Goal: Task Accomplishment & Management: Complete application form

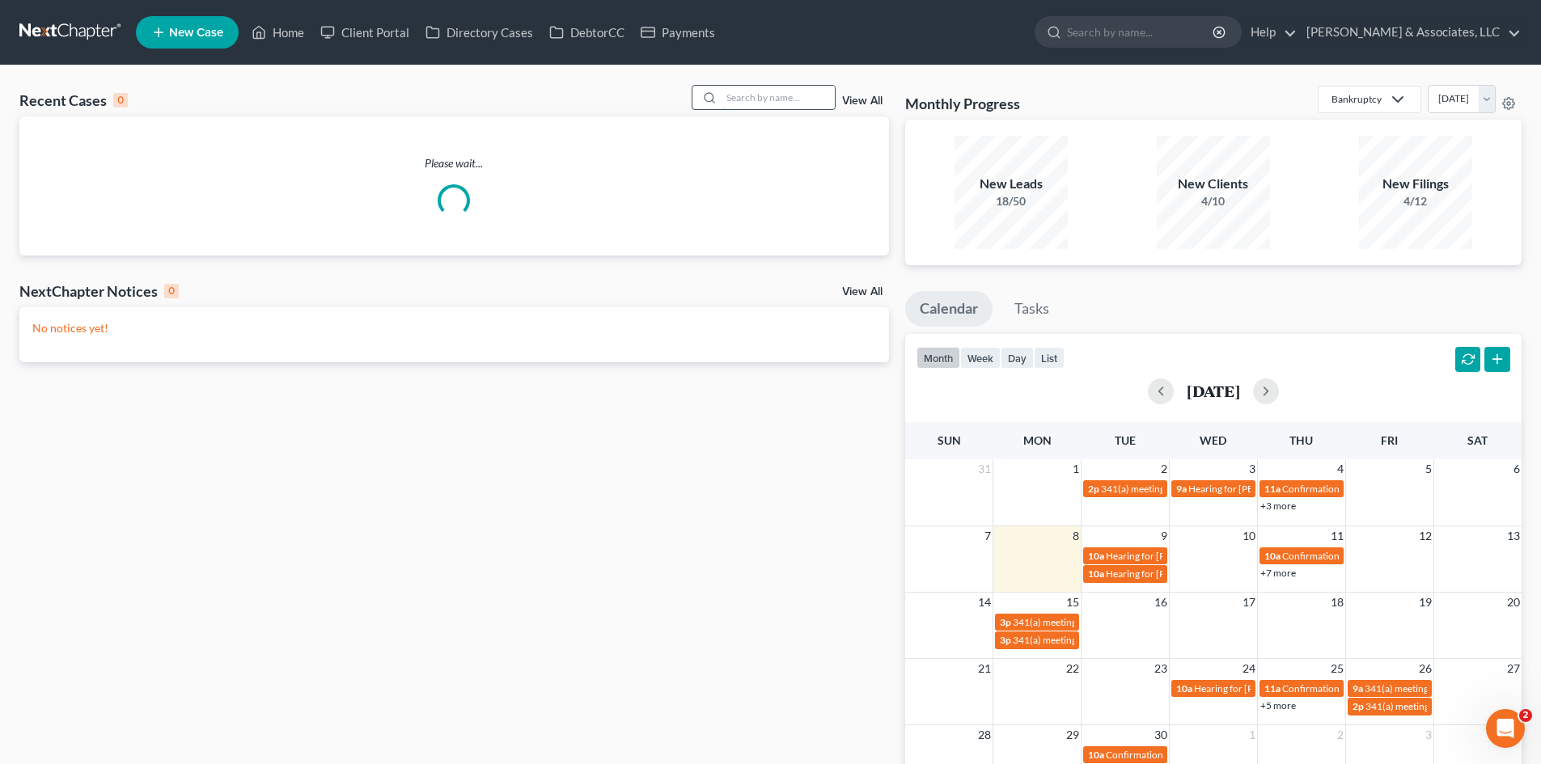
click at [772, 94] on input "search" at bounding box center [777, 97] width 113 height 23
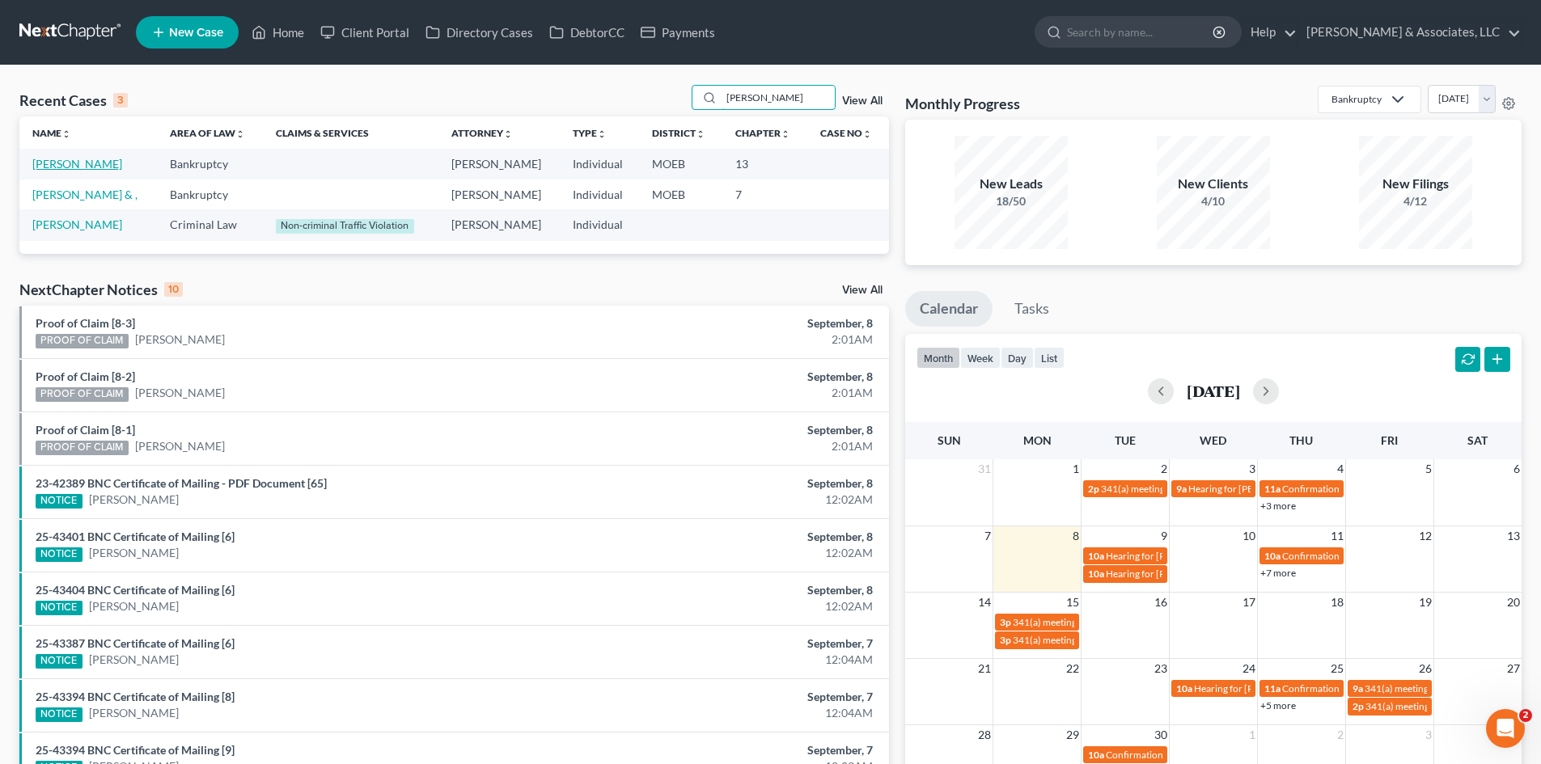
type input "[PERSON_NAME]"
click at [57, 163] on link "[PERSON_NAME]" at bounding box center [77, 164] width 90 height 14
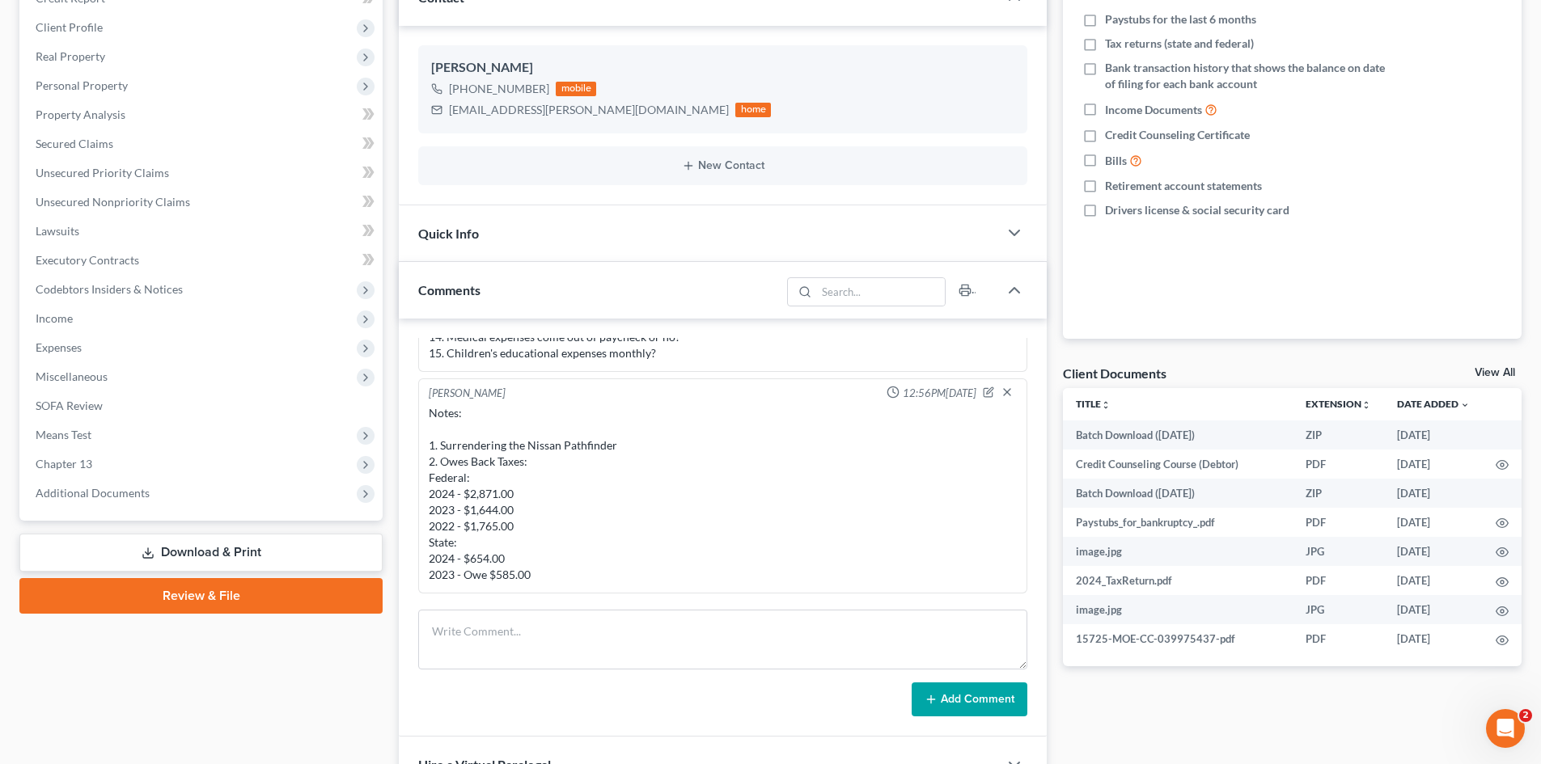
scroll to position [865, 0]
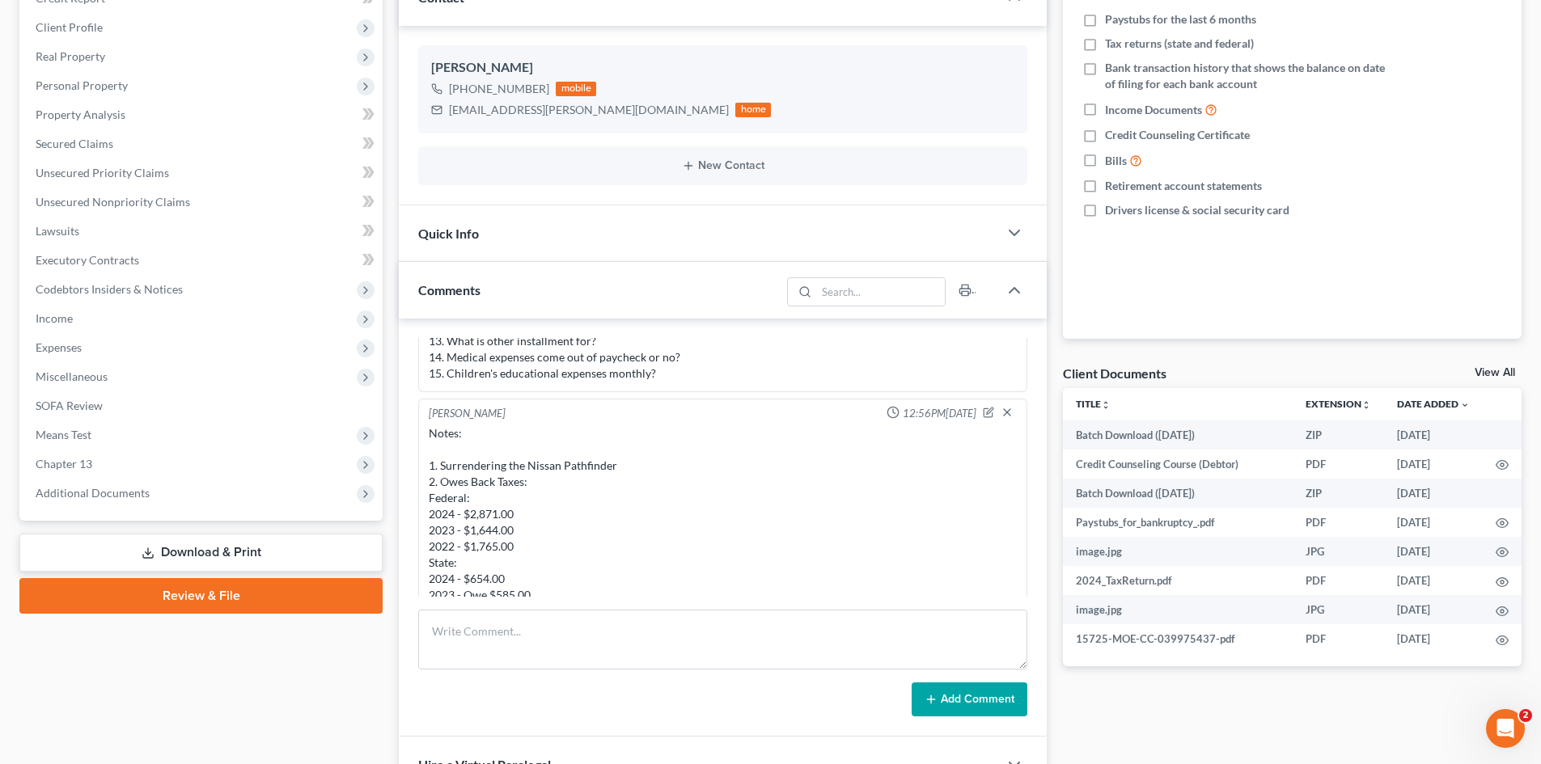
drag, startPoint x: 984, startPoint y: 395, endPoint x: 980, endPoint y: 404, distance: 9.8
click at [983, 399] on ng-include "[PERSON_NAME] 11:30AM[DATE] Chapter 13 due to equity in home. Import from MyCha…" at bounding box center [722, 440] width 609 height 1934
click at [987, 410] on icon "button" at bounding box center [990, 411] width 6 height 6
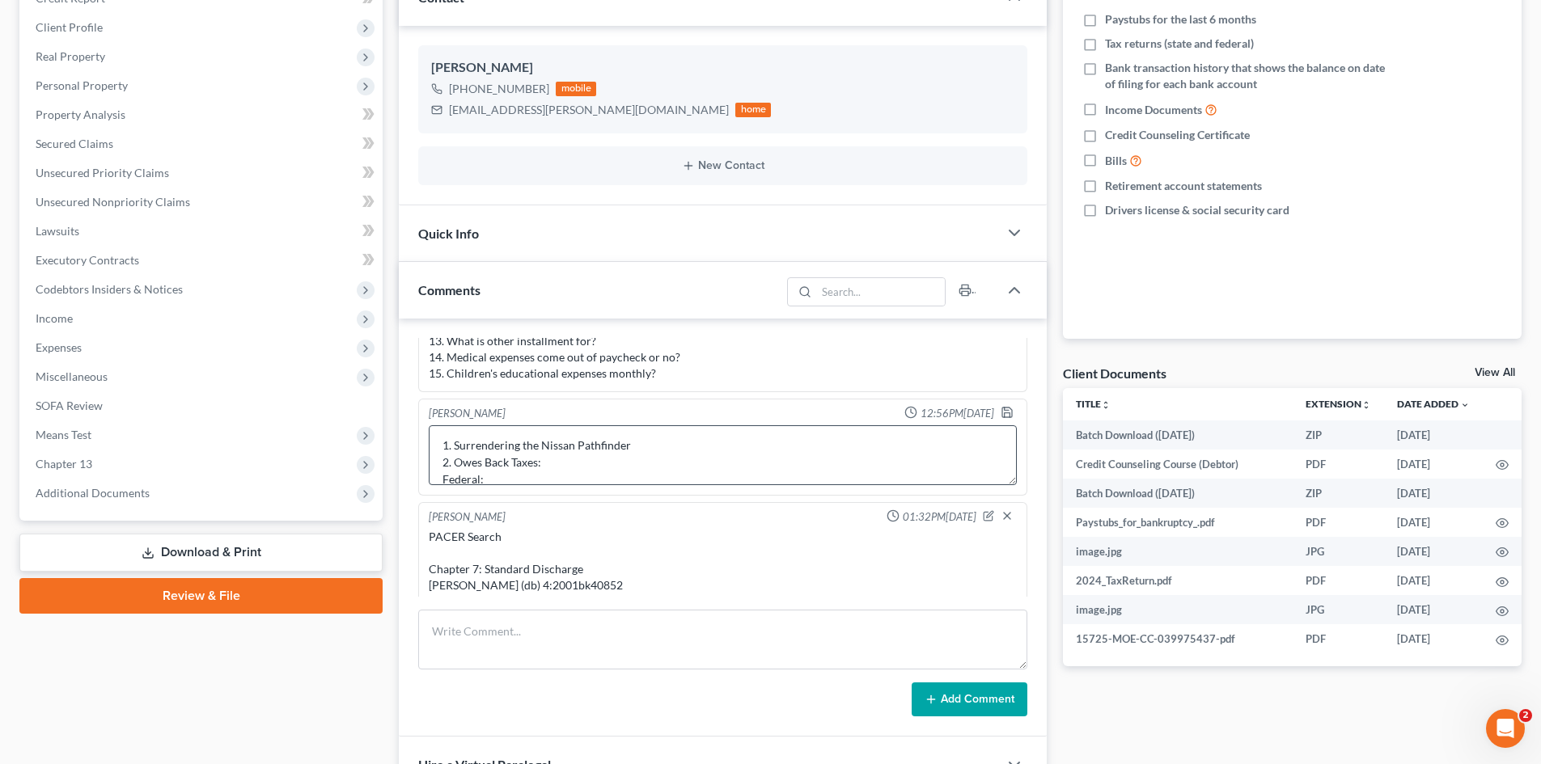
scroll to position [0, 0]
click at [618, 463] on textarea "Notes: 1. Surrendering the Nissan Pathfinder 2. Owes Back Taxes: Federal: 2024 …" at bounding box center [723, 455] width 588 height 60
type textarea "Notes: 1. Surrendering the Nissan Pathfinder 2. Owes Back Taxes: No tax liens F…"
click at [1002, 411] on icon "button" at bounding box center [1007, 413] width 10 height 10
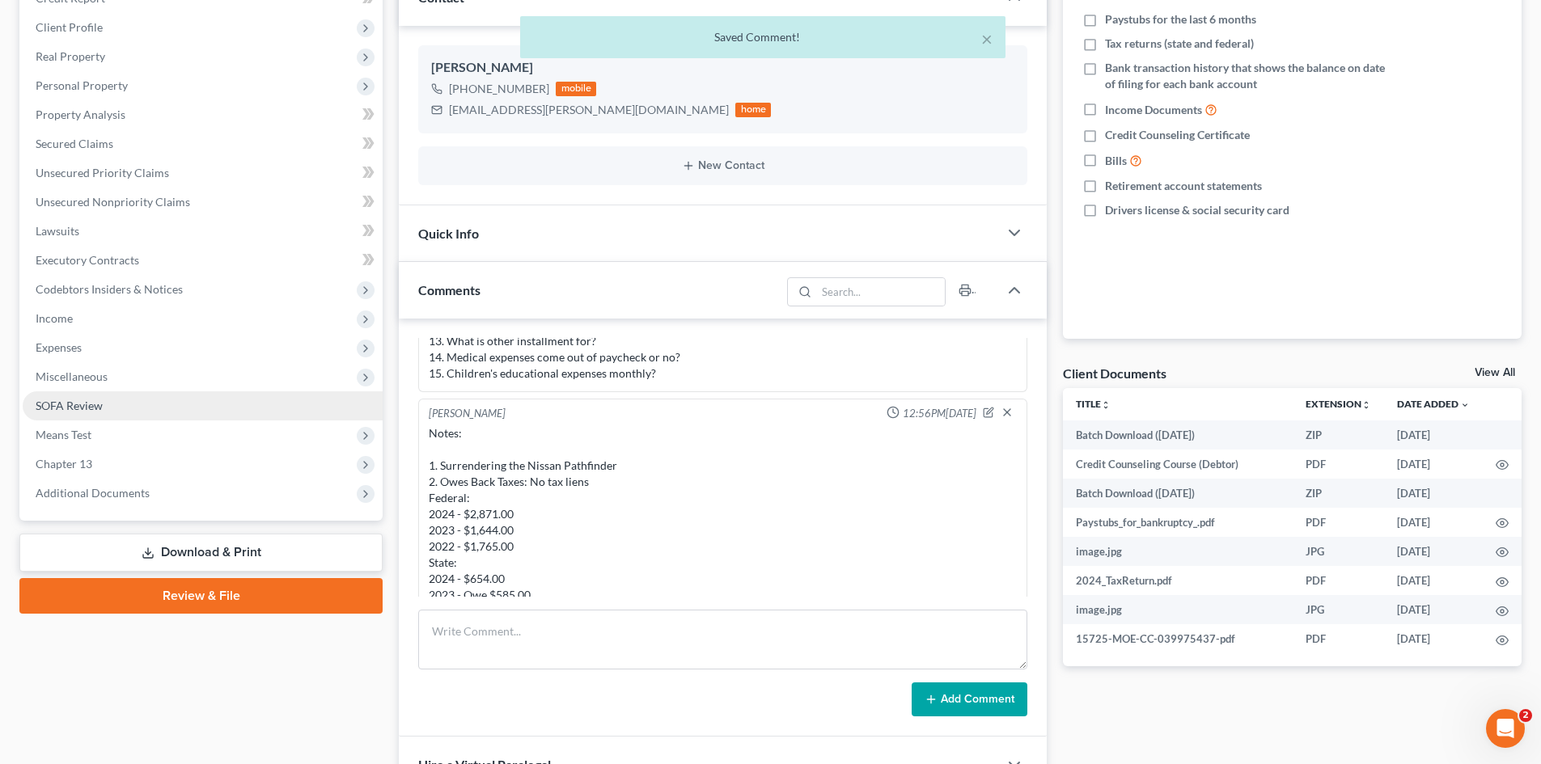
scroll to position [1675, 0]
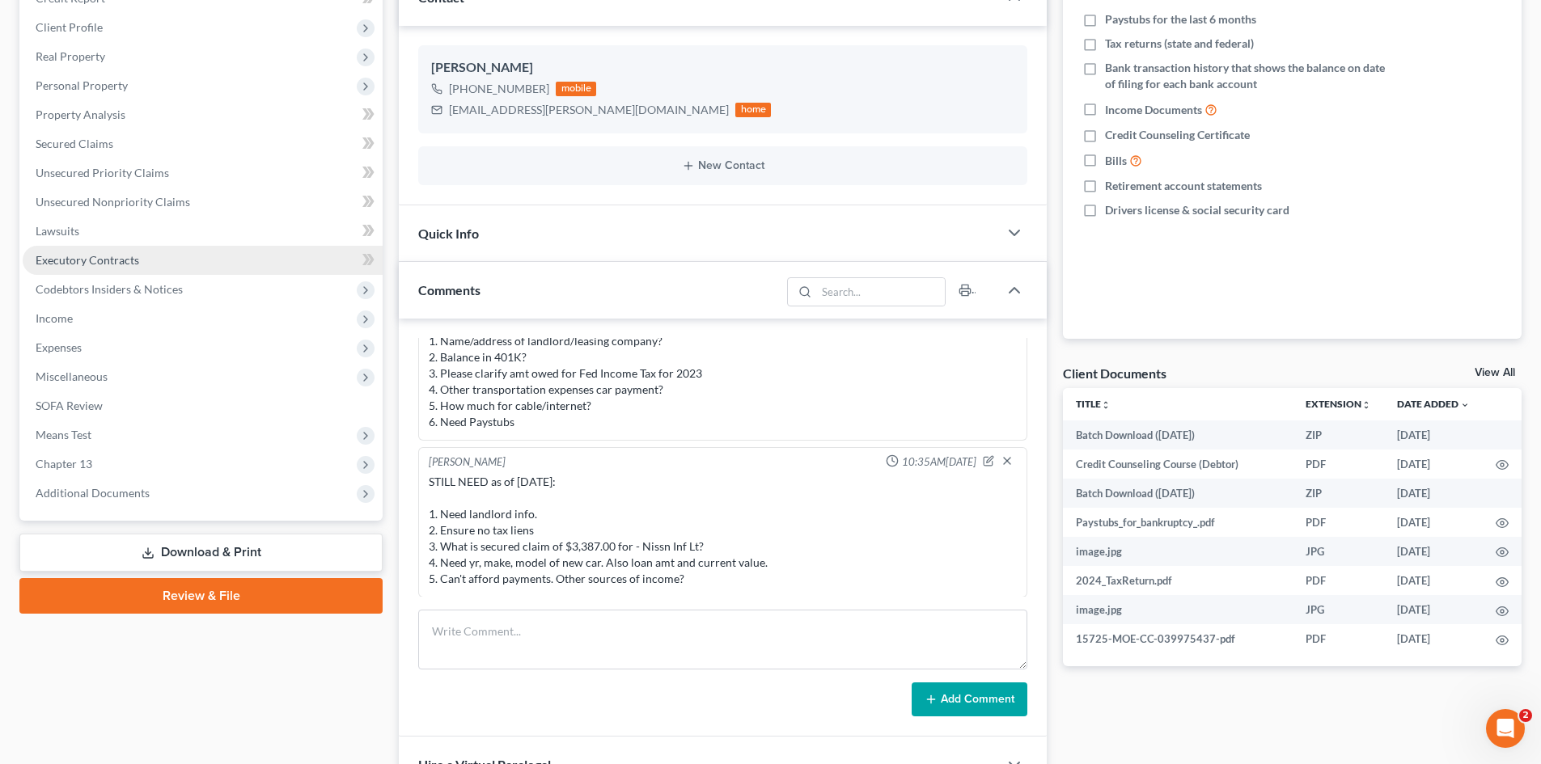
click at [71, 263] on span "Executory Contracts" at bounding box center [88, 260] width 104 height 14
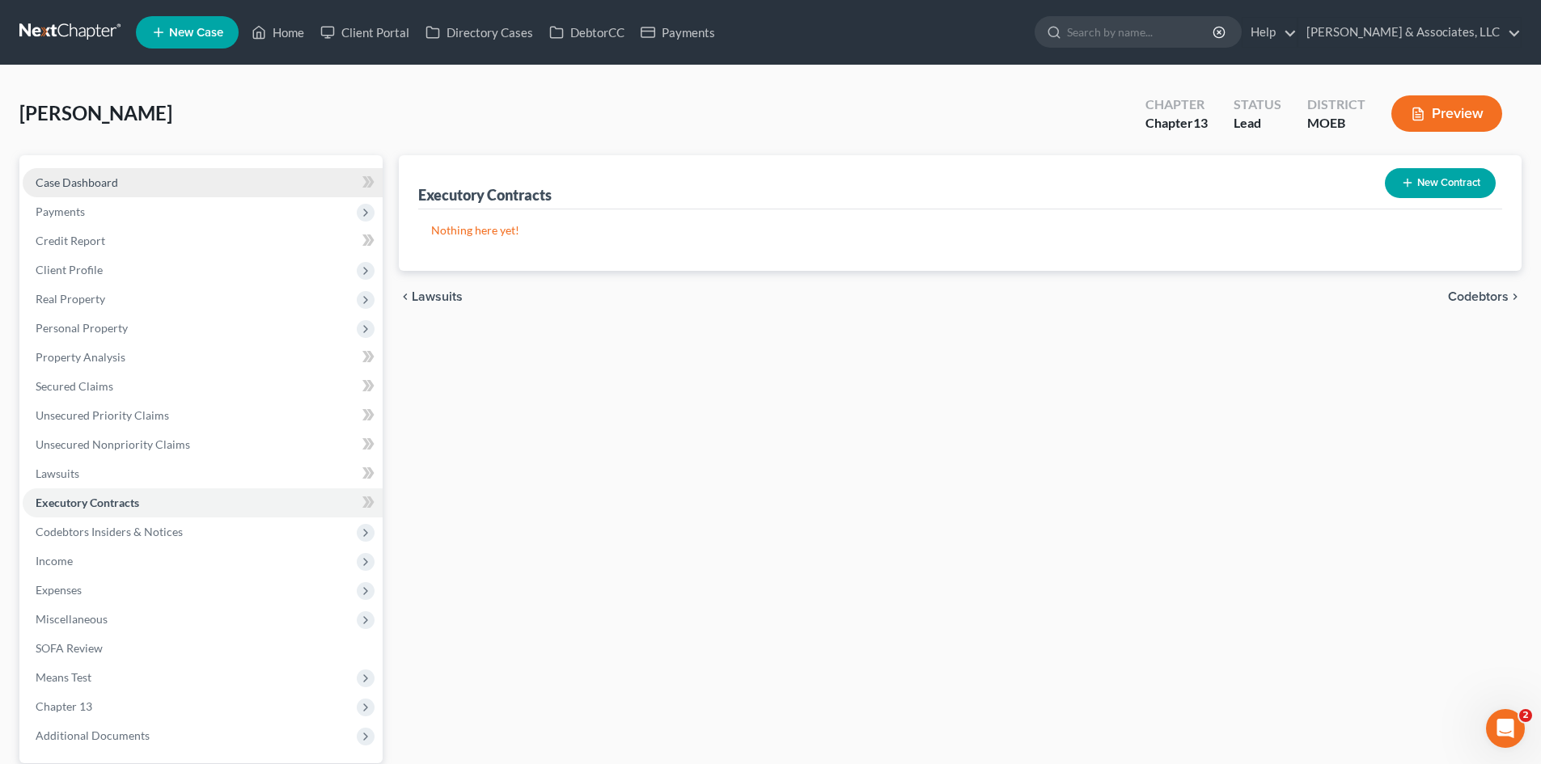
click at [101, 183] on span "Case Dashboard" at bounding box center [77, 183] width 82 height 14
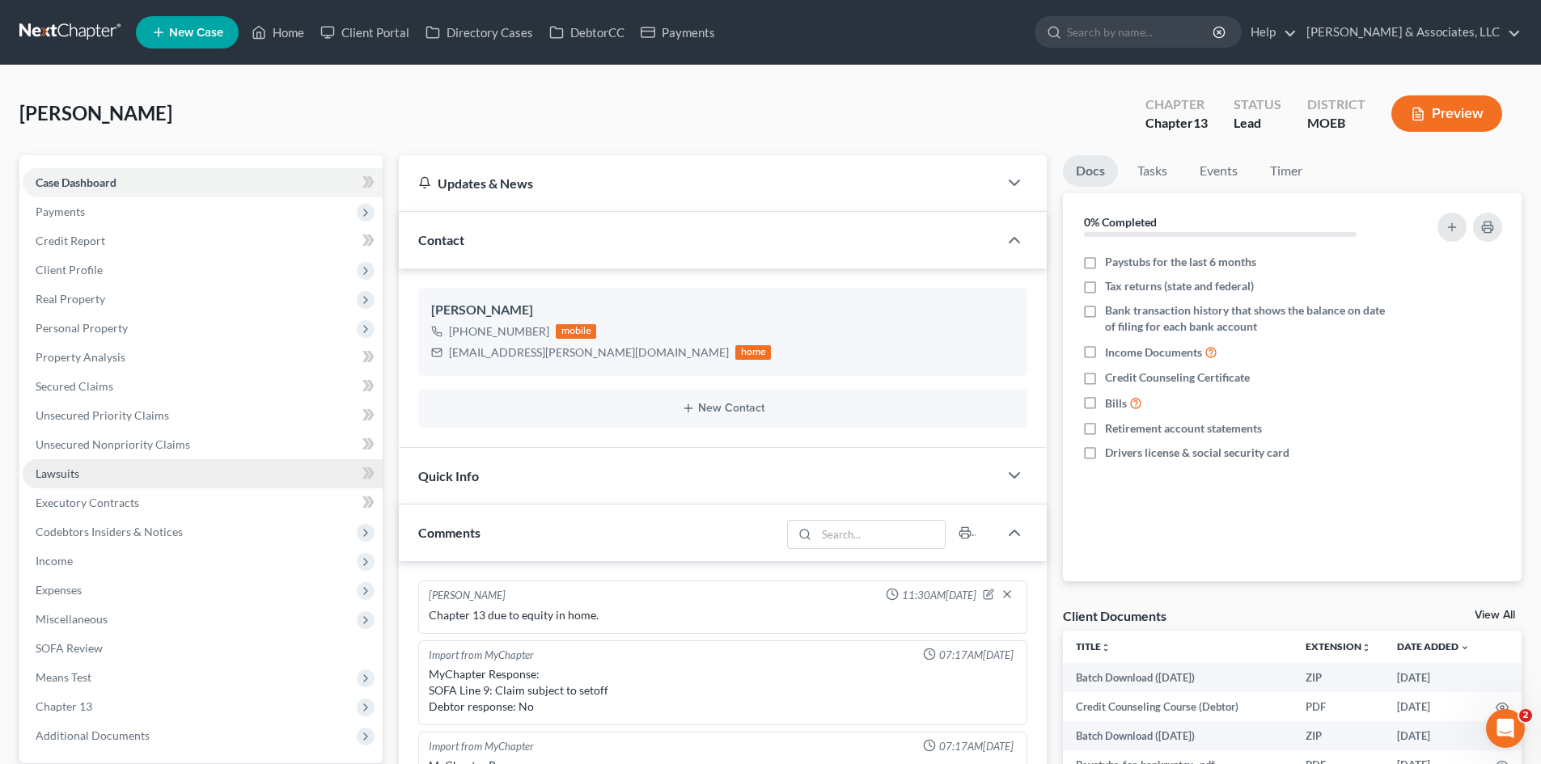
scroll to position [1675, 0]
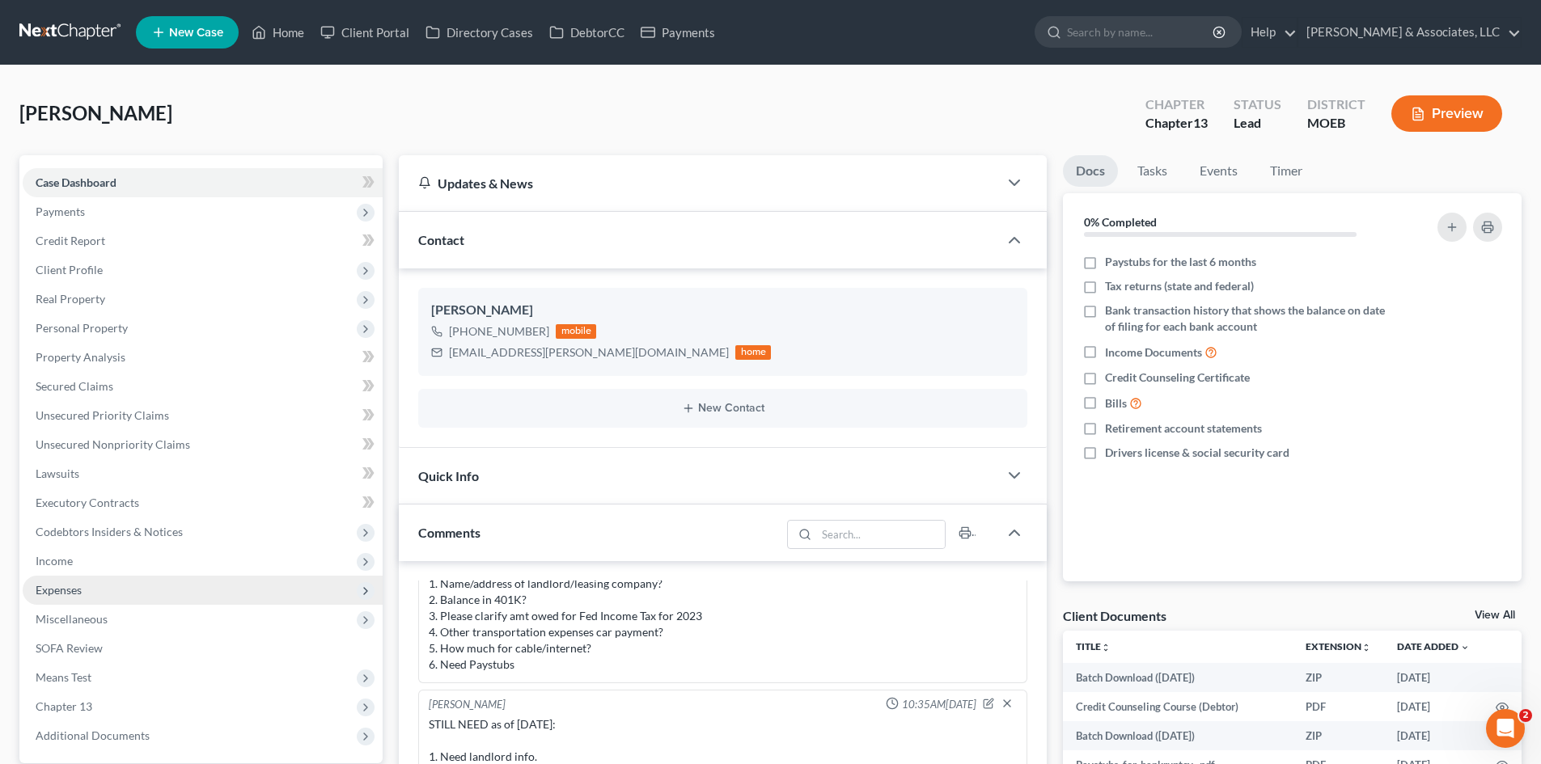
click at [61, 590] on span "Expenses" at bounding box center [59, 590] width 46 height 14
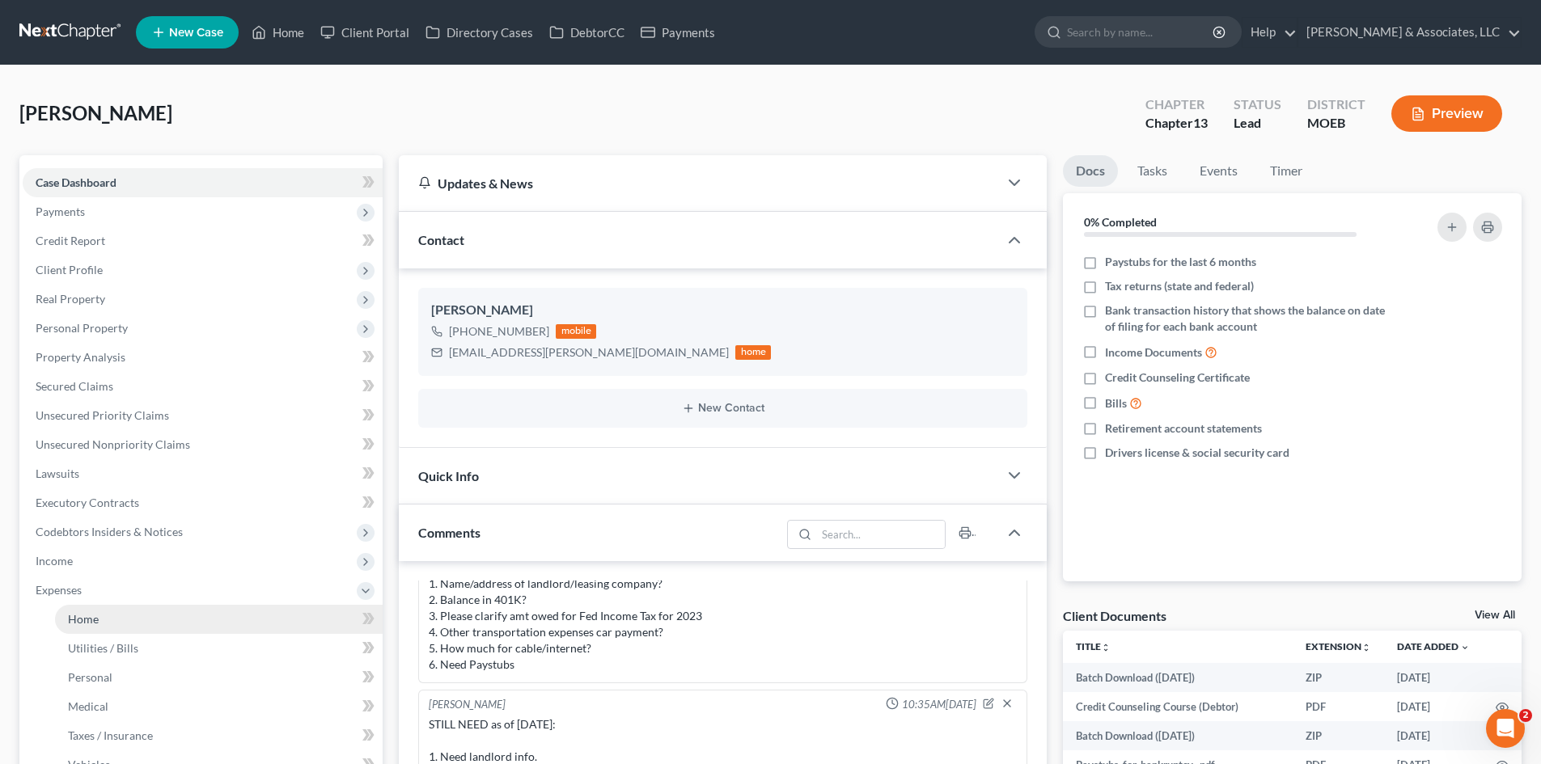
click at [98, 622] on span "Home" at bounding box center [83, 619] width 31 height 14
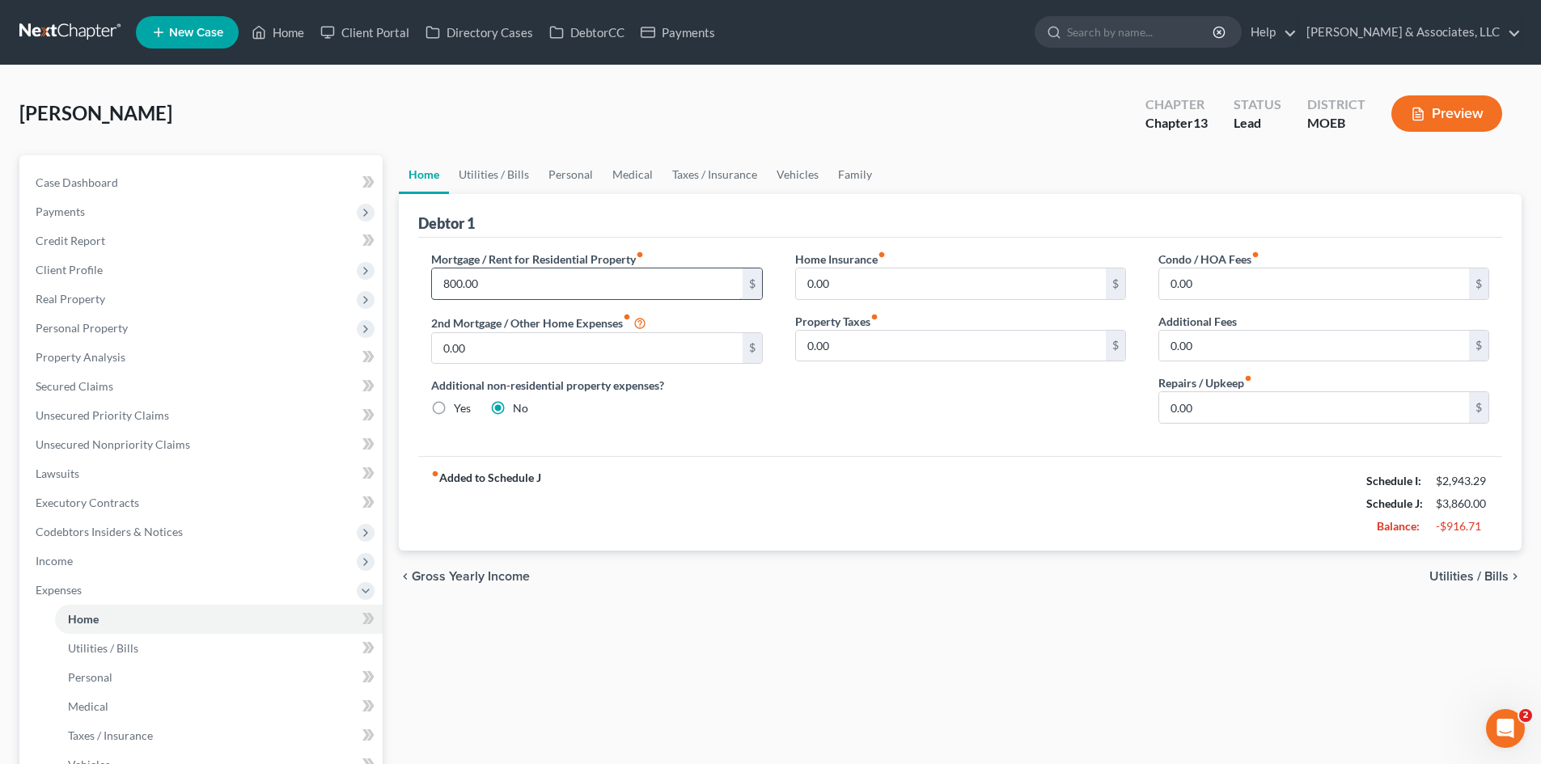
click at [506, 277] on input "800.00" at bounding box center [587, 284] width 310 height 31
type input "500.00"
click at [650, 443] on div "Mortgage / Rent for Residential Property fiber_manual_record 500.00 $ 2nd Mortg…" at bounding box center [960, 347] width 1084 height 218
click at [81, 191] on link "Case Dashboard" at bounding box center [203, 182] width 360 height 29
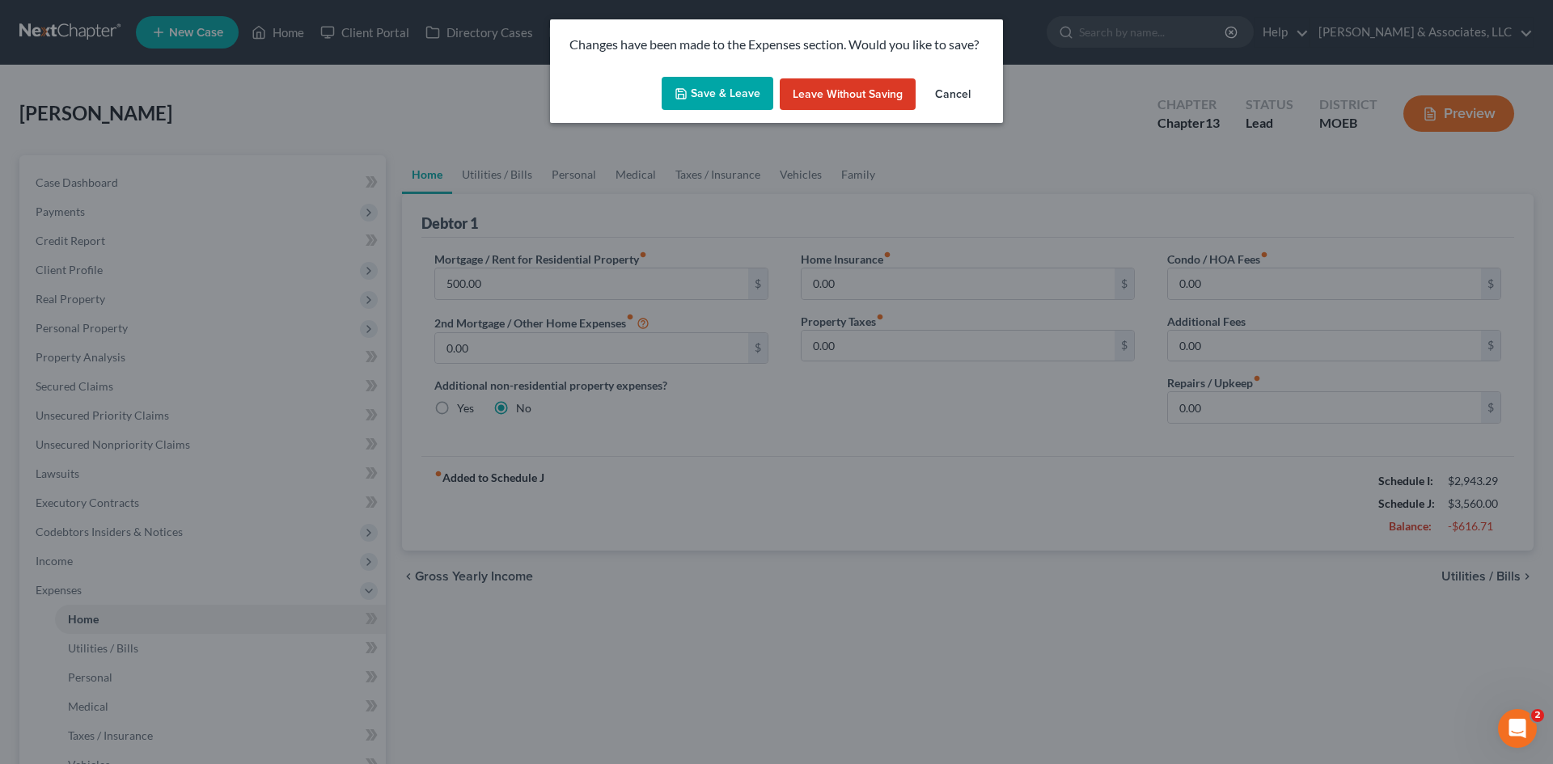
click at [739, 88] on button "Save & Leave" at bounding box center [718, 94] width 112 height 34
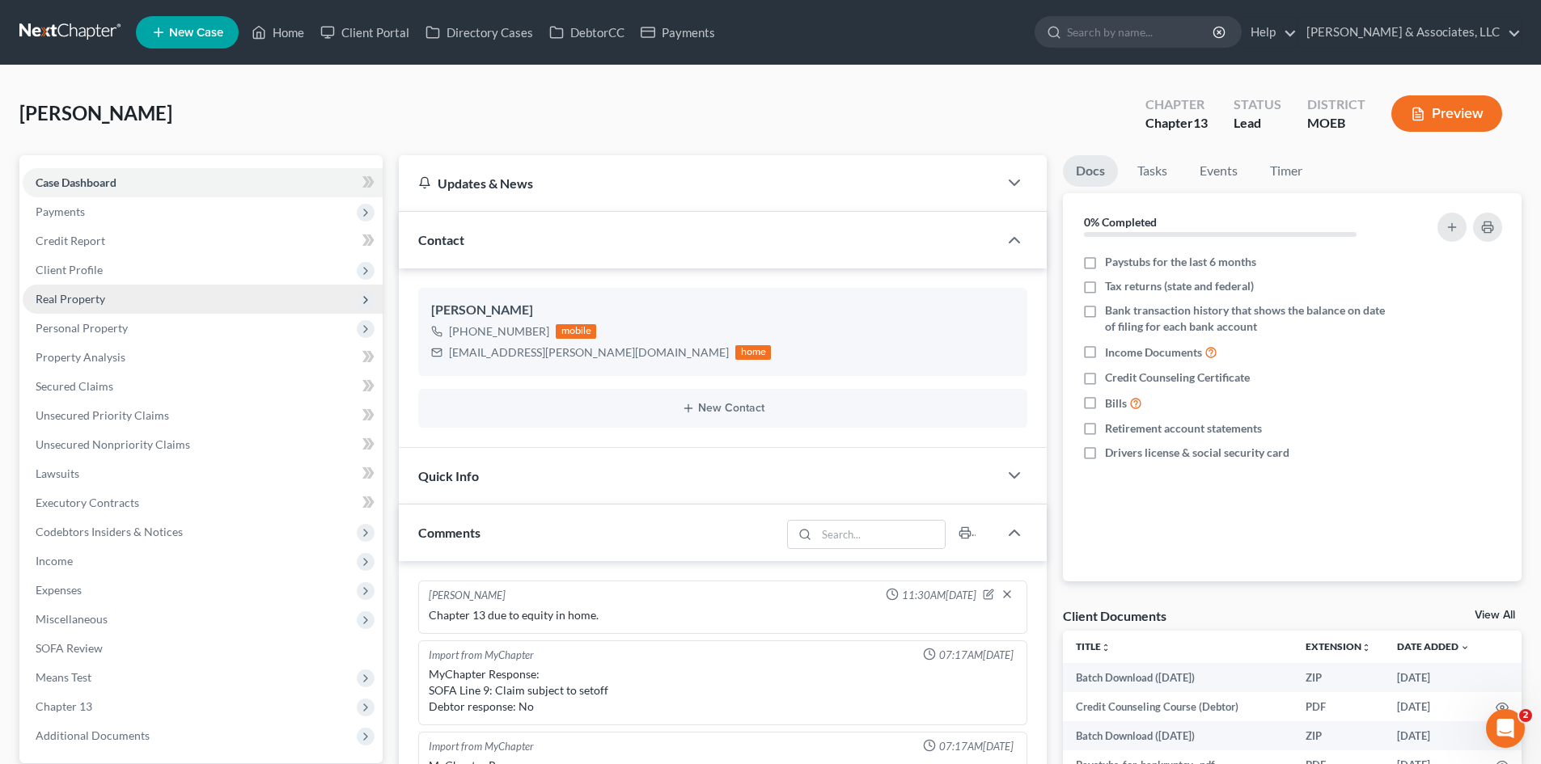
scroll to position [1675, 0]
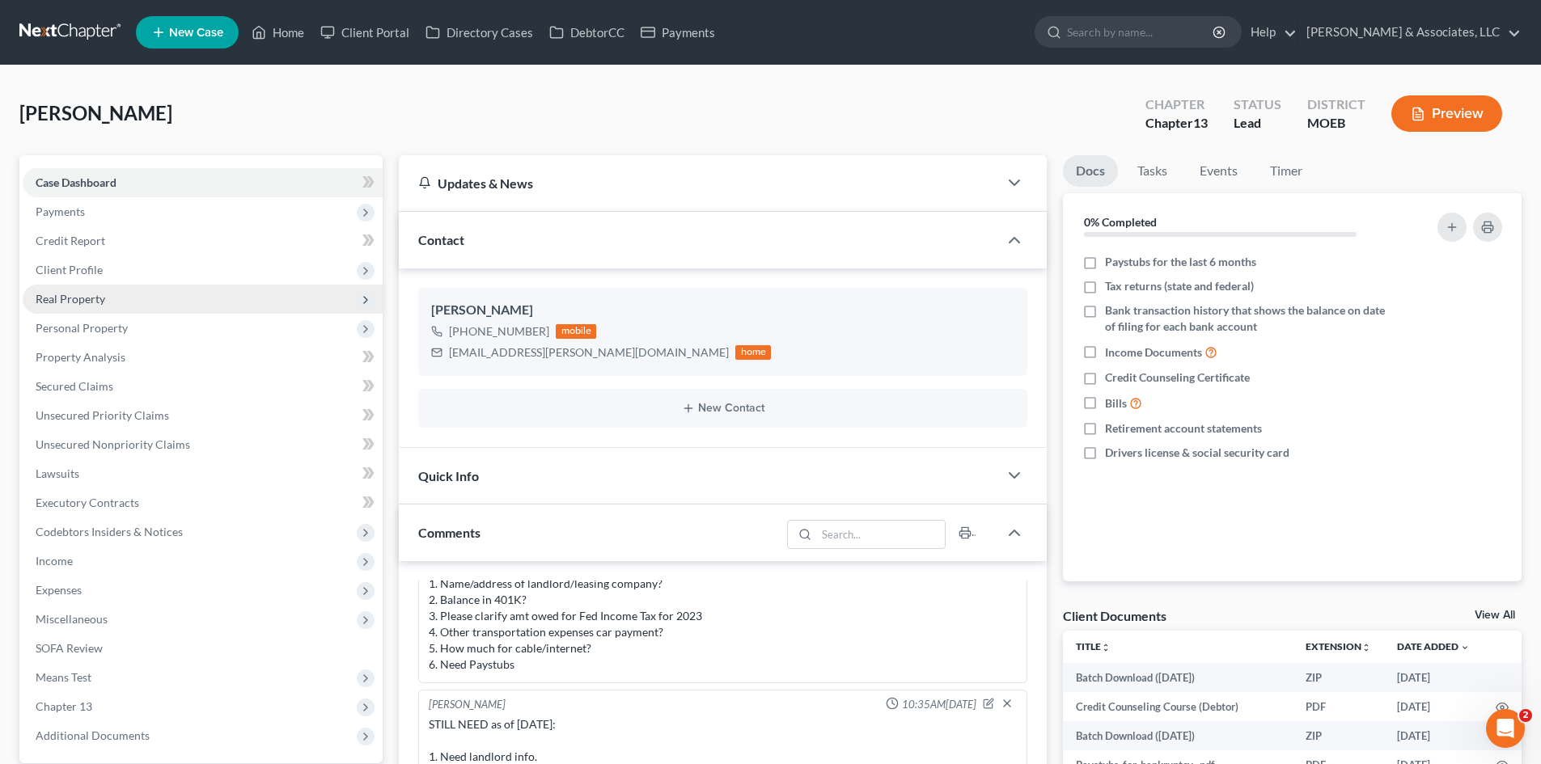
click at [74, 294] on span "Real Property" at bounding box center [71, 299] width 70 height 14
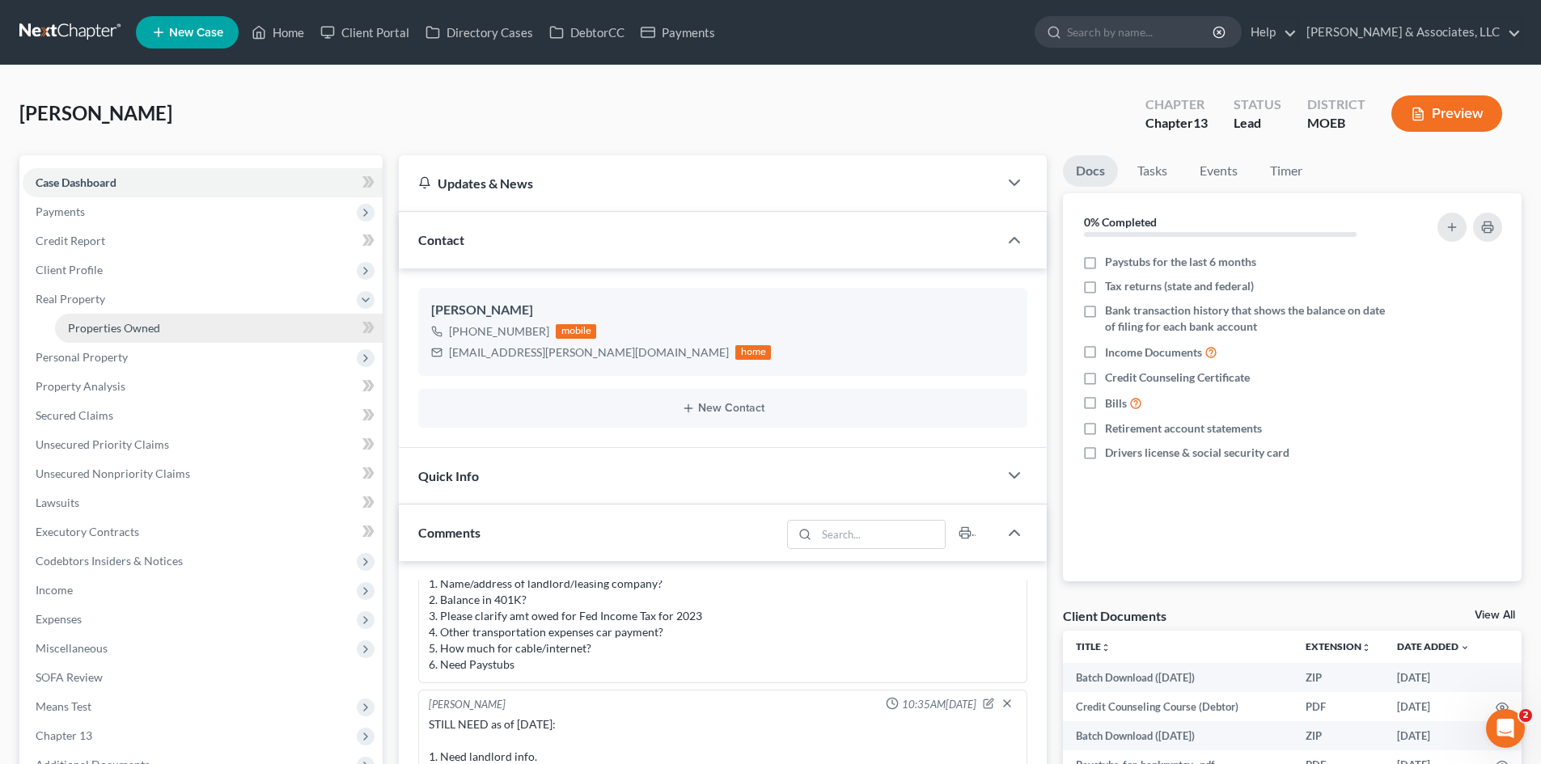
click at [95, 321] on span "Properties Owned" at bounding box center [114, 328] width 92 height 14
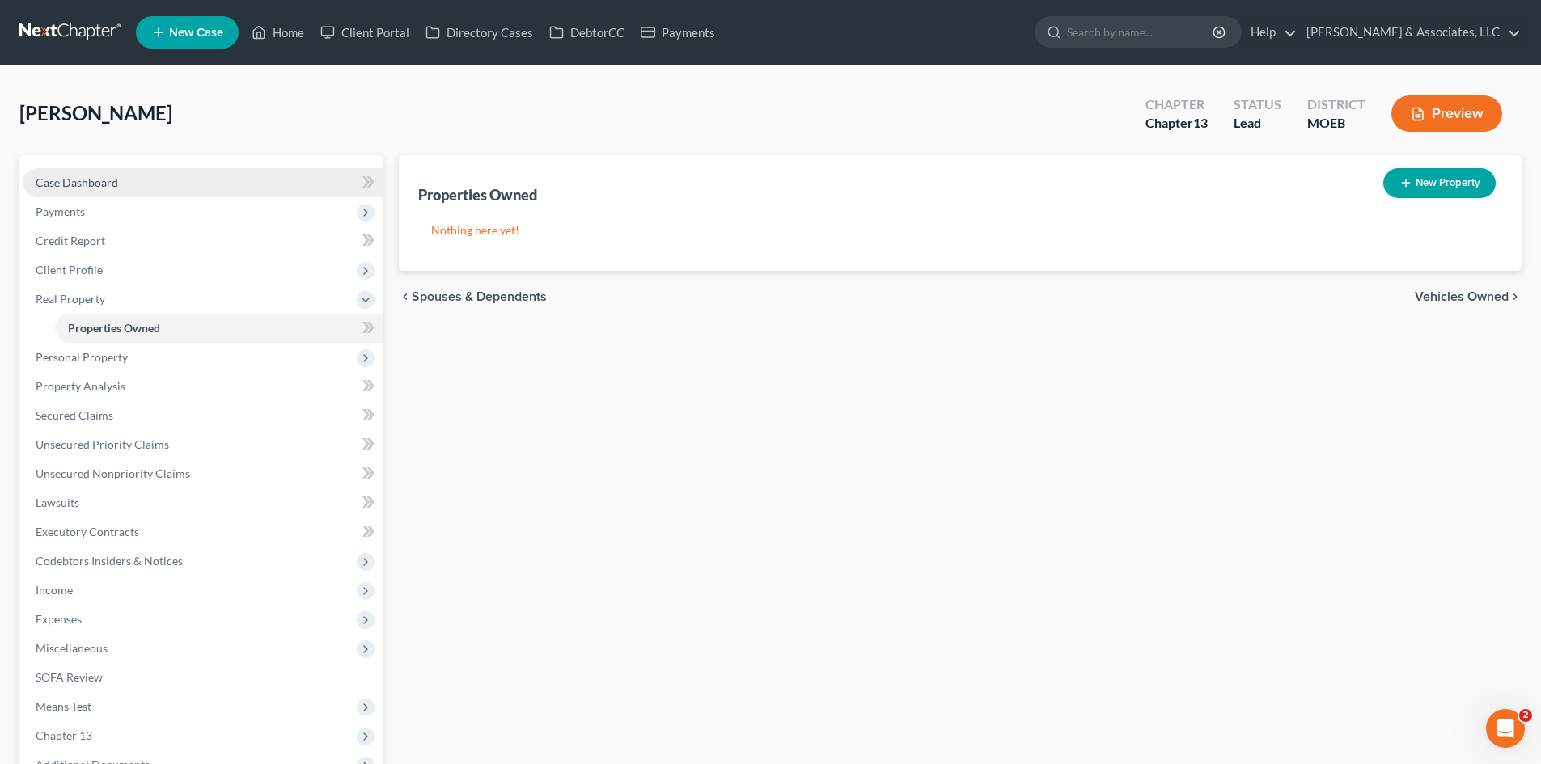
click at [74, 182] on span "Case Dashboard" at bounding box center [77, 183] width 82 height 14
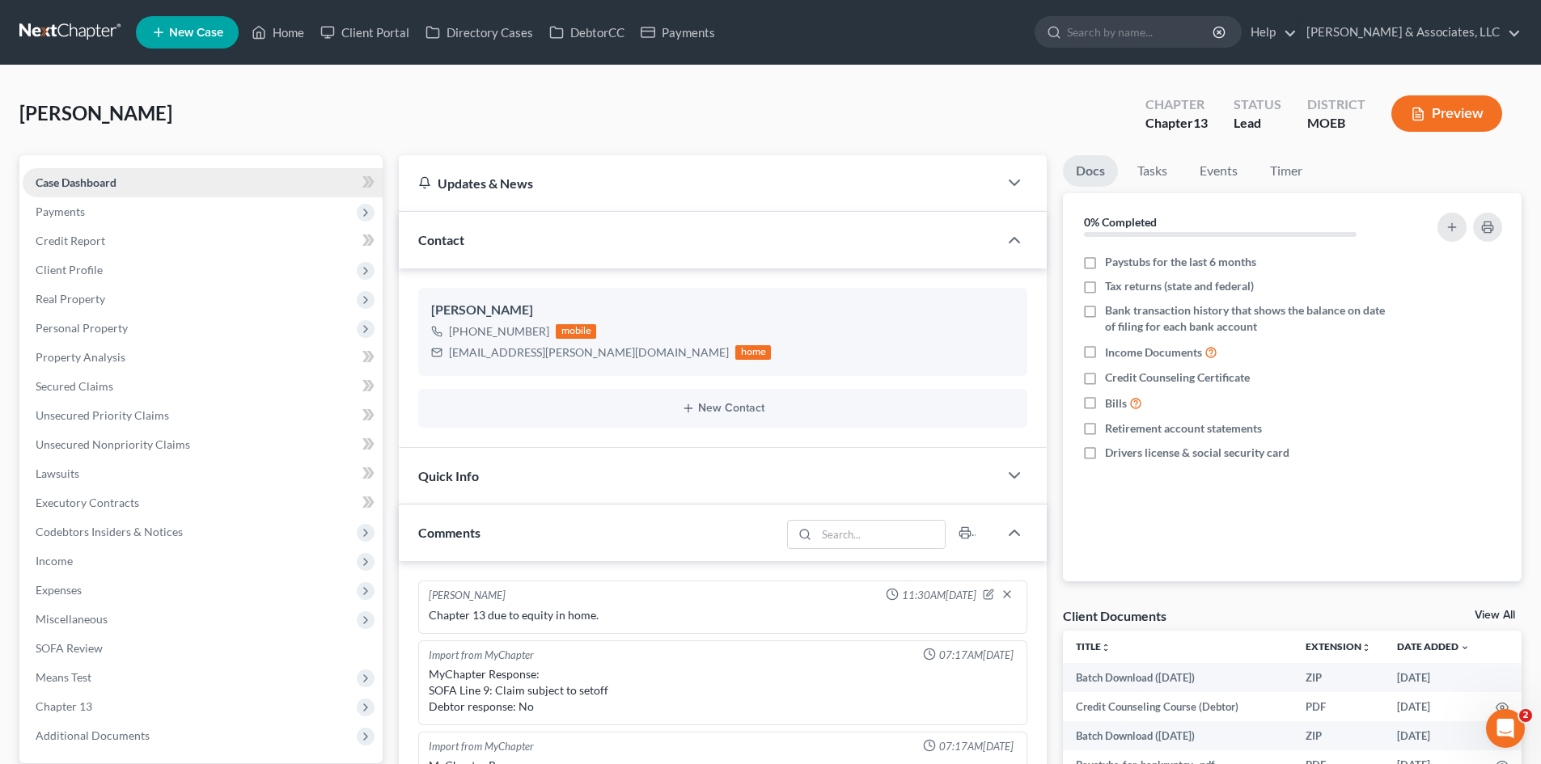
scroll to position [1675, 0]
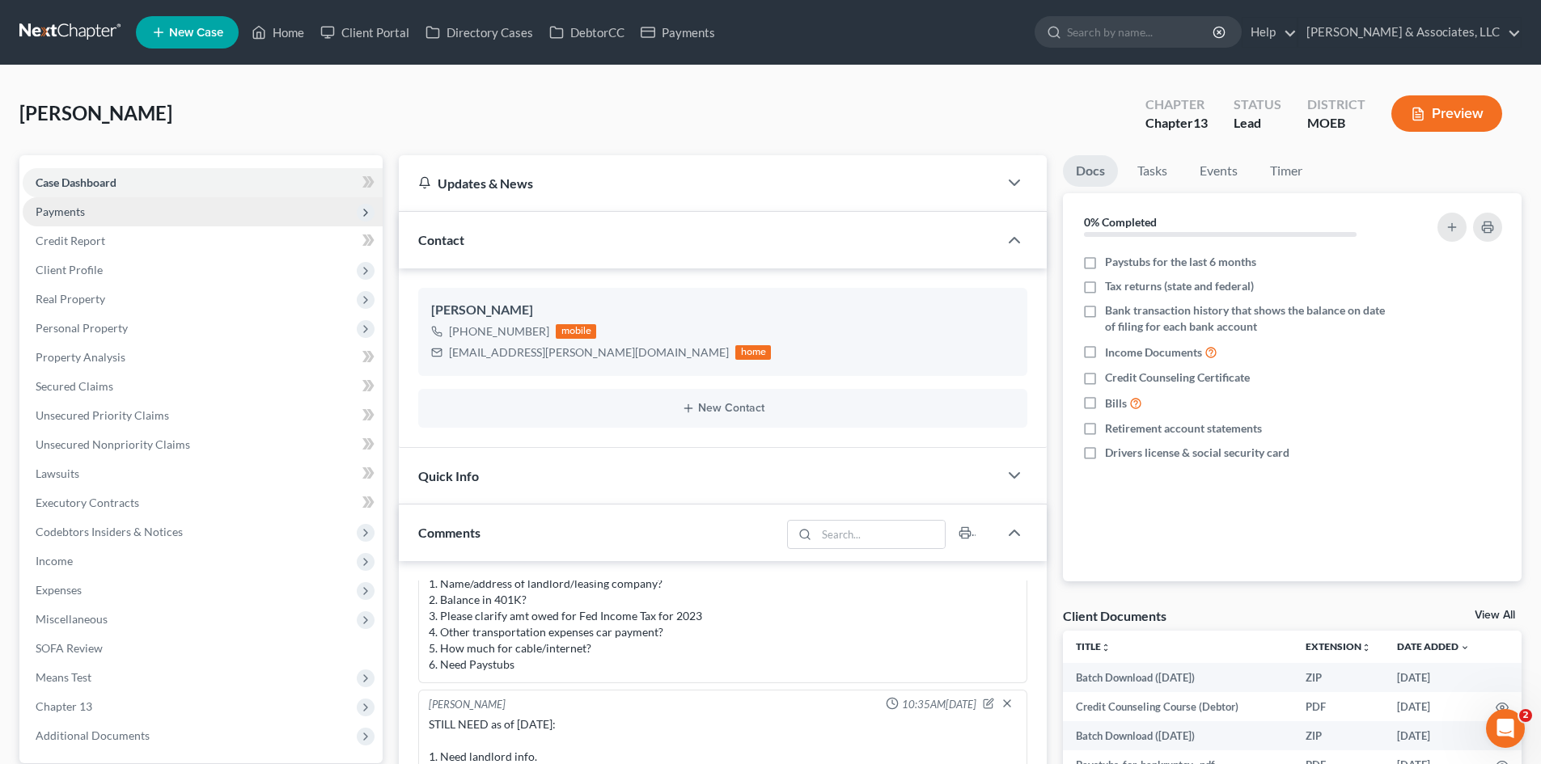
click at [70, 206] on span "Payments" at bounding box center [60, 212] width 49 height 14
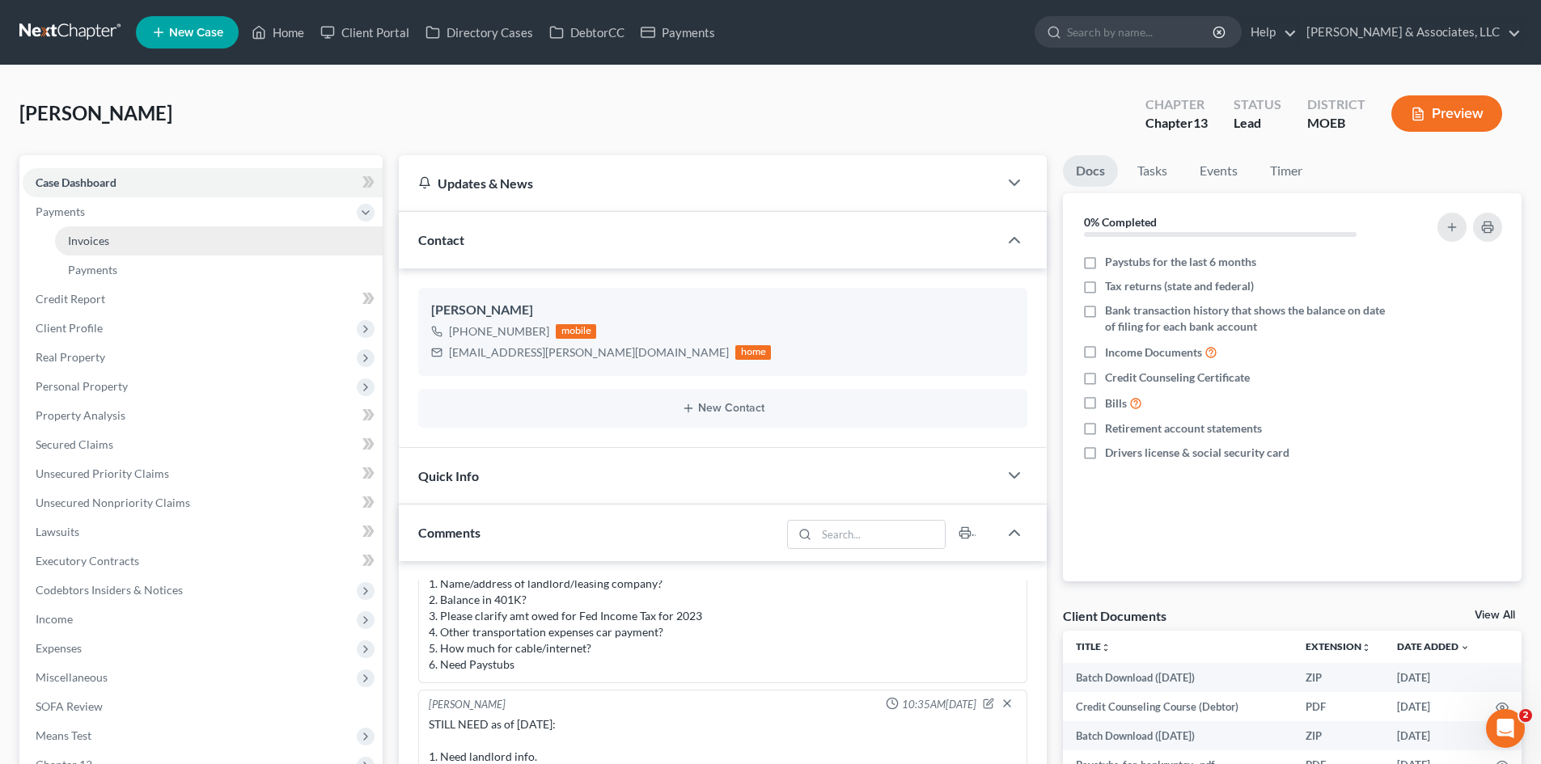
click at [99, 239] on span "Invoices" at bounding box center [88, 241] width 41 height 14
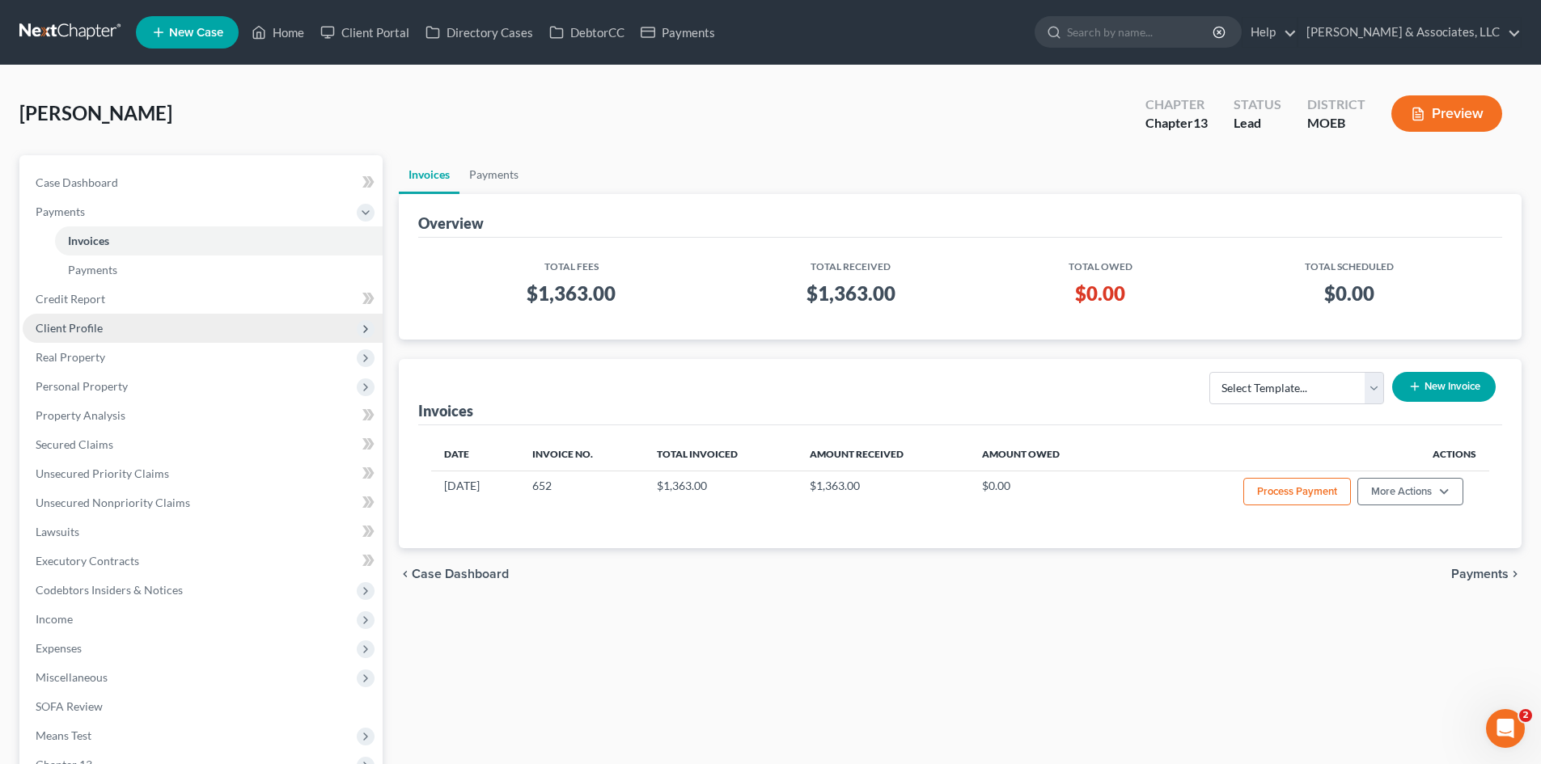
click at [82, 331] on span "Client Profile" at bounding box center [69, 328] width 67 height 14
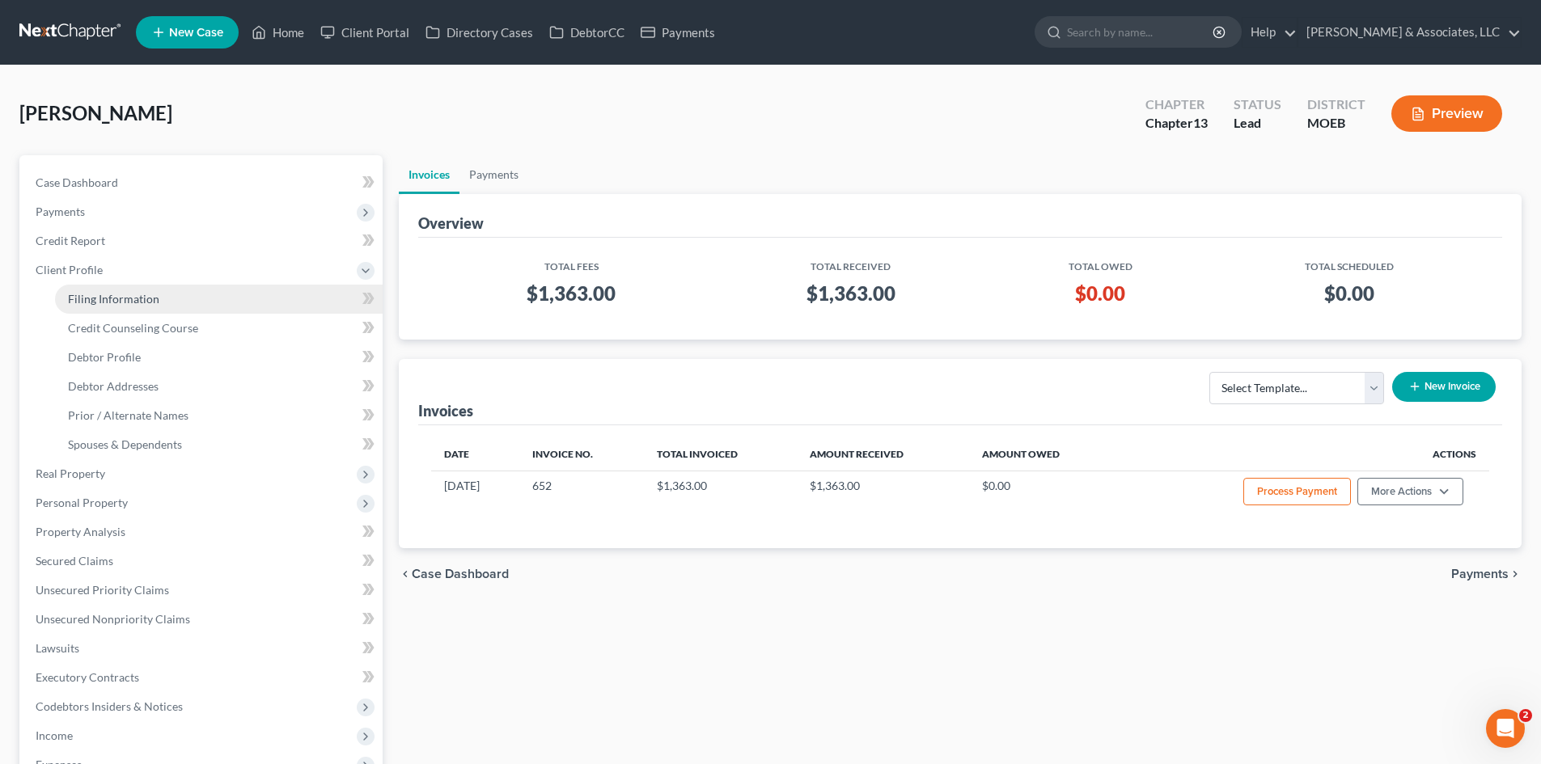
click at [139, 297] on span "Filing Information" at bounding box center [113, 299] width 91 height 14
select select "1"
select select "0"
select select "3"
select select "26"
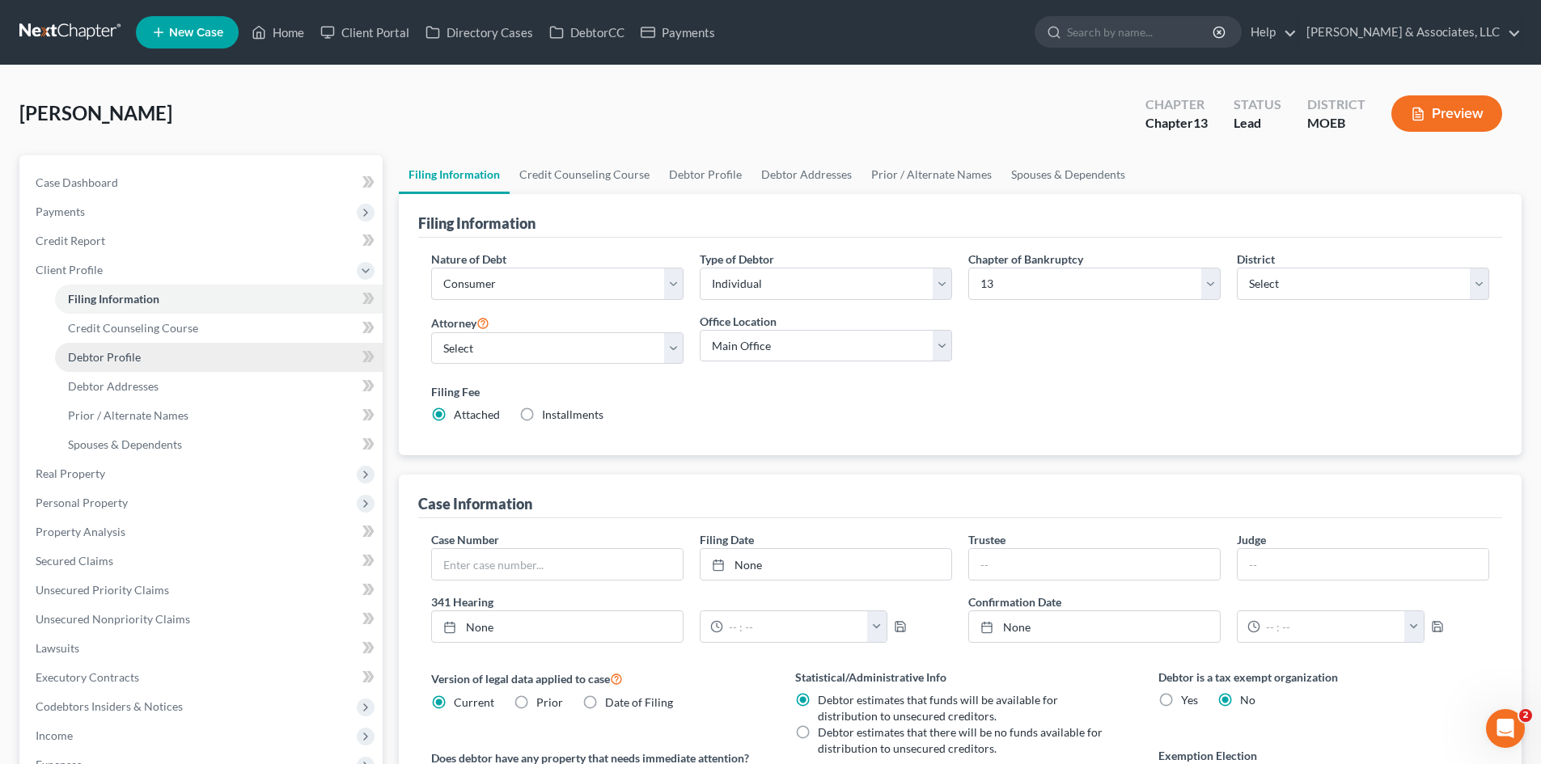
click at [100, 357] on span "Debtor Profile" at bounding box center [104, 357] width 73 height 14
select select "2"
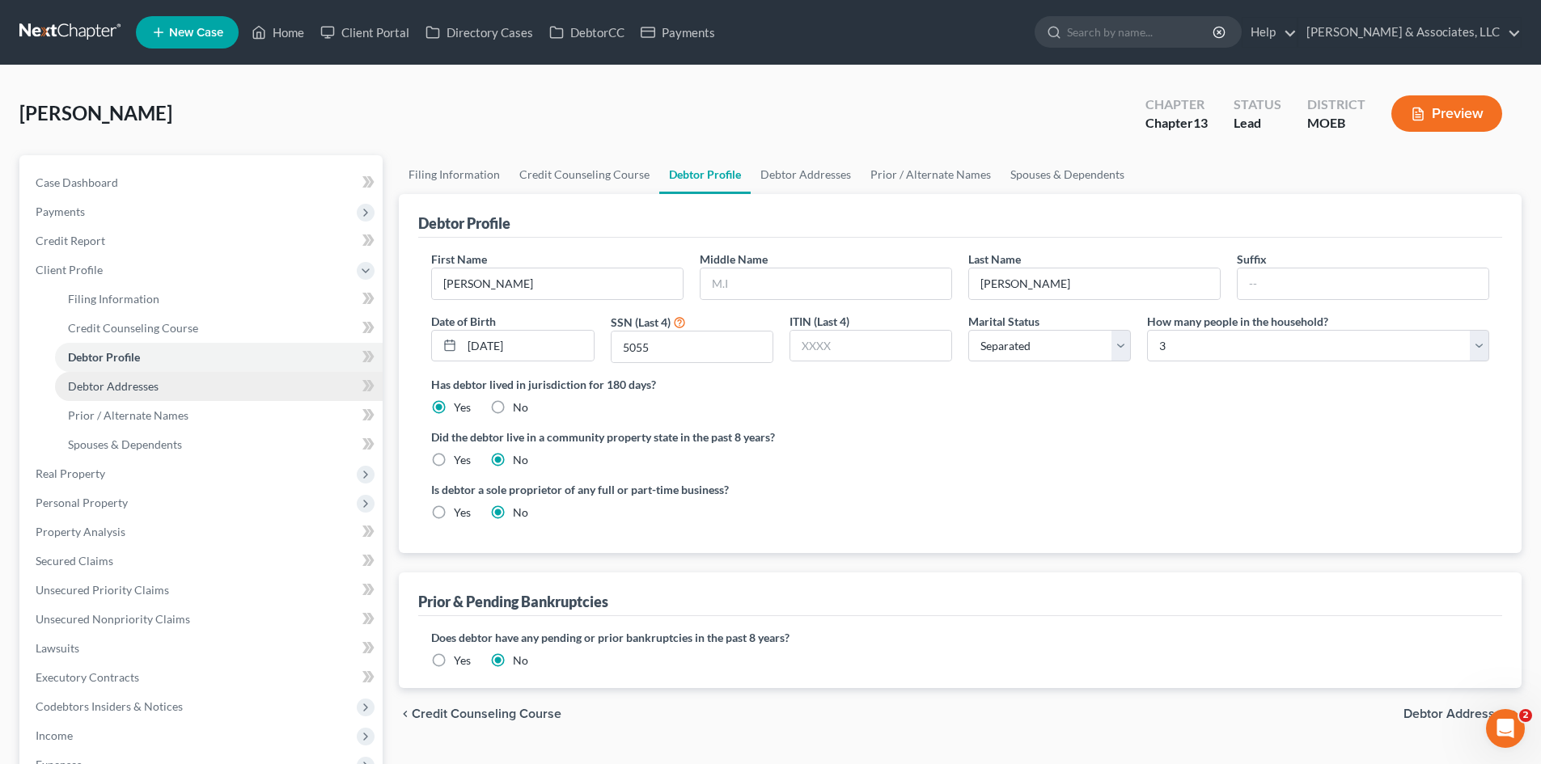
click at [105, 387] on span "Debtor Addresses" at bounding box center [113, 386] width 91 height 14
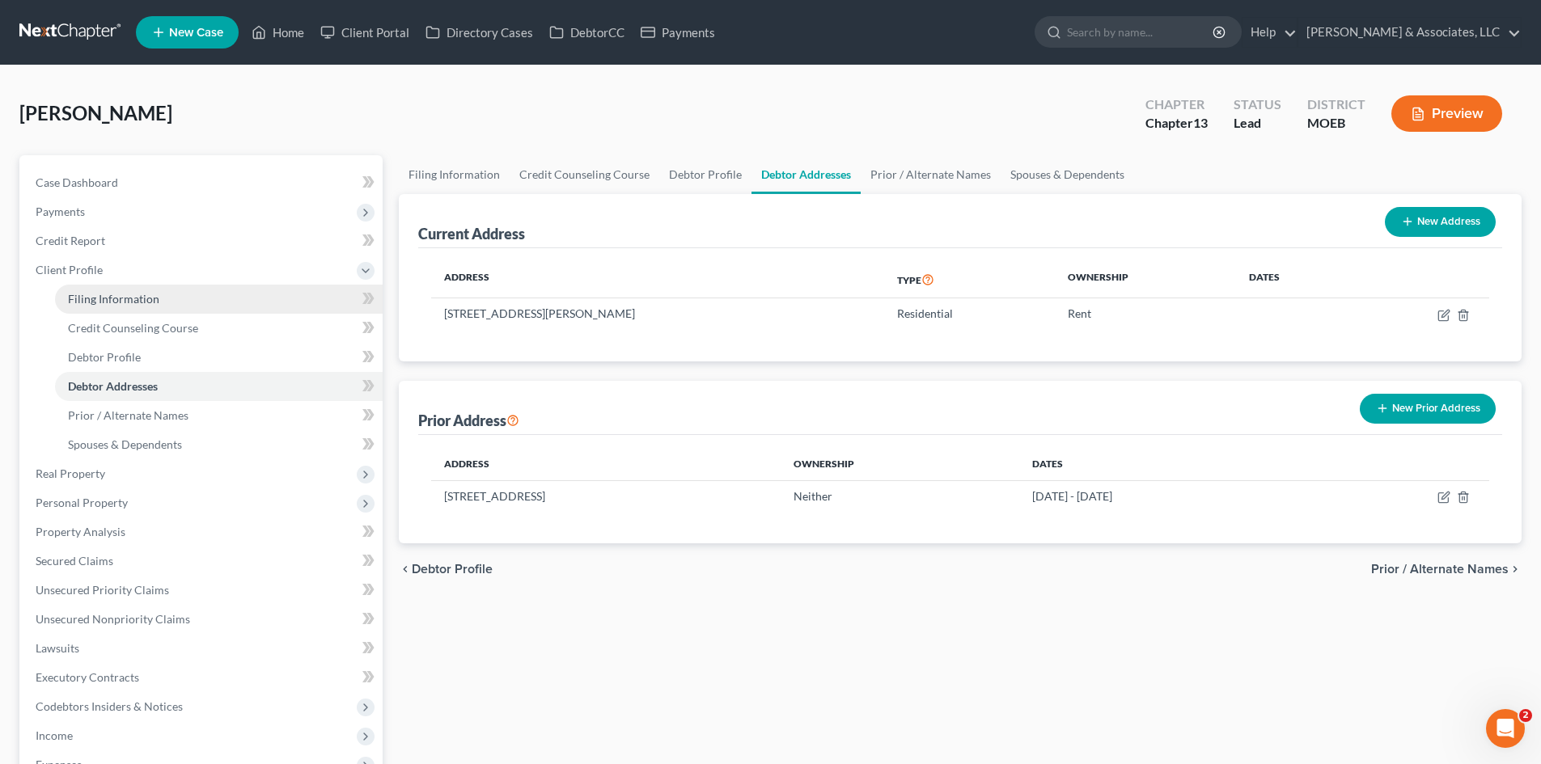
click at [104, 294] on span "Filing Information" at bounding box center [113, 299] width 91 height 14
select select "1"
select select "0"
select select "3"
select select "45"
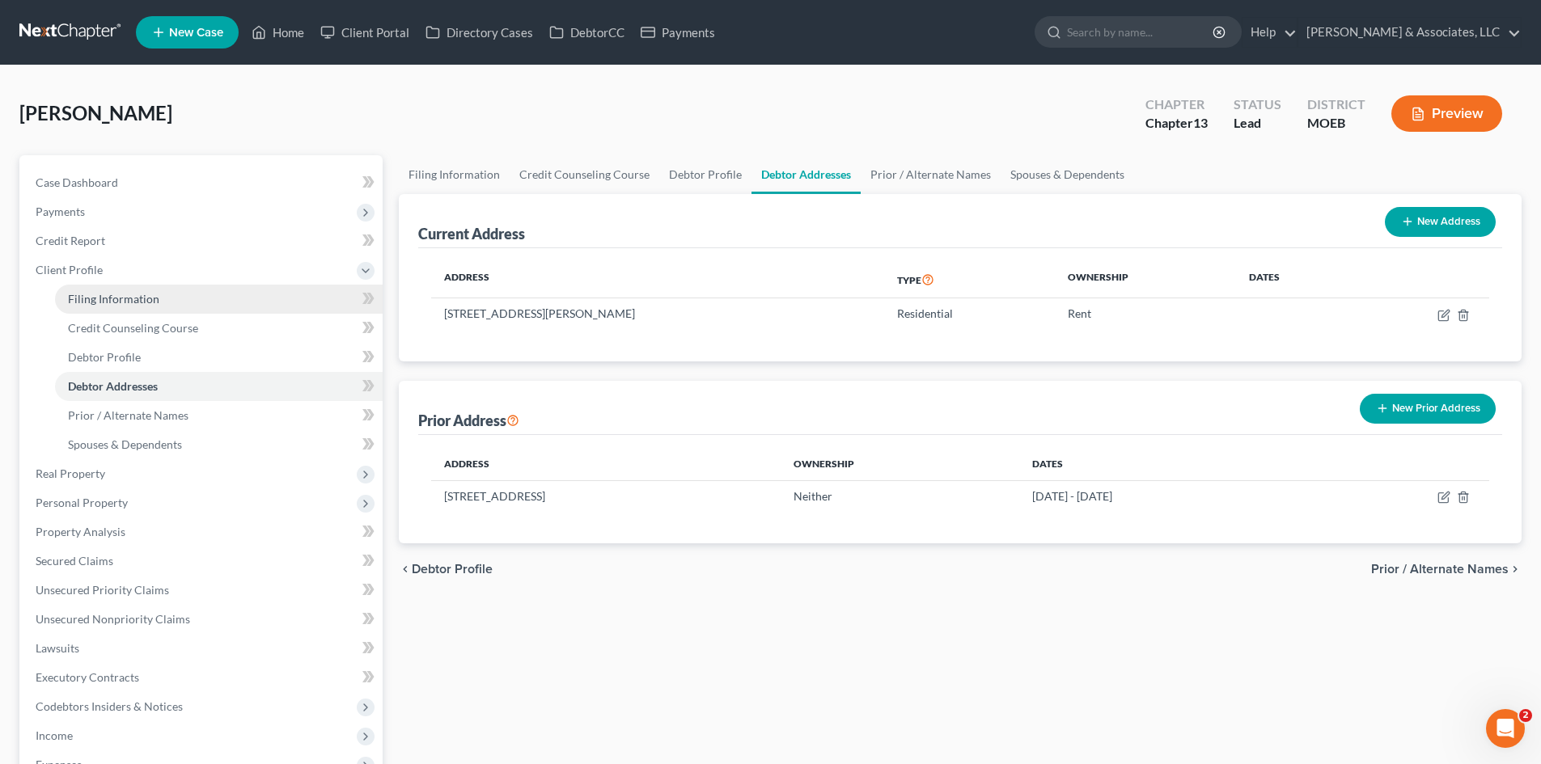
select select "0"
select select "26"
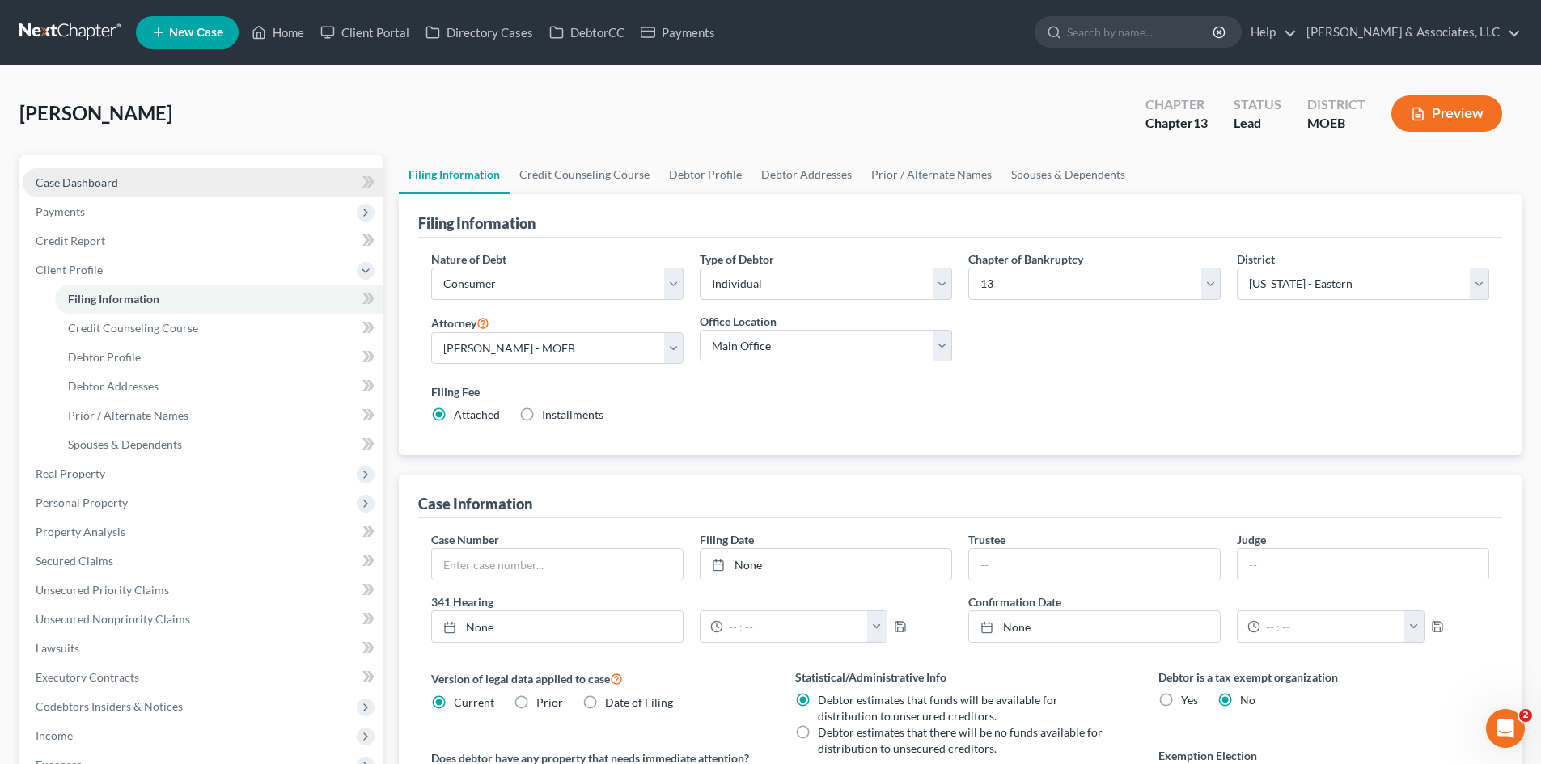
click at [94, 176] on span "Case Dashboard" at bounding box center [77, 183] width 82 height 14
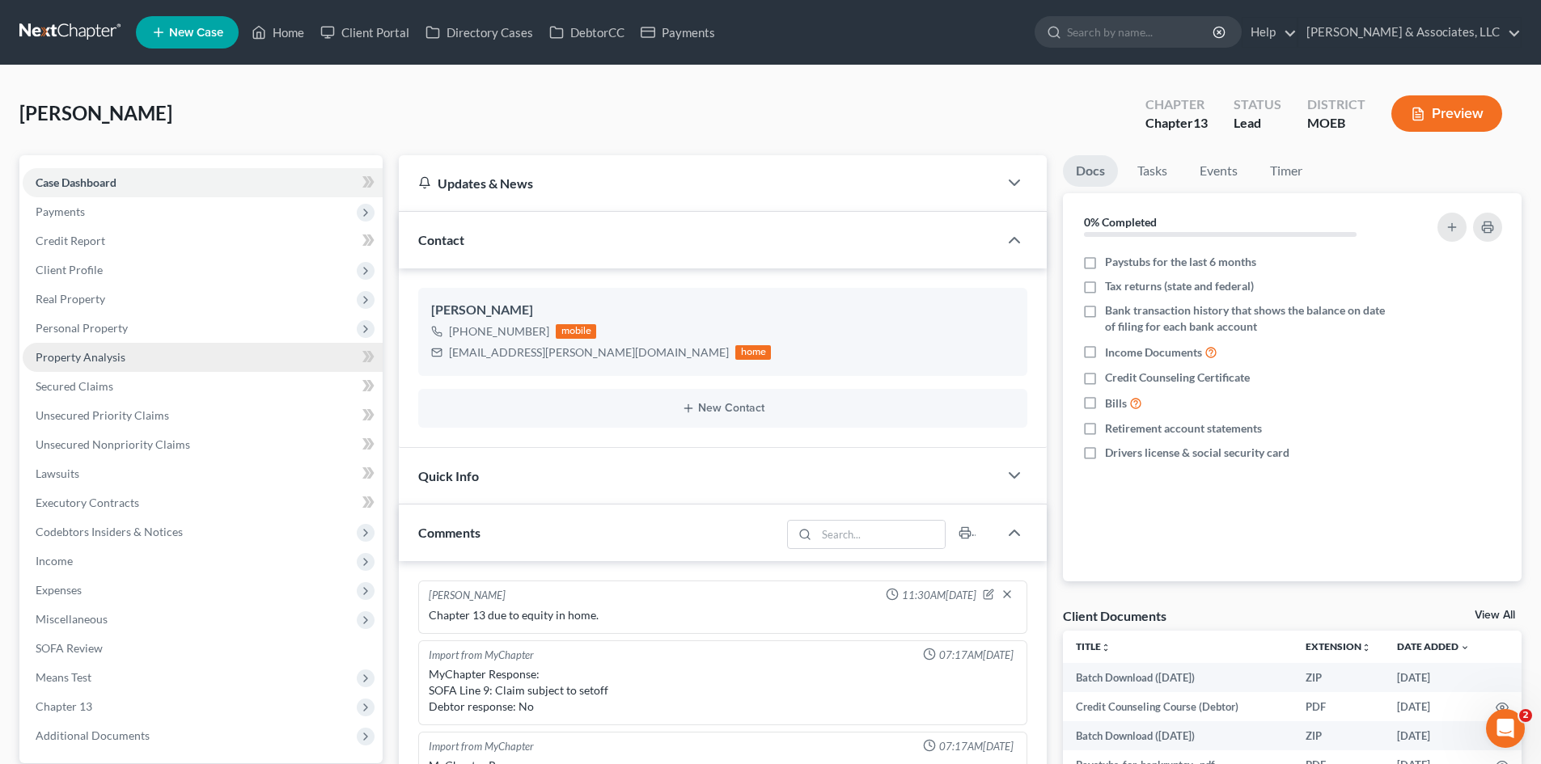
scroll to position [1675, 0]
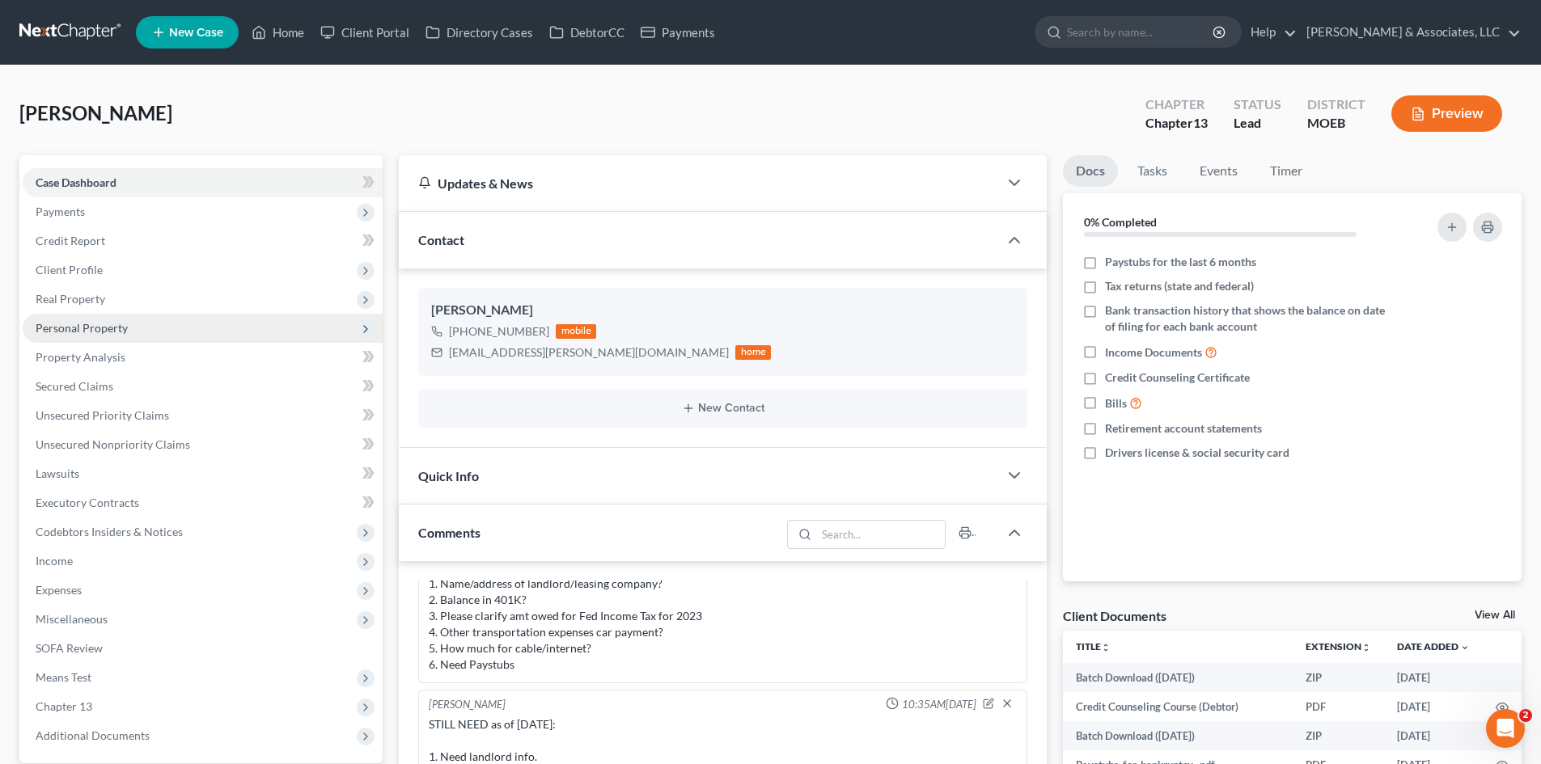
click at [87, 327] on span "Personal Property" at bounding box center [82, 328] width 92 height 14
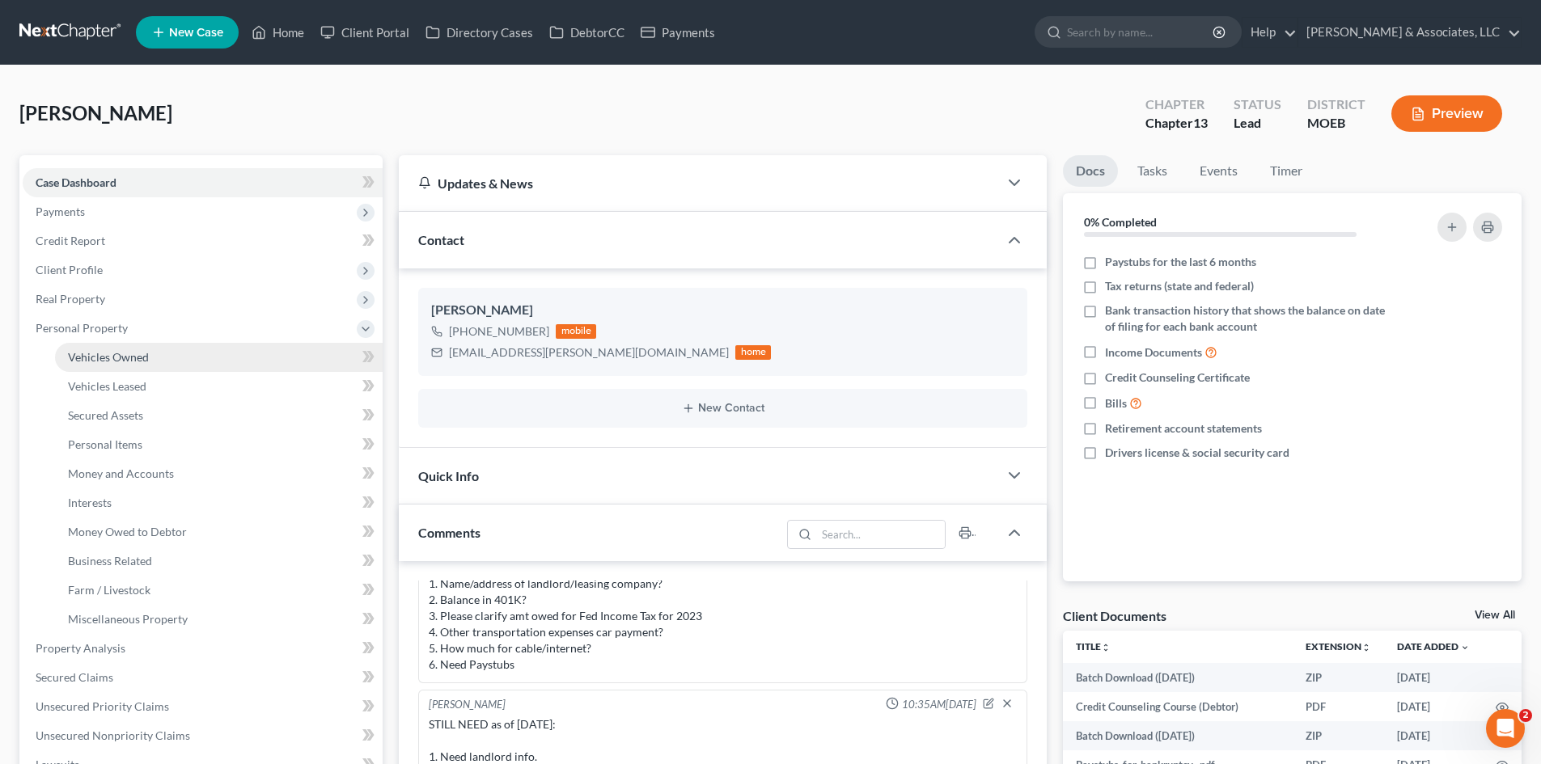
click at [128, 359] on span "Vehicles Owned" at bounding box center [108, 357] width 81 height 14
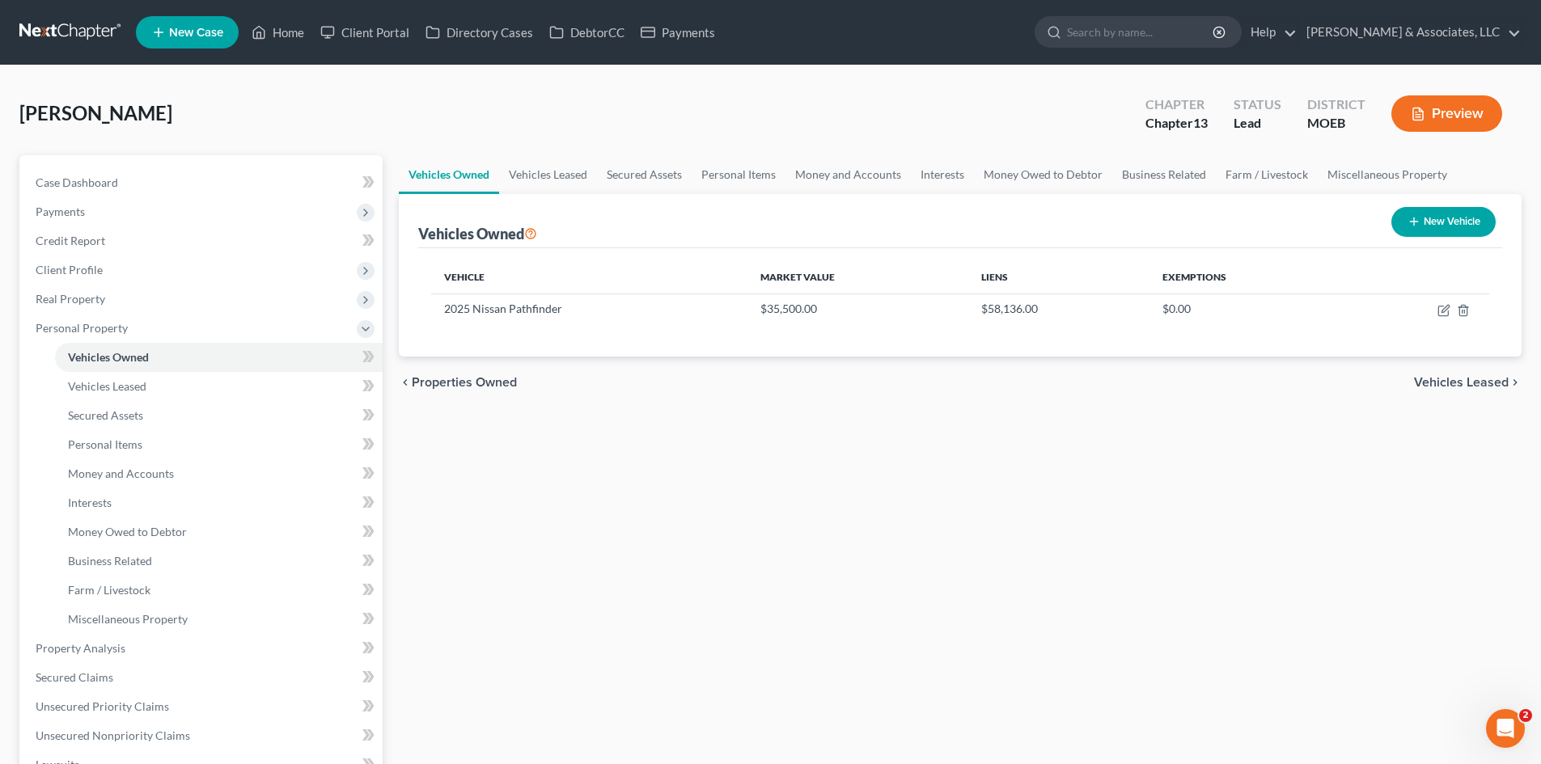
click at [1452, 222] on button "New Vehicle" at bounding box center [1443, 222] width 104 height 30
select select "0"
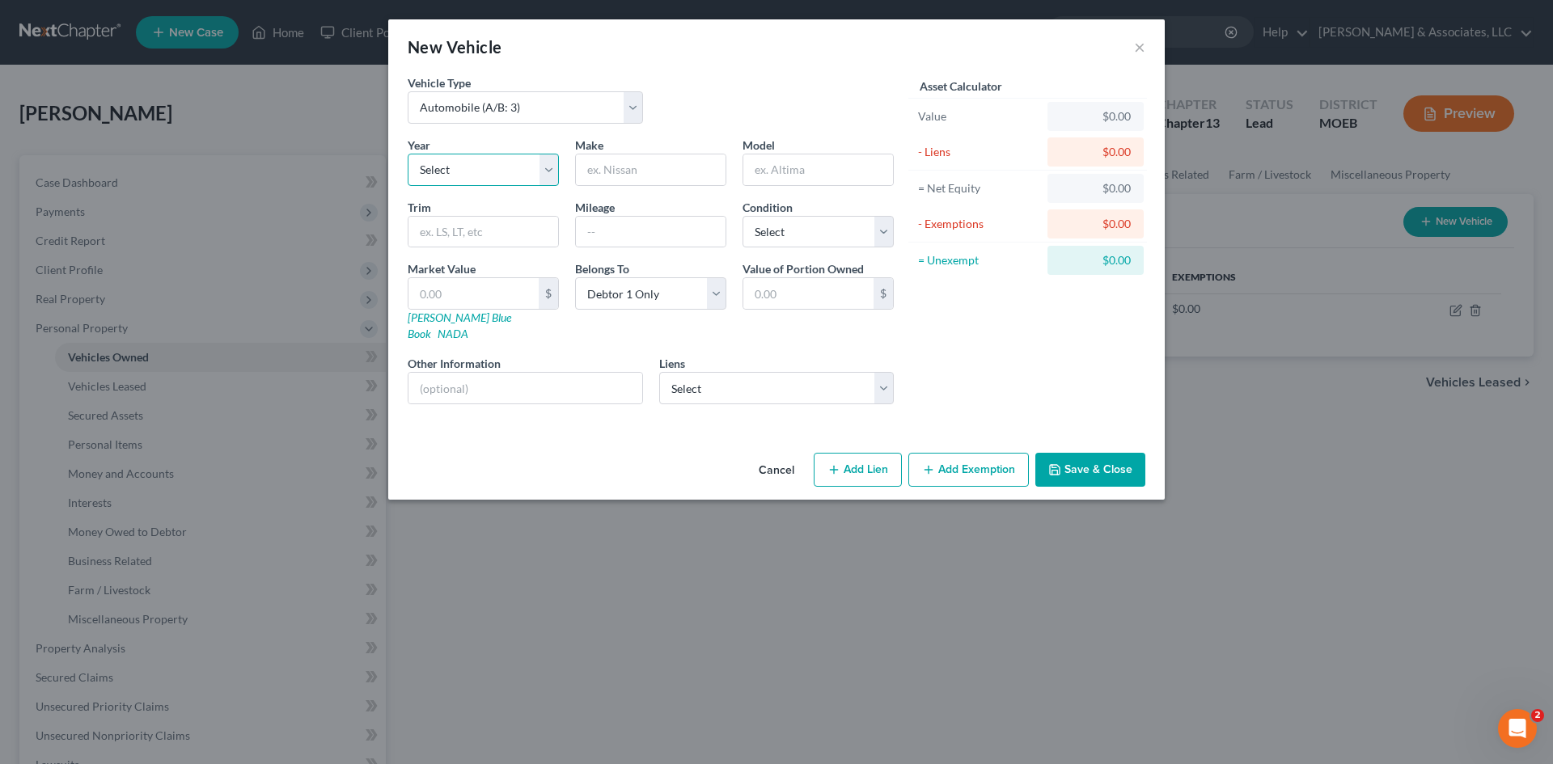
click at [497, 178] on select "Select 2026 2025 2024 2023 2022 2021 2020 2019 2018 2017 2016 2015 2014 2013 20…" at bounding box center [483, 170] width 151 height 32
select select "5"
click at [408, 154] on select "Select 2026 2025 2024 2023 2022 2021 2020 2019 2018 2017 2016 2015 2014 2013 20…" at bounding box center [483, 170] width 151 height 32
click at [605, 173] on input "text" at bounding box center [651, 169] width 150 height 31
type input "Nissan"
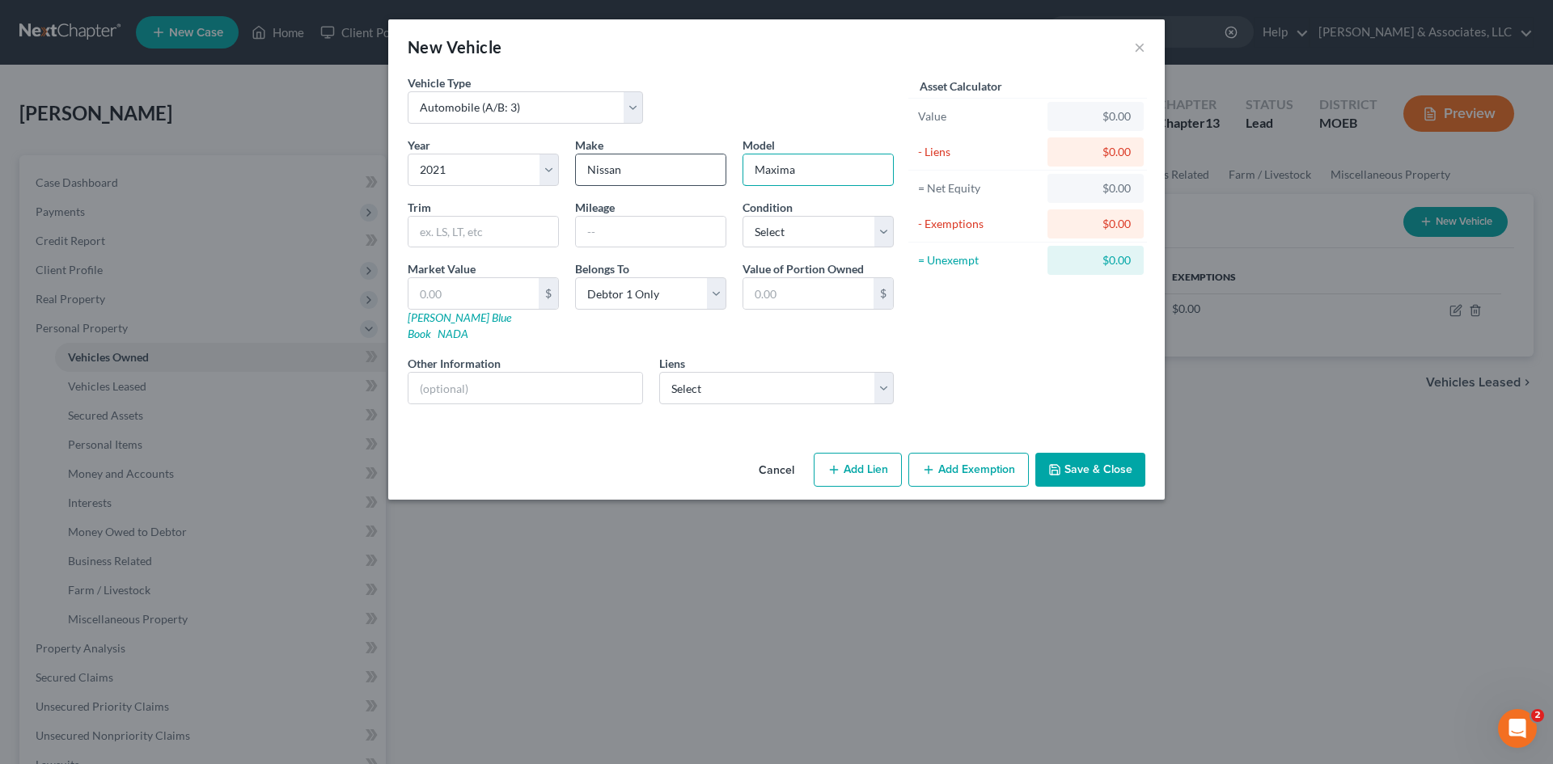
type input "Maxima"
click at [874, 229] on select "Select Excellent Very Good Good Fair Poor" at bounding box center [817, 232] width 151 height 32
select select "1"
click at [742, 216] on select "Select Excellent Very Good Good Fair Poor" at bounding box center [817, 232] width 151 height 32
click at [500, 291] on input "text" at bounding box center [473, 293] width 130 height 31
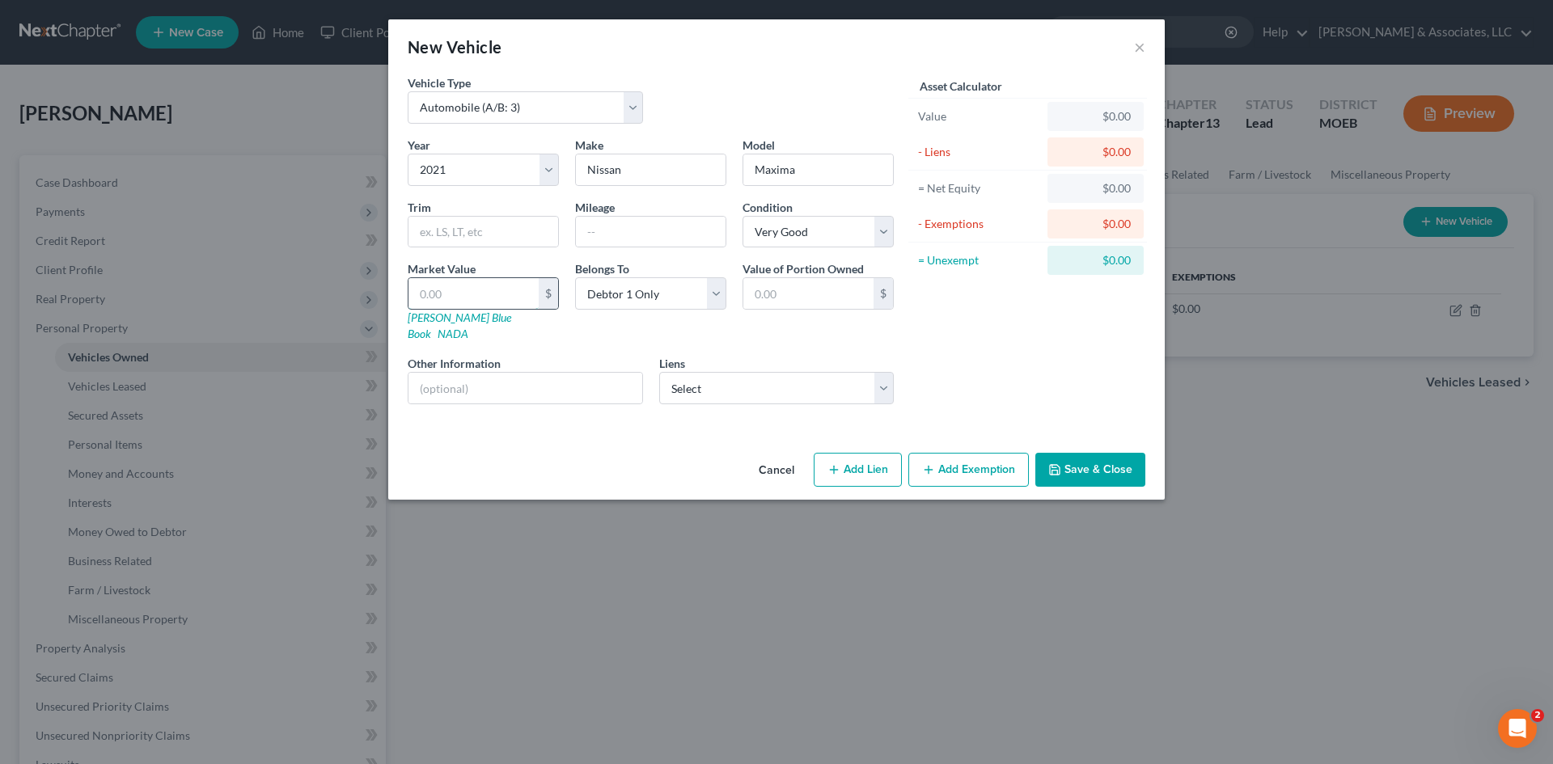
type input "2"
type input "2.00"
type input "23"
type input "23.00"
type input "237"
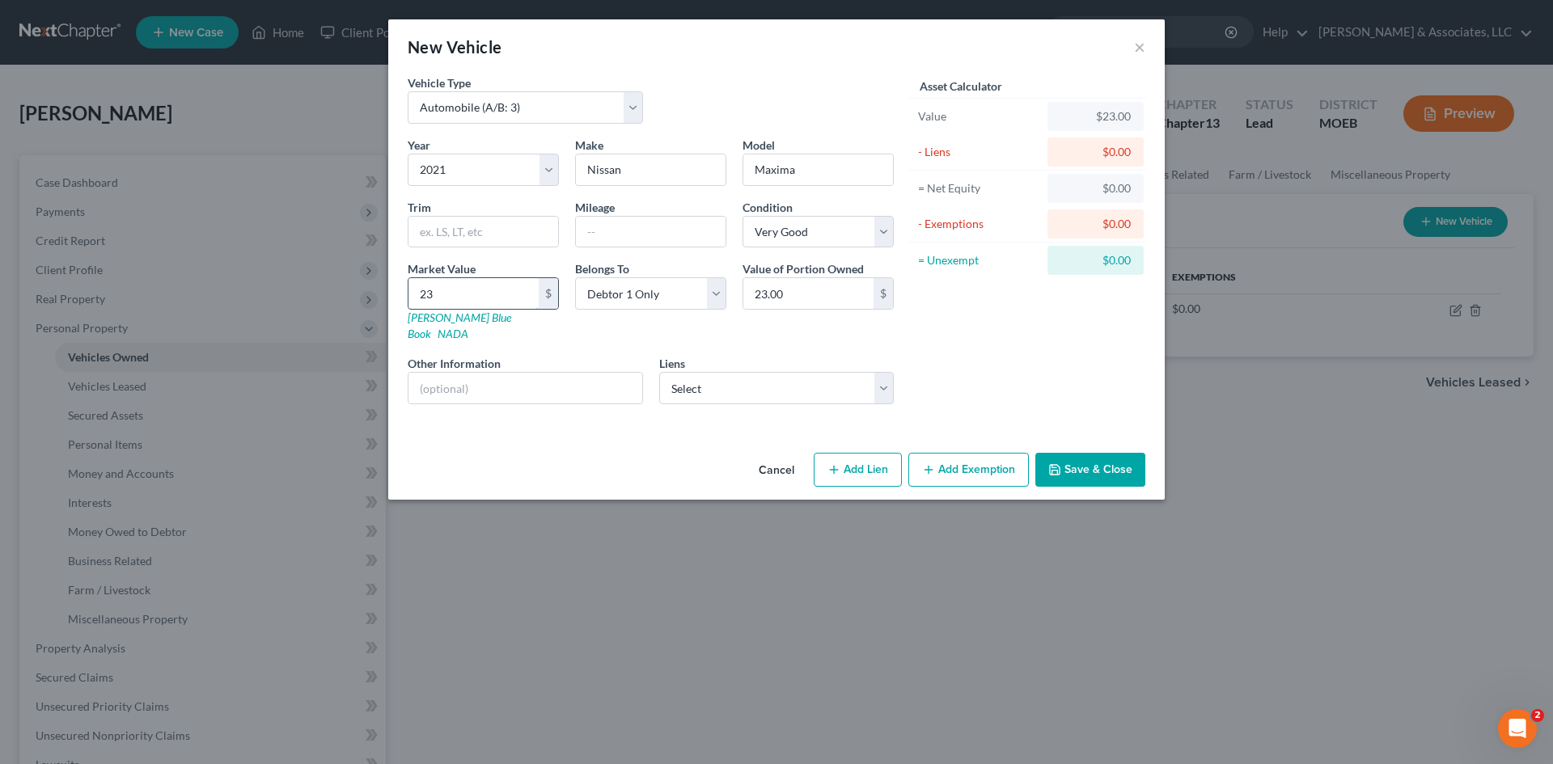
type input "237.00"
type input "2370"
type input "2,370.00"
type input "2,3700"
type input "23,700.00"
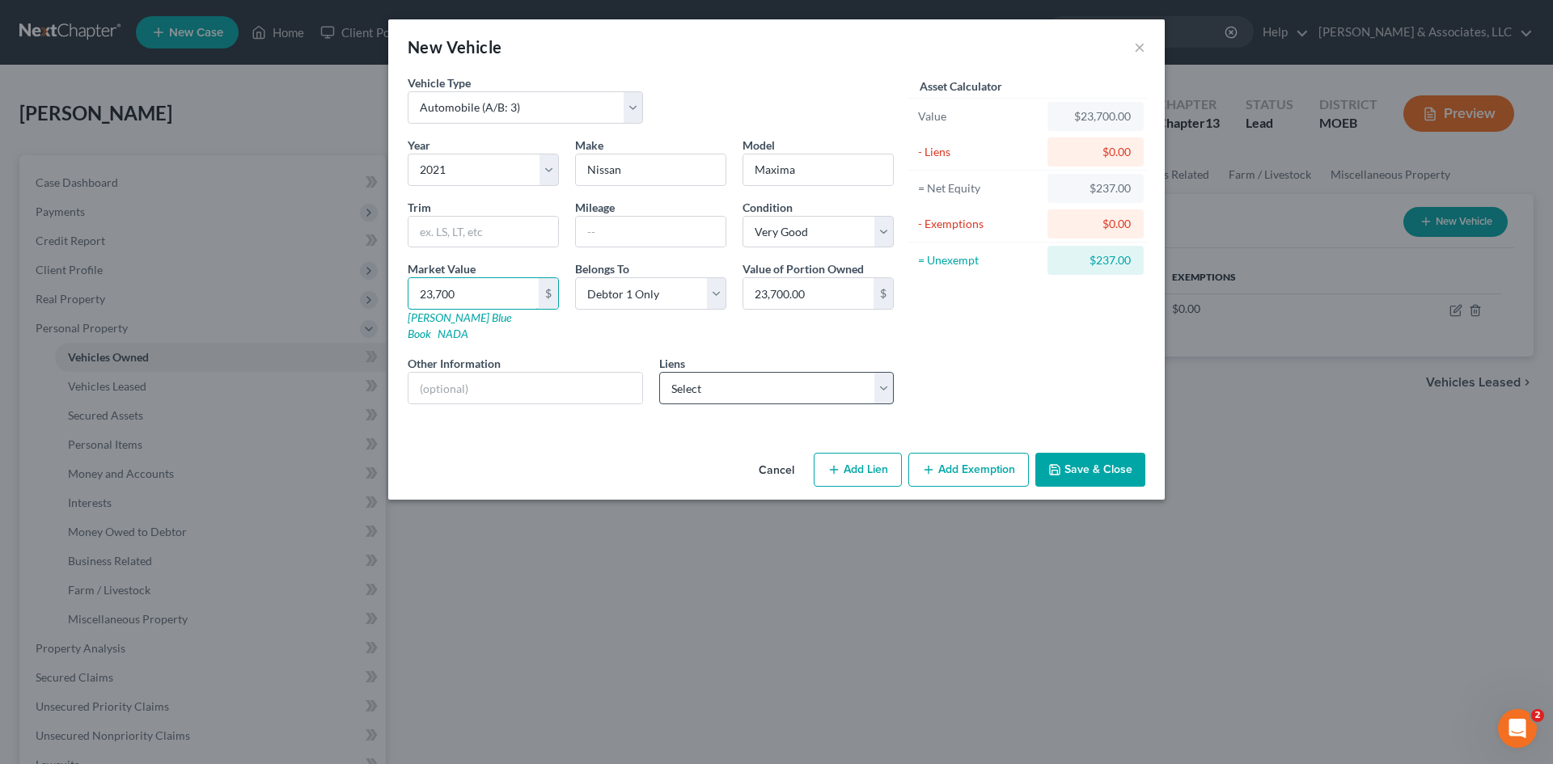
type input "23,700"
click at [729, 381] on select "Select Nissn Inf Lt - $3,387.00" at bounding box center [776, 388] width 235 height 32
click at [977, 366] on div "Asset Calculator Value $23,700.00 - Liens $0.00 = Net Equity $237.00 - Exemptio…" at bounding box center [1028, 245] width 252 height 343
click at [1089, 455] on button "Save & Close" at bounding box center [1090, 470] width 110 height 34
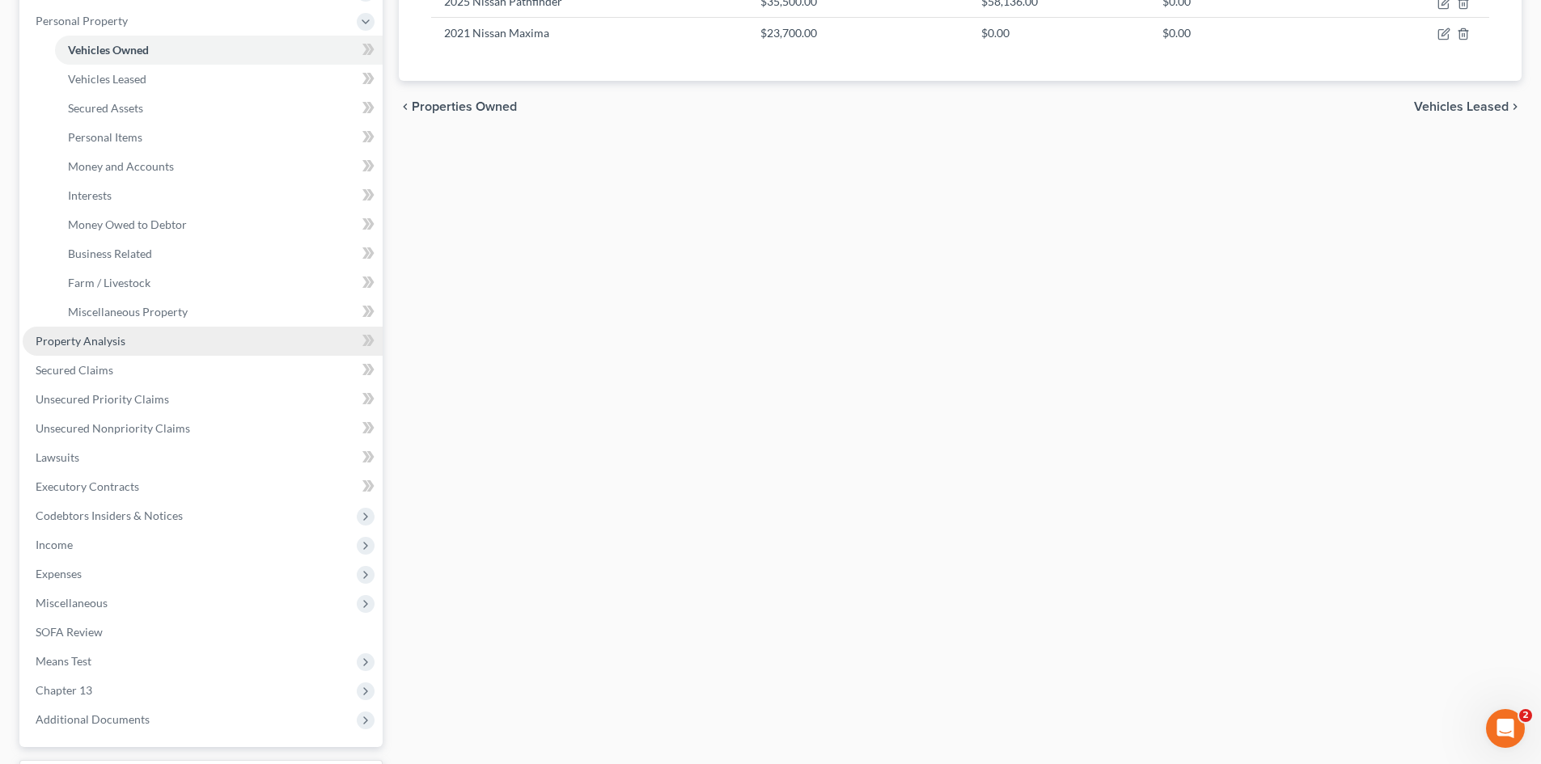
scroll to position [404, 0]
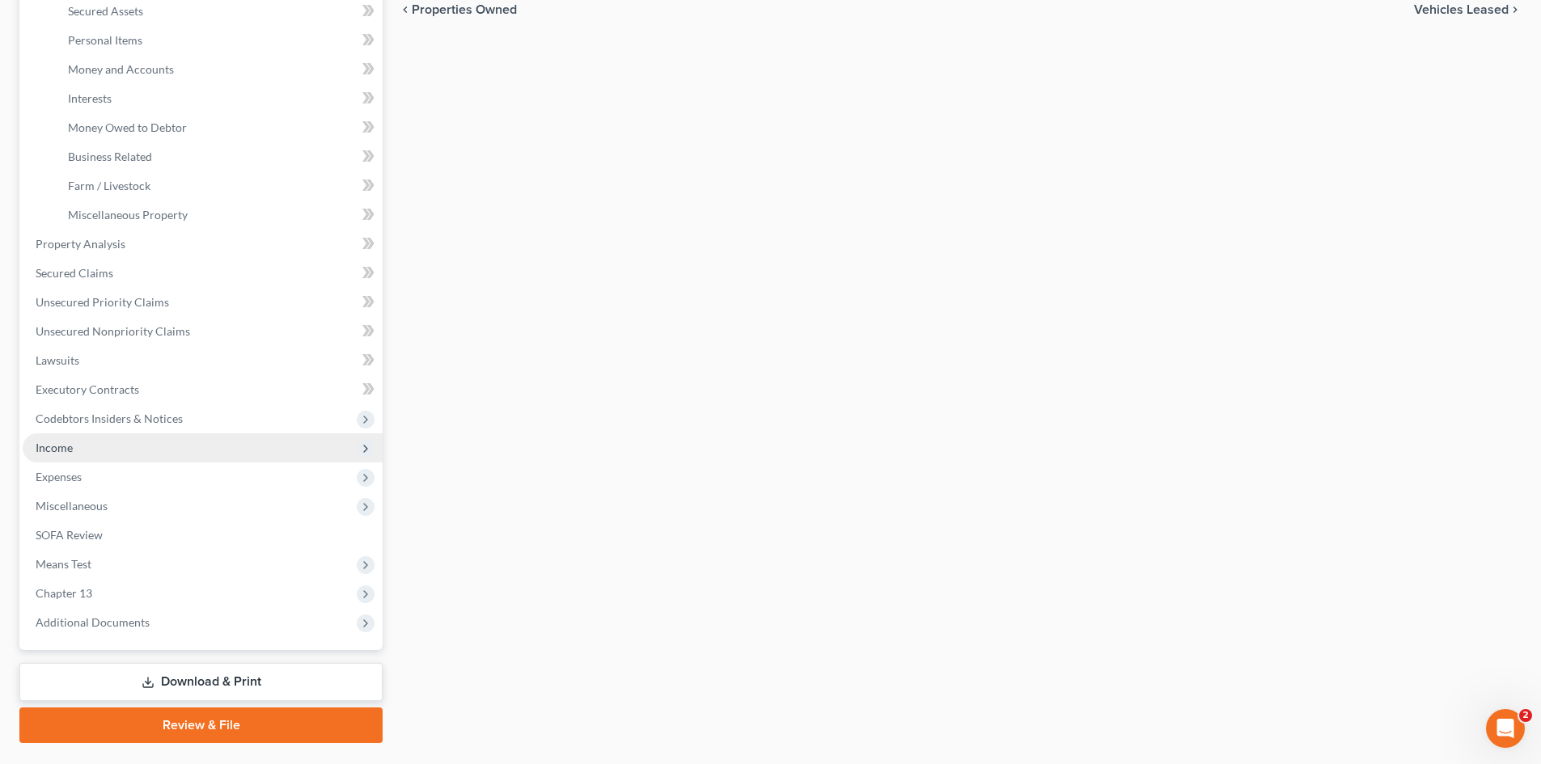
click at [49, 452] on span "Income" at bounding box center [54, 448] width 37 height 14
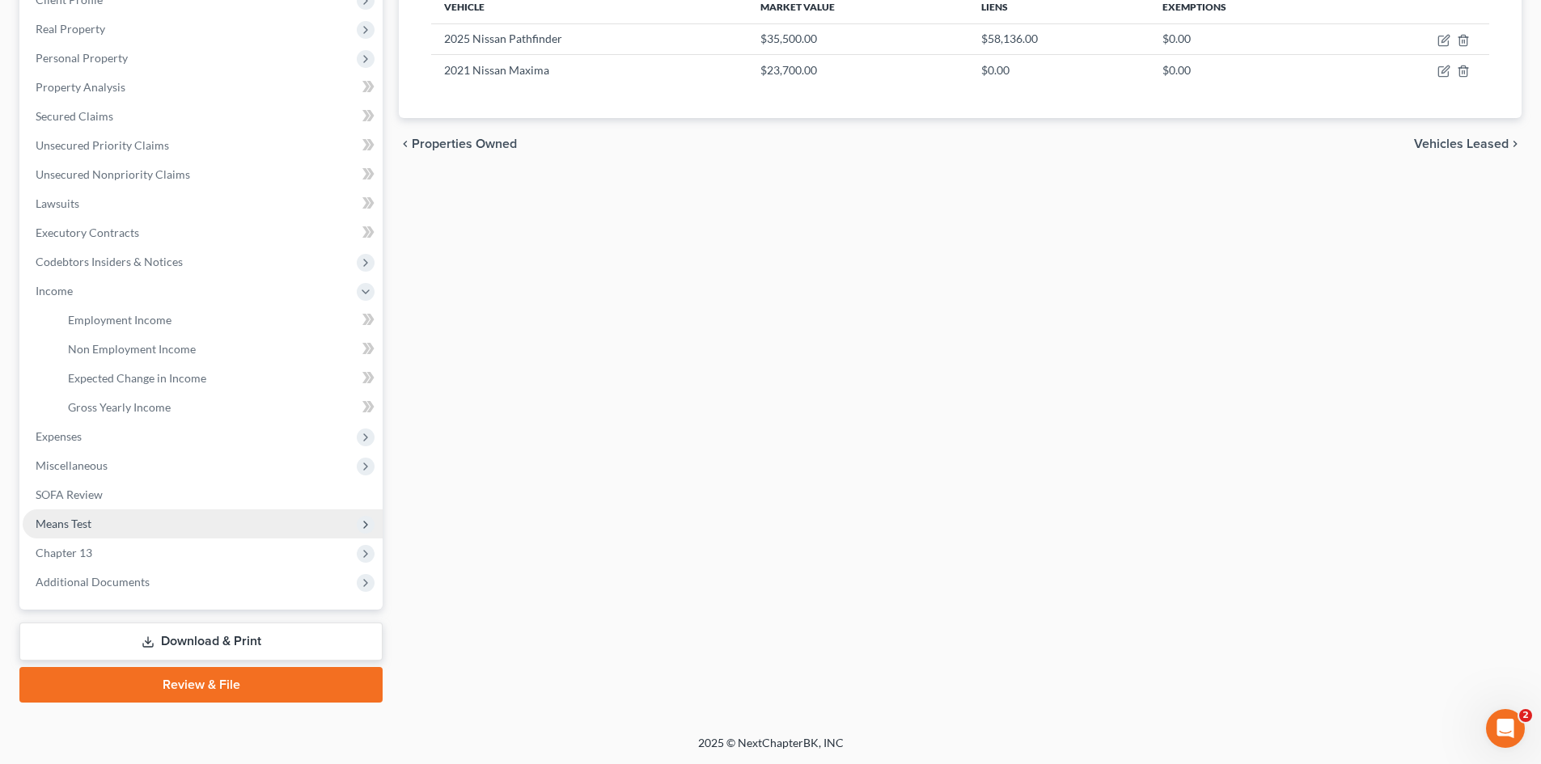
scroll to position [270, 0]
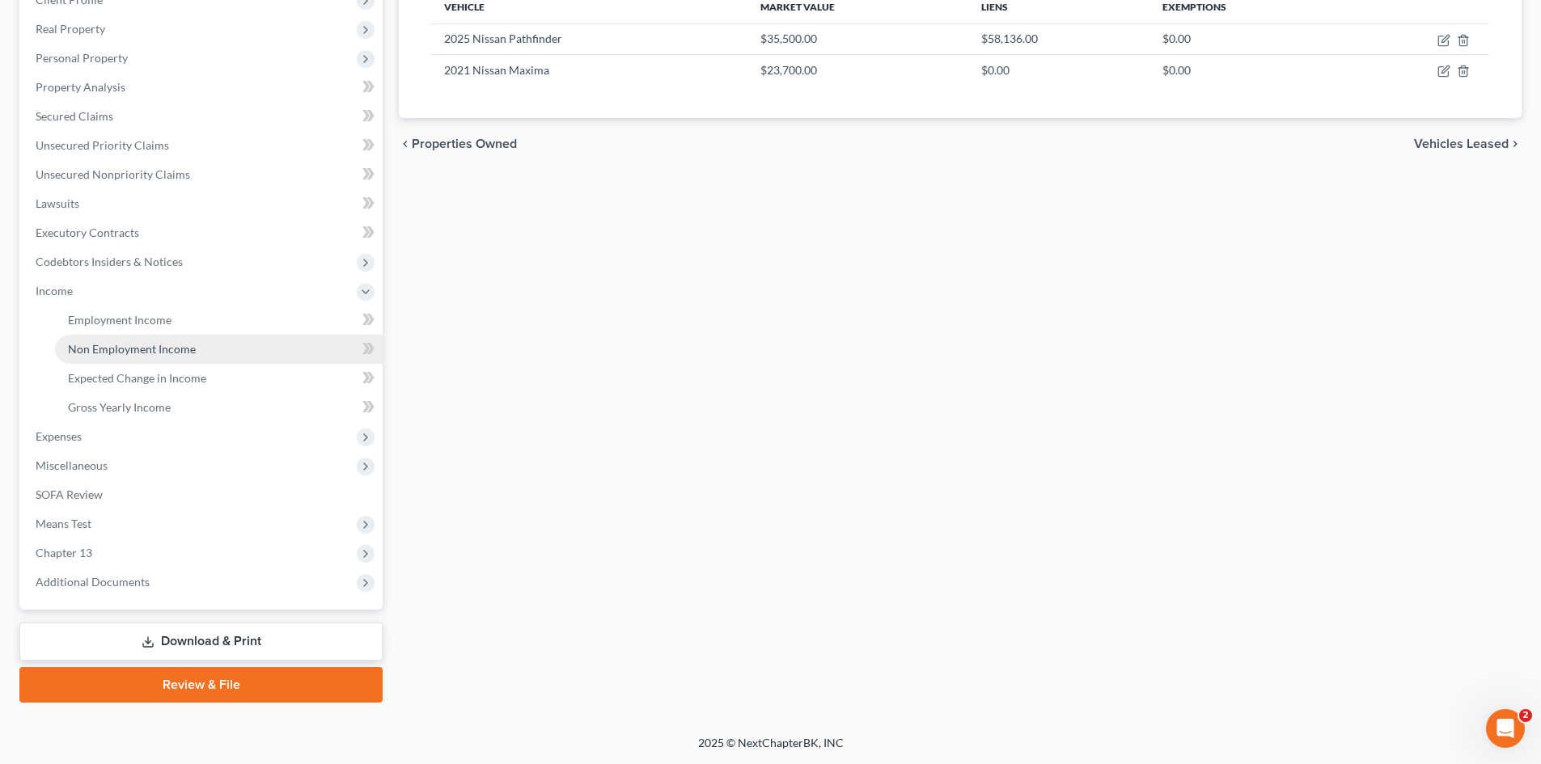
click at [181, 353] on span "Non Employment Income" at bounding box center [132, 349] width 128 height 14
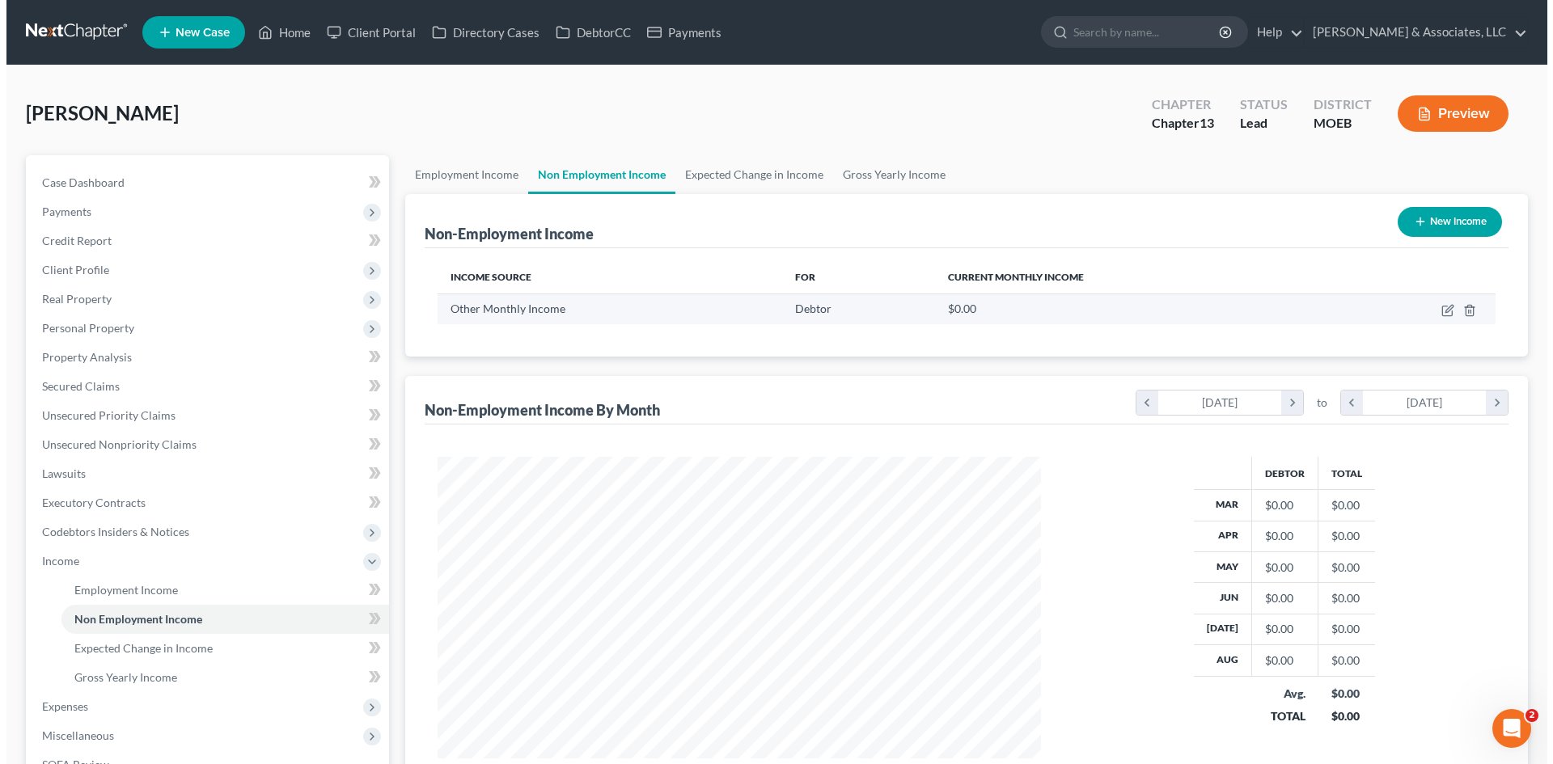
scroll to position [302, 636]
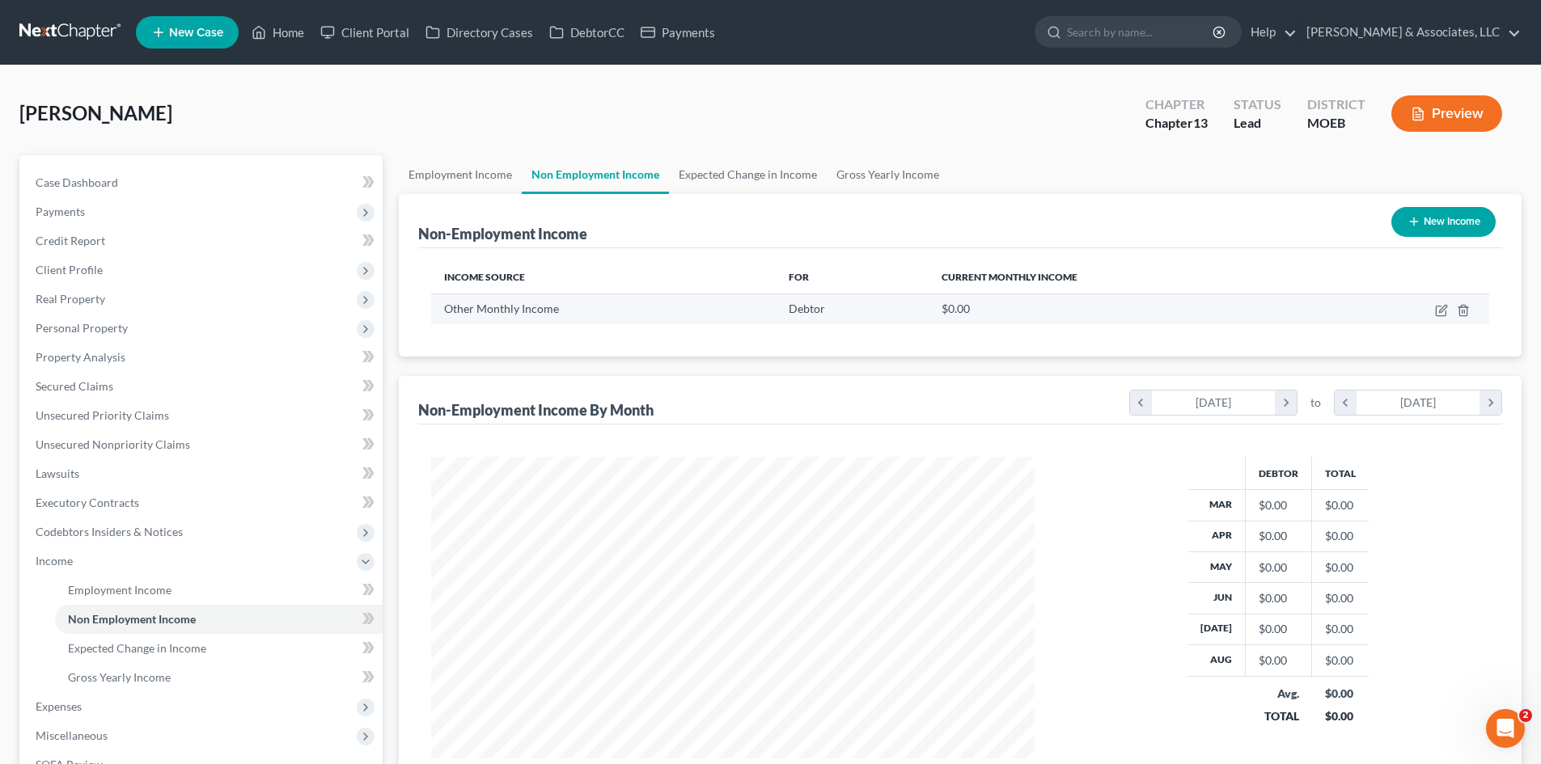
click at [1430, 315] on td at bounding box center [1407, 309] width 164 height 31
click at [1442, 310] on icon "button" at bounding box center [1441, 310] width 13 height 13
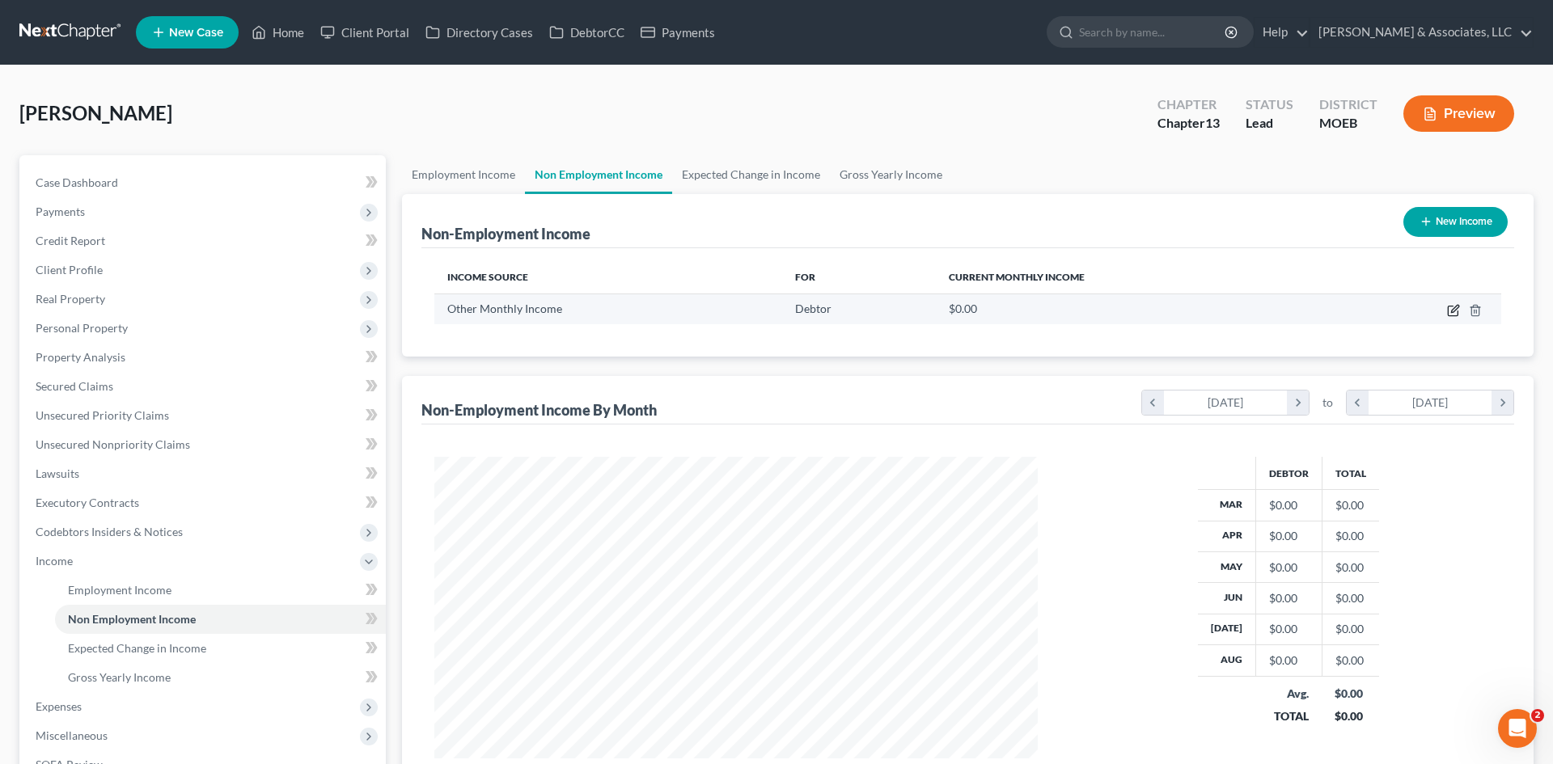
select select "13"
select select "1"
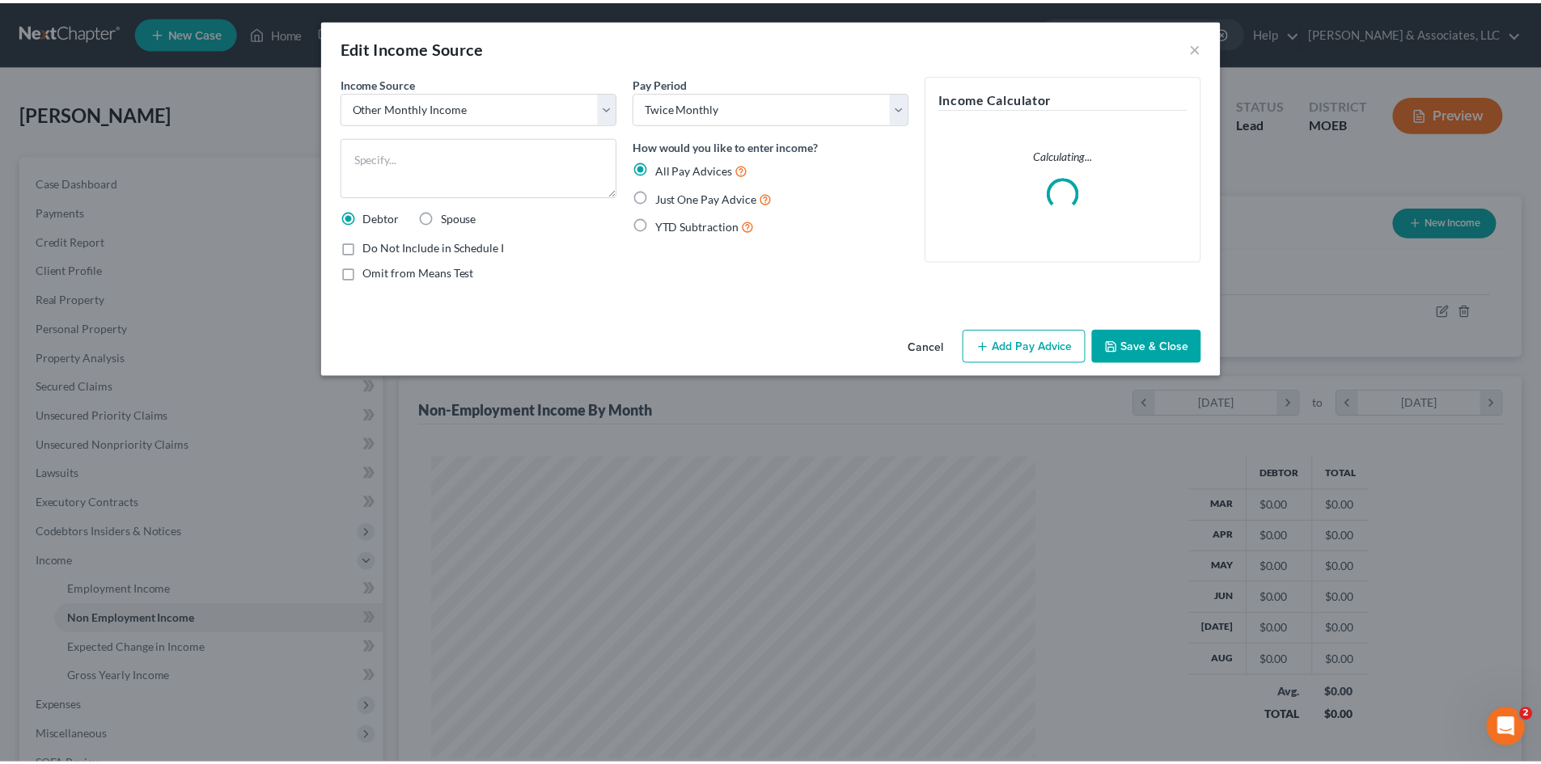
scroll to position [304, 641]
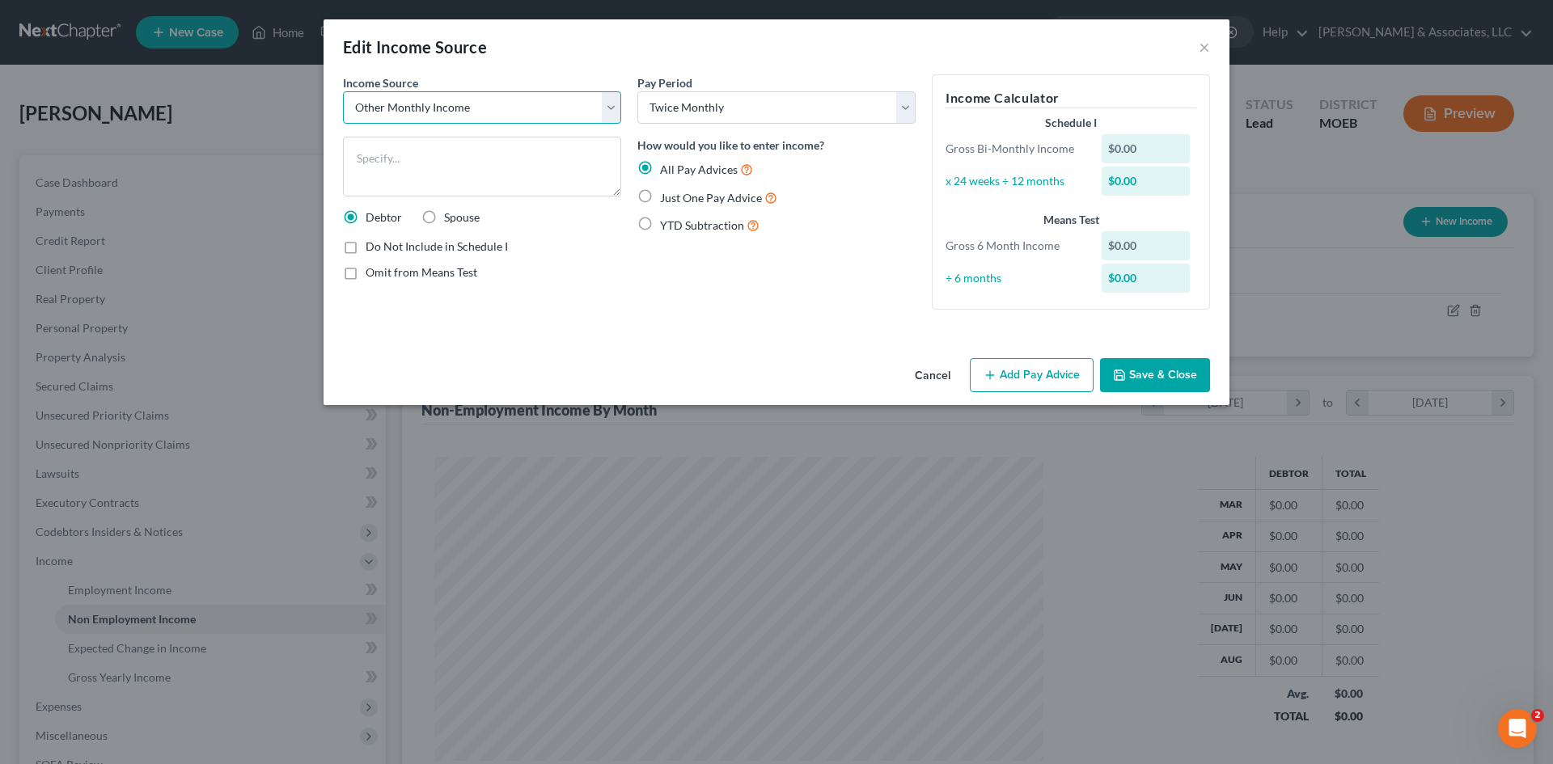
click at [544, 106] on select "Select Unemployment Disability (from employer) Pension Retirement Social Securi…" at bounding box center [482, 107] width 278 height 32
select select "7"
click at [343, 91] on select "Select Unemployment Disability (from employer) Pension Retirement Social Securi…" at bounding box center [482, 107] width 278 height 32
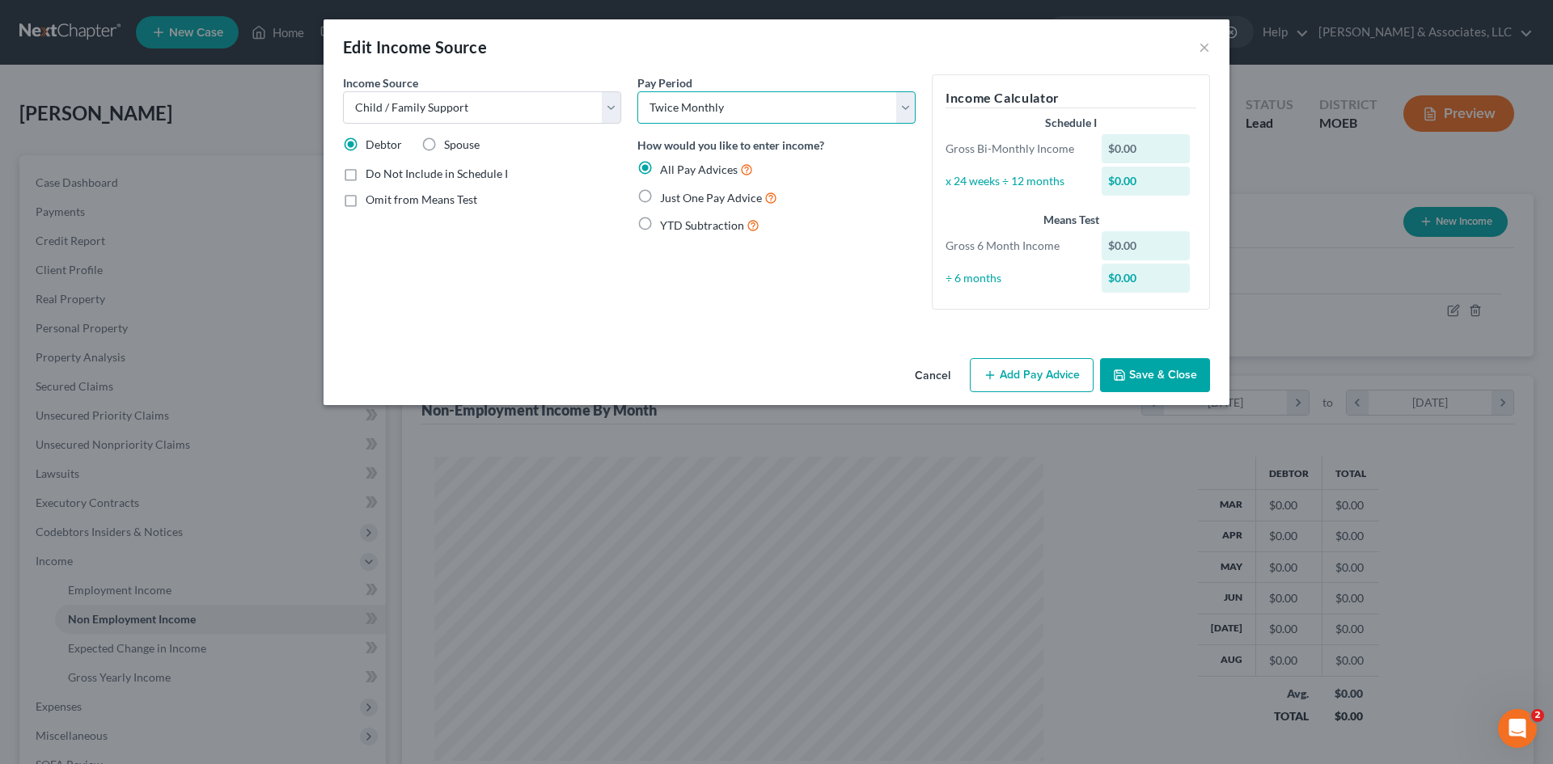
click at [781, 112] on select "Select Monthly Twice Monthly Every Other Week Weekly" at bounding box center [776, 107] width 278 height 32
select select "0"
click at [637, 91] on select "Select Monthly Twice Monthly Every Other Week Weekly" at bounding box center [776, 107] width 278 height 32
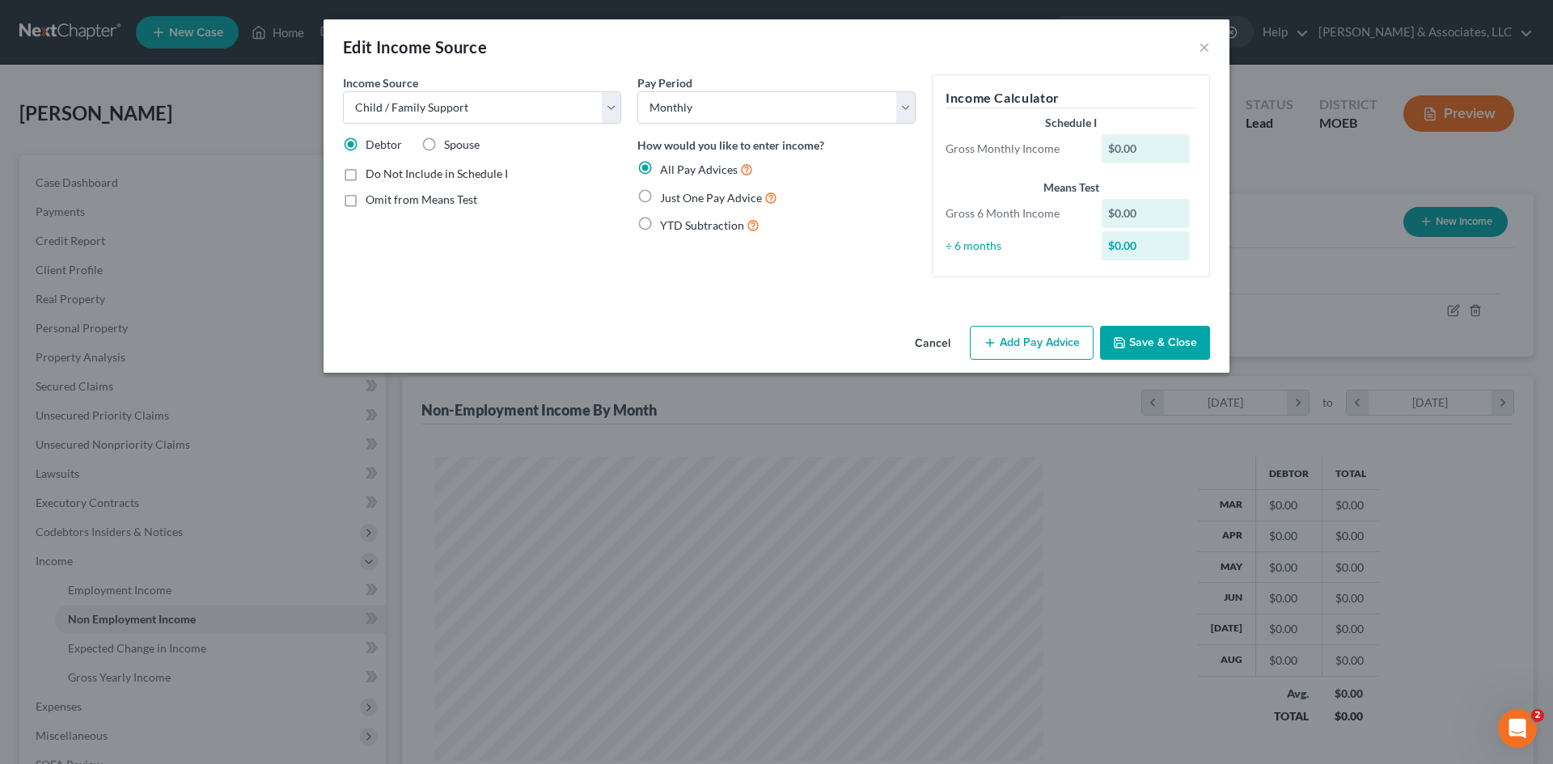
click at [679, 197] on span "Just One Pay Advice" at bounding box center [711, 198] width 102 height 14
click at [677, 197] on input "Just One Pay Advice" at bounding box center [671, 193] width 11 height 11
radio input "true"
click at [1044, 347] on button "Add Pay Advice" at bounding box center [1032, 343] width 124 height 34
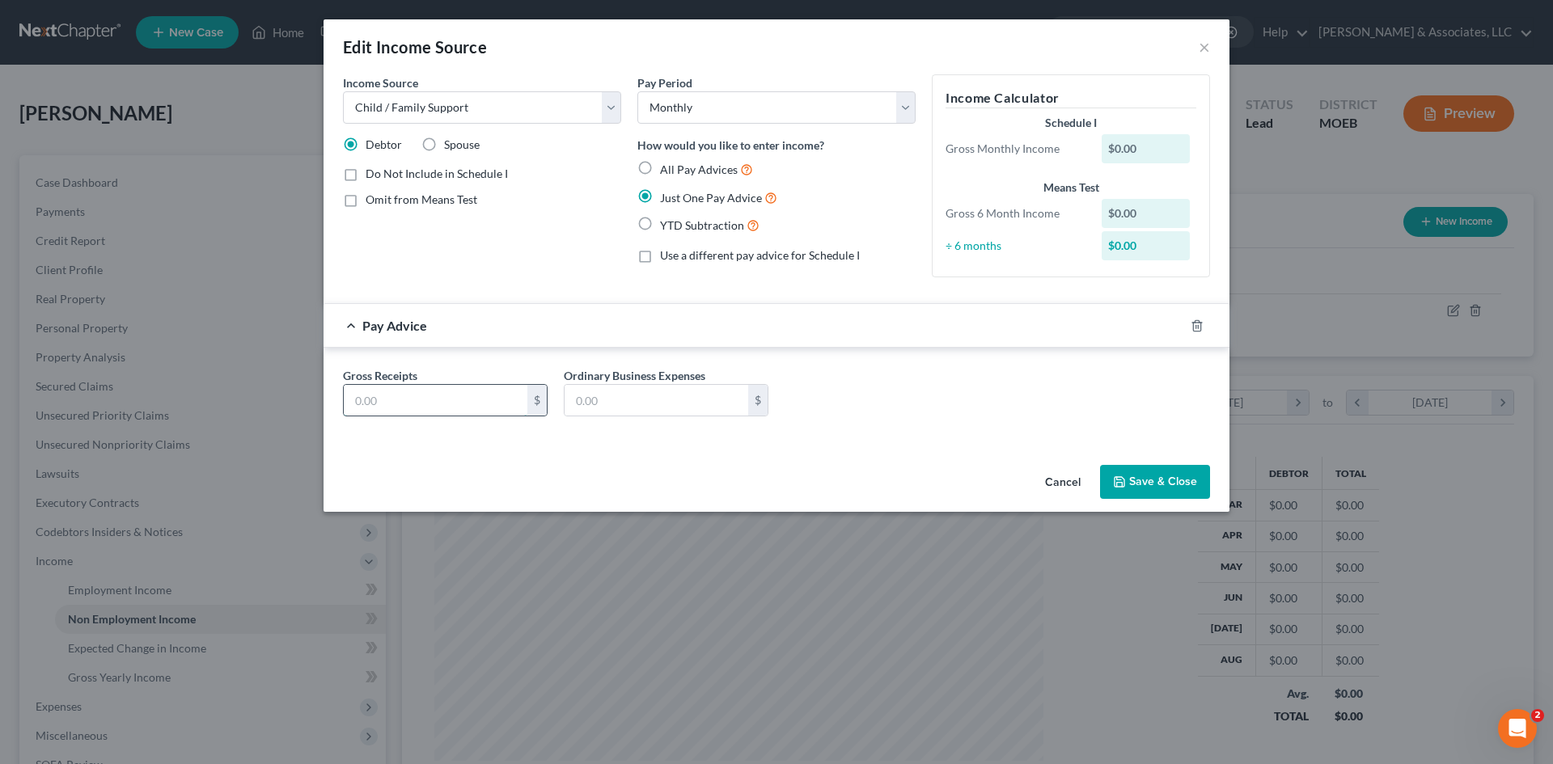
click at [471, 399] on input "text" at bounding box center [436, 400] width 184 height 31
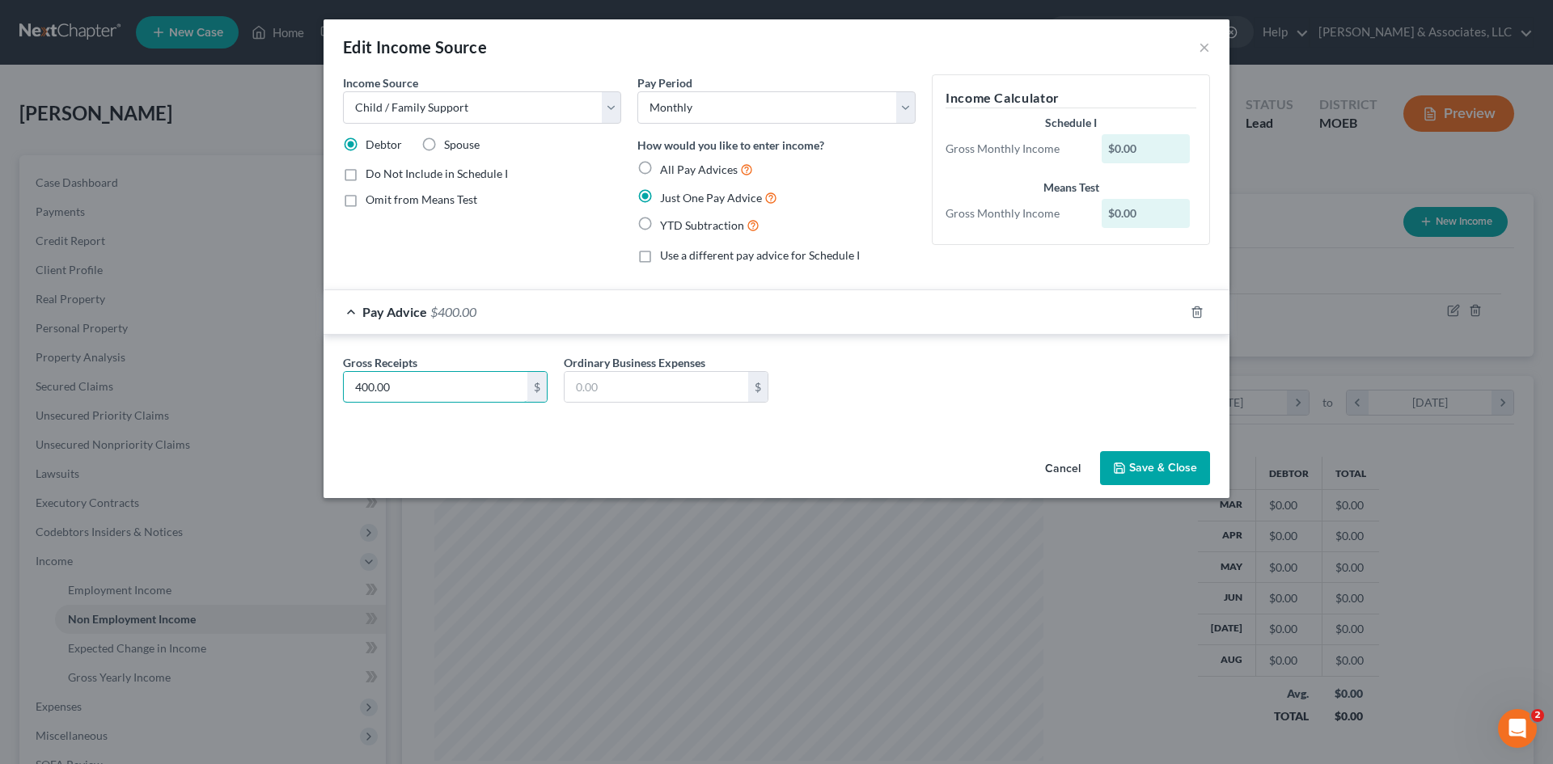
type input "400.00"
click at [1145, 468] on button "Save & Close" at bounding box center [1155, 468] width 110 height 34
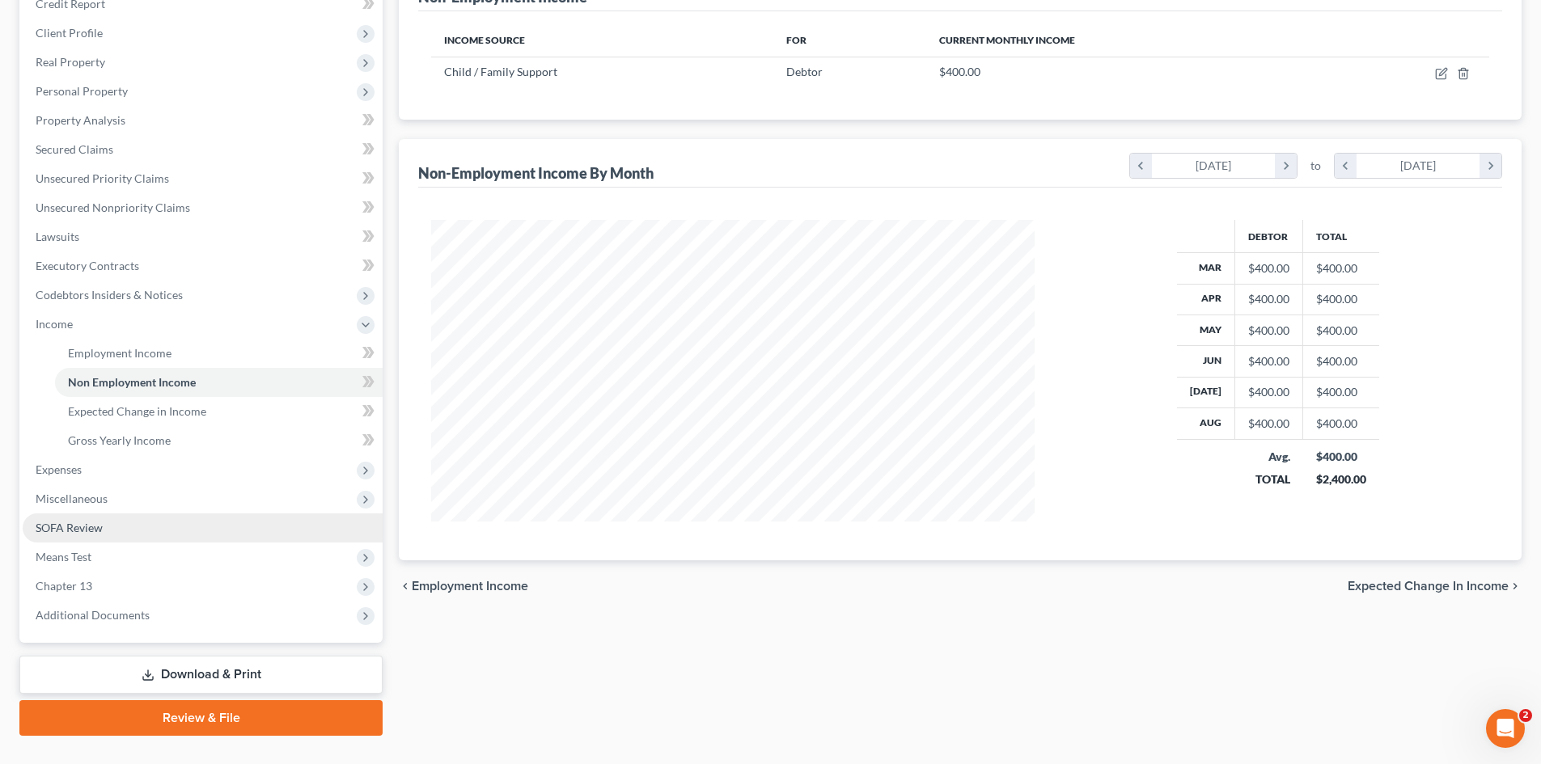
scroll to position [243, 0]
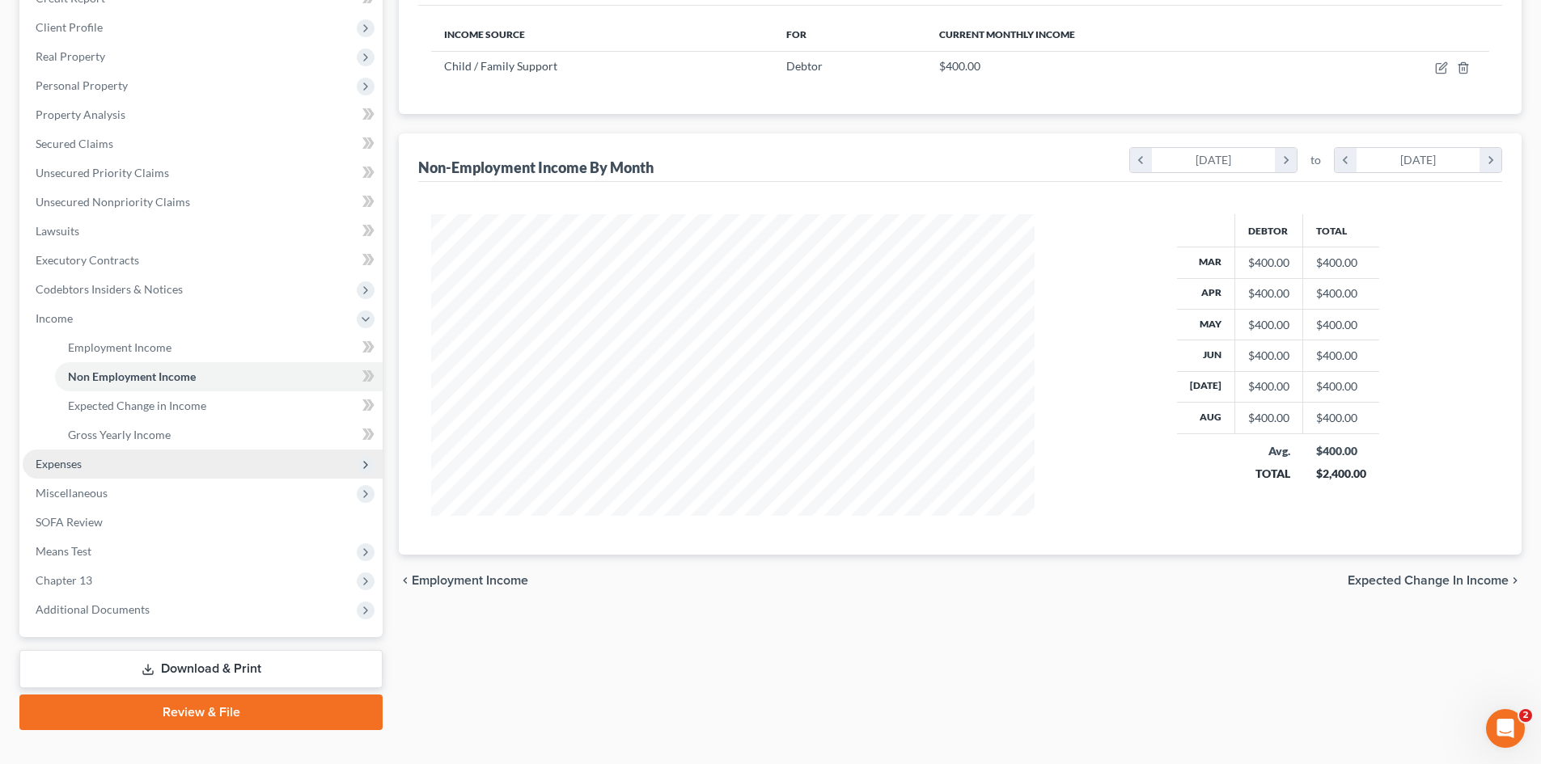
click at [64, 471] on span "Expenses" at bounding box center [203, 464] width 360 height 29
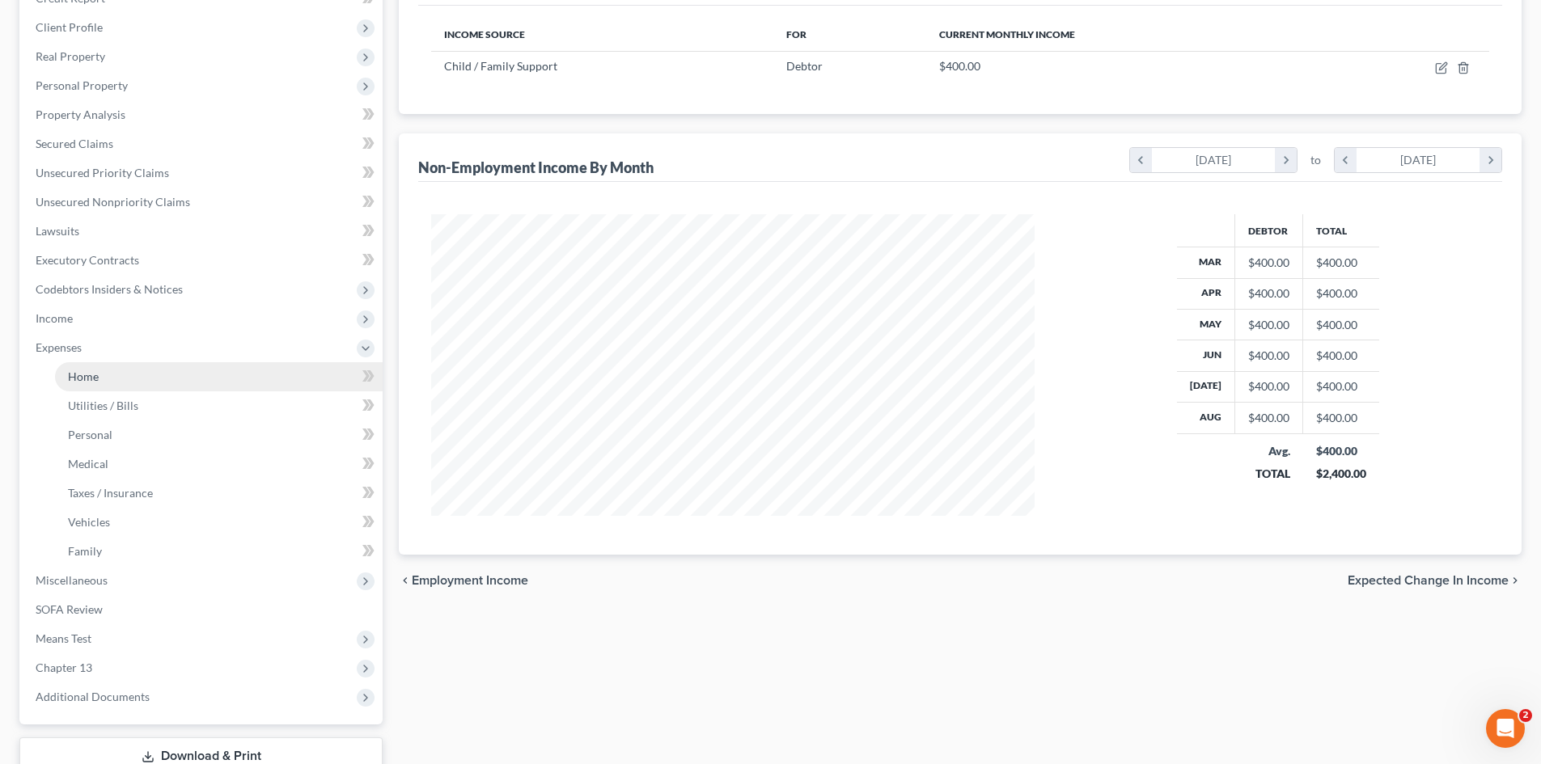
click at [100, 371] on link "Home" at bounding box center [219, 376] width 328 height 29
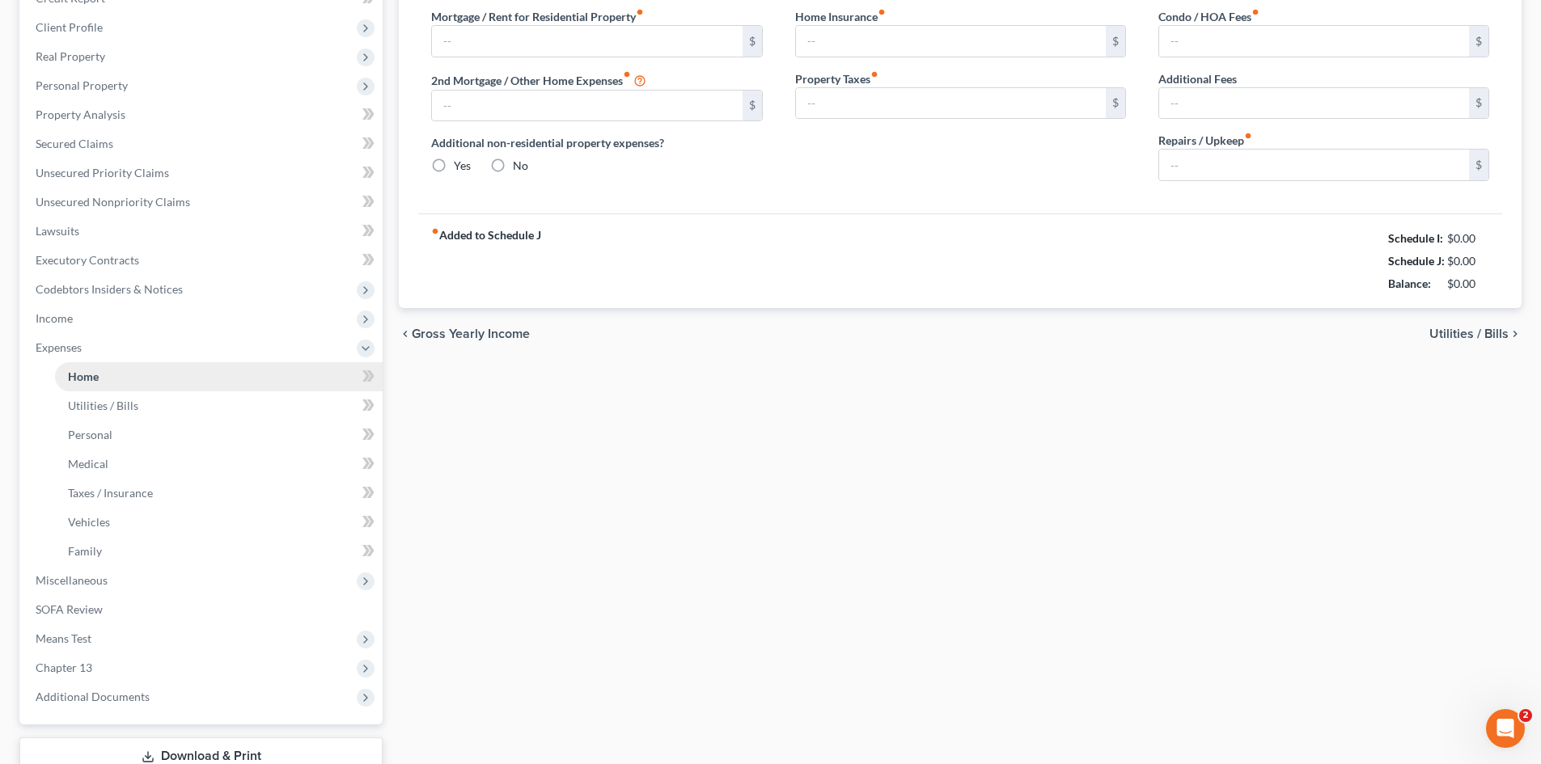
scroll to position [10, 0]
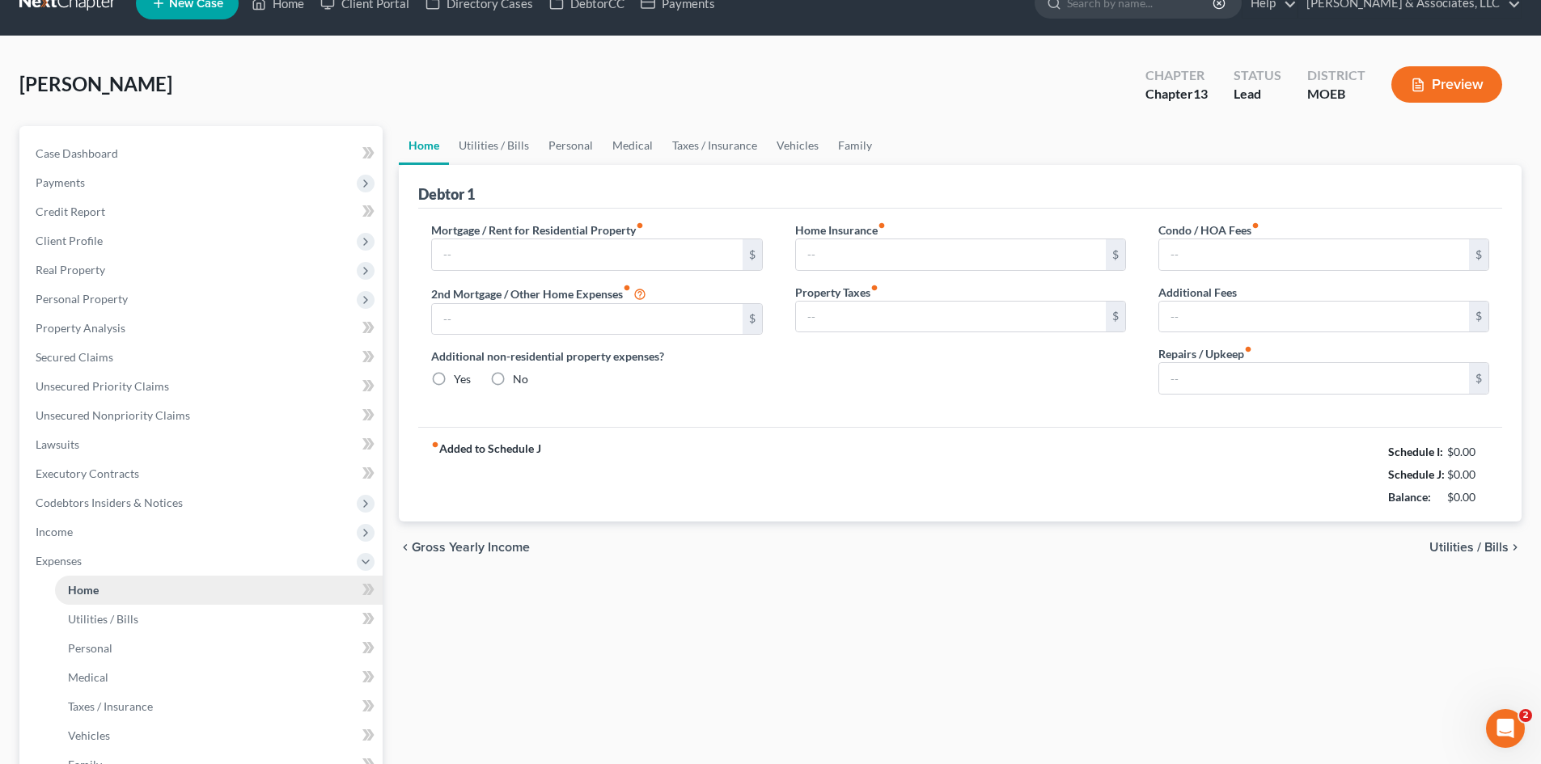
type input "500.00"
type input "0.00"
radio input "true"
type input "0.00"
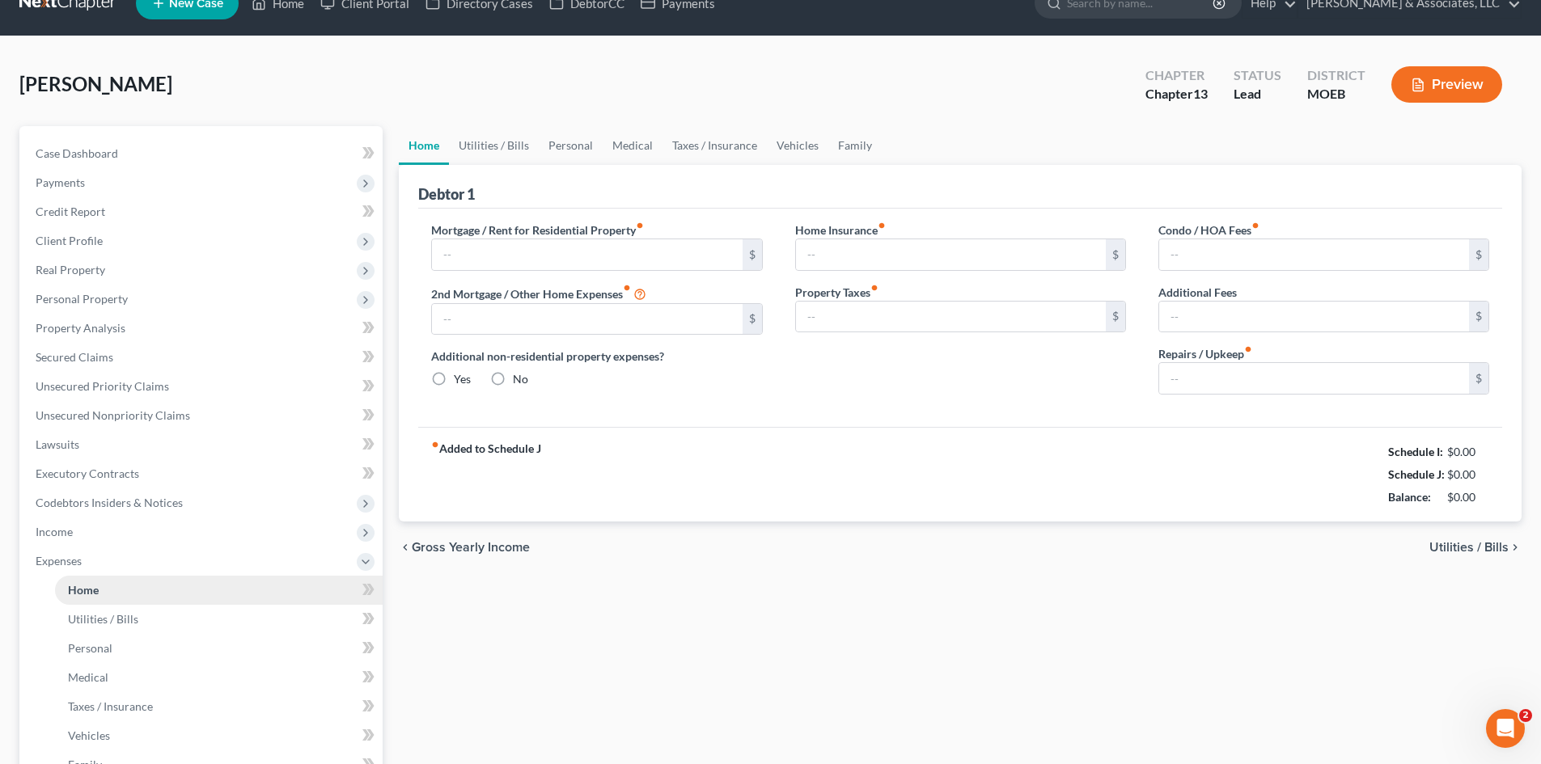
type input "0.00"
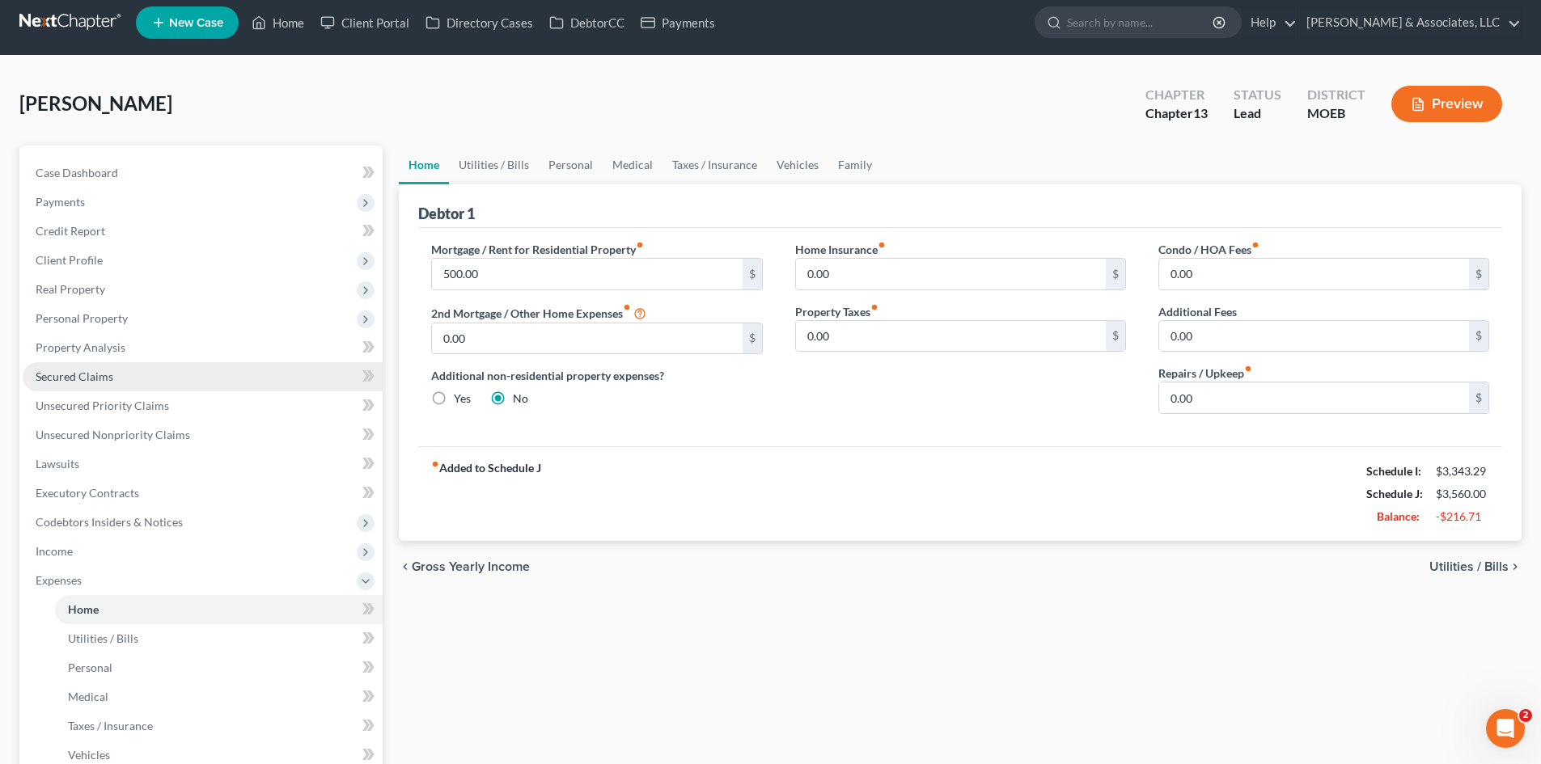
scroll to position [0, 0]
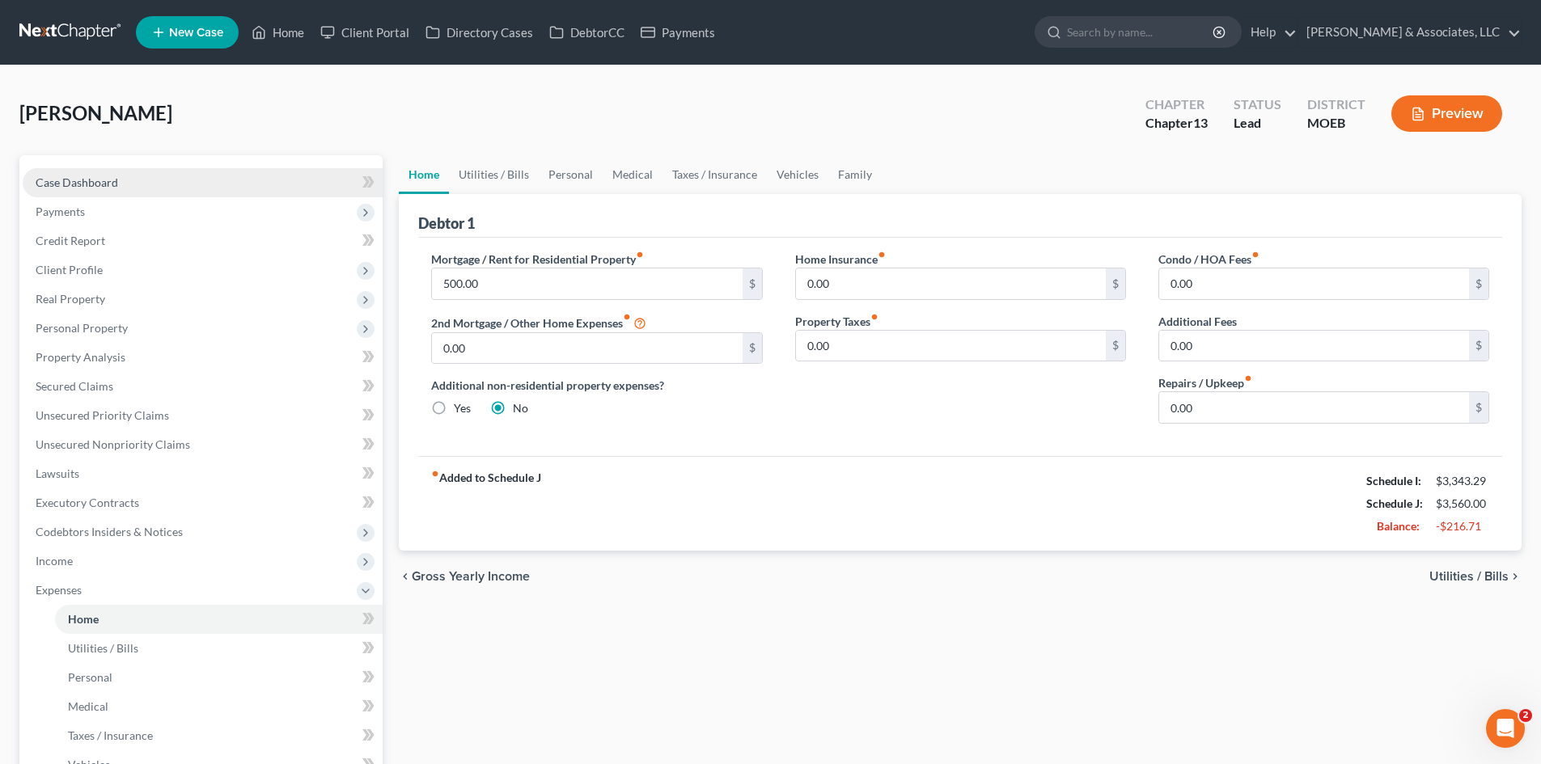
click at [81, 181] on span "Case Dashboard" at bounding box center [77, 183] width 82 height 14
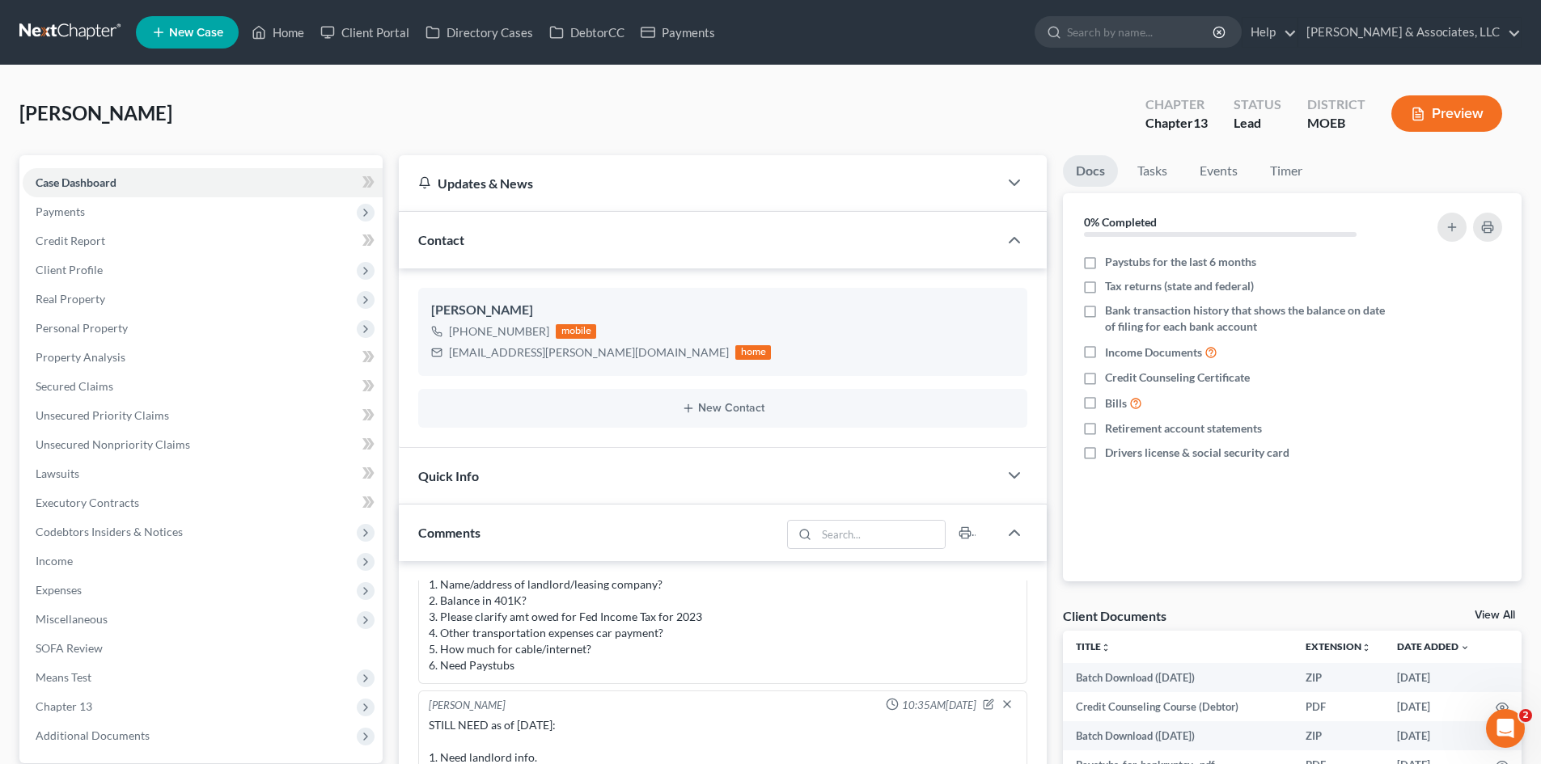
scroll to position [1675, 0]
click at [552, 615] on div "STILL NEEDED as of [DATE]: 1. Name/address of landlord/leasing company? 2. Bala…" at bounding box center [723, 608] width 588 height 129
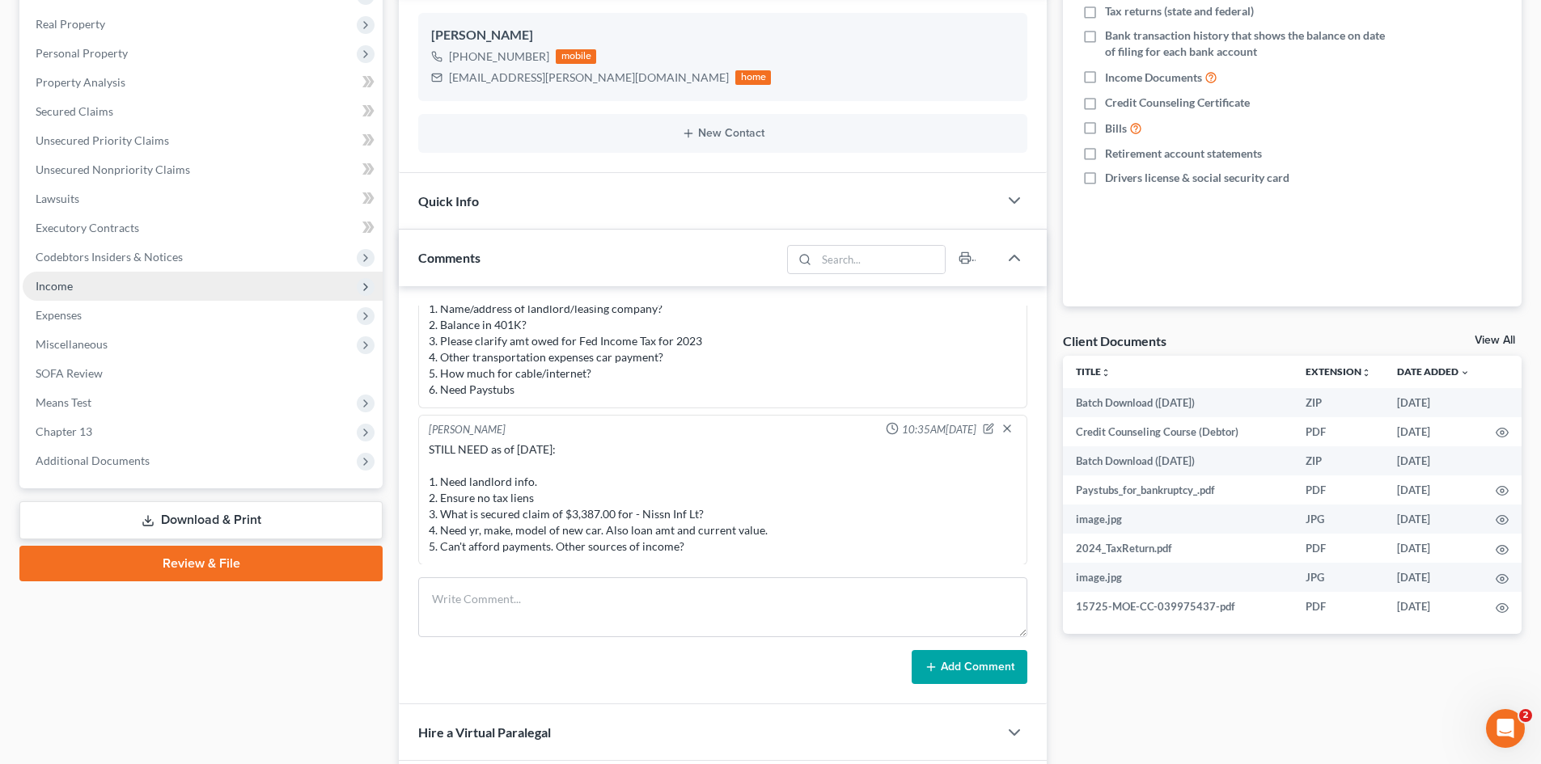
scroll to position [81, 0]
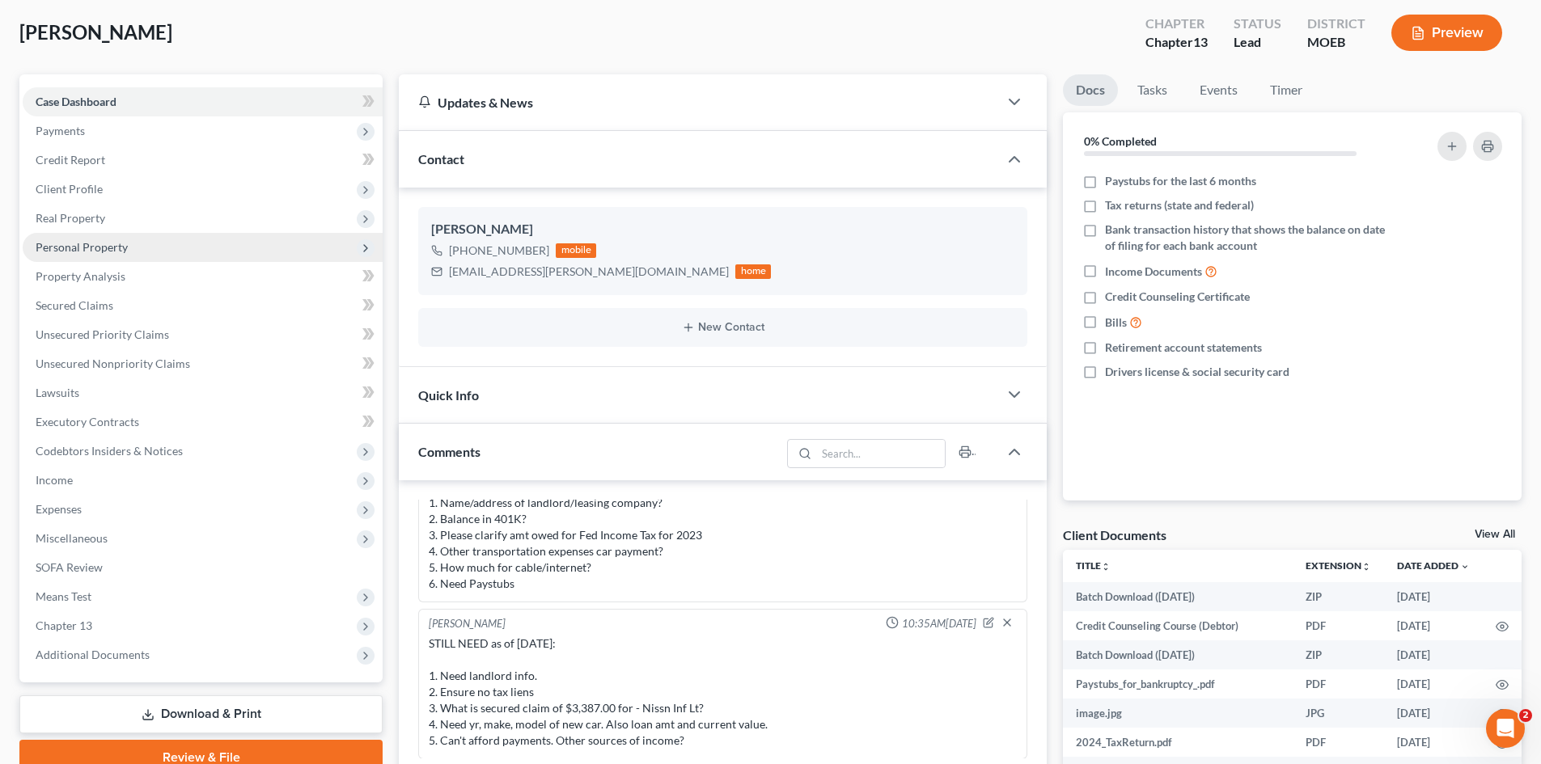
click at [84, 244] on span "Personal Property" at bounding box center [82, 247] width 92 height 14
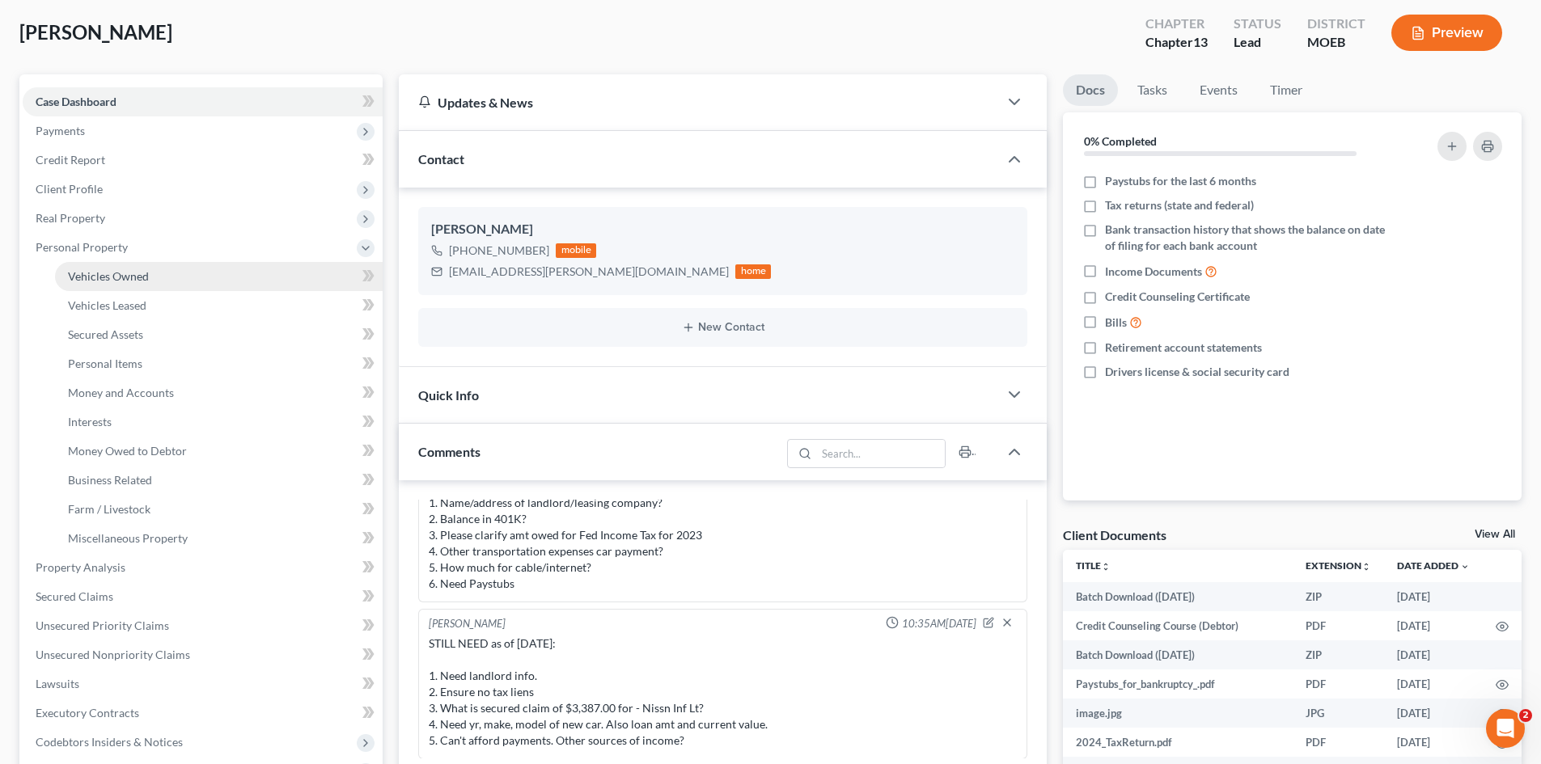
click at [135, 272] on span "Vehicles Owned" at bounding box center [108, 276] width 81 height 14
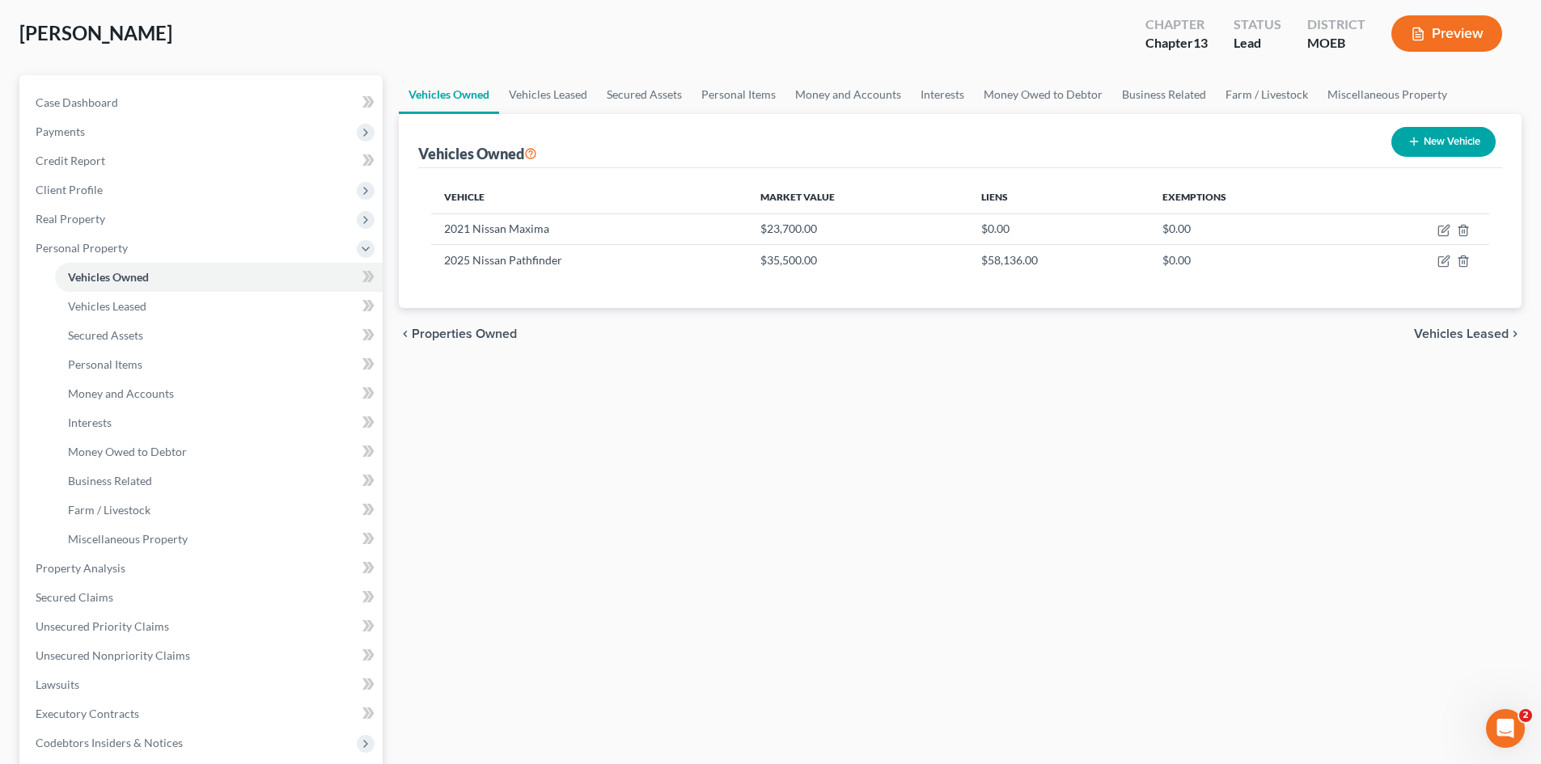
scroll to position [81, 0]
click at [84, 600] on span "Secured Claims" at bounding box center [75, 597] width 78 height 14
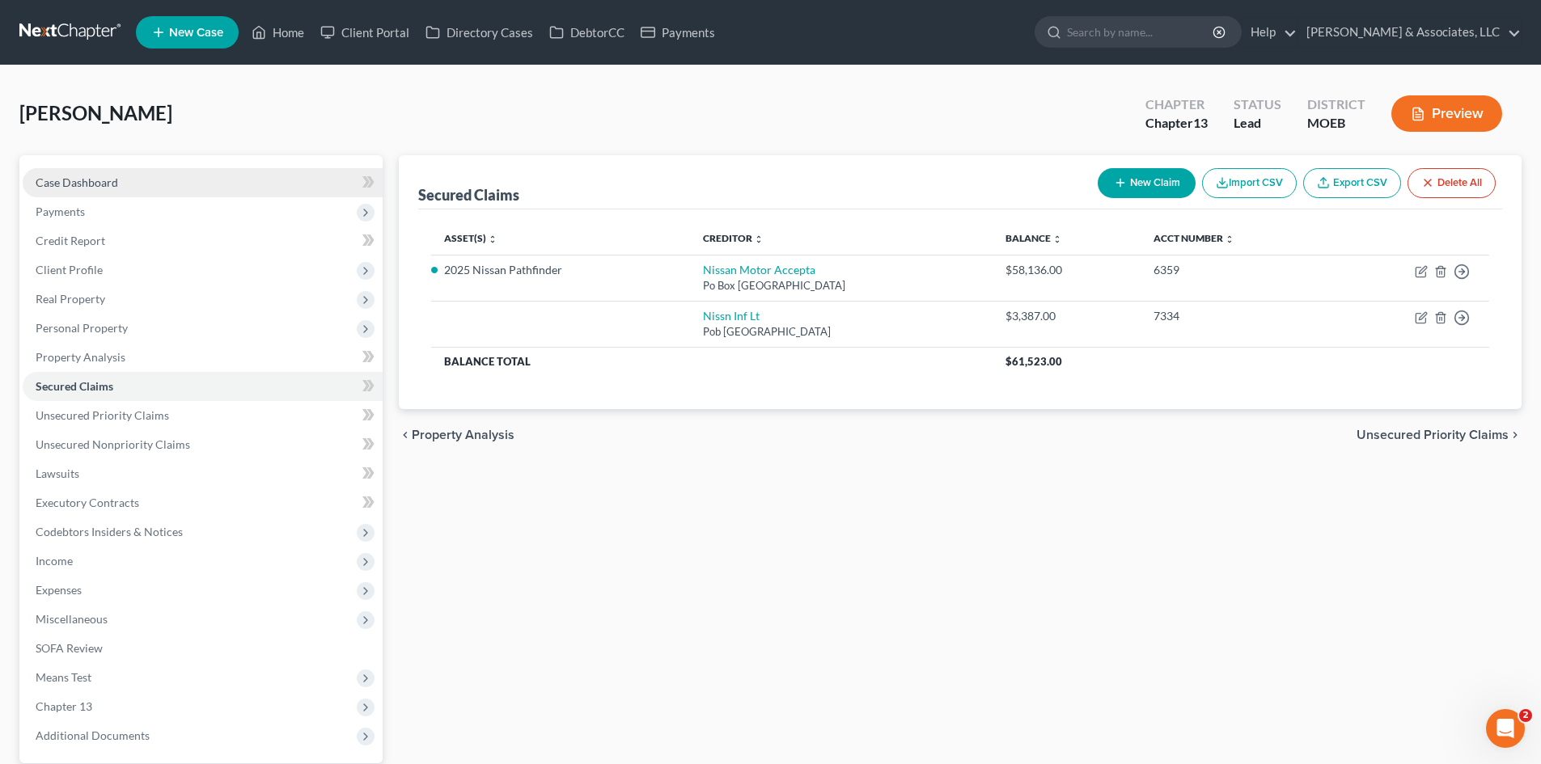
click at [76, 188] on span "Case Dashboard" at bounding box center [77, 183] width 82 height 14
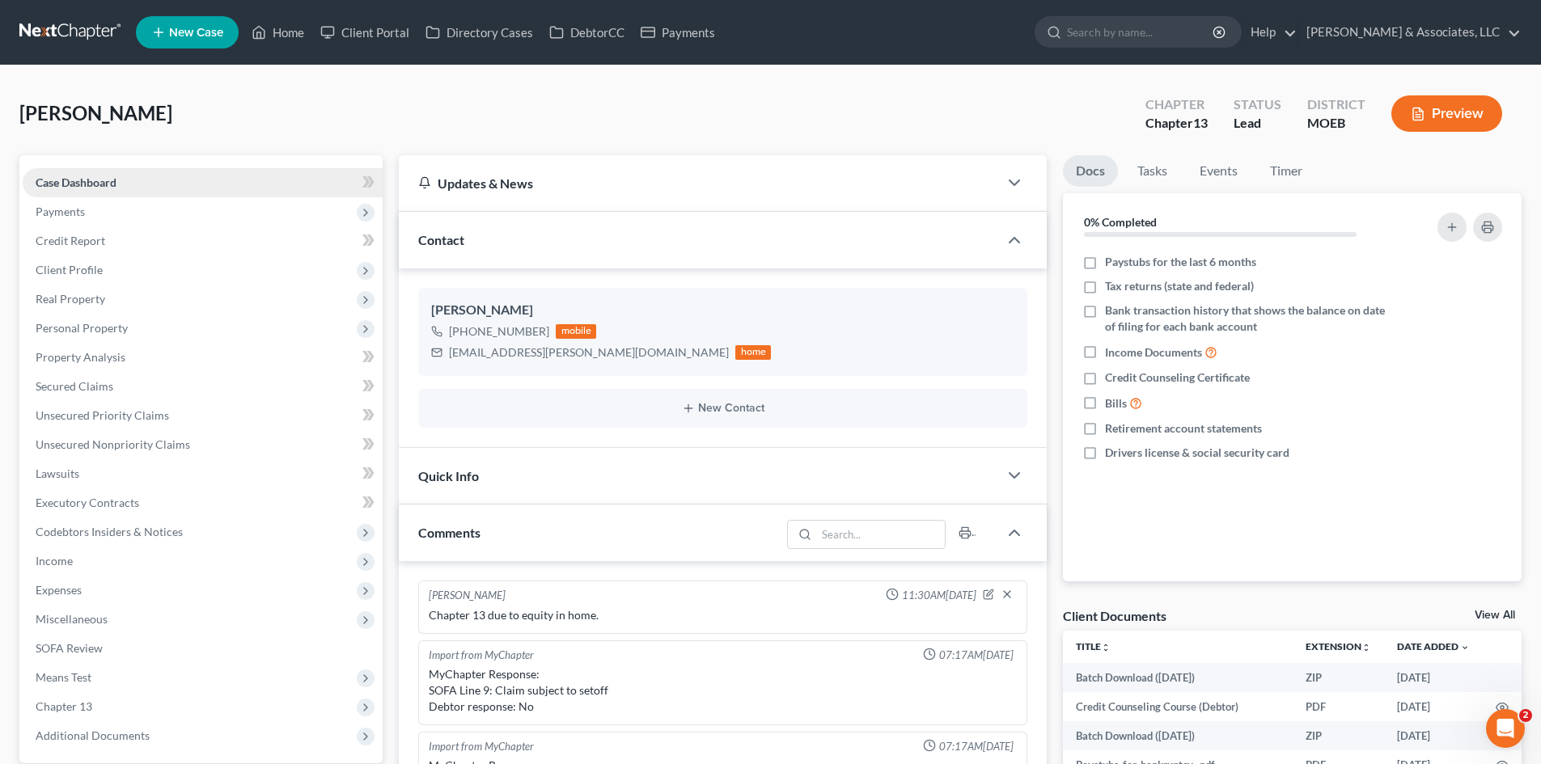
scroll to position [1675, 0]
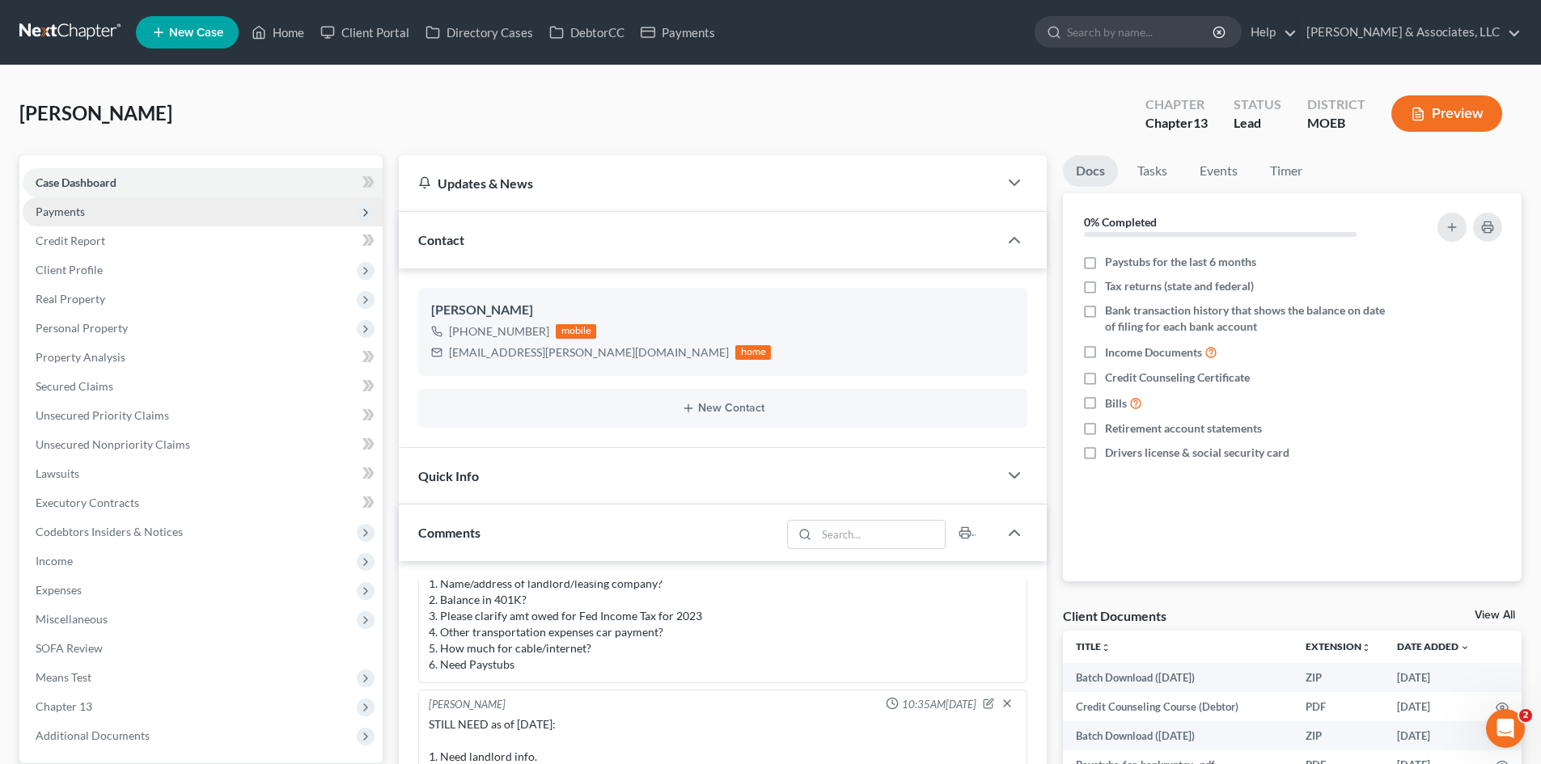
click at [70, 214] on span "Payments" at bounding box center [60, 212] width 49 height 14
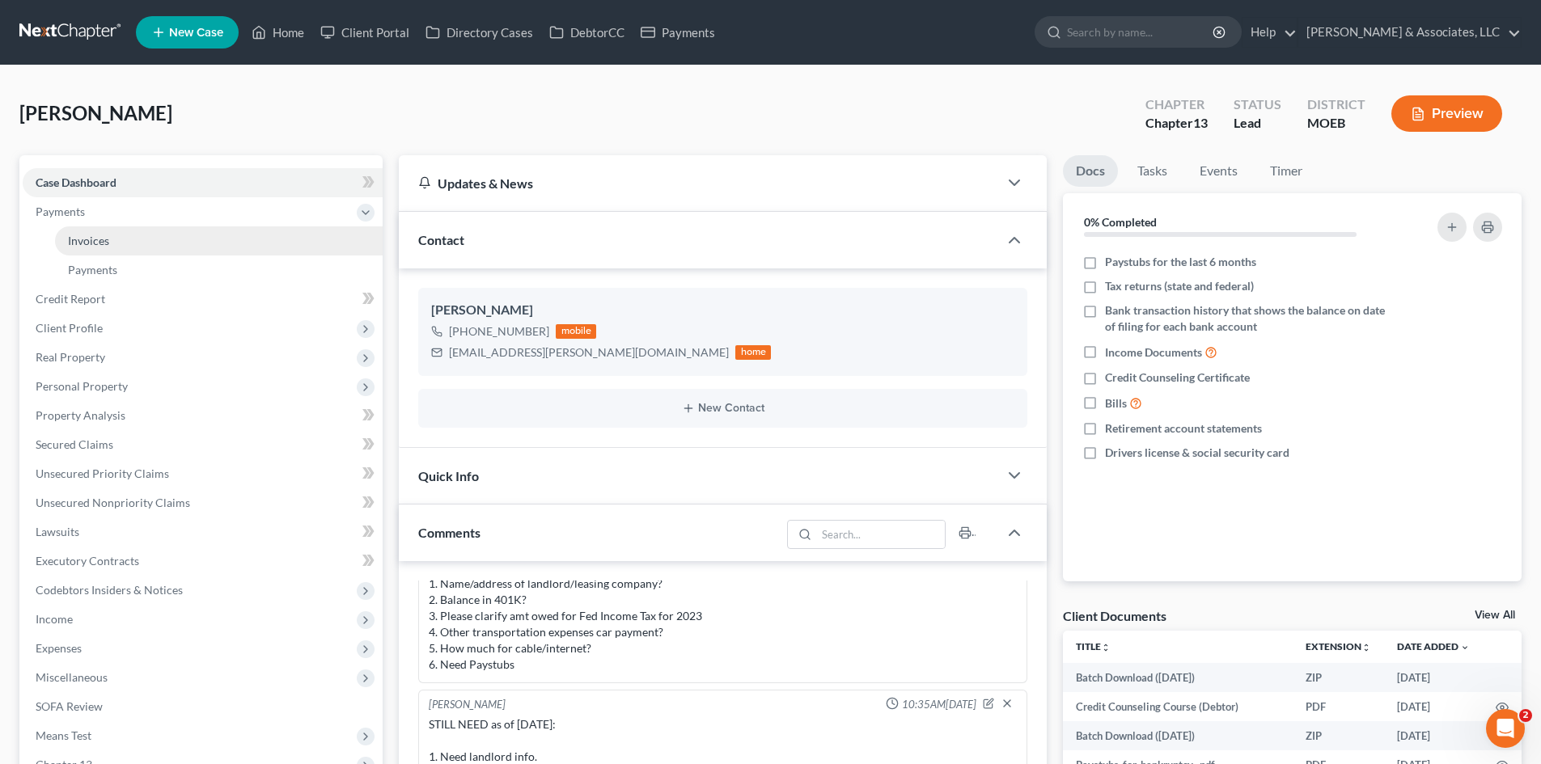
click at [75, 242] on span "Invoices" at bounding box center [88, 241] width 41 height 14
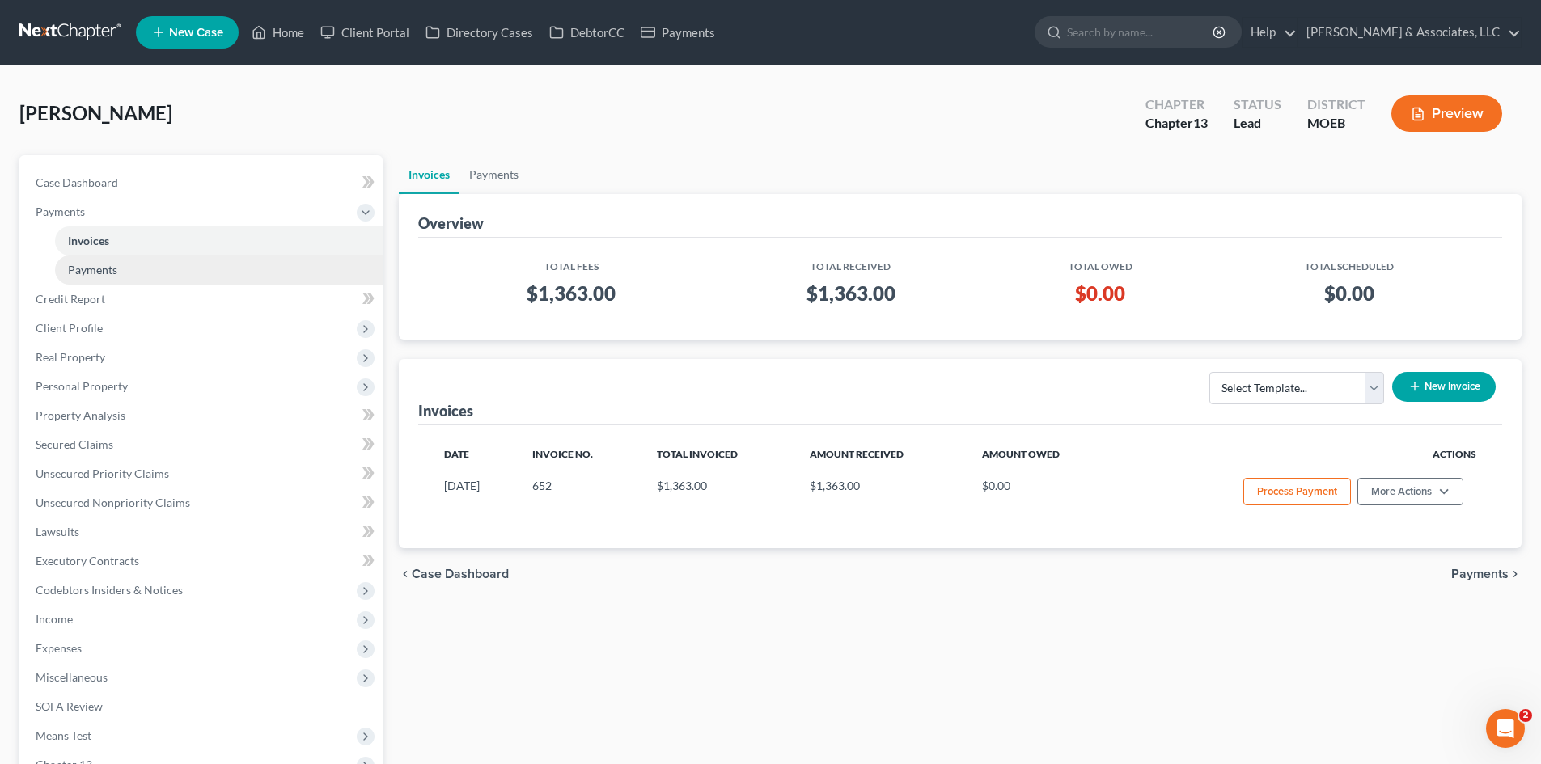
click at [86, 273] on span "Payments" at bounding box center [92, 270] width 49 height 14
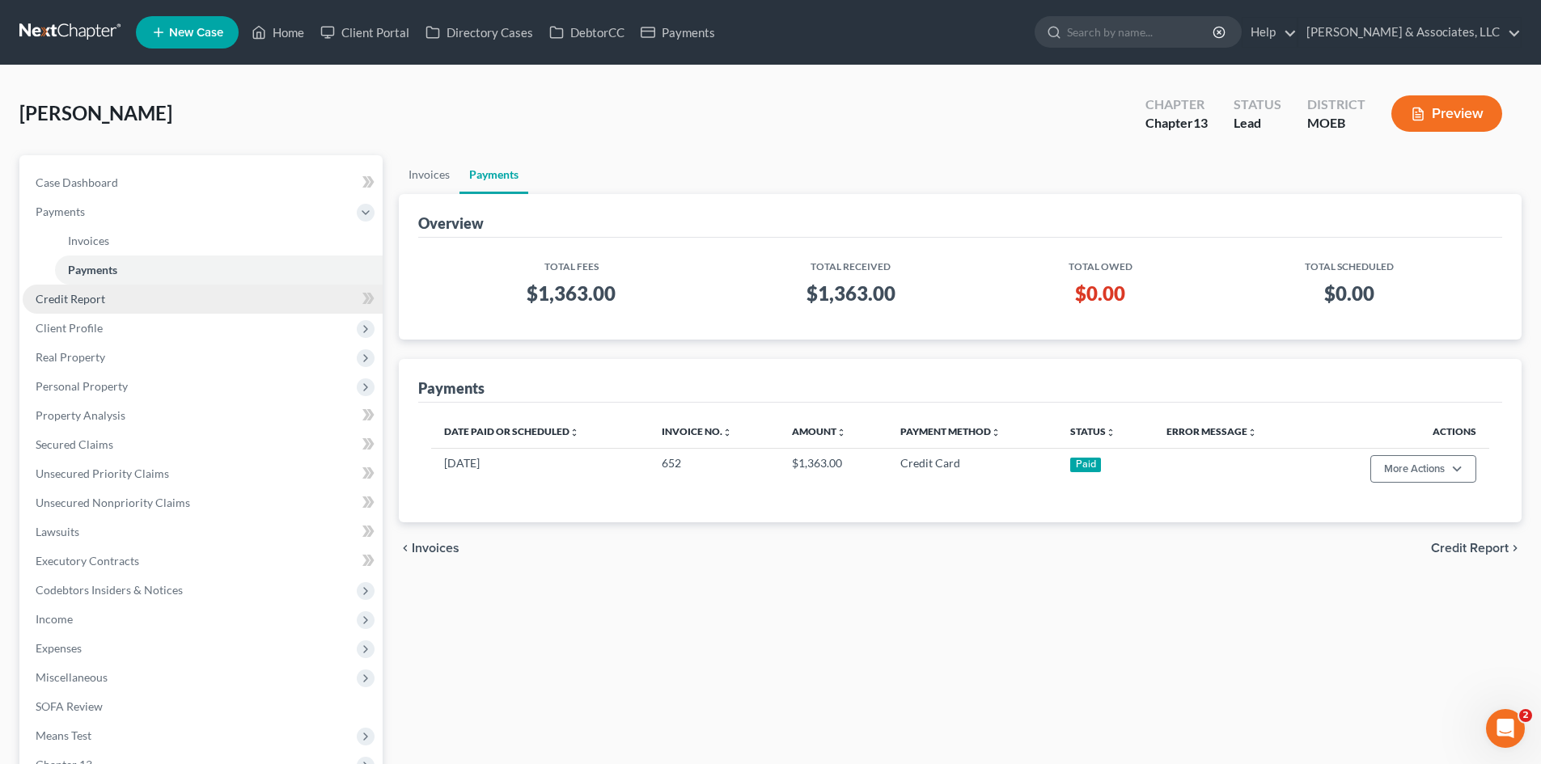
click at [76, 298] on span "Credit Report" at bounding box center [71, 299] width 70 height 14
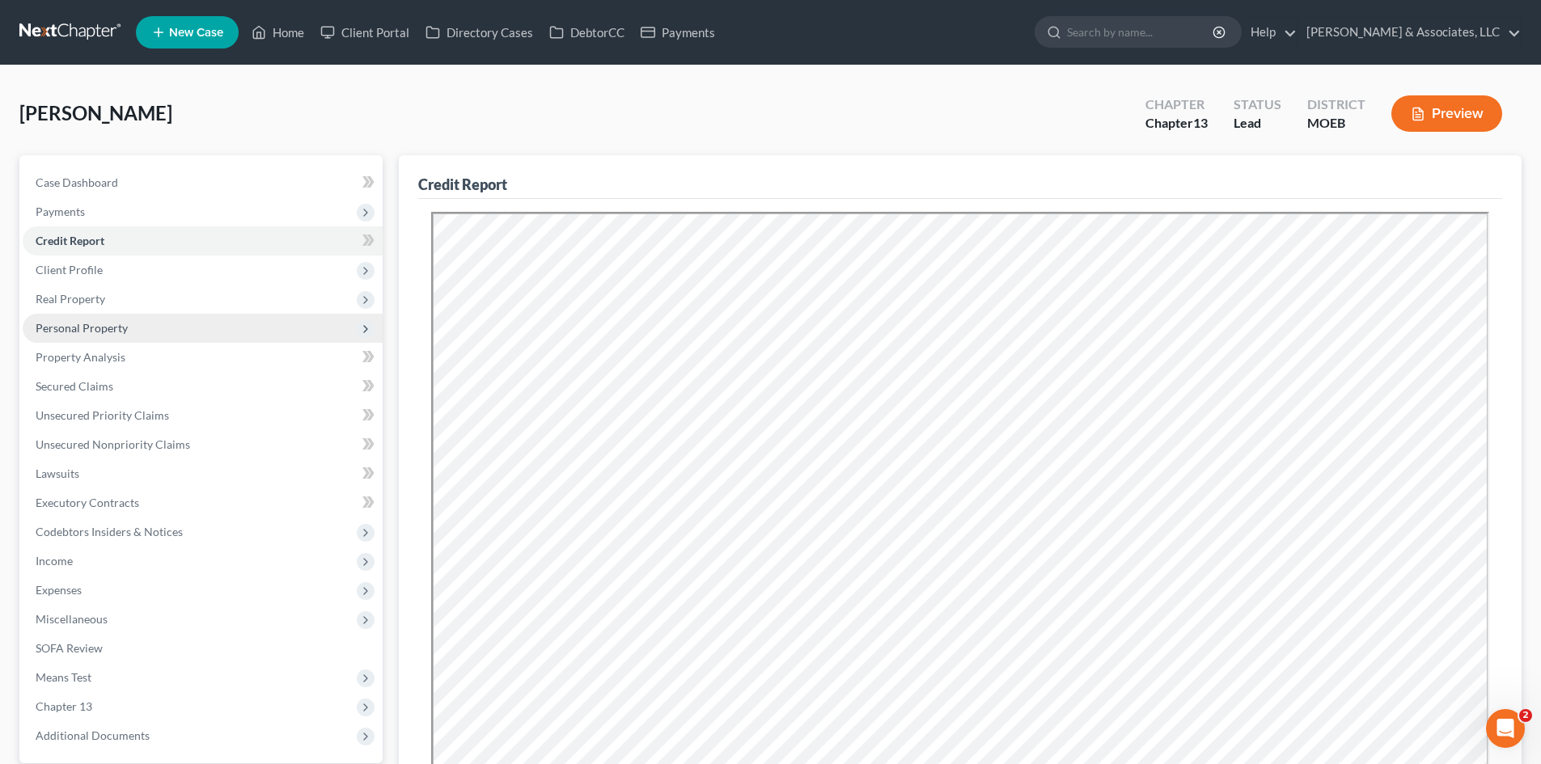
click at [81, 324] on span "Personal Property" at bounding box center [82, 328] width 92 height 14
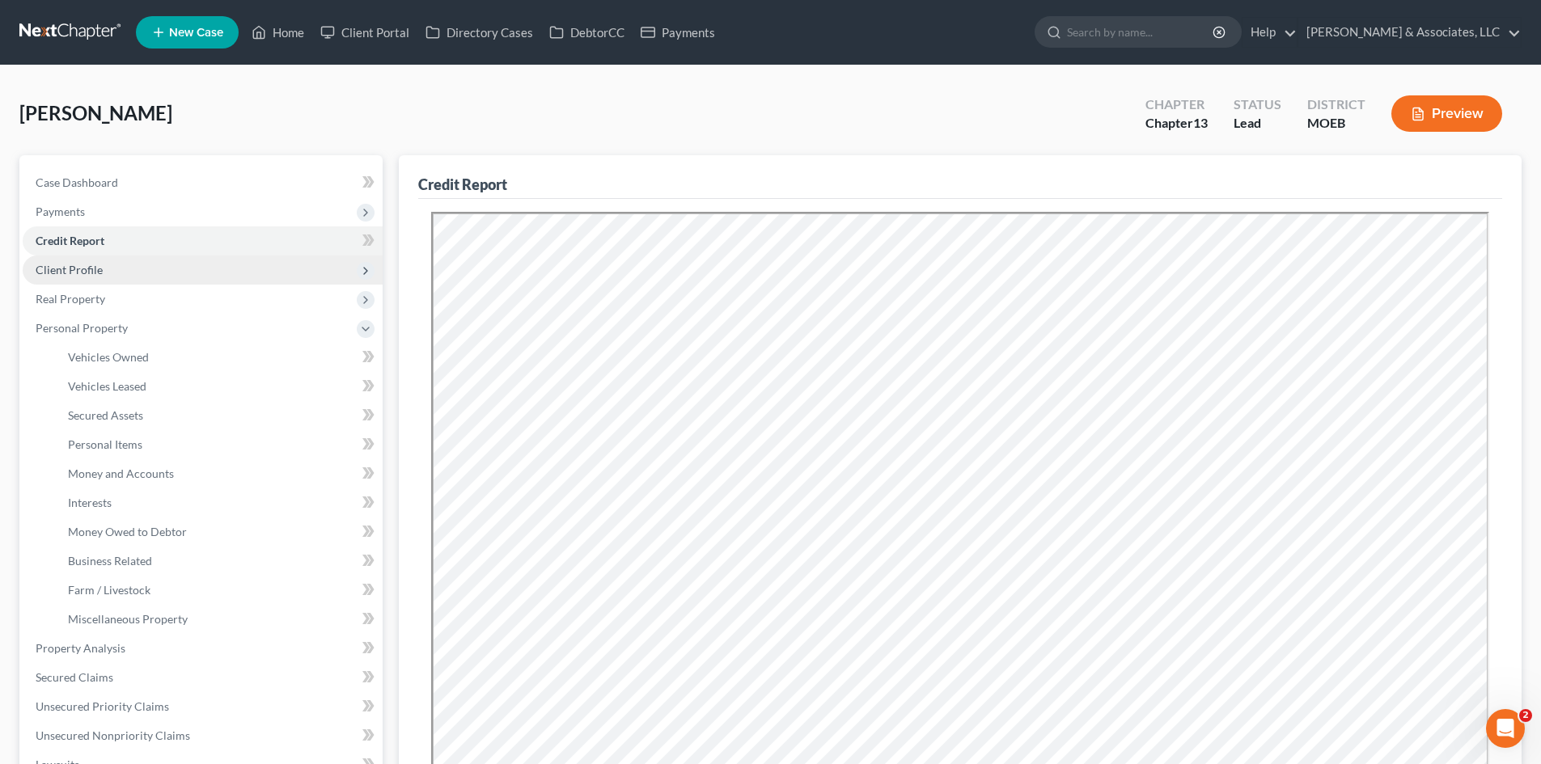
click at [74, 275] on span "Client Profile" at bounding box center [69, 270] width 67 height 14
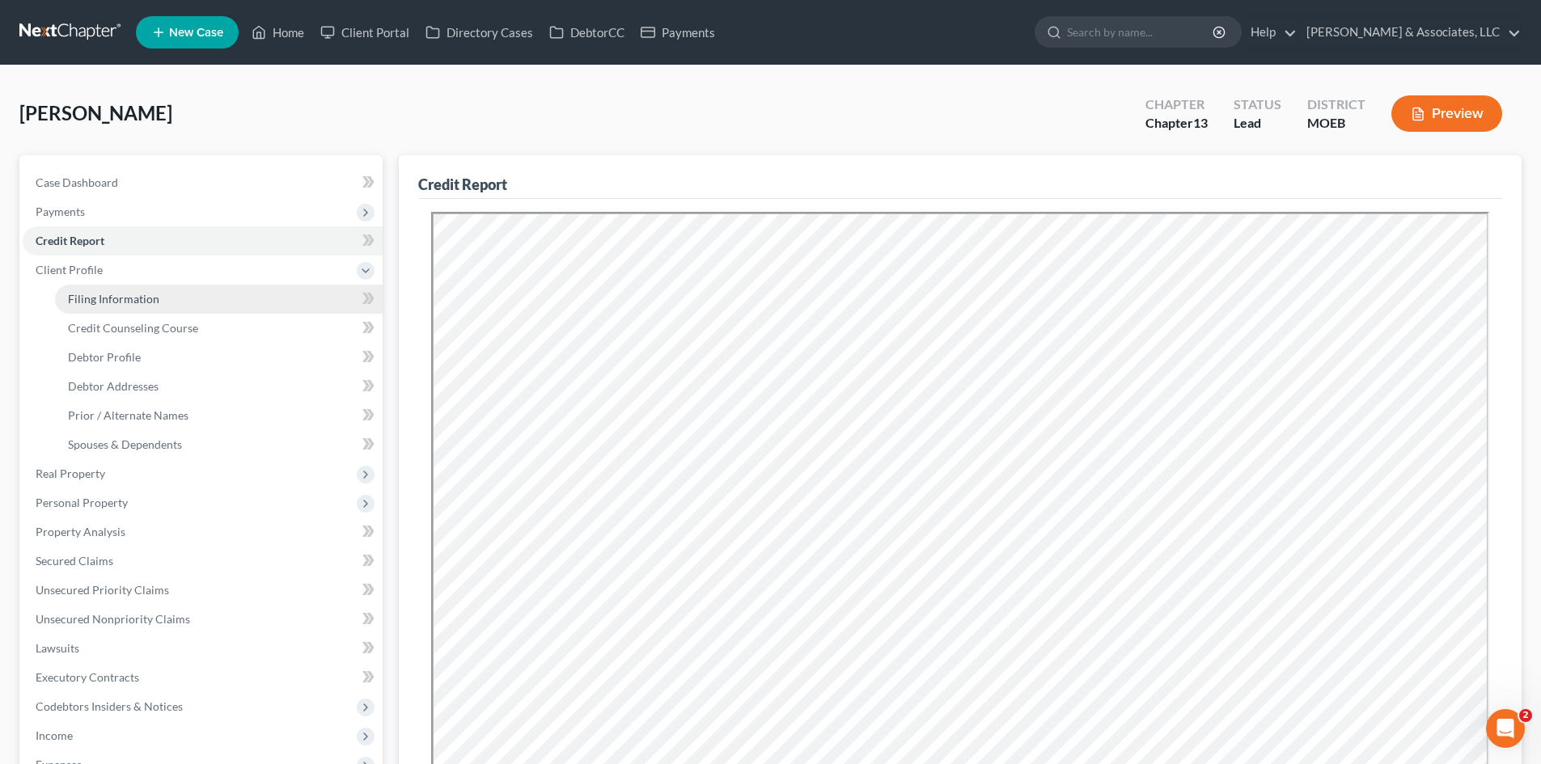
click at [109, 298] on span "Filing Information" at bounding box center [113, 299] width 91 height 14
select select "1"
select select "0"
select select "3"
select select "45"
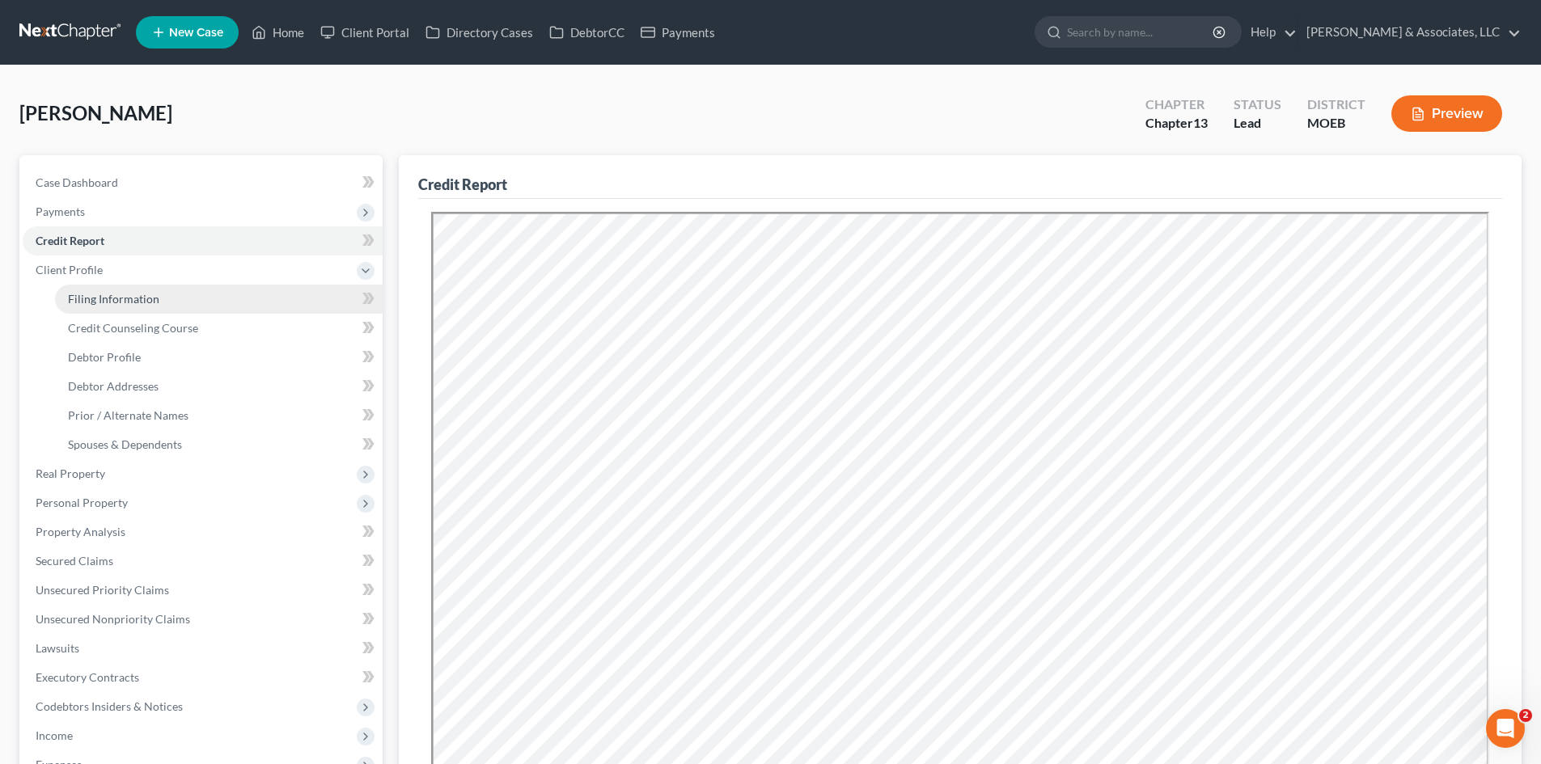
select select "0"
select select "26"
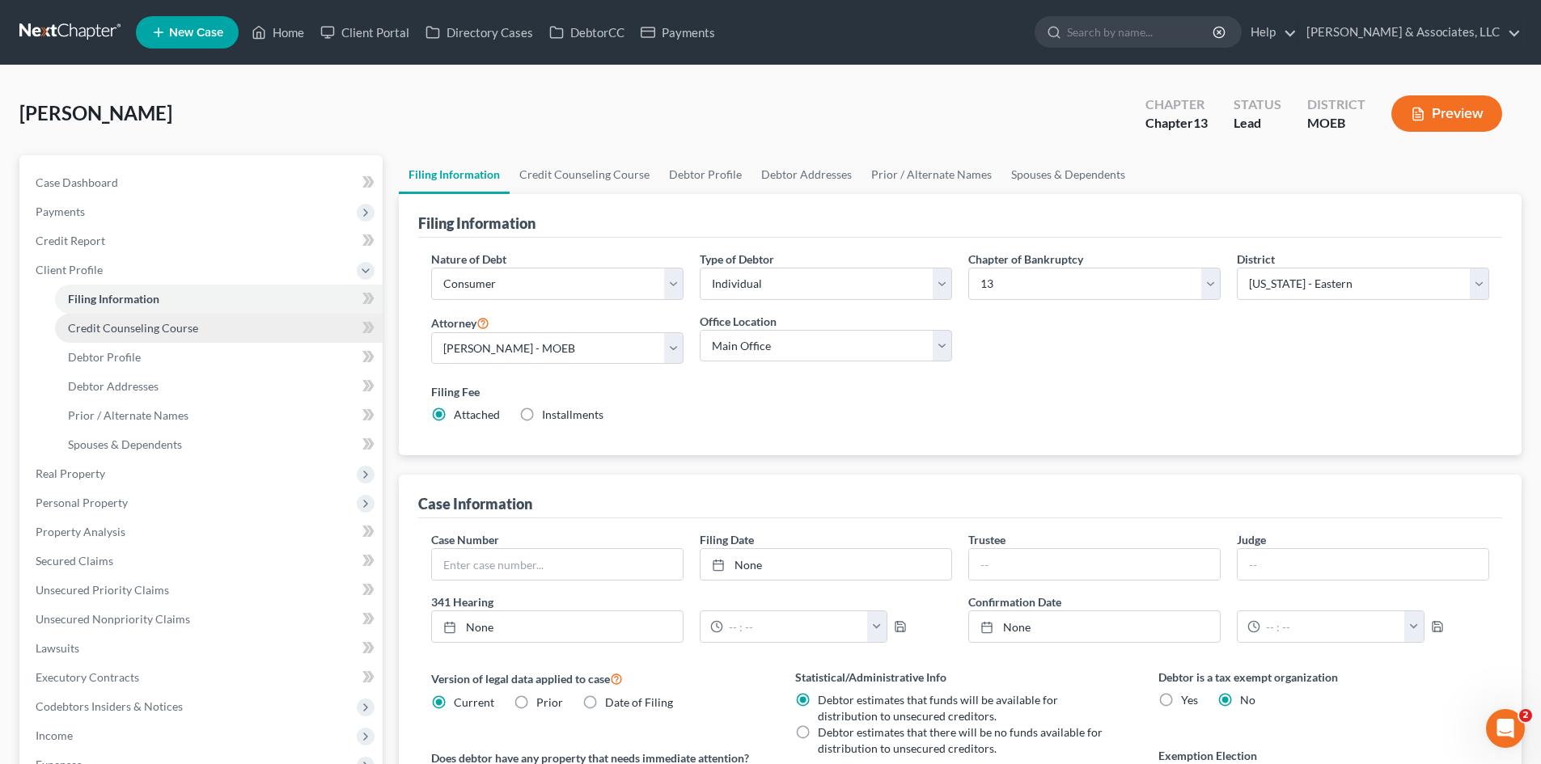
click at [116, 328] on span "Credit Counseling Course" at bounding box center [133, 328] width 130 height 14
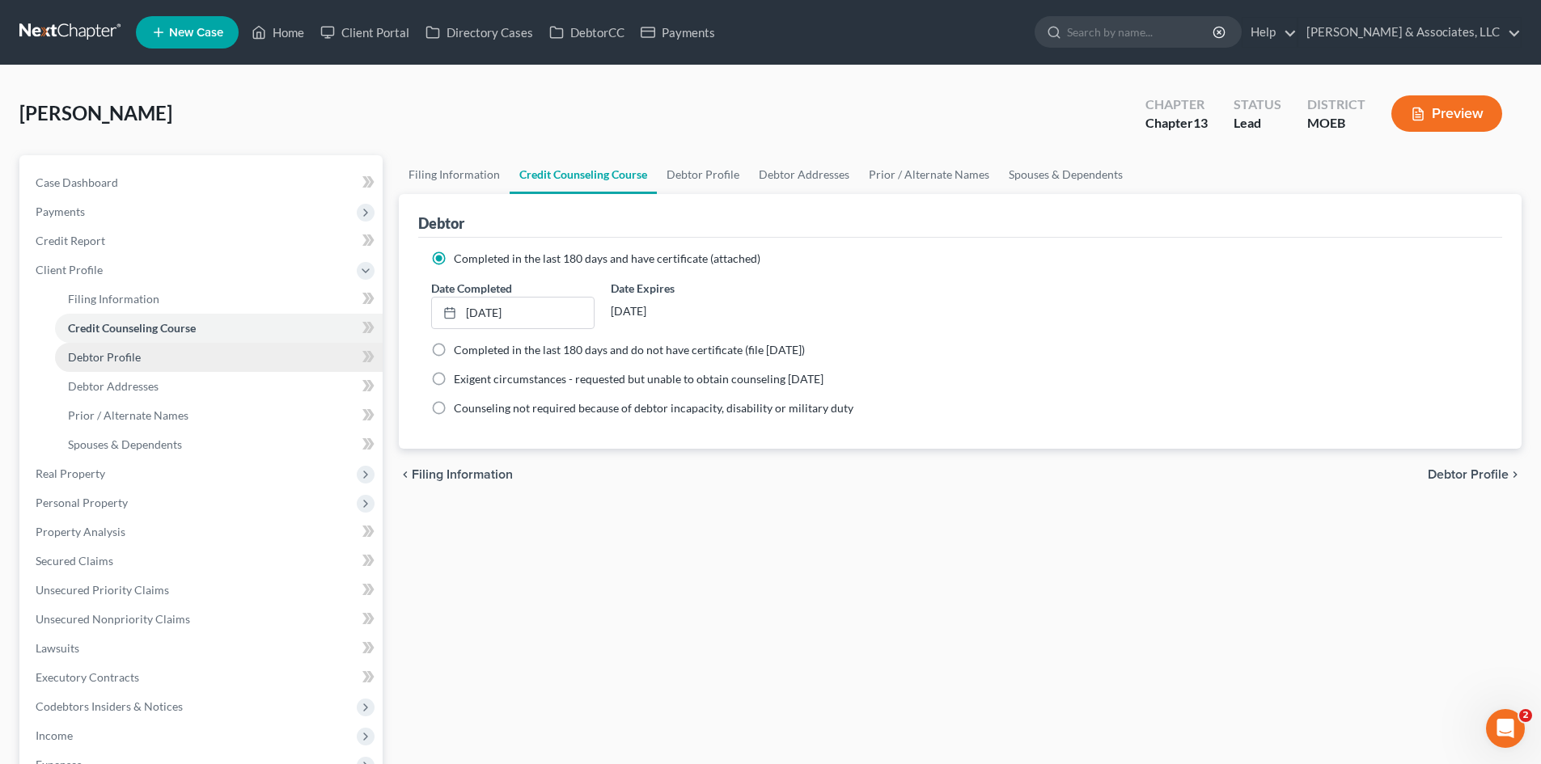
click at [120, 356] on span "Debtor Profile" at bounding box center [104, 357] width 73 height 14
select select "2"
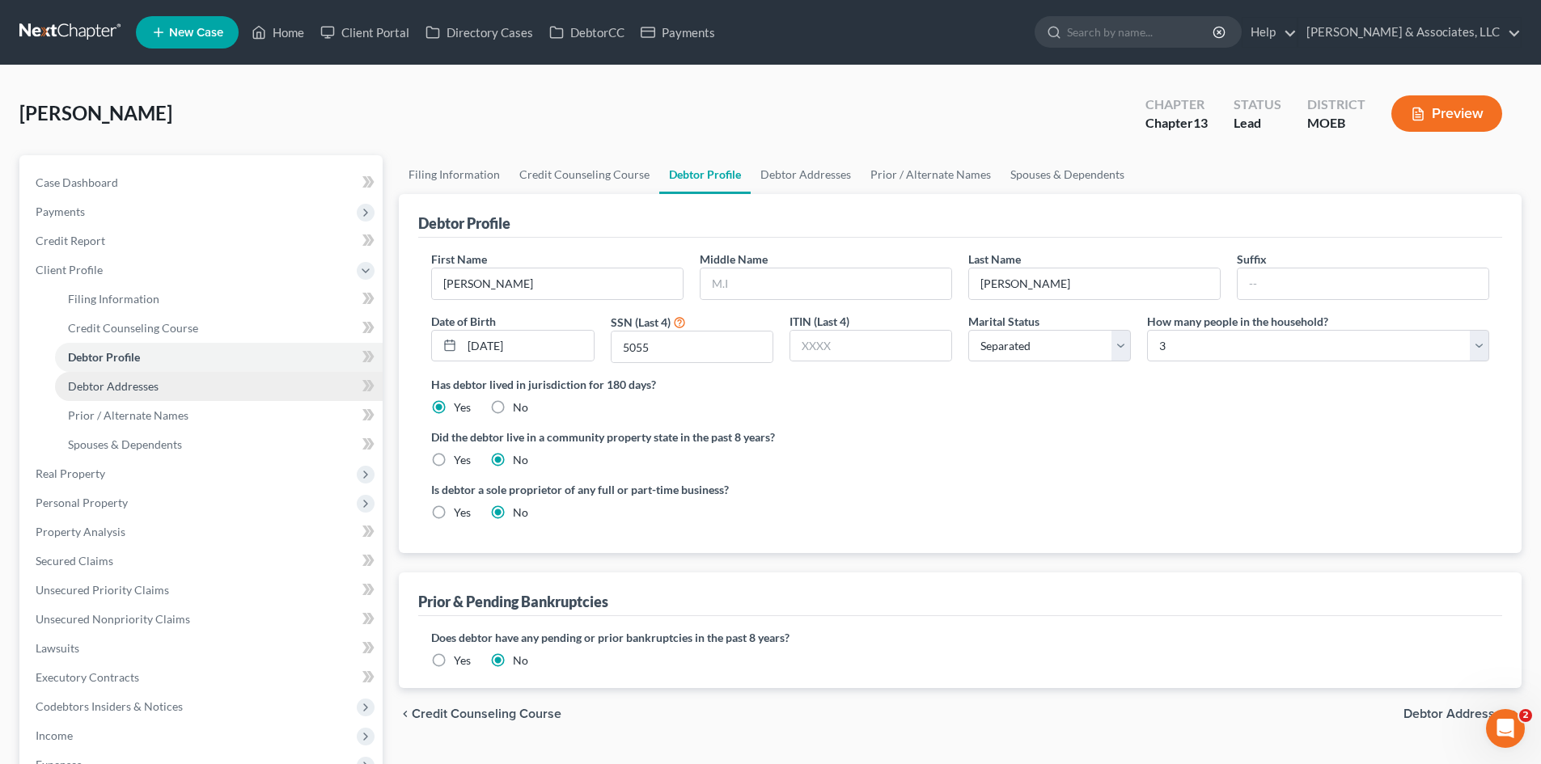
click at [117, 389] on span "Debtor Addresses" at bounding box center [113, 386] width 91 height 14
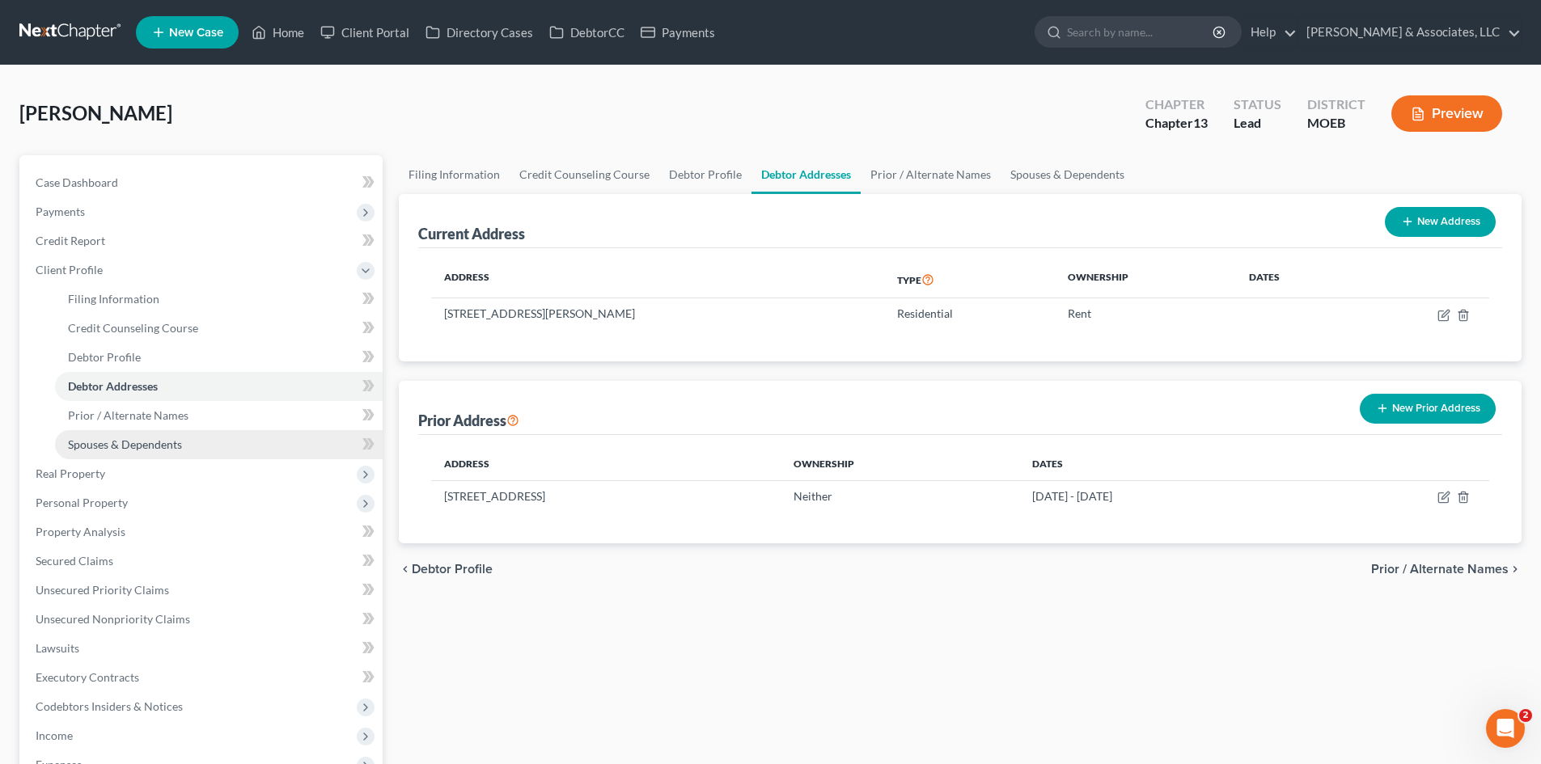
click at [124, 441] on span "Spouses & Dependents" at bounding box center [125, 445] width 114 height 14
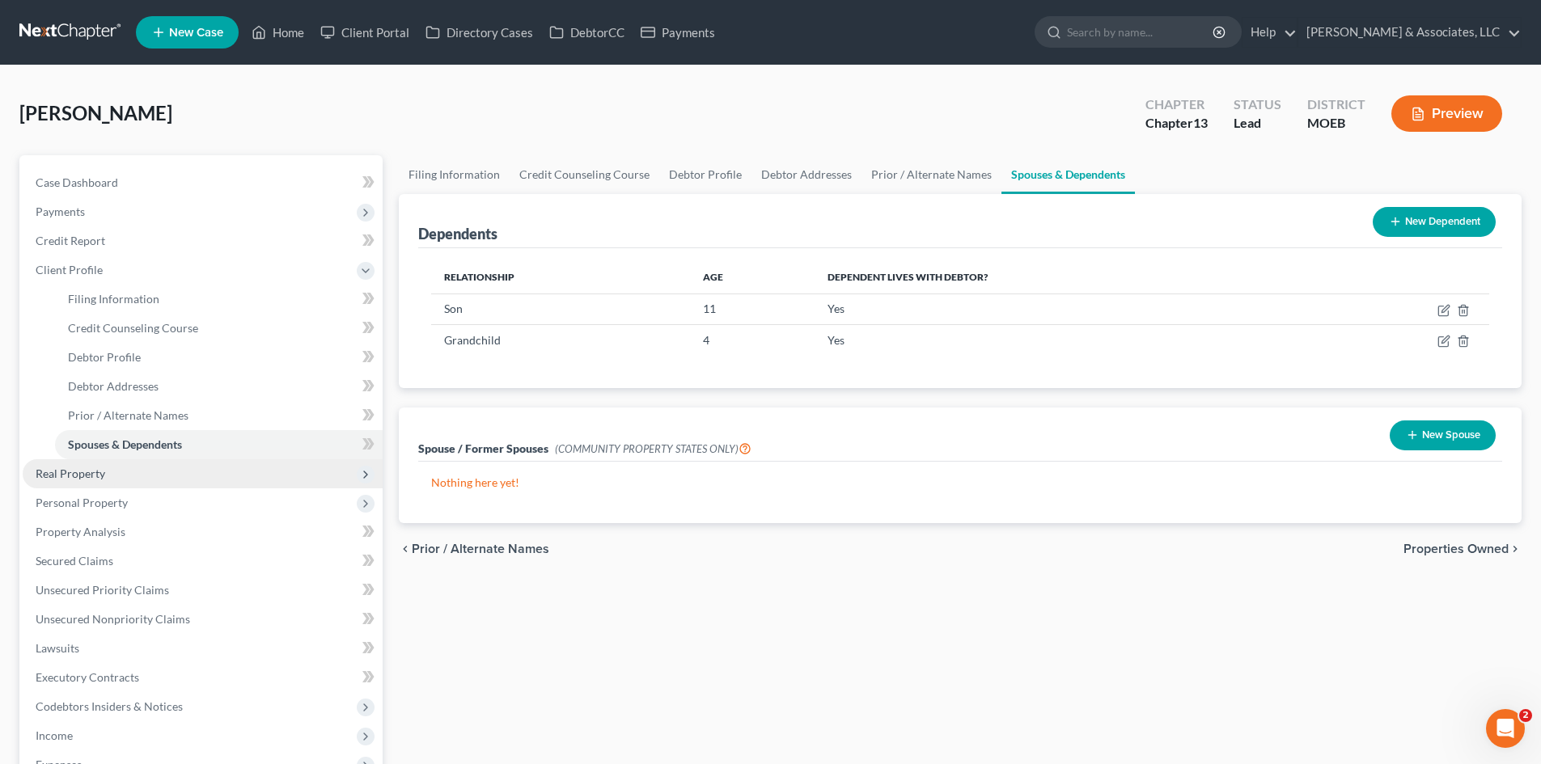
click at [90, 476] on span "Real Property" at bounding box center [71, 474] width 70 height 14
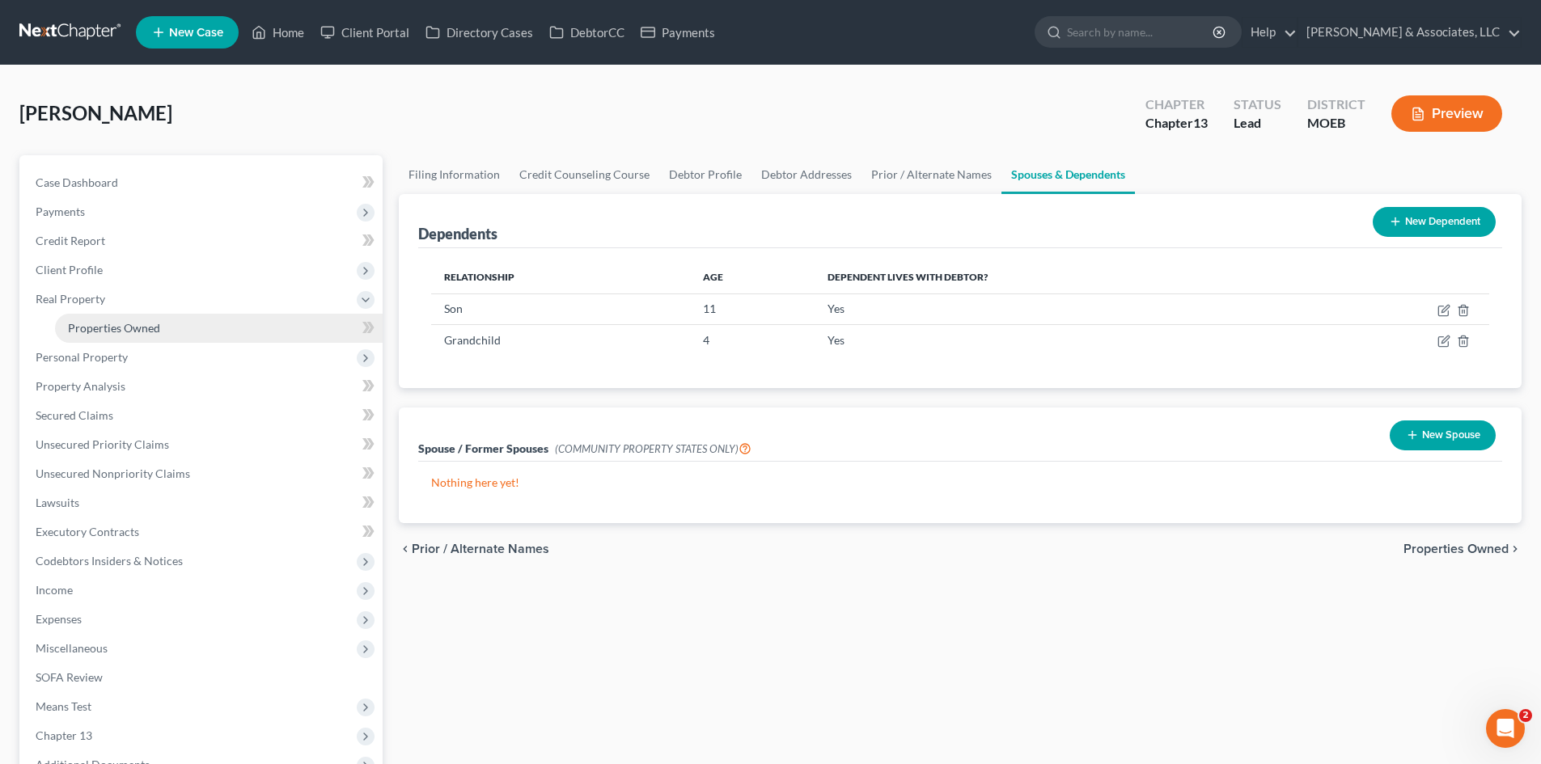
click at [134, 333] on span "Properties Owned" at bounding box center [114, 328] width 92 height 14
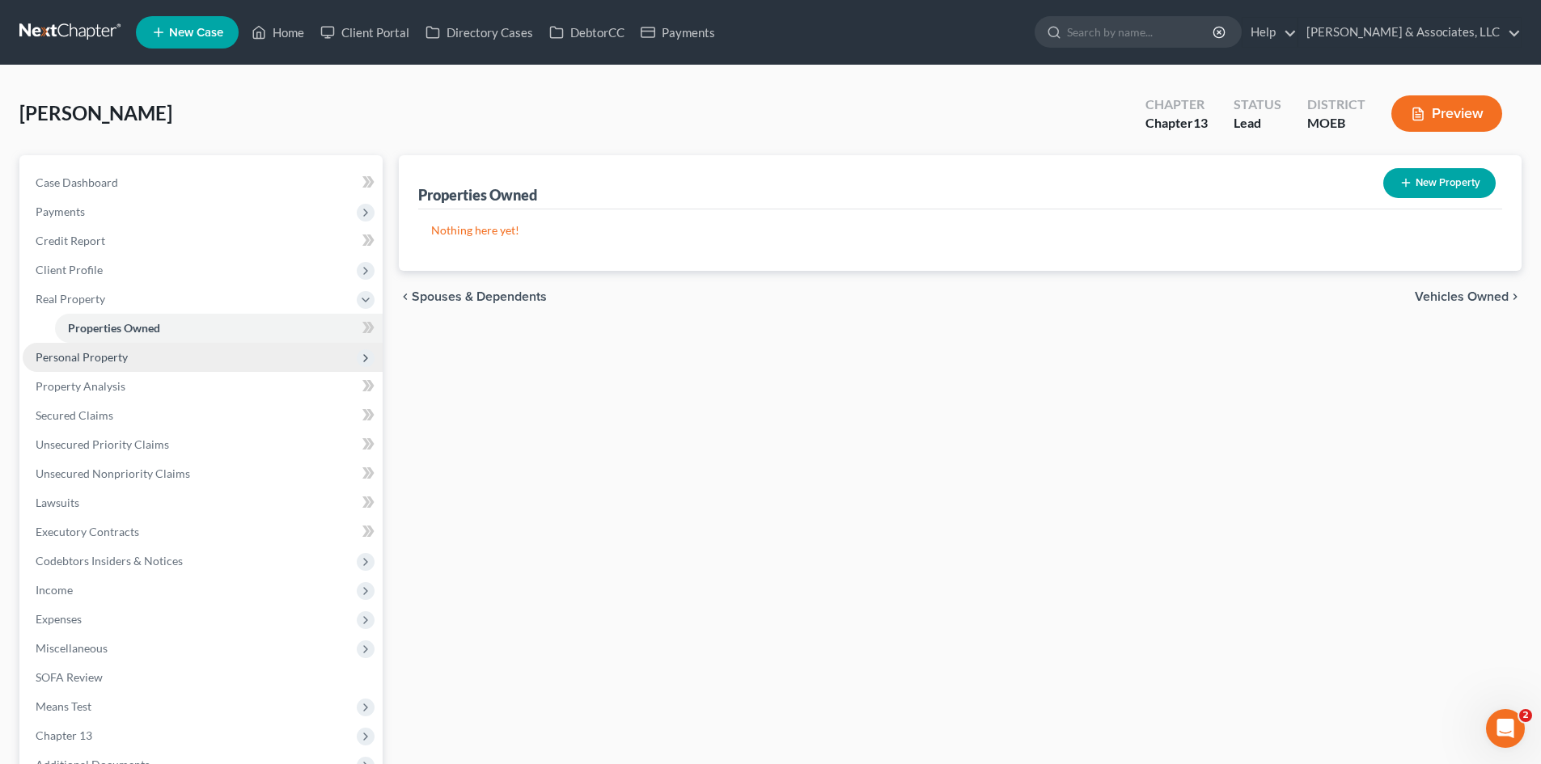
click at [117, 351] on span "Personal Property" at bounding box center [82, 357] width 92 height 14
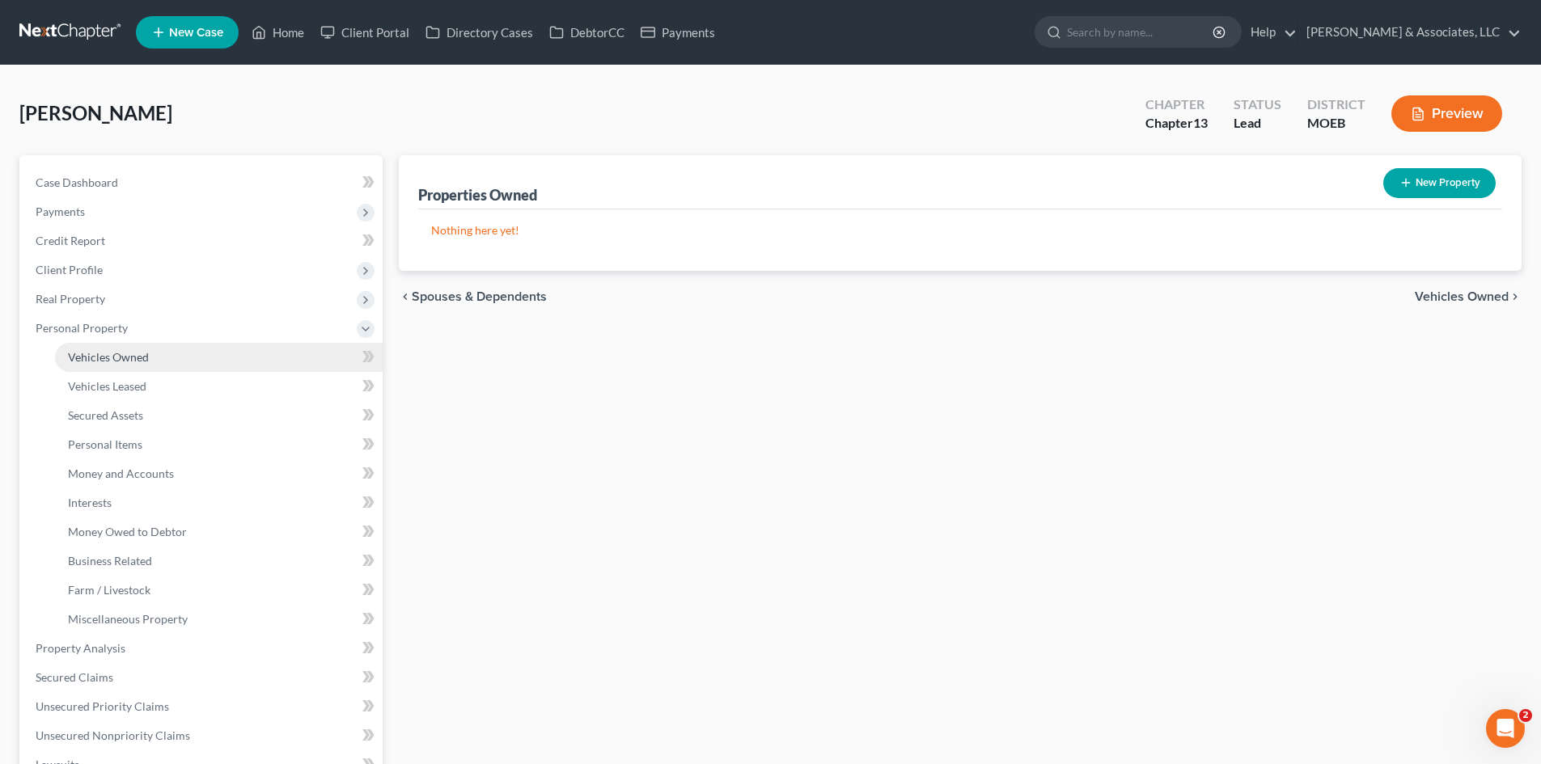
click at [116, 362] on span "Vehicles Owned" at bounding box center [108, 357] width 81 height 14
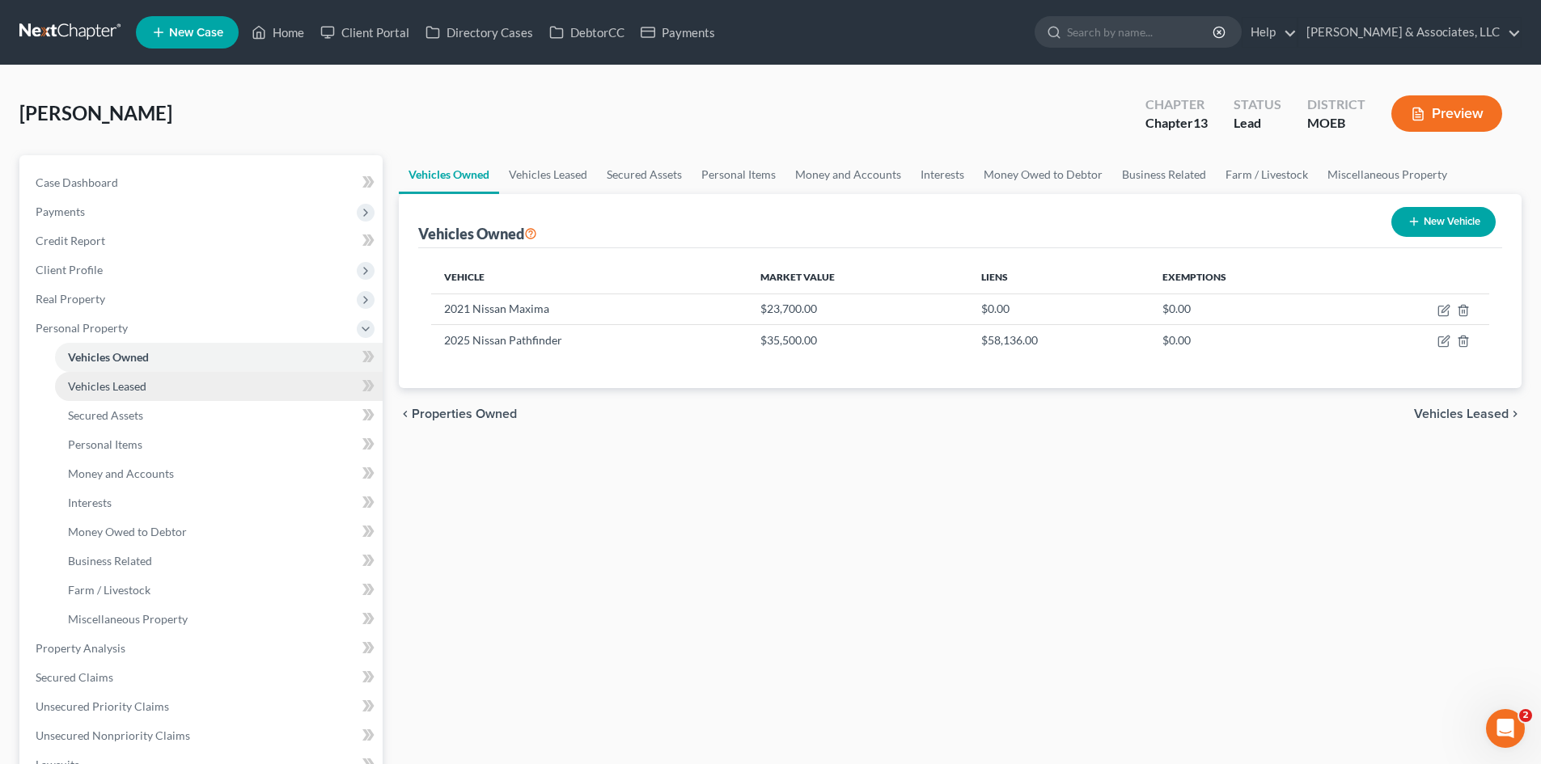
click at [120, 396] on link "Vehicles Leased" at bounding box center [219, 386] width 328 height 29
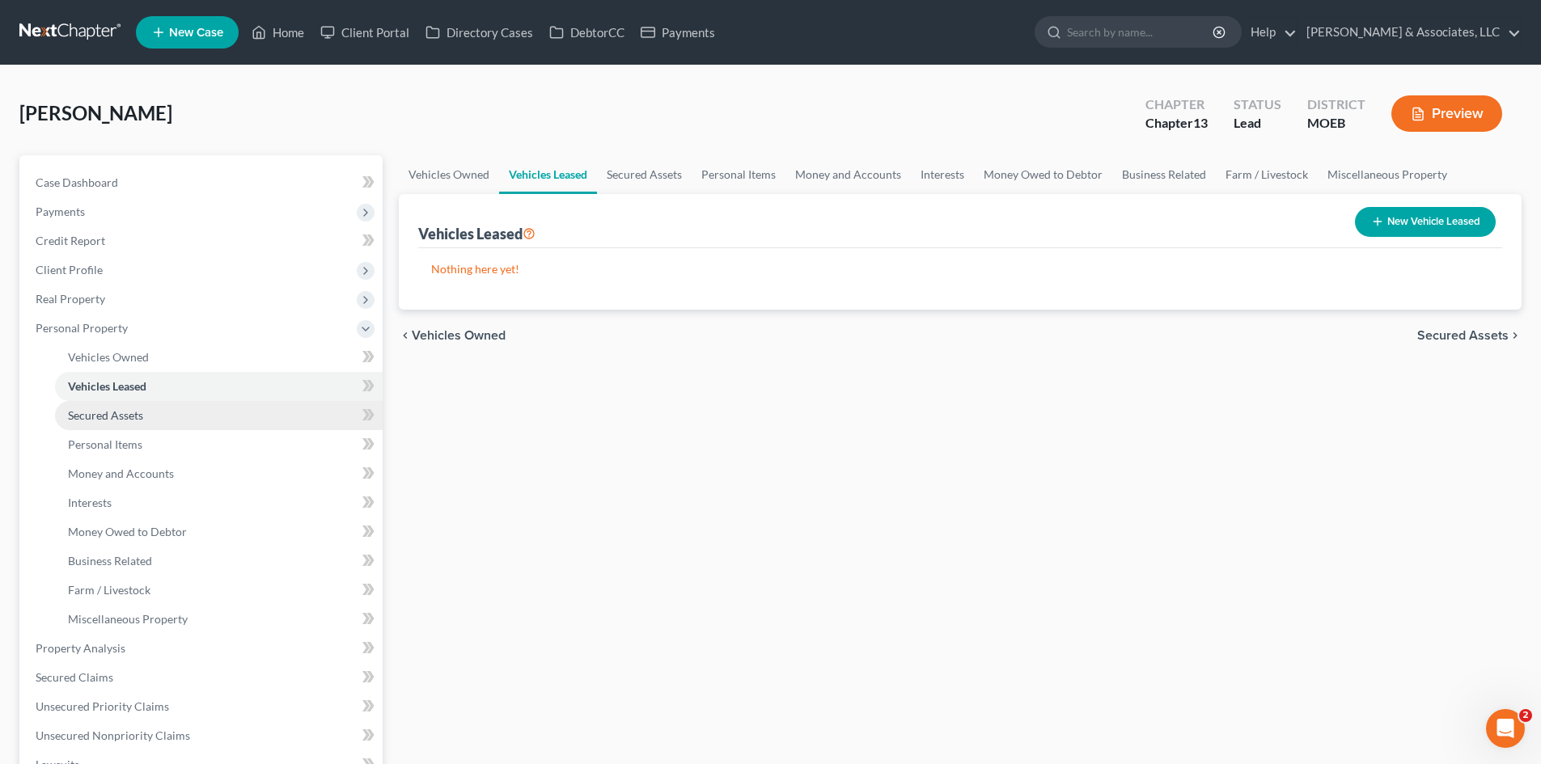
click at [116, 423] on link "Secured Assets" at bounding box center [219, 415] width 328 height 29
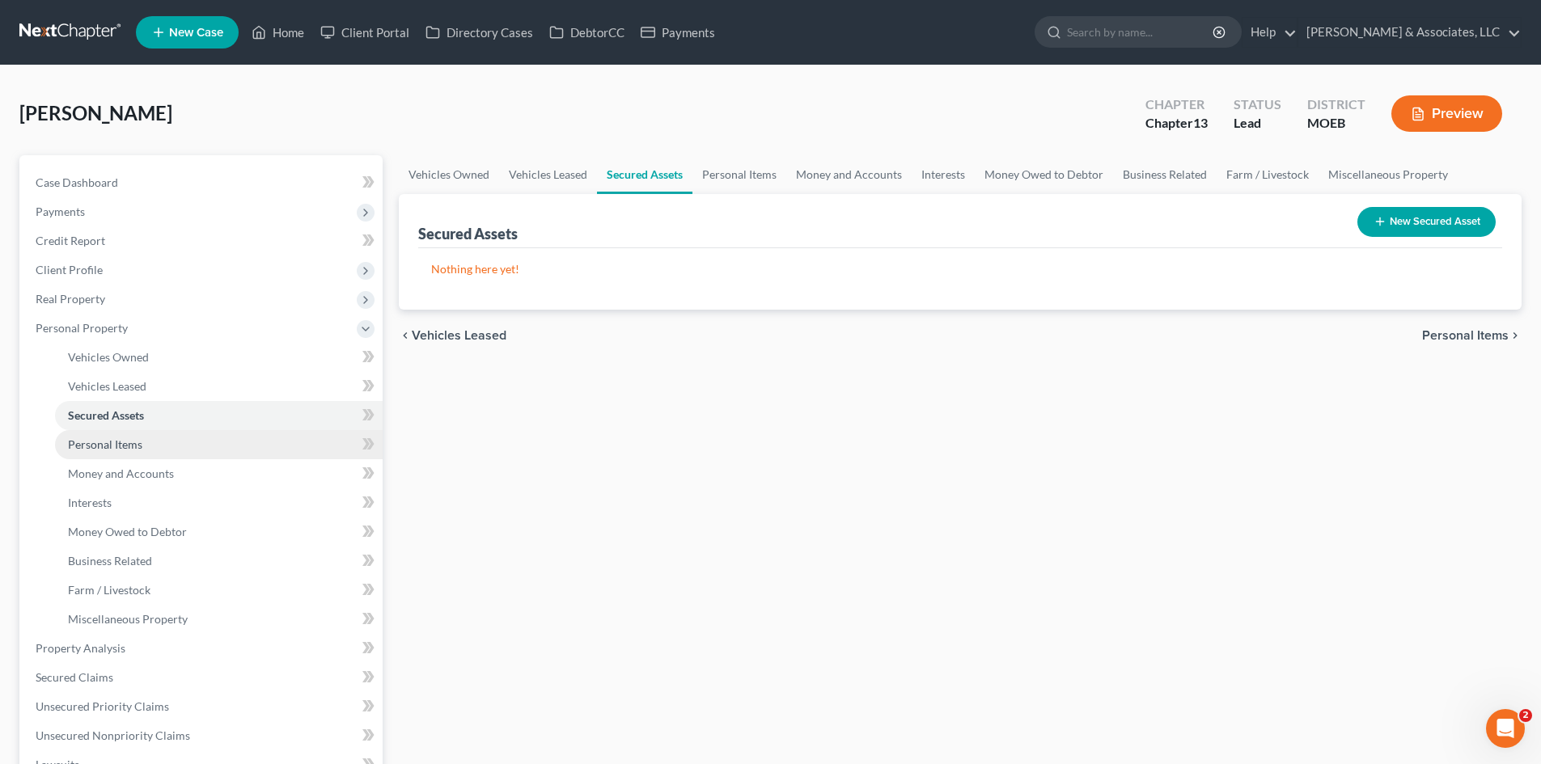
click at [116, 451] on link "Personal Items" at bounding box center [219, 444] width 328 height 29
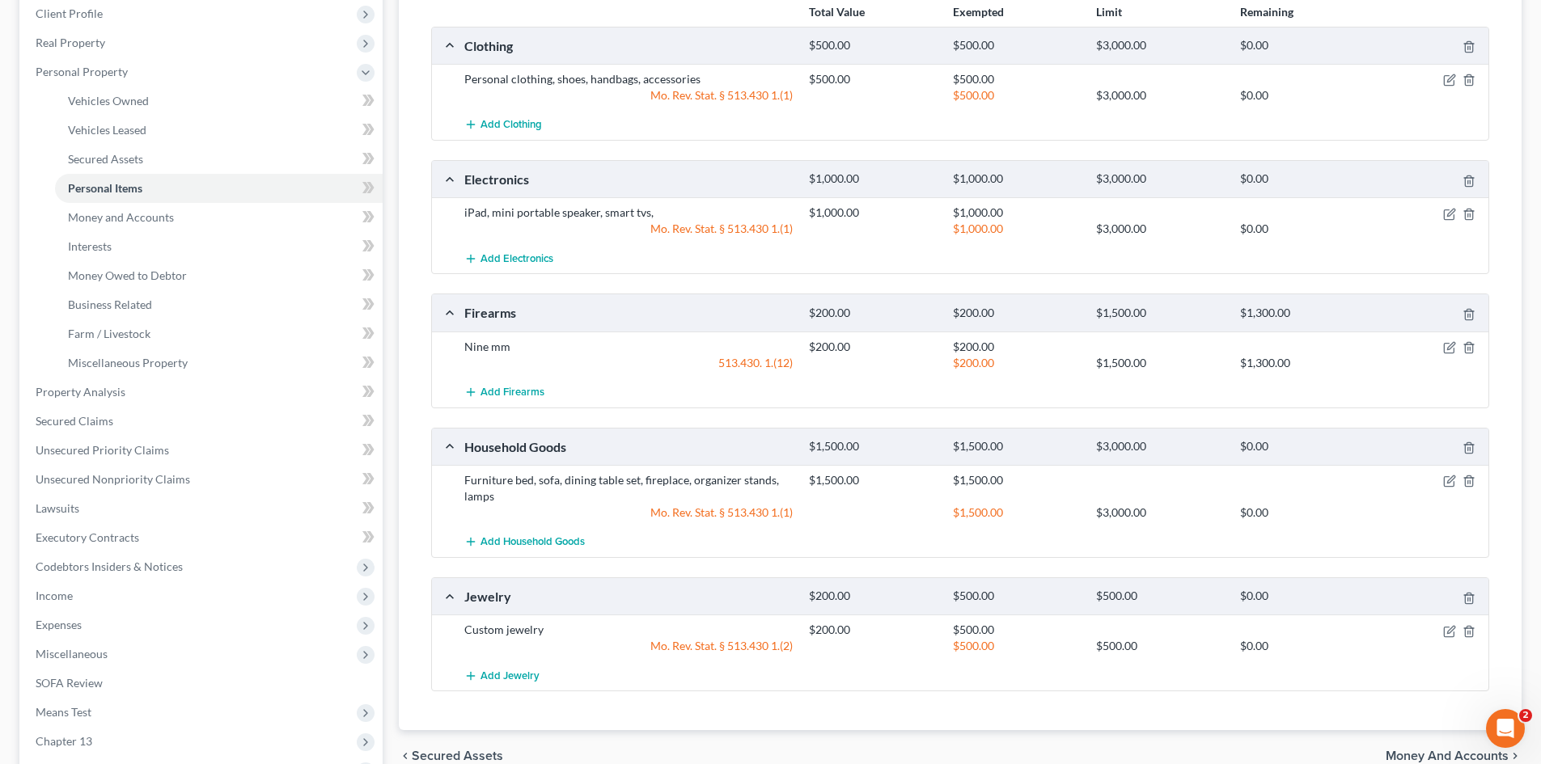
scroll to position [404, 0]
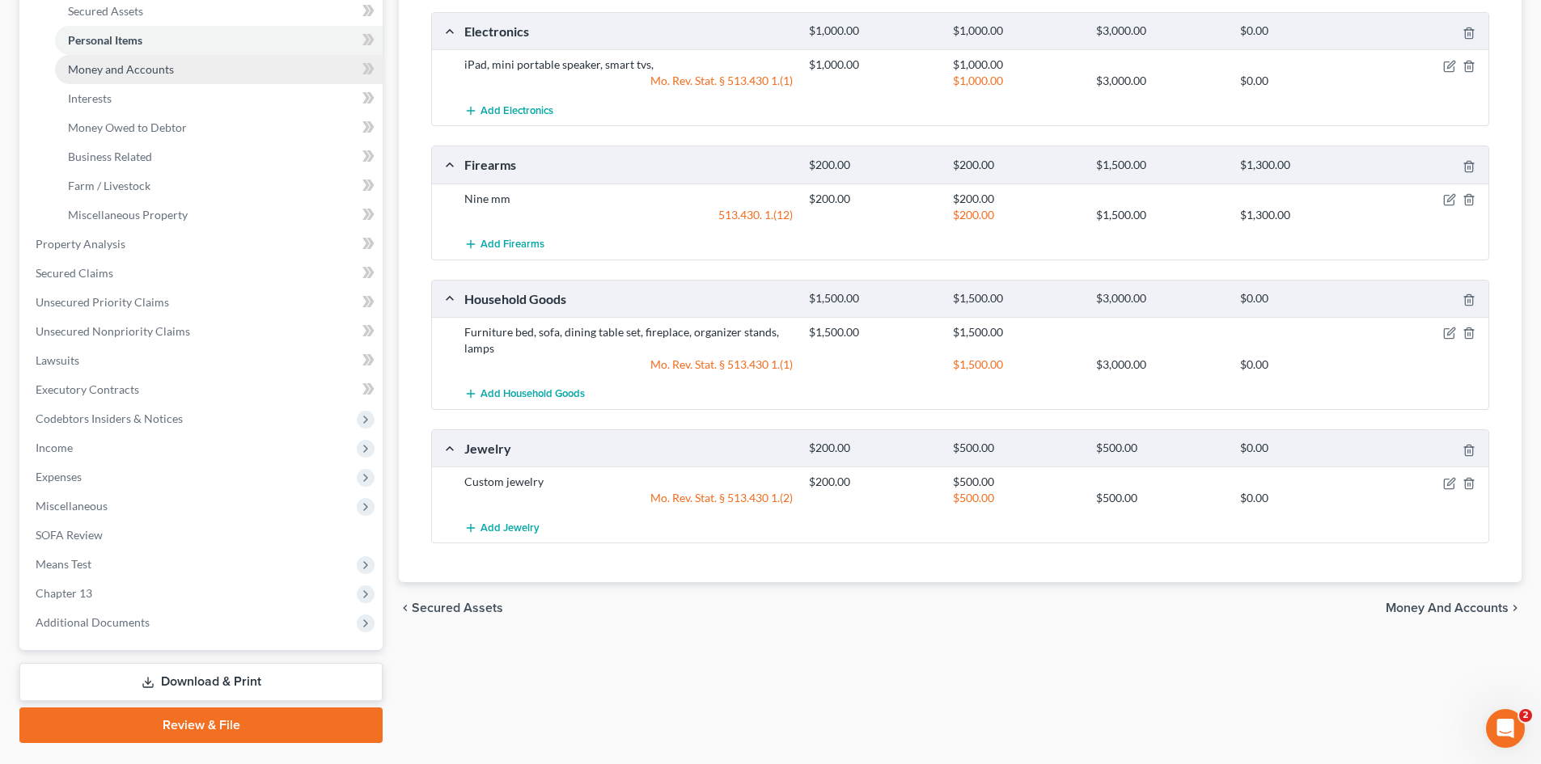
click at [120, 76] on link "Money and Accounts" at bounding box center [219, 69] width 328 height 29
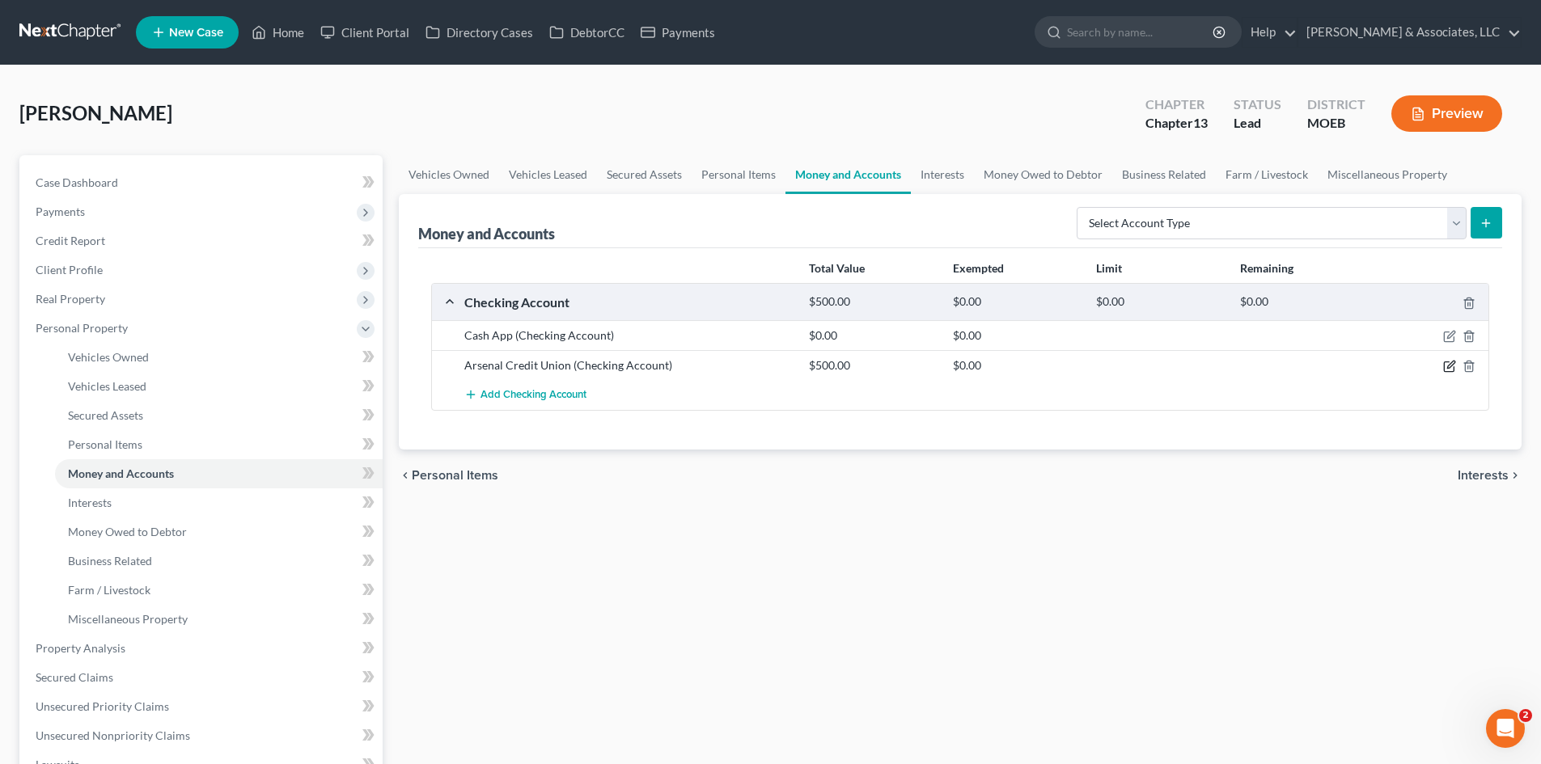
click at [1446, 366] on icon "button" at bounding box center [1449, 366] width 13 height 13
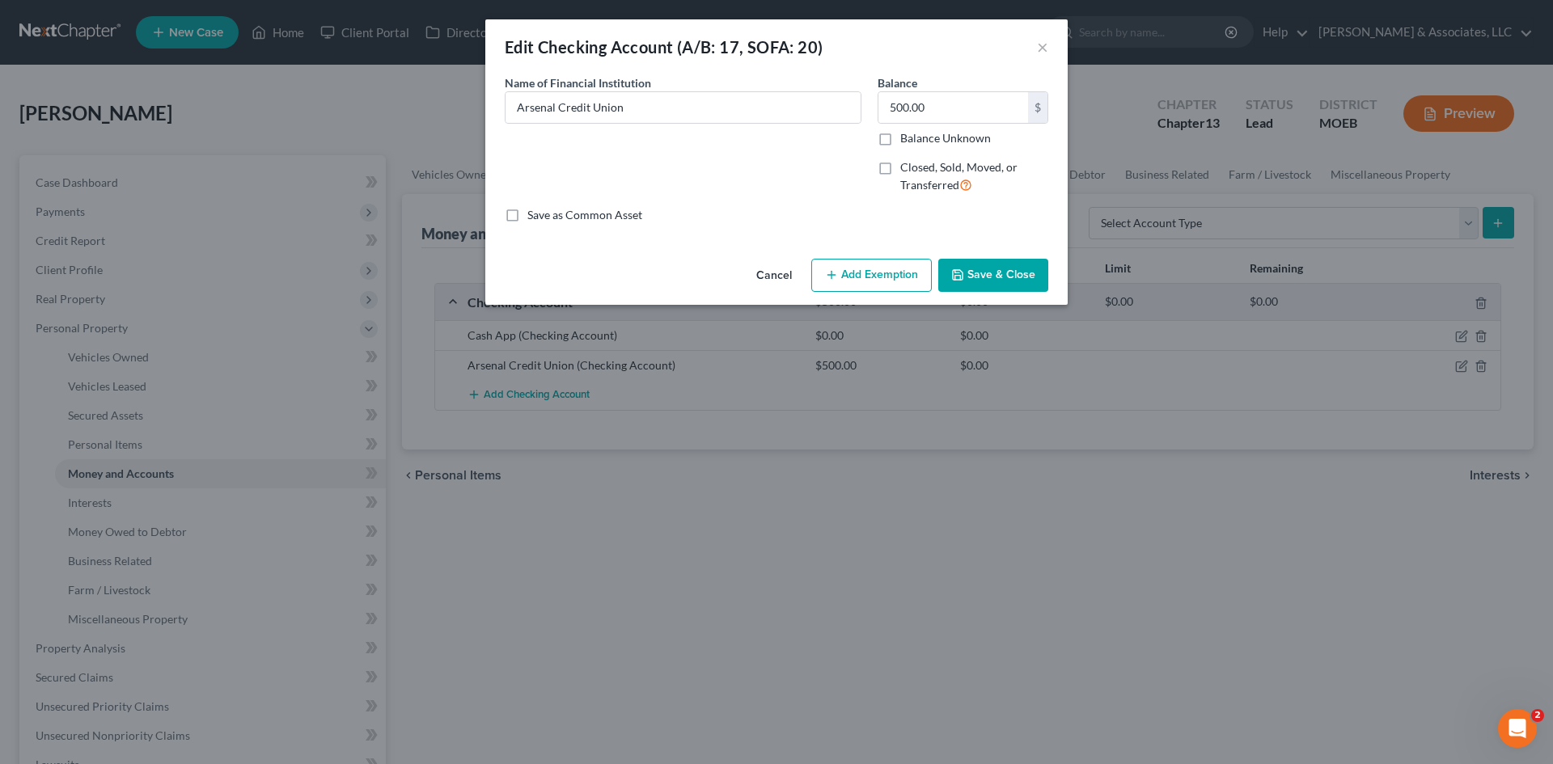
click at [898, 267] on button "Add Exemption" at bounding box center [871, 276] width 121 height 34
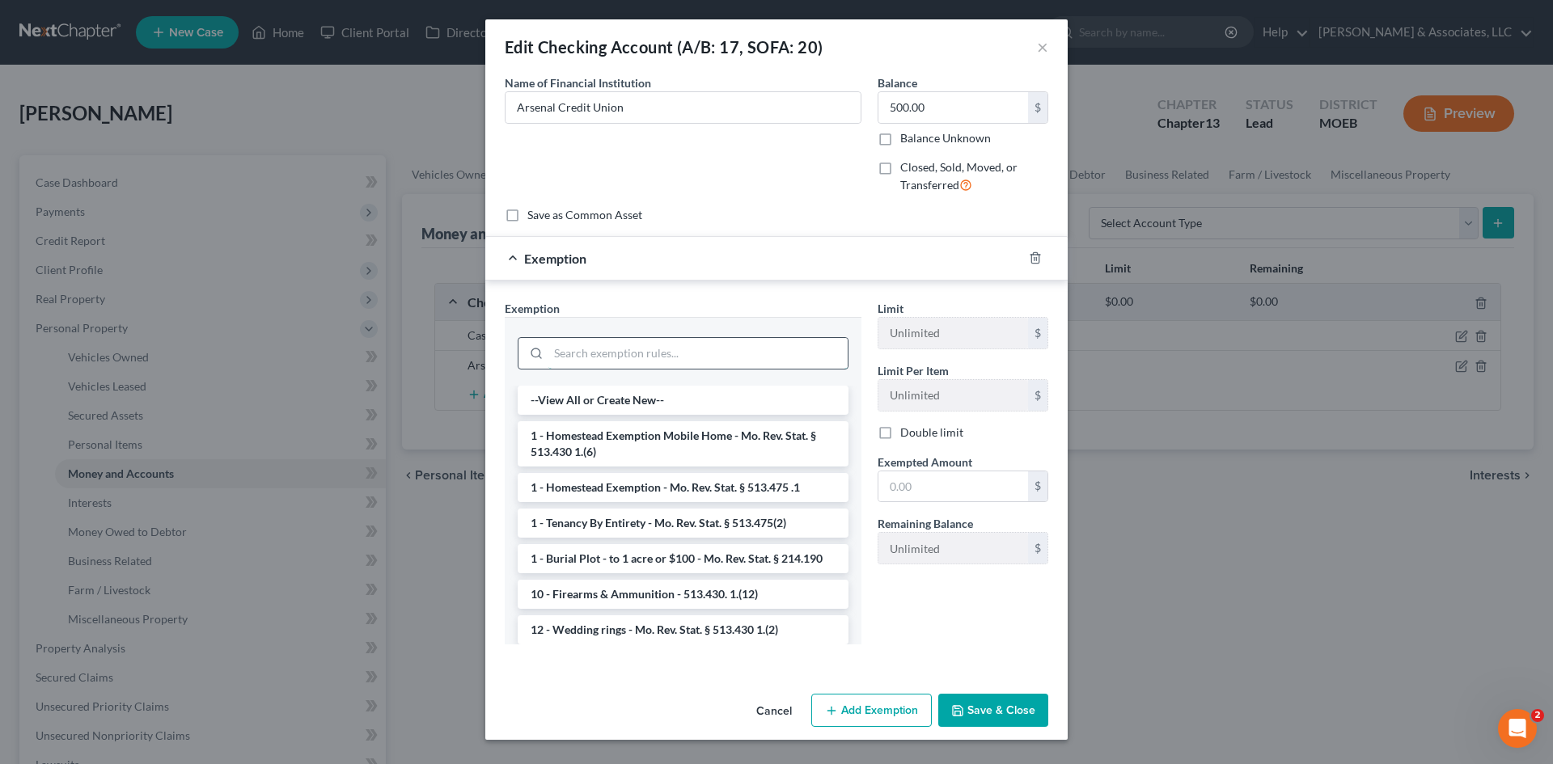
click at [712, 345] on input "search" at bounding box center [697, 353] width 299 height 31
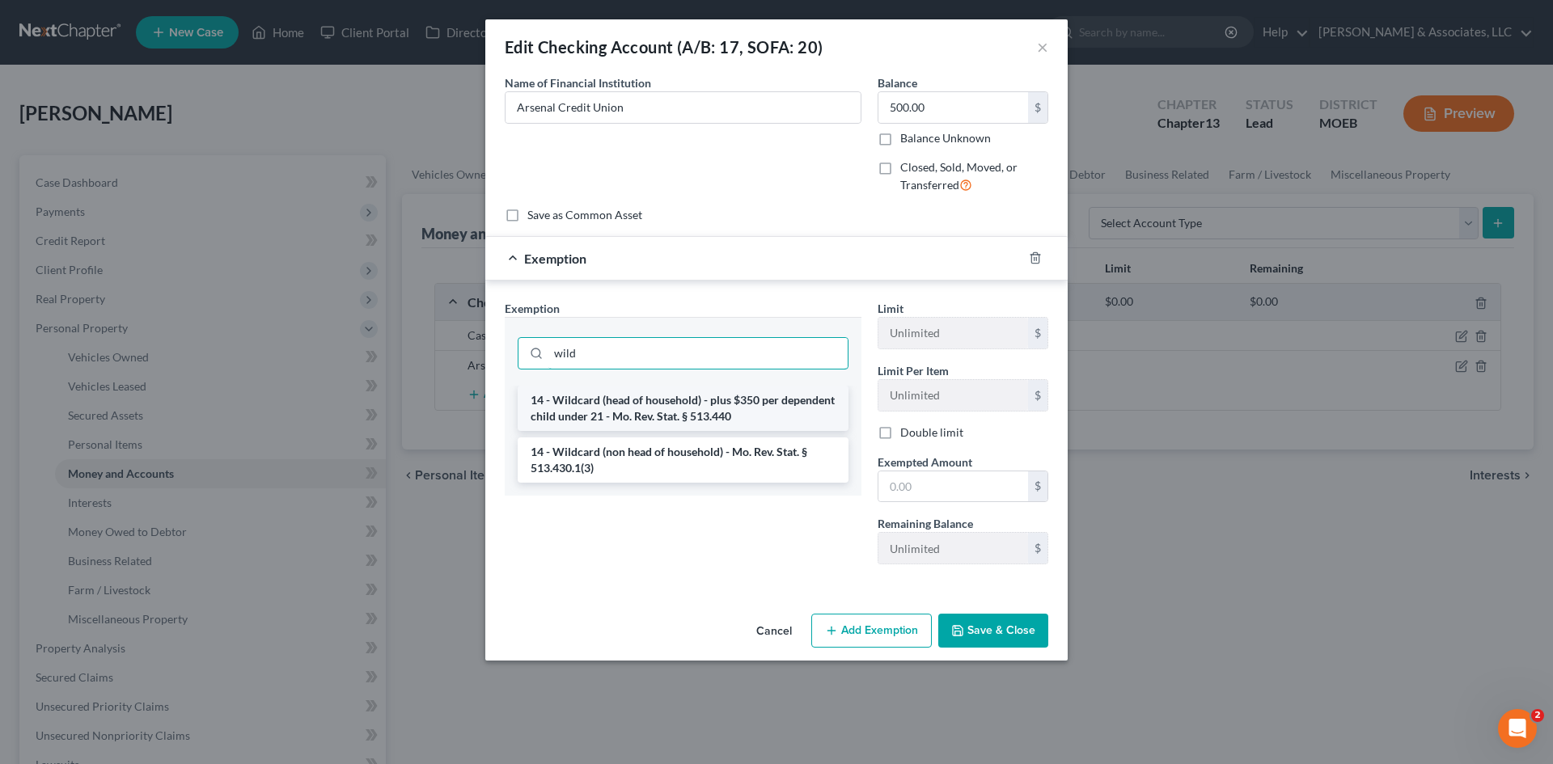
type input "wild"
click at [675, 419] on li "14 - Wildcard (head of household) - plus $350 per dependent child under 21 - Mo…" at bounding box center [683, 408] width 331 height 45
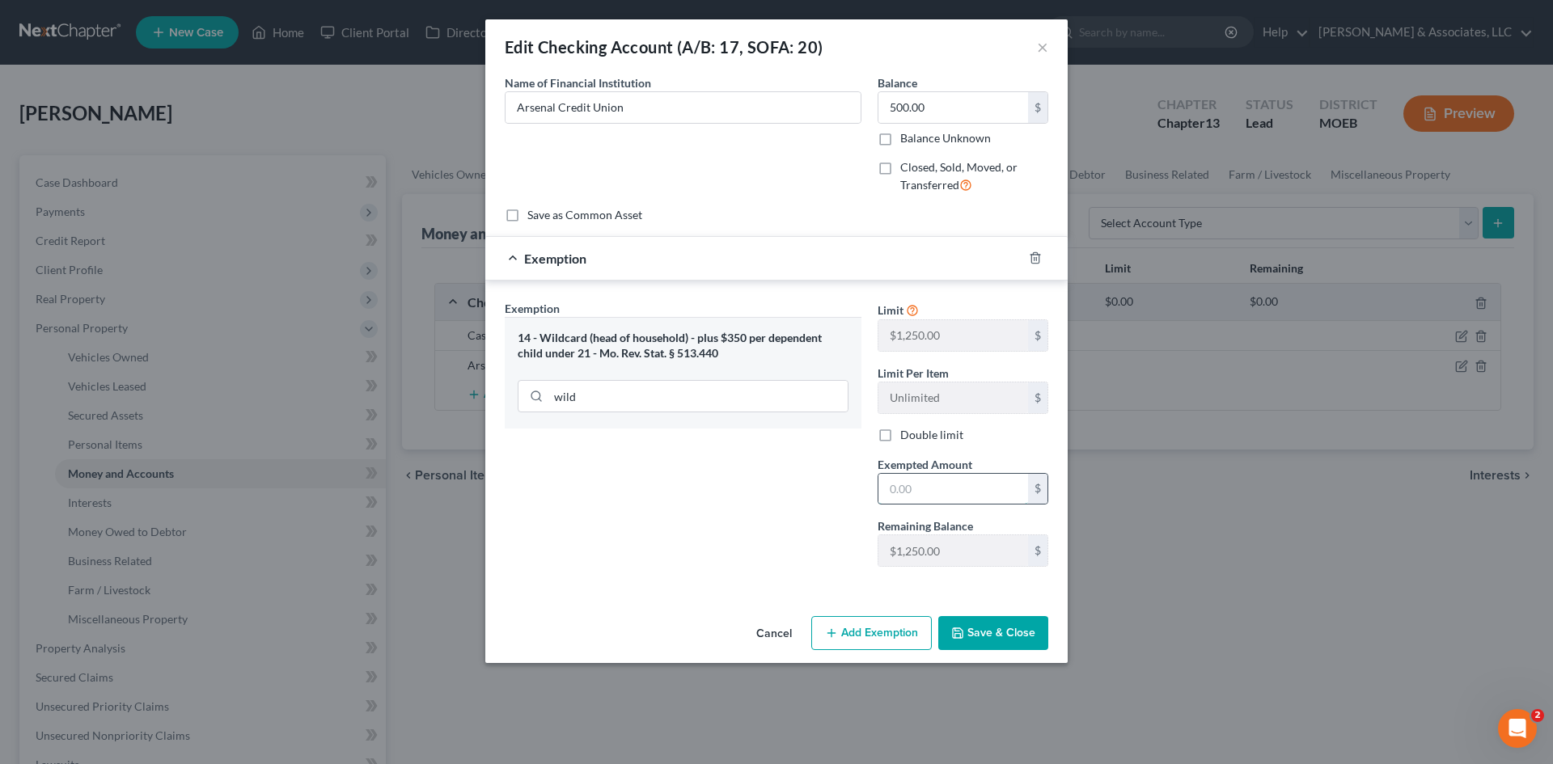
click at [905, 486] on input "text" at bounding box center [953, 489] width 150 height 31
type input "500.00"
click at [992, 637] on button "Save & Close" at bounding box center [993, 633] width 110 height 34
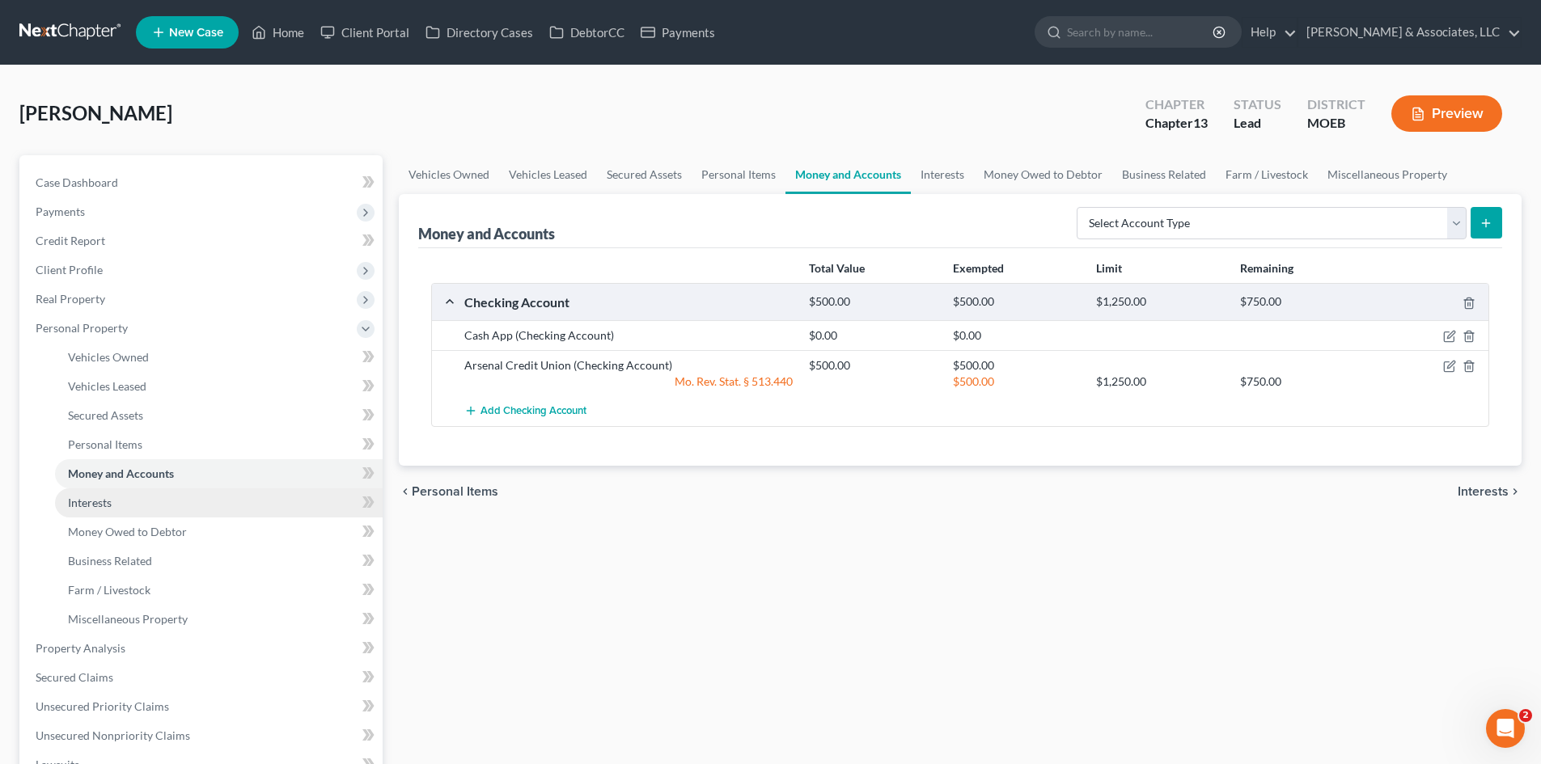
click at [103, 503] on span "Interests" at bounding box center [90, 503] width 44 height 14
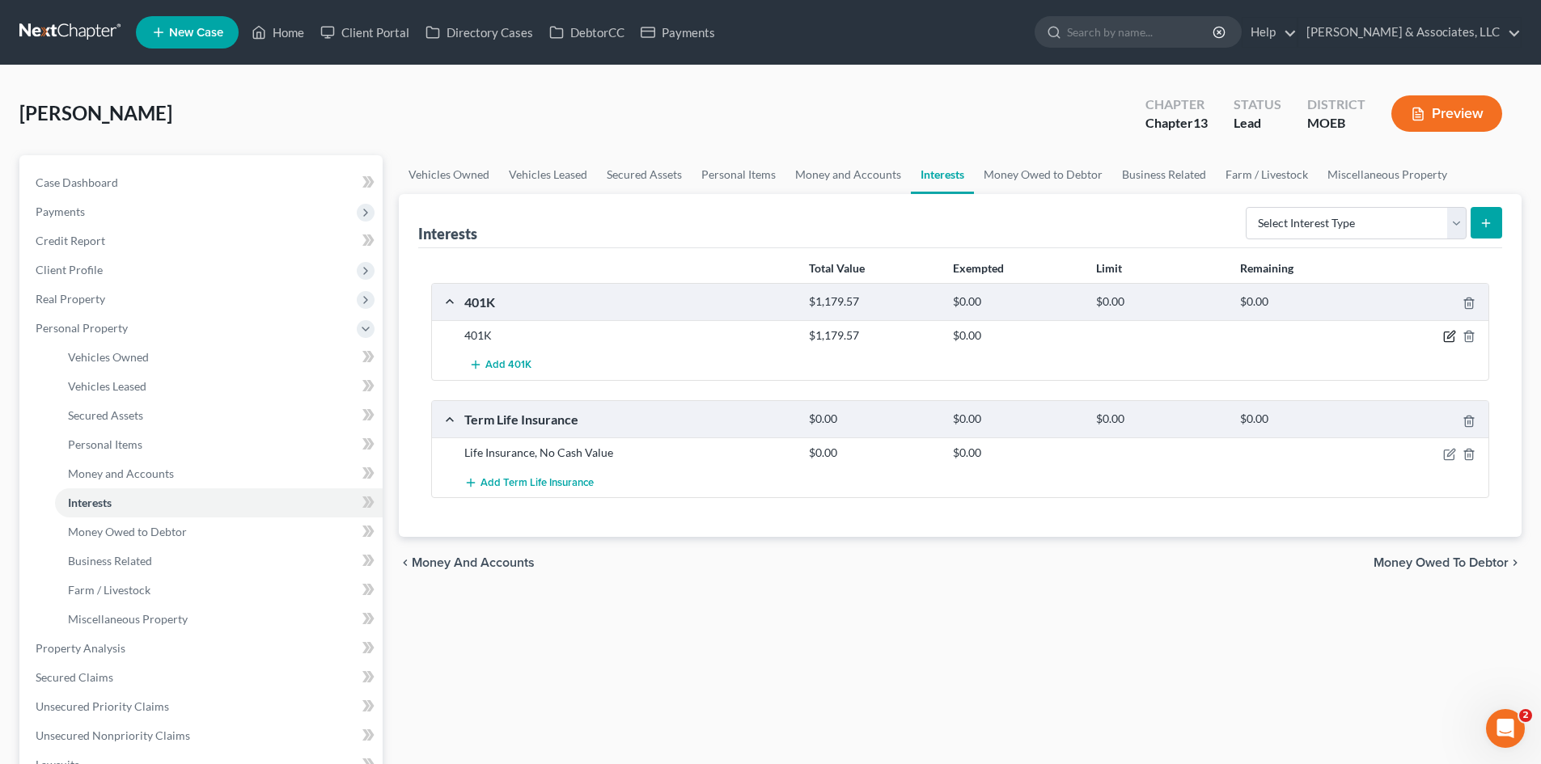
click at [1449, 338] on icon "button" at bounding box center [1450, 335] width 7 height 7
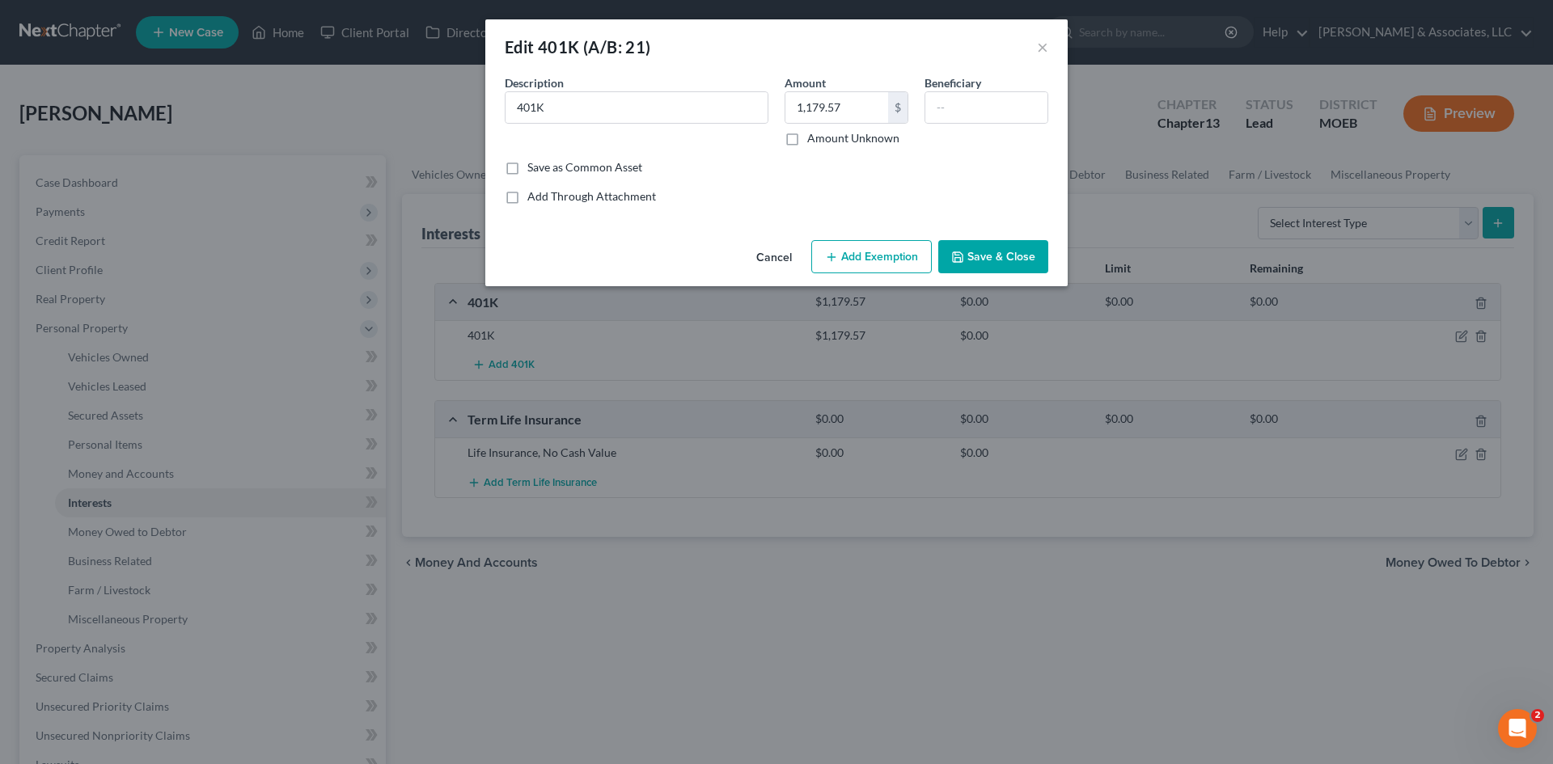
click at [900, 254] on button "Add Exemption" at bounding box center [871, 257] width 121 height 34
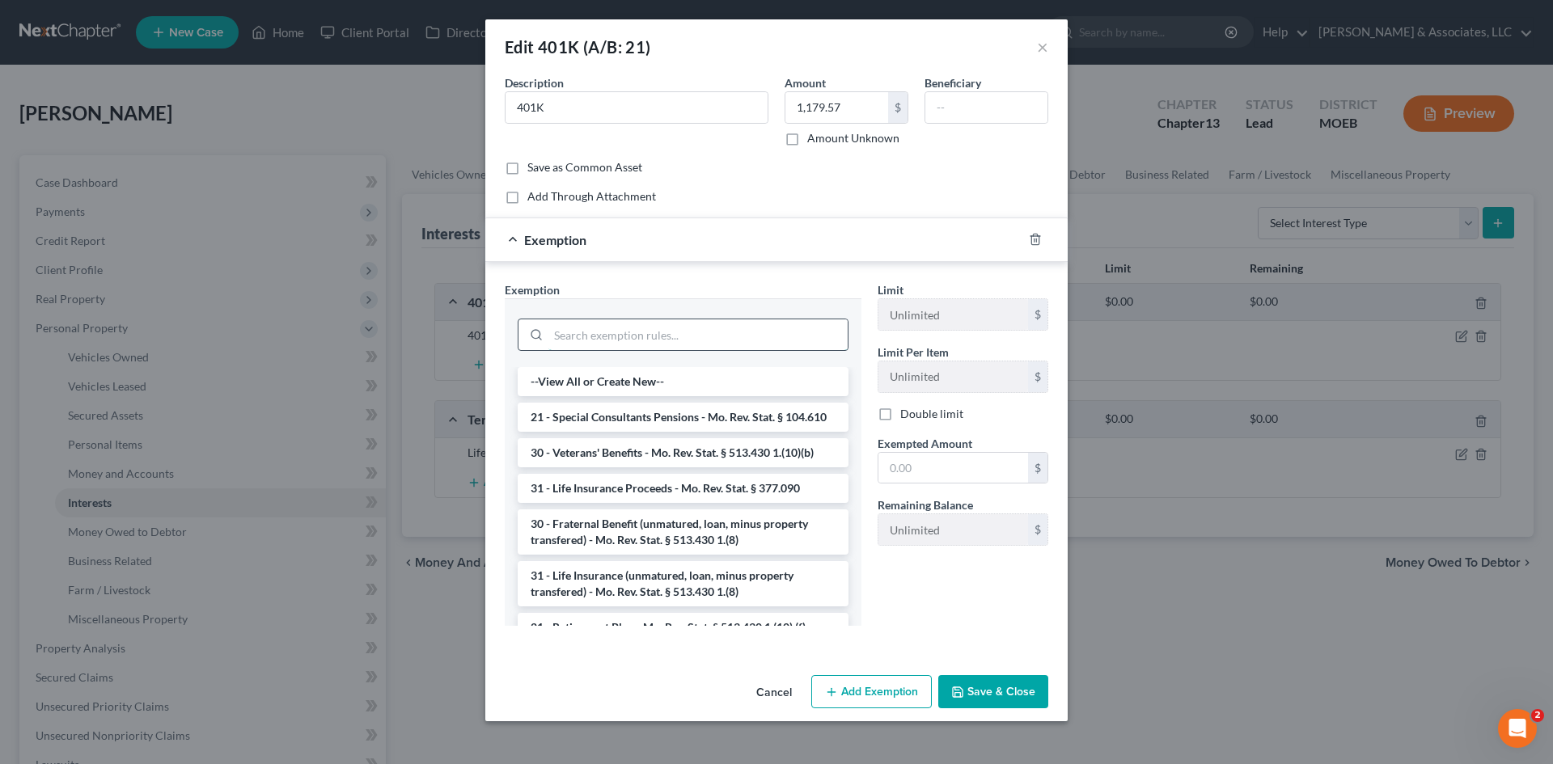
click at [625, 336] on input "search" at bounding box center [697, 334] width 299 height 31
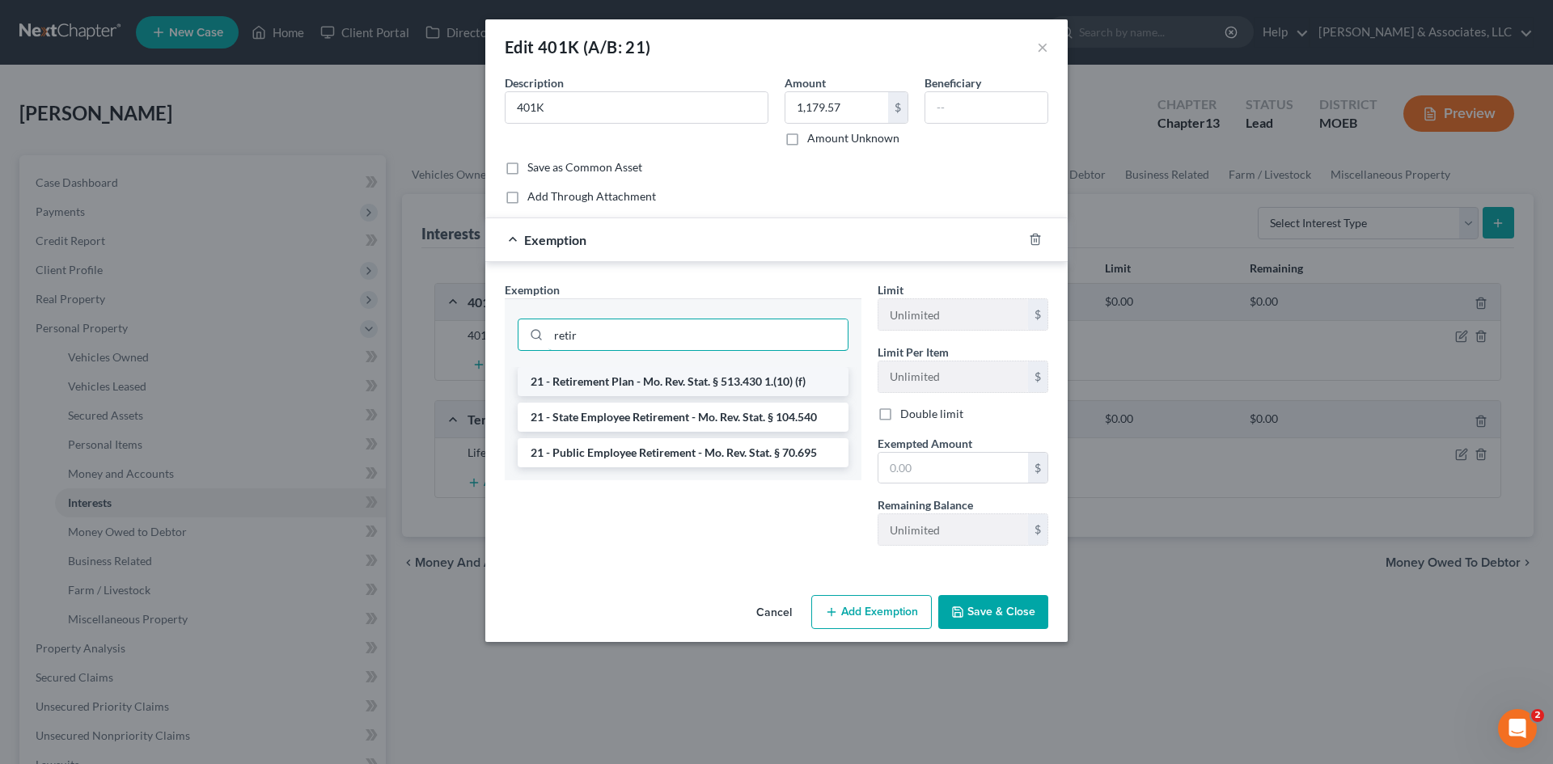
type input "retir"
click at [663, 387] on li "21 - Retirement Plan - Mo. Rev. Stat. § 513.430 1.(10) (f)" at bounding box center [683, 381] width 331 height 29
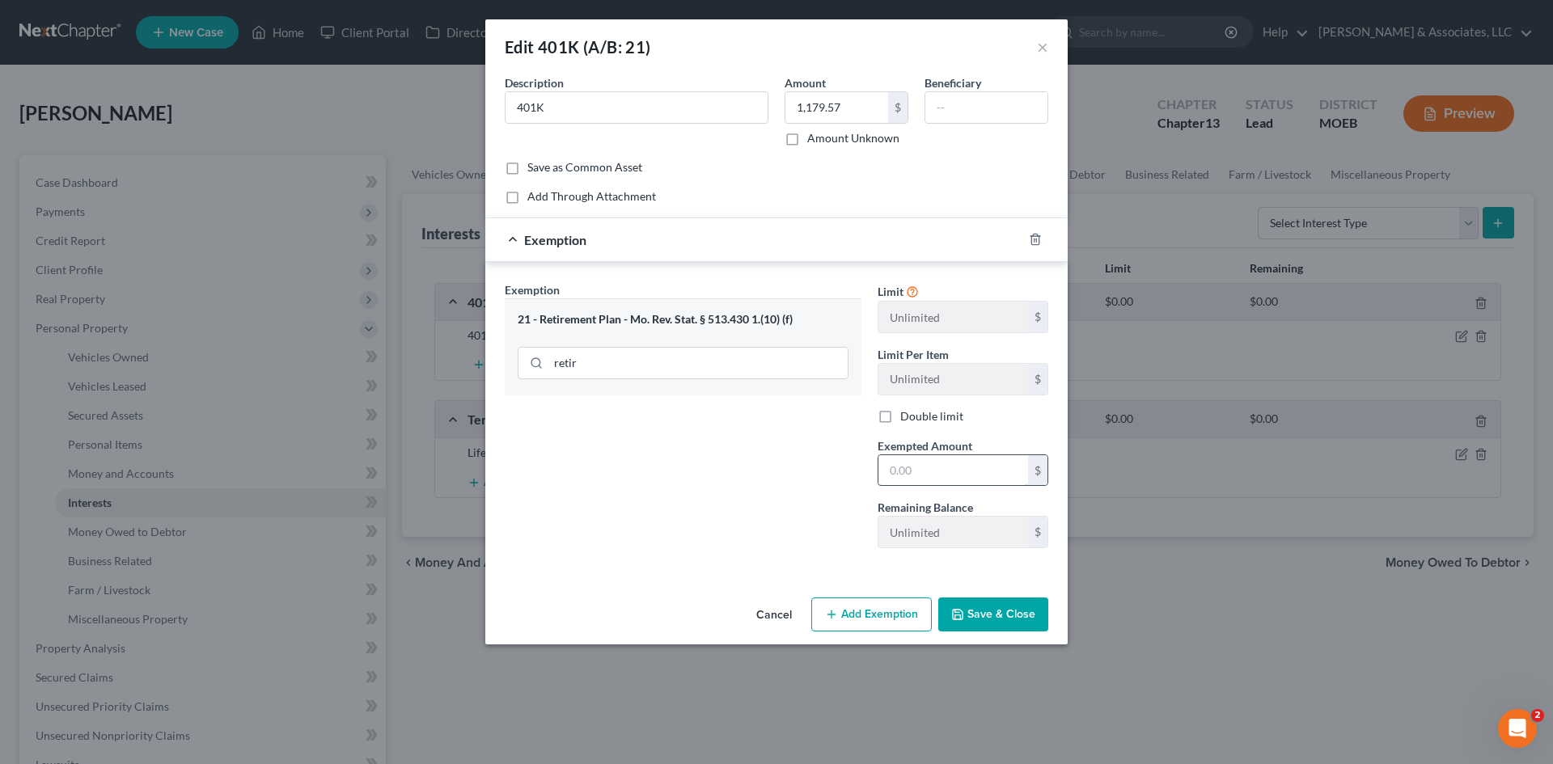
click at [954, 468] on input "text" at bounding box center [953, 470] width 150 height 31
type input "1,179.57"
click at [1003, 615] on button "Save & Close" at bounding box center [993, 615] width 110 height 34
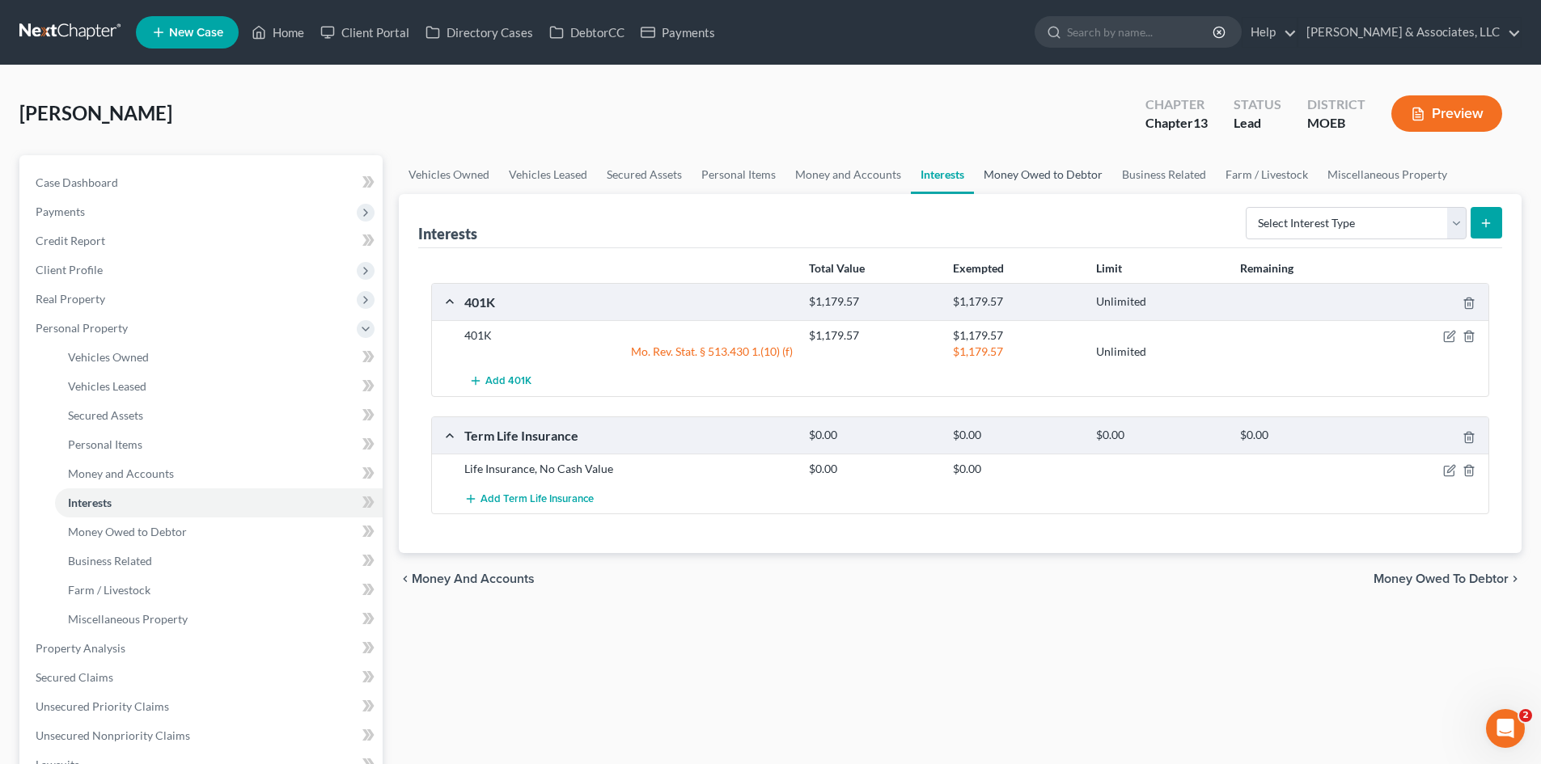
click at [1041, 175] on link "Money Owed to Debtor" at bounding box center [1043, 174] width 138 height 39
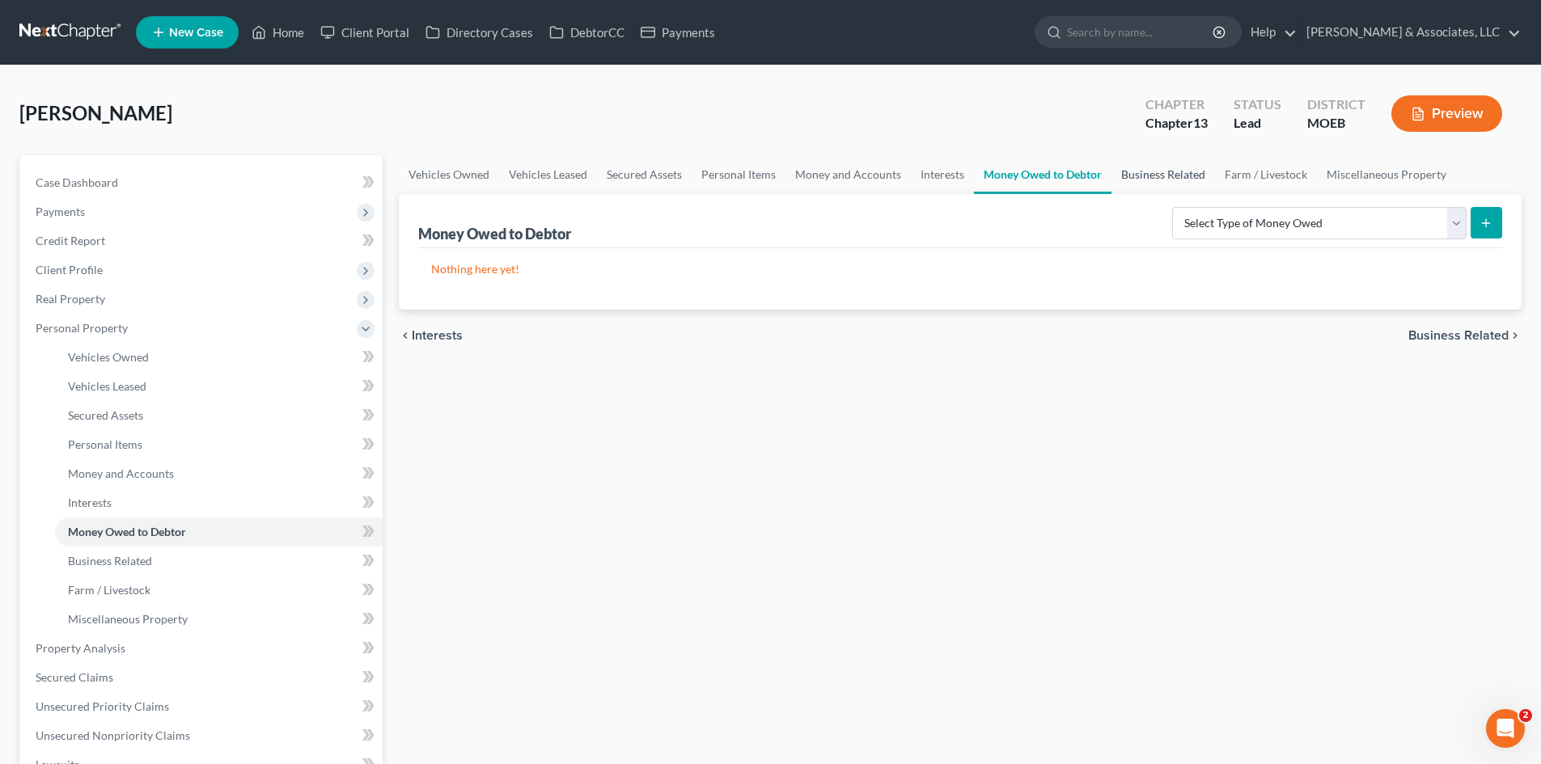
click at [1180, 176] on link "Business Related" at bounding box center [1163, 174] width 104 height 39
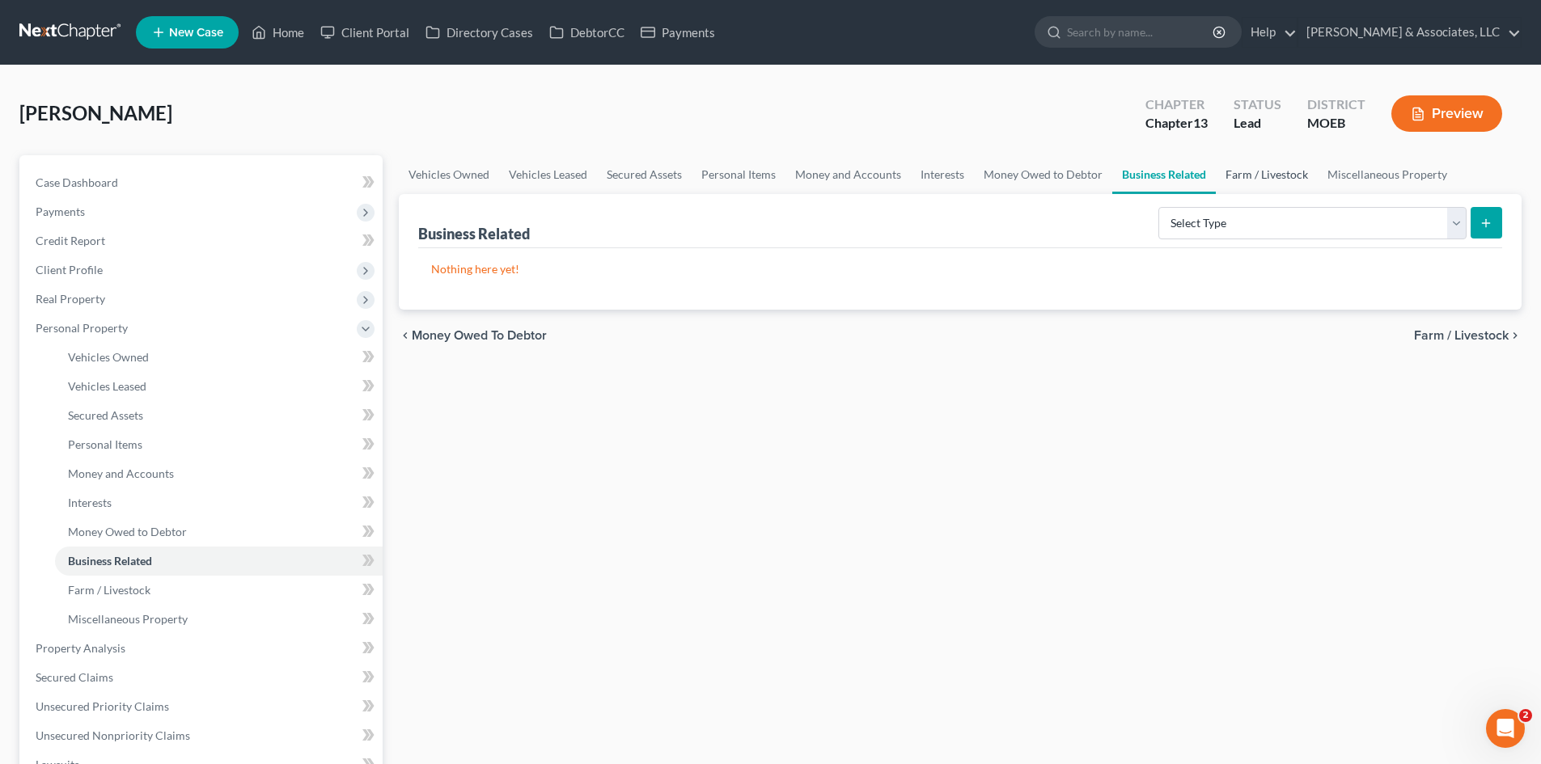
click at [1235, 174] on link "Farm / Livestock" at bounding box center [1267, 174] width 102 height 39
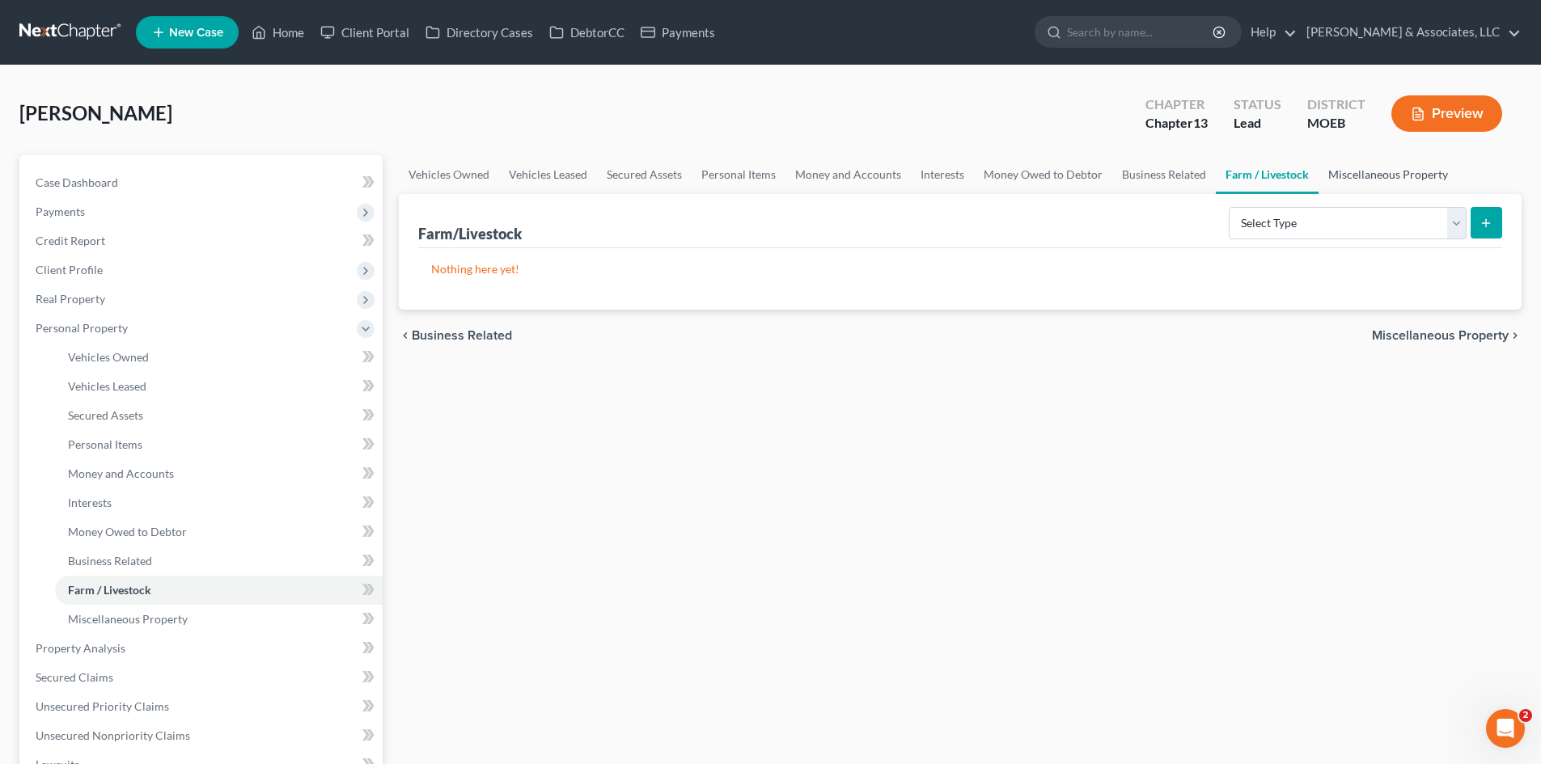
click at [1345, 172] on link "Miscellaneous Property" at bounding box center [1387, 174] width 139 height 39
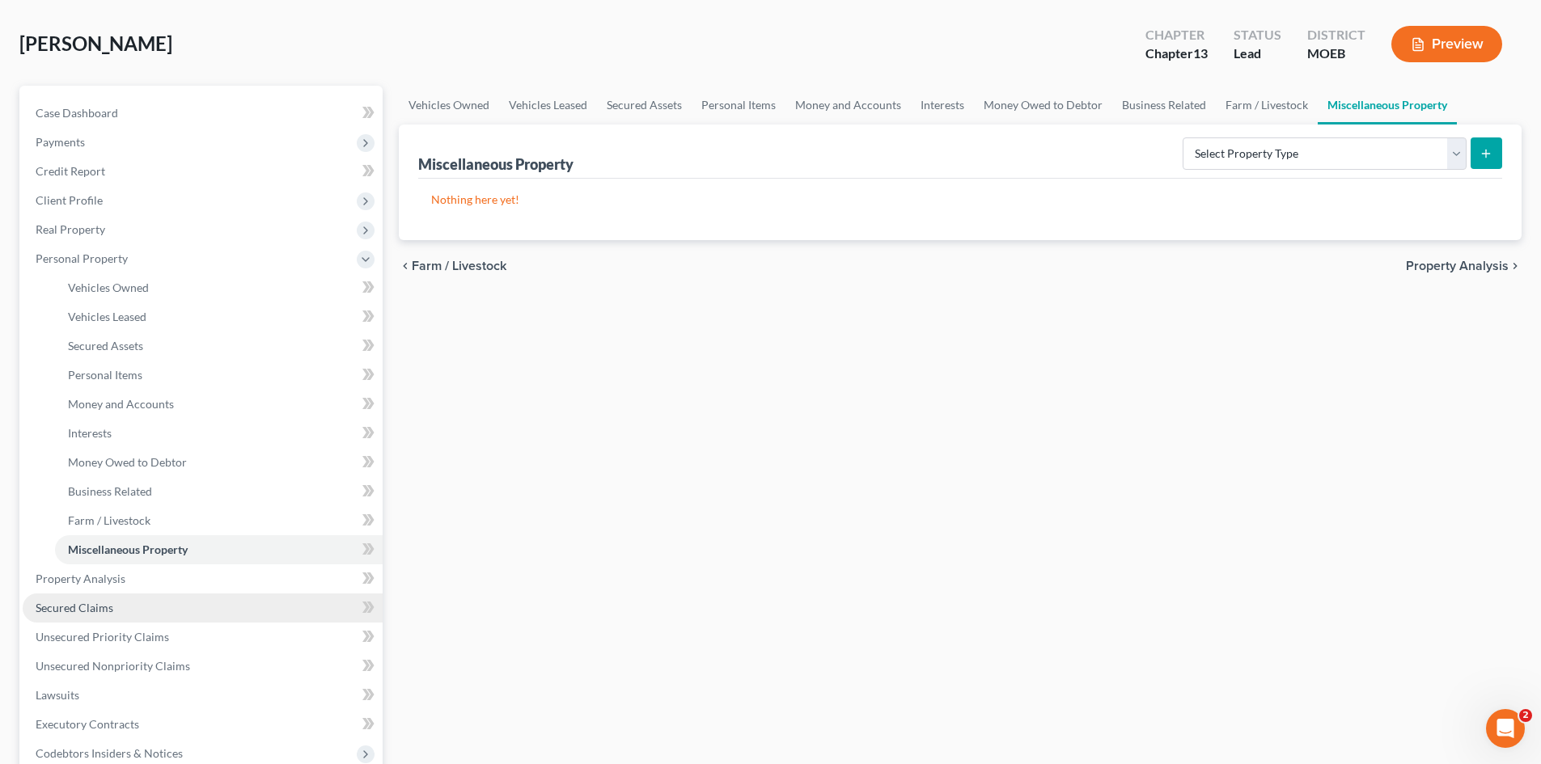
scroll to position [162, 0]
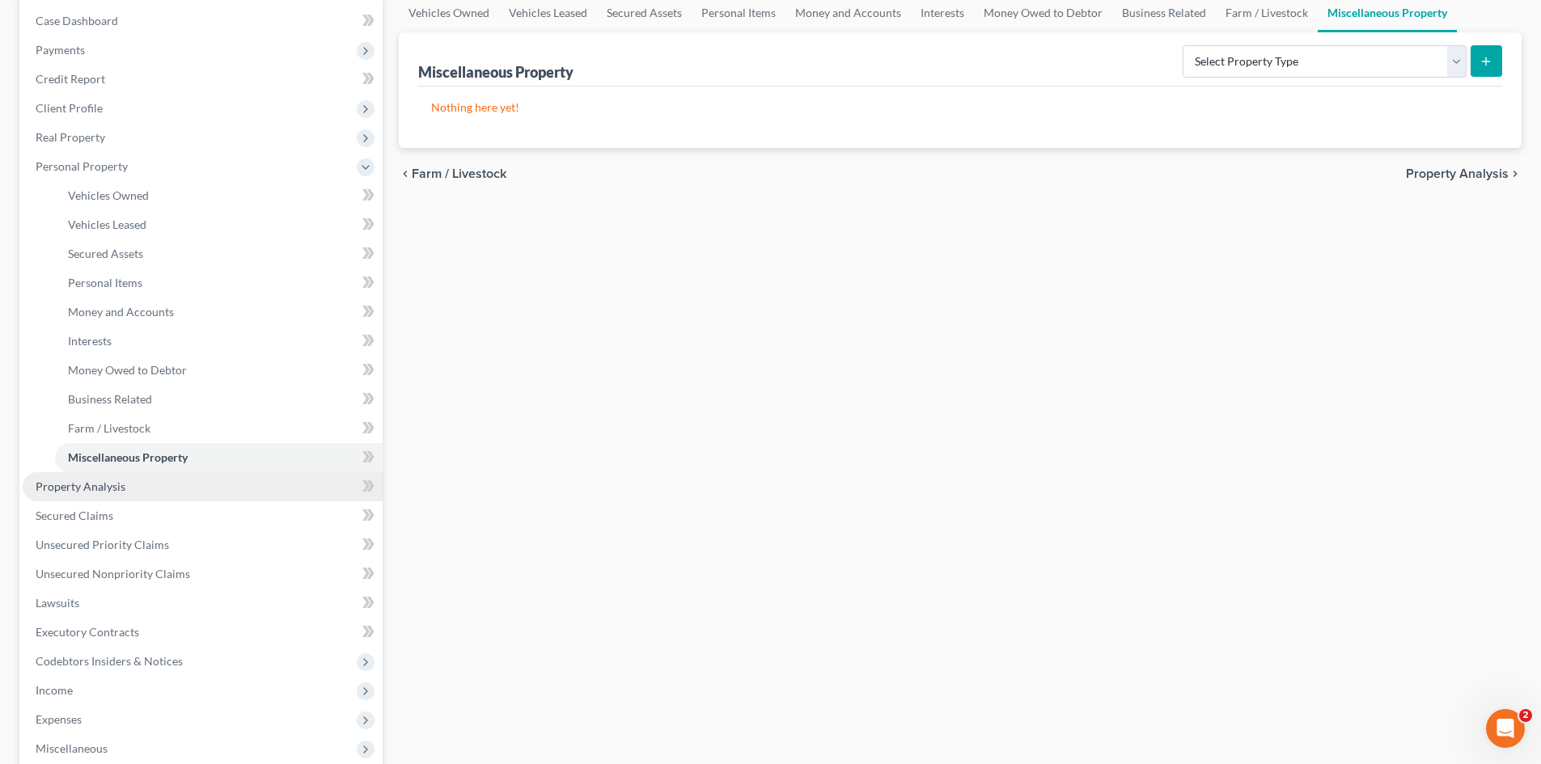
click at [70, 484] on span "Property Analysis" at bounding box center [81, 487] width 90 height 14
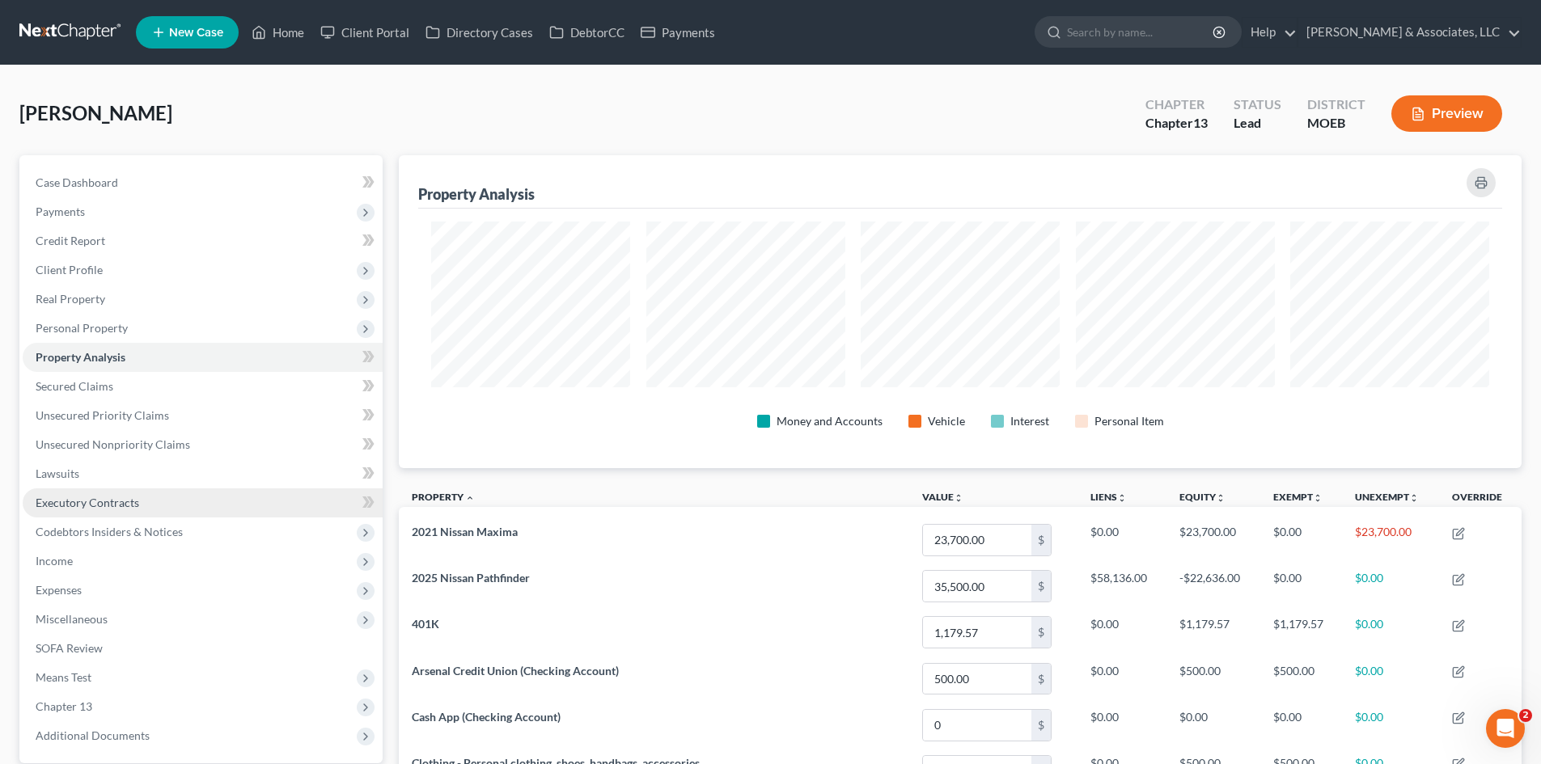
click at [65, 508] on span "Executory Contracts" at bounding box center [88, 503] width 104 height 14
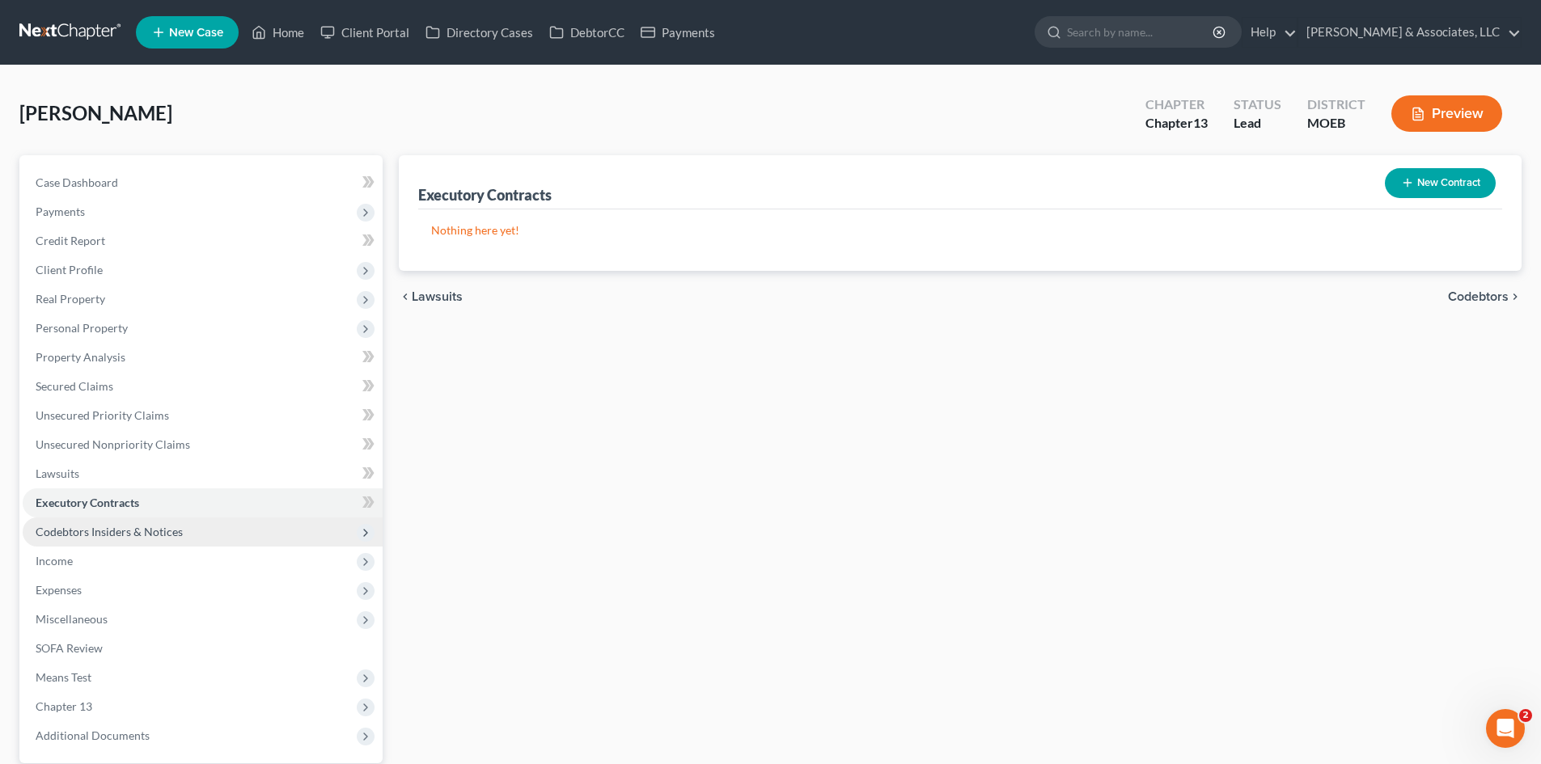
click at [116, 541] on span "Codebtors Insiders & Notices" at bounding box center [203, 532] width 360 height 29
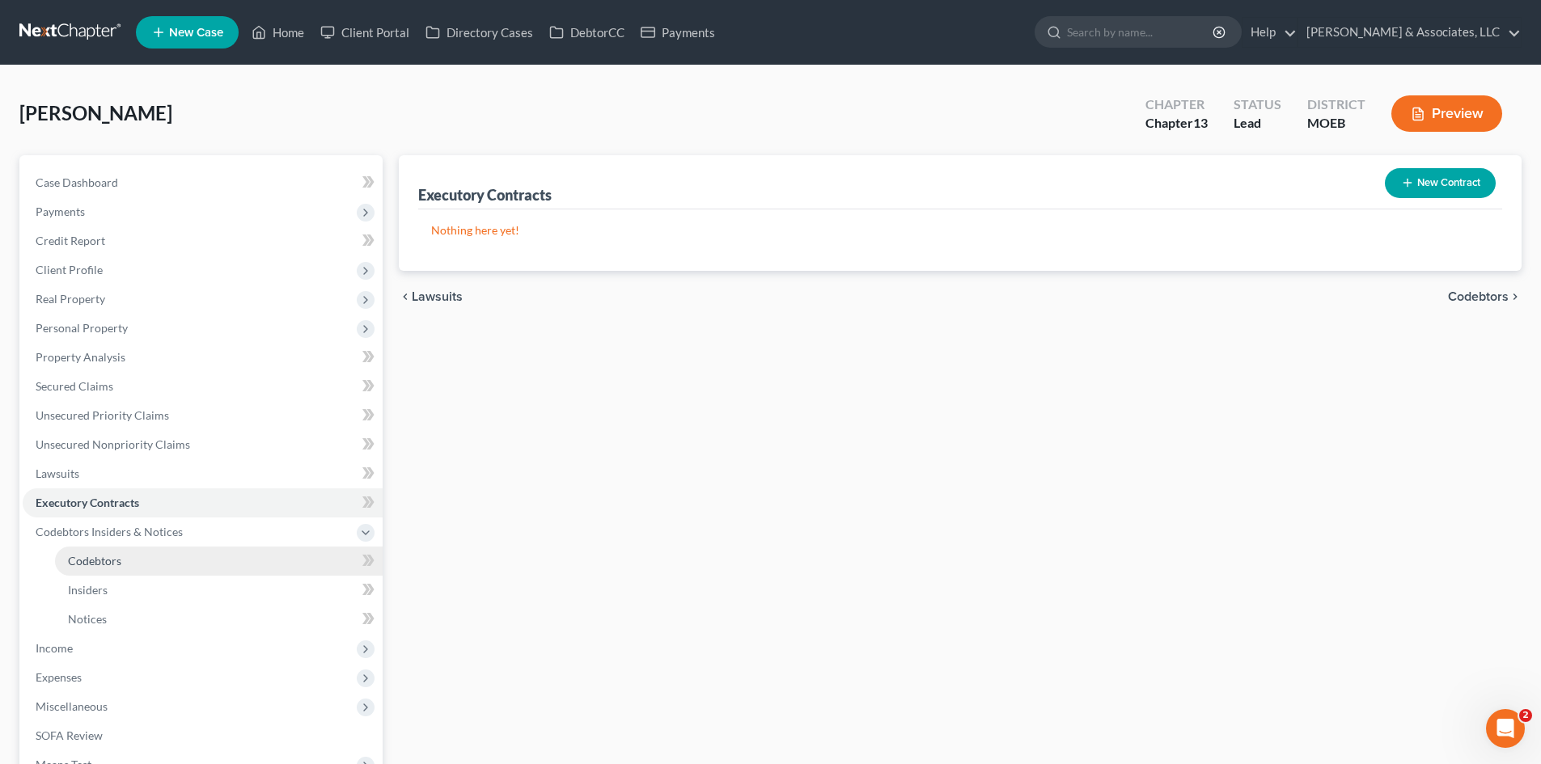
click at [96, 570] on link "Codebtors" at bounding box center [219, 561] width 328 height 29
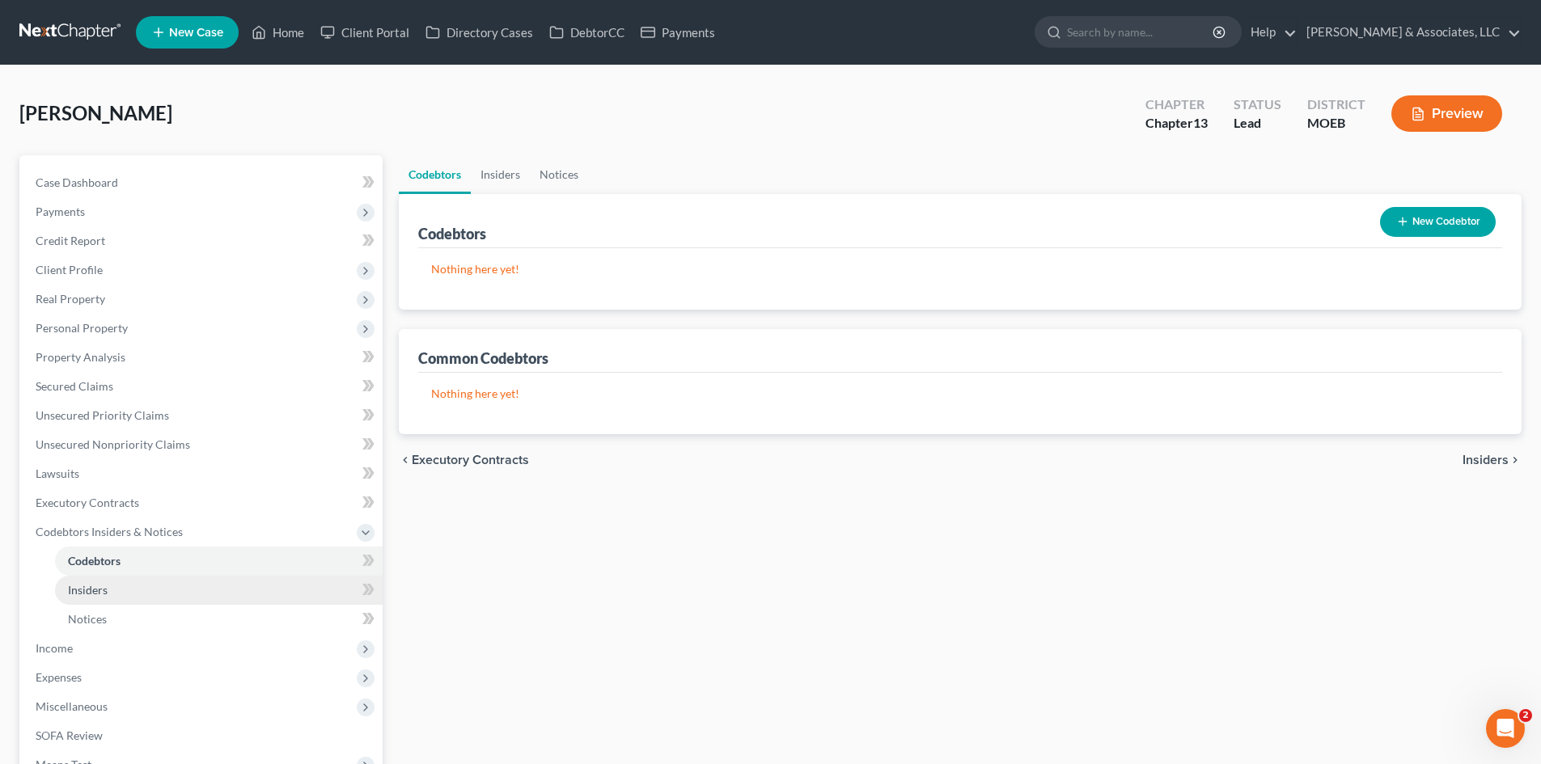
click at [91, 597] on link "Insiders" at bounding box center [219, 590] width 328 height 29
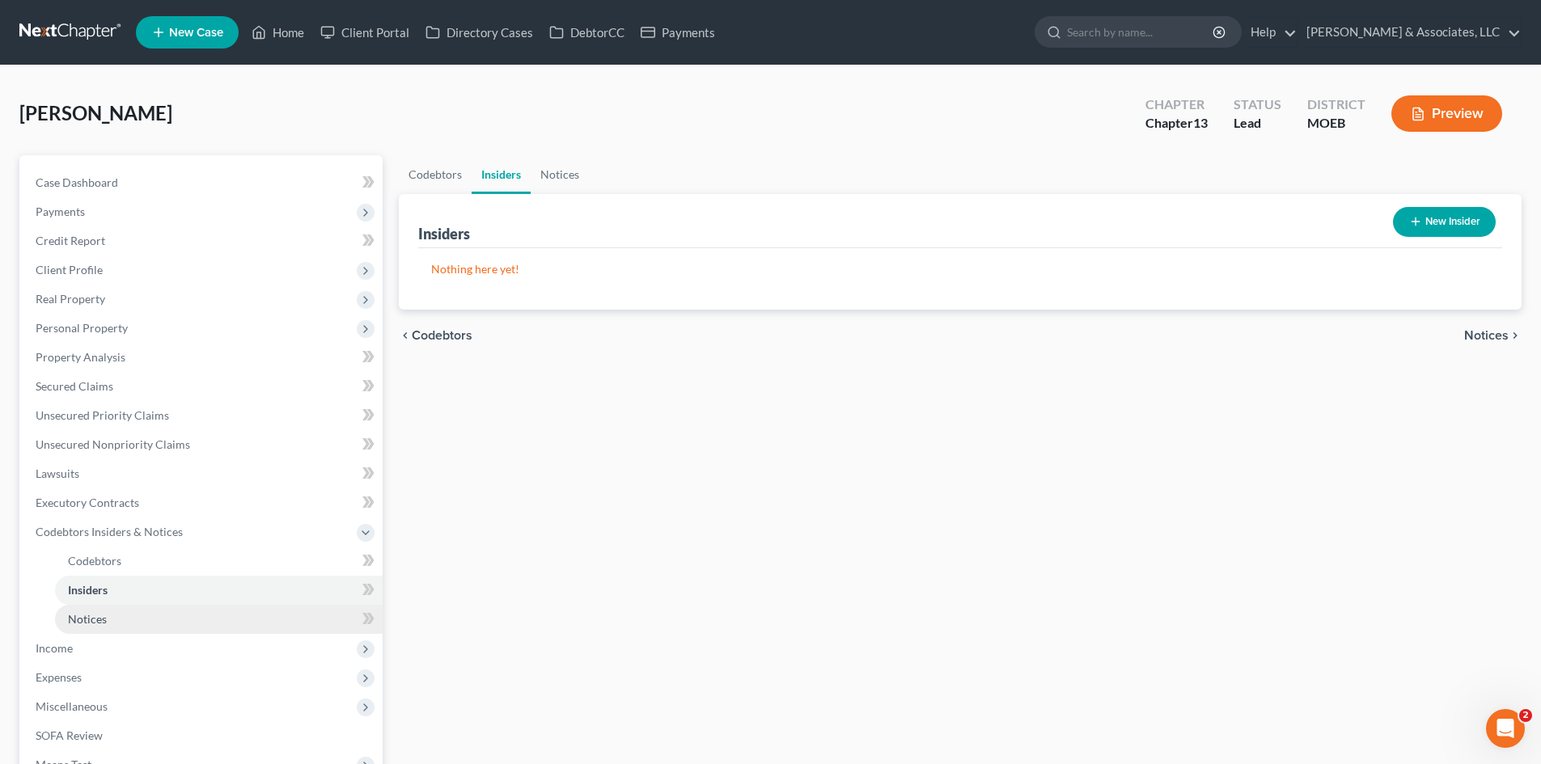
click at [99, 626] on link "Notices" at bounding box center [219, 619] width 328 height 29
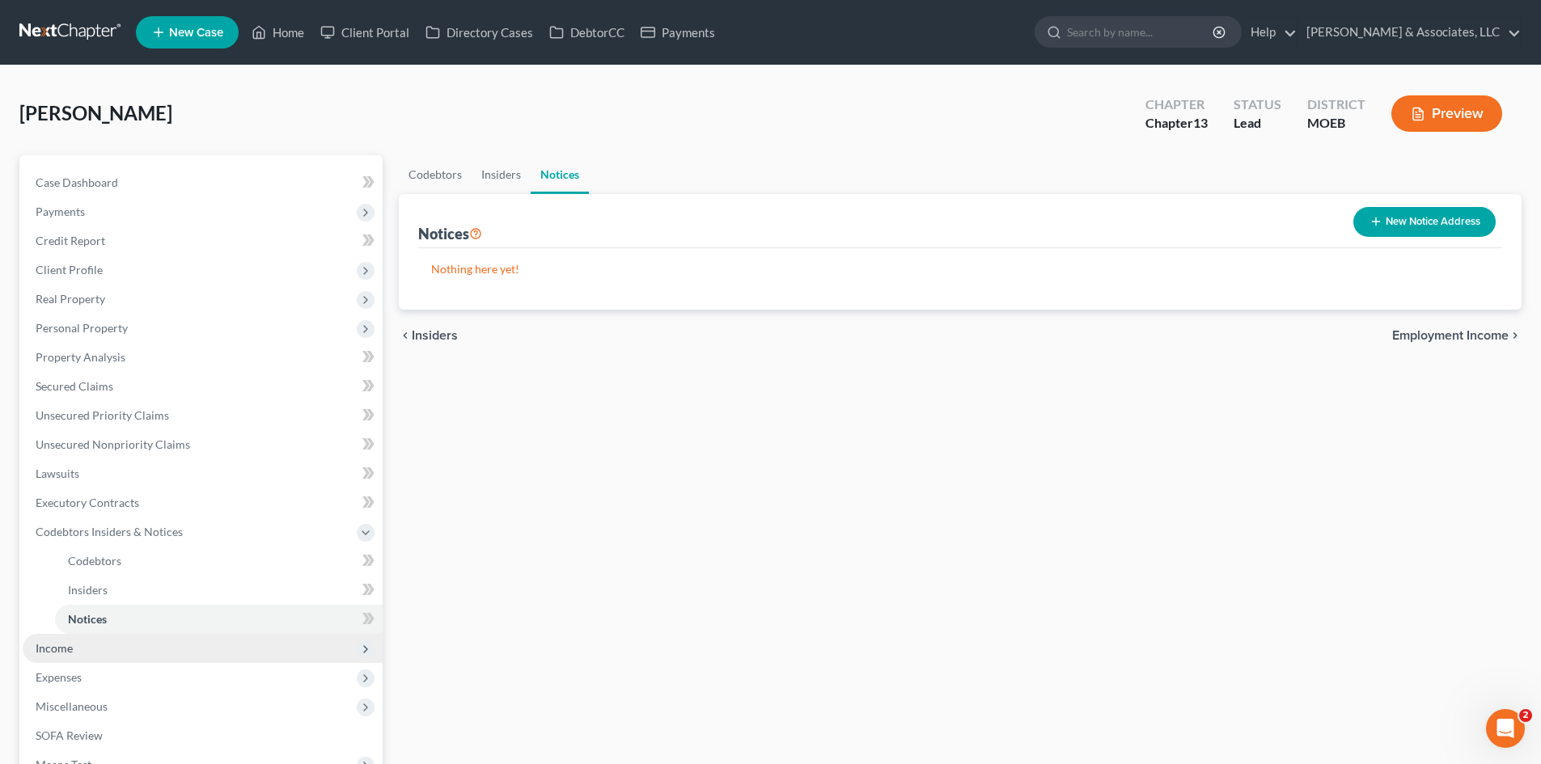
click at [67, 655] on span "Income" at bounding box center [203, 648] width 360 height 29
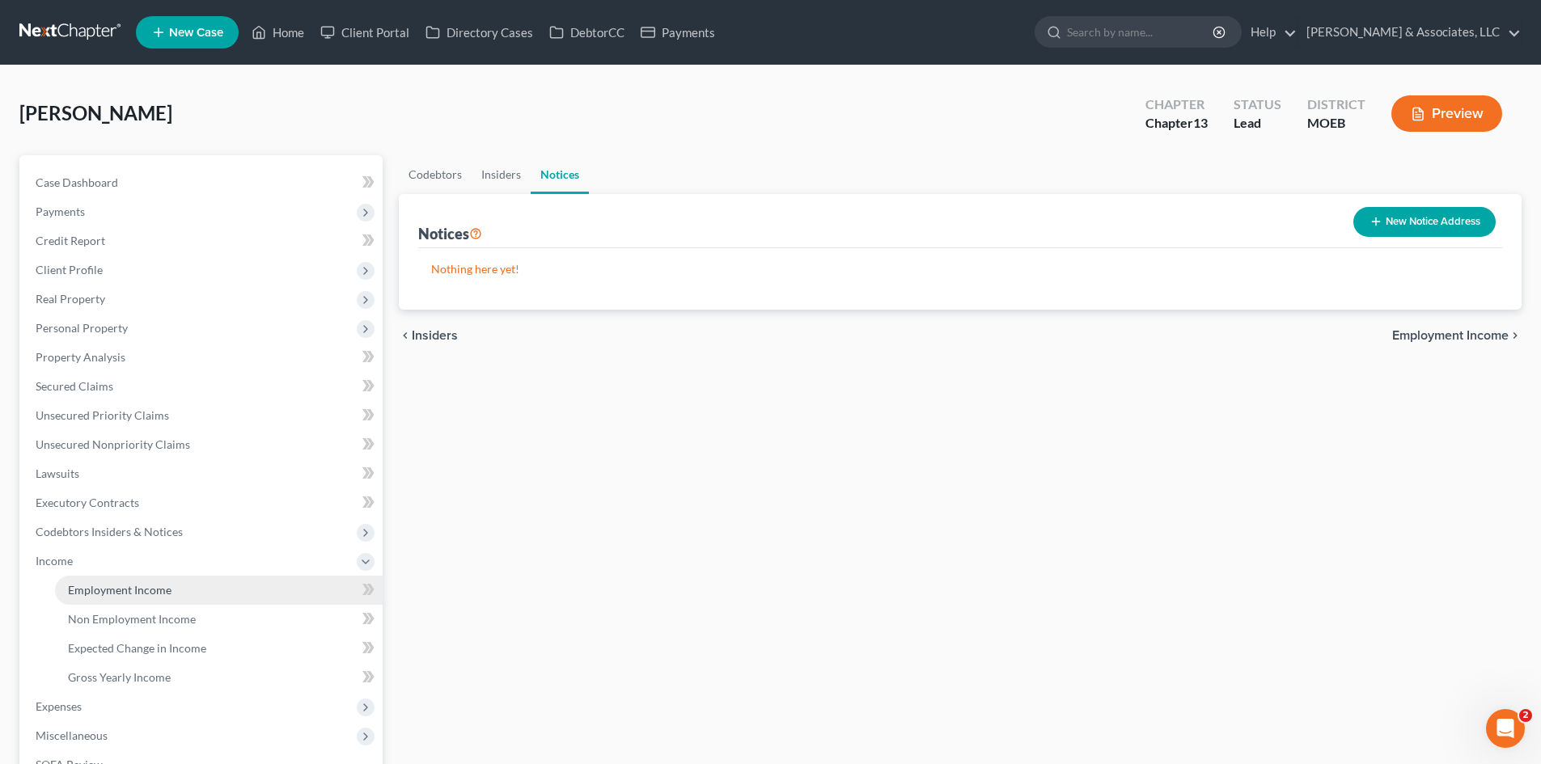
click at [120, 592] on span "Employment Income" at bounding box center [120, 590] width 104 height 14
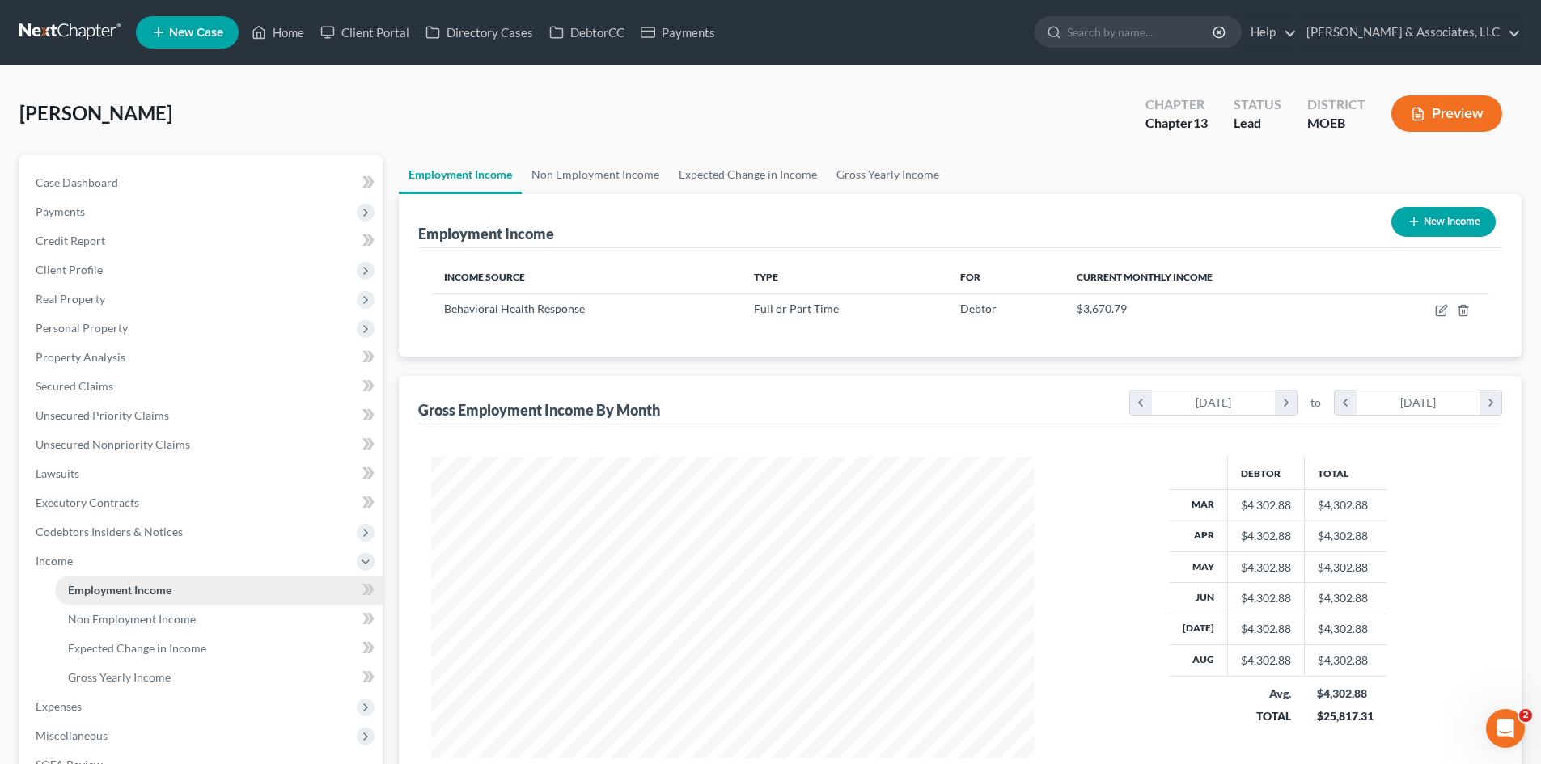
scroll to position [302, 636]
click at [117, 616] on span "Non Employment Income" at bounding box center [132, 619] width 128 height 14
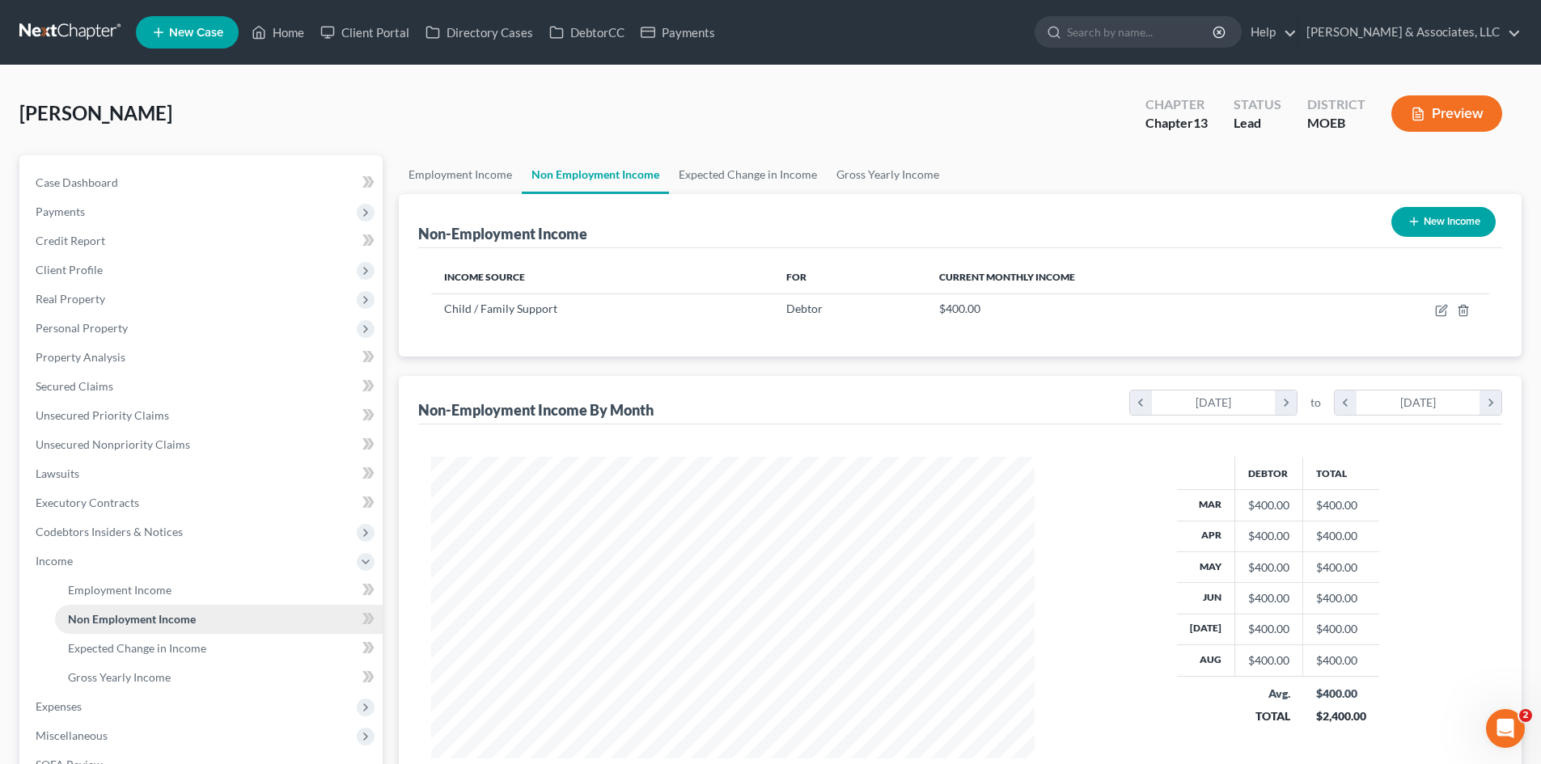
scroll to position [302, 636]
click at [142, 653] on span "Expected Change in Income" at bounding box center [137, 648] width 138 height 14
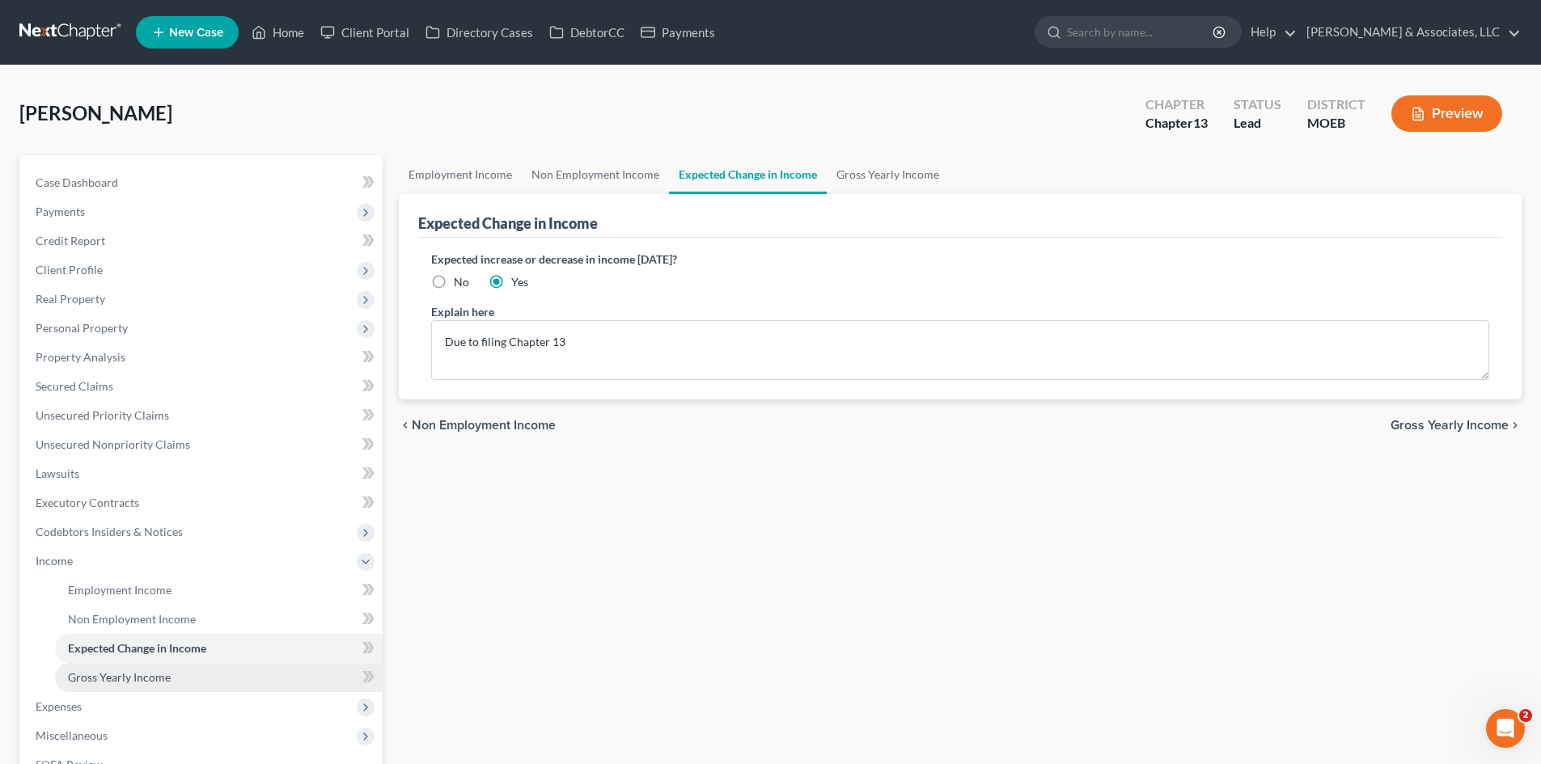
click at [142, 677] on span "Gross Yearly Income" at bounding box center [119, 677] width 103 height 14
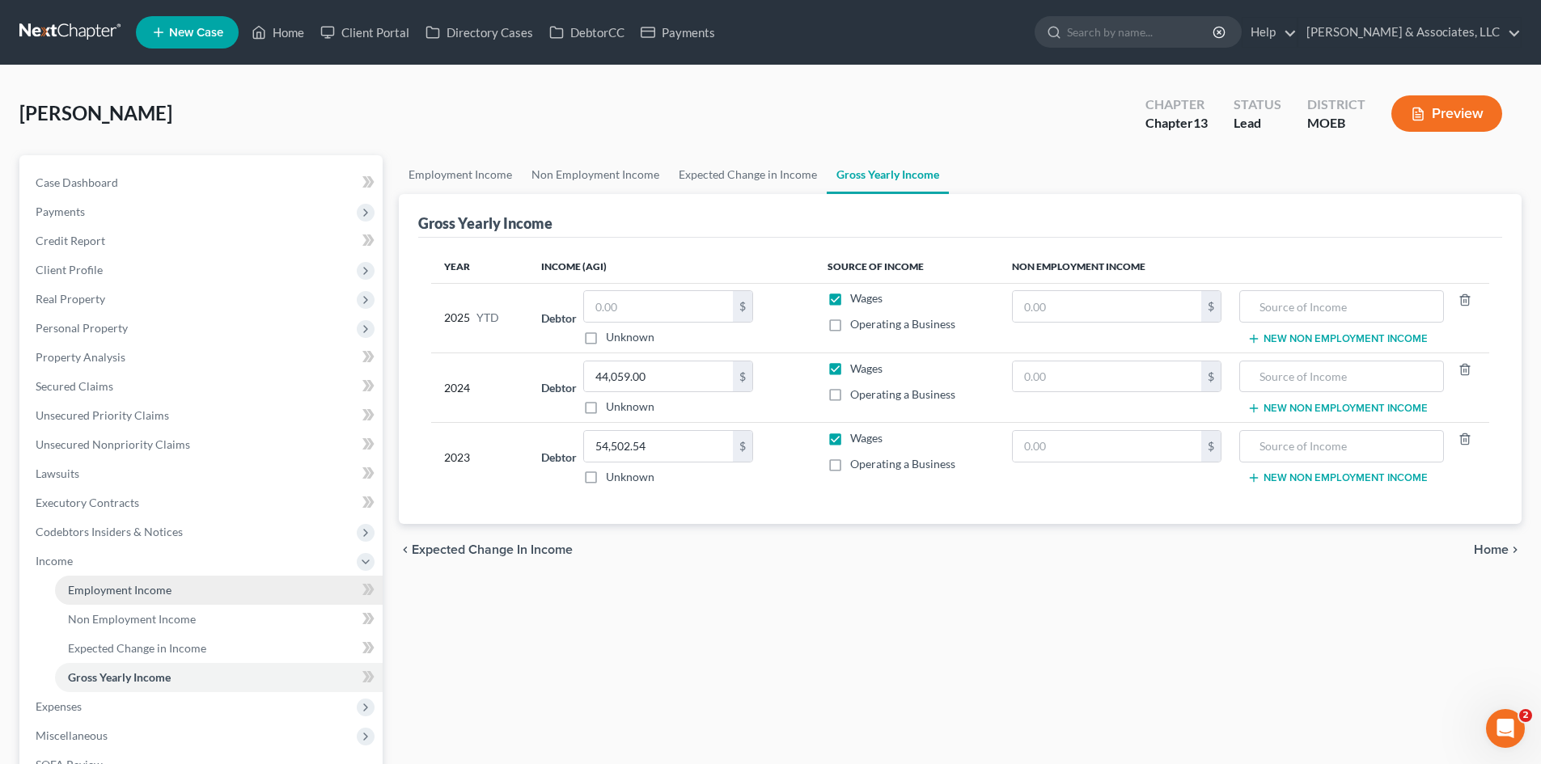
click at [124, 593] on span "Employment Income" at bounding box center [120, 590] width 104 height 14
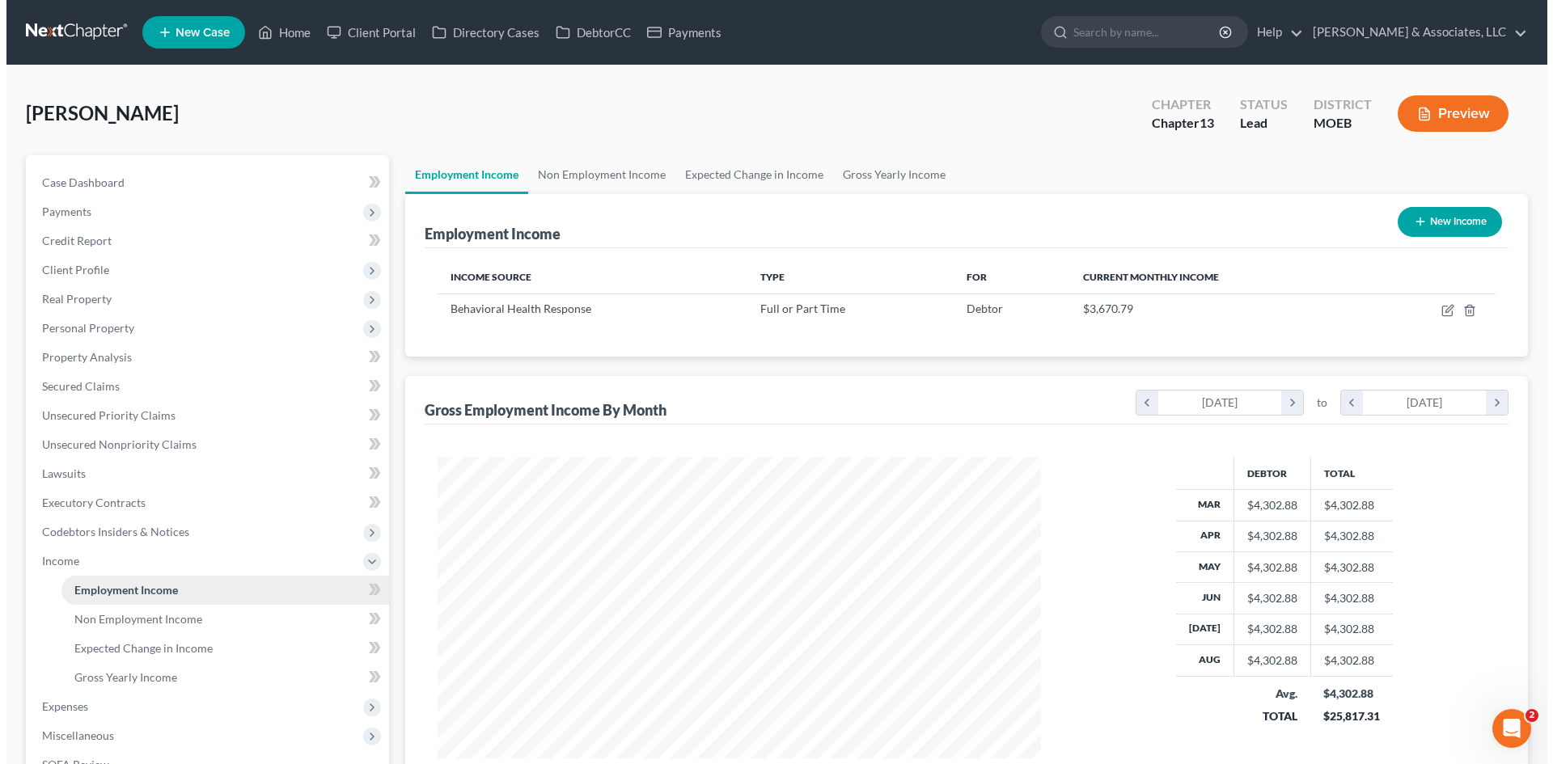
scroll to position [302, 636]
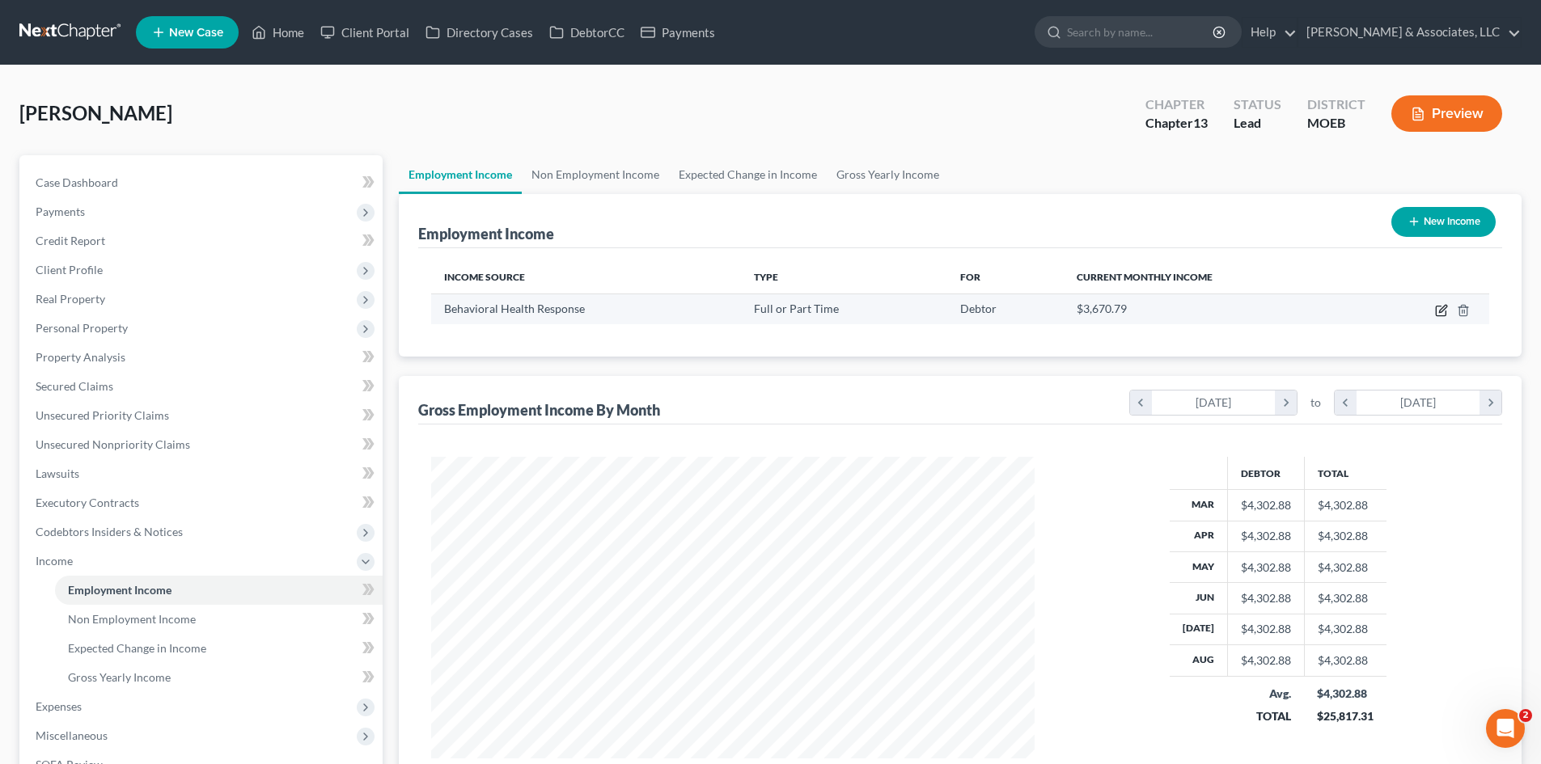
click at [1436, 311] on icon "button" at bounding box center [1441, 312] width 10 height 10
select select "0"
select select "26"
select select "2"
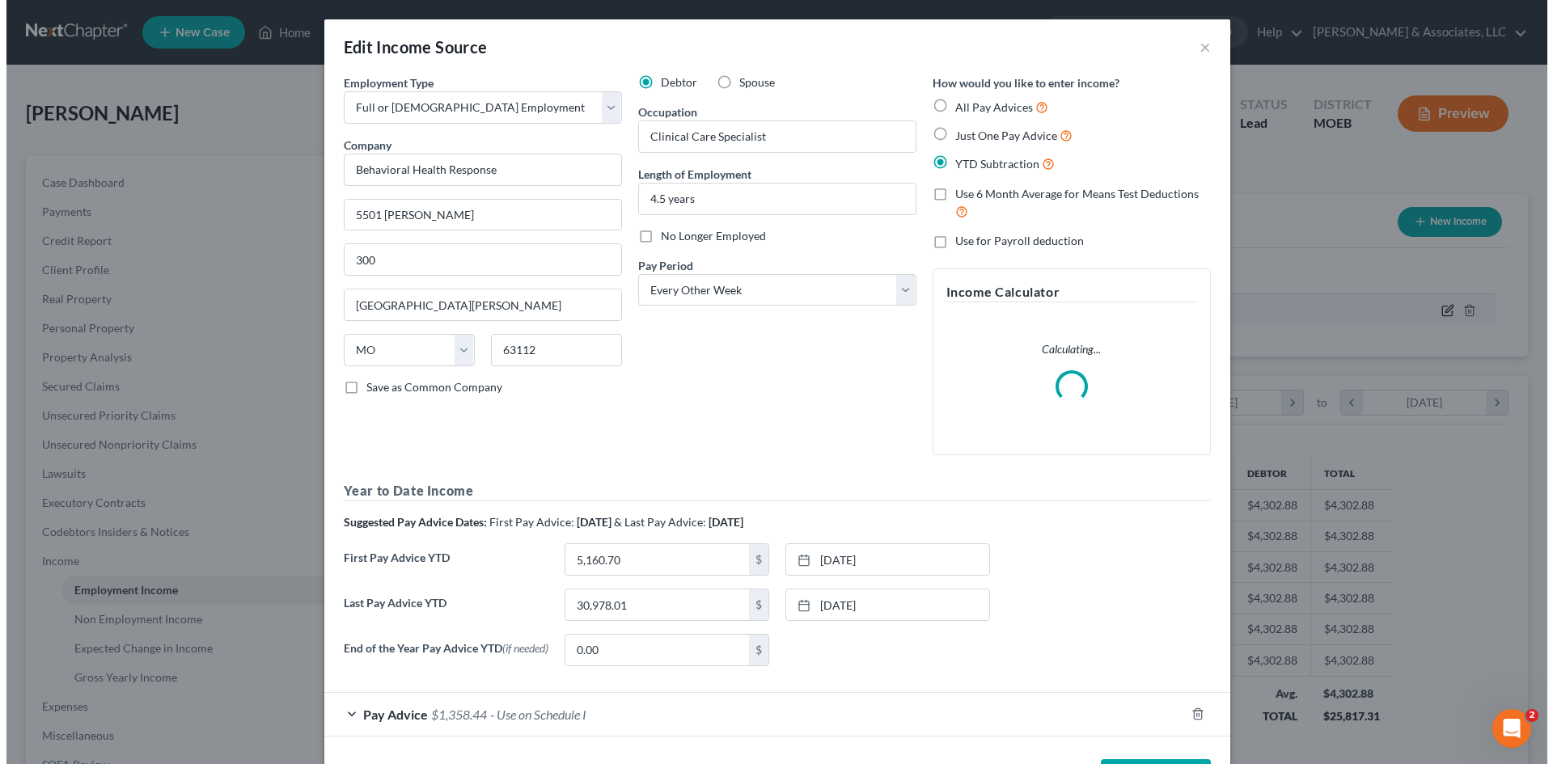
scroll to position [304, 641]
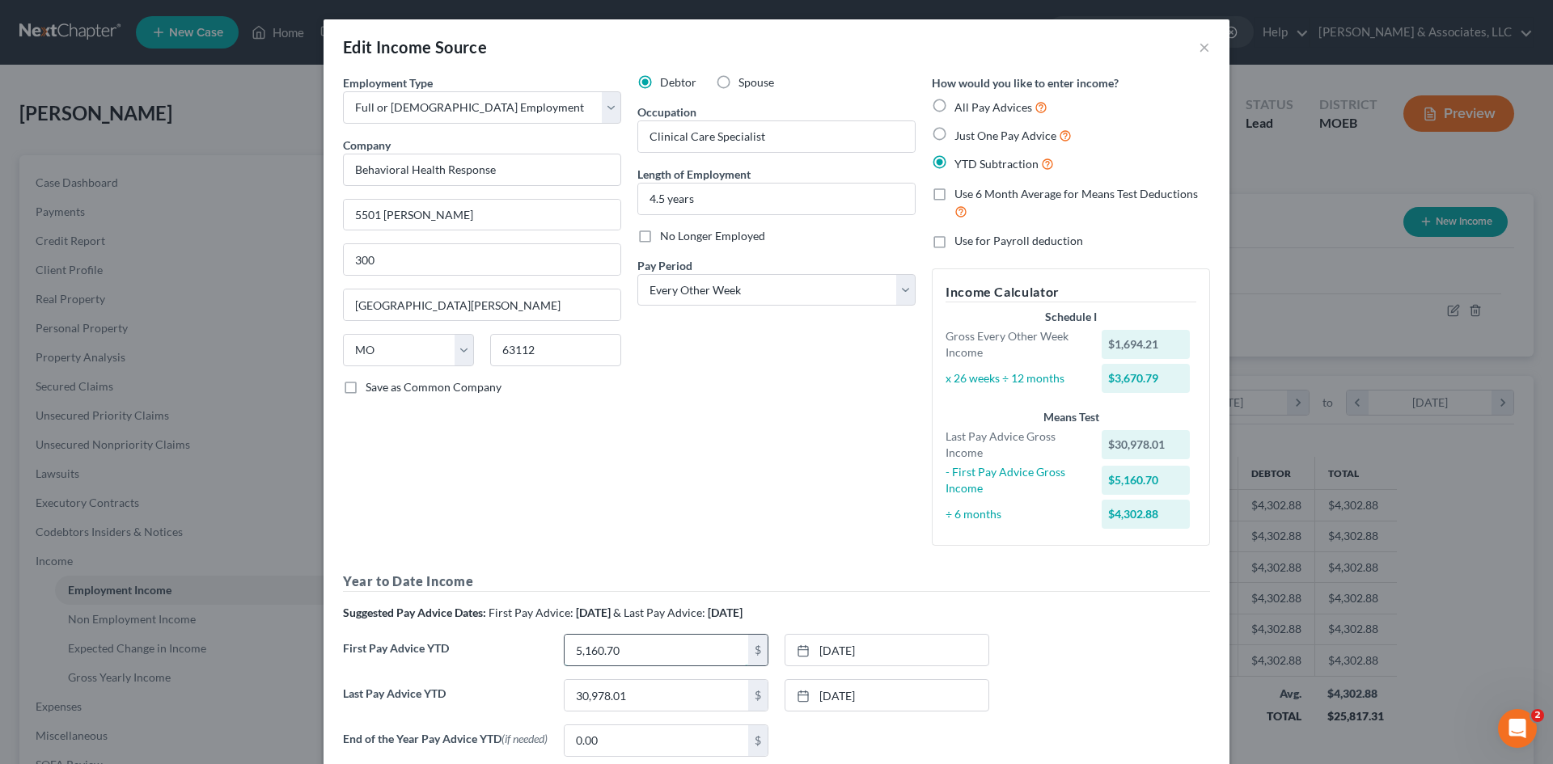
click at [652, 658] on input "5,160.70" at bounding box center [657, 650] width 184 height 31
type input "8,702.32"
click at [896, 644] on link "[DATE]" at bounding box center [886, 650] width 203 height 31
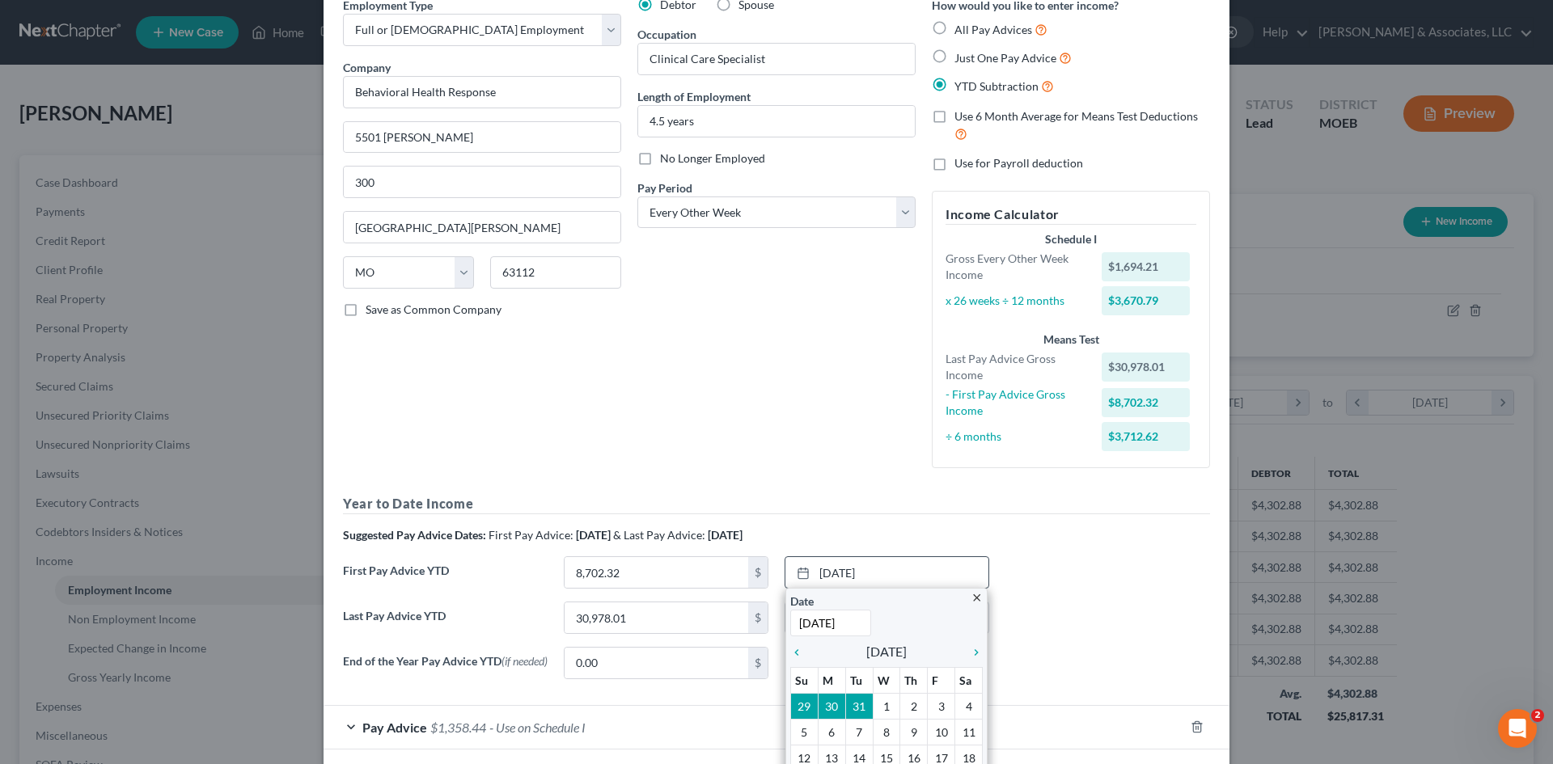
scroll to position [166, 0]
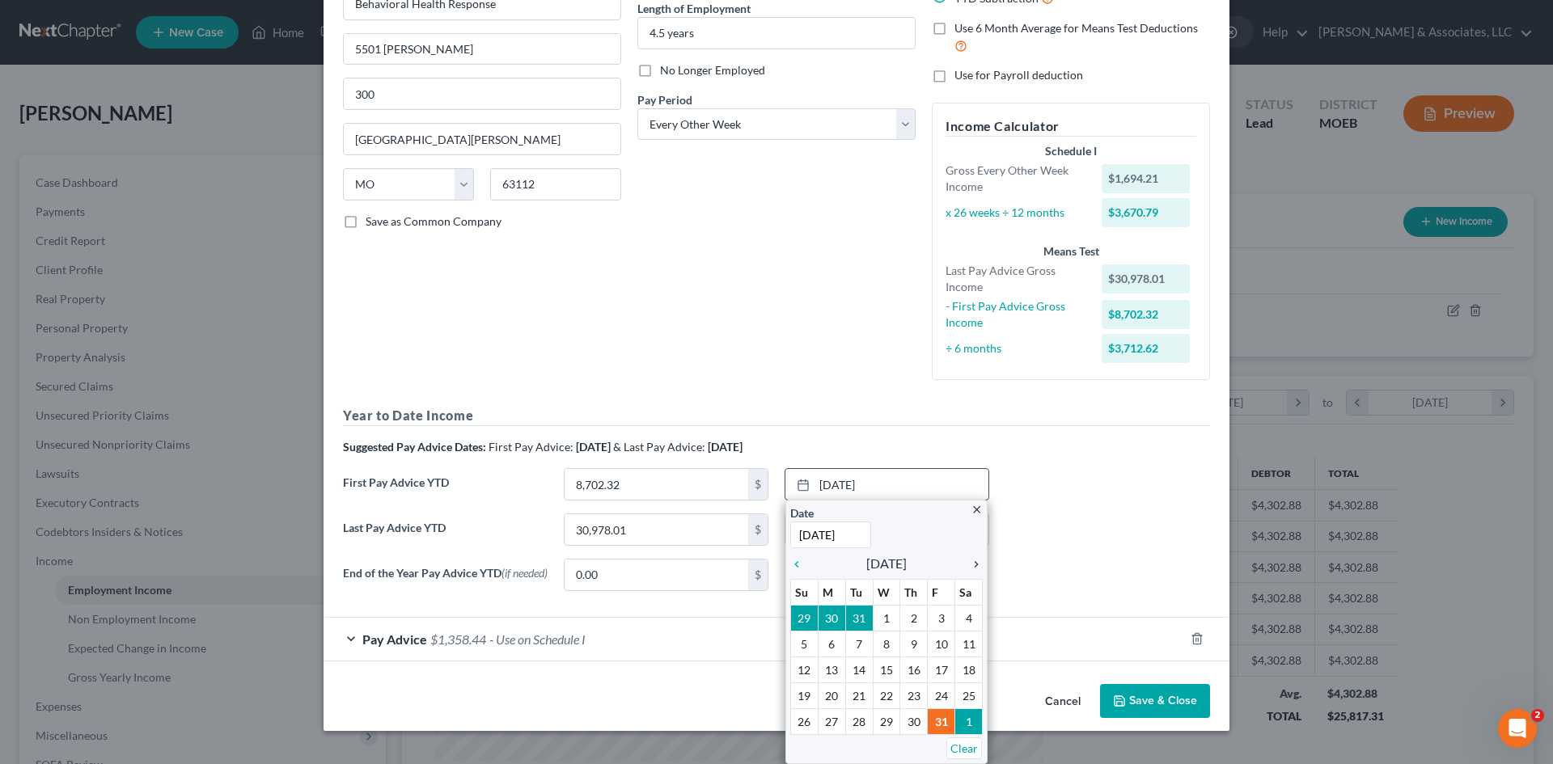
click at [971, 565] on icon "chevron_right" at bounding box center [972, 564] width 21 height 13
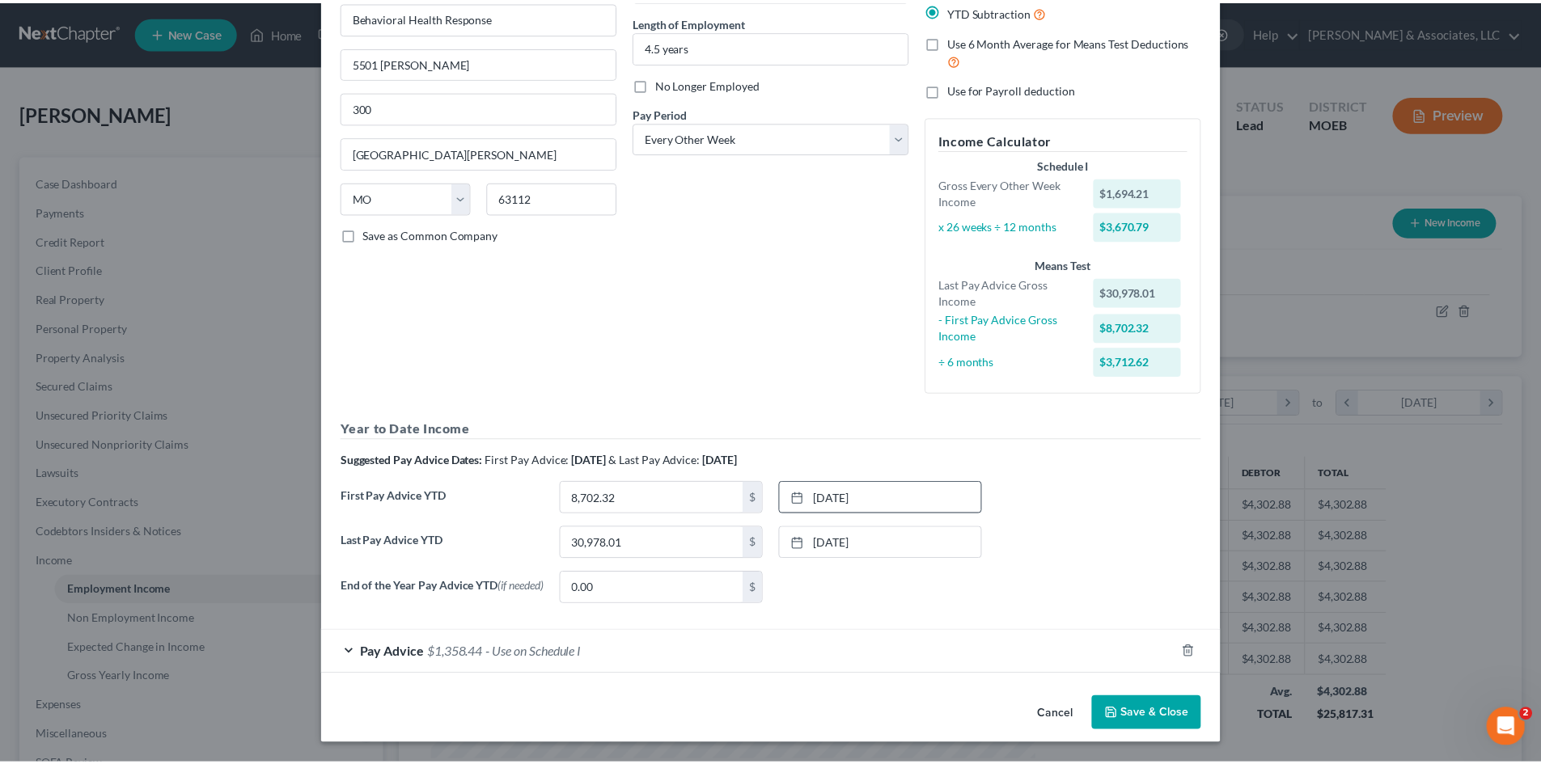
scroll to position [155, 0]
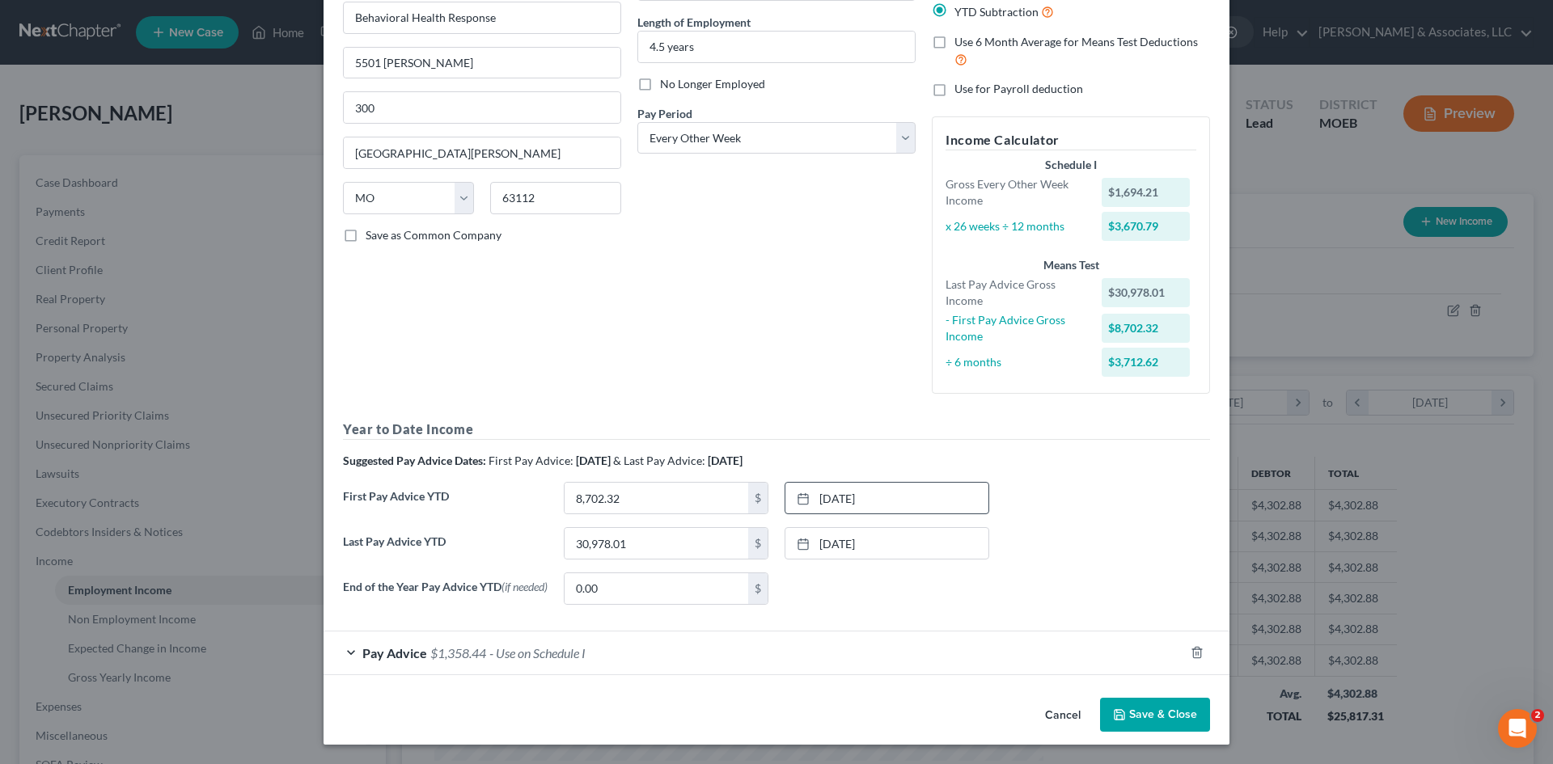
click at [1144, 710] on button "Save & Close" at bounding box center [1155, 715] width 110 height 34
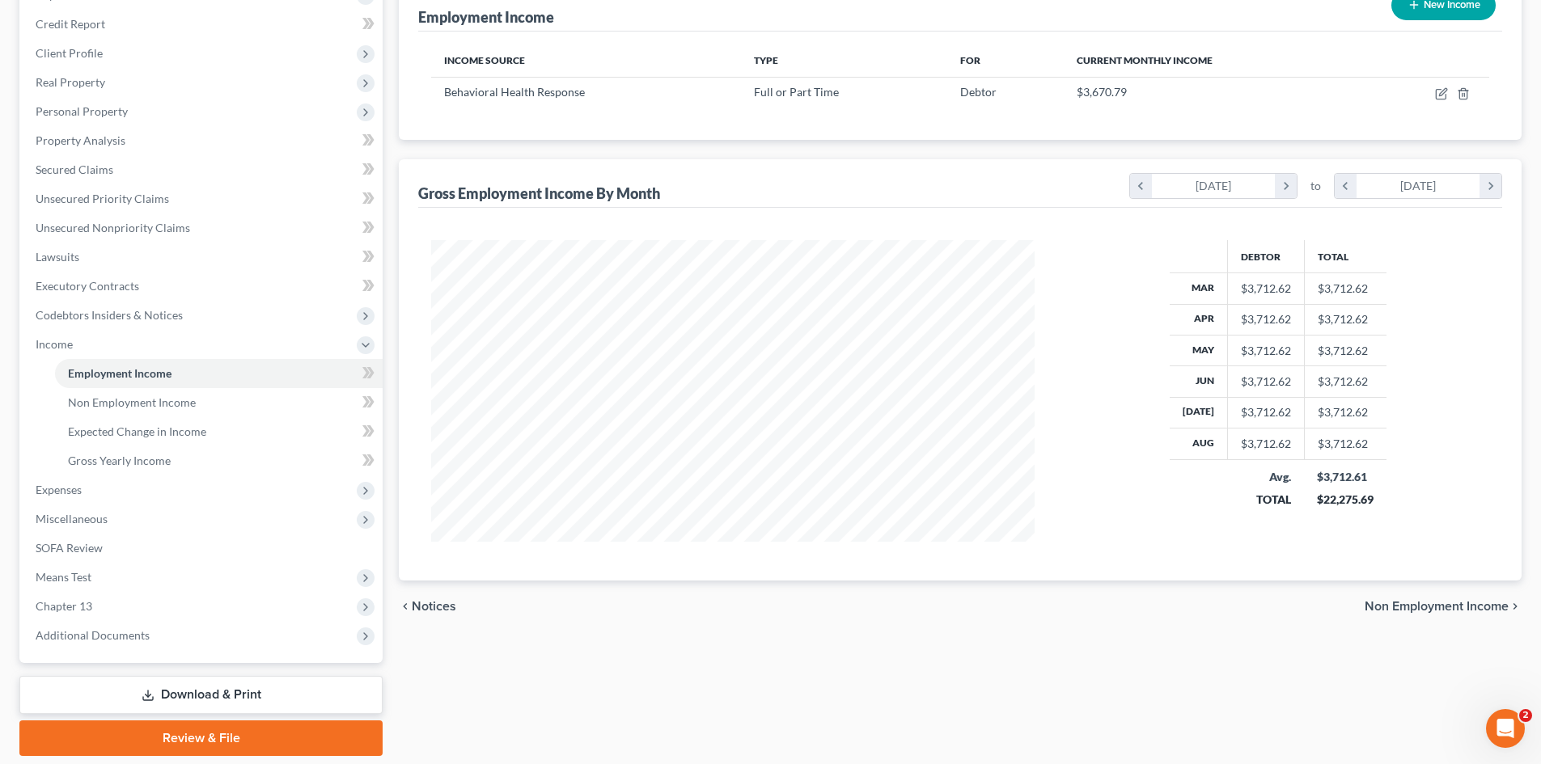
scroll to position [243, 0]
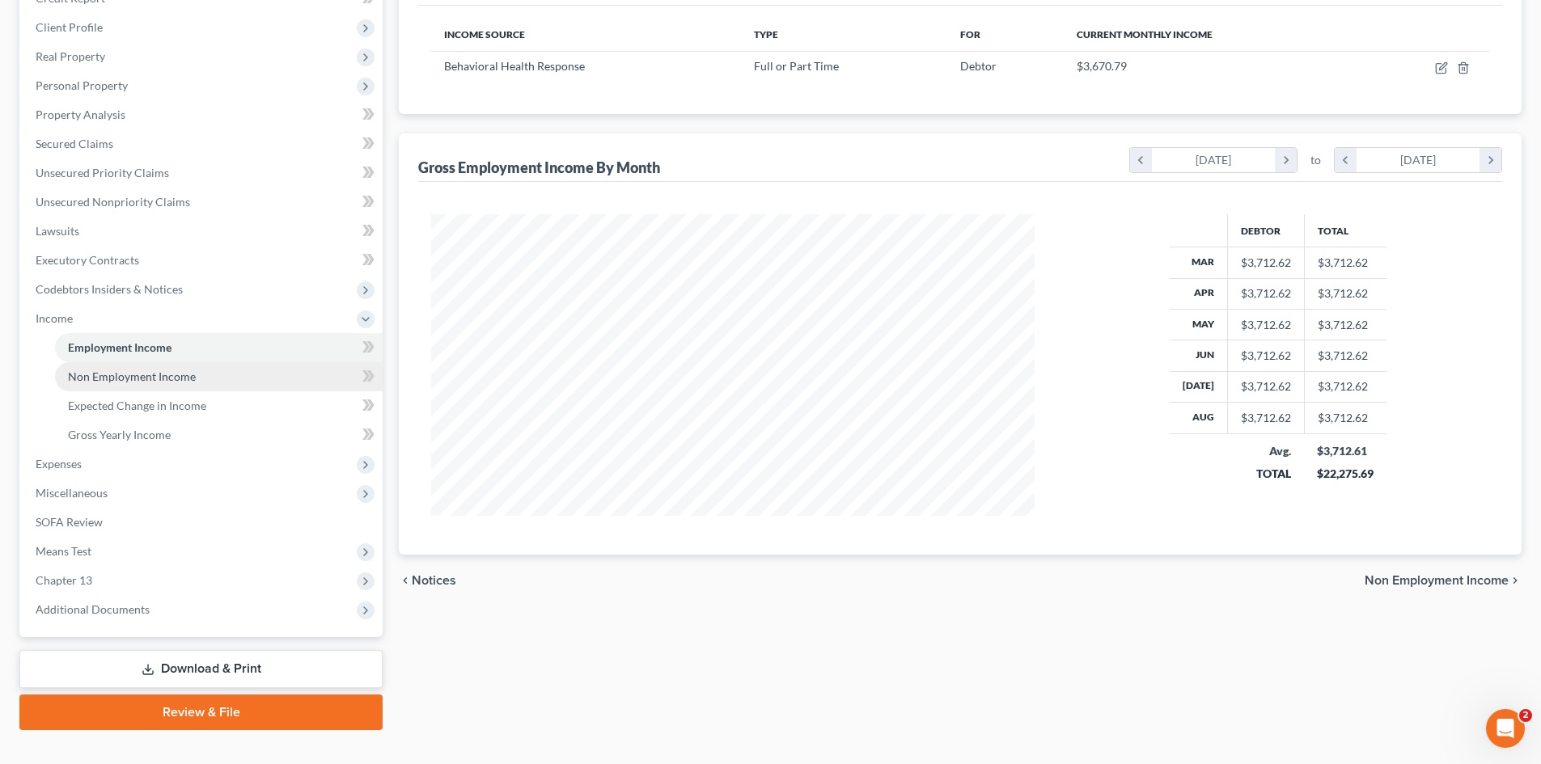
click at [112, 378] on span "Non Employment Income" at bounding box center [132, 377] width 128 height 14
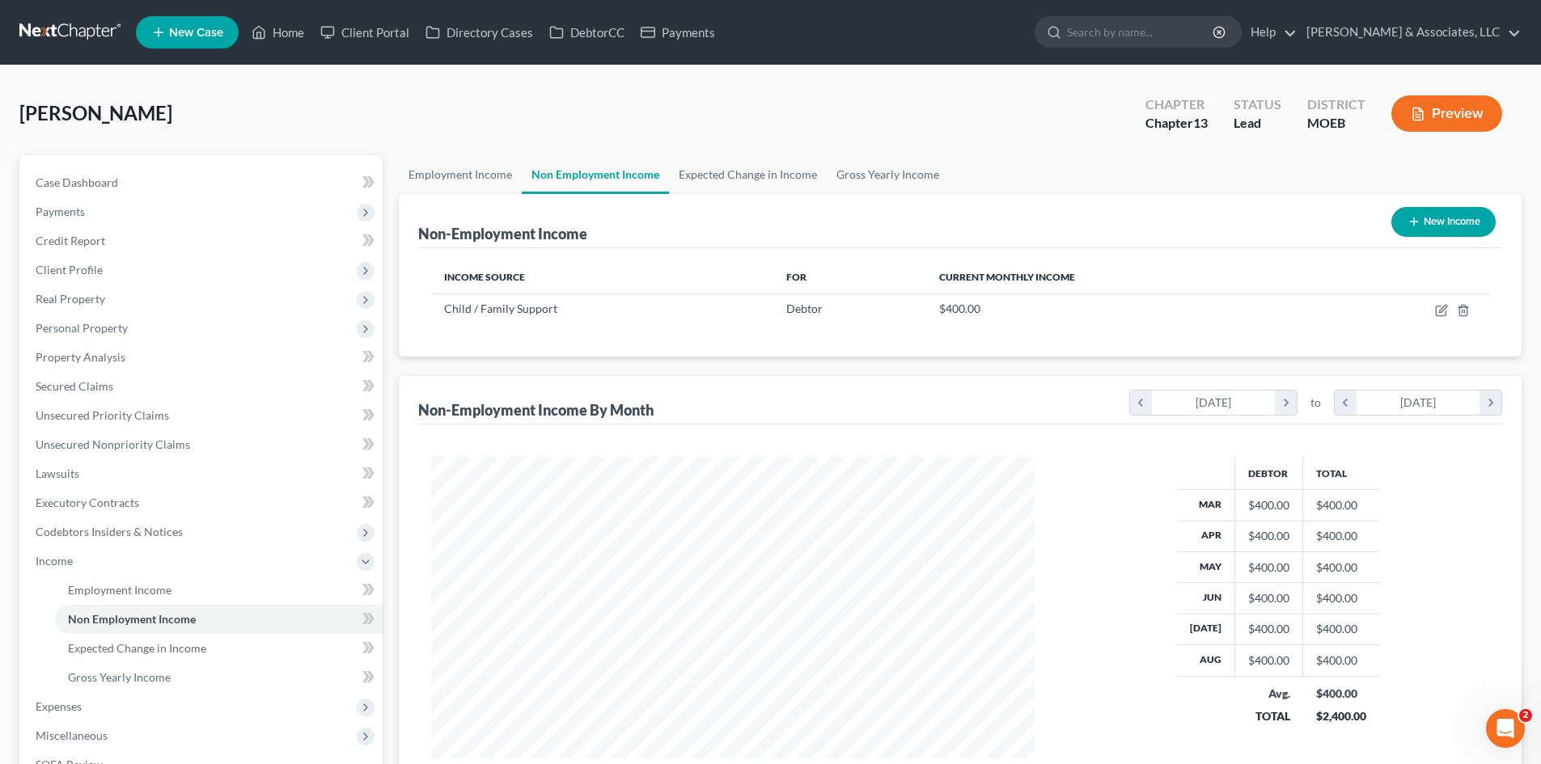
scroll to position [302, 636]
click at [127, 675] on span "Gross Yearly Income" at bounding box center [119, 677] width 103 height 14
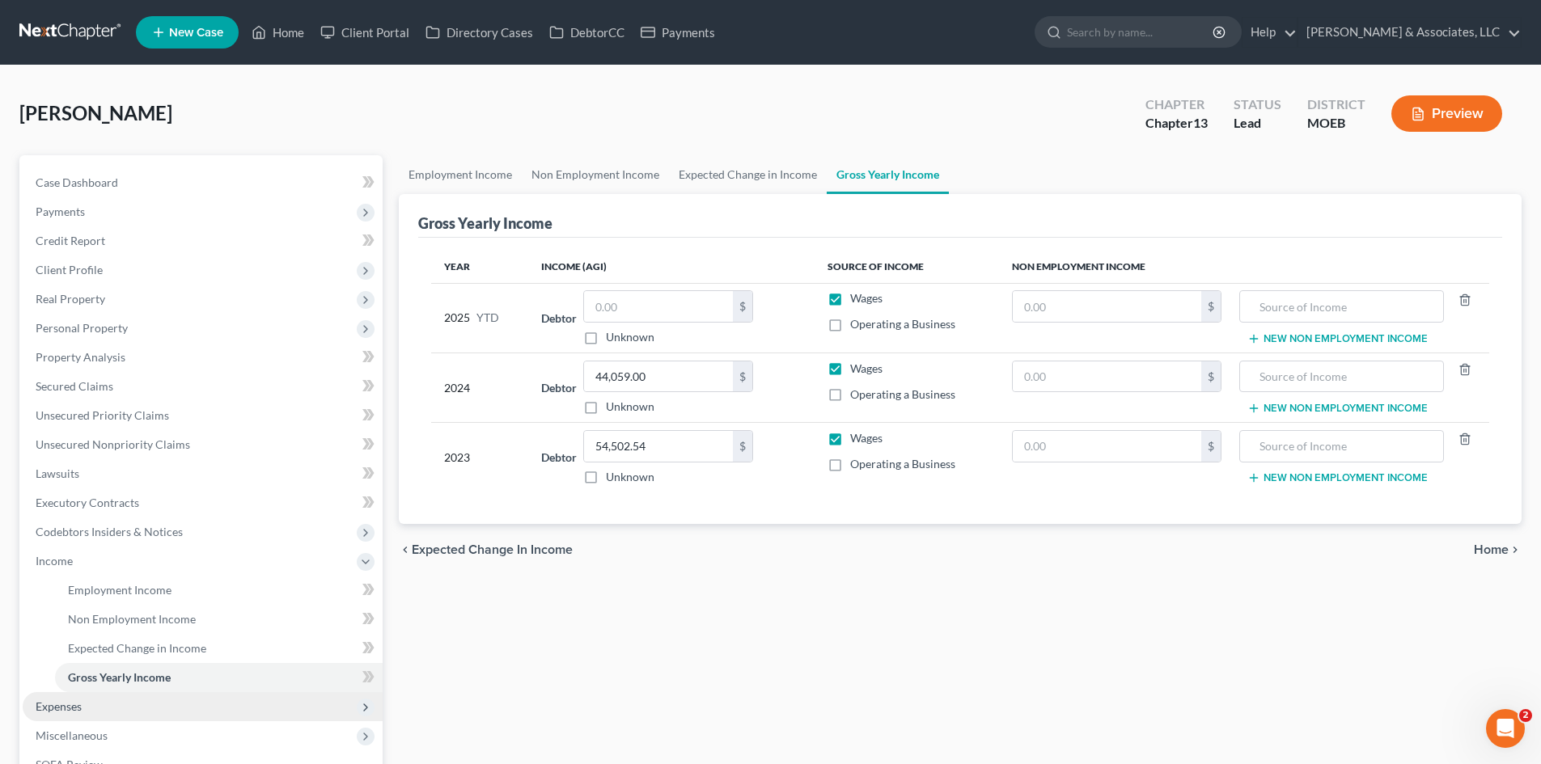
click at [56, 709] on span "Expenses" at bounding box center [59, 707] width 46 height 14
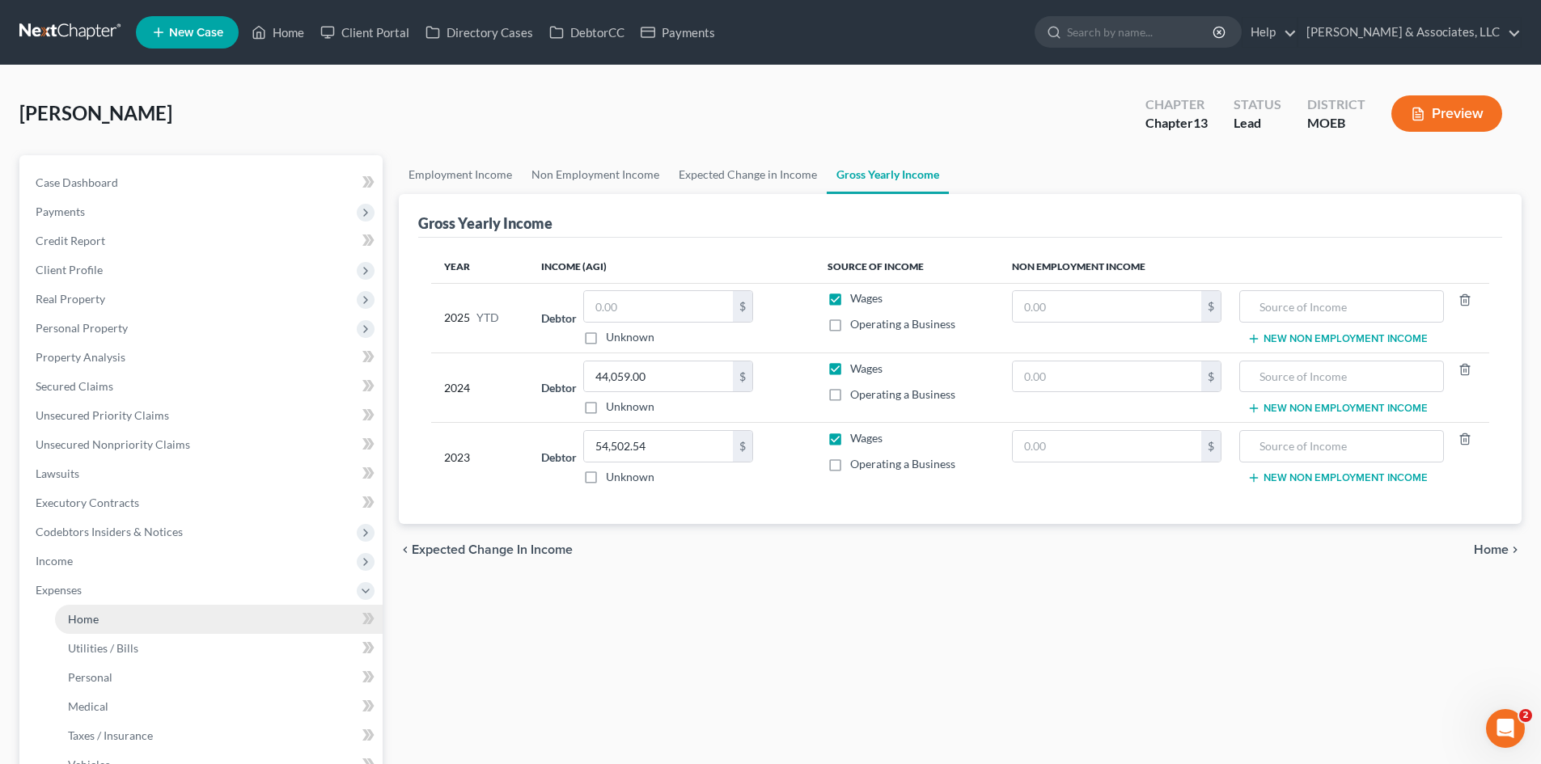
click at [96, 623] on span "Home" at bounding box center [83, 619] width 31 height 14
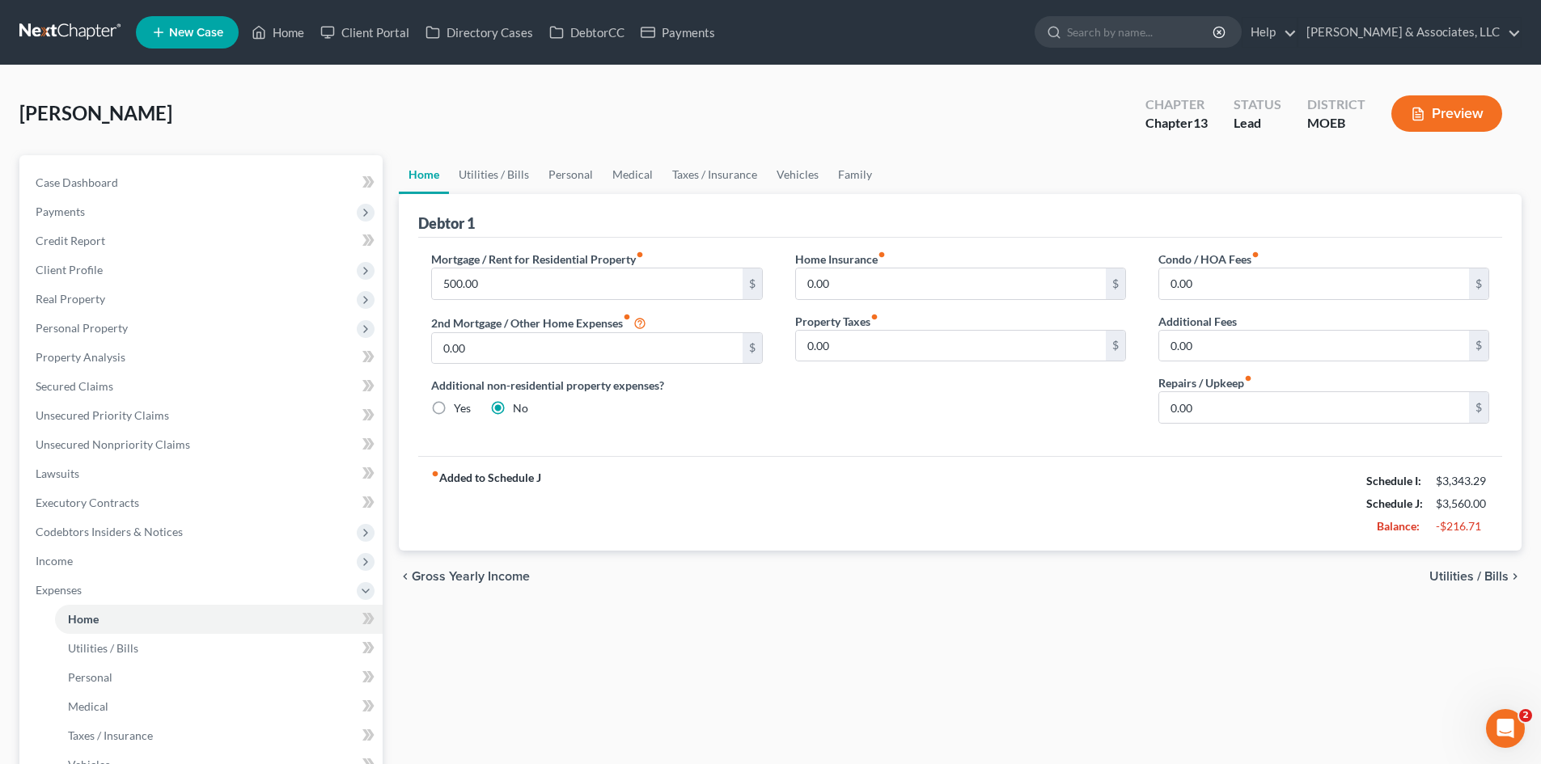
click at [1504, 573] on span "Utilities / Bills" at bounding box center [1468, 576] width 79 height 13
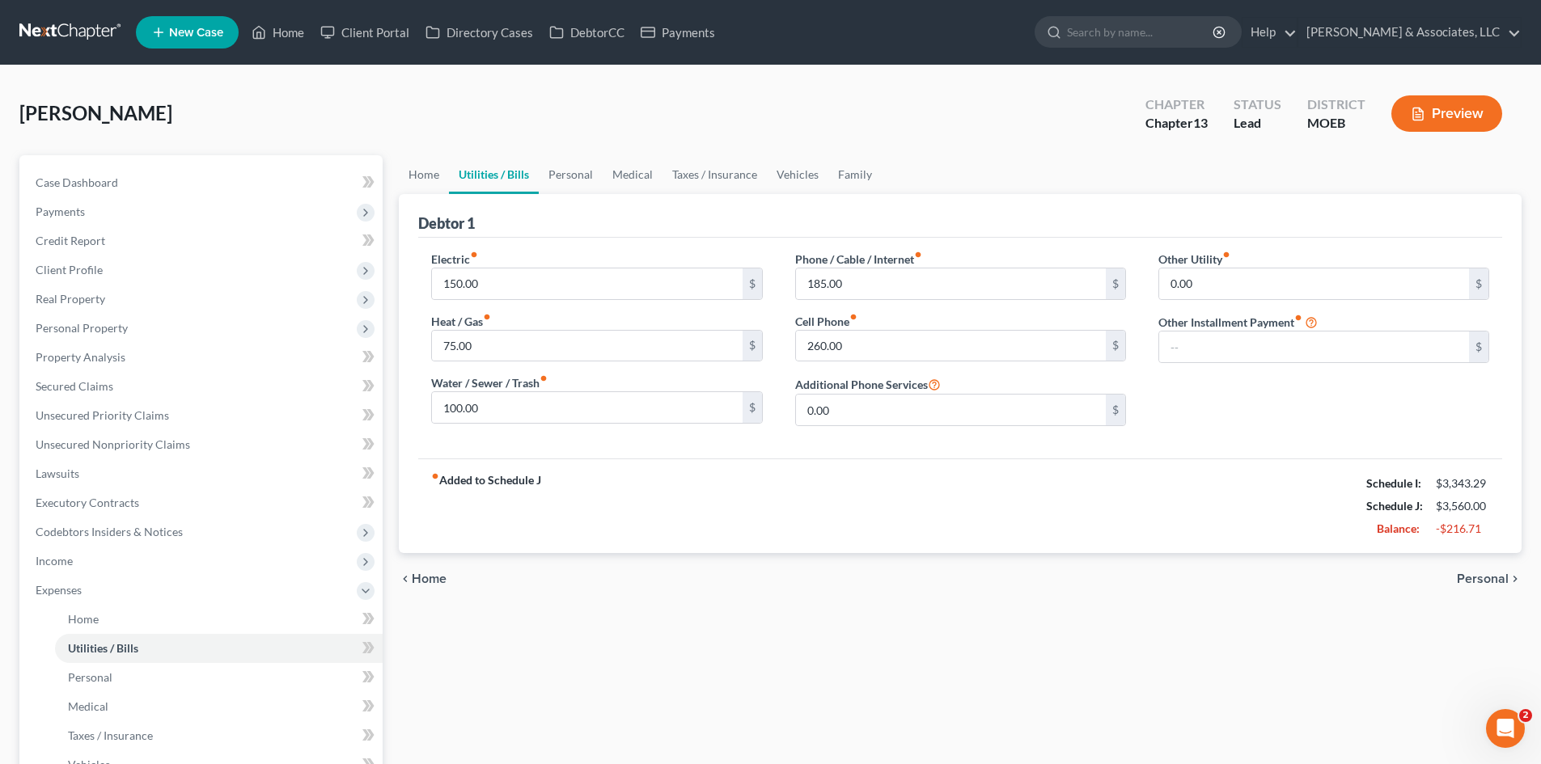
click at [1504, 573] on span "Personal" at bounding box center [1483, 579] width 52 height 13
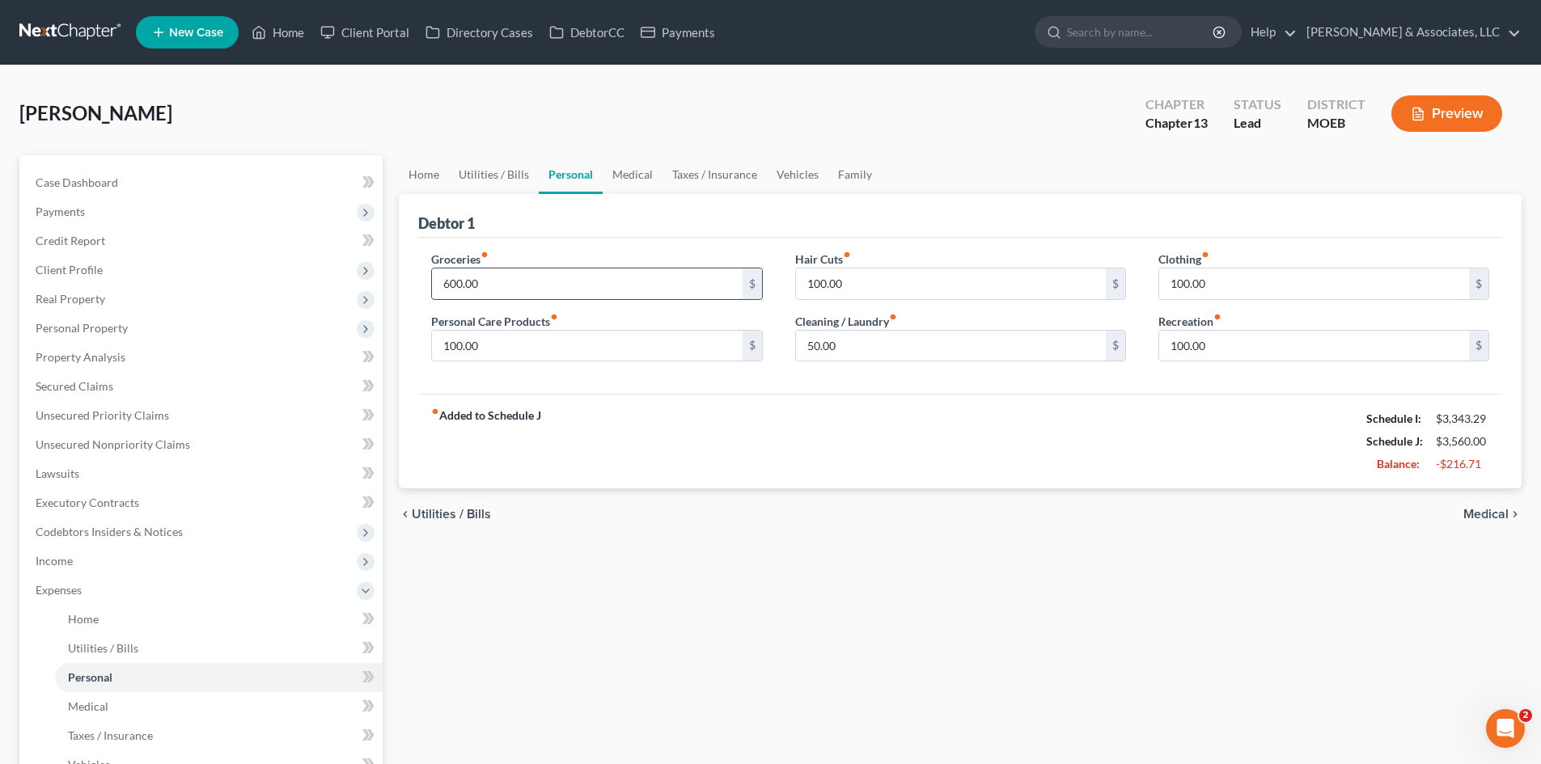
click at [501, 287] on input "600.00" at bounding box center [587, 284] width 310 height 31
type input "800.00"
click at [768, 489] on div "chevron_left Utilities / Bills Medical chevron_right" at bounding box center [960, 515] width 1123 height 52
click at [627, 173] on link "Medical" at bounding box center [633, 174] width 60 height 39
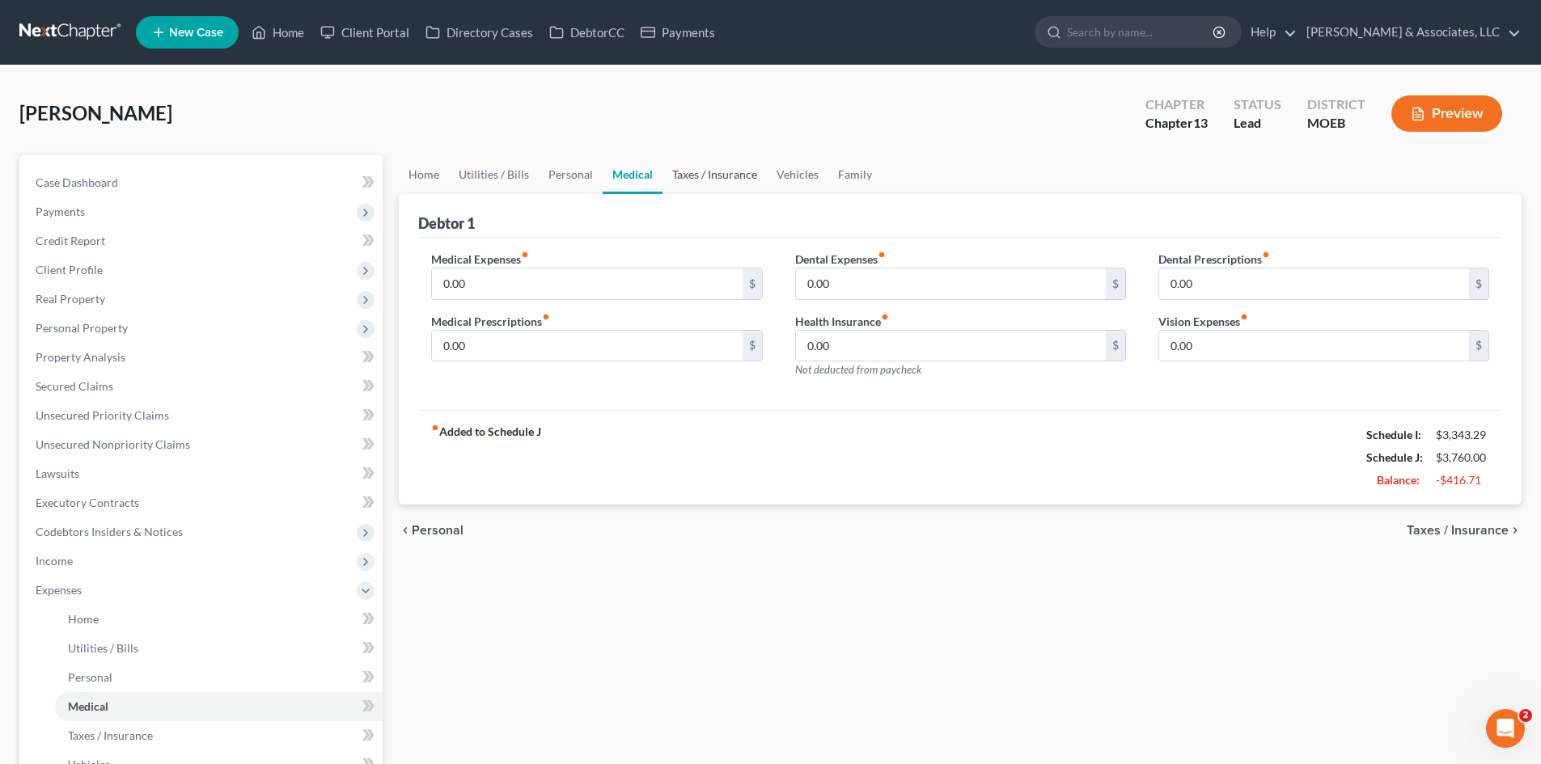
click at [677, 170] on link "Taxes / Insurance" at bounding box center [714, 174] width 104 height 39
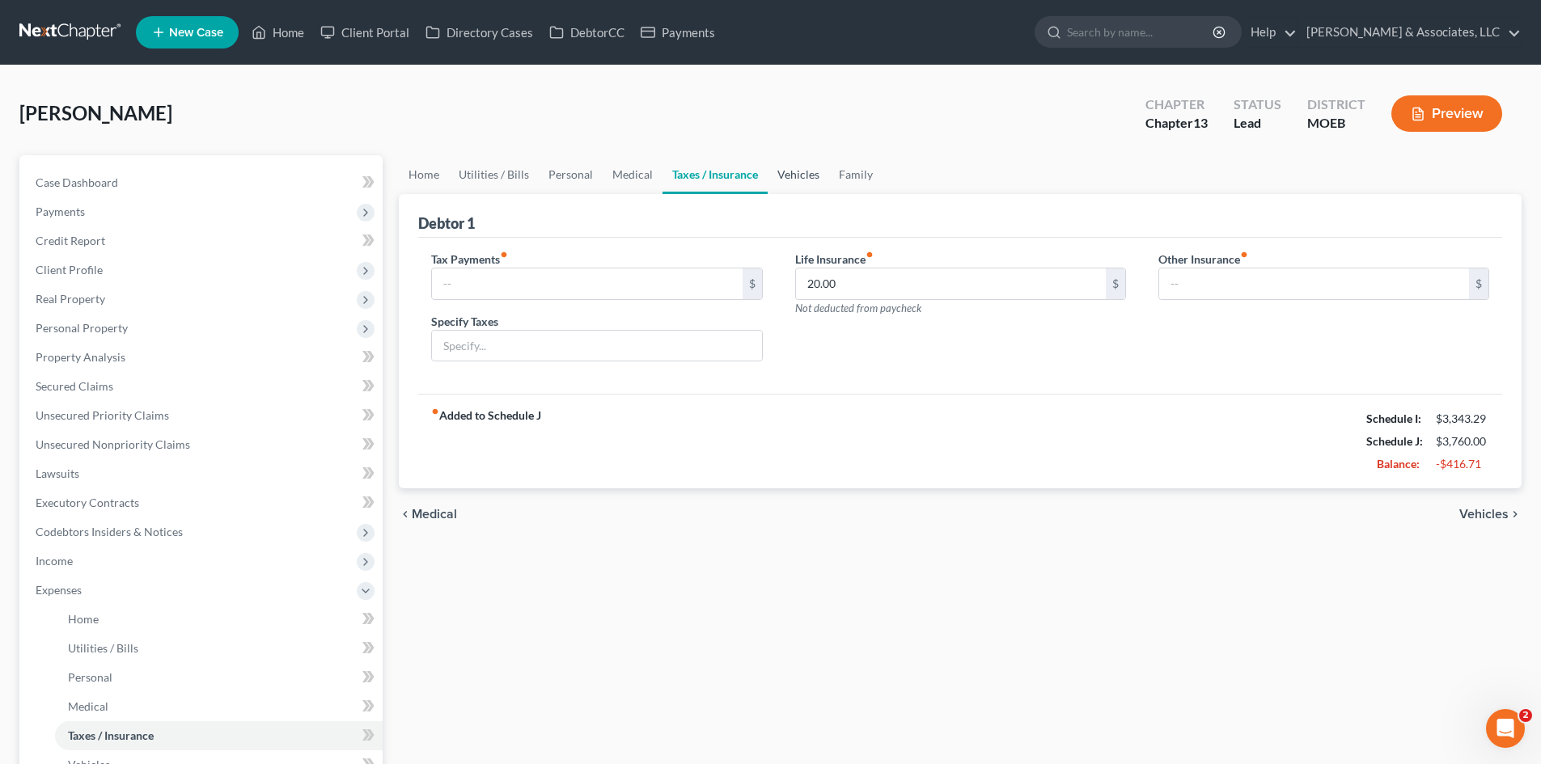
click at [799, 174] on link "Vehicles" at bounding box center [798, 174] width 61 height 39
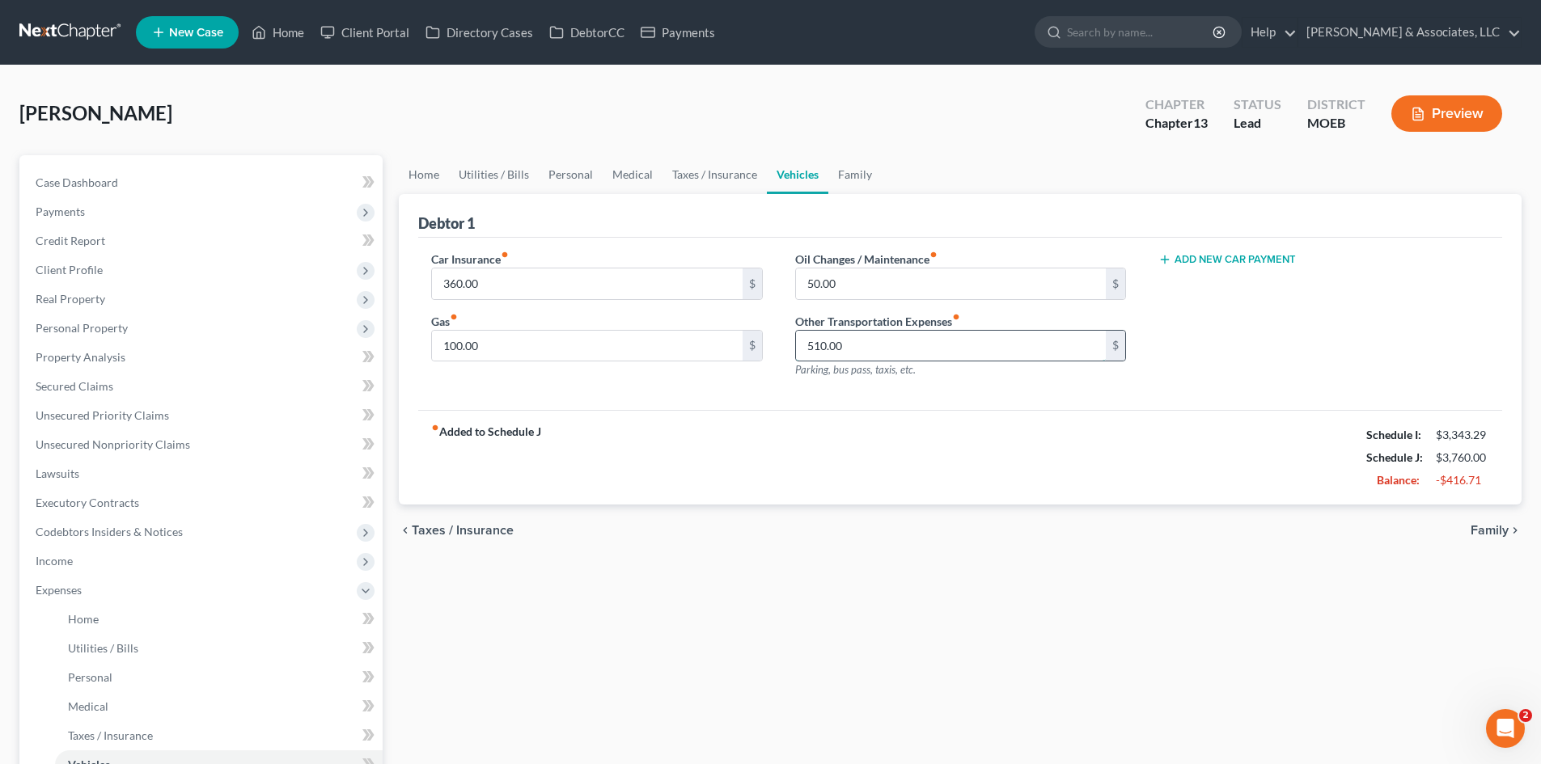
click at [854, 350] on input "510.00" at bounding box center [951, 346] width 310 height 31
click at [1208, 259] on button "Add New Car Payment" at bounding box center [1226, 259] width 137 height 13
click at [1217, 279] on input "text" at bounding box center [1299, 284] width 281 height 31
type input "510.00"
click at [1295, 397] on div "Car Insurance fiber_manual_record 360.00 $ Gas fiber_manual_record 100.00 $ Oil…" at bounding box center [960, 324] width 1084 height 173
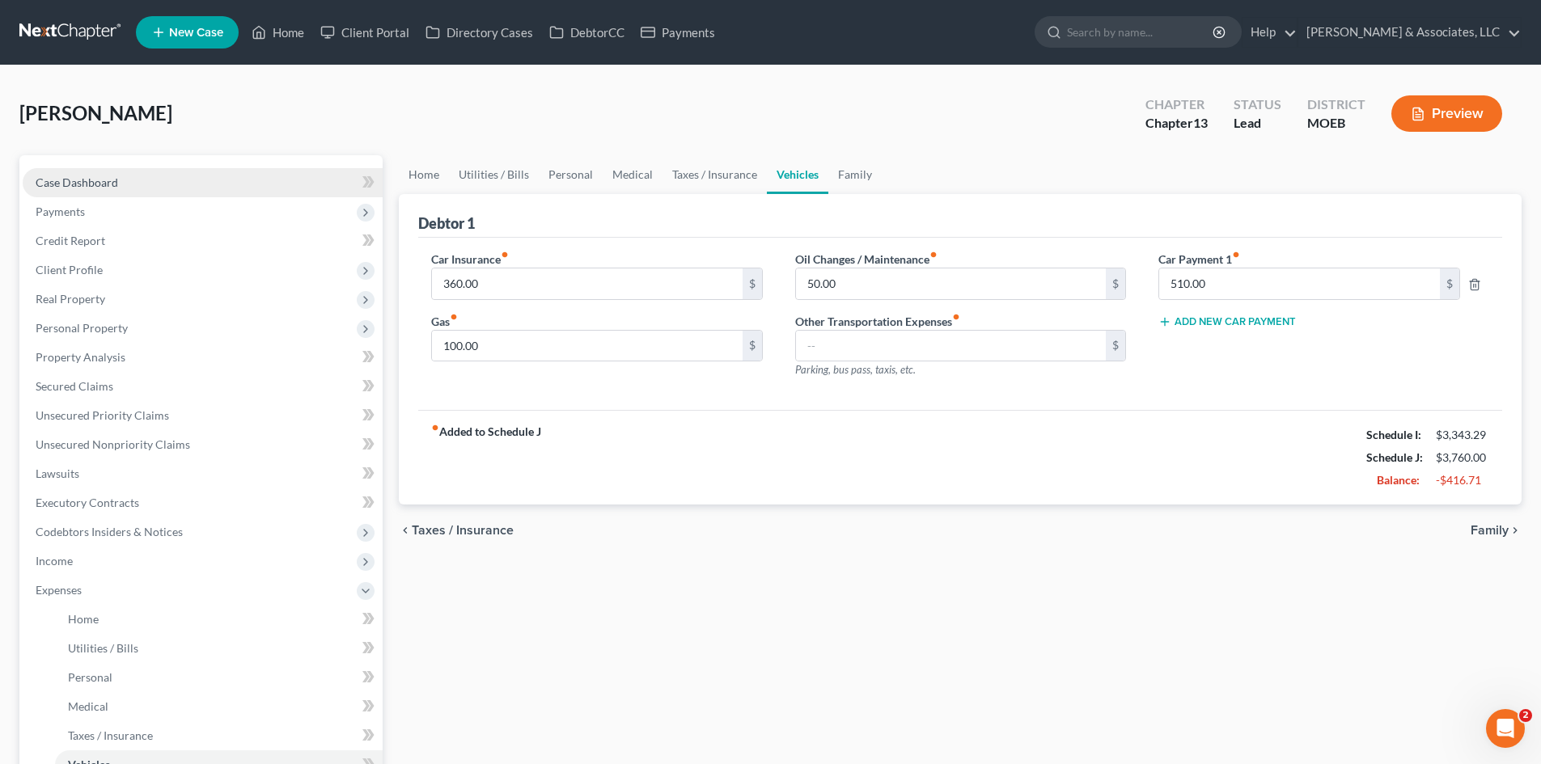
click at [142, 184] on link "Case Dashboard" at bounding box center [203, 182] width 360 height 29
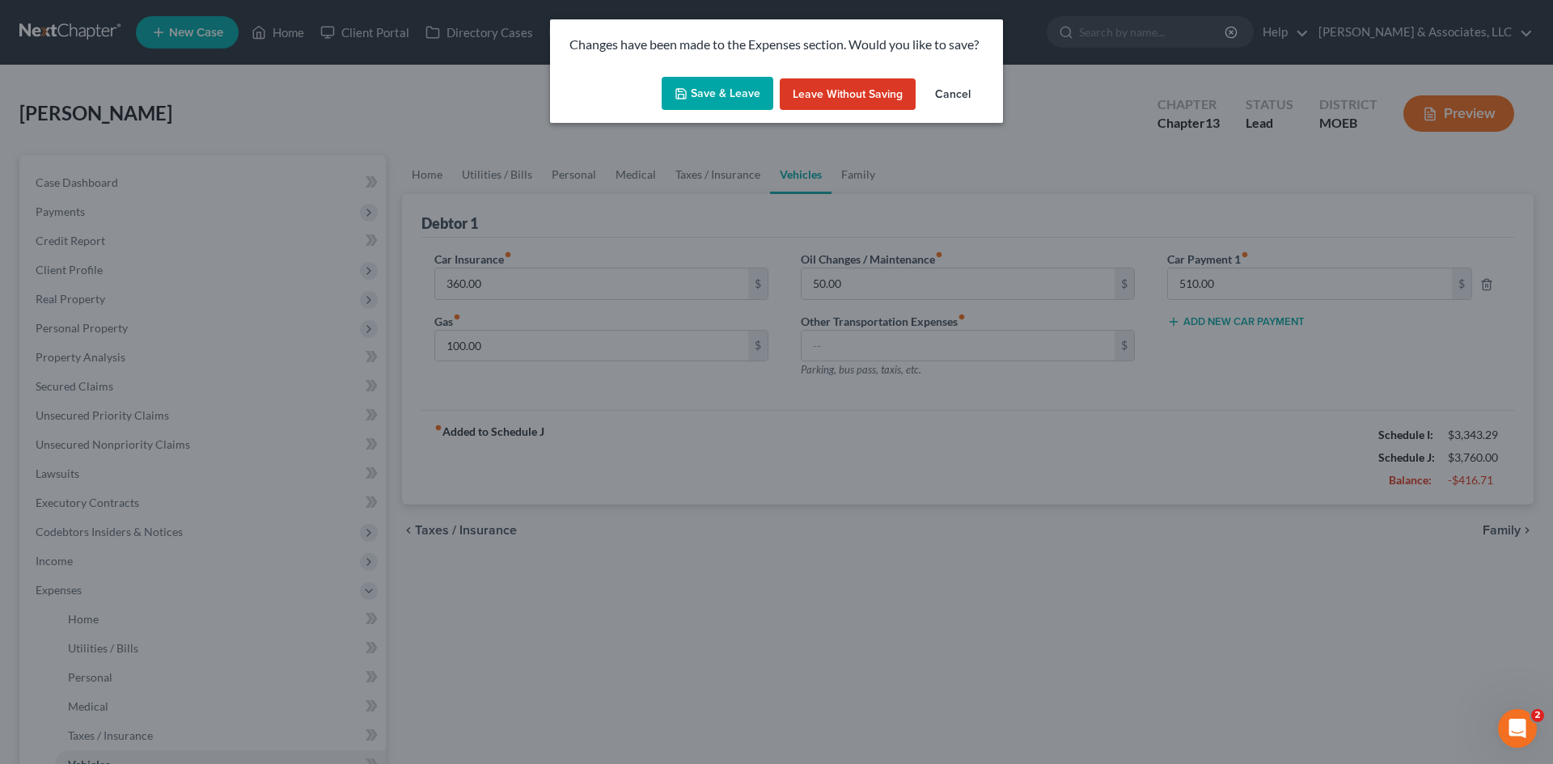
click at [734, 82] on button "Save & Leave" at bounding box center [718, 94] width 112 height 34
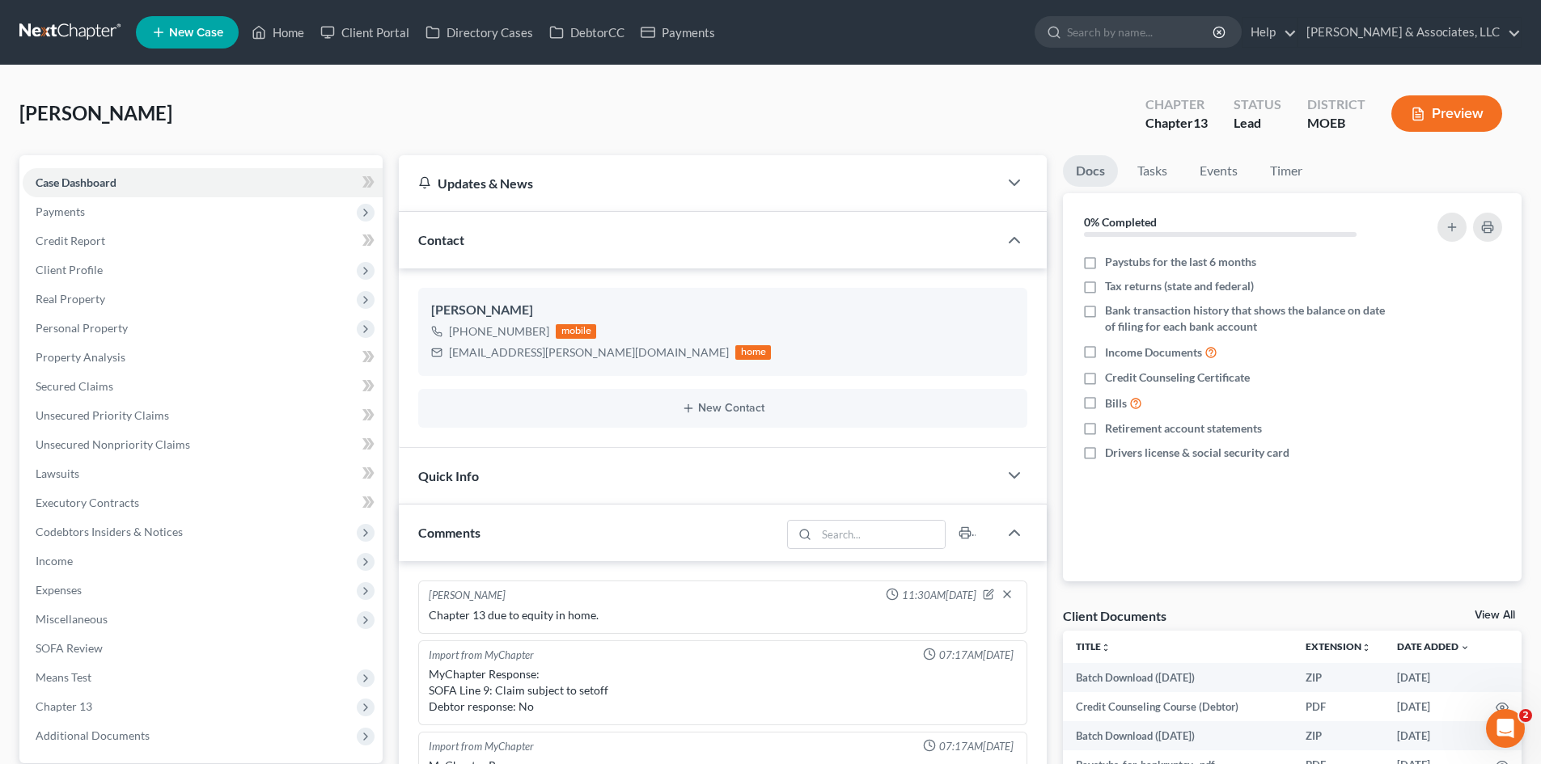
scroll to position [1675, 0]
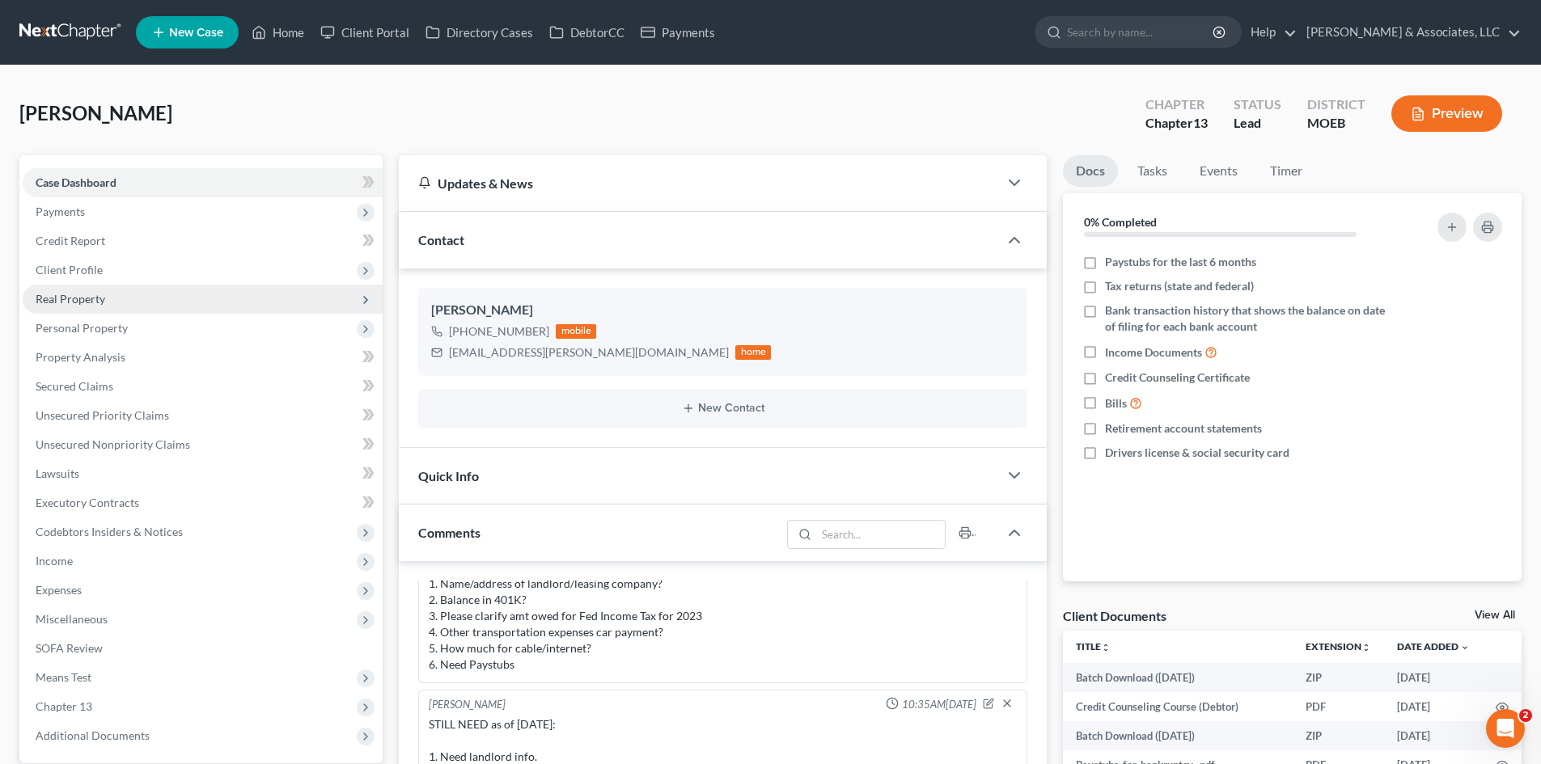
click at [70, 302] on span "Real Property" at bounding box center [71, 299] width 70 height 14
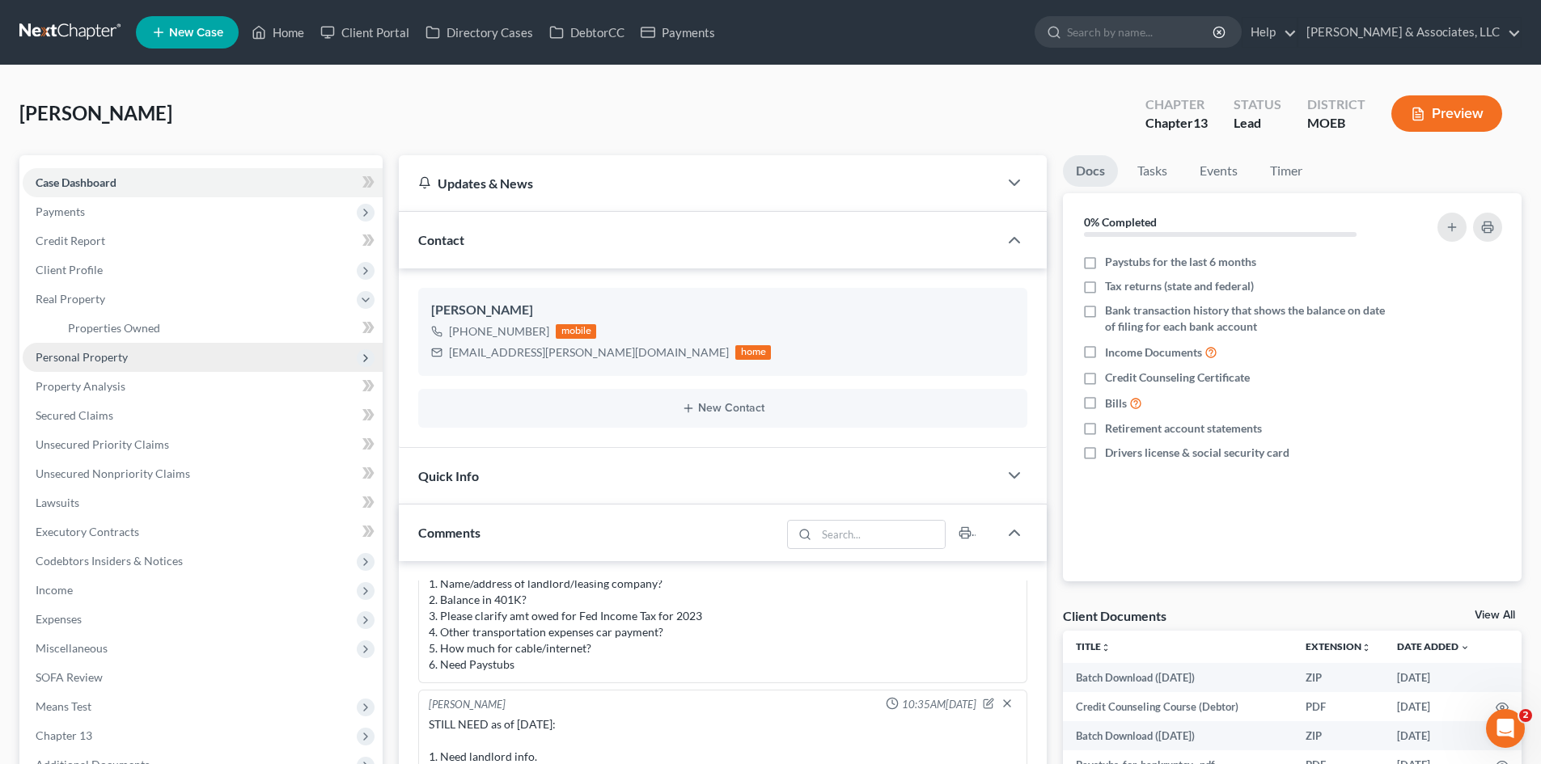
click at [103, 357] on span "Personal Property" at bounding box center [82, 357] width 92 height 14
click at [134, 355] on span "Vehicles Owned" at bounding box center [108, 357] width 81 height 14
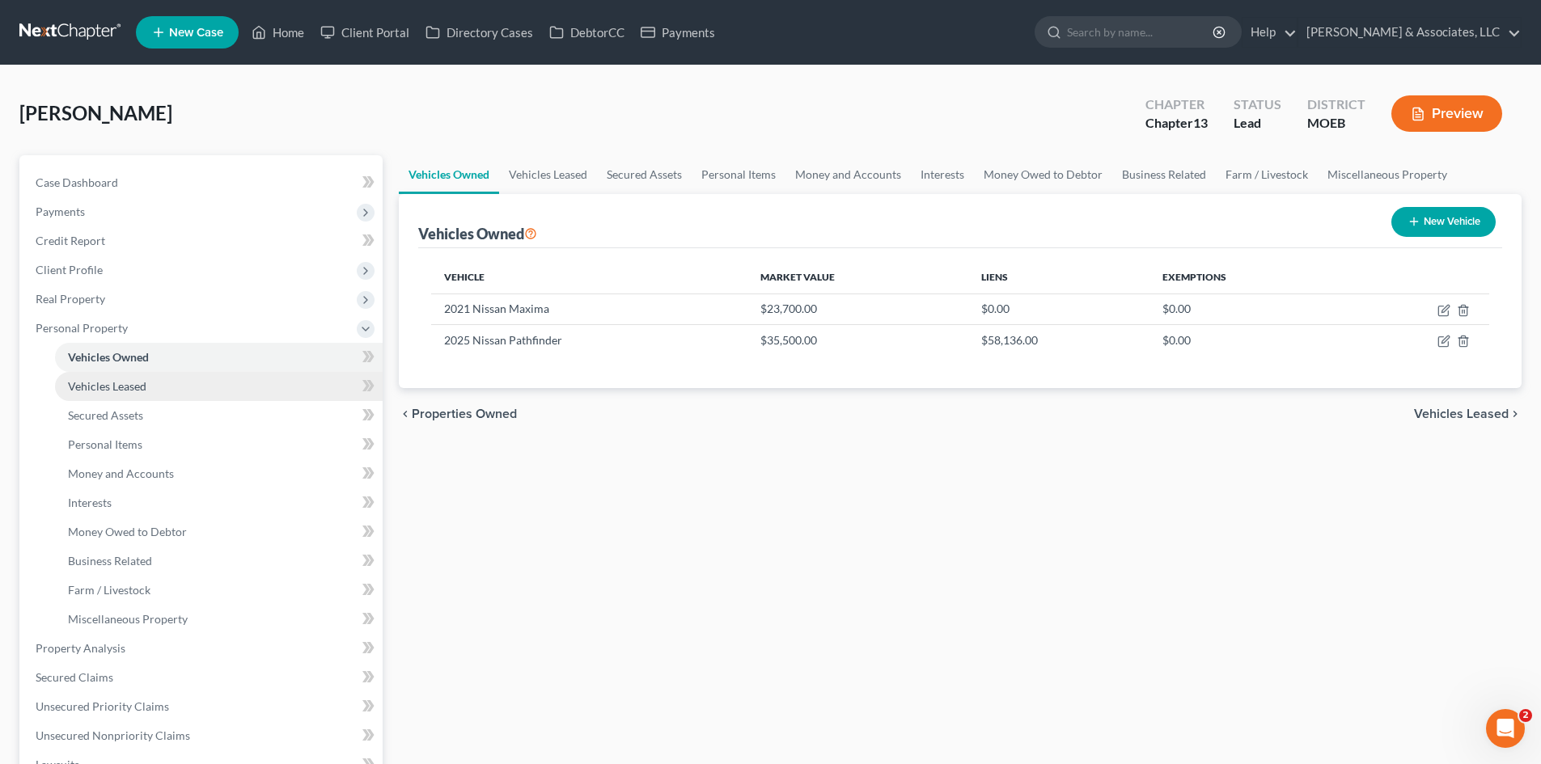
click at [224, 390] on div "Petition Navigation Case Dashboard Payments Invoices Payments Payments Credit R…" at bounding box center [770, 651] width 1518 height 992
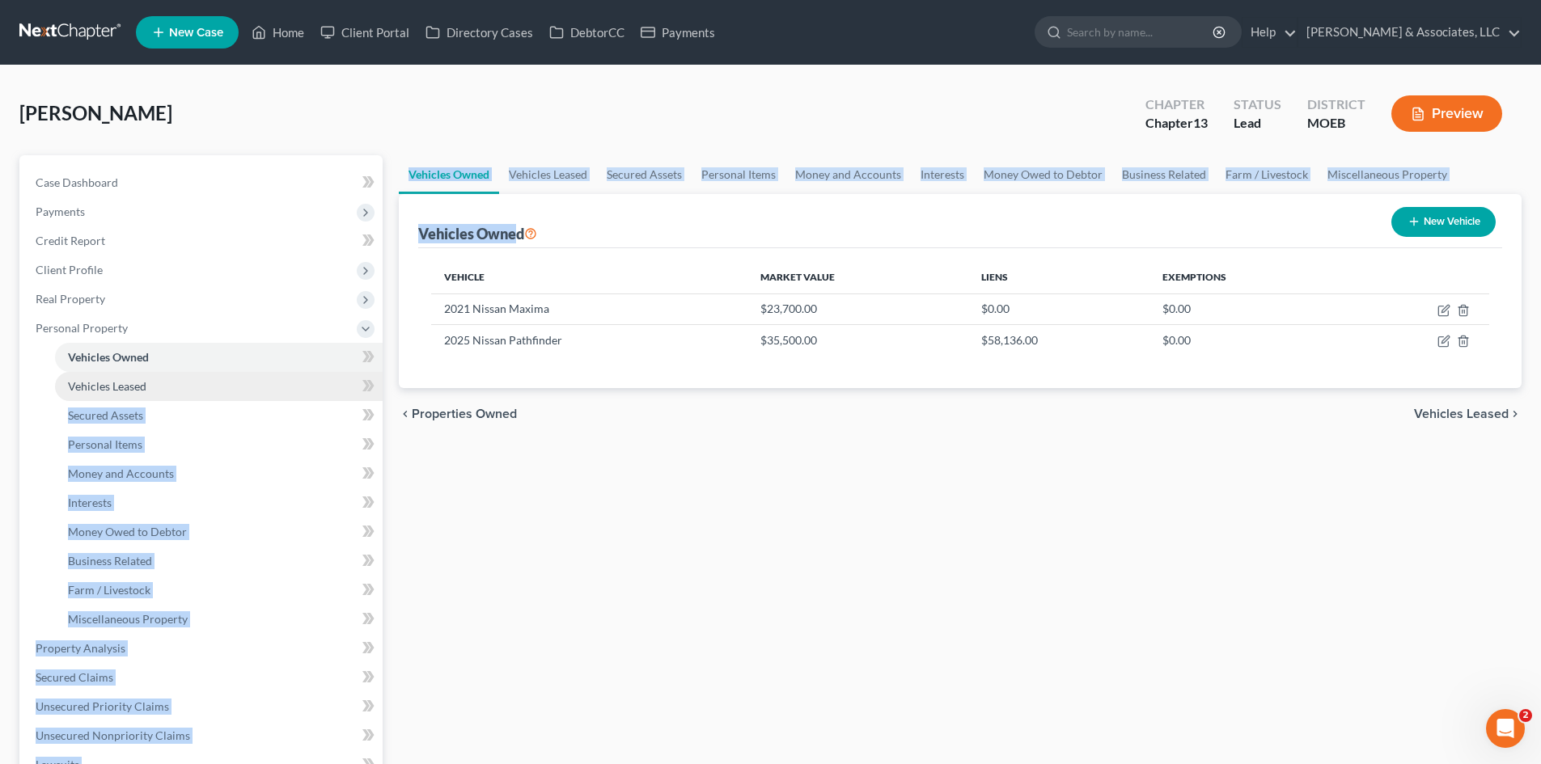
click at [110, 379] on span "Vehicles Leased" at bounding box center [107, 386] width 78 height 14
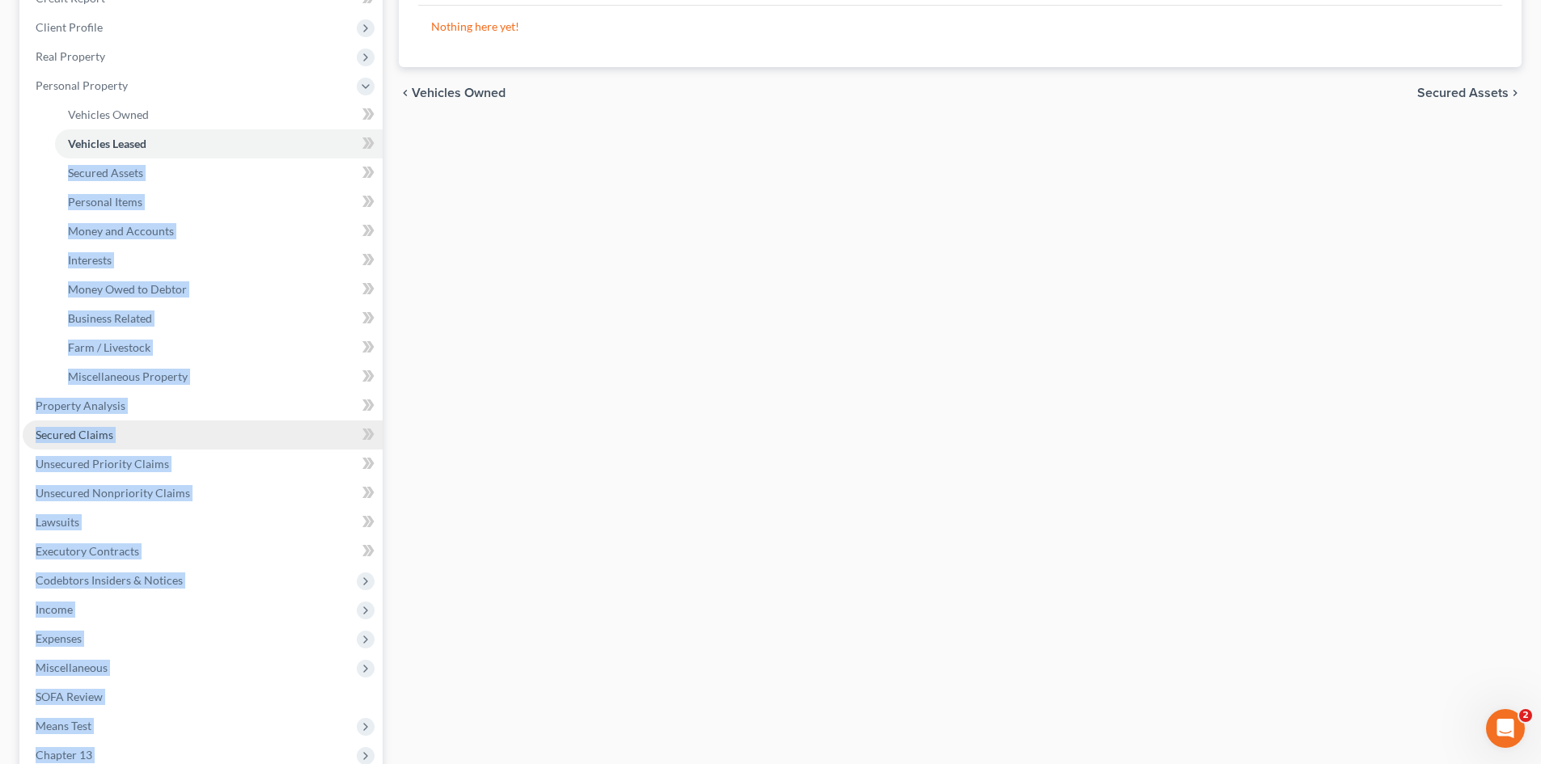
click at [223, 429] on link "Secured Claims" at bounding box center [203, 435] width 360 height 29
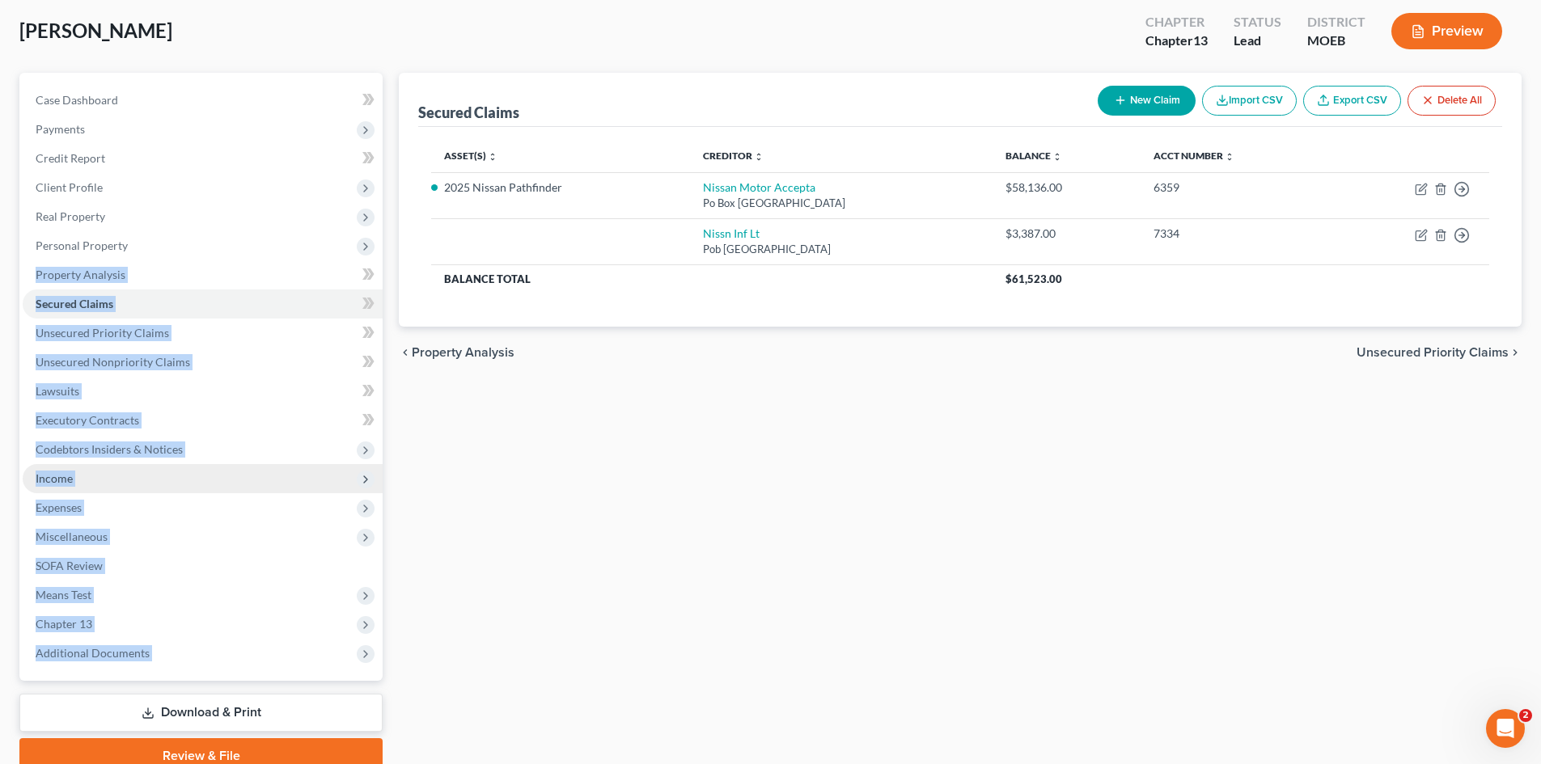
scroll to position [154, 0]
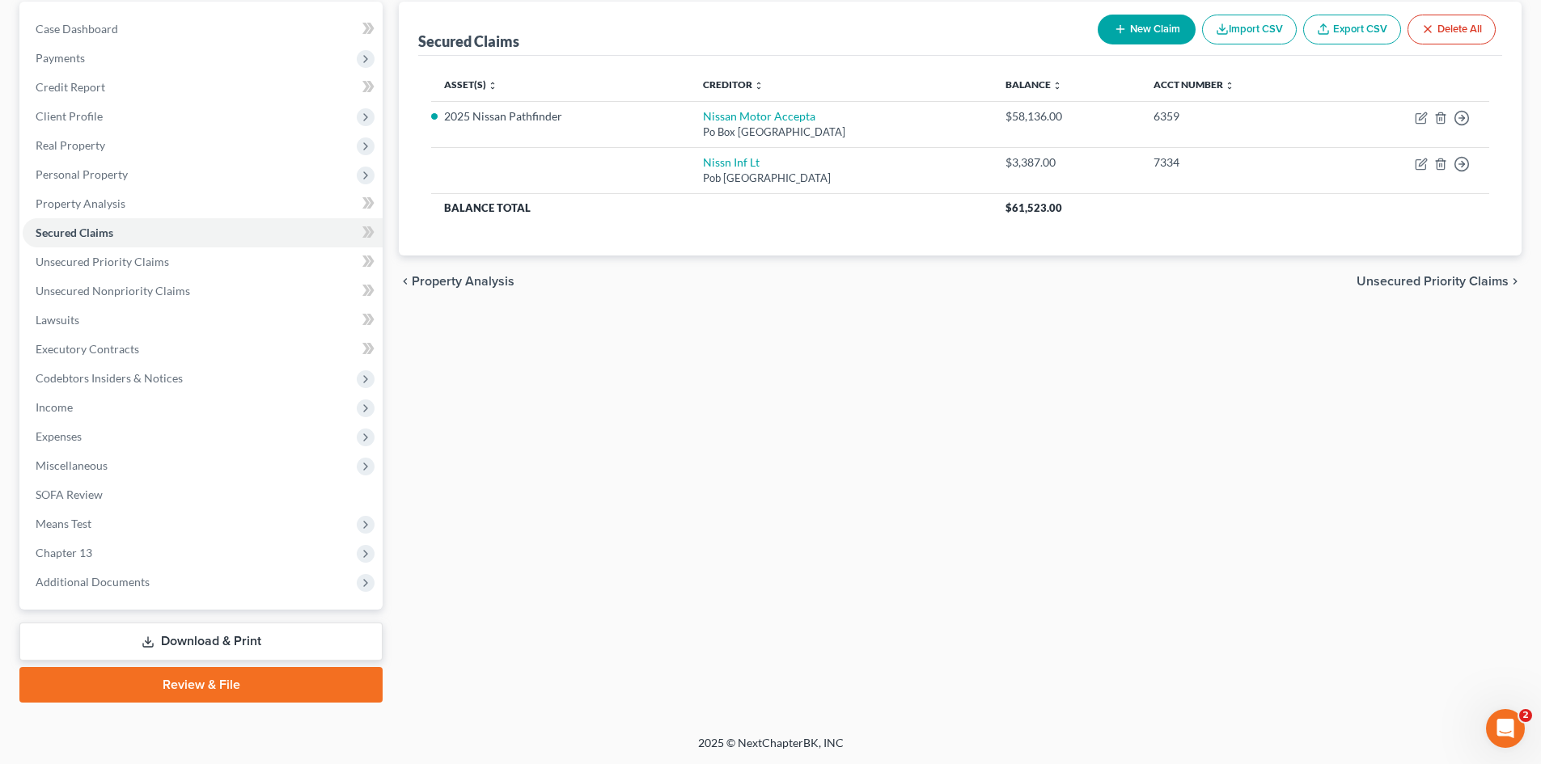
click at [581, 434] on div "Secured Claims New Claim Import CSV Export CSV Delete All Asset(s) expand_more …" at bounding box center [960, 352] width 1139 height 701
click at [108, 260] on span "Unsecured Priority Claims" at bounding box center [102, 262] width 133 height 14
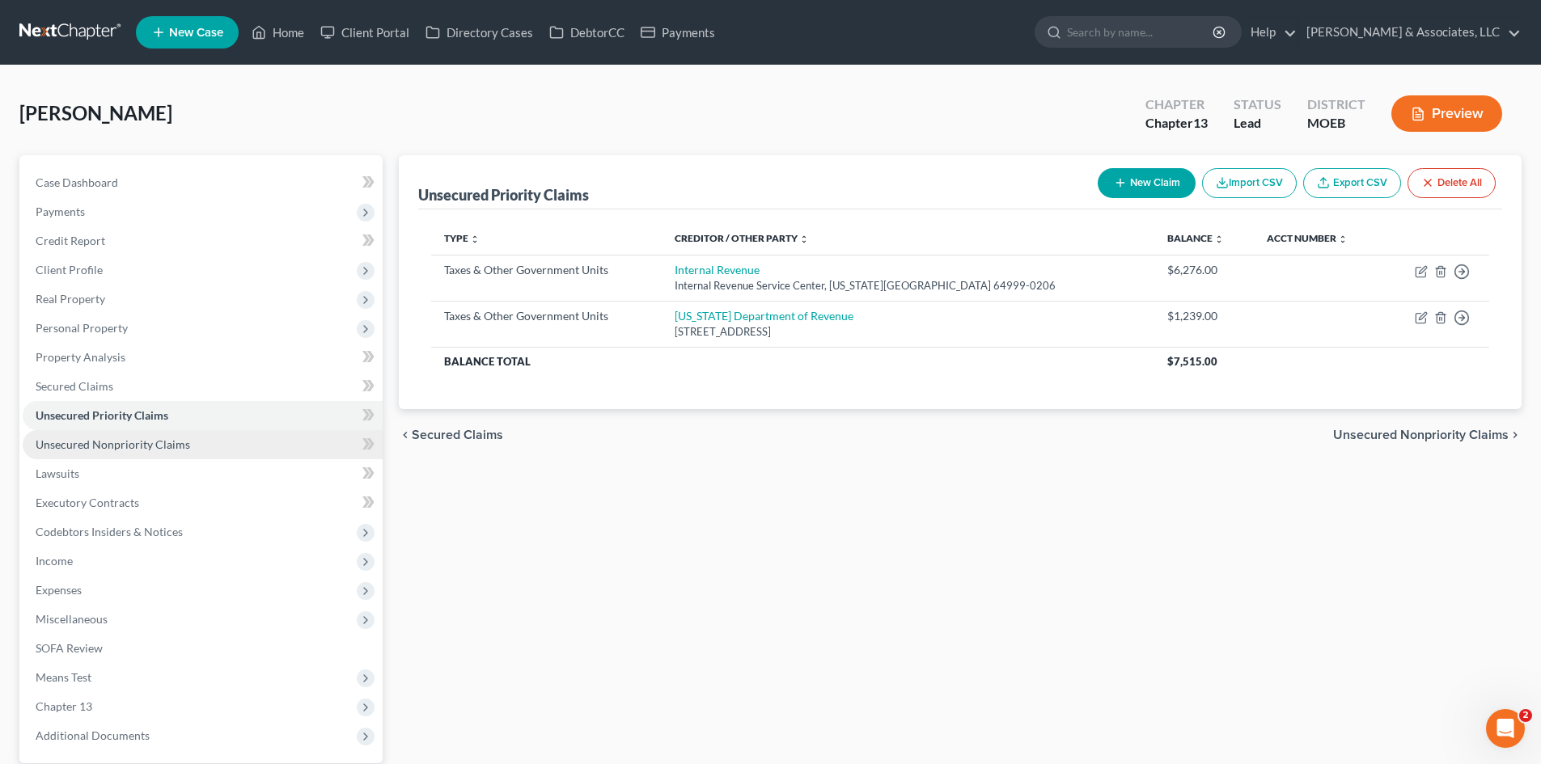
click at [122, 442] on span "Unsecured Nonpriority Claims" at bounding box center [113, 445] width 154 height 14
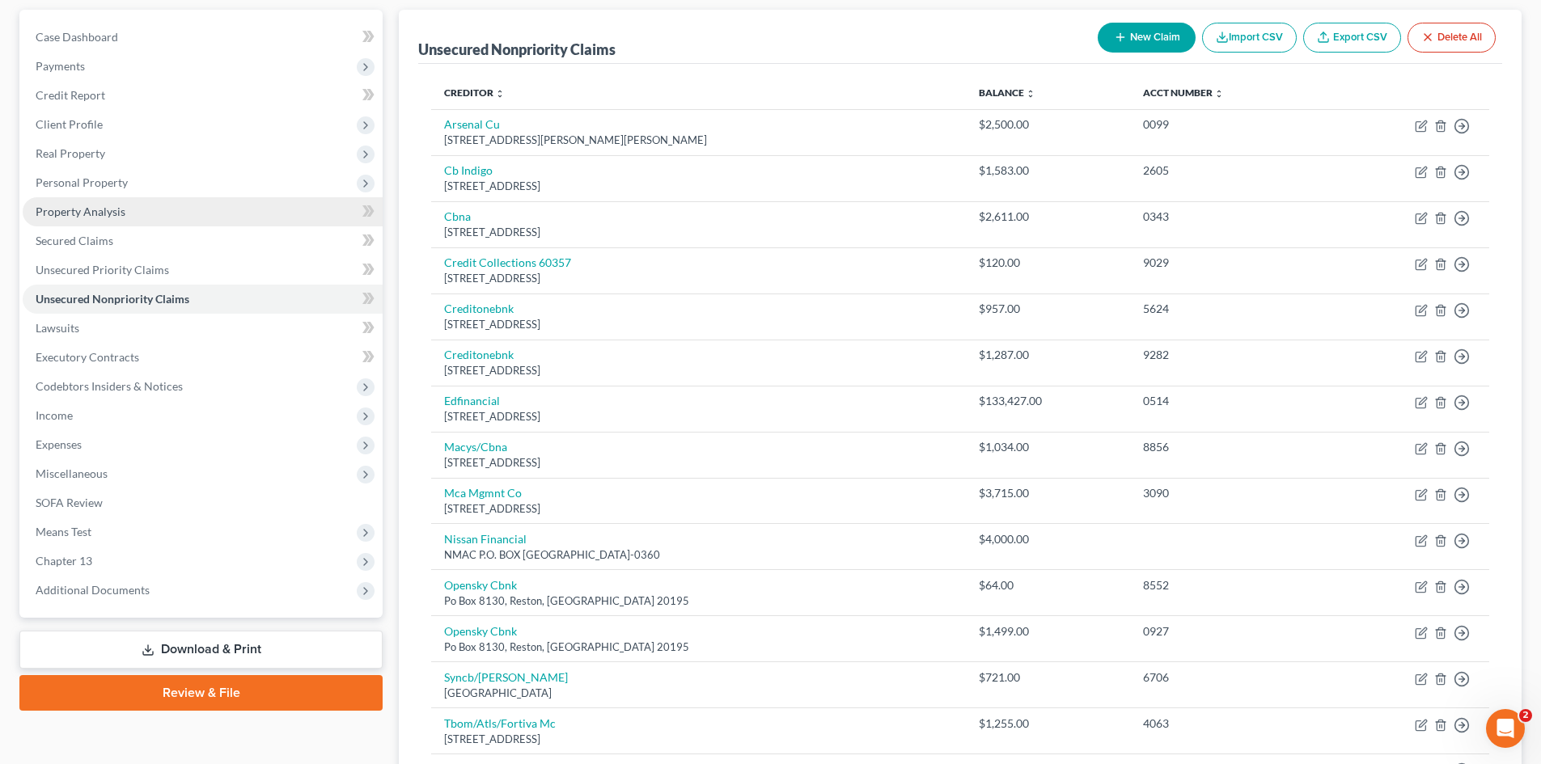
scroll to position [125, 0]
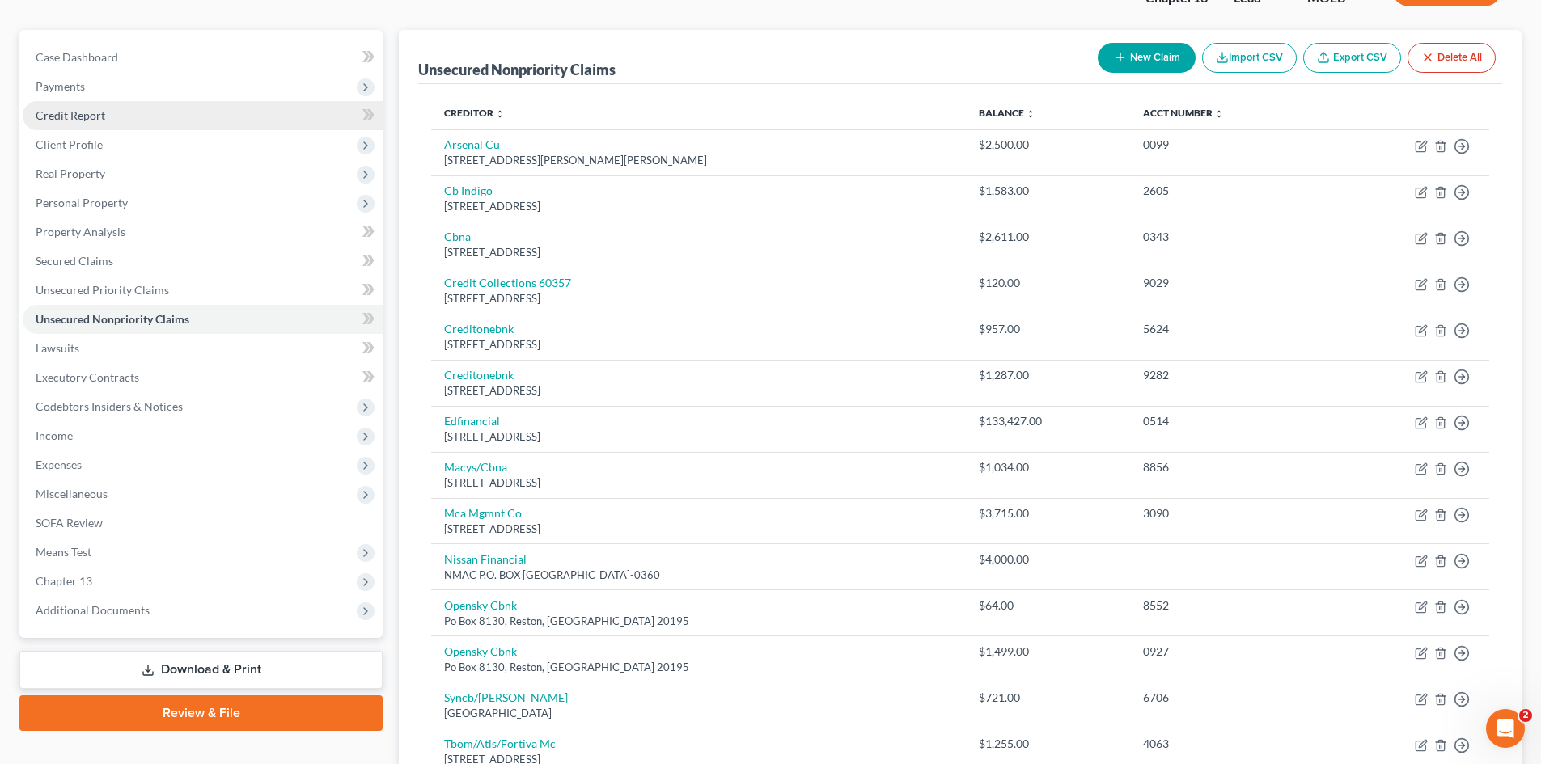
click at [83, 115] on span "Credit Report" at bounding box center [71, 115] width 70 height 14
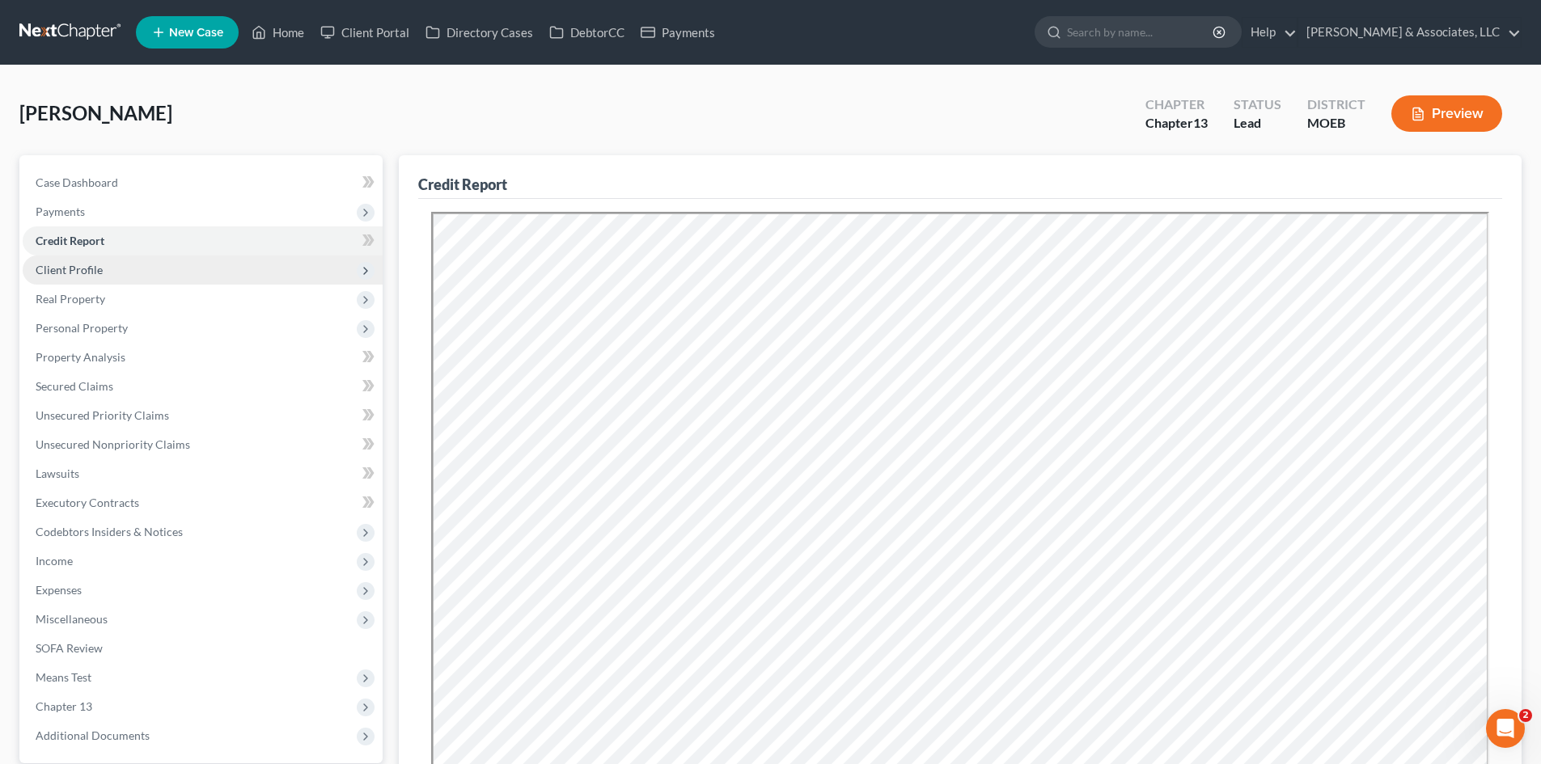
click at [62, 271] on span "Client Profile" at bounding box center [69, 270] width 67 height 14
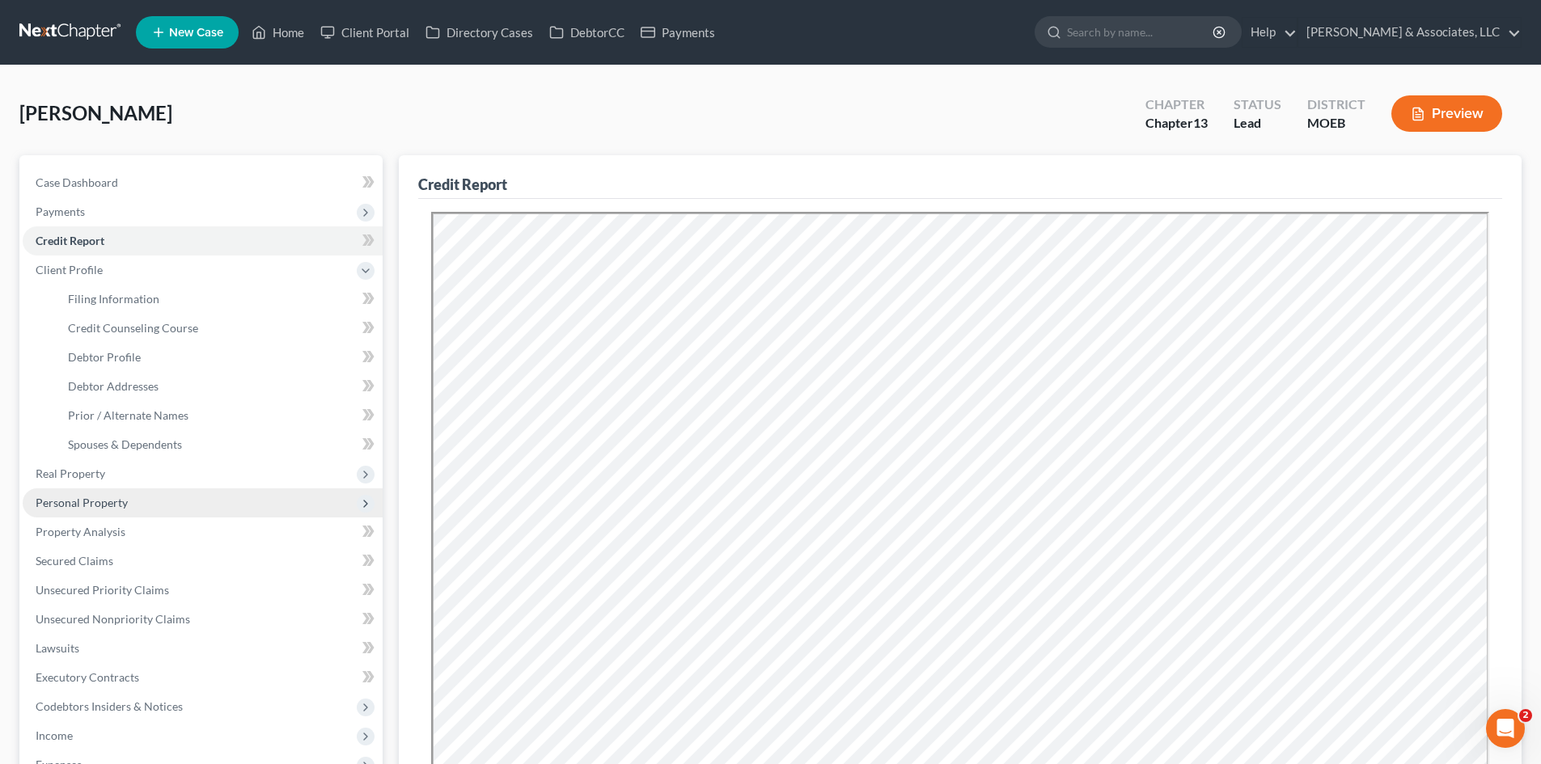
click at [107, 501] on span "Personal Property" at bounding box center [82, 503] width 92 height 14
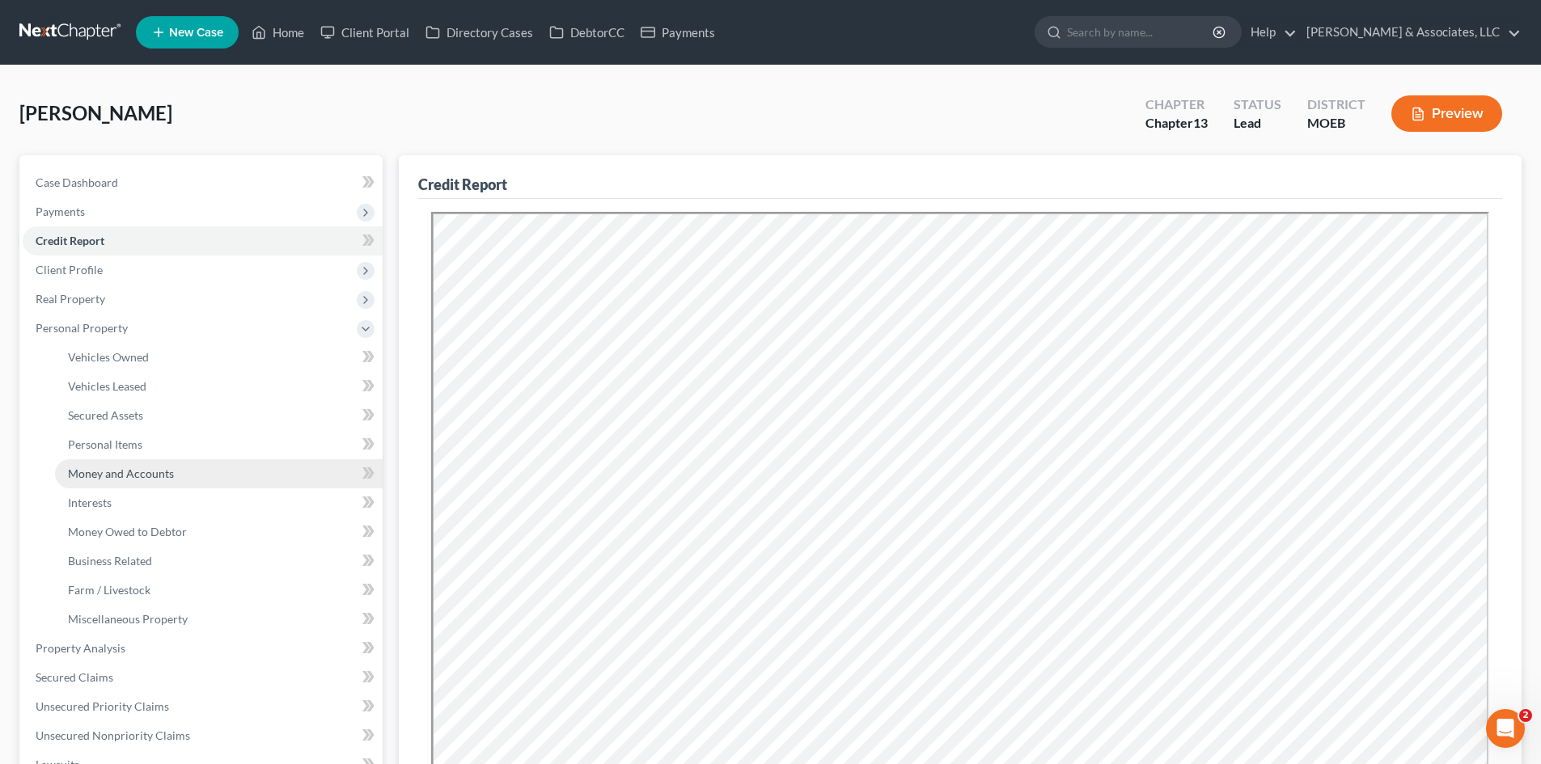
click at [94, 472] on span "Money and Accounts" at bounding box center [121, 474] width 106 height 14
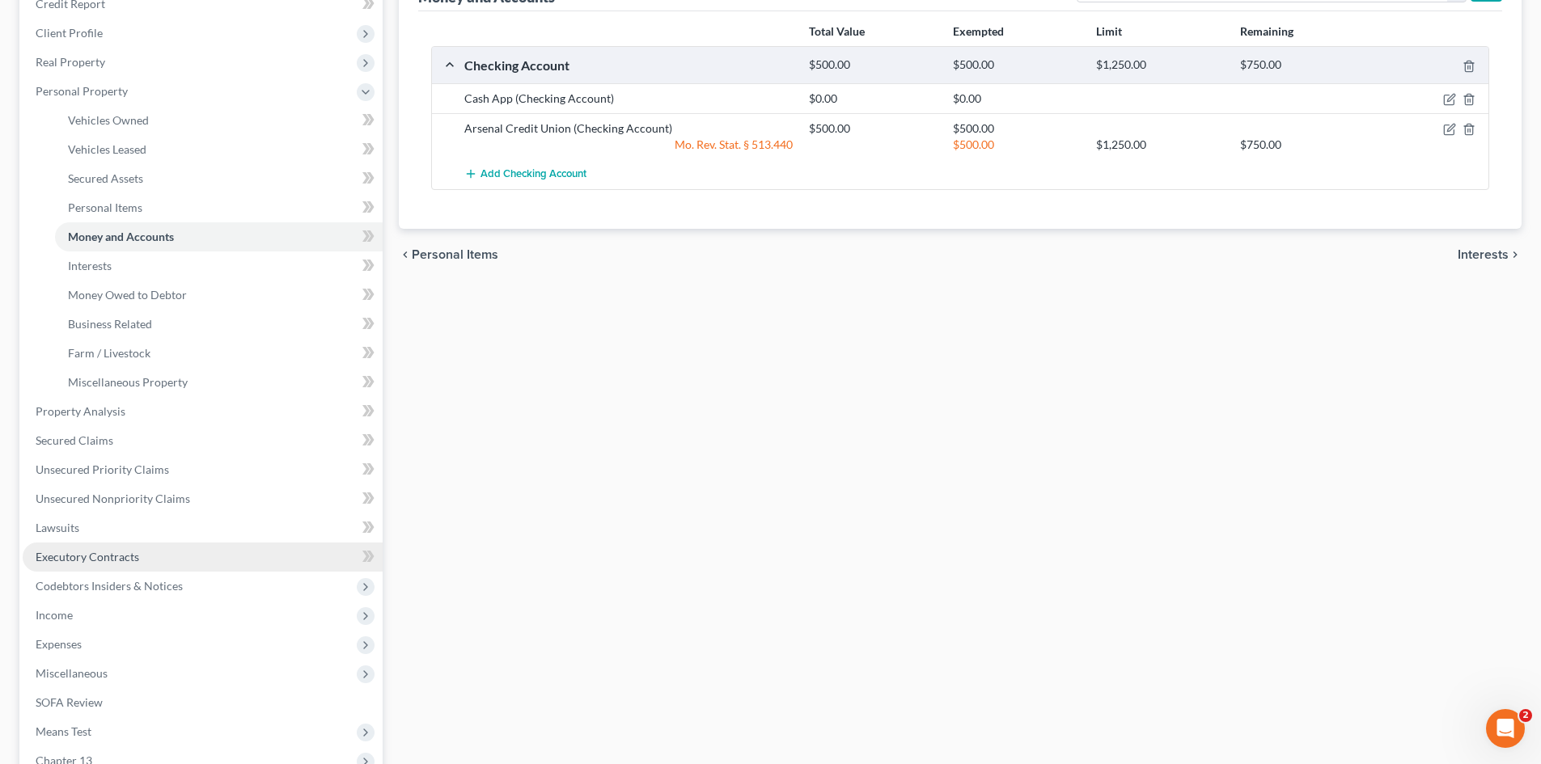
scroll to position [324, 0]
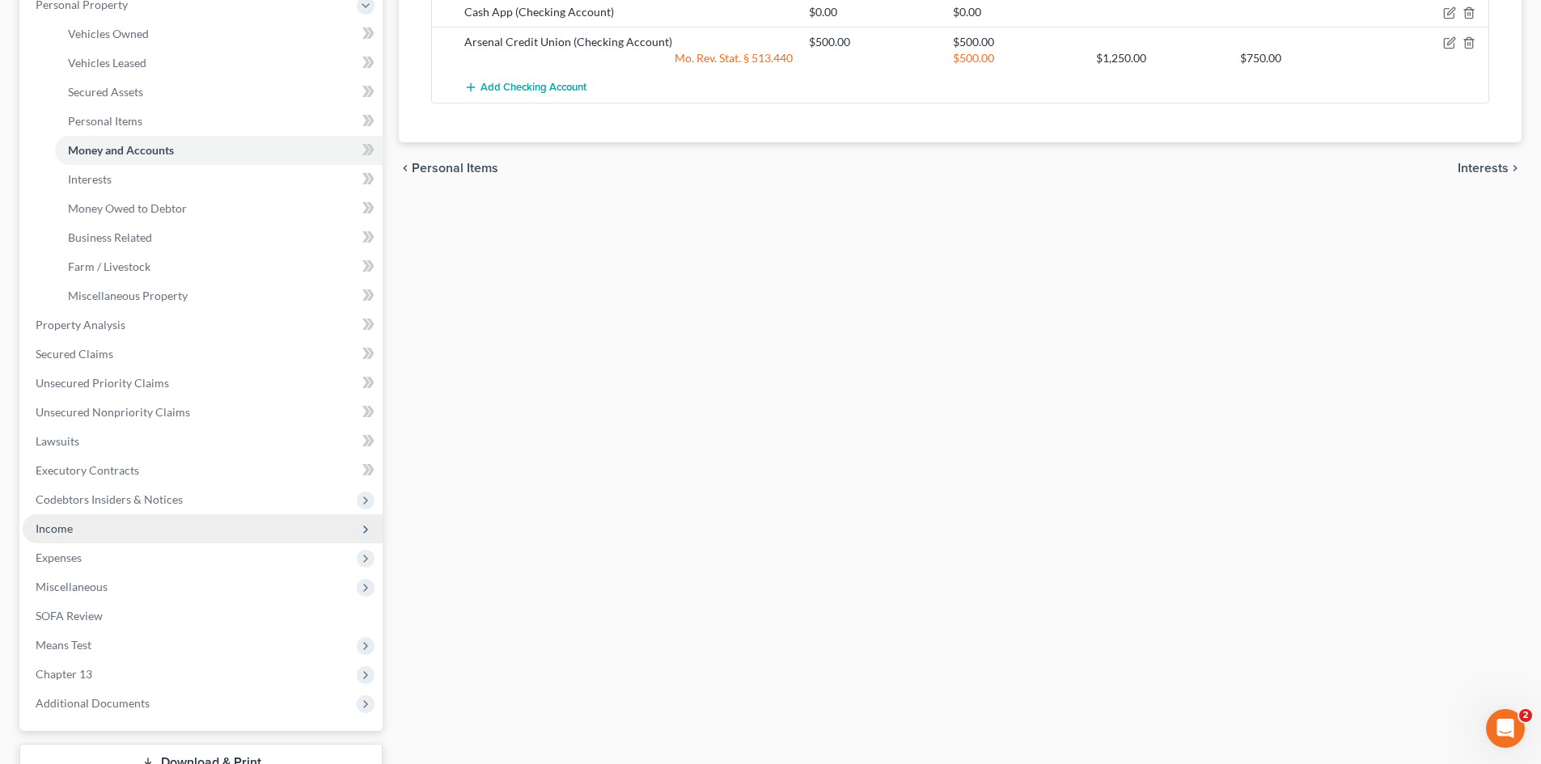
click at [55, 531] on span "Income" at bounding box center [54, 529] width 37 height 14
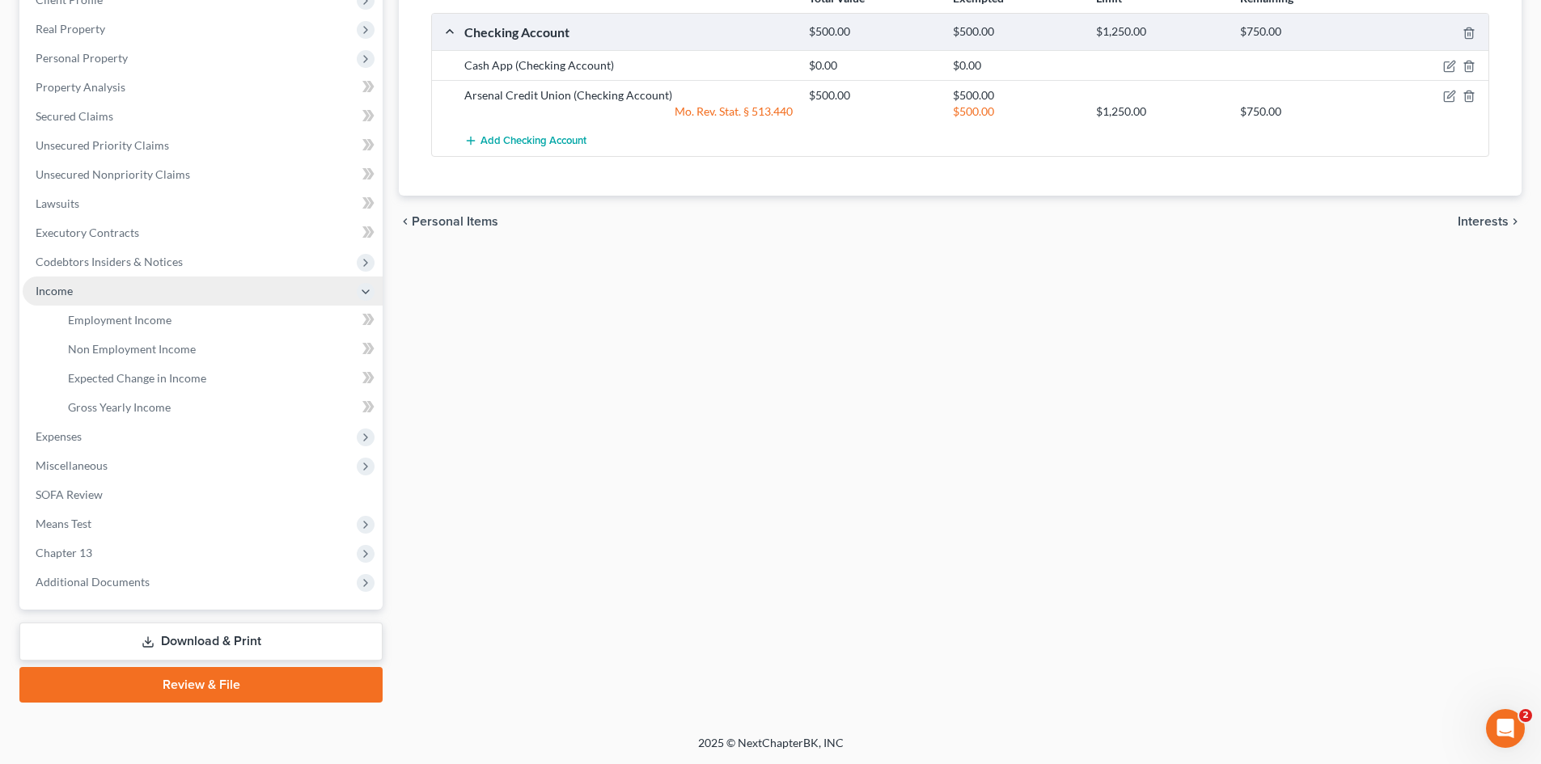
scroll to position [270, 0]
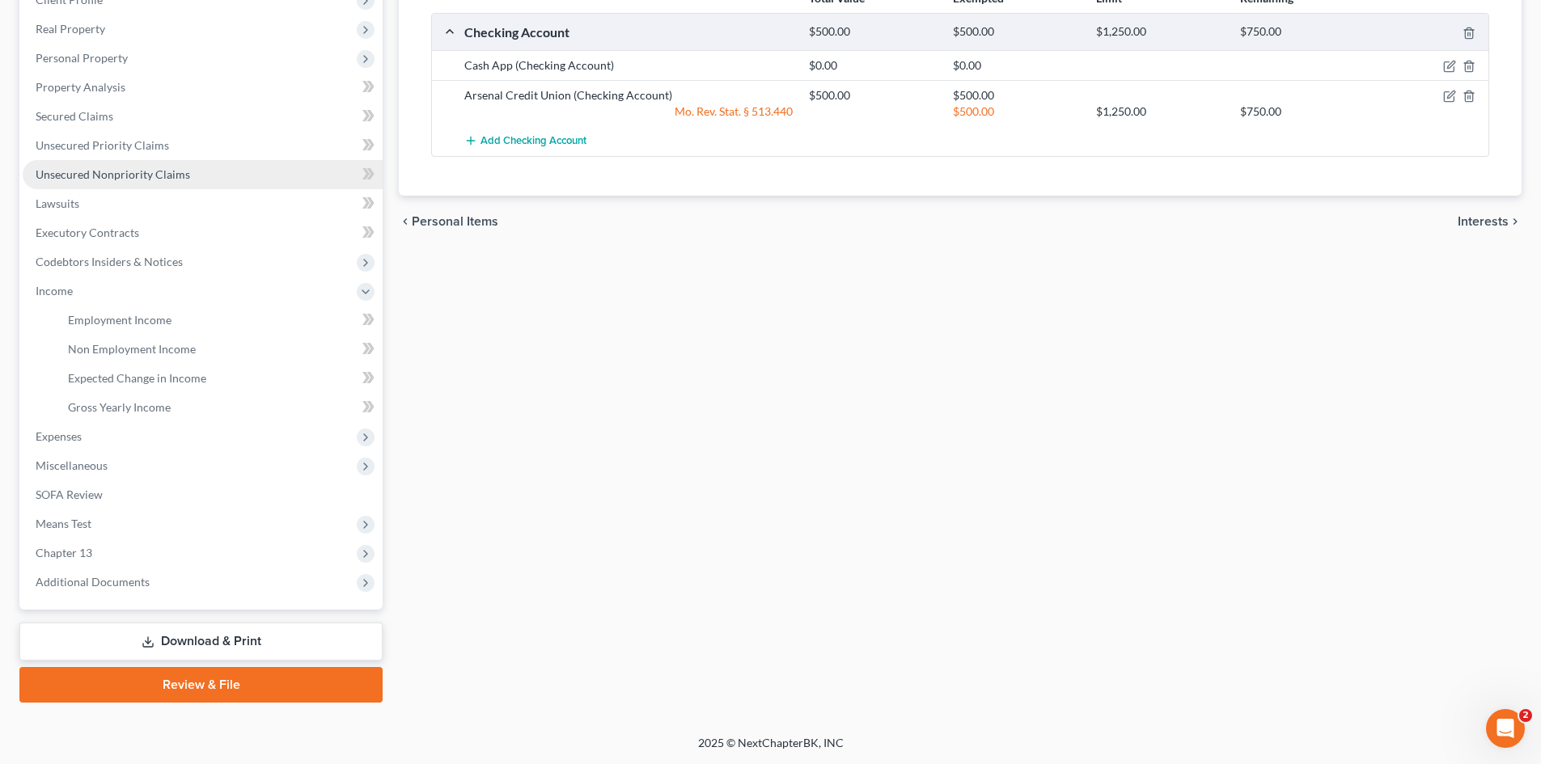
click at [105, 174] on span "Unsecured Nonpriority Claims" at bounding box center [113, 174] width 154 height 14
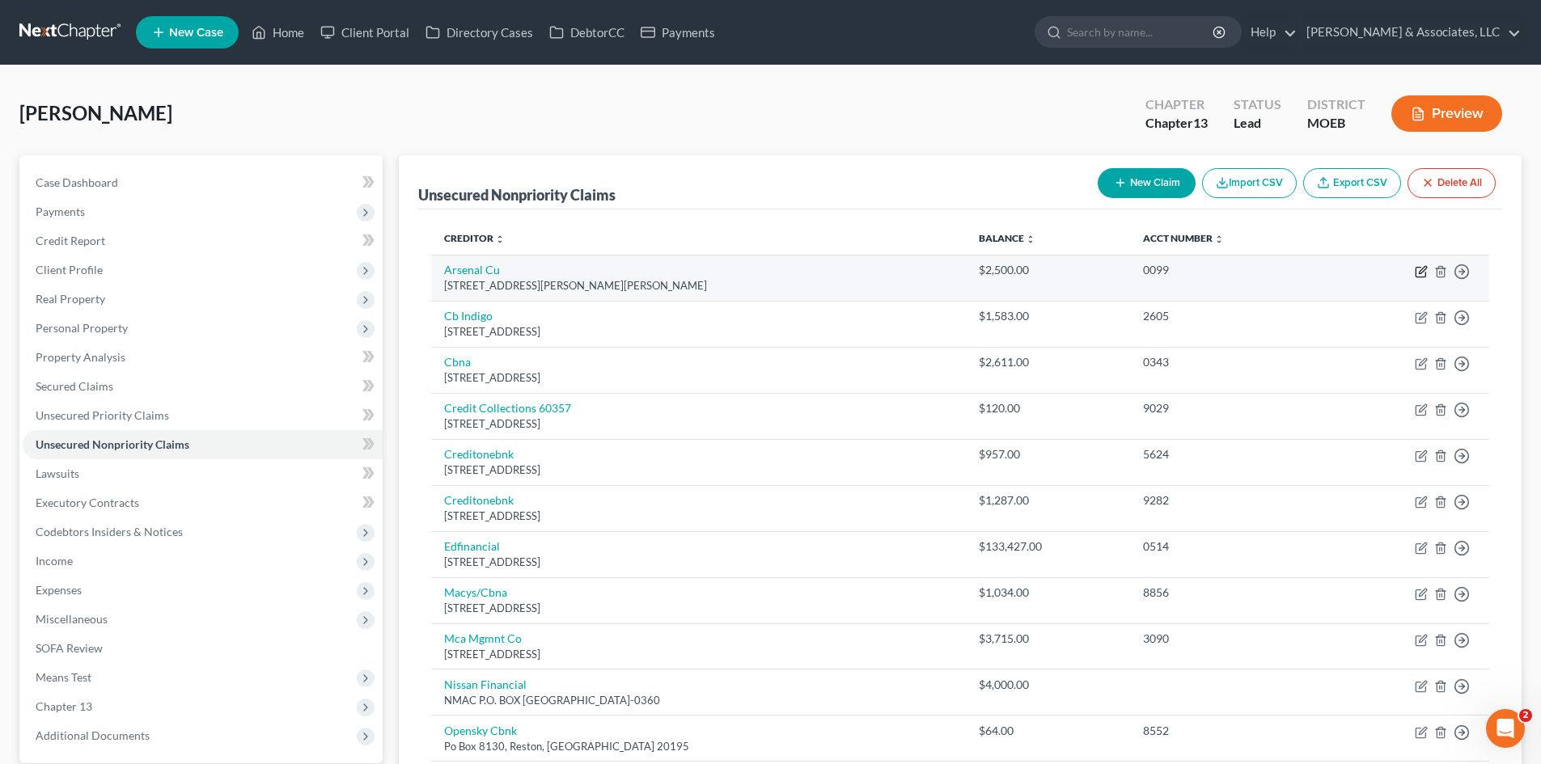
click at [1417, 272] on icon "button" at bounding box center [1421, 271] width 13 height 13
select select "26"
select select "2"
select select "0"
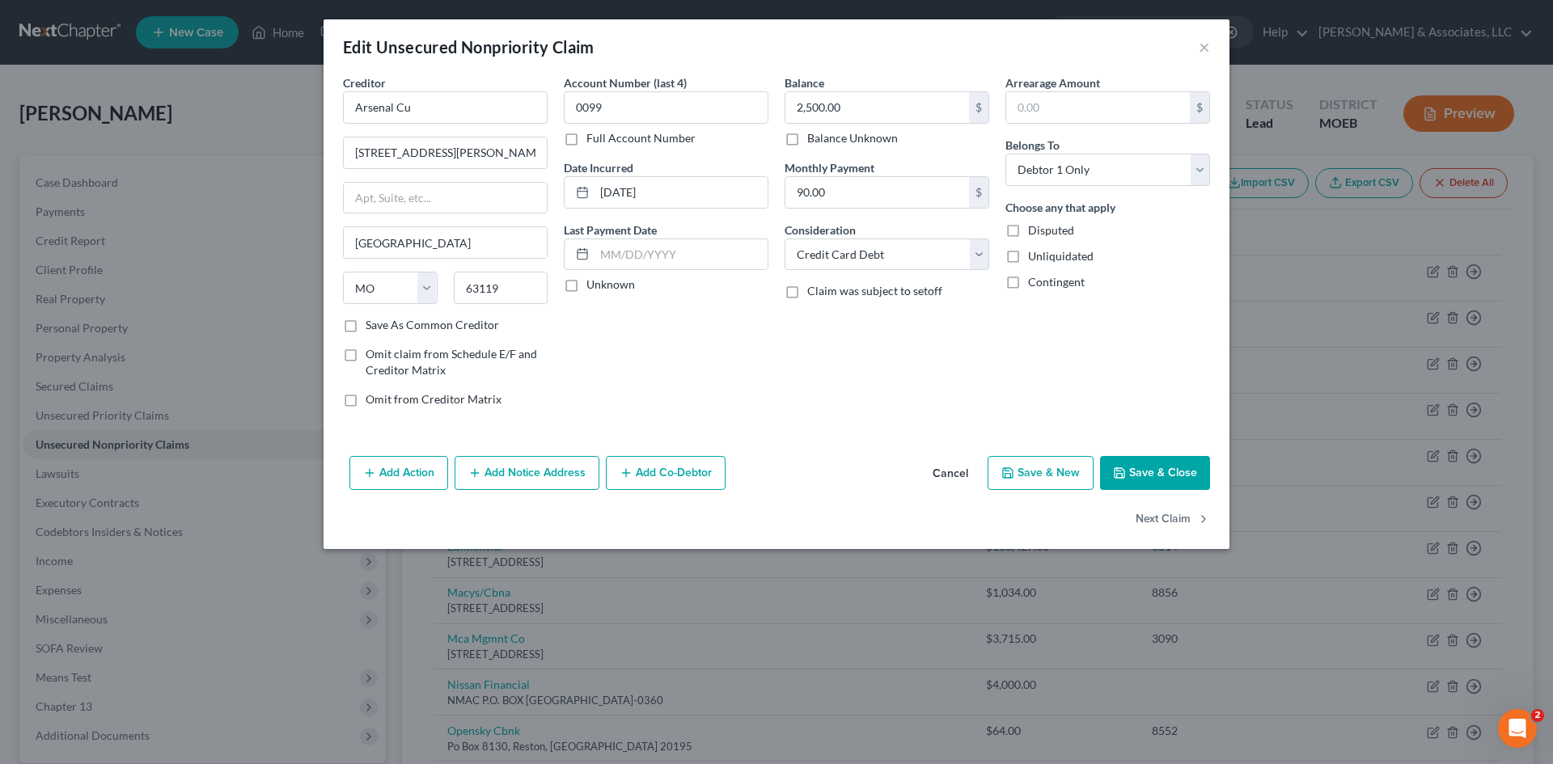
click at [1162, 483] on button "Save & Close" at bounding box center [1155, 473] width 110 height 34
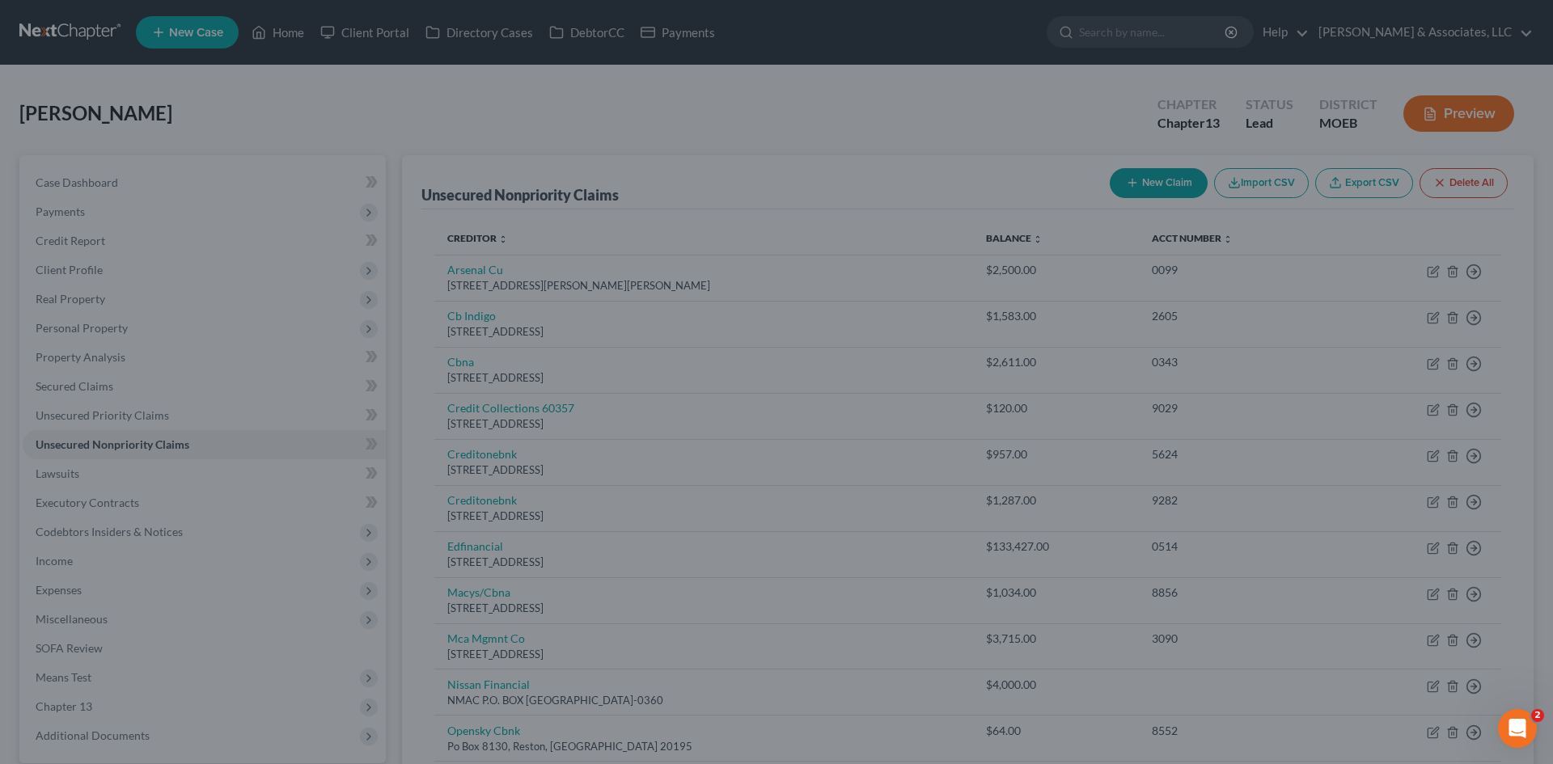
type input "0"
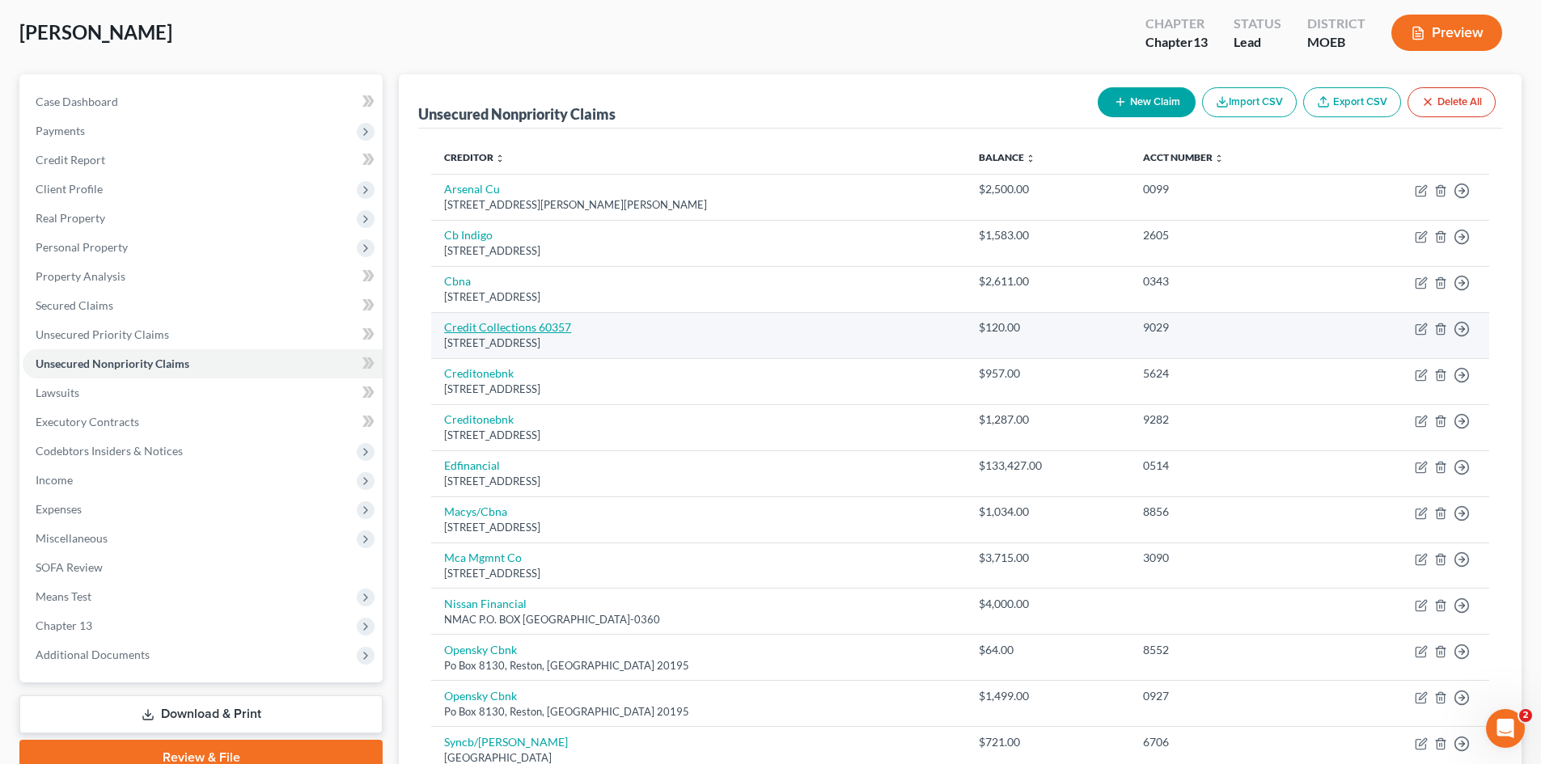
scroll to position [243, 0]
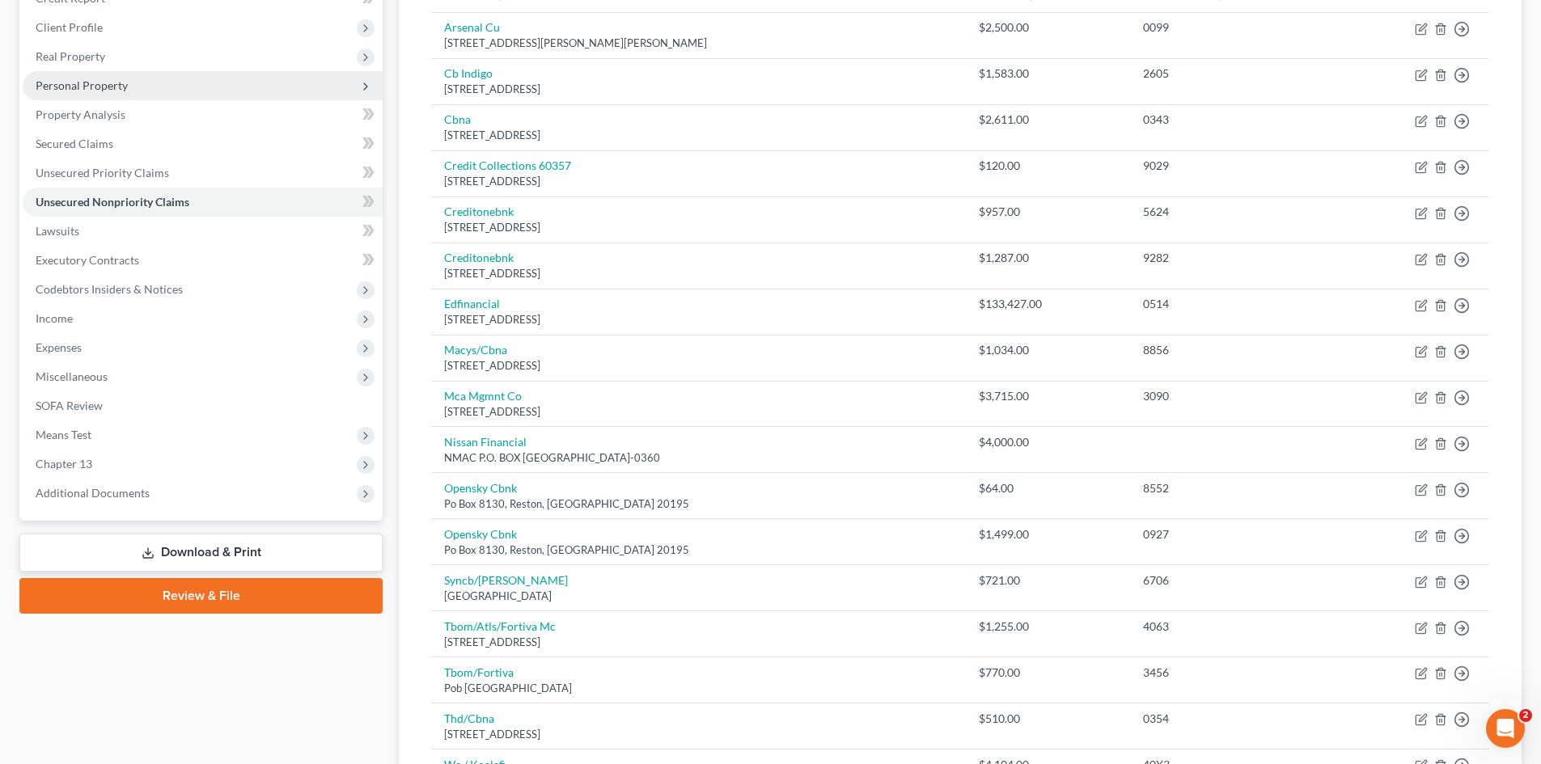
click at [81, 79] on span "Personal Property" at bounding box center [82, 85] width 92 height 14
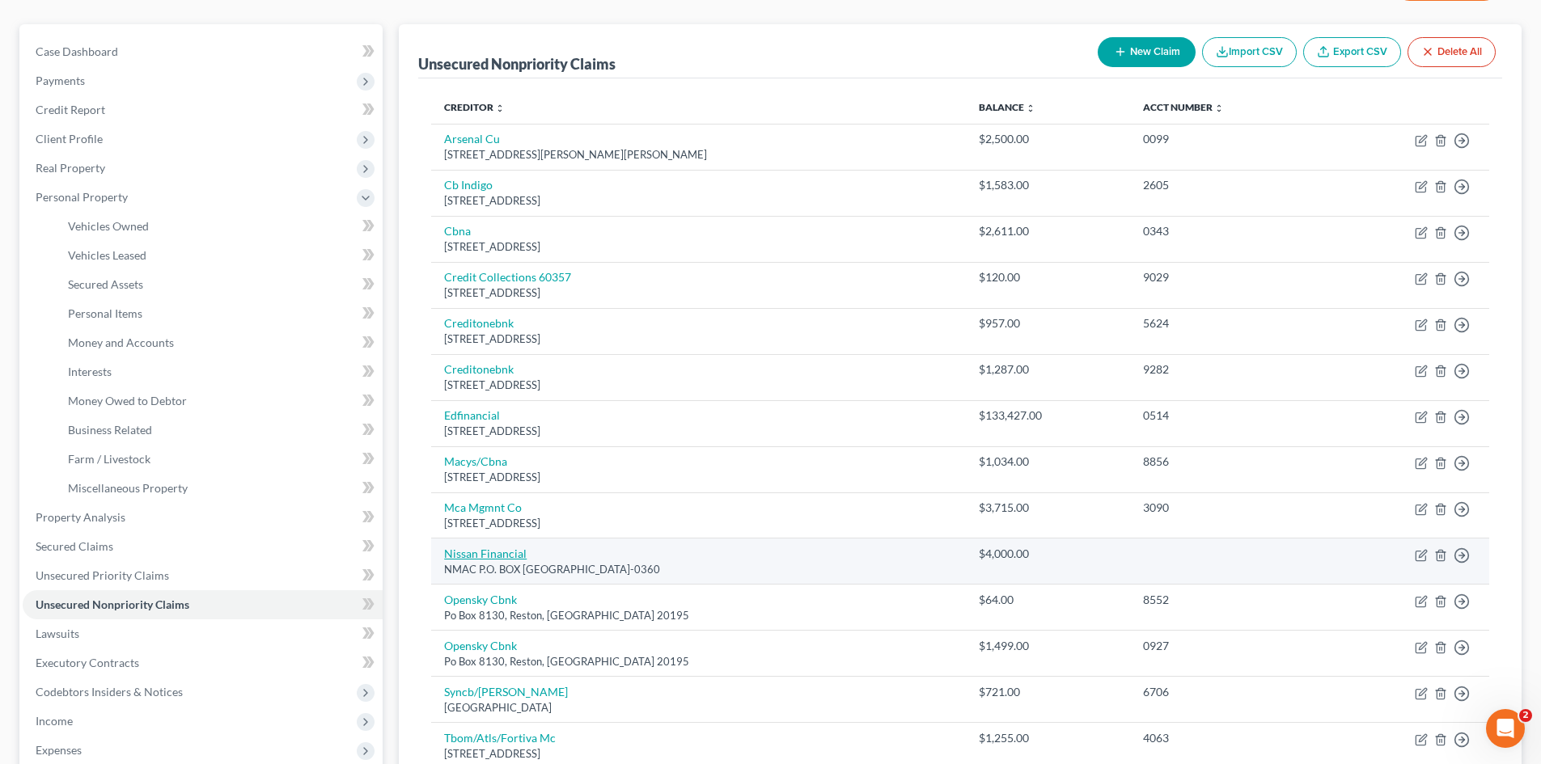
scroll to position [0, 0]
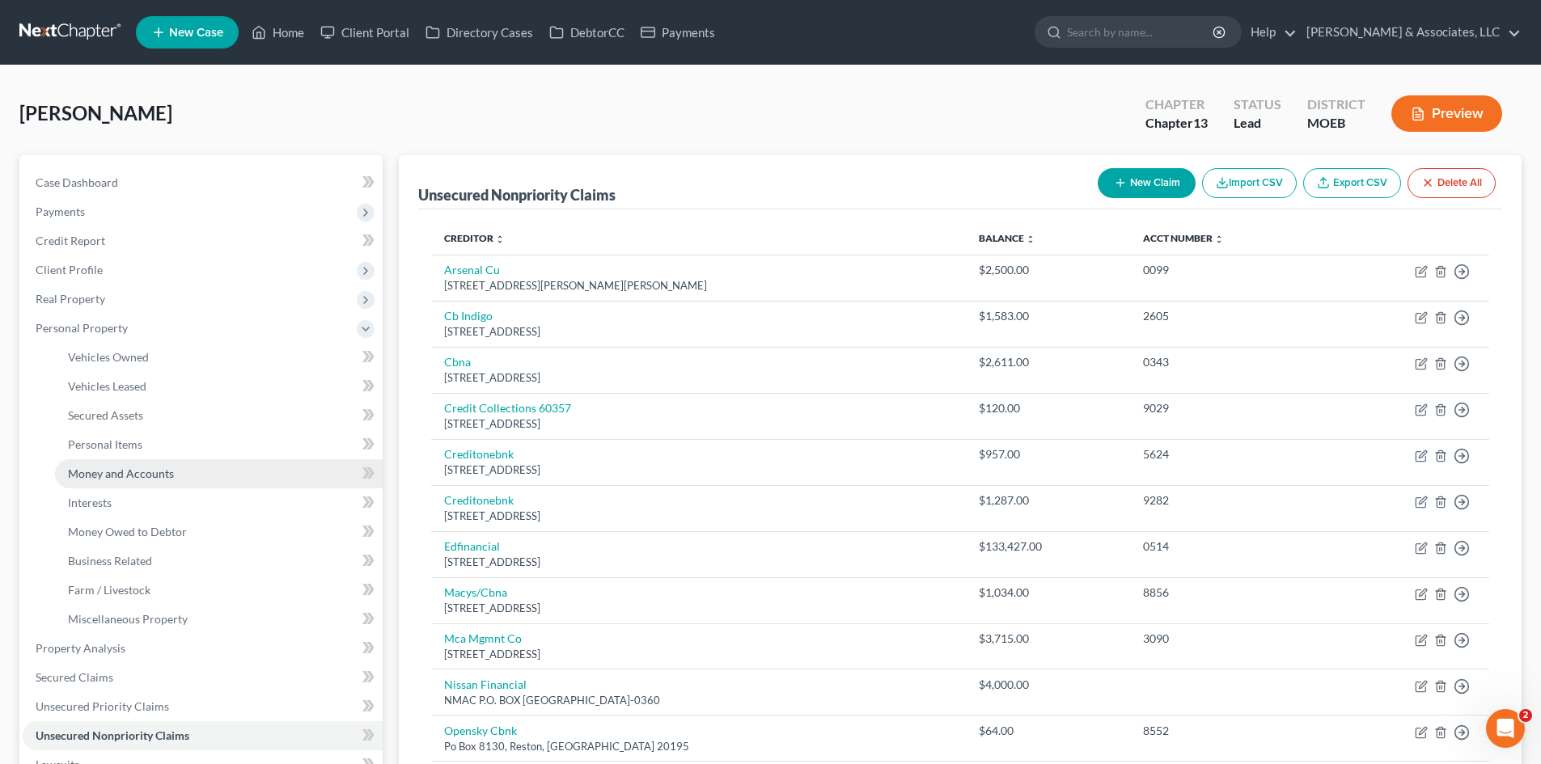
click at [125, 483] on link "Money and Accounts" at bounding box center [219, 473] width 328 height 29
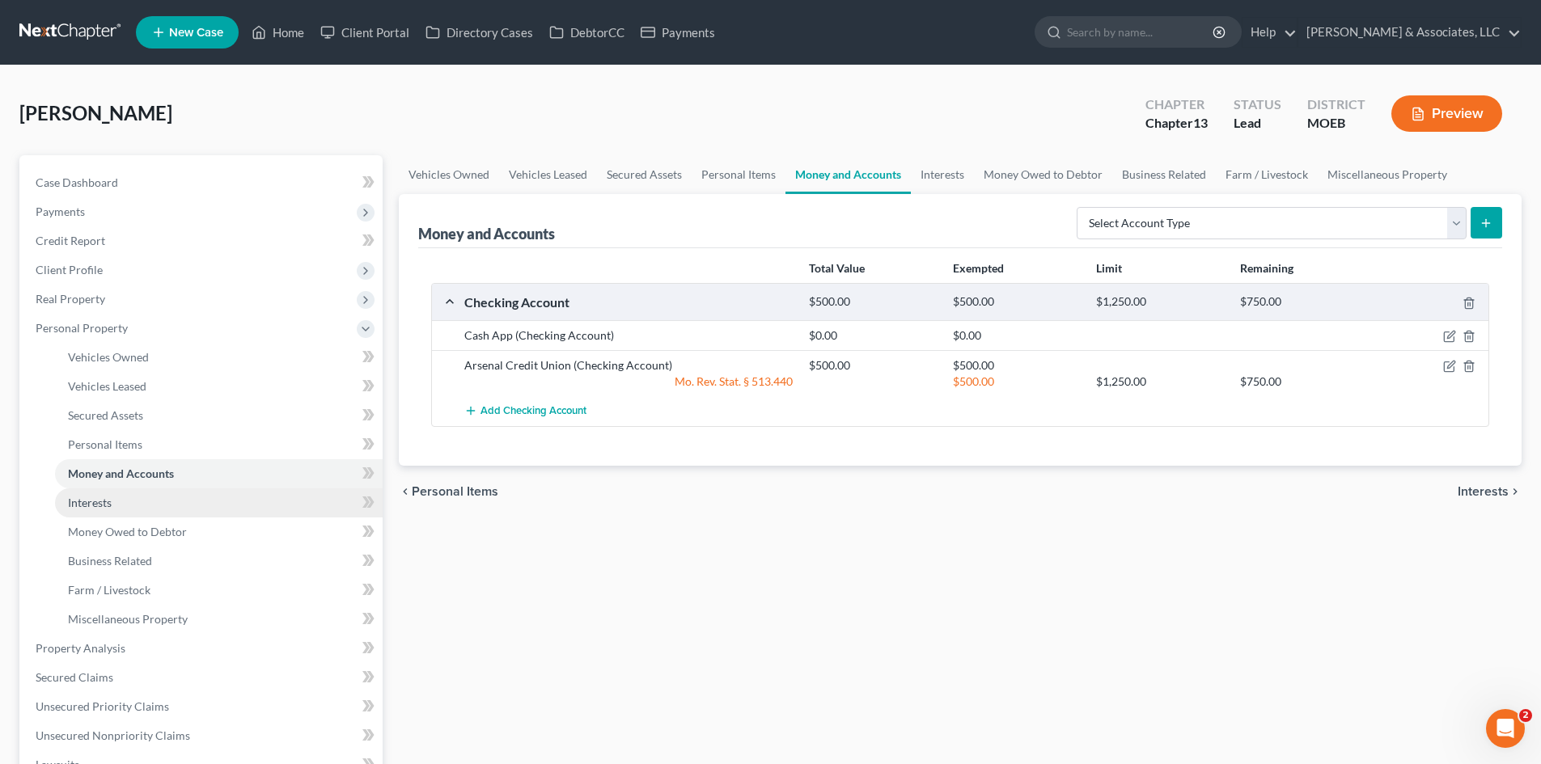
click at [155, 504] on link "Interests" at bounding box center [219, 503] width 328 height 29
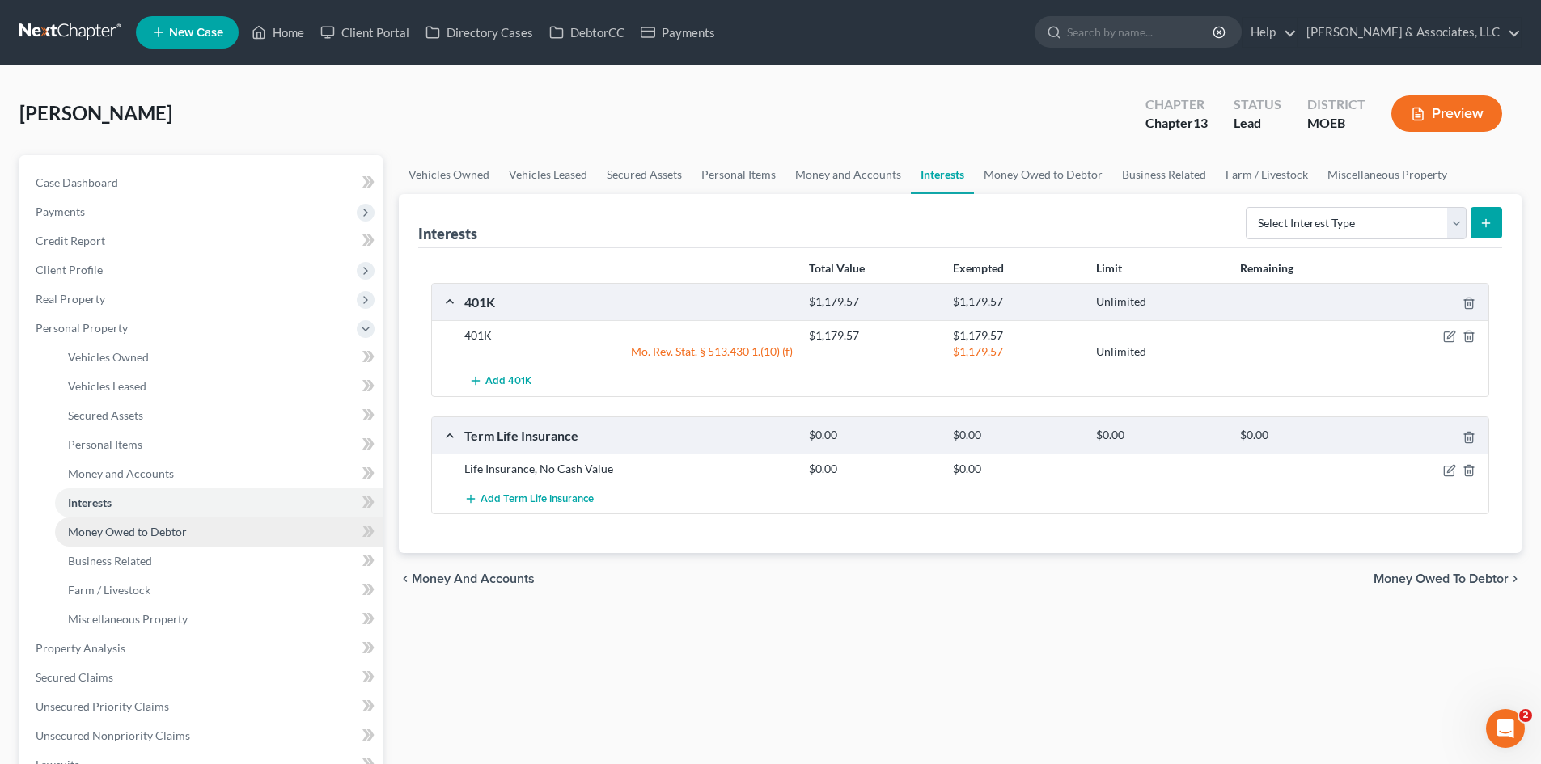
click at [163, 535] on span "Money Owed to Debtor" at bounding box center [127, 532] width 119 height 14
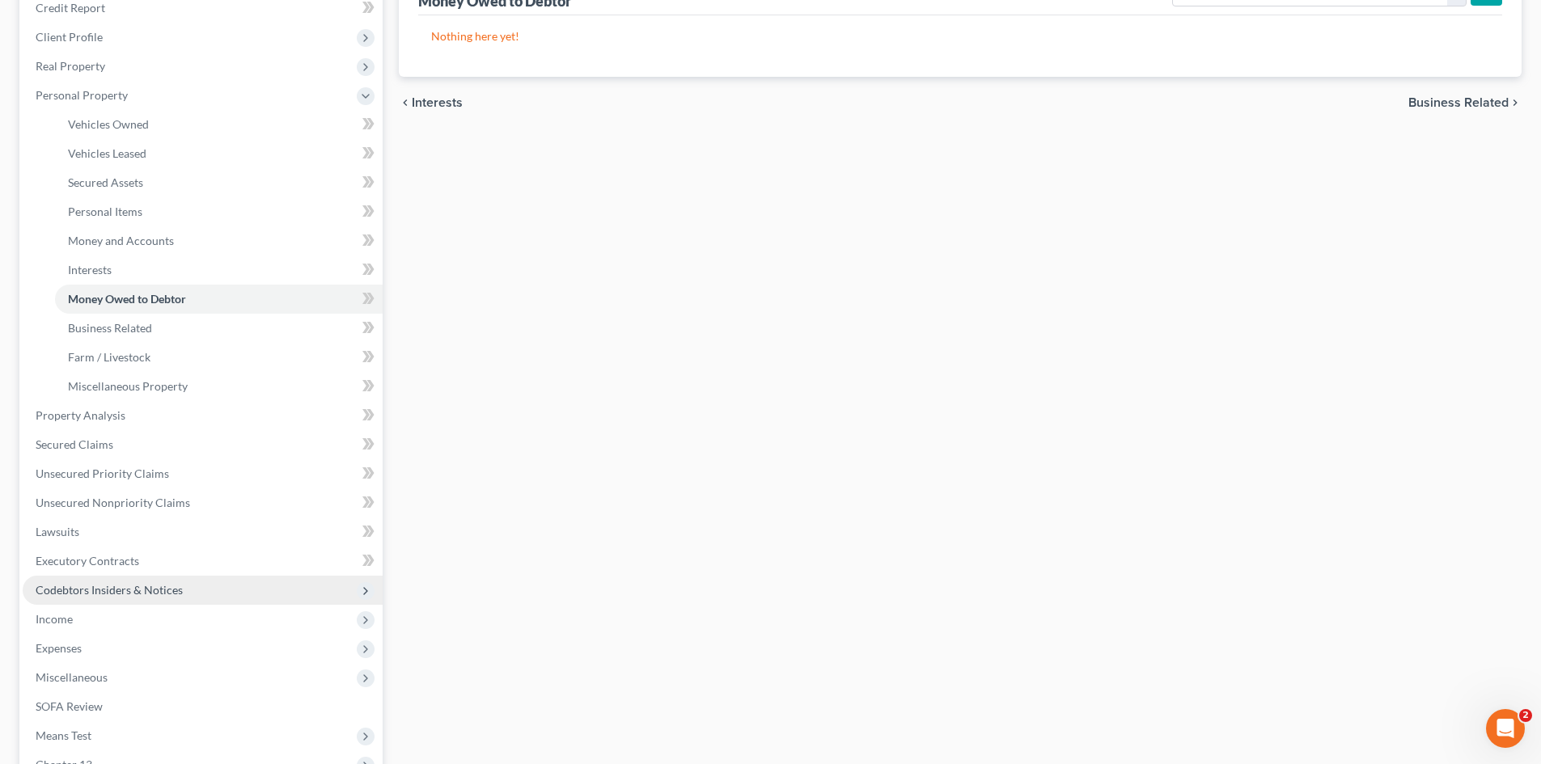
scroll to position [243, 0]
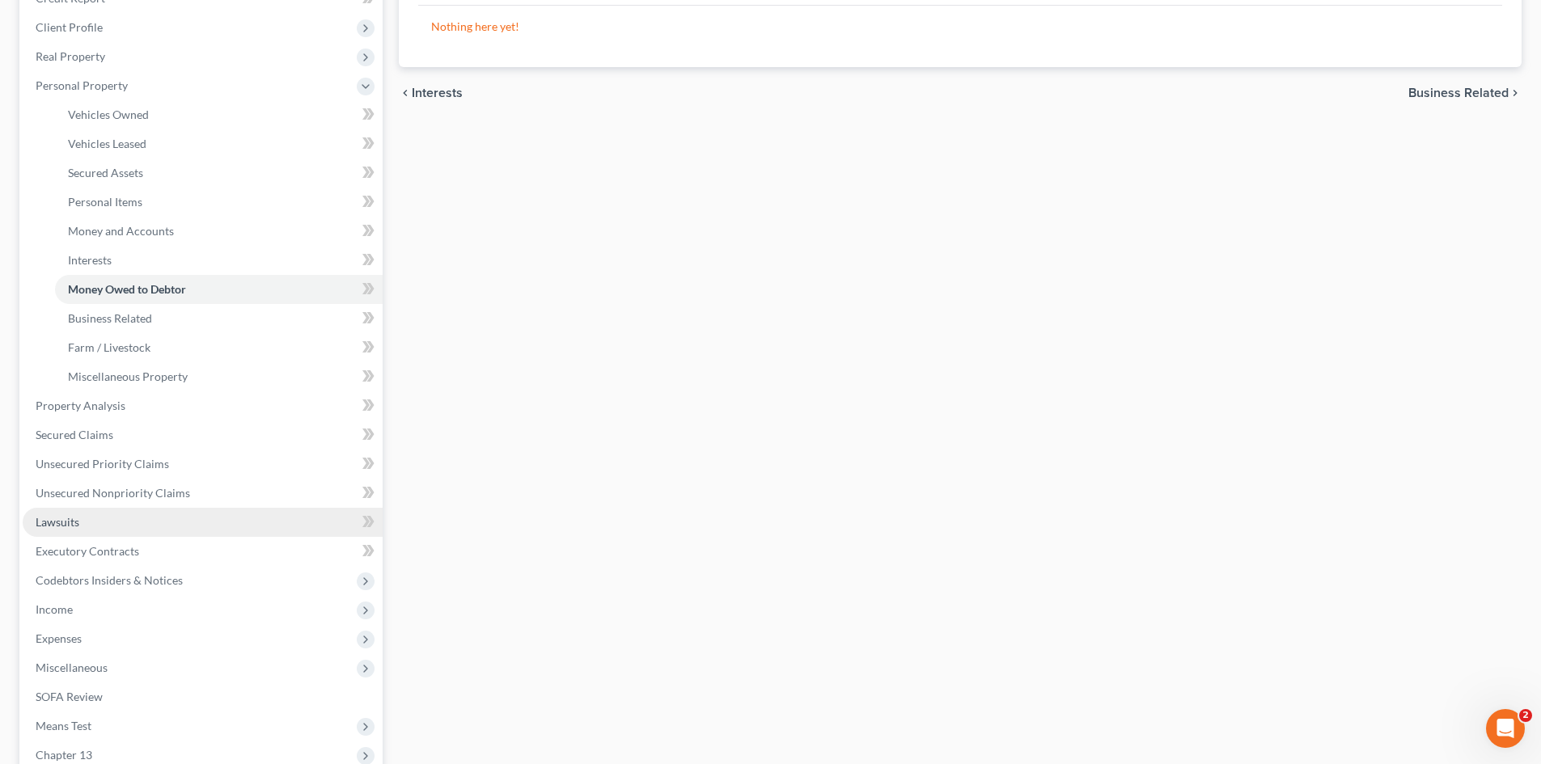
click at [66, 523] on span "Lawsuits" at bounding box center [58, 522] width 44 height 14
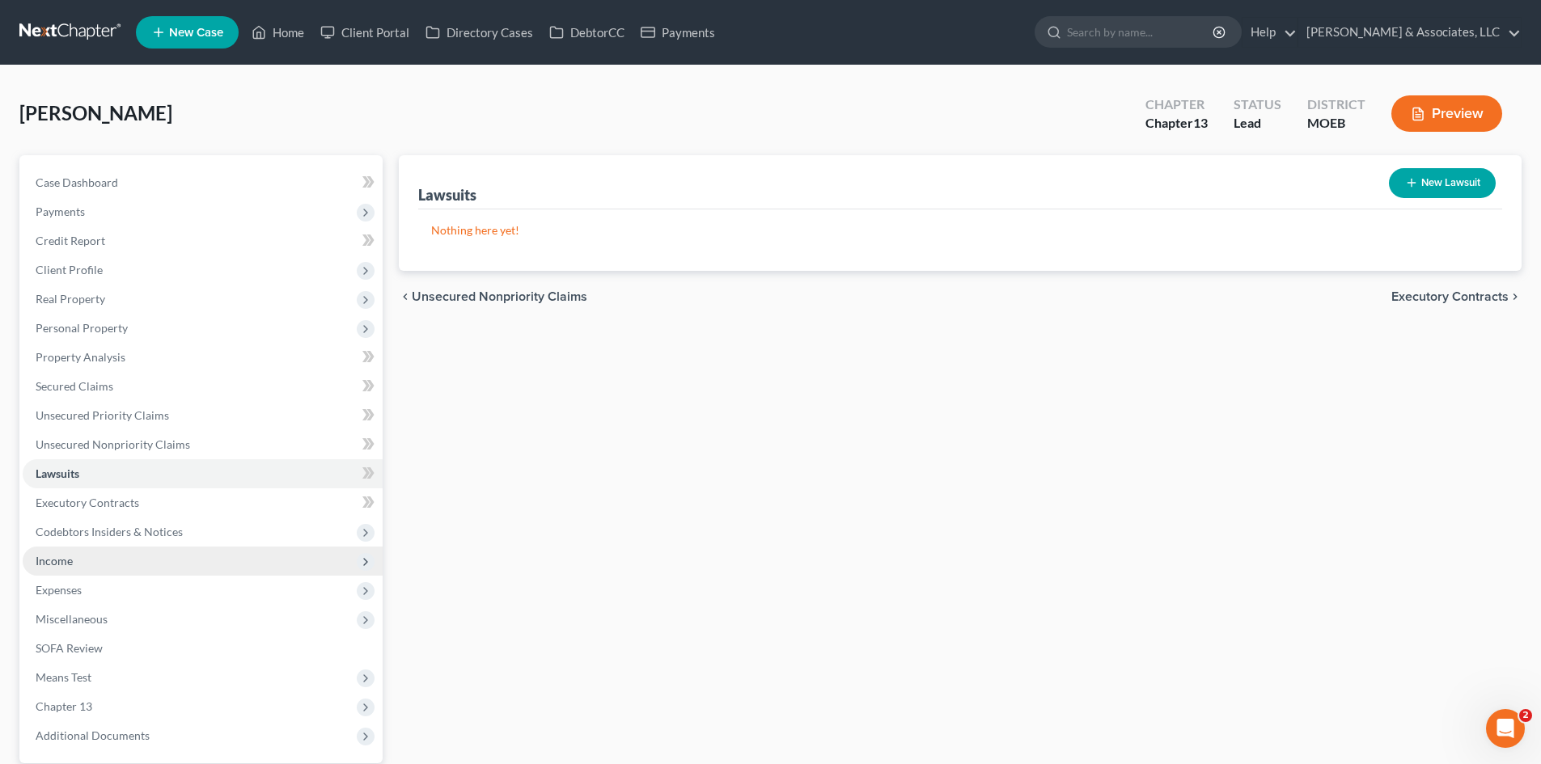
click at [70, 557] on span "Income" at bounding box center [54, 561] width 37 height 14
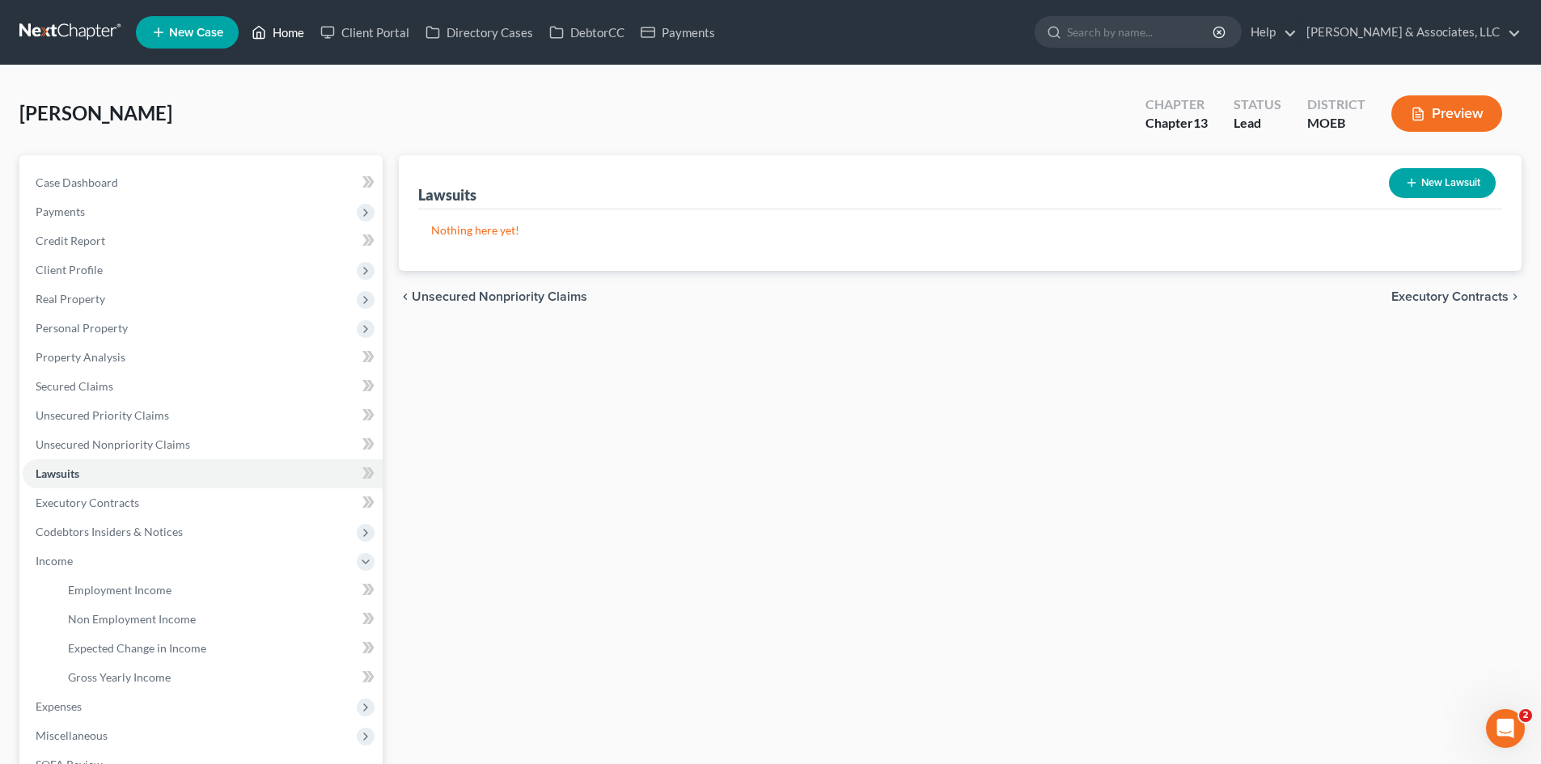
click at [294, 29] on link "Home" at bounding box center [277, 32] width 69 height 29
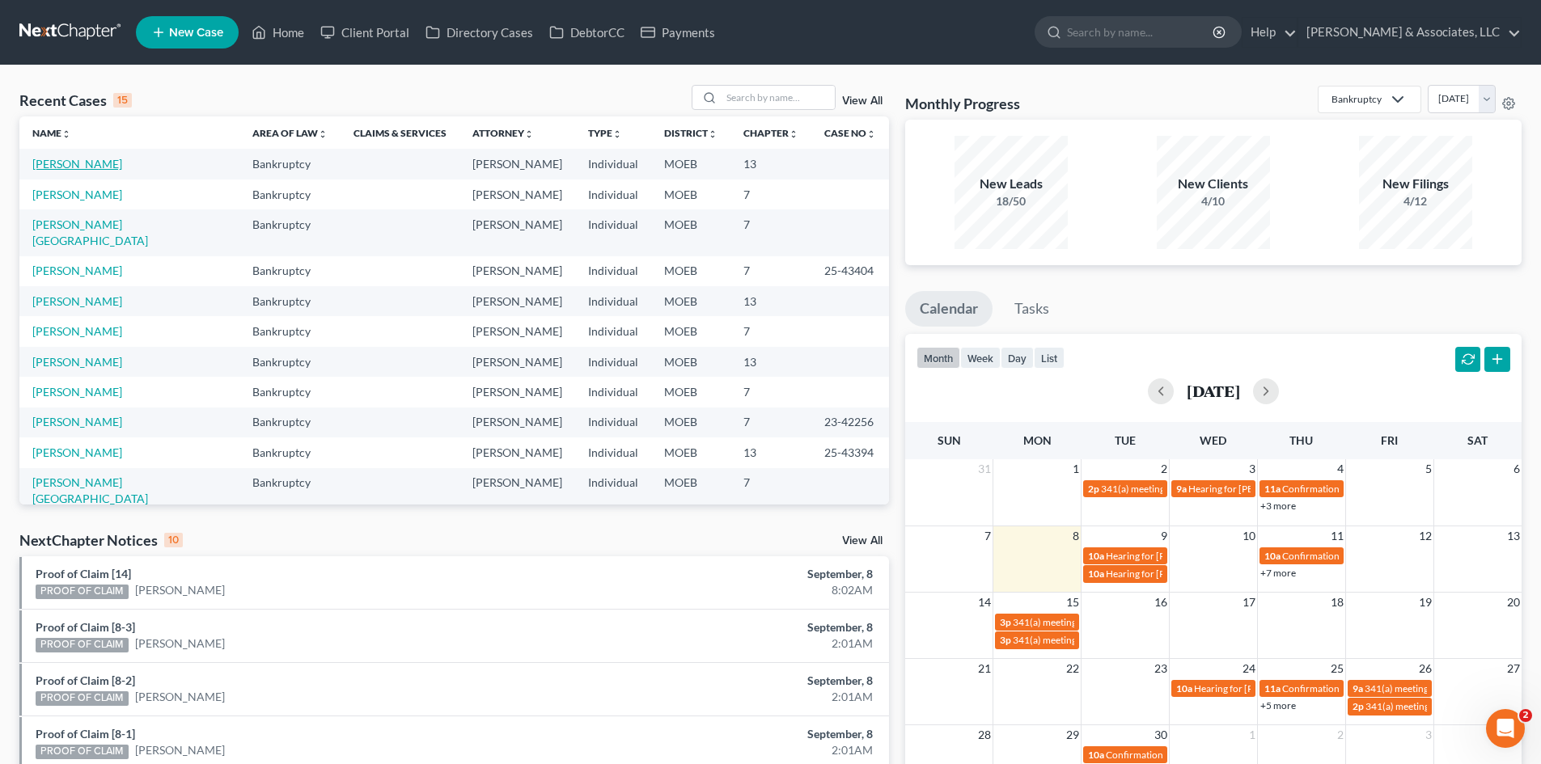
click at [70, 164] on link "[PERSON_NAME]" at bounding box center [77, 164] width 90 height 14
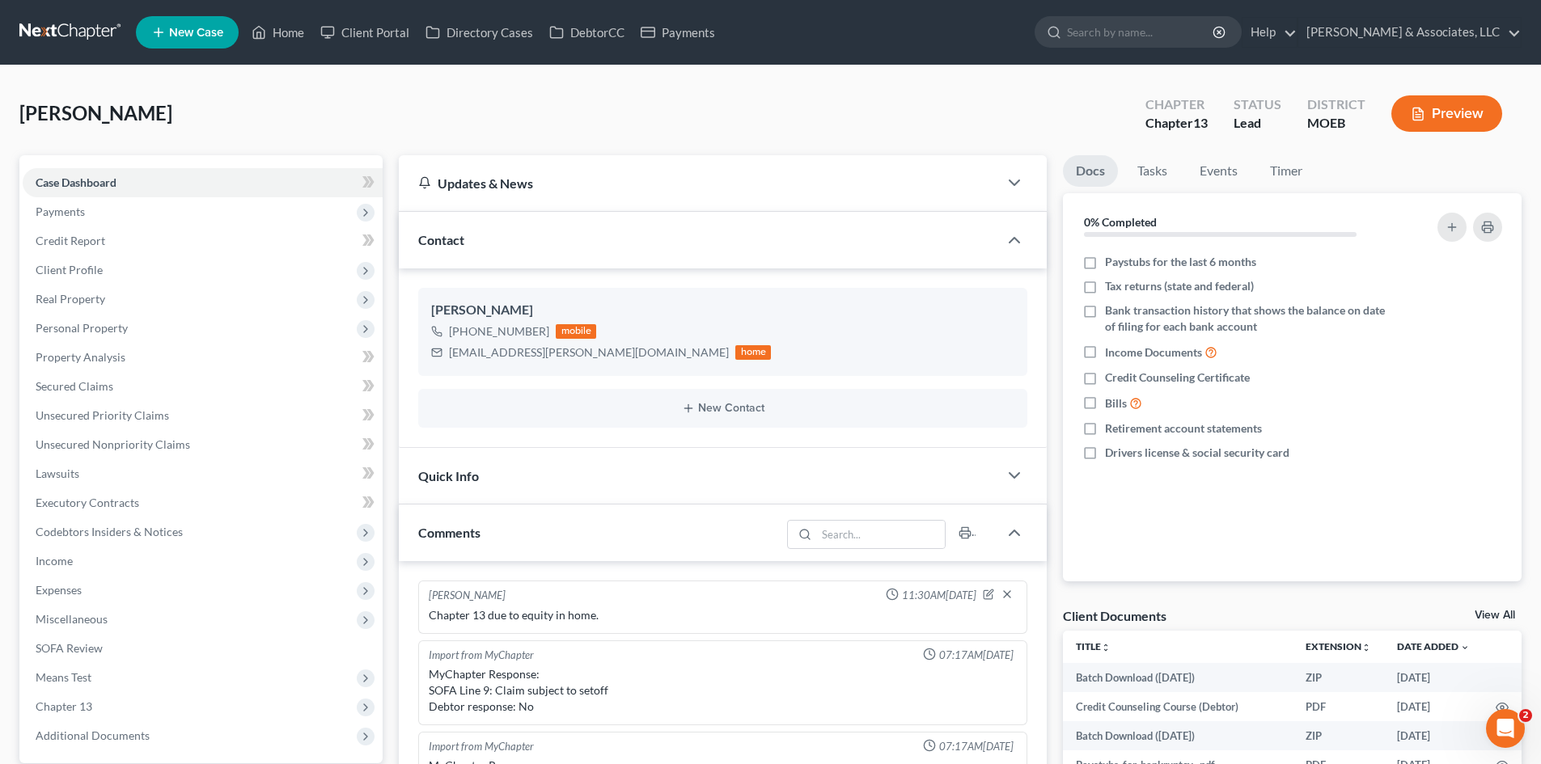
scroll to position [1675, 0]
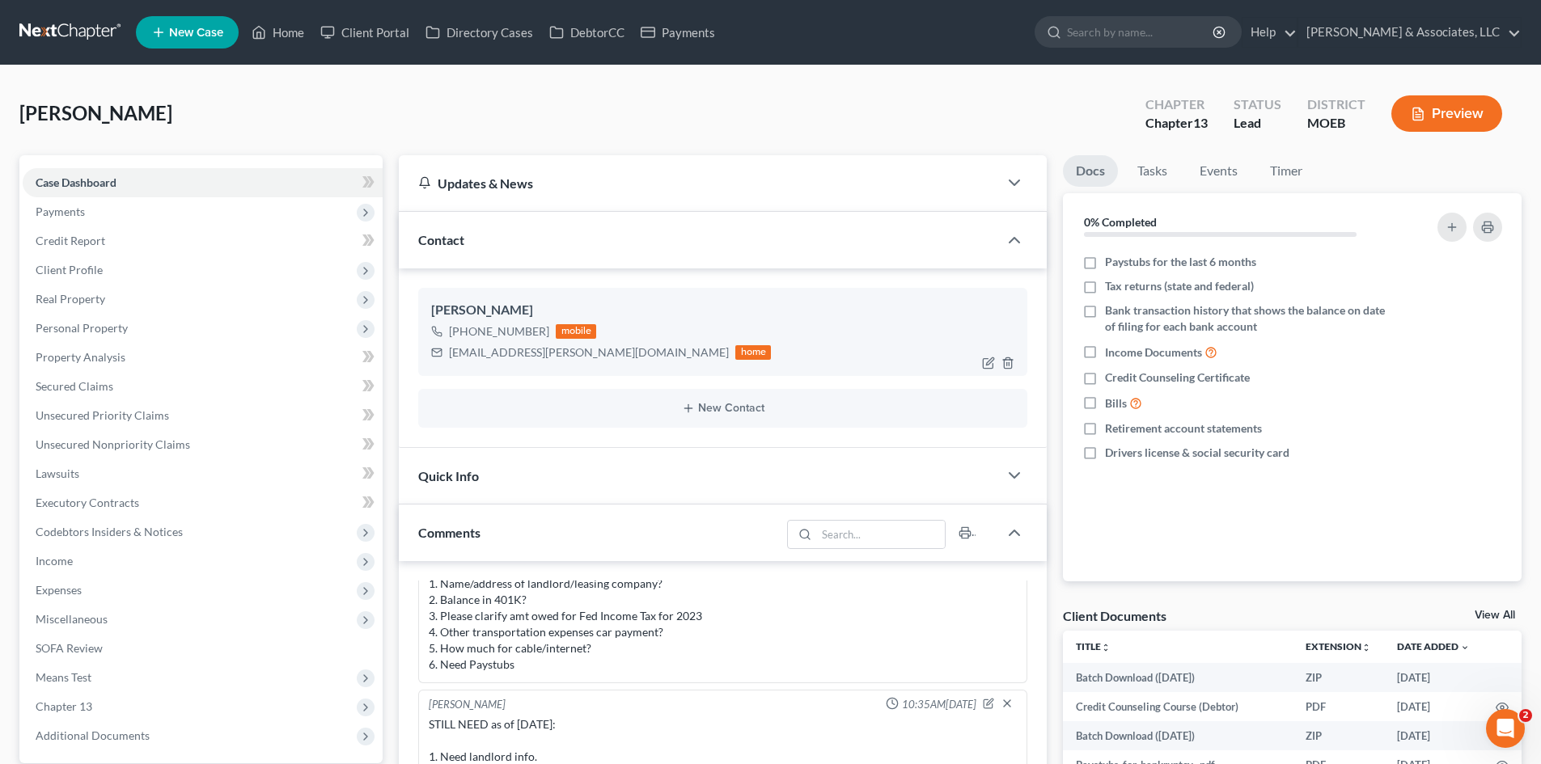
drag, startPoint x: 543, startPoint y: 332, endPoint x: 467, endPoint y: 334, distance: 75.2
click at [467, 334] on div "[PHONE_NUMBER]" at bounding box center [499, 332] width 100 height 16
copy div "314) 243-2429"
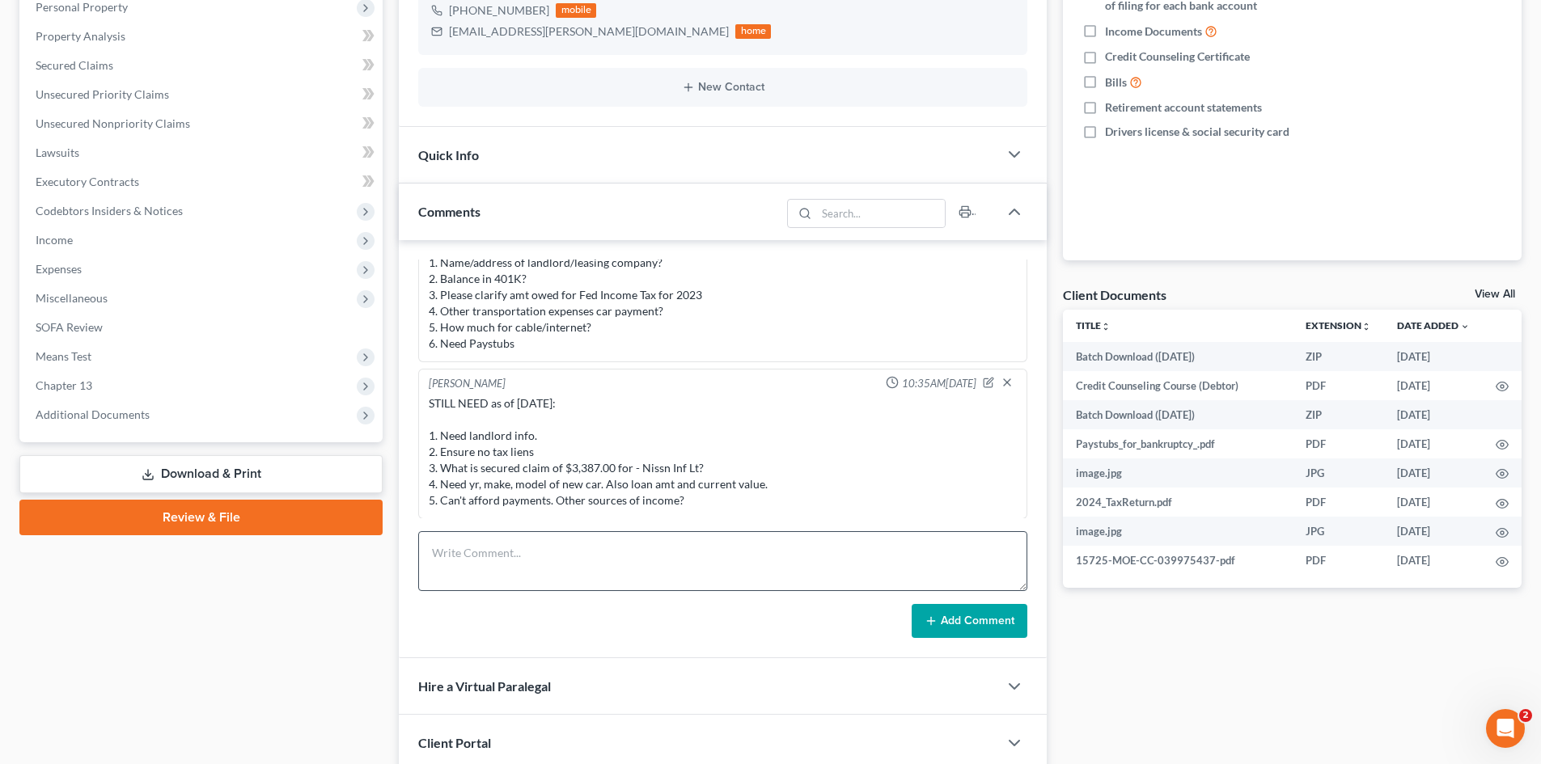
scroll to position [324, 0]
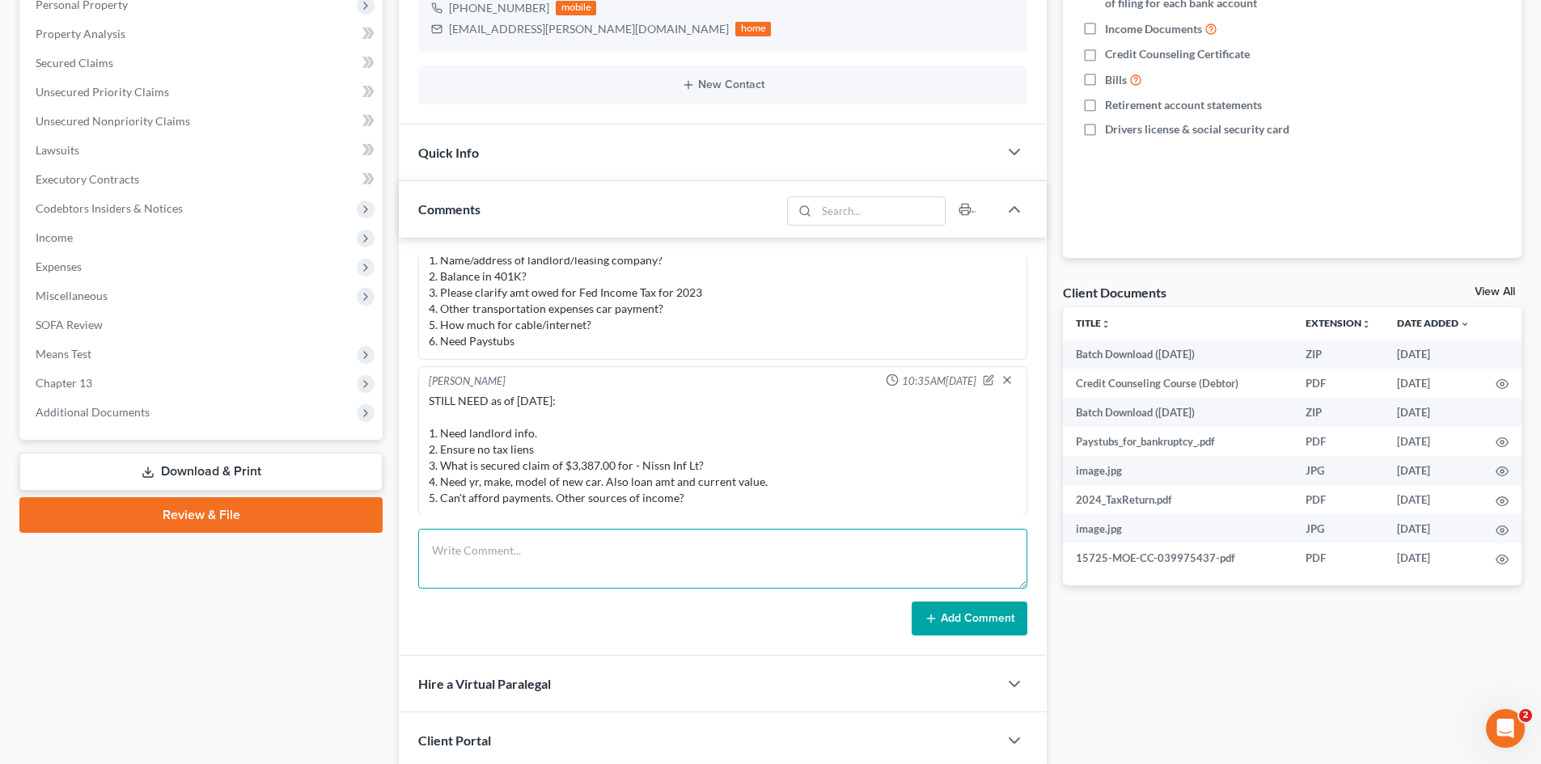
click at [522, 561] on textarea at bounding box center [722, 559] width 609 height 60
click at [458, 577] on textarea "STILL NEED as of [DATE]: 1. Need landlord info. 2. Previous or present vehicle …" at bounding box center [722, 559] width 609 height 60
click at [463, 577] on textarea "STILL NEED as of [DATE]: 1. Need landlord info. 2. Previous or present vehicle …" at bounding box center [722, 559] width 609 height 60
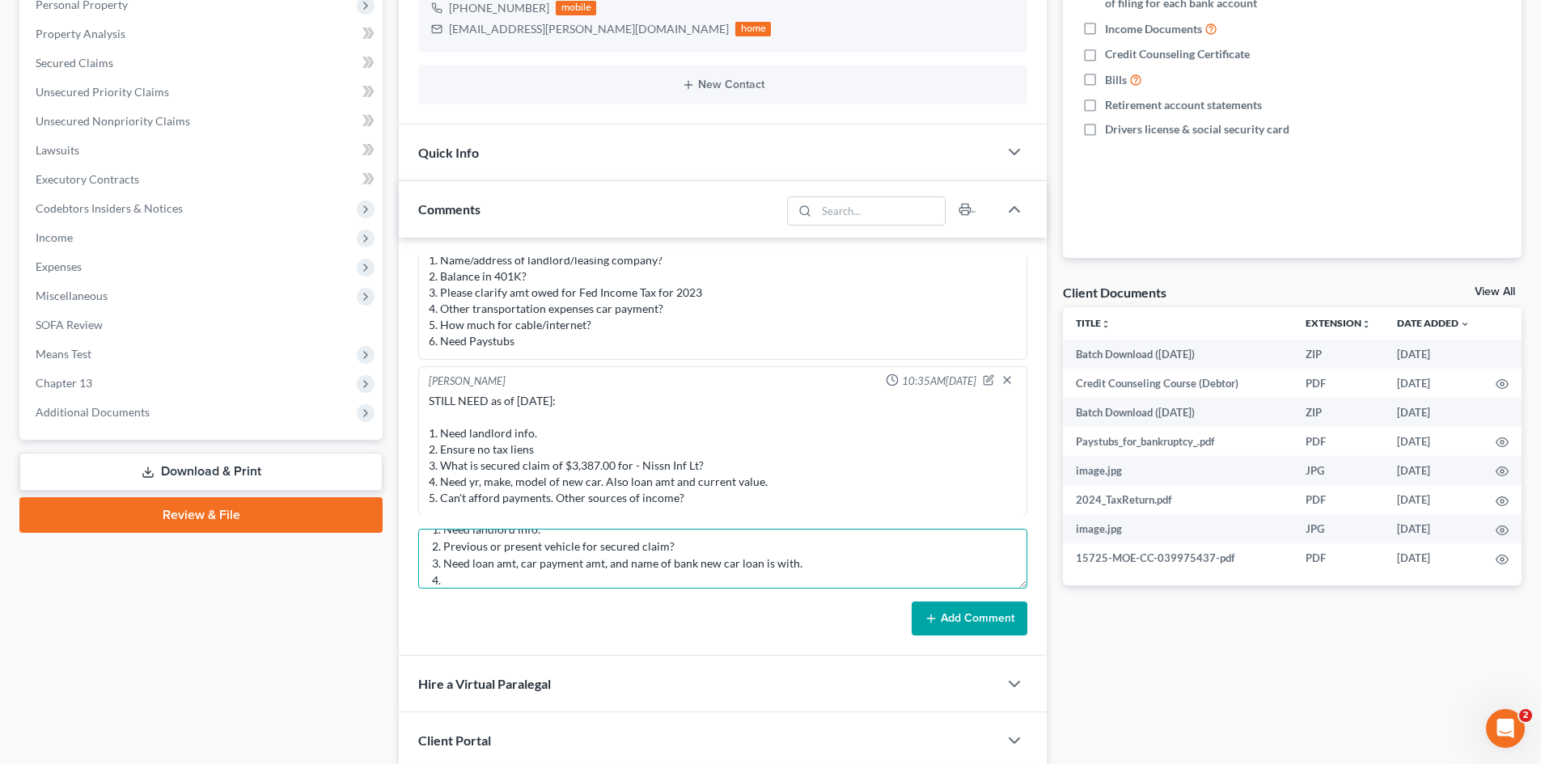
click at [497, 582] on textarea "STILL NEED as of [DATE]: 1. Need landlord info. 2. Previous or present vehicle …" at bounding box center [722, 559] width 609 height 60
click at [675, 579] on textarea "STILL NEED as of [DATE]: 1. Need landlord info. 2. Previous or present vehicle …" at bounding box center [722, 559] width 609 height 60
click at [497, 586] on textarea "STILL NEED as of [DATE]: 1. Need landlord info. 2. Previous or present vehicle …" at bounding box center [722, 559] width 609 height 60
paste textarea "Need to open a new checking acct with a bank you don't owe money to."
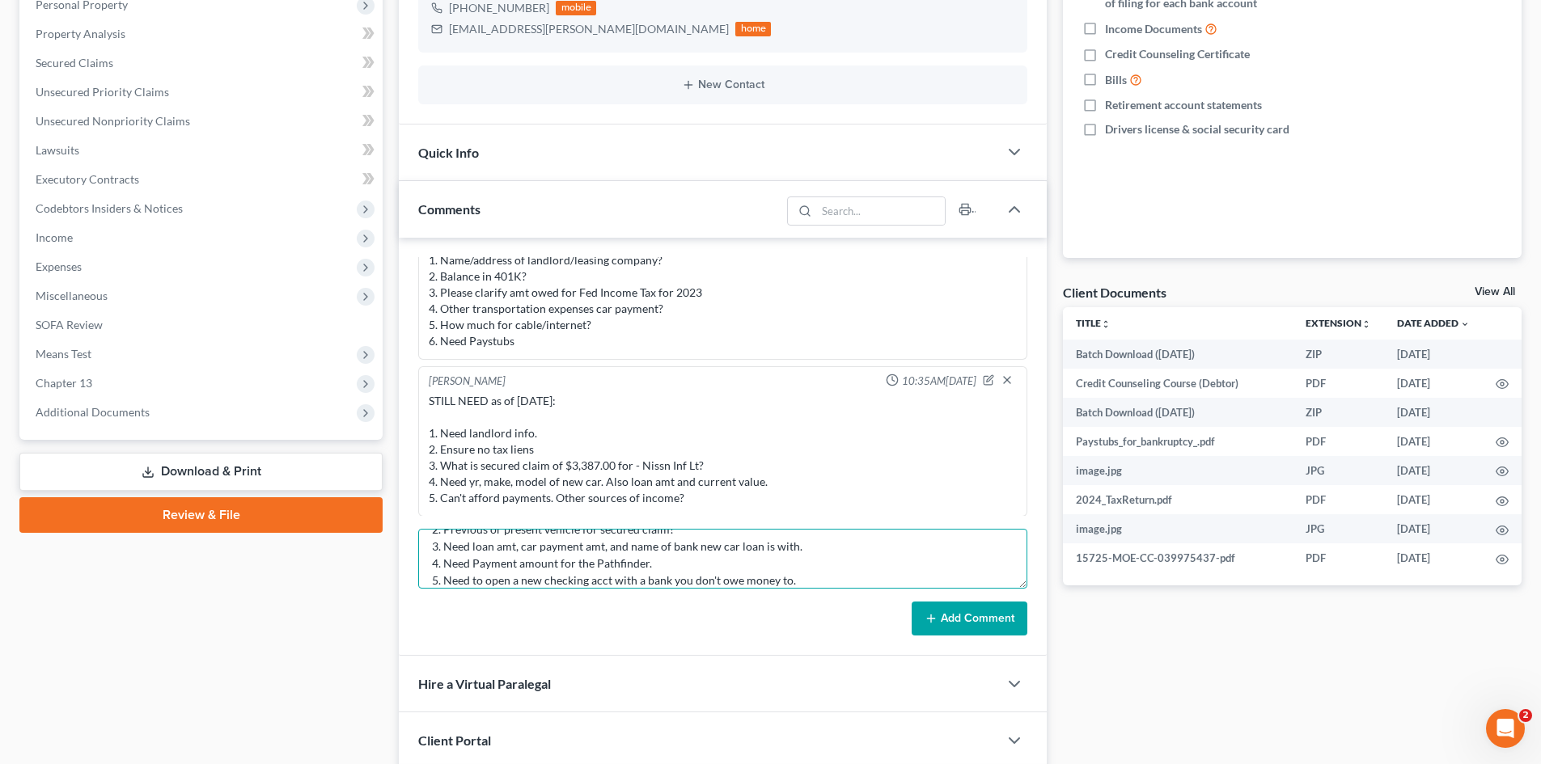
scroll to position [89, 0]
type textarea "STILL NEED as of [DATE]: 1. Need landlord info. 2. Previous or present vehicle …"
click at [978, 624] on button "Add Comment" at bounding box center [970, 619] width 116 height 34
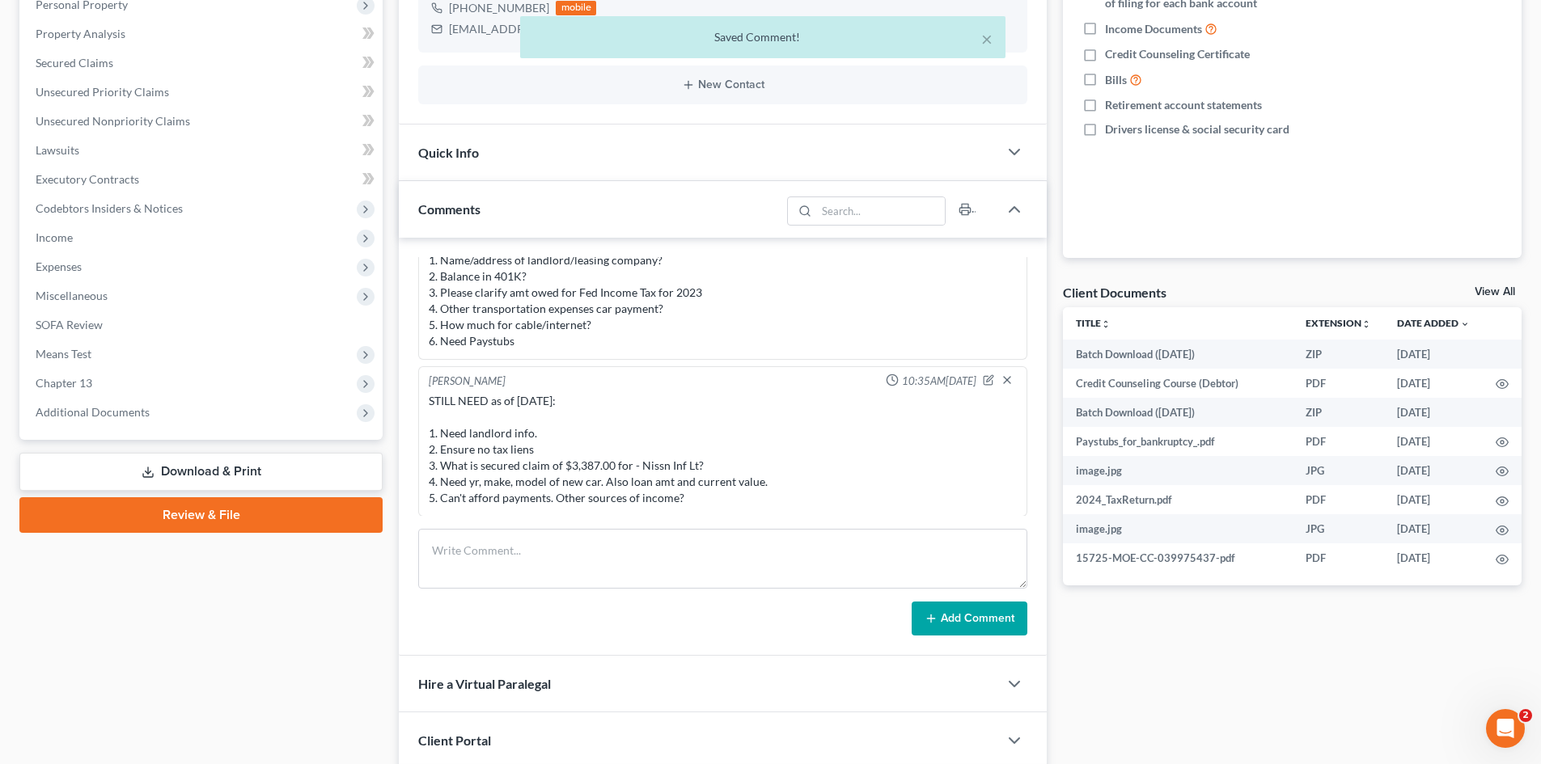
scroll to position [1848, 0]
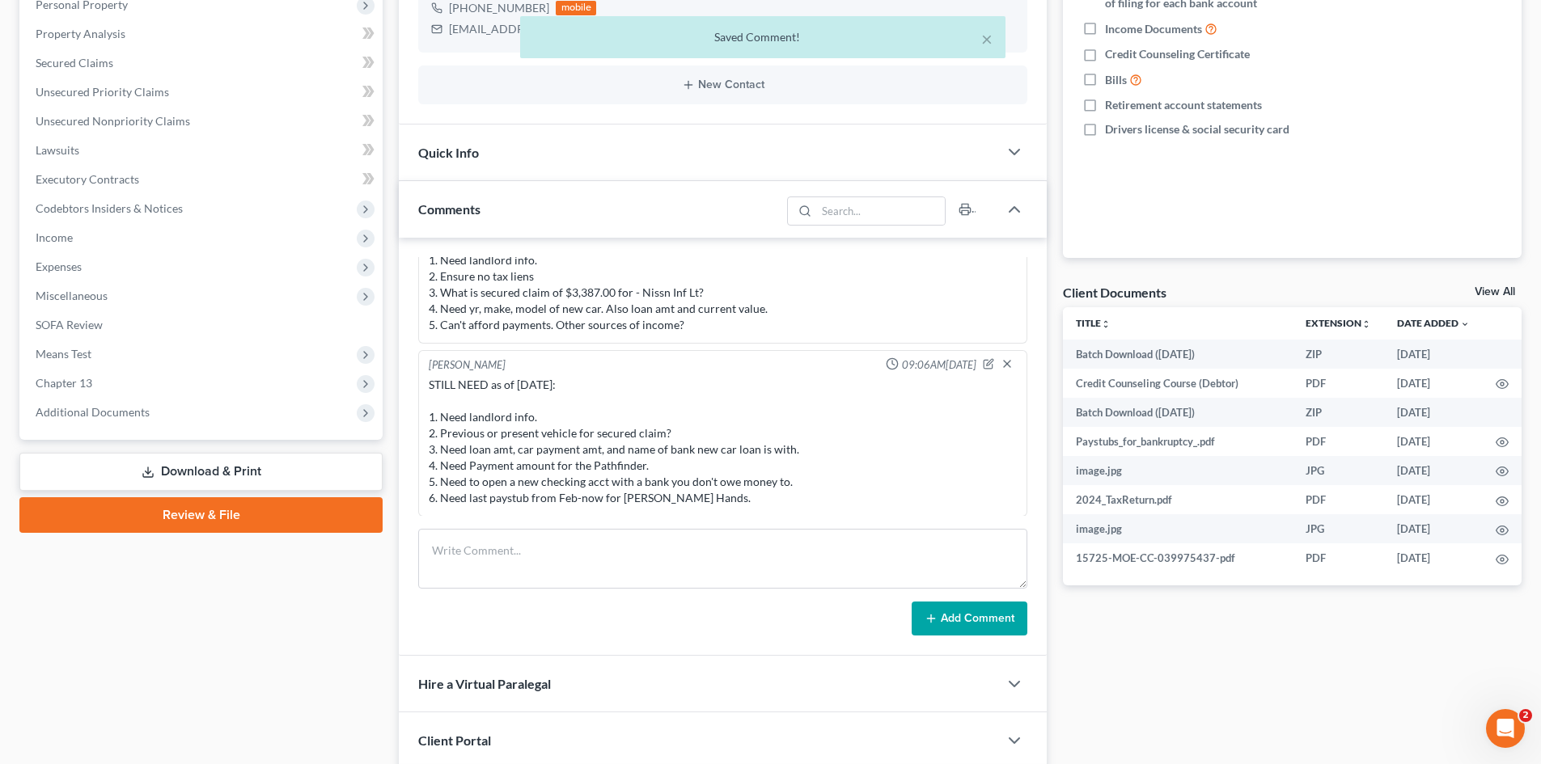
drag, startPoint x: 757, startPoint y: 501, endPoint x: 431, endPoint y: 424, distance: 335.1
click at [431, 424] on div "STILL NEED as of [DATE]: 1. Need landlord info. 2. Previous or present vehicle …" at bounding box center [723, 441] width 588 height 129
copy div "1. Need landlord info. 2. Previous or present vehicle for secured claim? 3. Nee…"
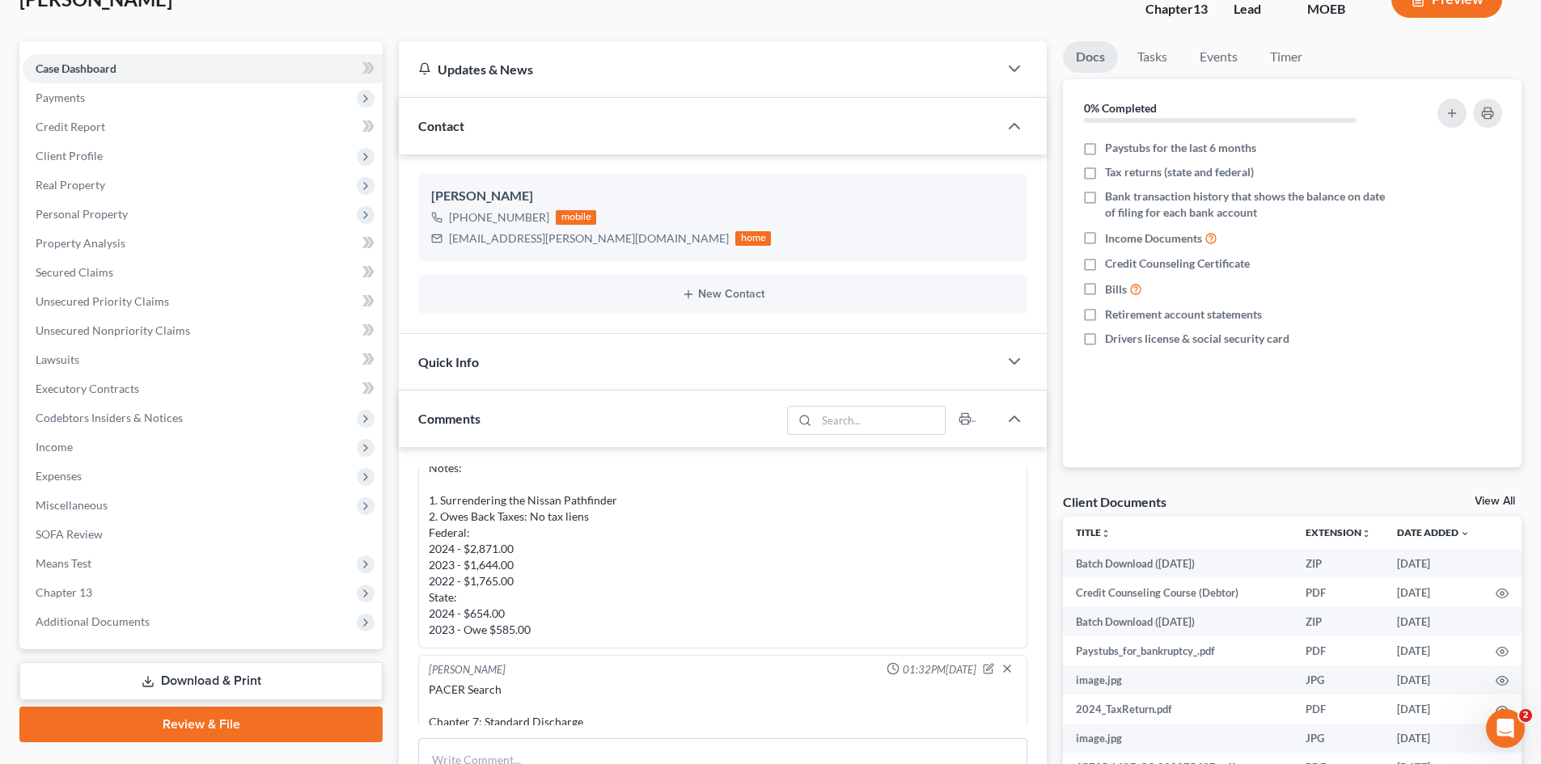
scroll to position [0, 0]
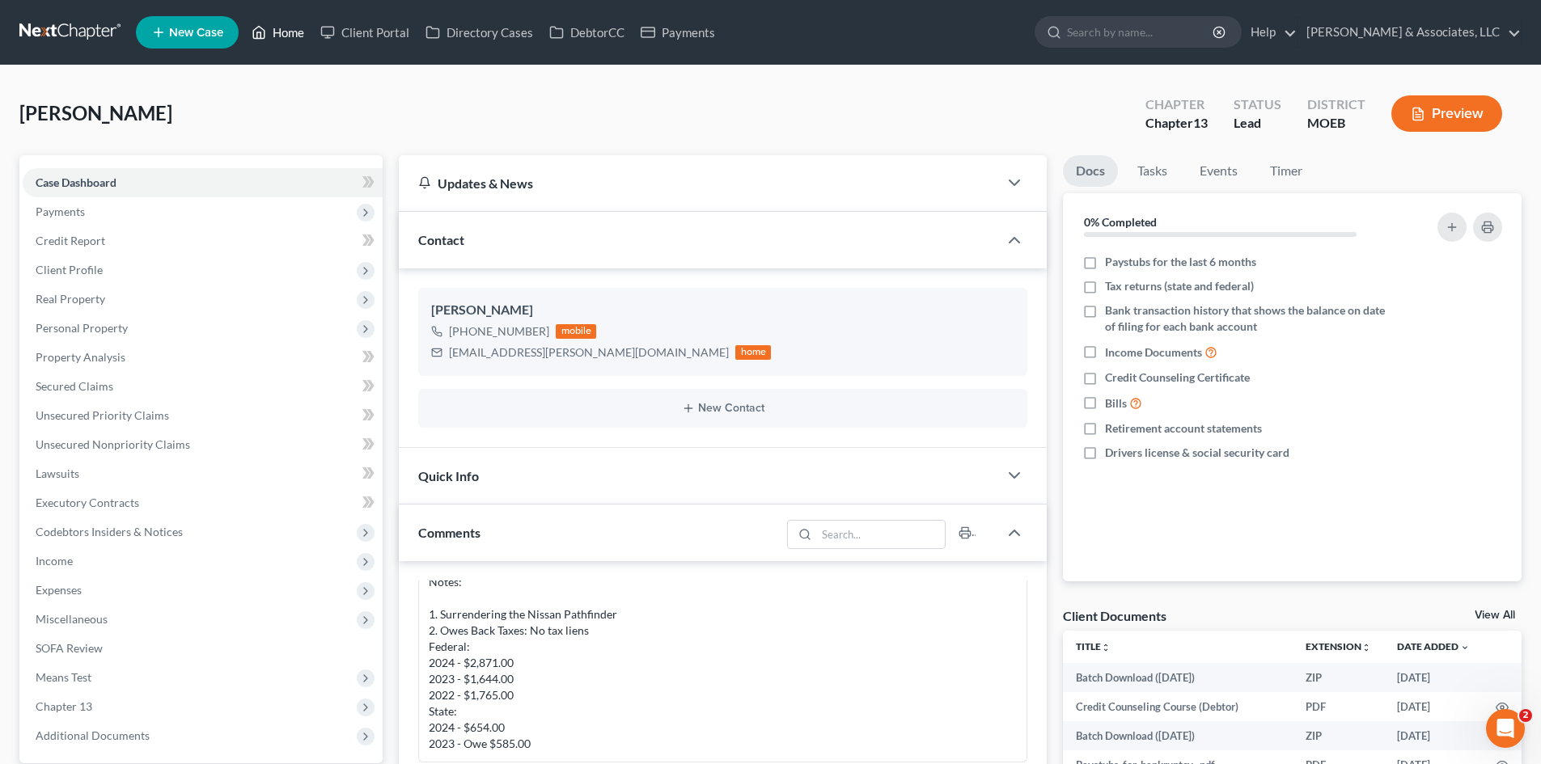
click at [290, 33] on link "Home" at bounding box center [277, 32] width 69 height 29
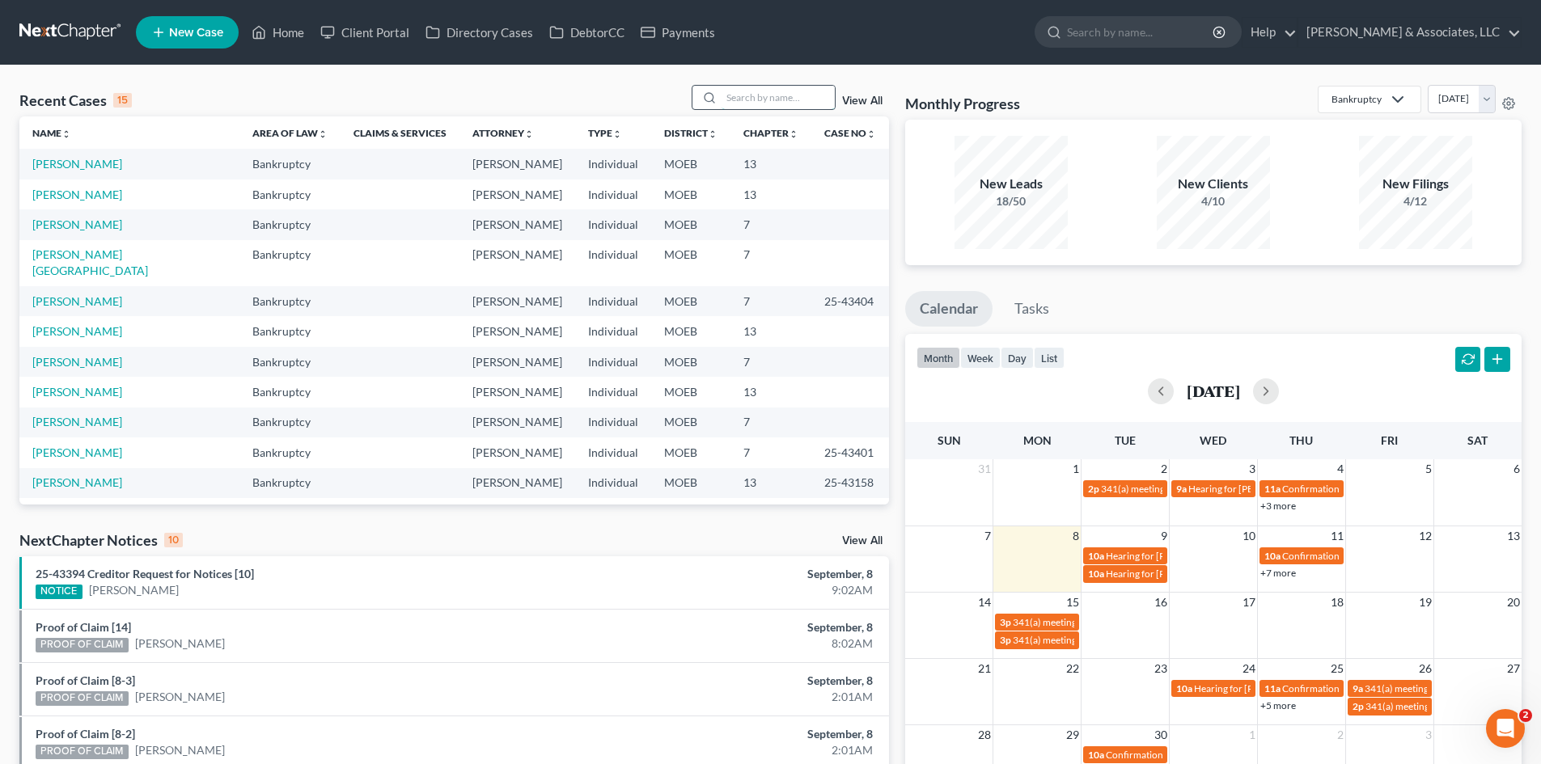
click at [779, 105] on input "search" at bounding box center [777, 97] width 113 height 23
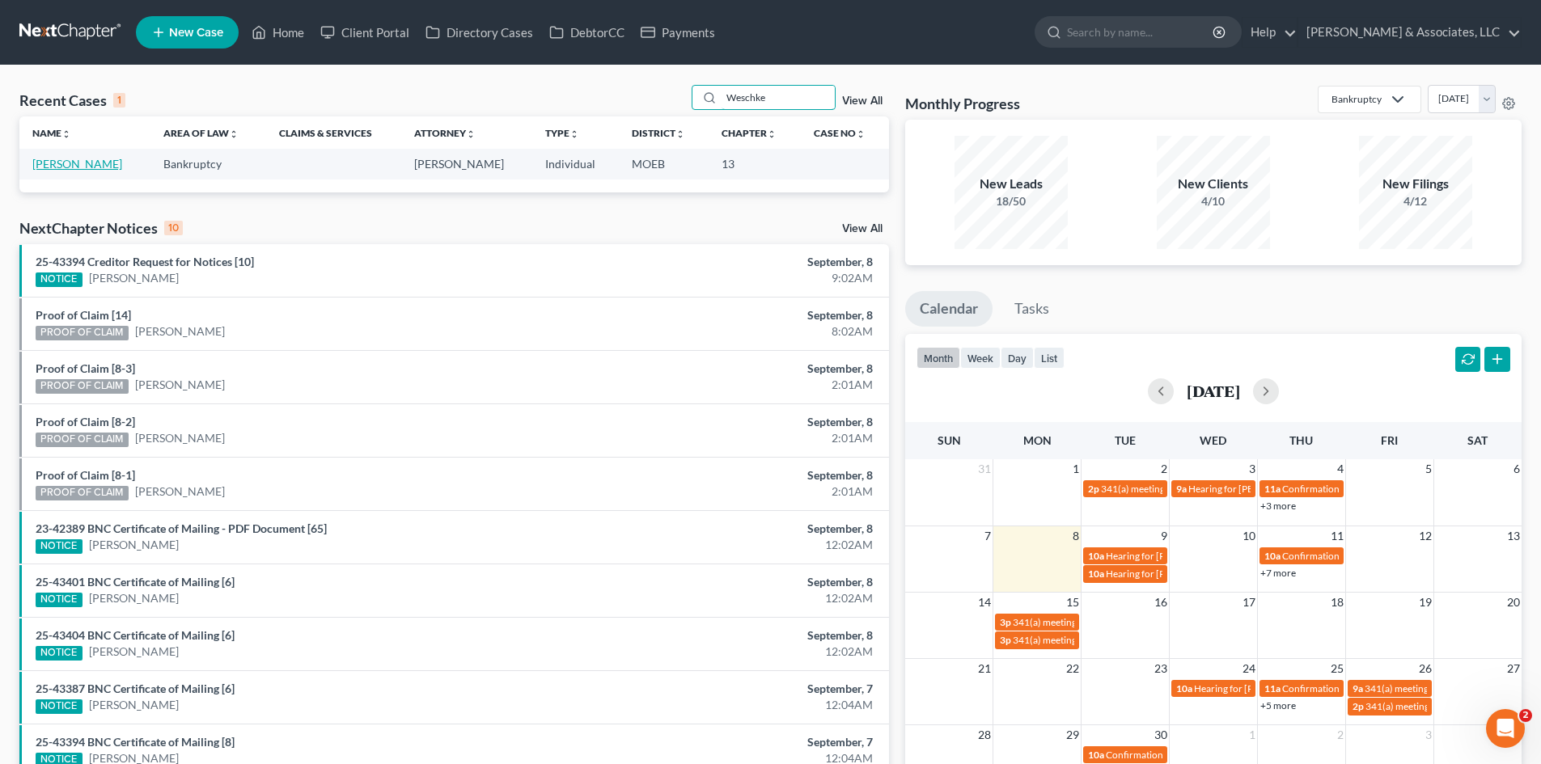
type input "Weschke"
click at [108, 160] on link "[PERSON_NAME]" at bounding box center [77, 164] width 90 height 14
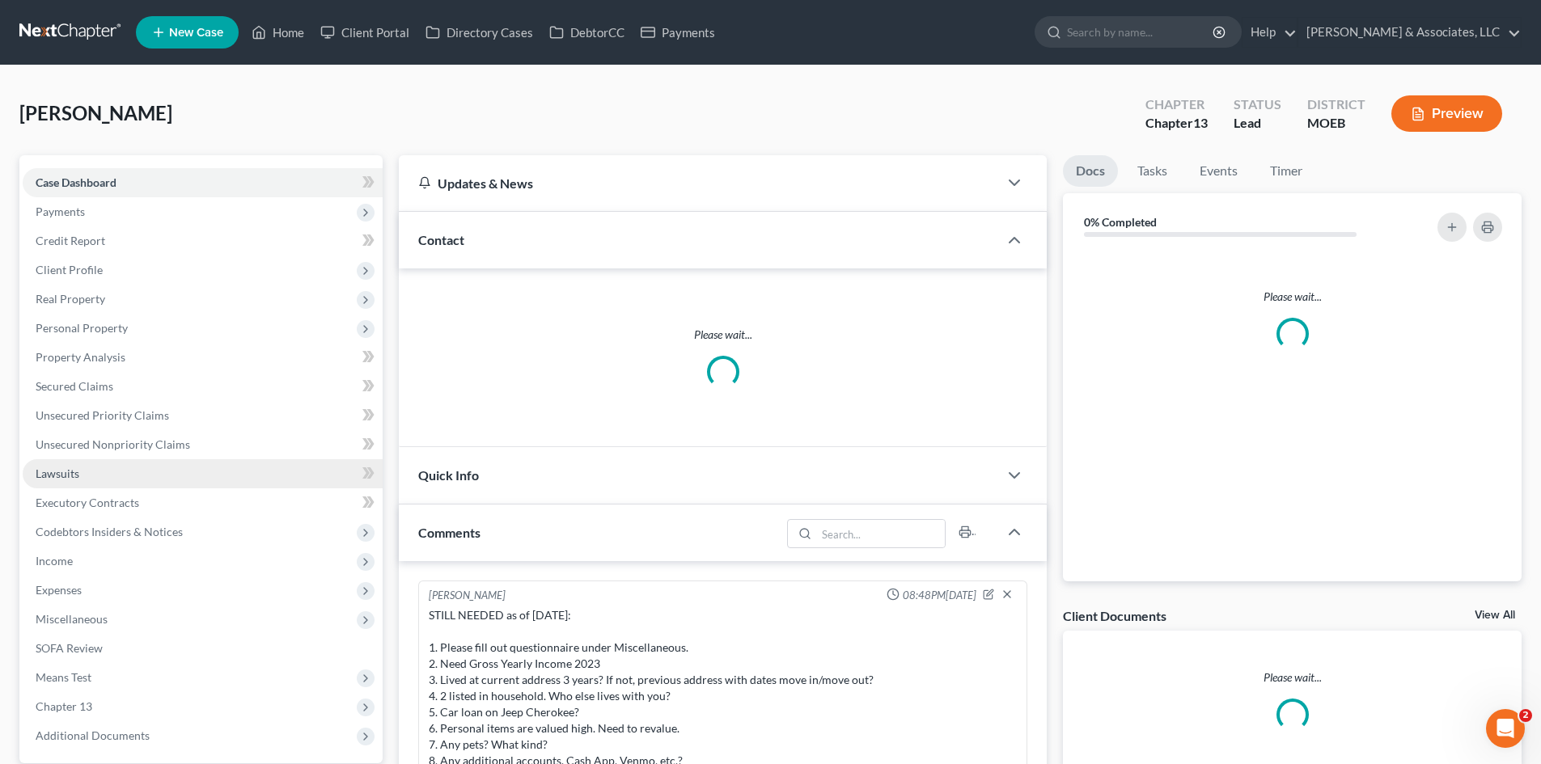
scroll to position [1929, 0]
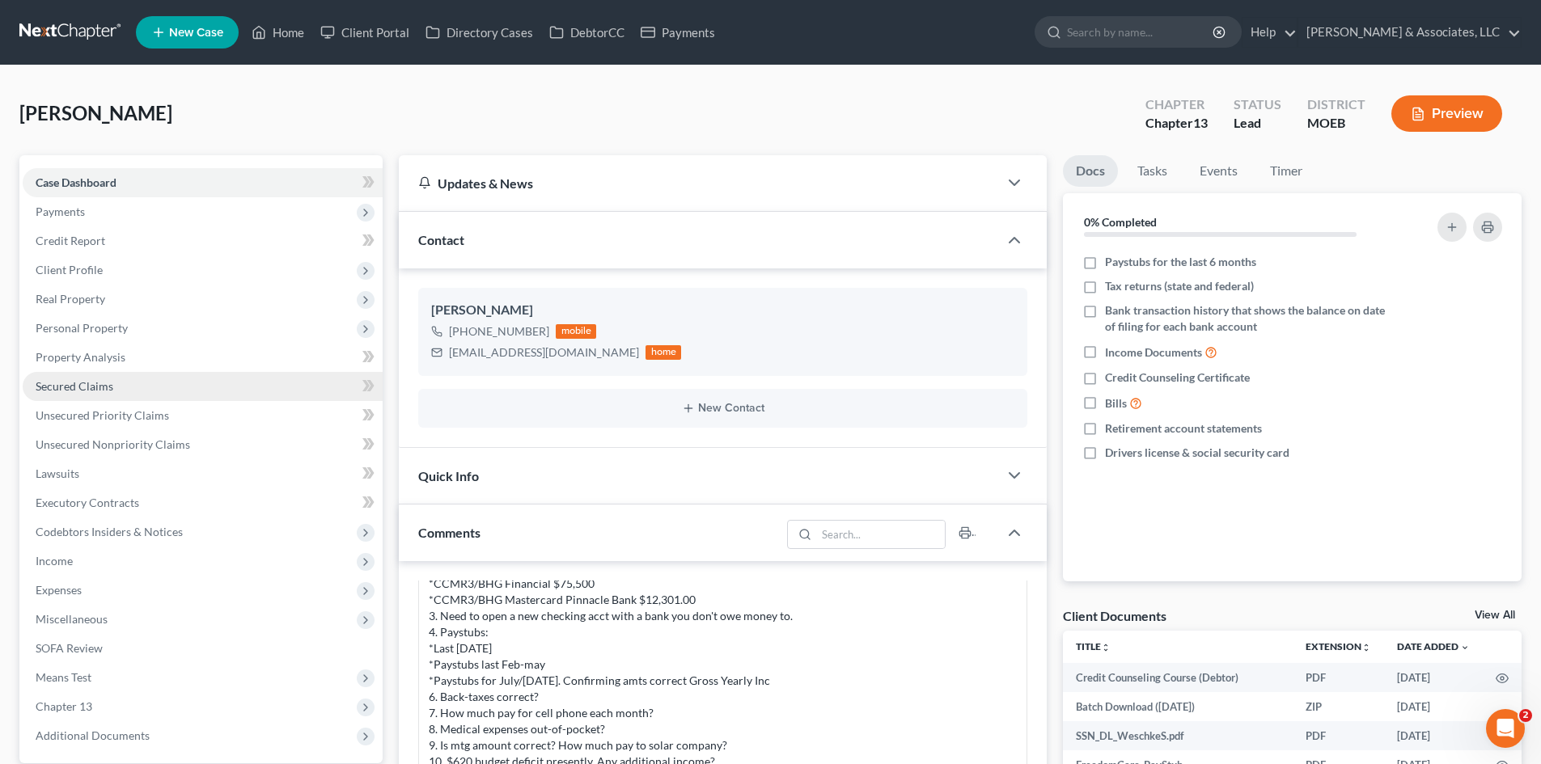
click at [99, 387] on span "Secured Claims" at bounding box center [75, 386] width 78 height 14
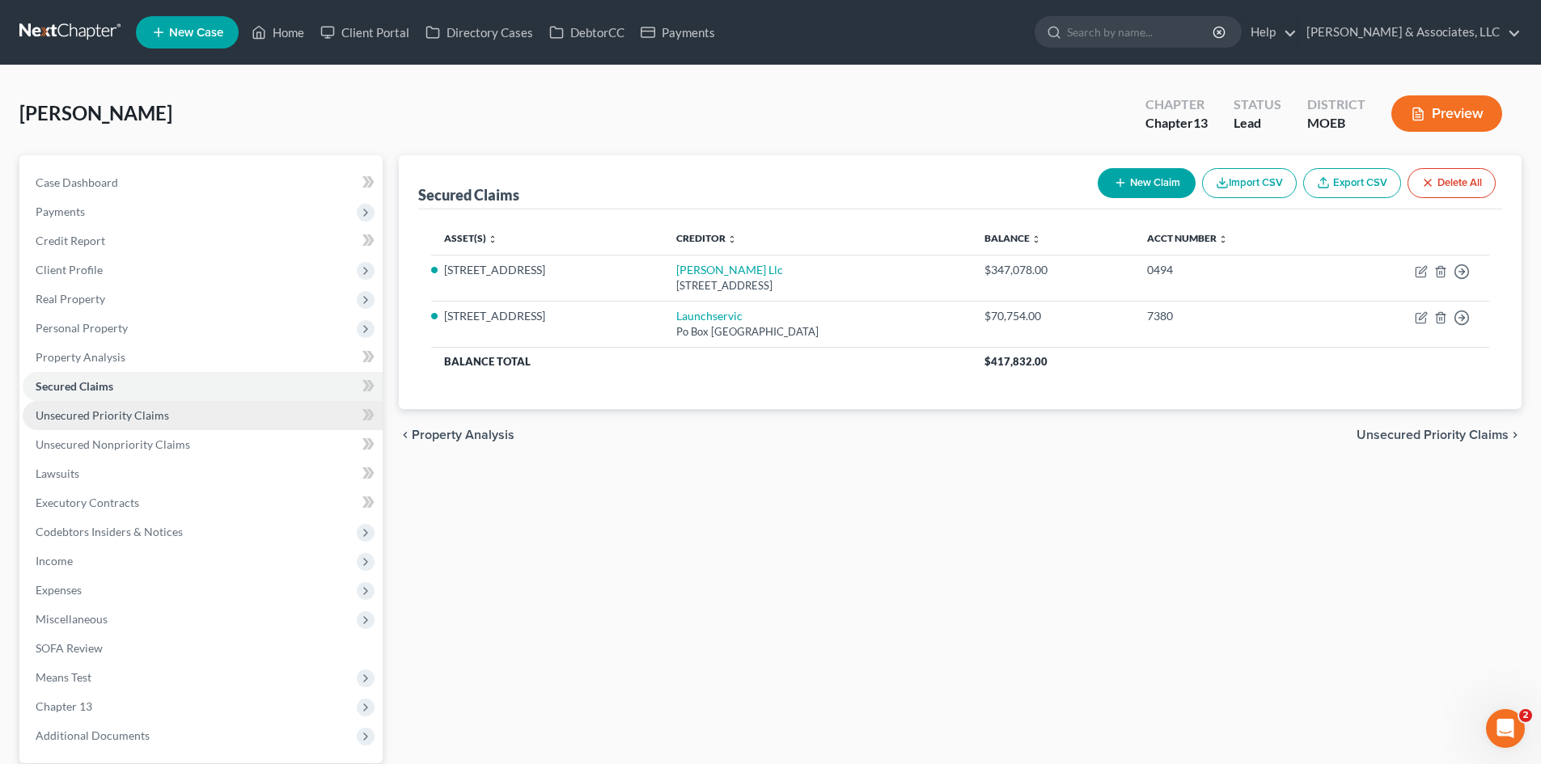
click at [113, 415] on span "Unsecured Priority Claims" at bounding box center [102, 415] width 133 height 14
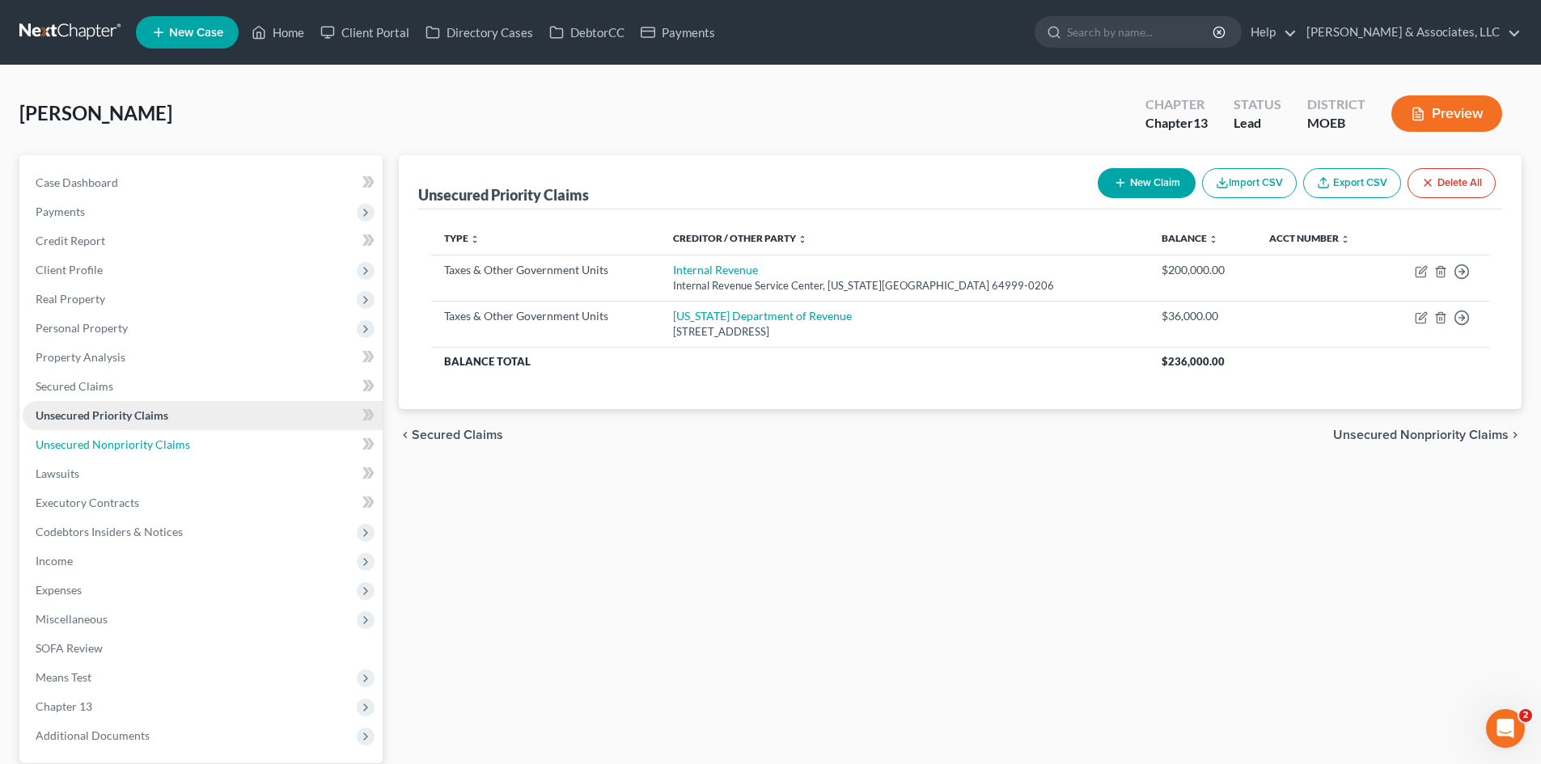
drag, startPoint x: 115, startPoint y: 440, endPoint x: 174, endPoint y: 423, distance: 61.4
click at [115, 440] on span "Unsecured Nonpriority Claims" at bounding box center [113, 445] width 154 height 14
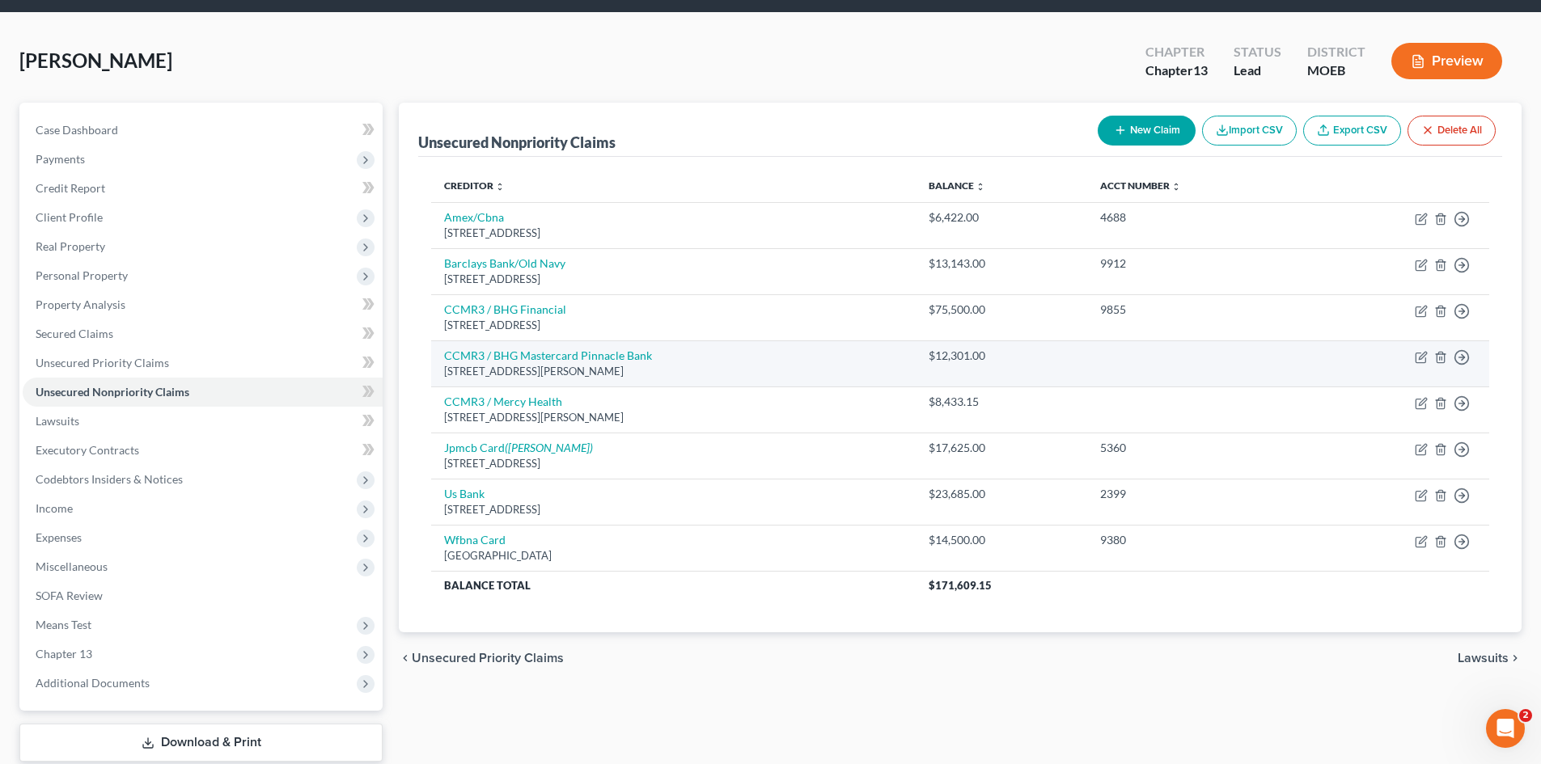
scroll to position [81, 0]
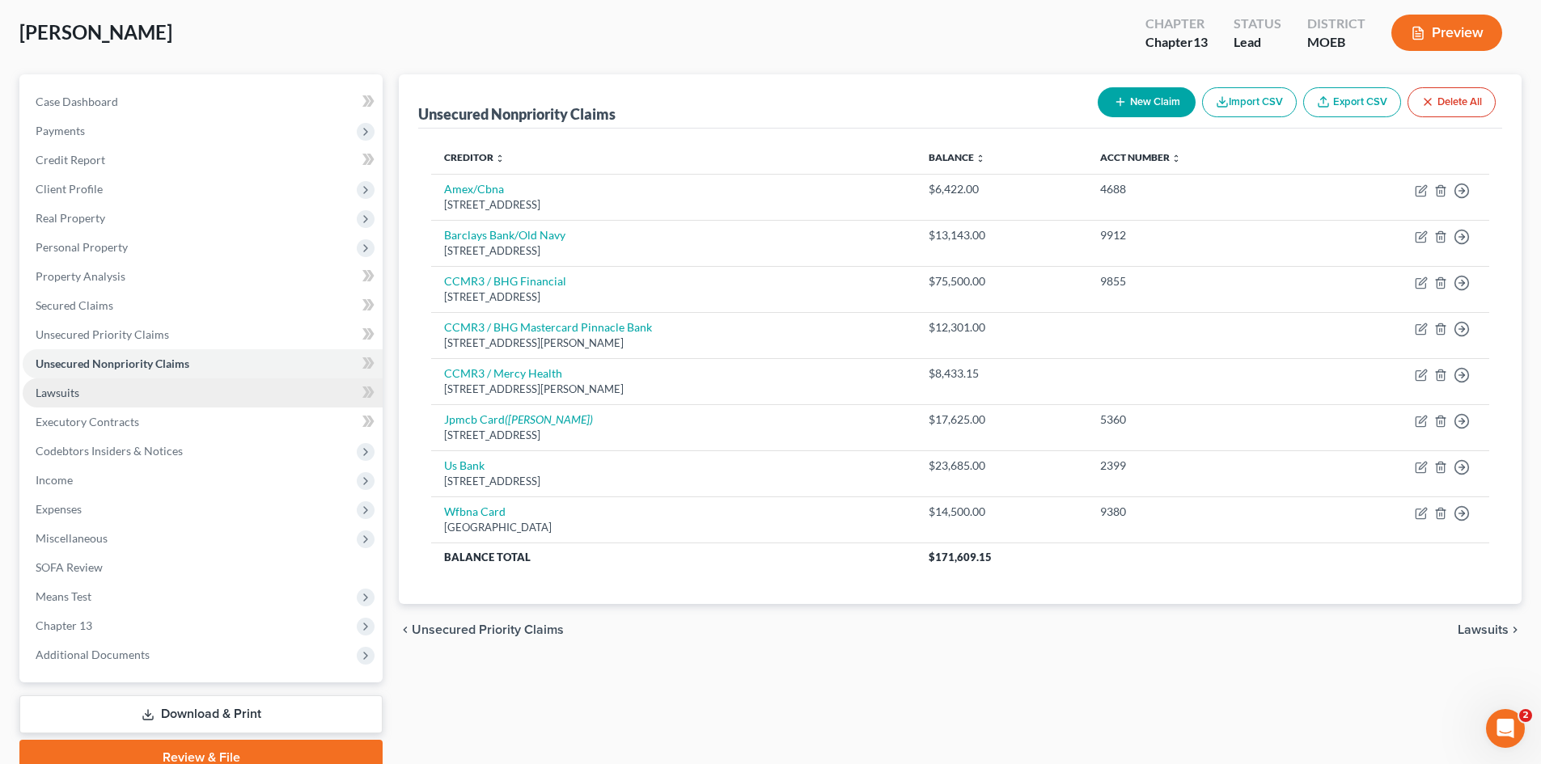
click at [61, 388] on span "Lawsuits" at bounding box center [58, 393] width 44 height 14
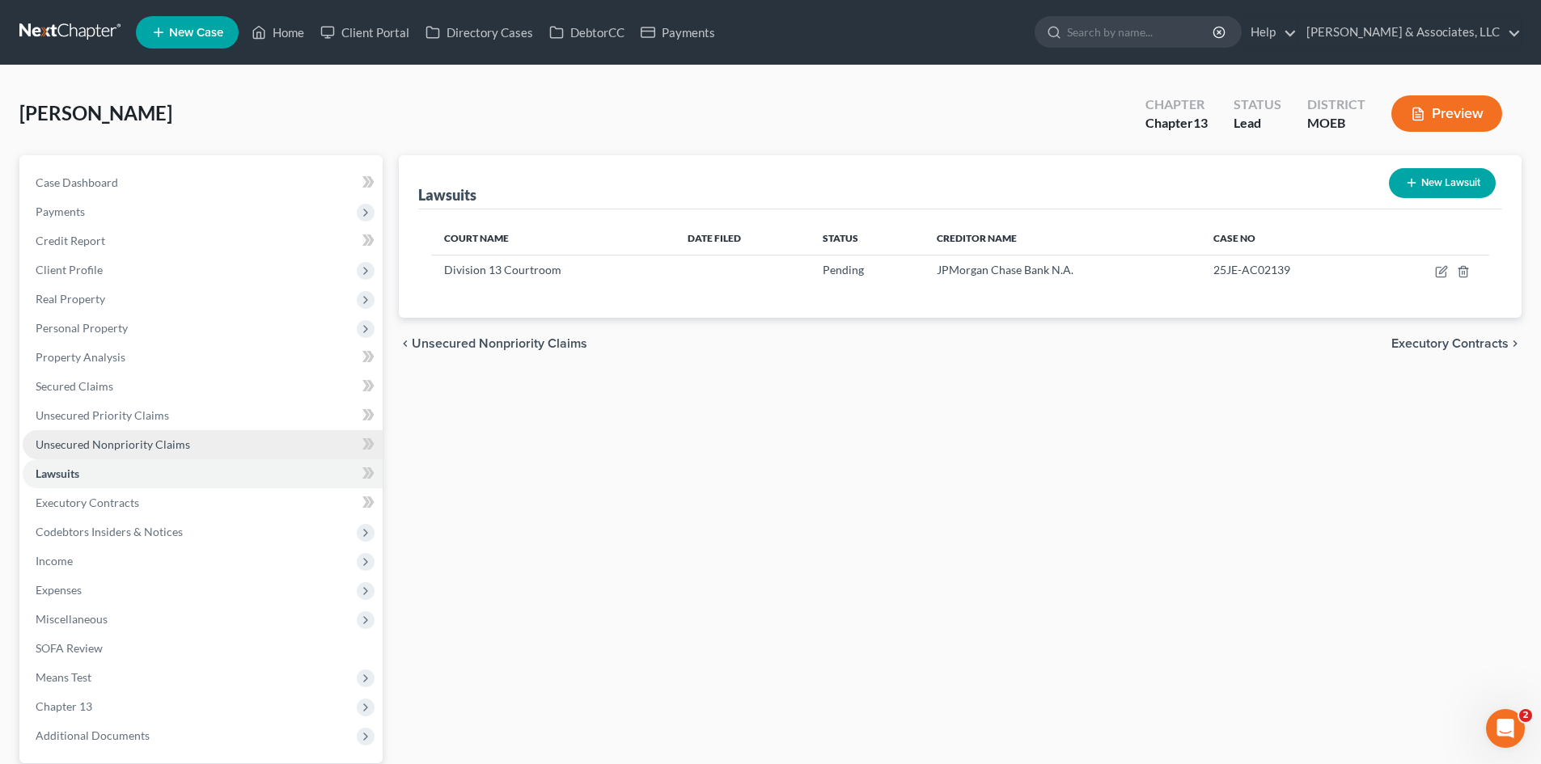
click at [76, 443] on span "Unsecured Nonpriority Claims" at bounding box center [113, 445] width 154 height 14
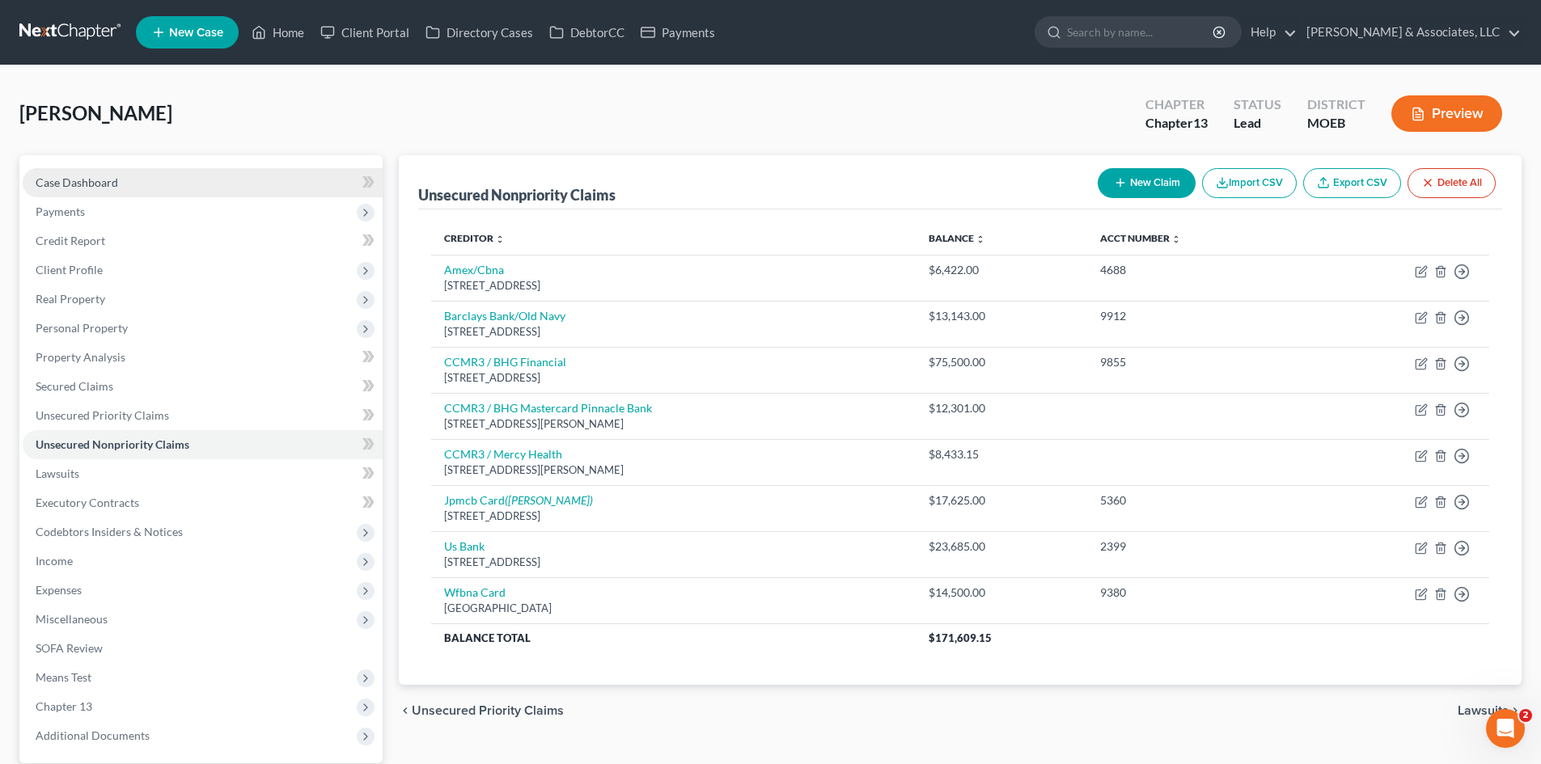
drag, startPoint x: 97, startPoint y: 181, endPoint x: 114, endPoint y: 177, distance: 17.5
click at [97, 181] on span "Case Dashboard" at bounding box center [77, 183] width 82 height 14
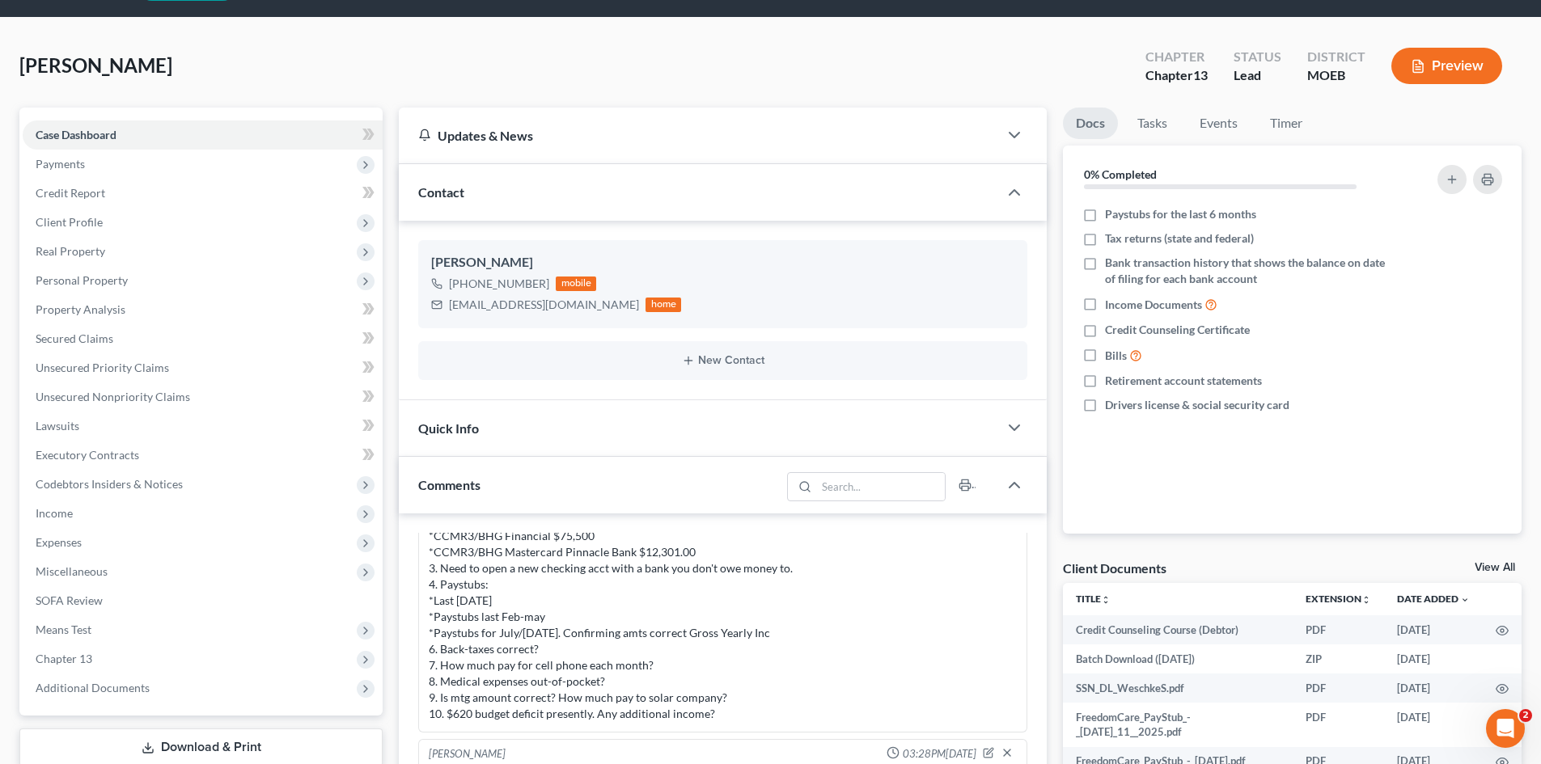
scroll to position [162, 0]
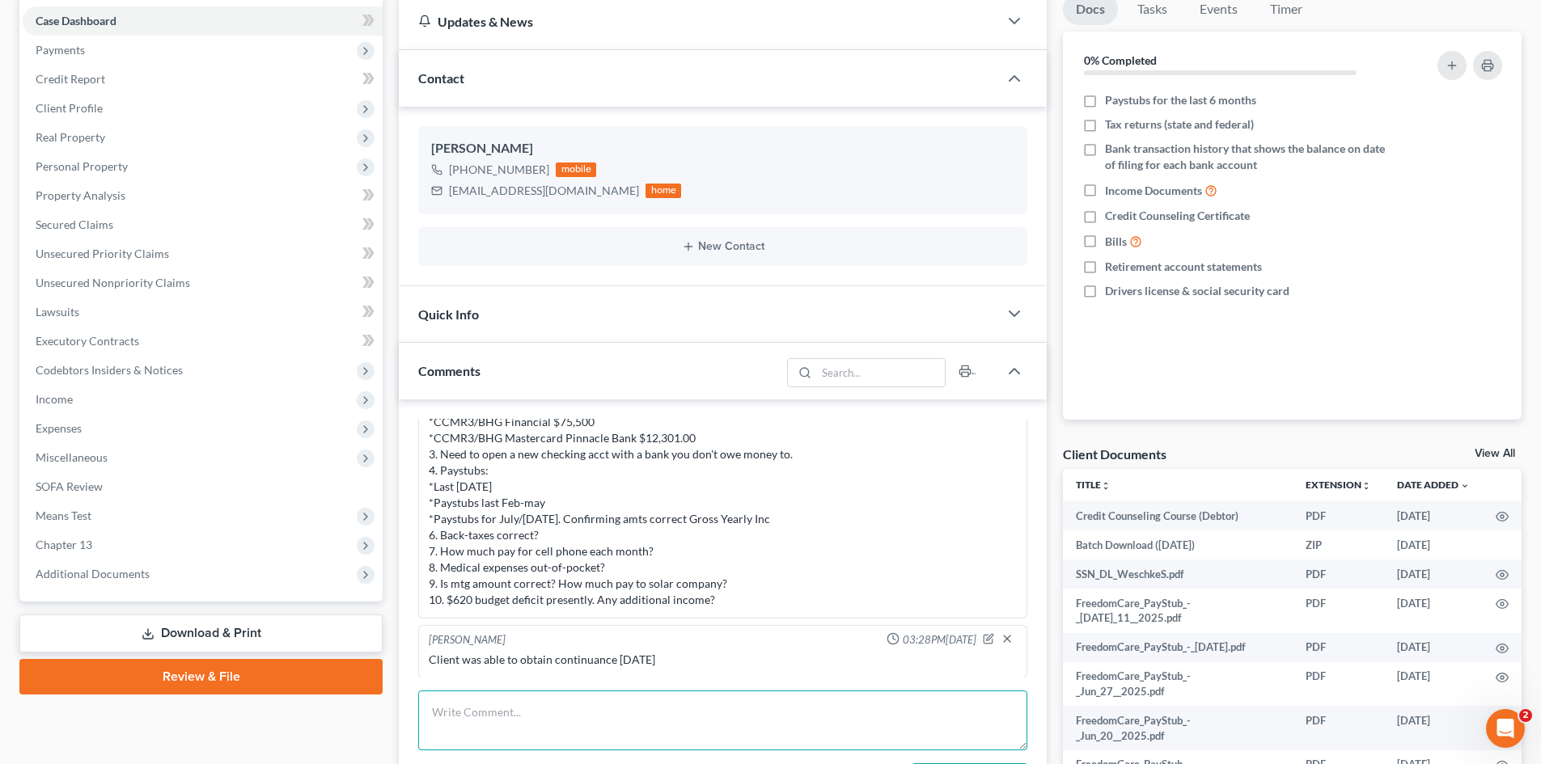
click at [534, 712] on textarea at bounding box center [722, 721] width 609 height 60
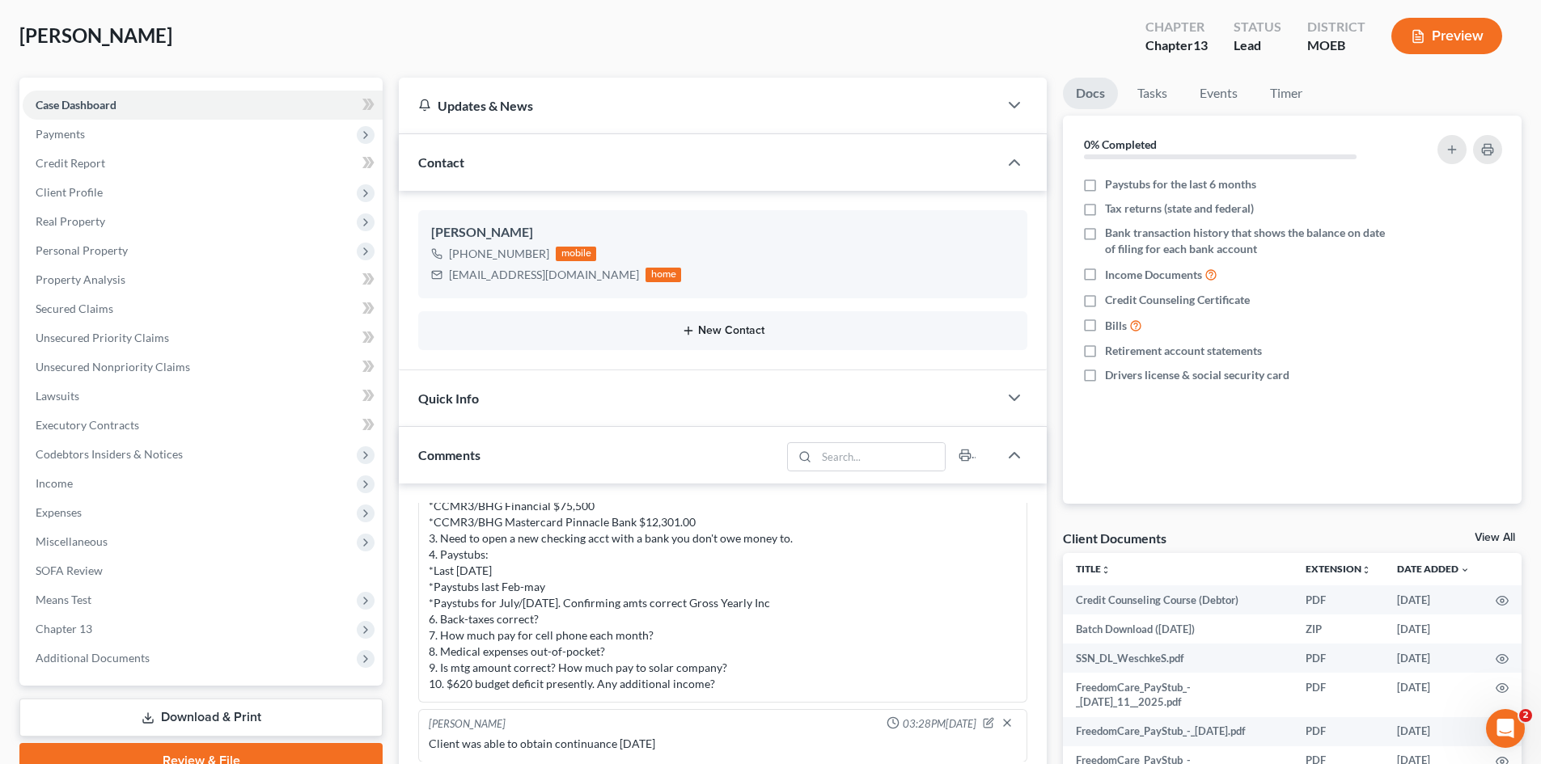
scroll to position [0, 0]
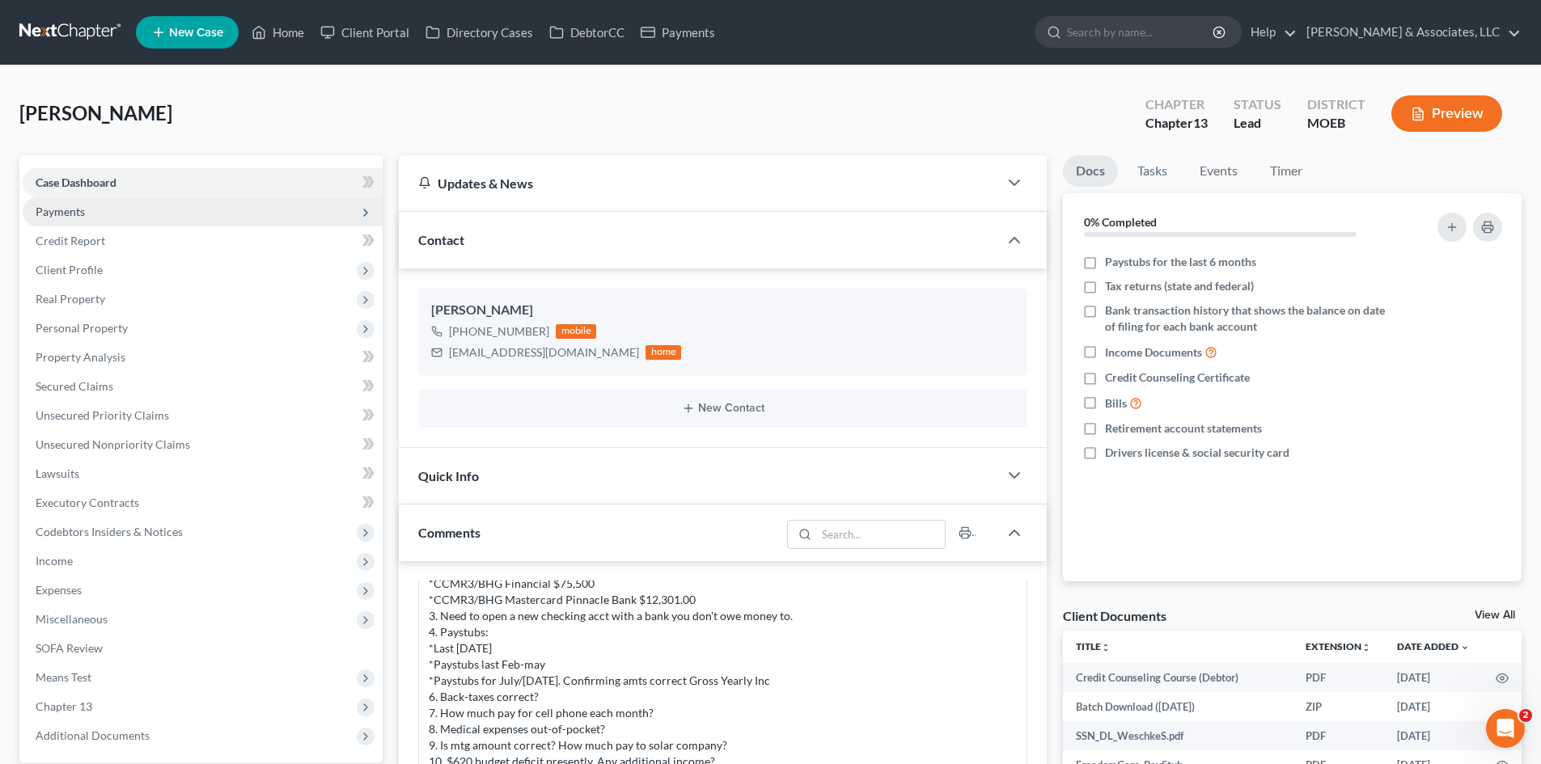
click at [57, 205] on span "Payments" at bounding box center [60, 212] width 49 height 14
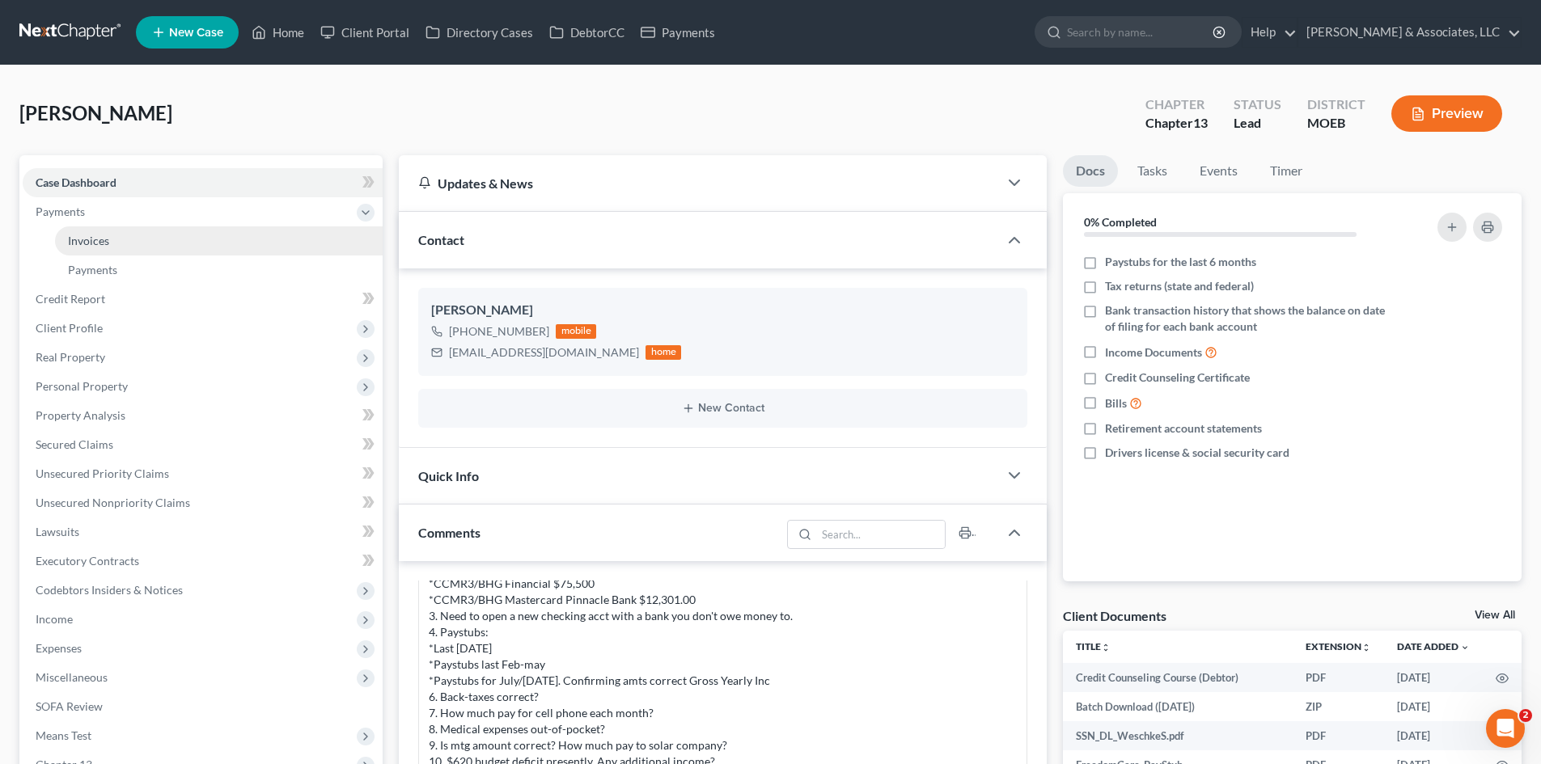
click at [125, 239] on link "Invoices" at bounding box center [219, 240] width 328 height 29
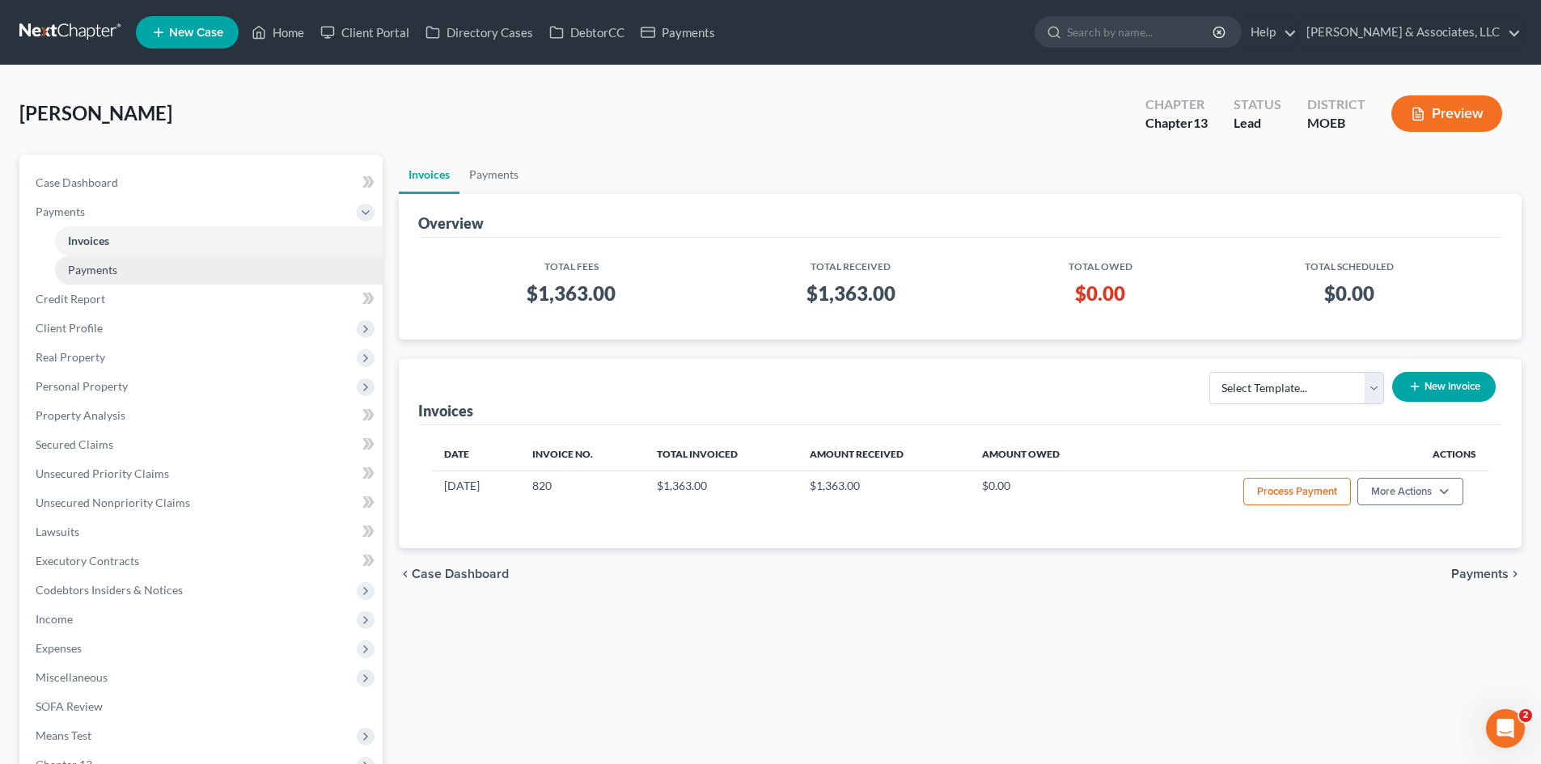
click at [105, 271] on span "Payments" at bounding box center [92, 270] width 49 height 14
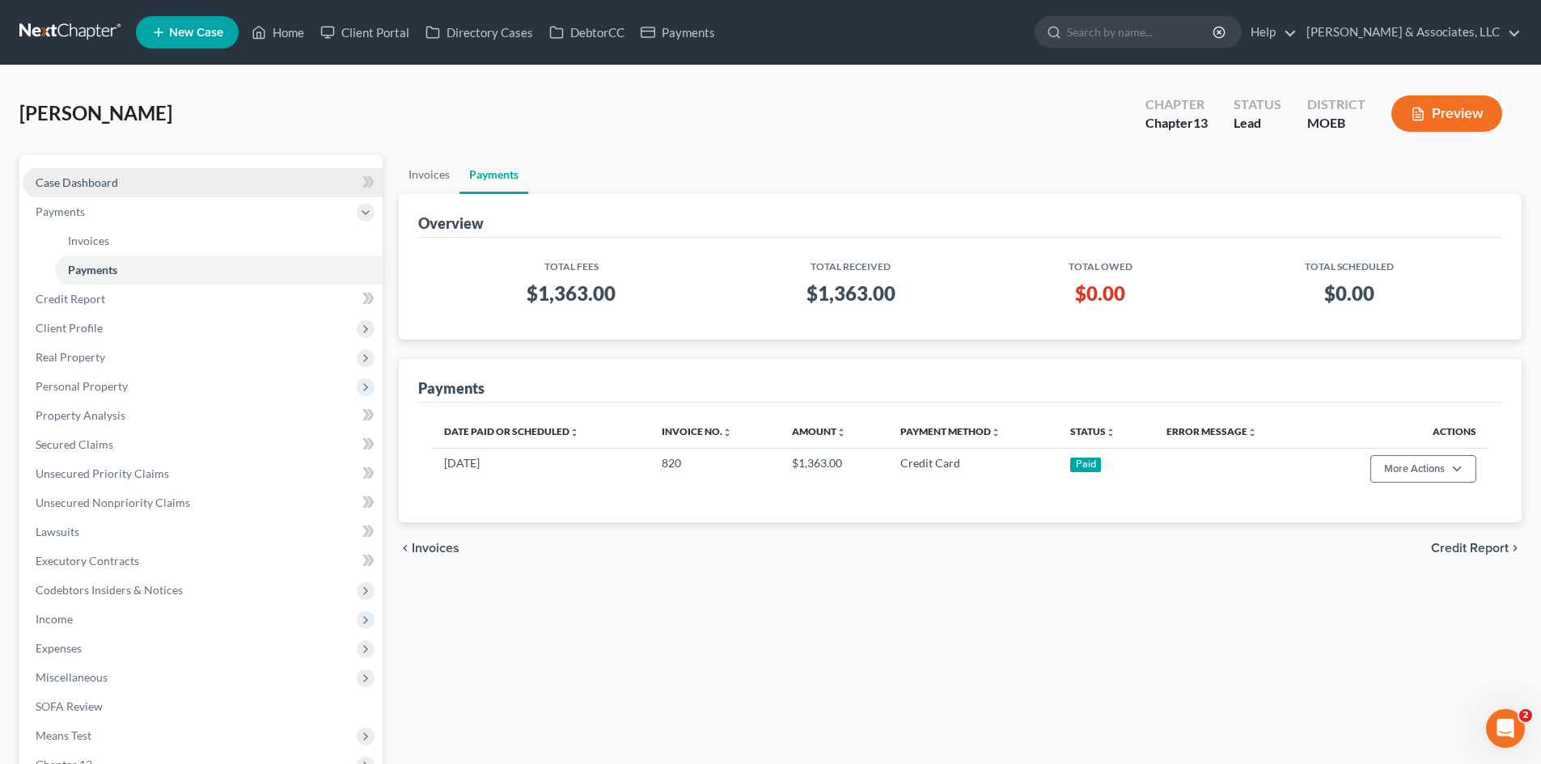
drag, startPoint x: 98, startPoint y: 184, endPoint x: 118, endPoint y: 186, distance: 20.4
click at [98, 183] on span "Case Dashboard" at bounding box center [77, 183] width 82 height 14
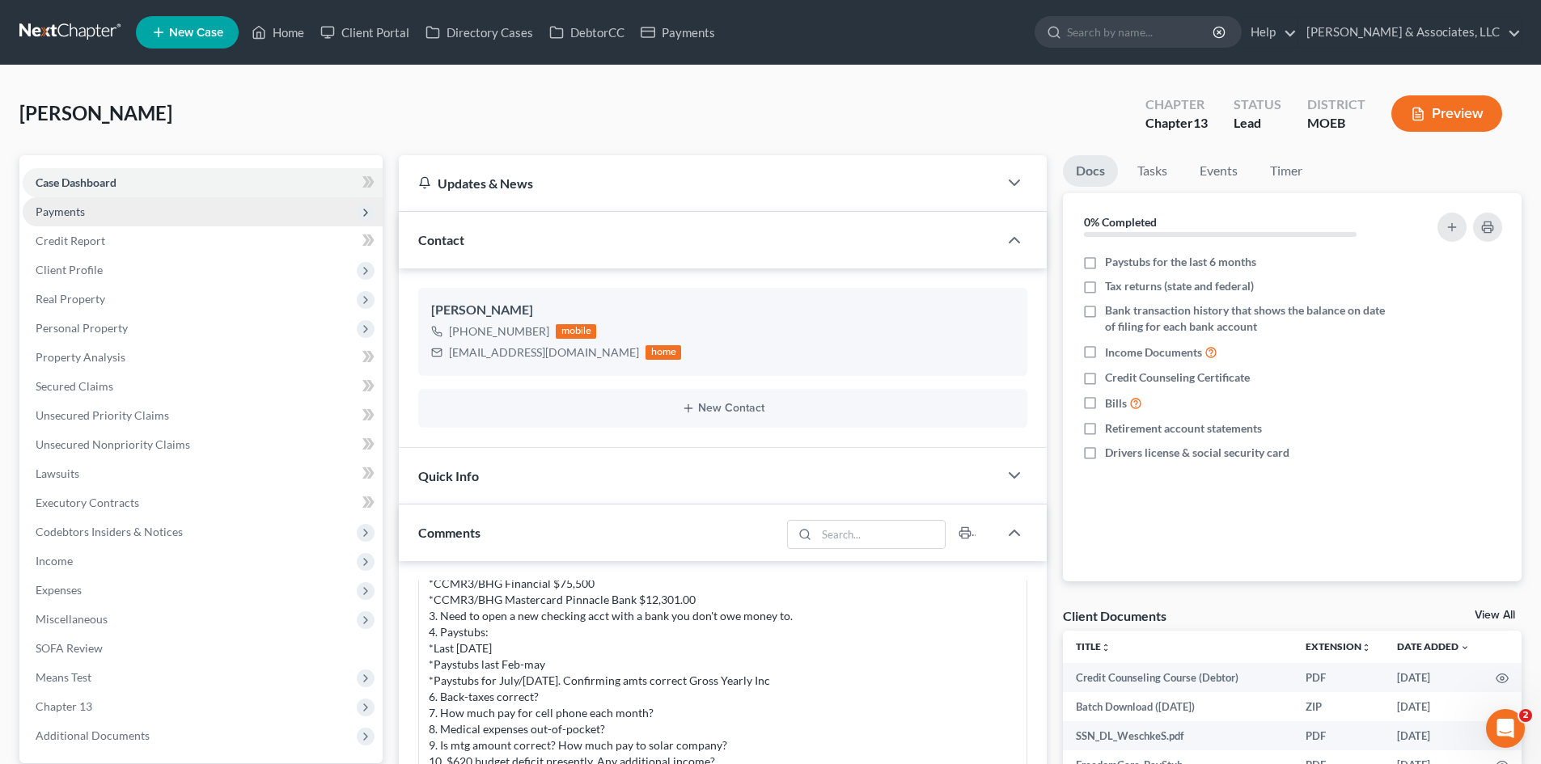
click at [75, 212] on span "Payments" at bounding box center [60, 212] width 49 height 14
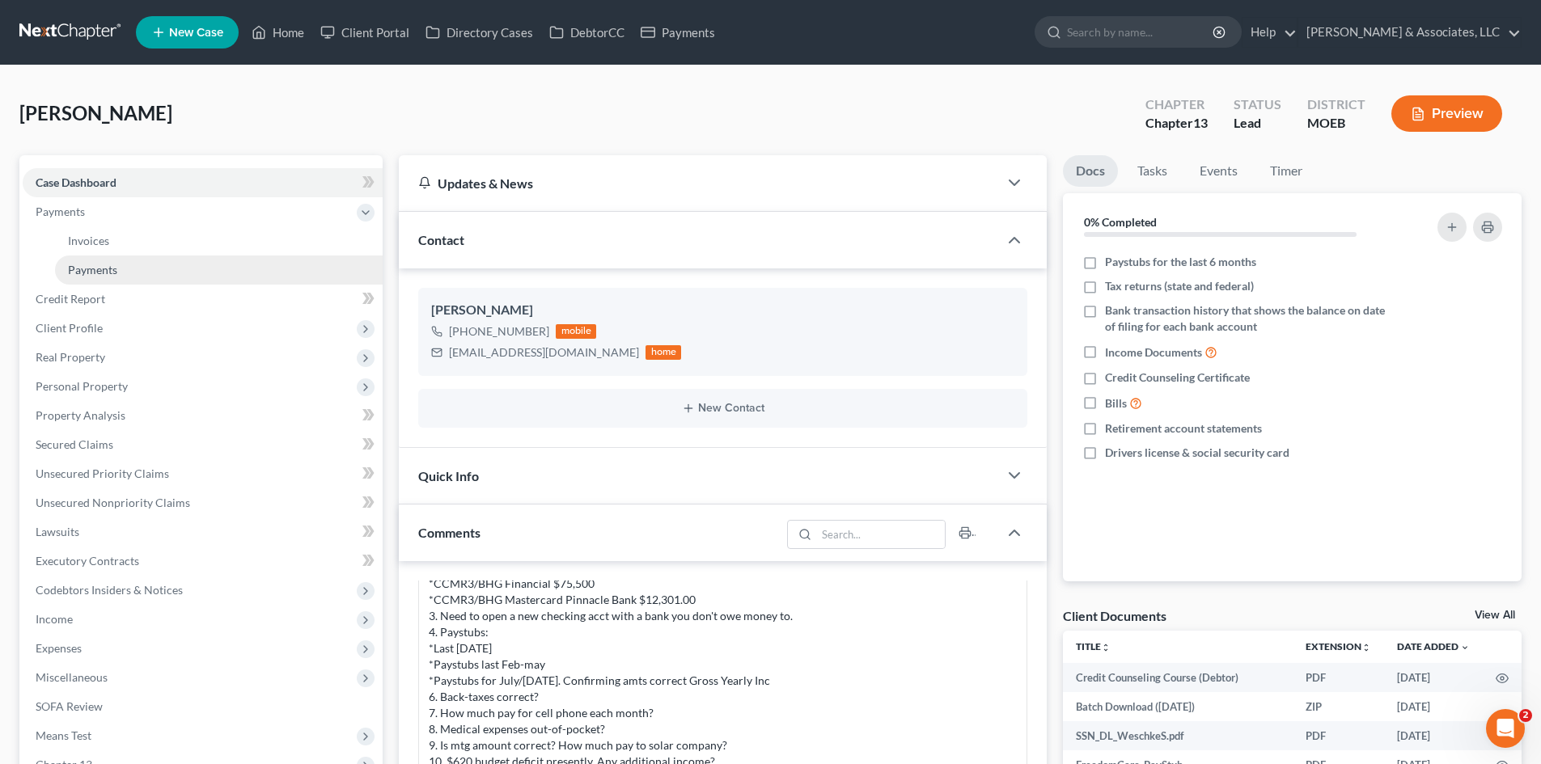
click at [90, 268] on span "Payments" at bounding box center [92, 270] width 49 height 14
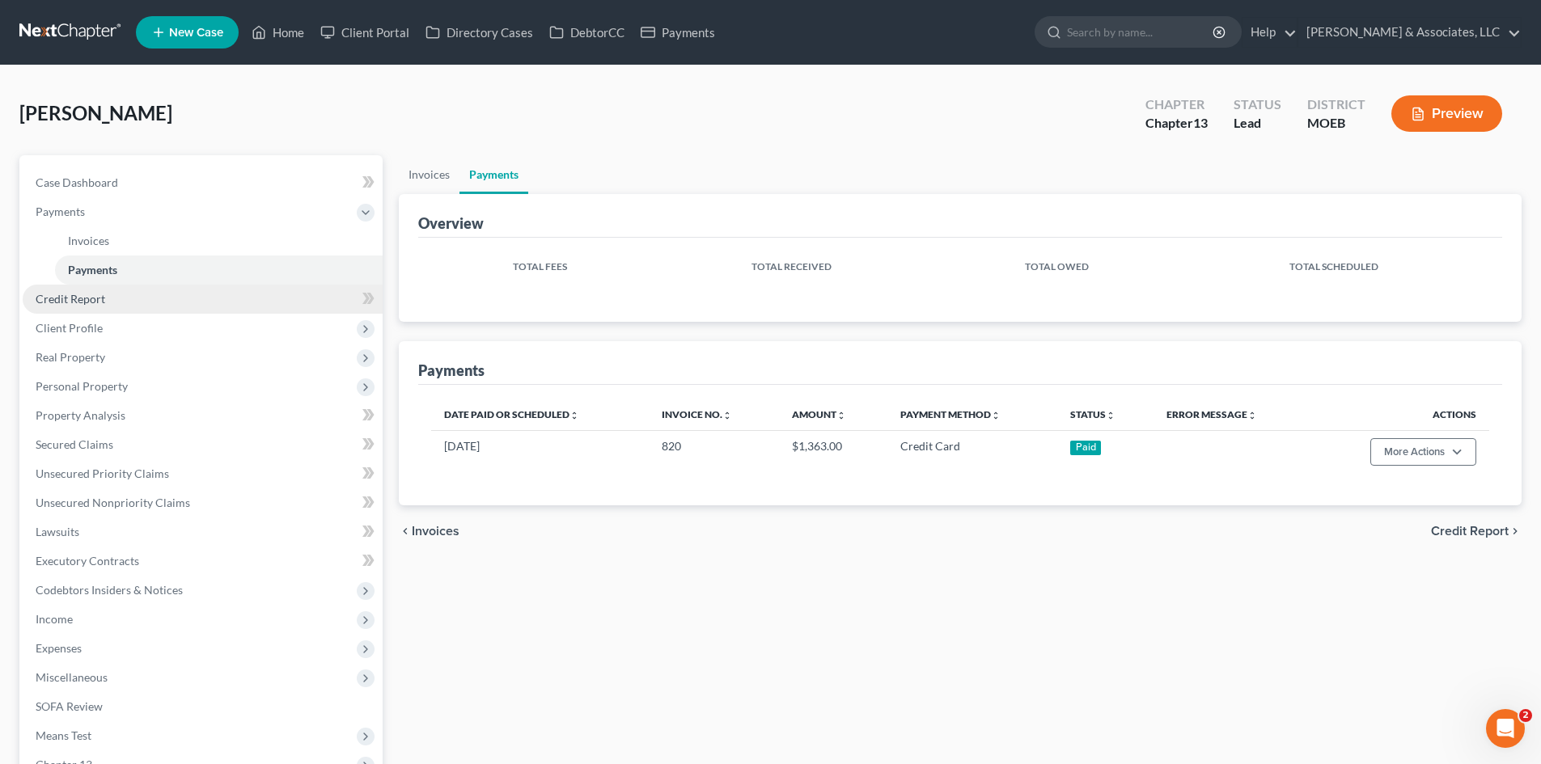
click at [87, 295] on span "Credit Report" at bounding box center [71, 299] width 70 height 14
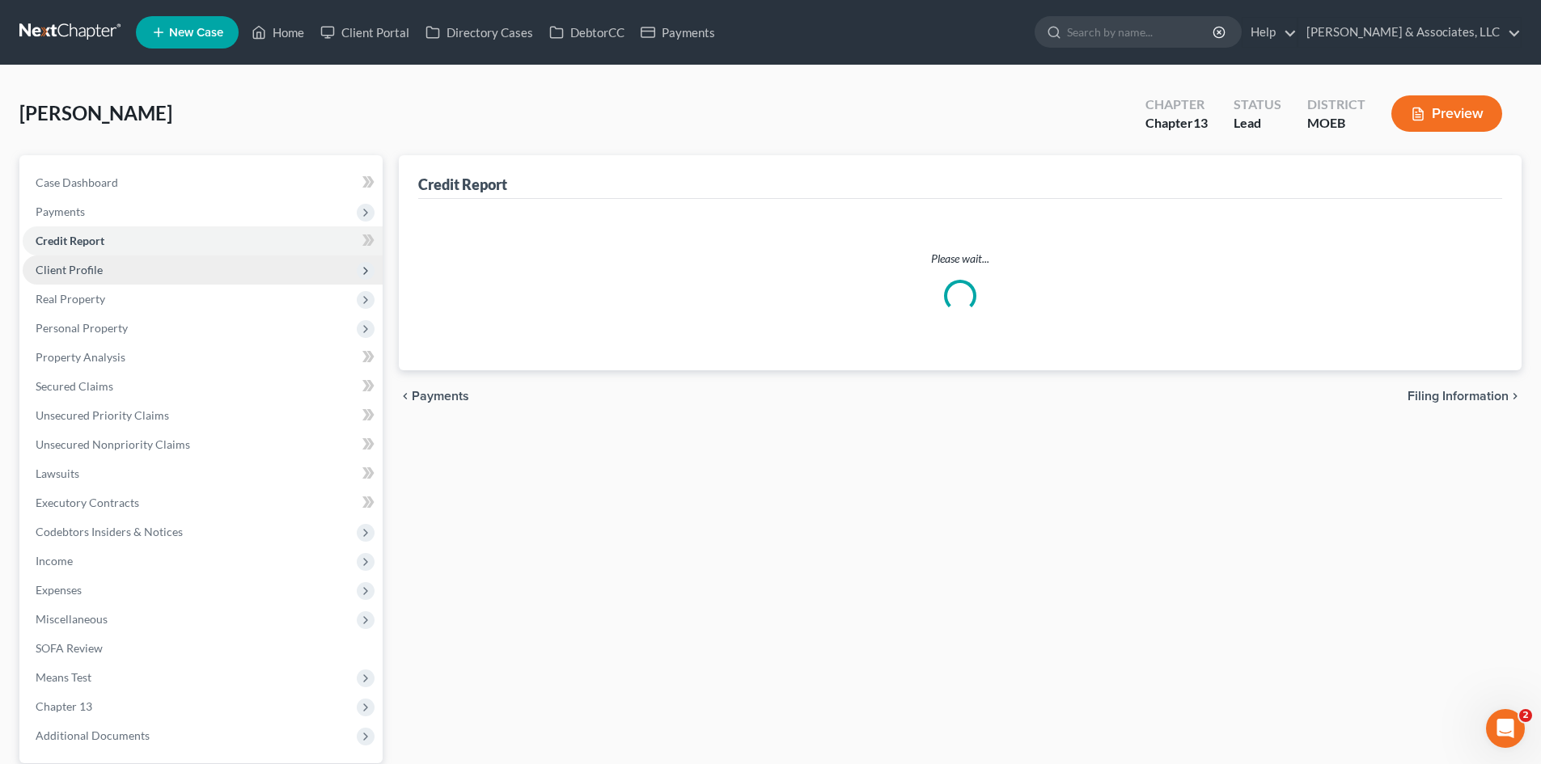
click at [74, 333] on ul "Case Dashboard Payments Invoices Payments Payments Credit Report Client Profile" at bounding box center [203, 459] width 360 height 582
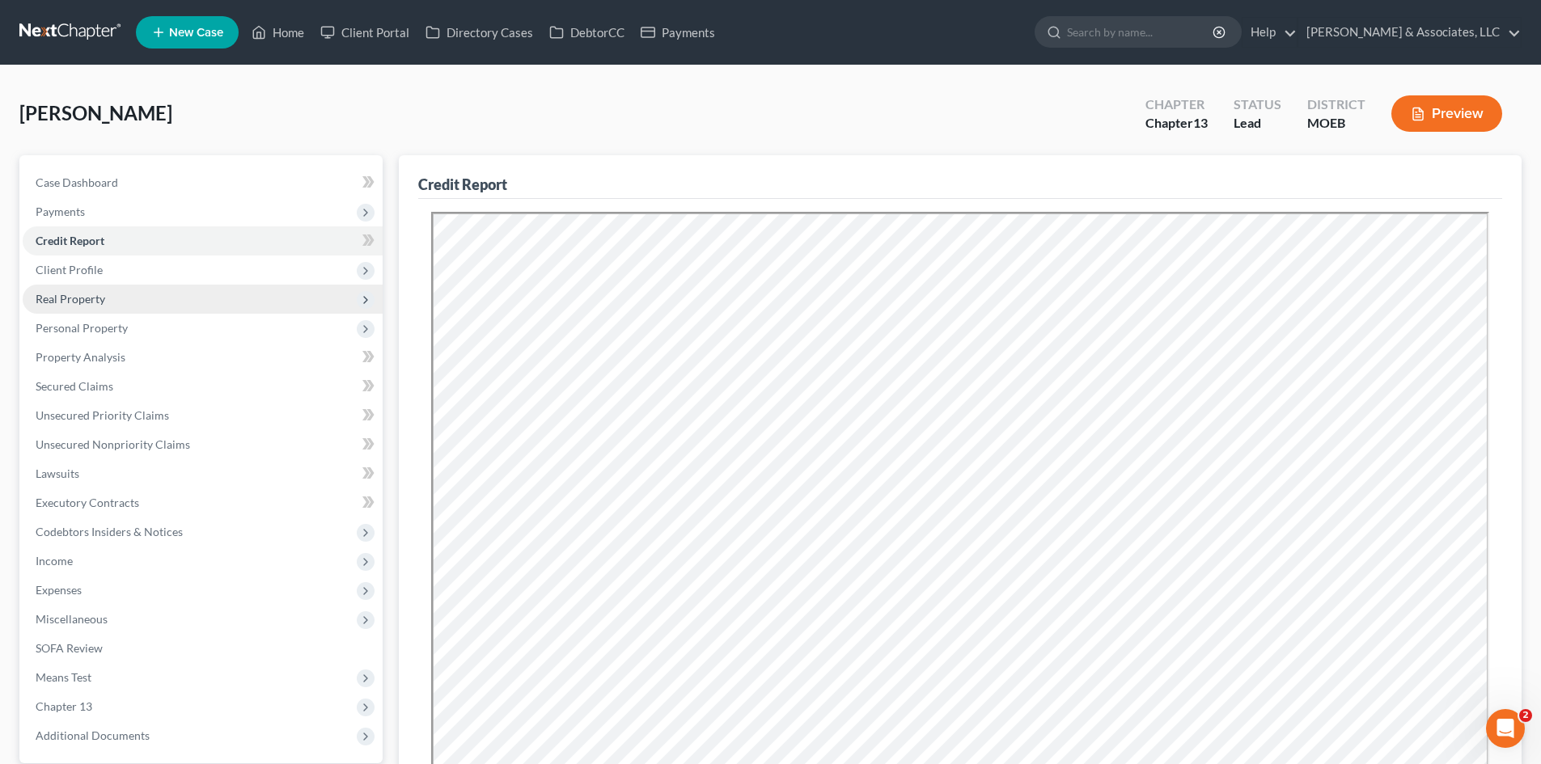
click at [76, 298] on span "Real Property" at bounding box center [71, 299] width 70 height 14
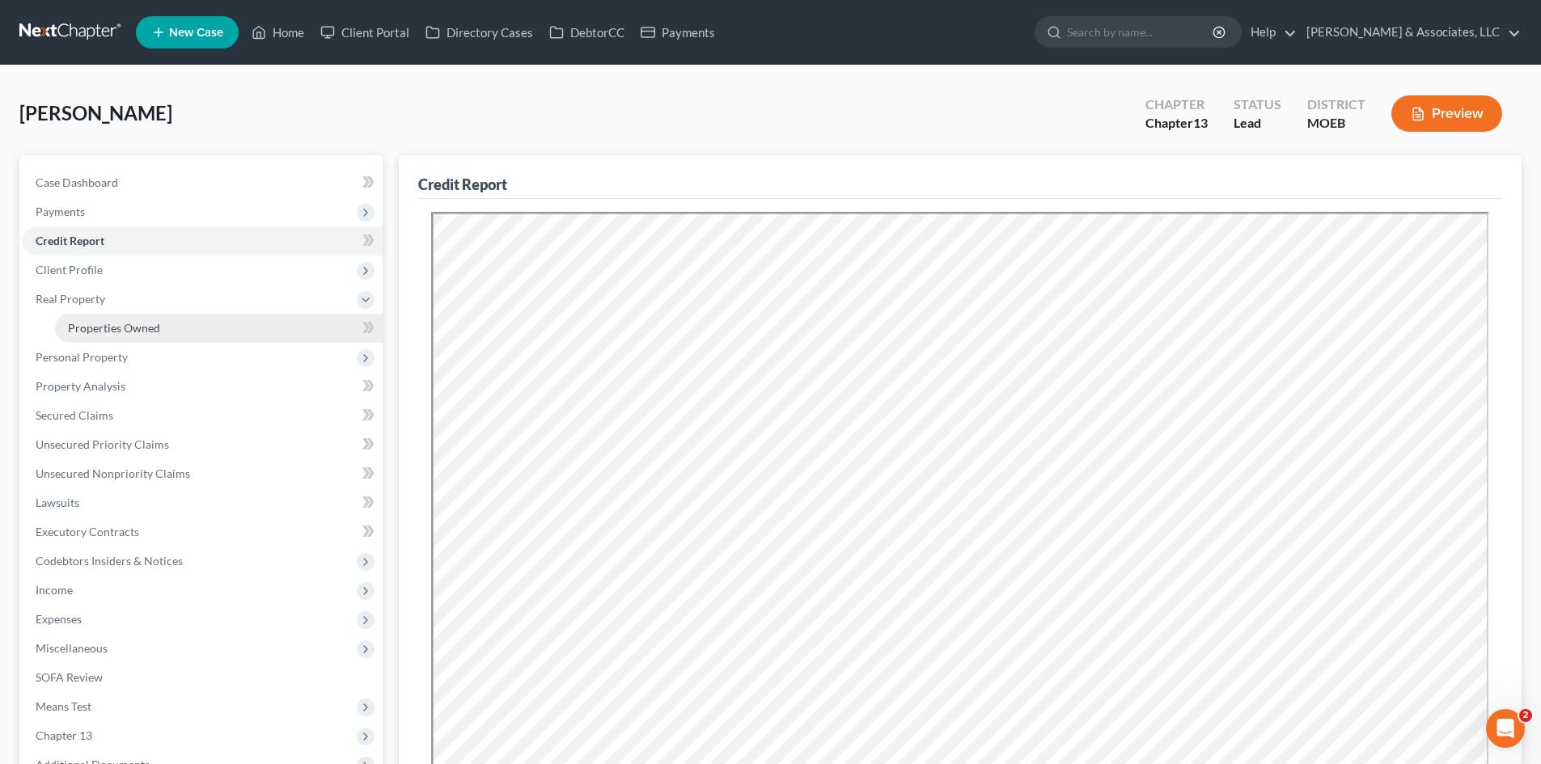
click at [154, 328] on span "Properties Owned" at bounding box center [114, 328] width 92 height 14
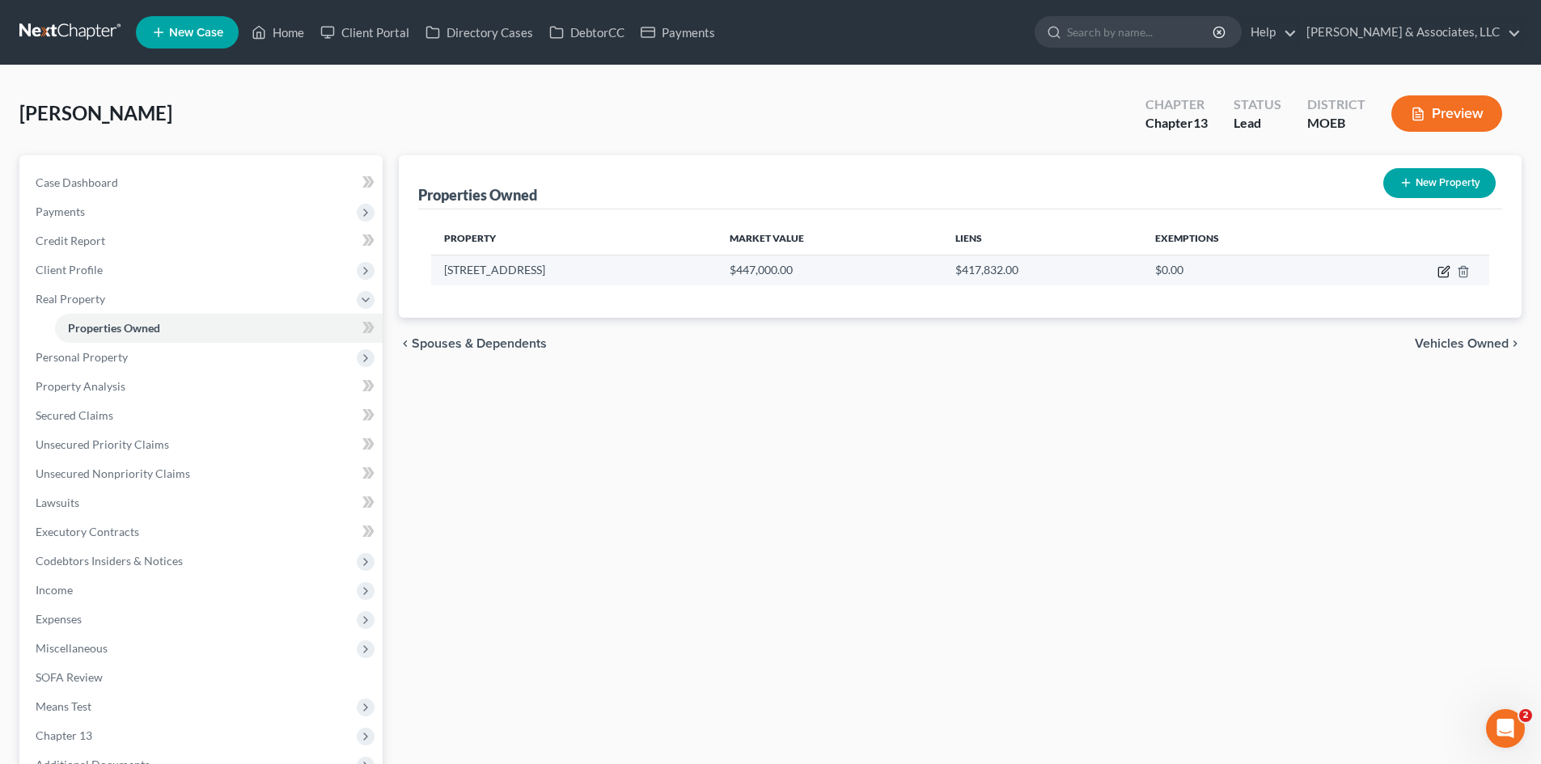
click at [1440, 265] on icon "button" at bounding box center [1443, 271] width 13 height 13
select select "26"
select select "0"
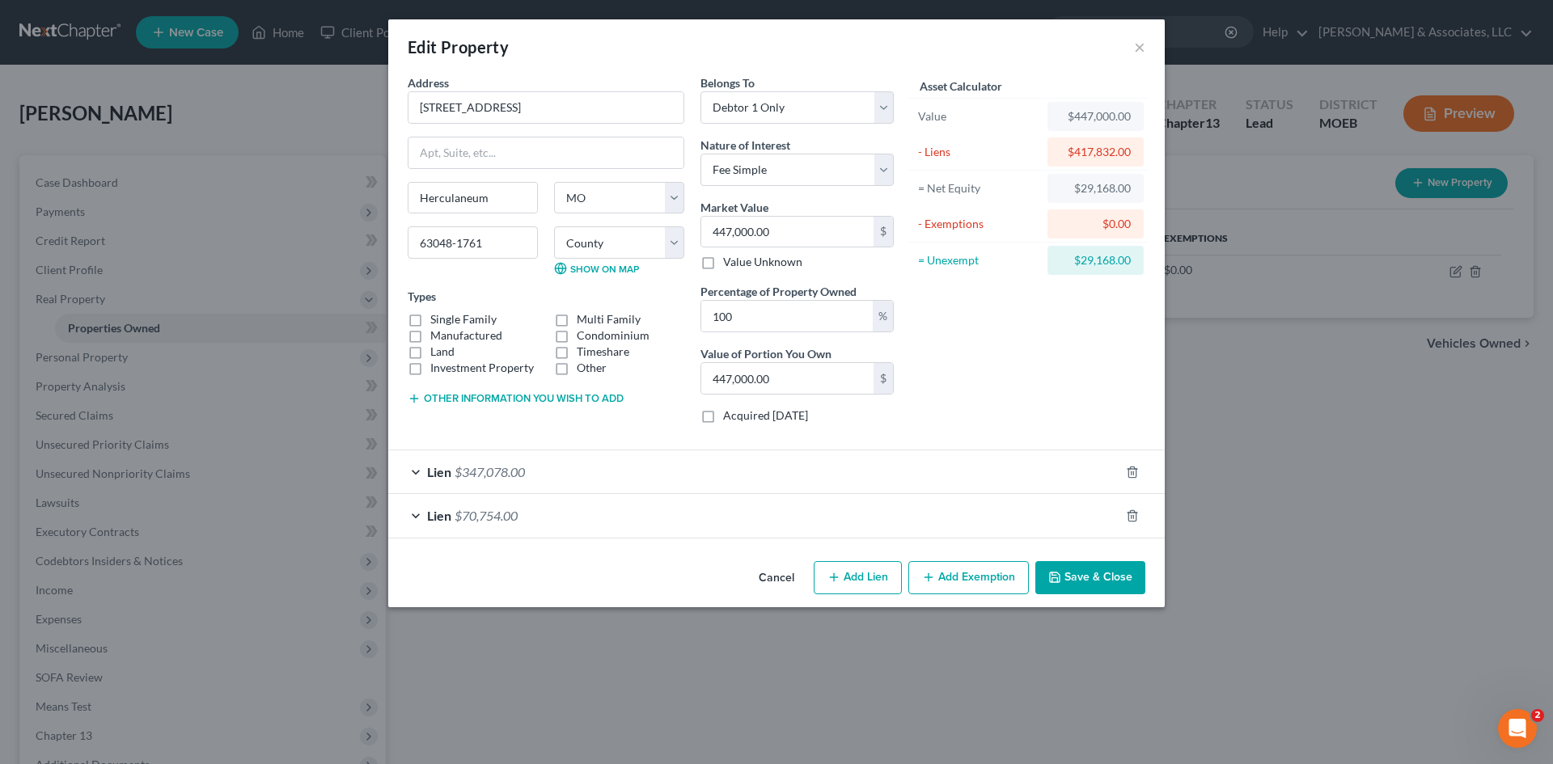
click at [1025, 474] on div "Lien $347,078.00" at bounding box center [753, 472] width 731 height 43
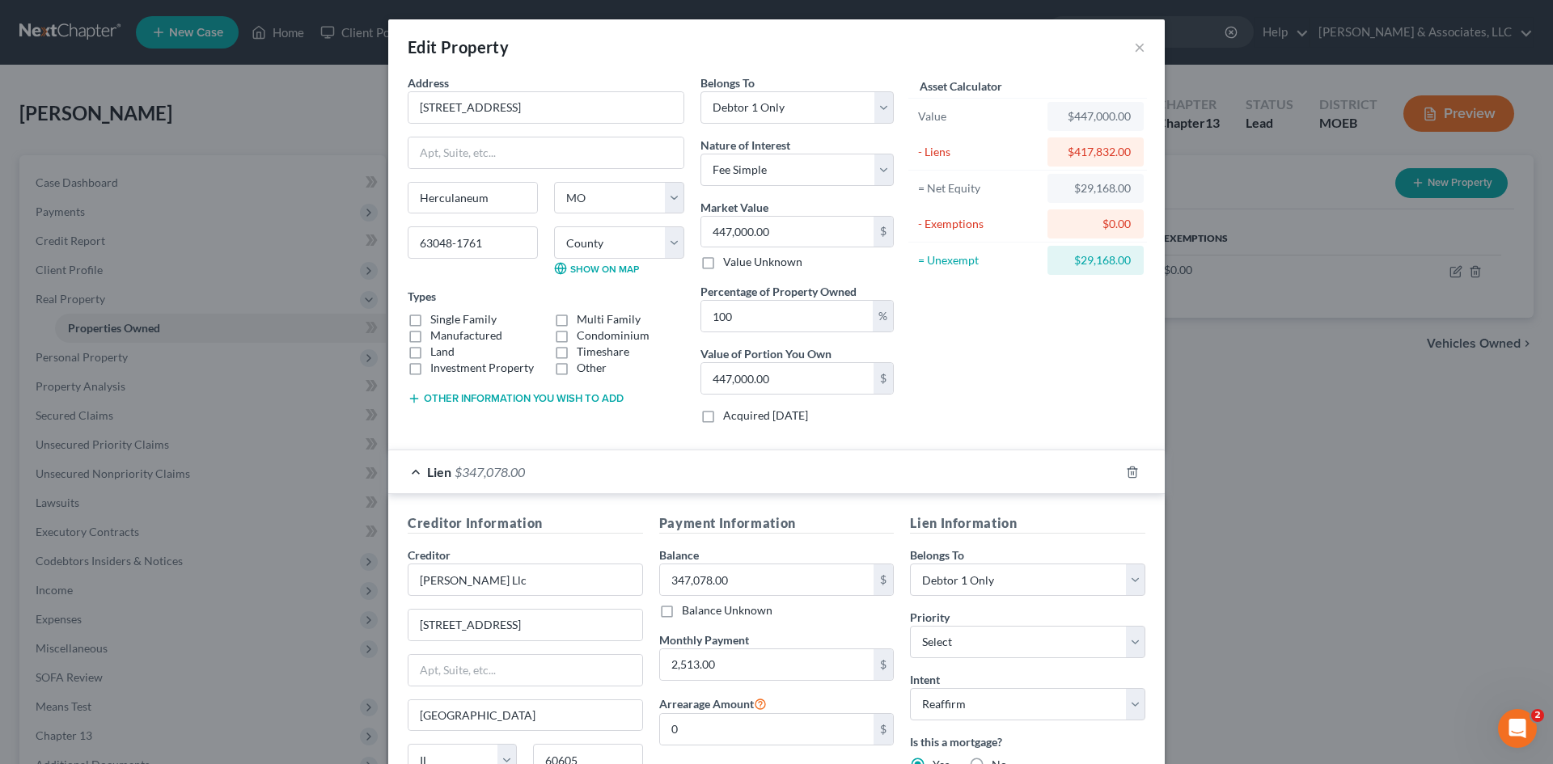
click at [1091, 384] on div "Asset Calculator Value $447,000.00 - Liens $417,832.00 = Net Equity $29,168.00 …" at bounding box center [1028, 255] width 252 height 362
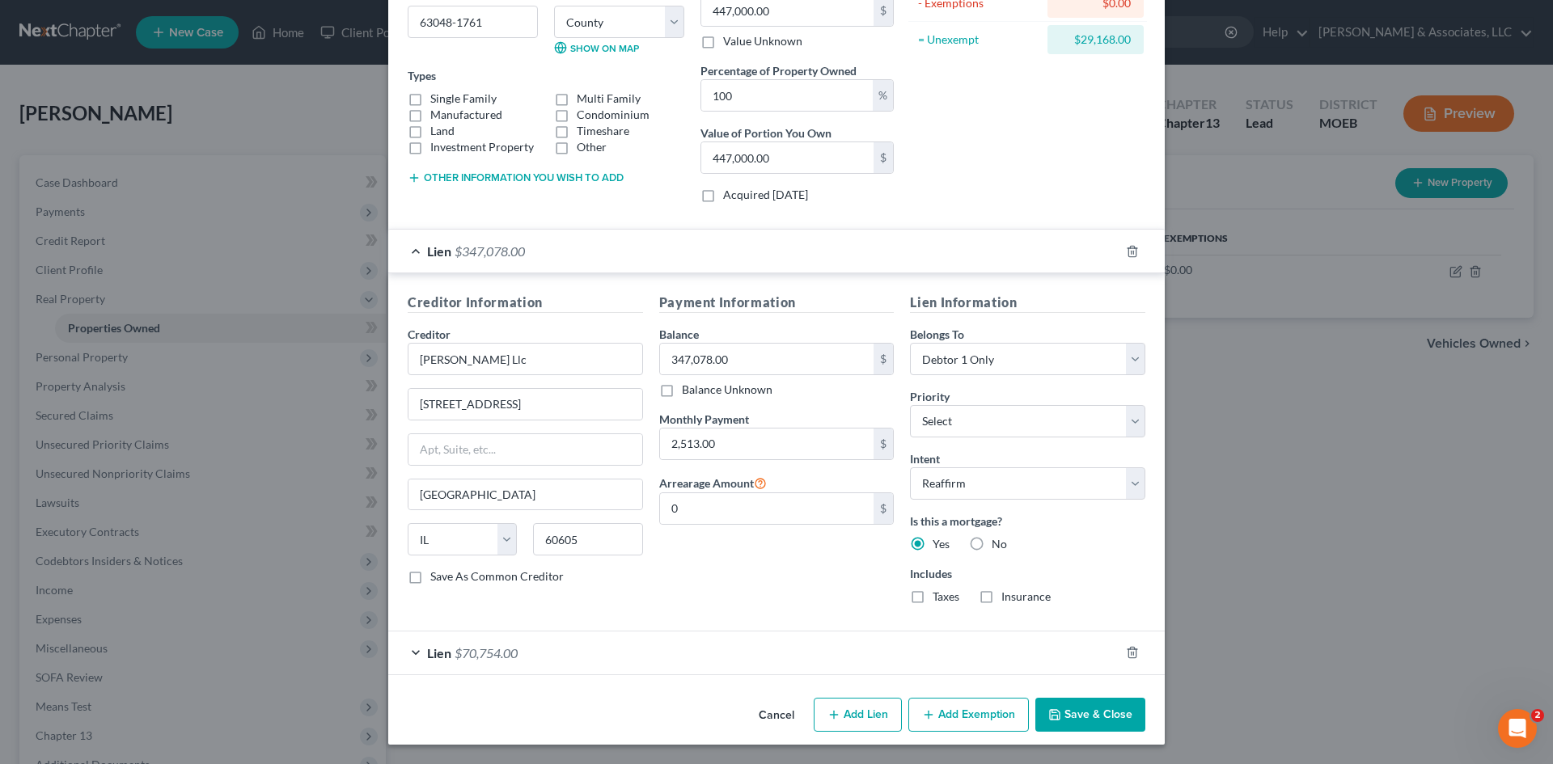
click at [961, 717] on button "Add Exemption" at bounding box center [968, 715] width 121 height 34
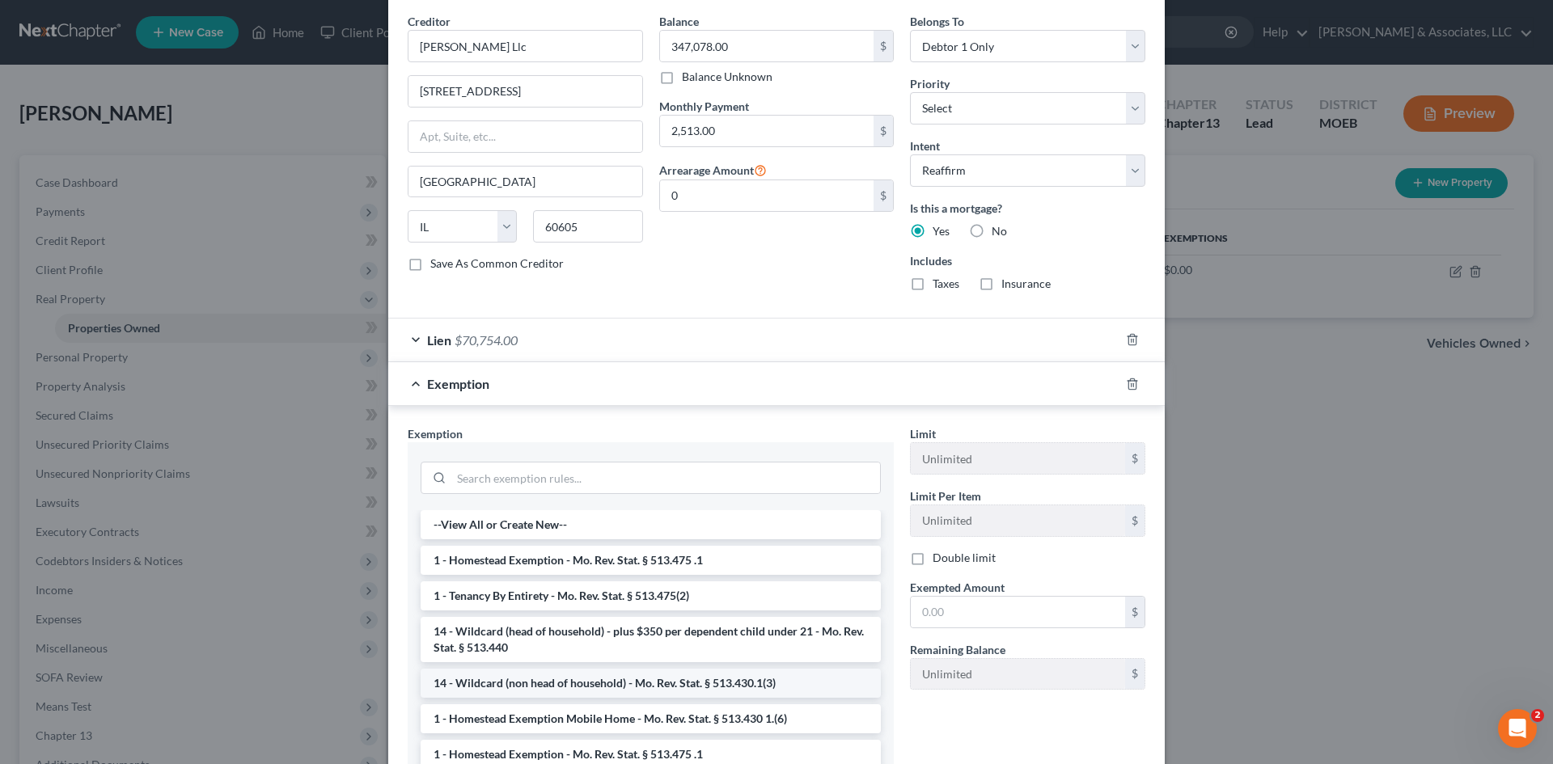
scroll to position [544, 0]
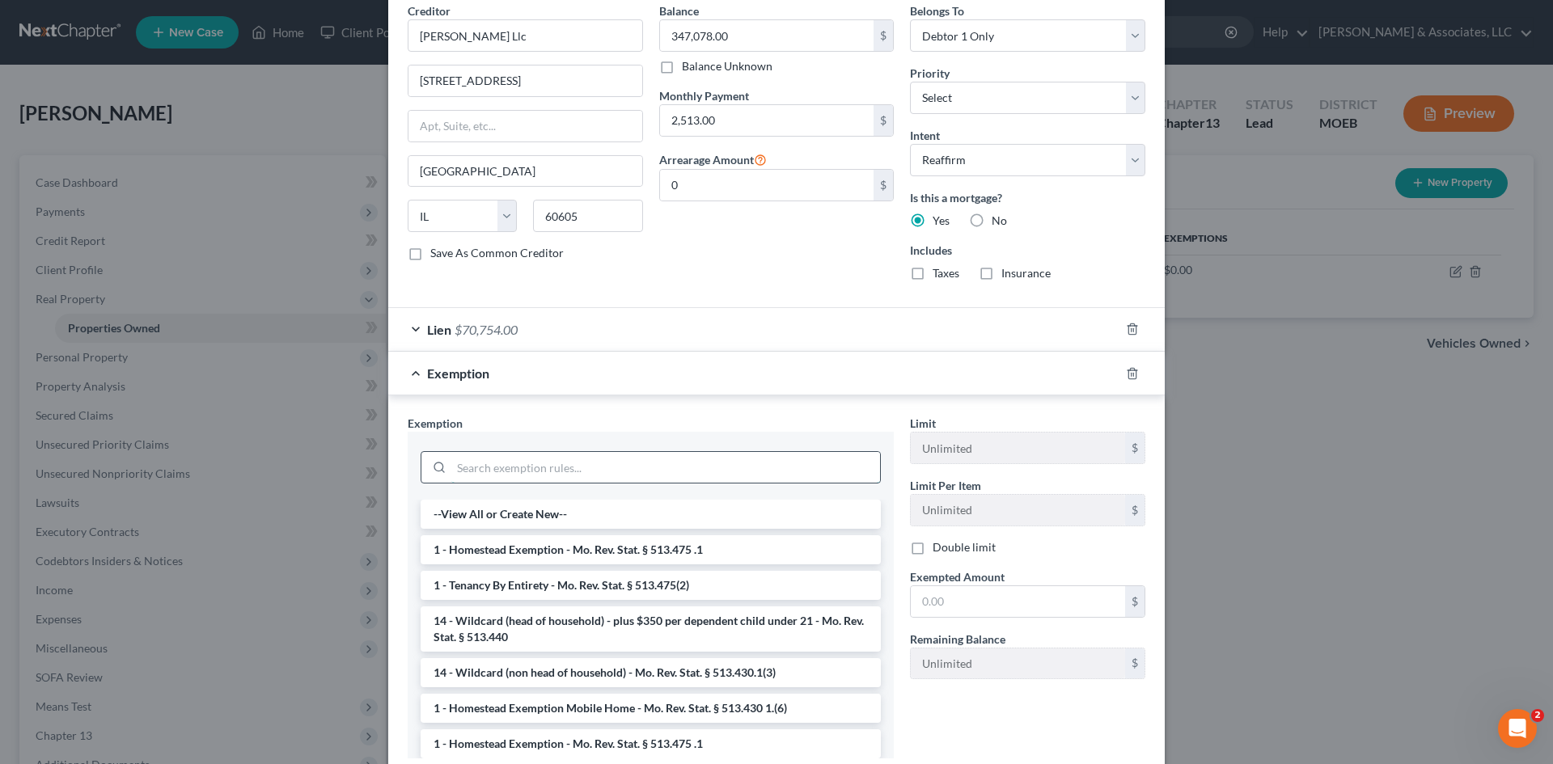
click at [563, 460] on input "search" at bounding box center [665, 467] width 429 height 31
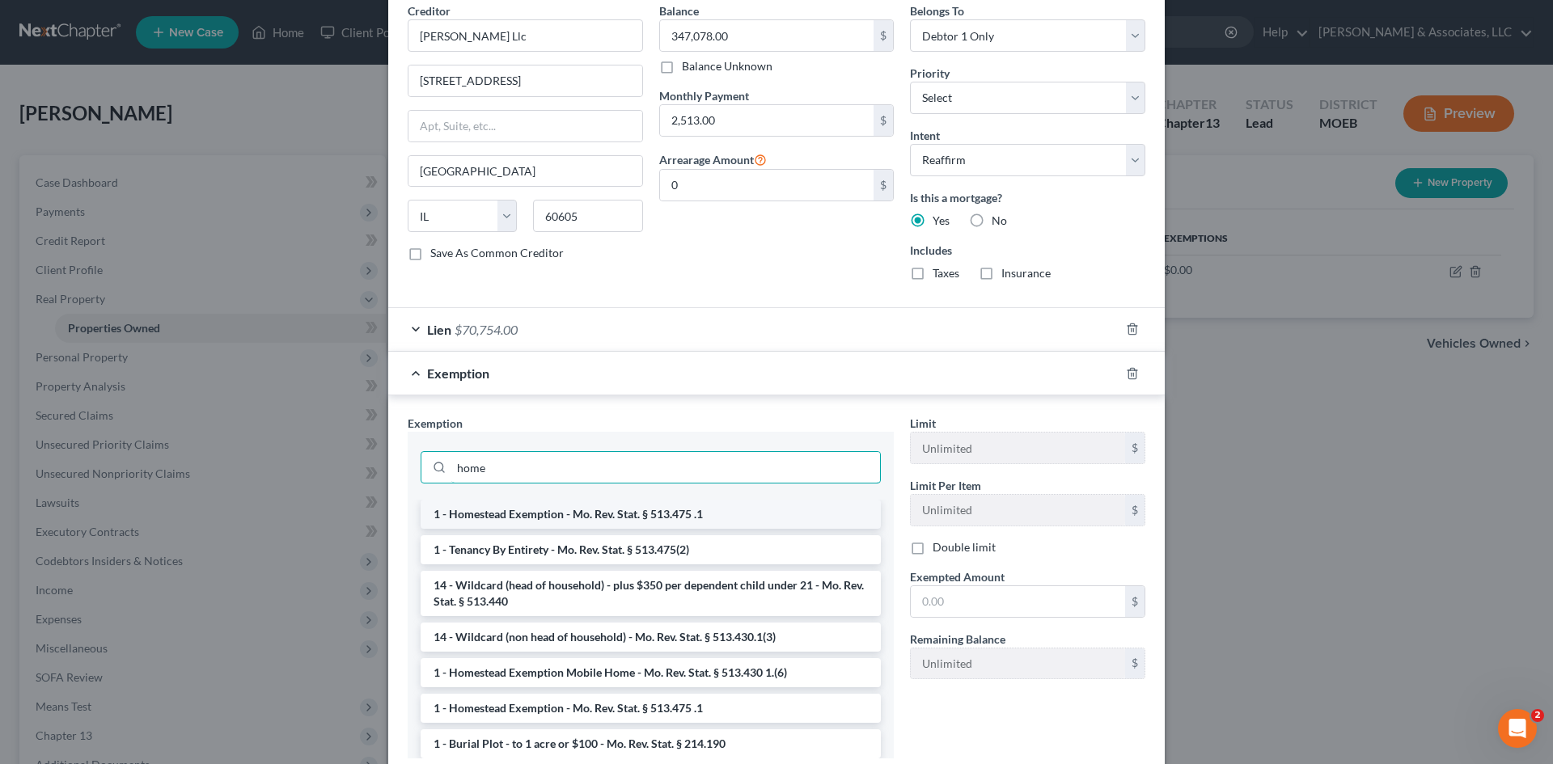
type input "home"
click at [579, 514] on li "1 - Homestead Exemption - Mo. Rev. Stat. § 513.475 .1" at bounding box center [651, 514] width 460 height 29
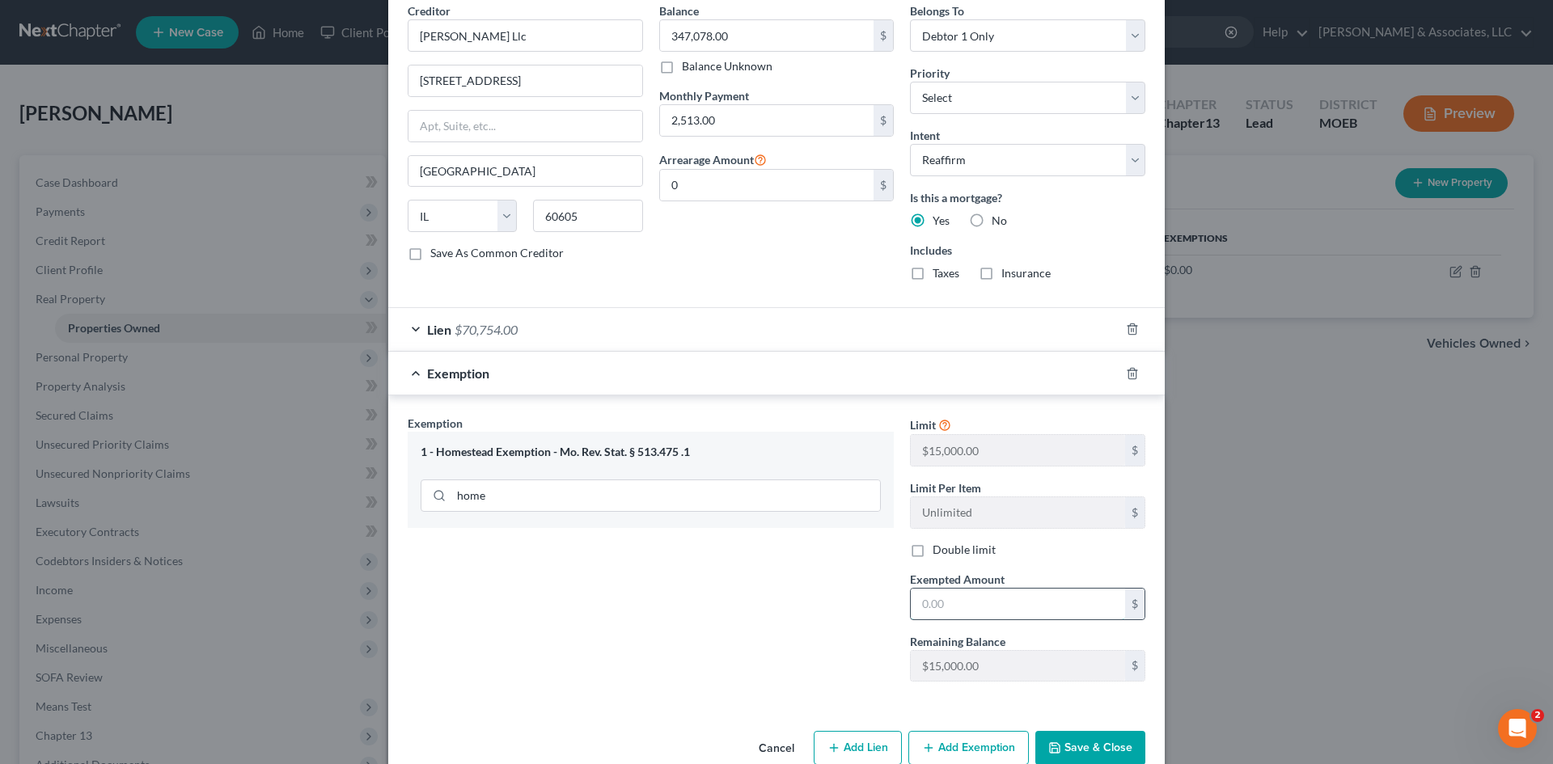
click at [943, 603] on input "text" at bounding box center [1018, 604] width 214 height 31
type input "15,000.00"
click at [1061, 728] on div "Cancel Add Lien Add Lease Add Exemption Save & Close" at bounding box center [776, 751] width 776 height 53
click at [1073, 751] on button "Save & Close" at bounding box center [1090, 748] width 110 height 34
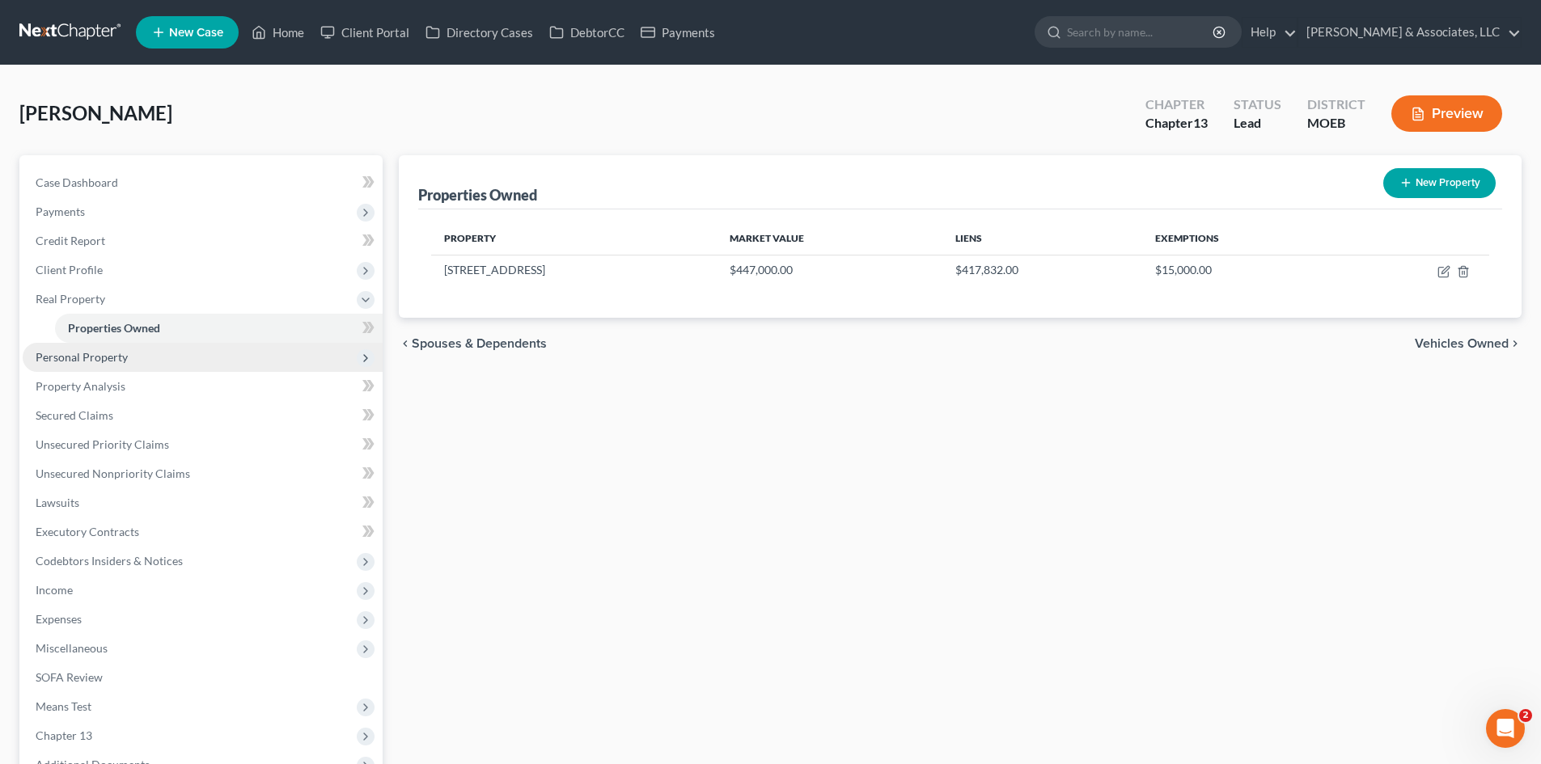
click at [99, 355] on span "Personal Property" at bounding box center [82, 357] width 92 height 14
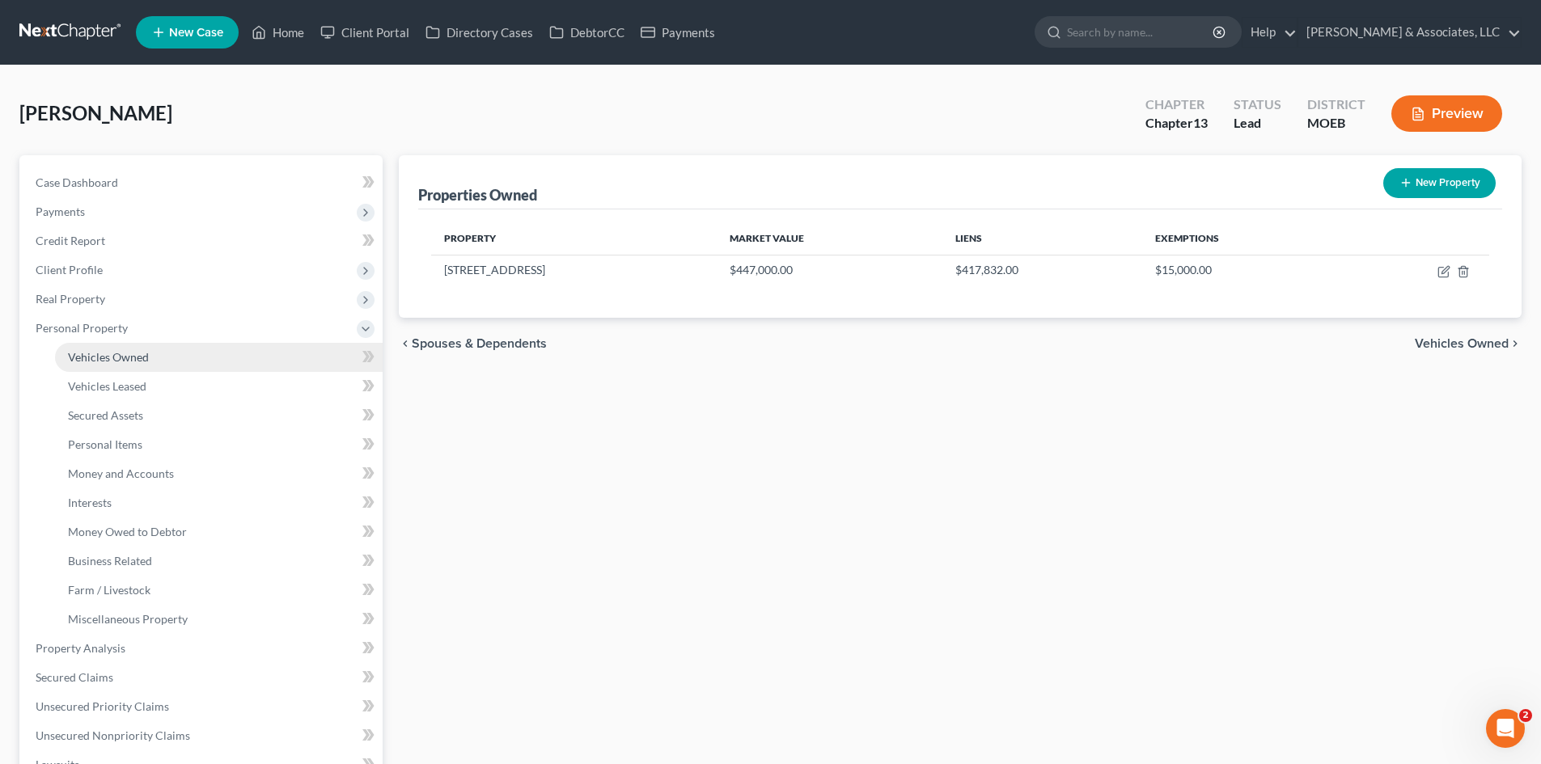
click at [131, 365] on link "Vehicles Owned" at bounding box center [219, 357] width 328 height 29
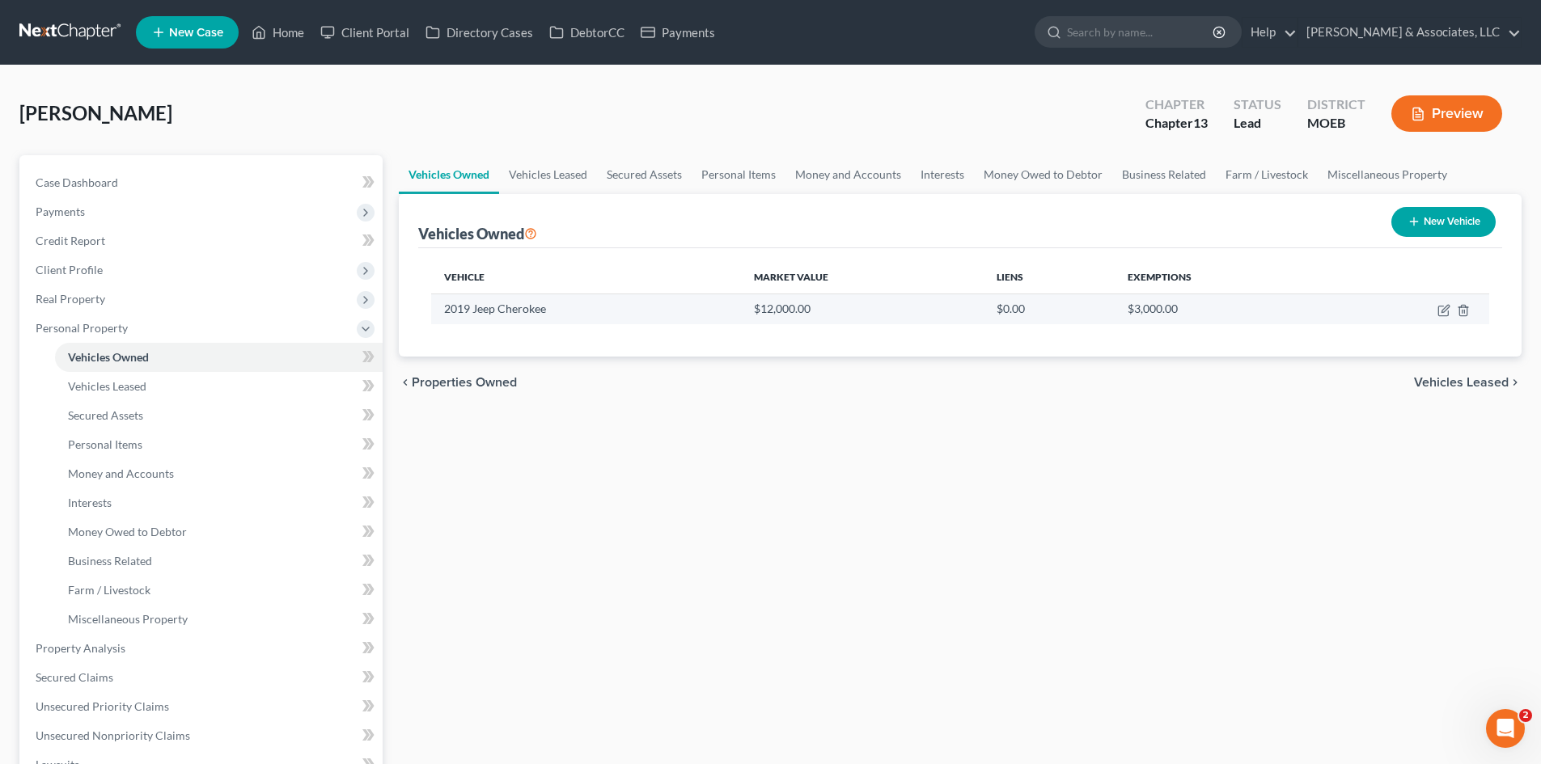
click at [778, 315] on td "$12,000.00" at bounding box center [862, 309] width 243 height 31
click at [1441, 311] on icon "button" at bounding box center [1443, 310] width 13 height 13
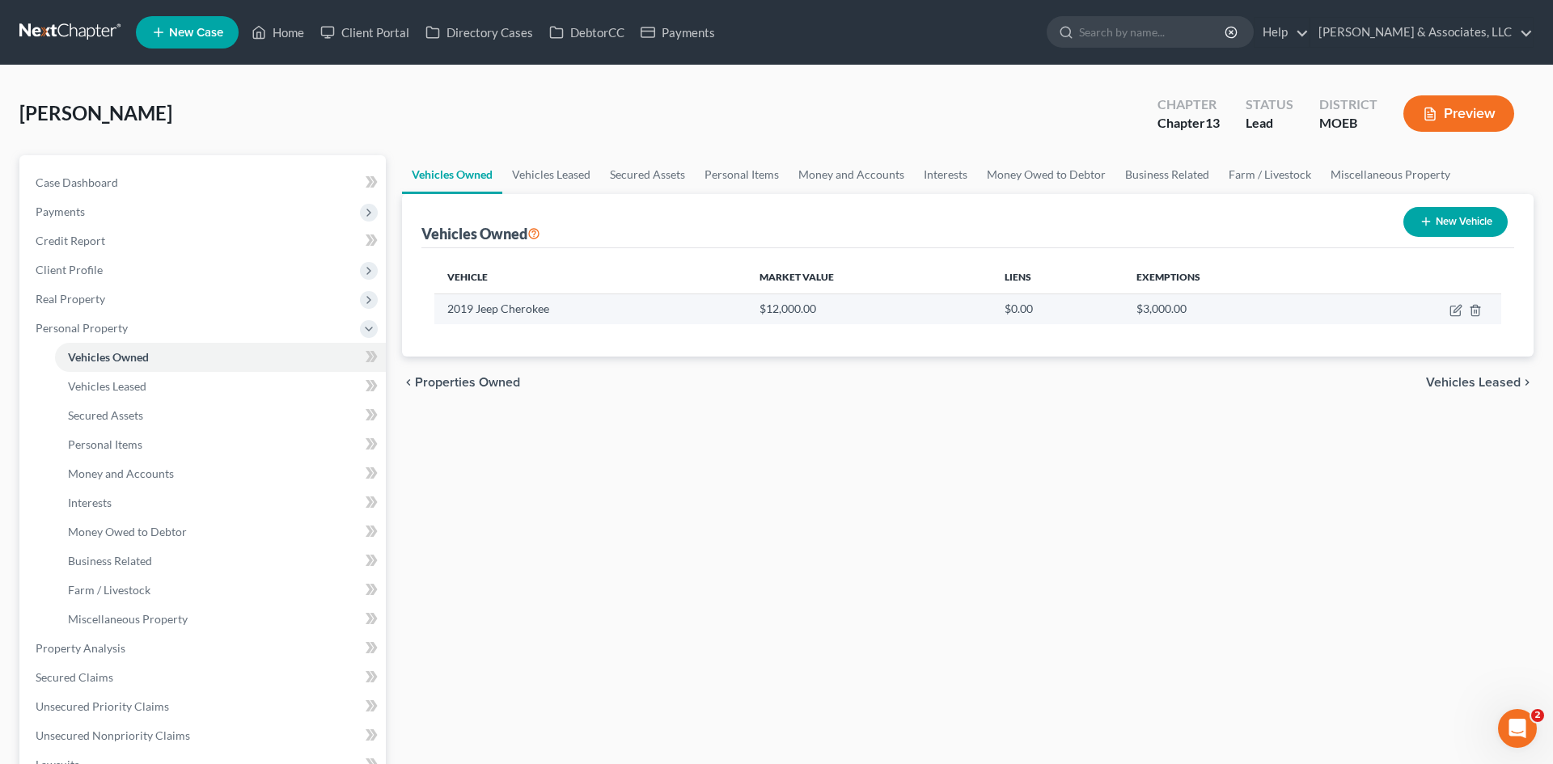
select select "0"
select select "7"
select select "2"
select select "0"
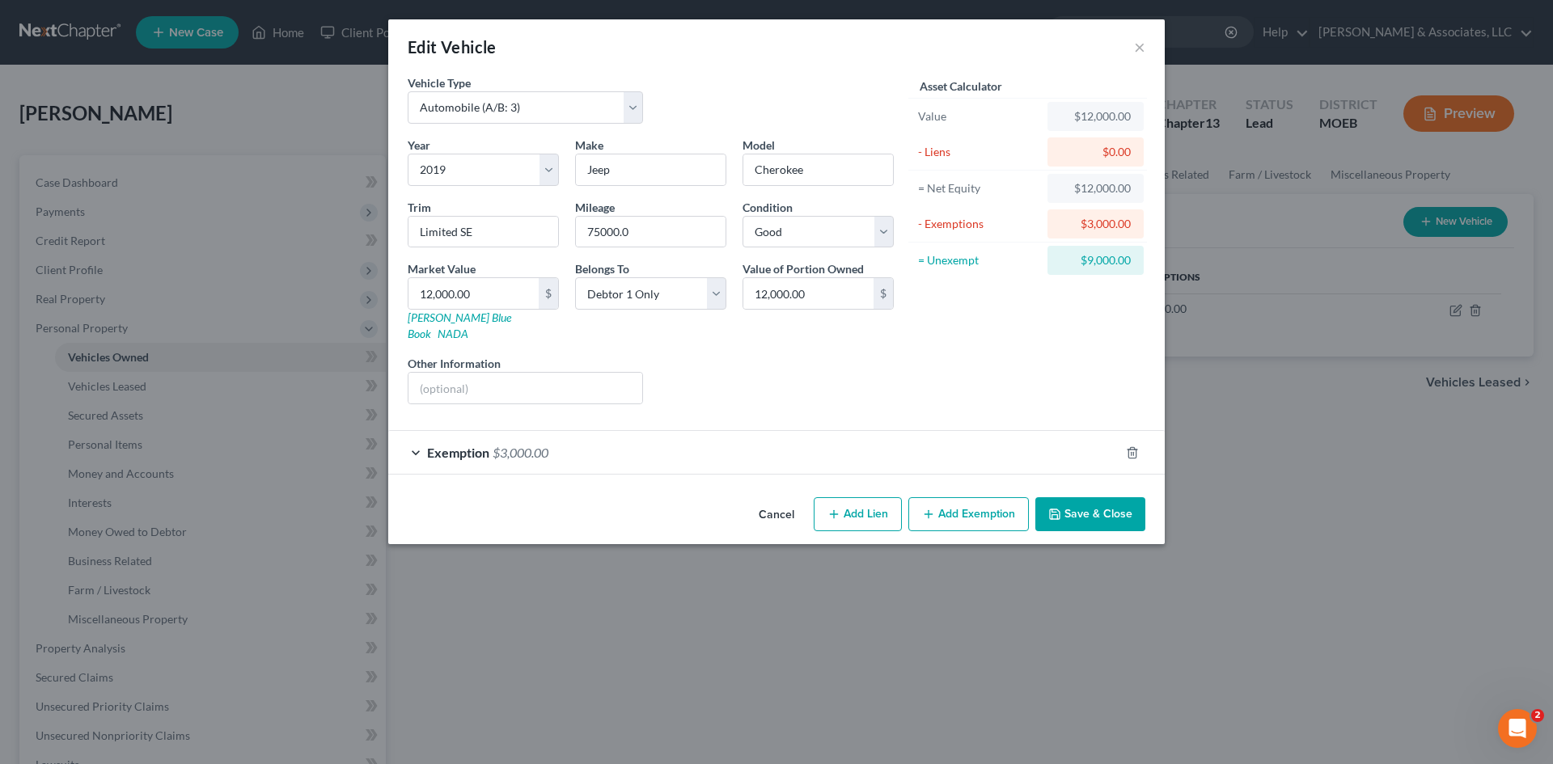
click at [1011, 501] on button "Add Exemption" at bounding box center [968, 514] width 121 height 34
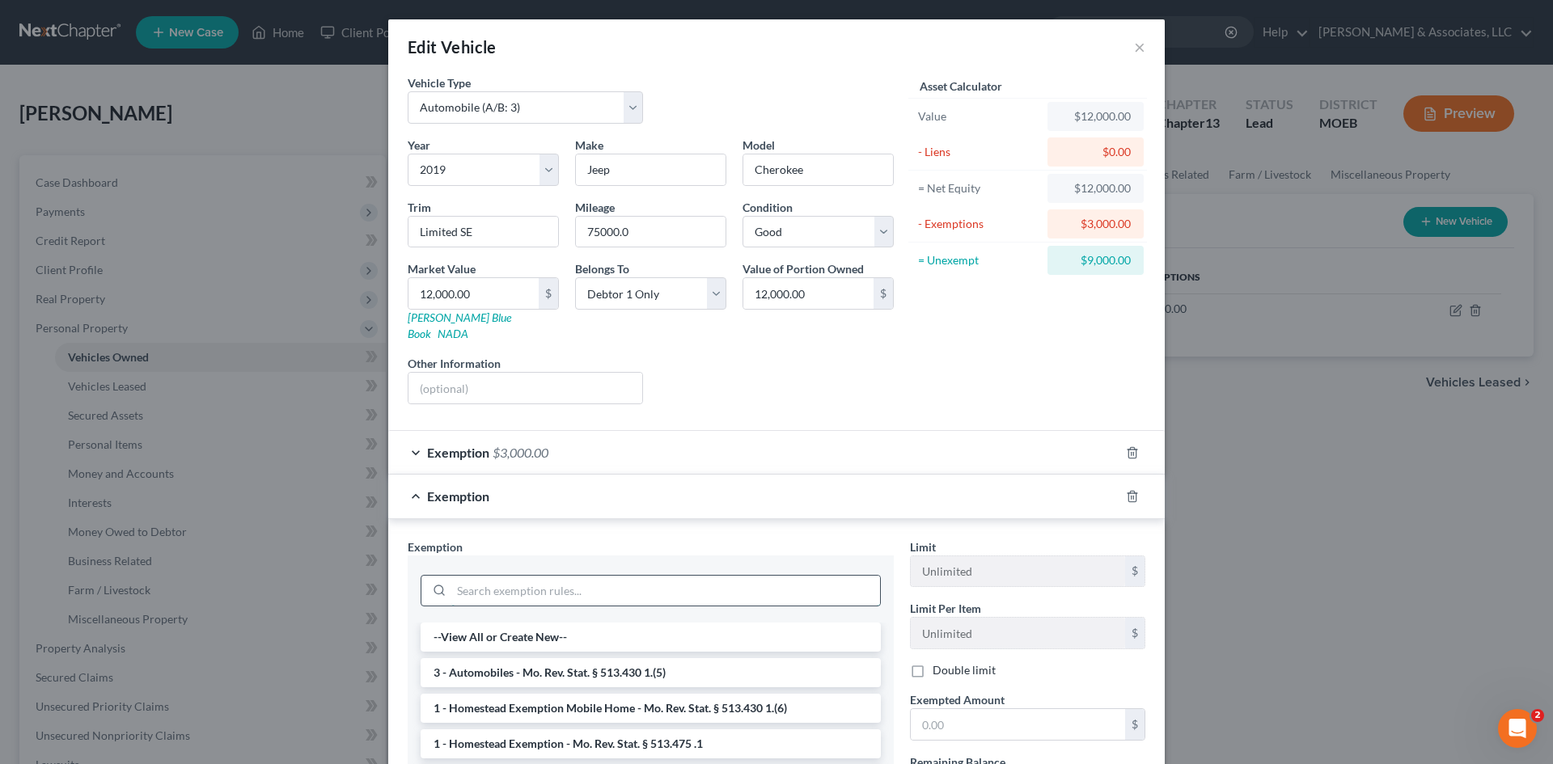
click at [505, 579] on input "search" at bounding box center [665, 591] width 429 height 31
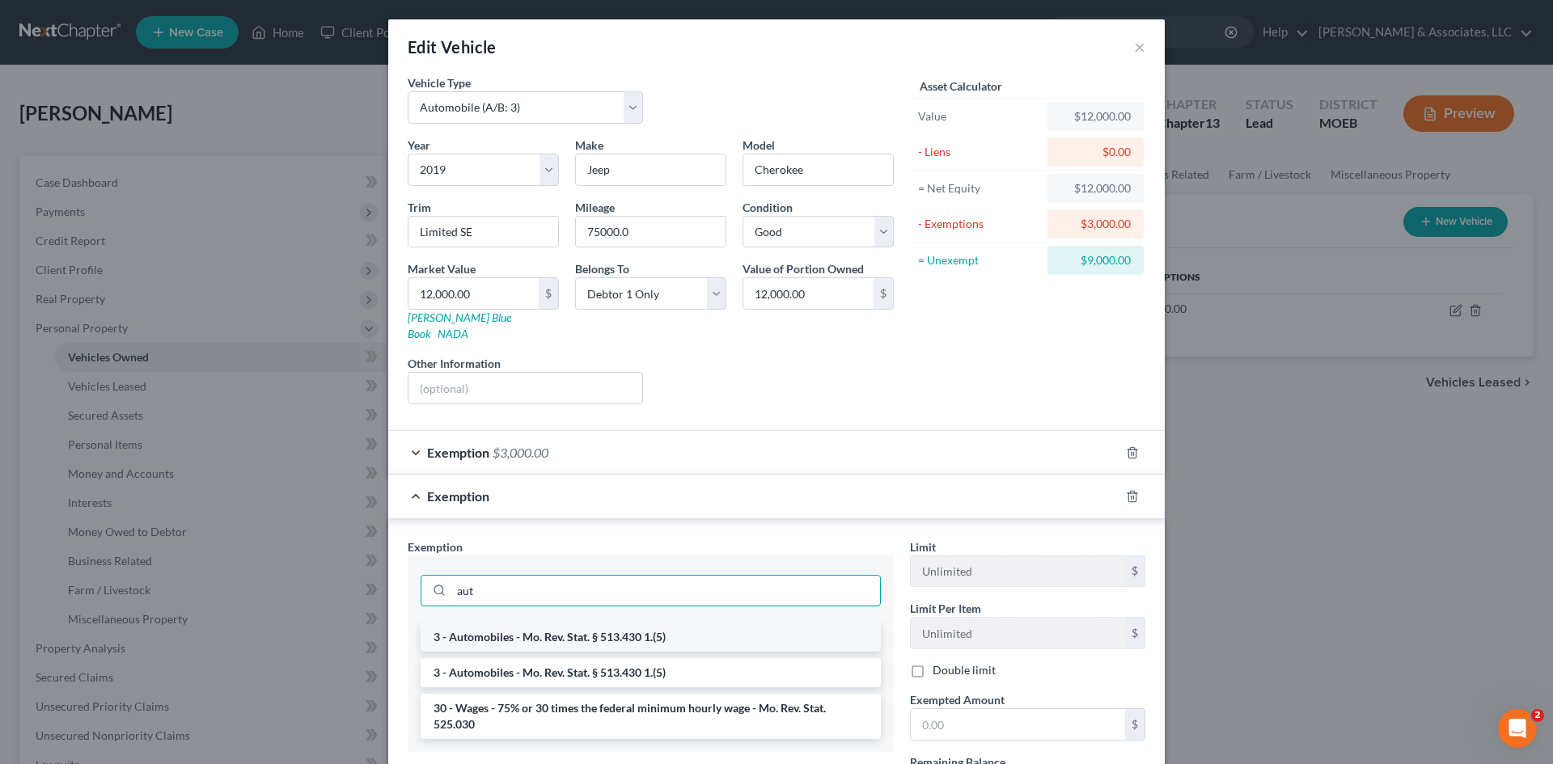
type input "aut"
click at [585, 632] on li "3 - Automobiles - Mo. Rev. Stat. § 513.430 1.(5)" at bounding box center [651, 637] width 460 height 29
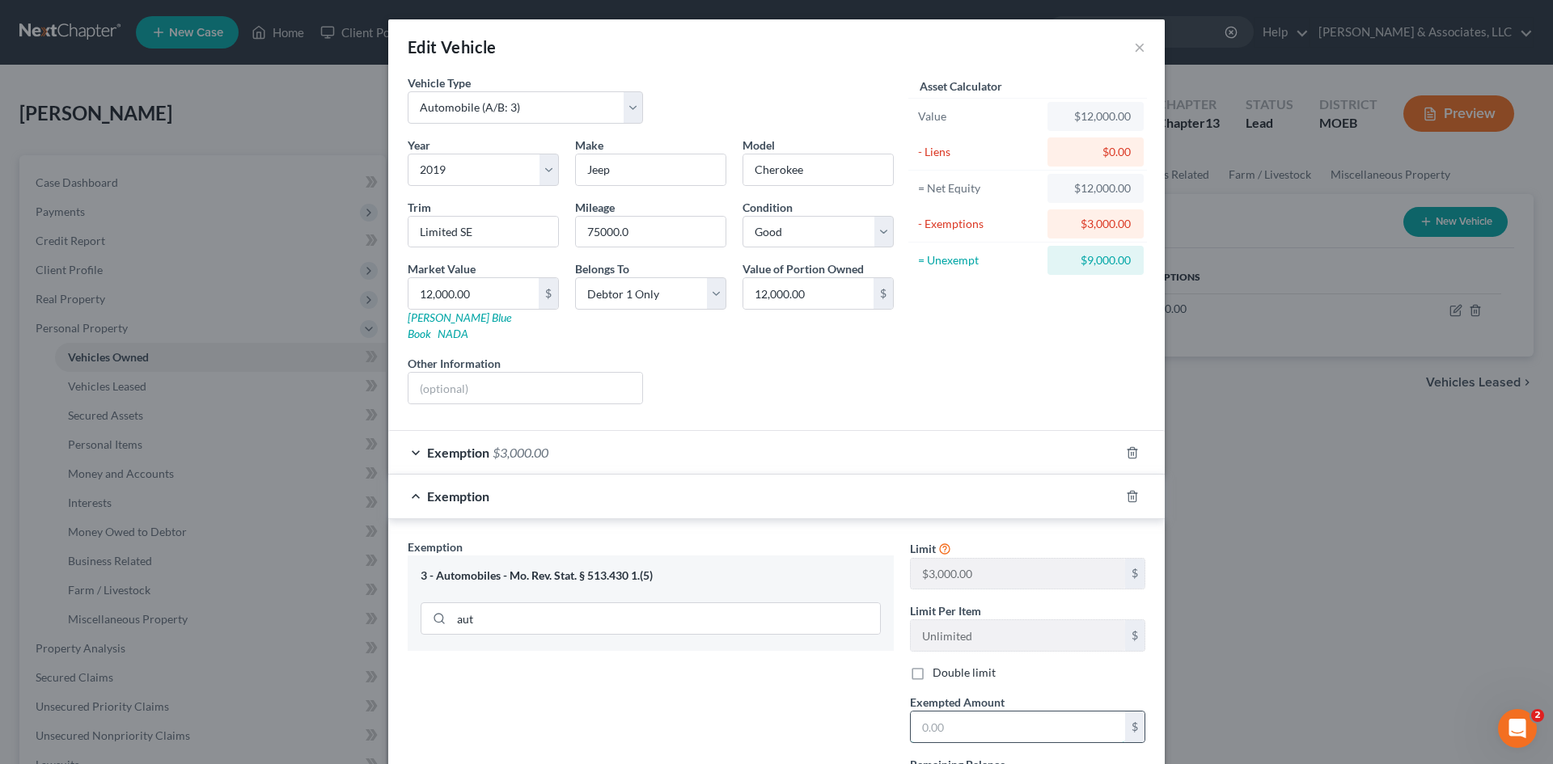
click at [956, 720] on input "text" at bounding box center [1018, 727] width 214 height 31
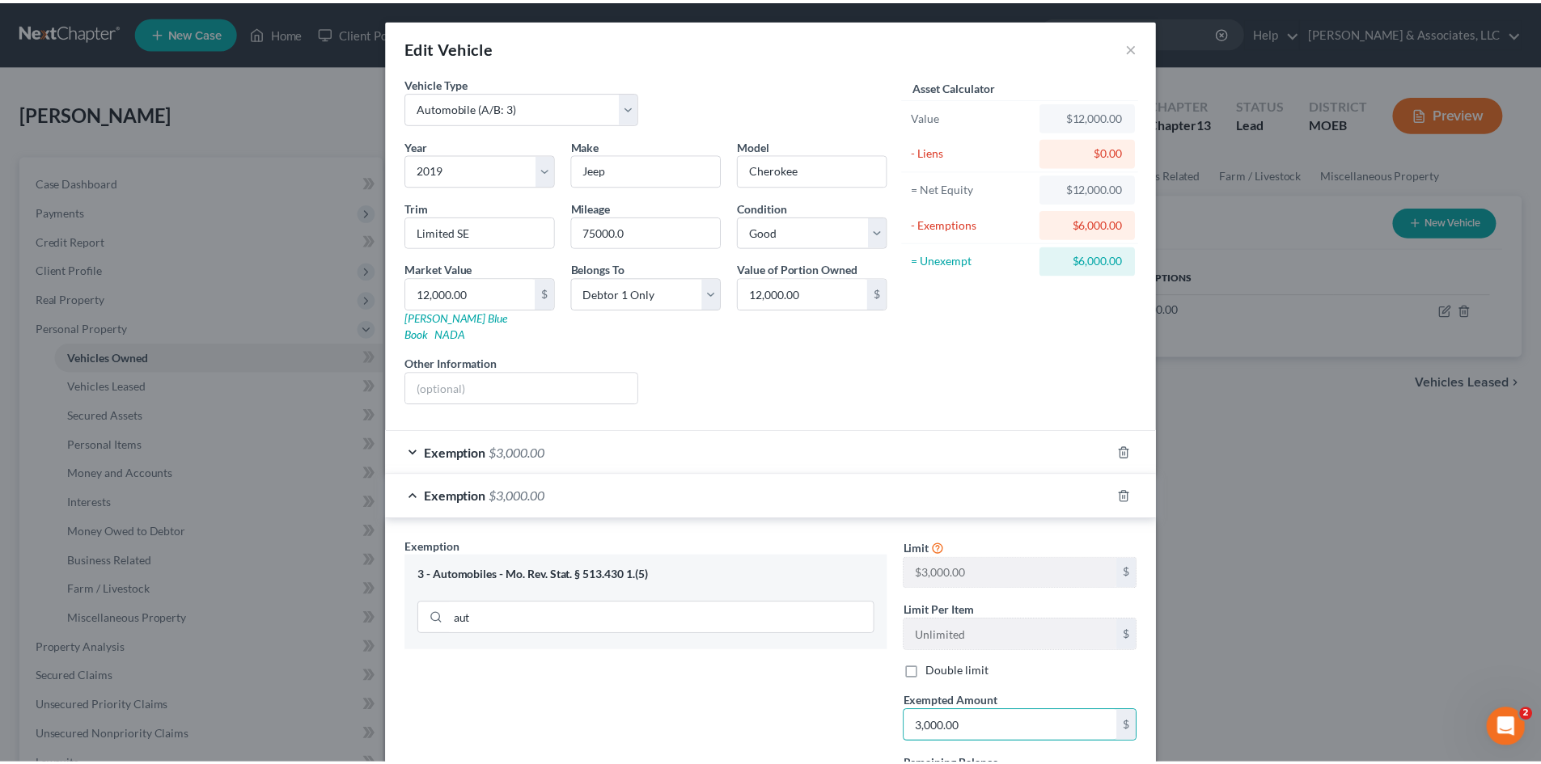
scroll to position [140, 0]
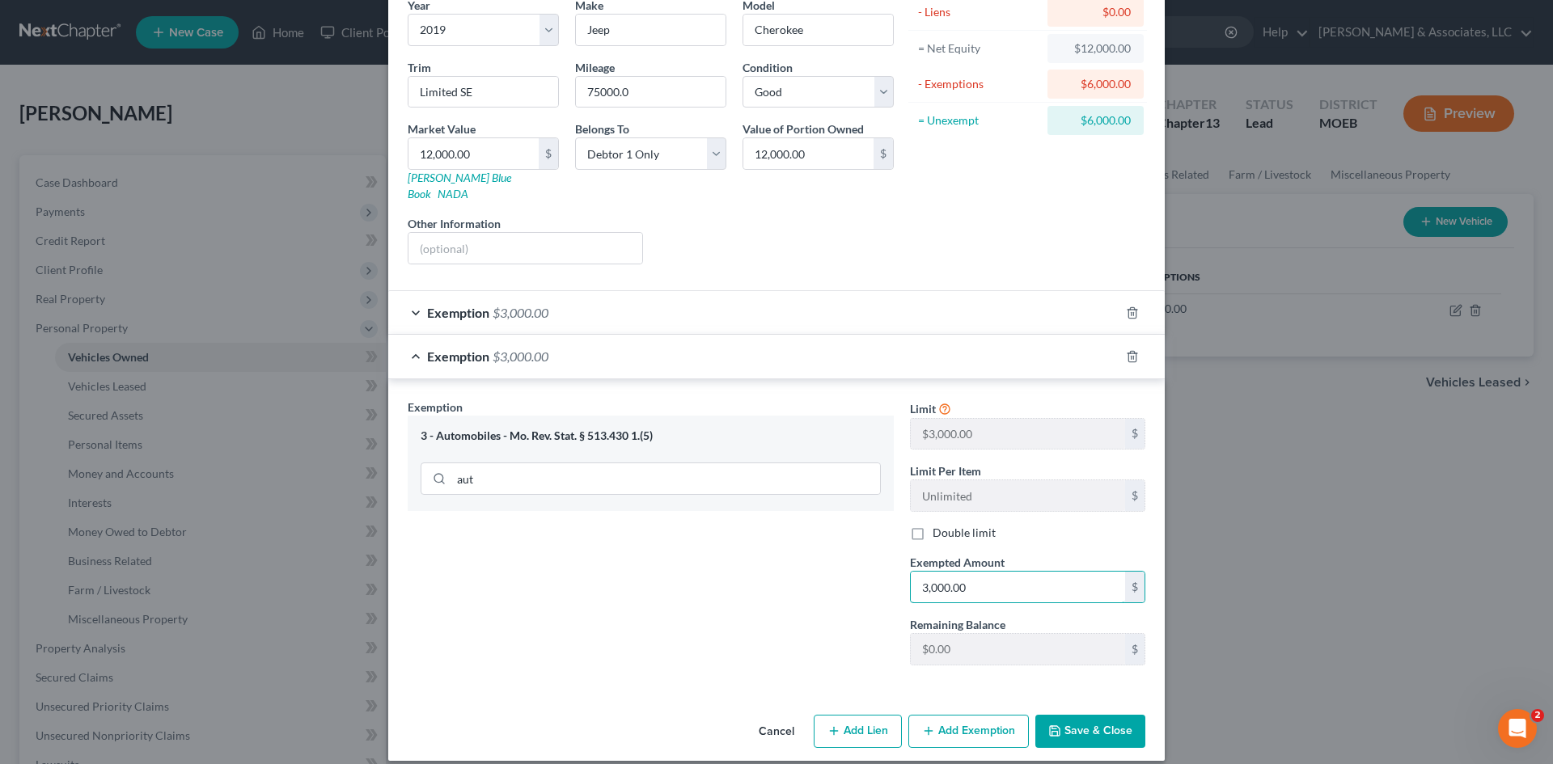
type input "3,000.00"
click at [1073, 715] on button "Save & Close" at bounding box center [1090, 732] width 110 height 34
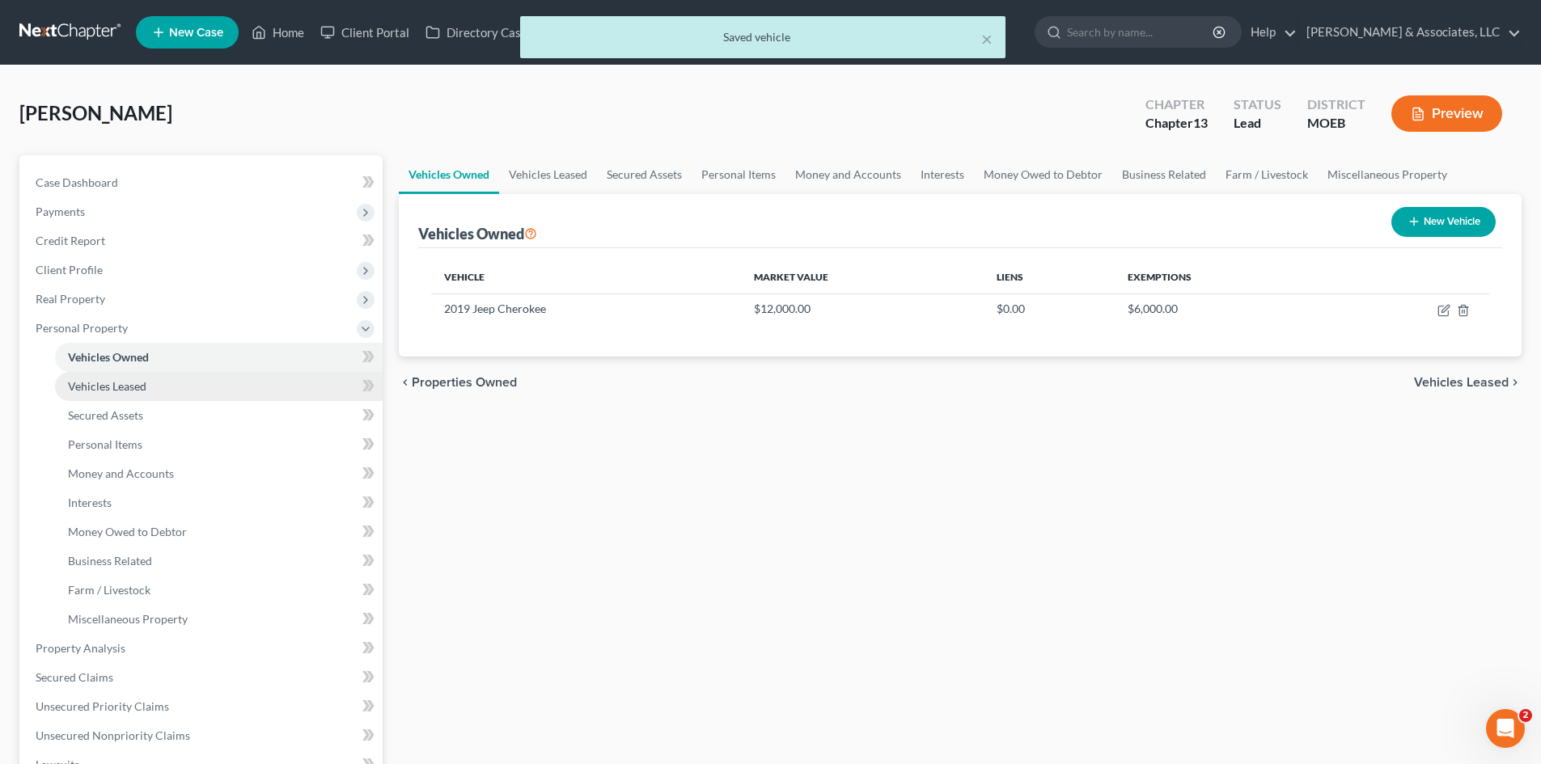
click at [93, 386] on span "Vehicles Leased" at bounding box center [107, 386] width 78 height 14
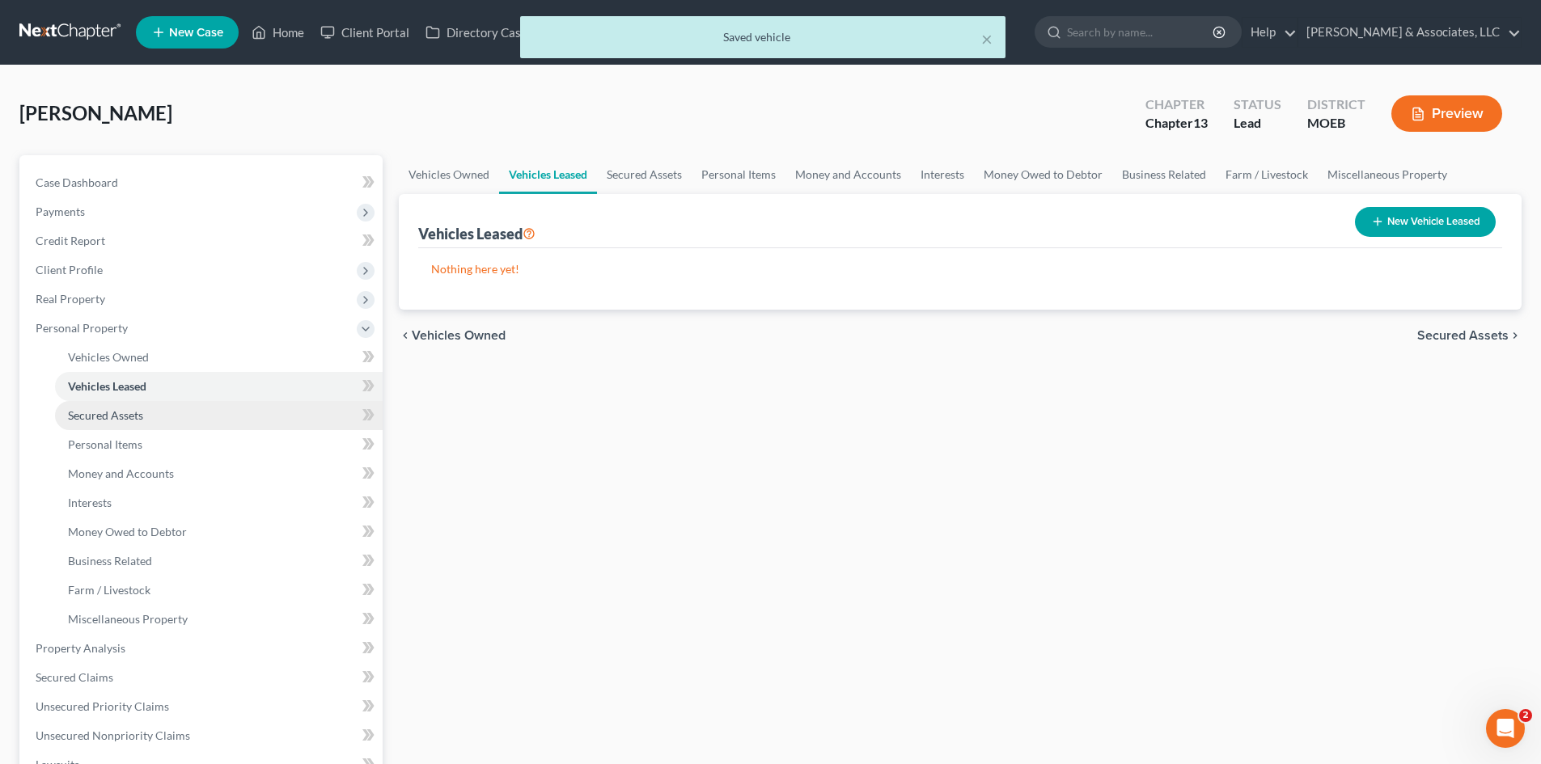
click at [95, 416] on span "Secured Assets" at bounding box center [105, 415] width 75 height 14
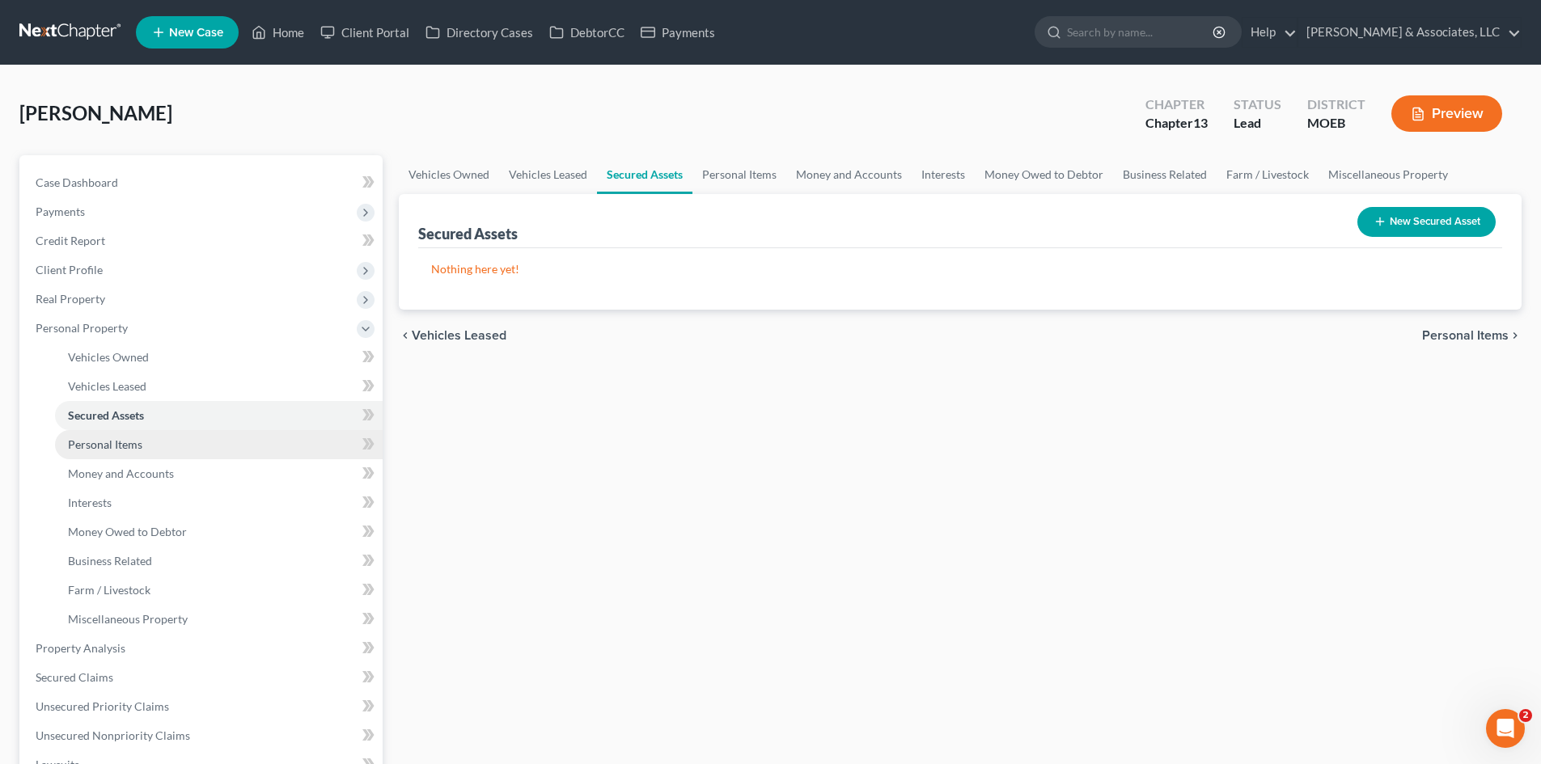
click at [104, 451] on link "Personal Items" at bounding box center [219, 444] width 328 height 29
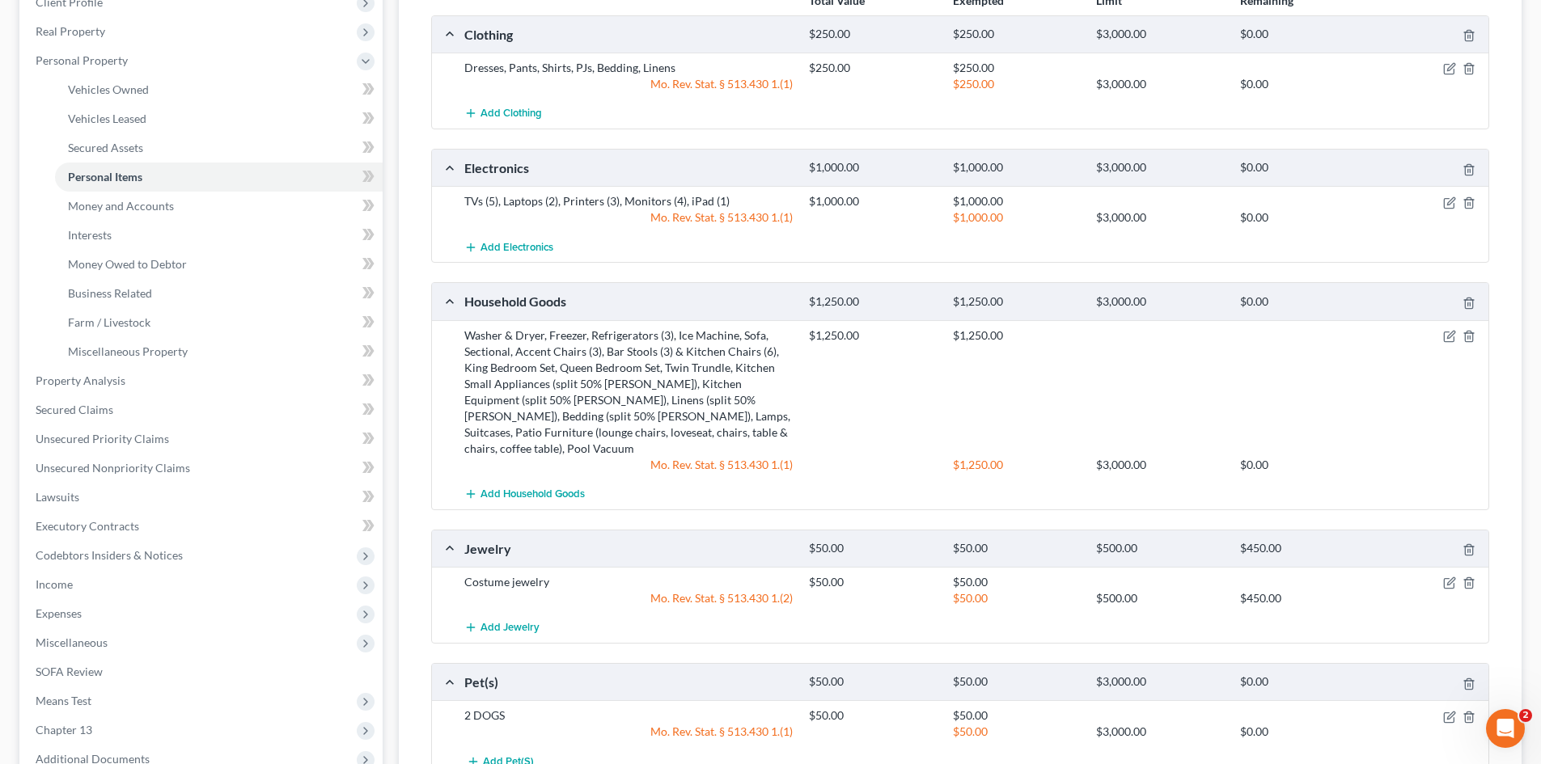
scroll to position [195, 0]
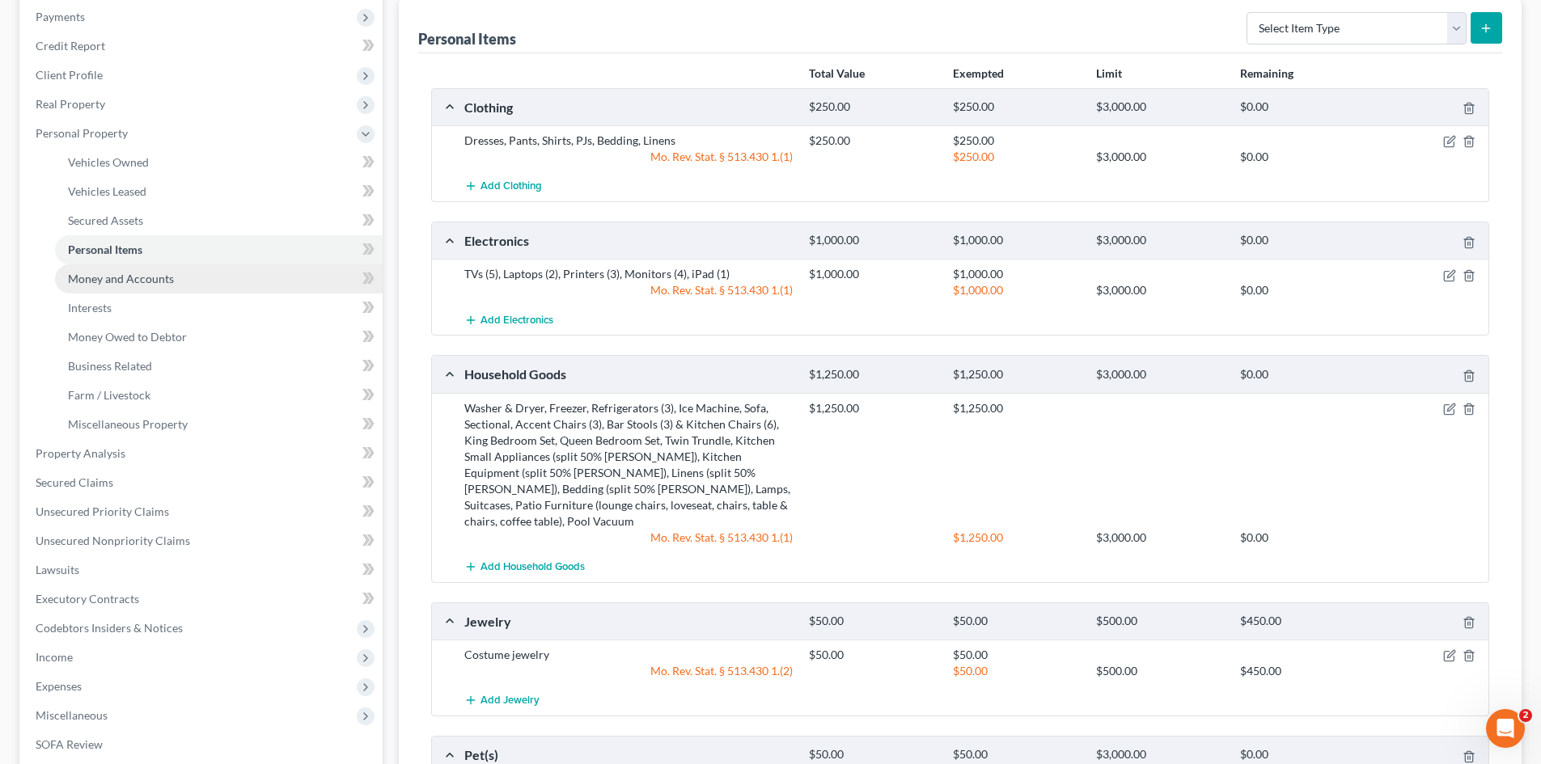
click at [142, 280] on span "Money and Accounts" at bounding box center [121, 279] width 106 height 14
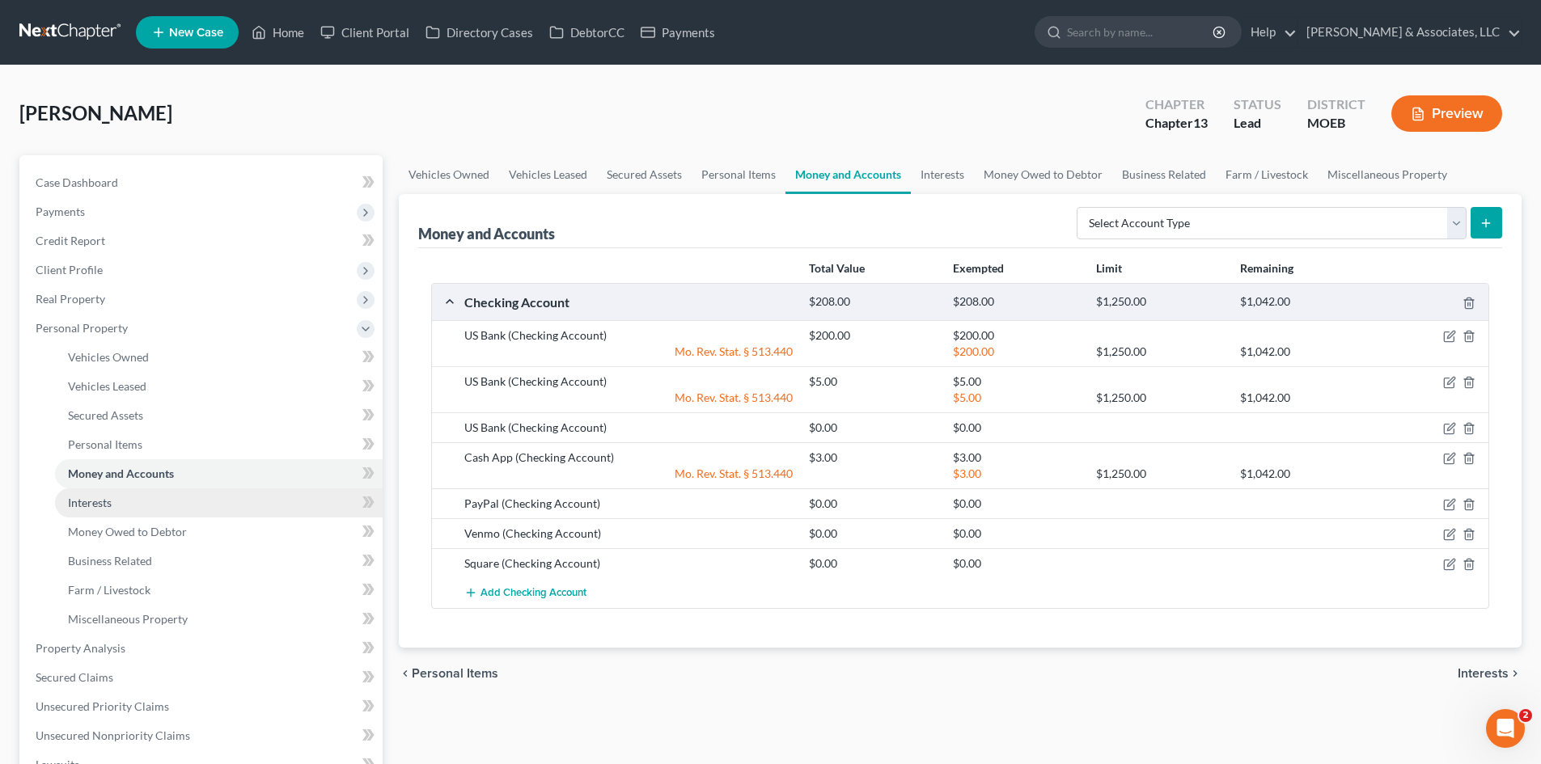
click at [128, 489] on link "Interests" at bounding box center [219, 503] width 328 height 29
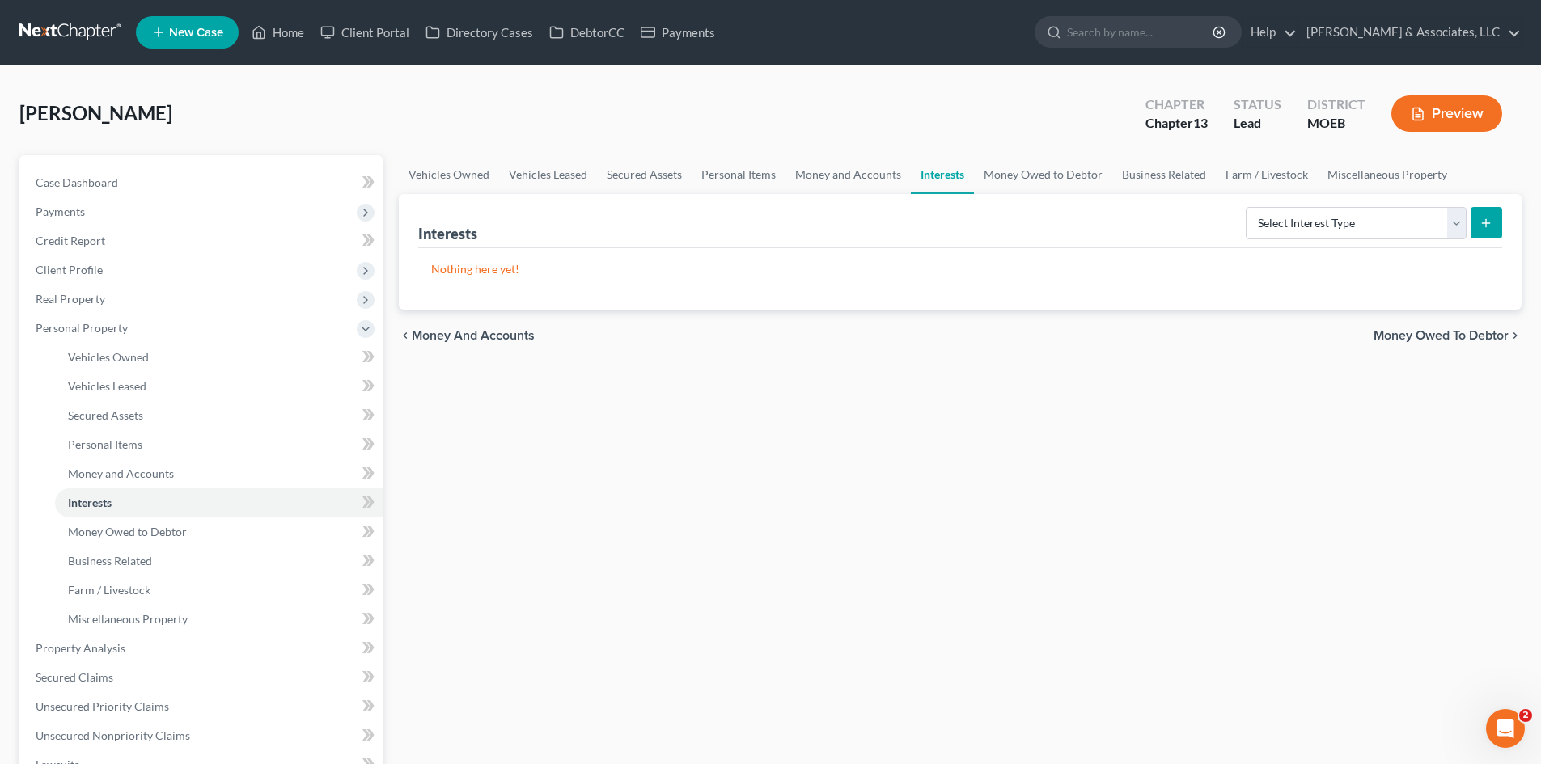
click at [319, 95] on div "[PERSON_NAME] Upgraded Chapter Chapter 13 Status Lead District MOEB Preview" at bounding box center [770, 120] width 1502 height 70
click at [108, 176] on span "Case Dashboard" at bounding box center [77, 183] width 82 height 14
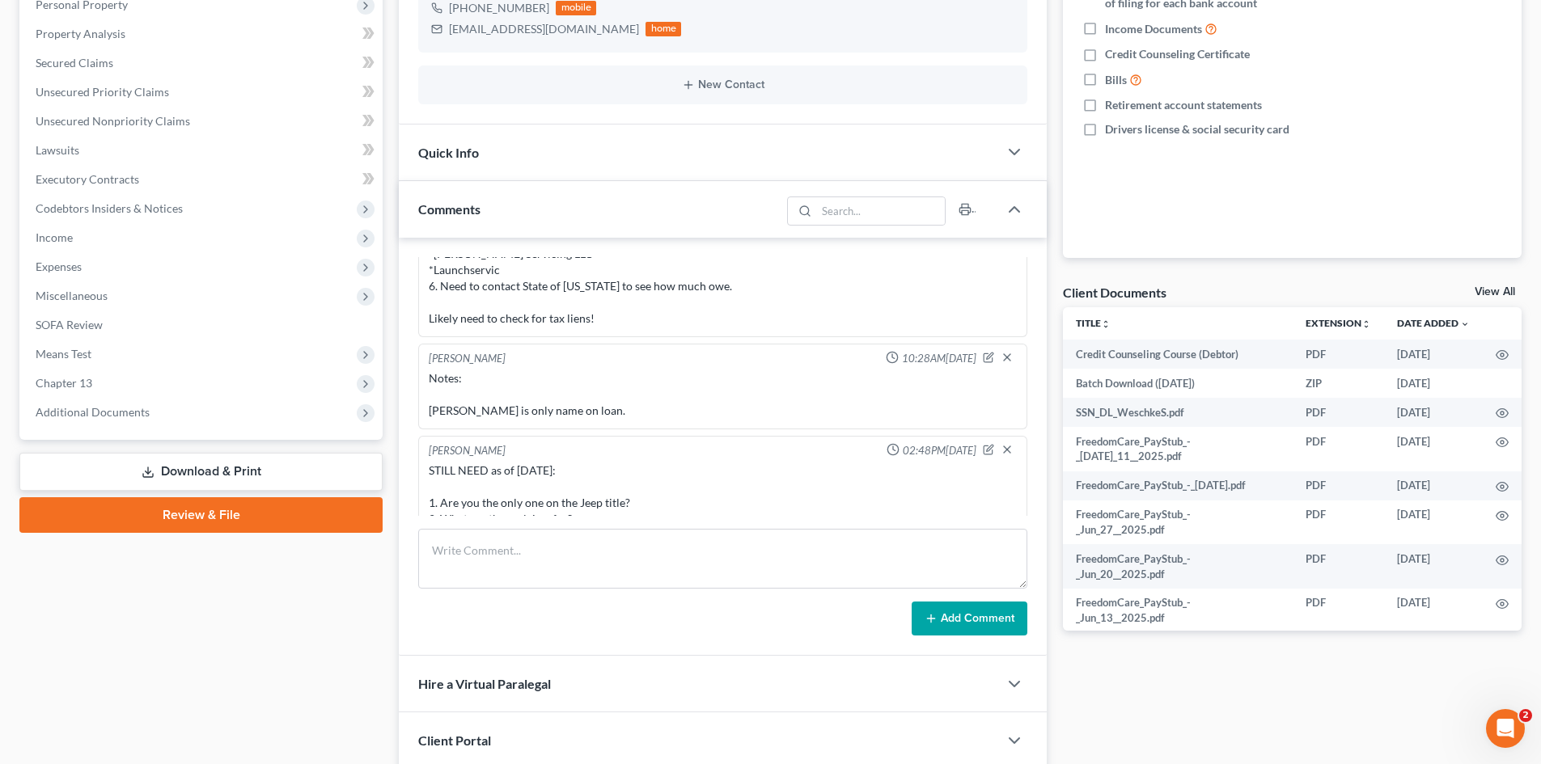
scroll to position [1605, 0]
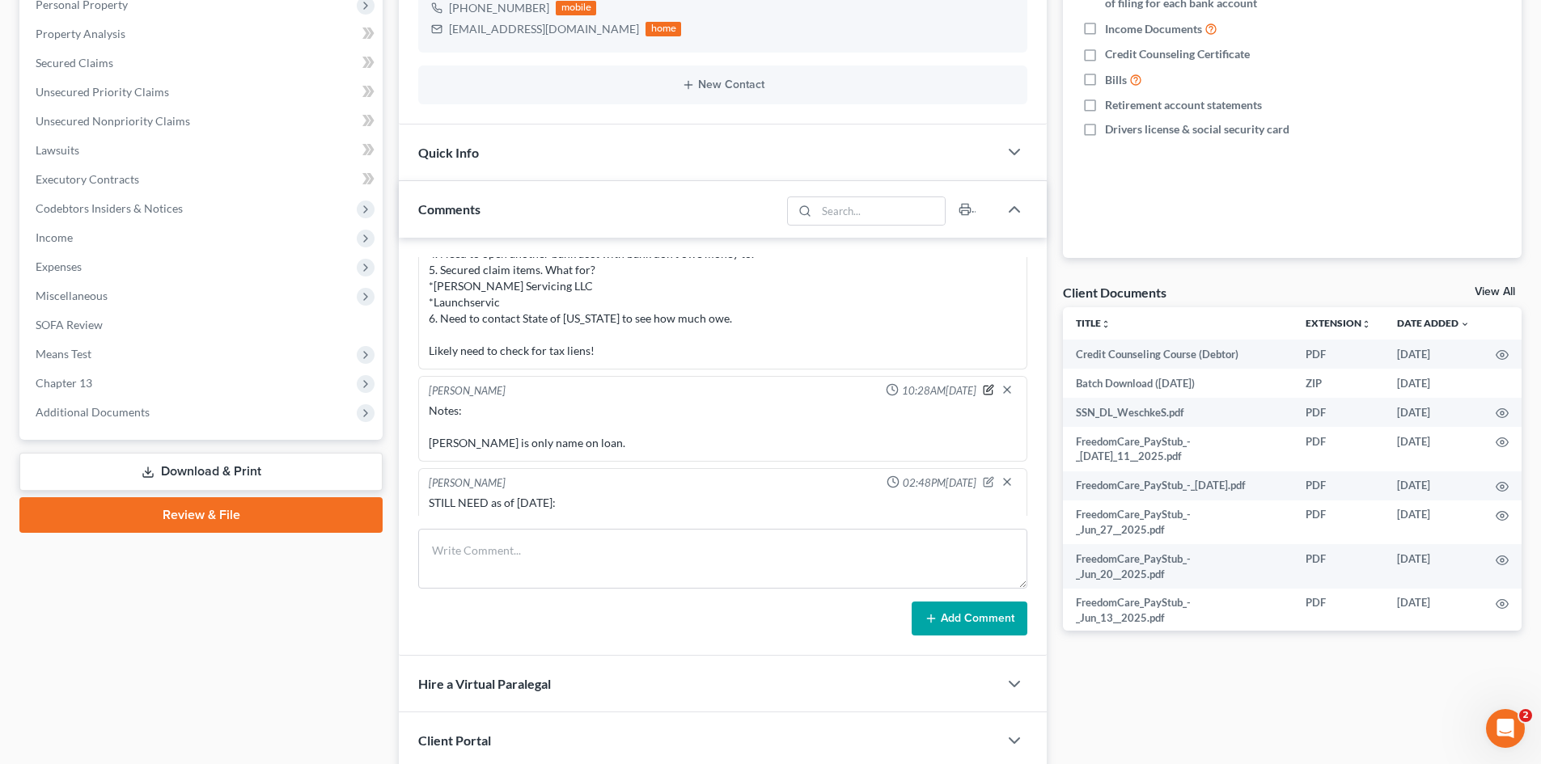
click at [983, 391] on icon "button" at bounding box center [988, 389] width 11 height 11
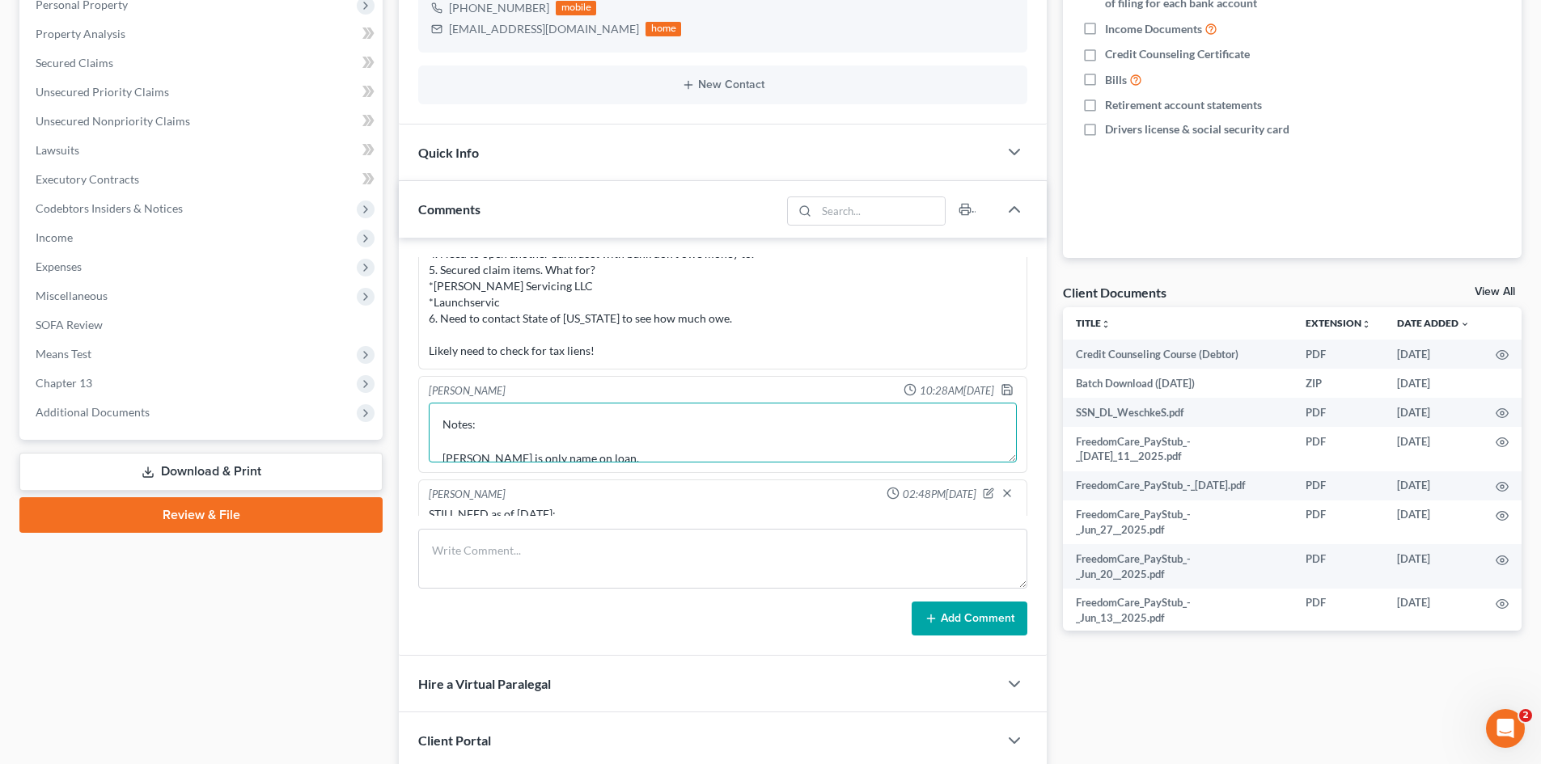
click at [604, 457] on textarea "Notes: [PERSON_NAME] is only name on loan." at bounding box center [723, 433] width 588 height 60
type textarea "Notes: [PERSON_NAME] is only name on mortgage. No 401K or Life Insurance"
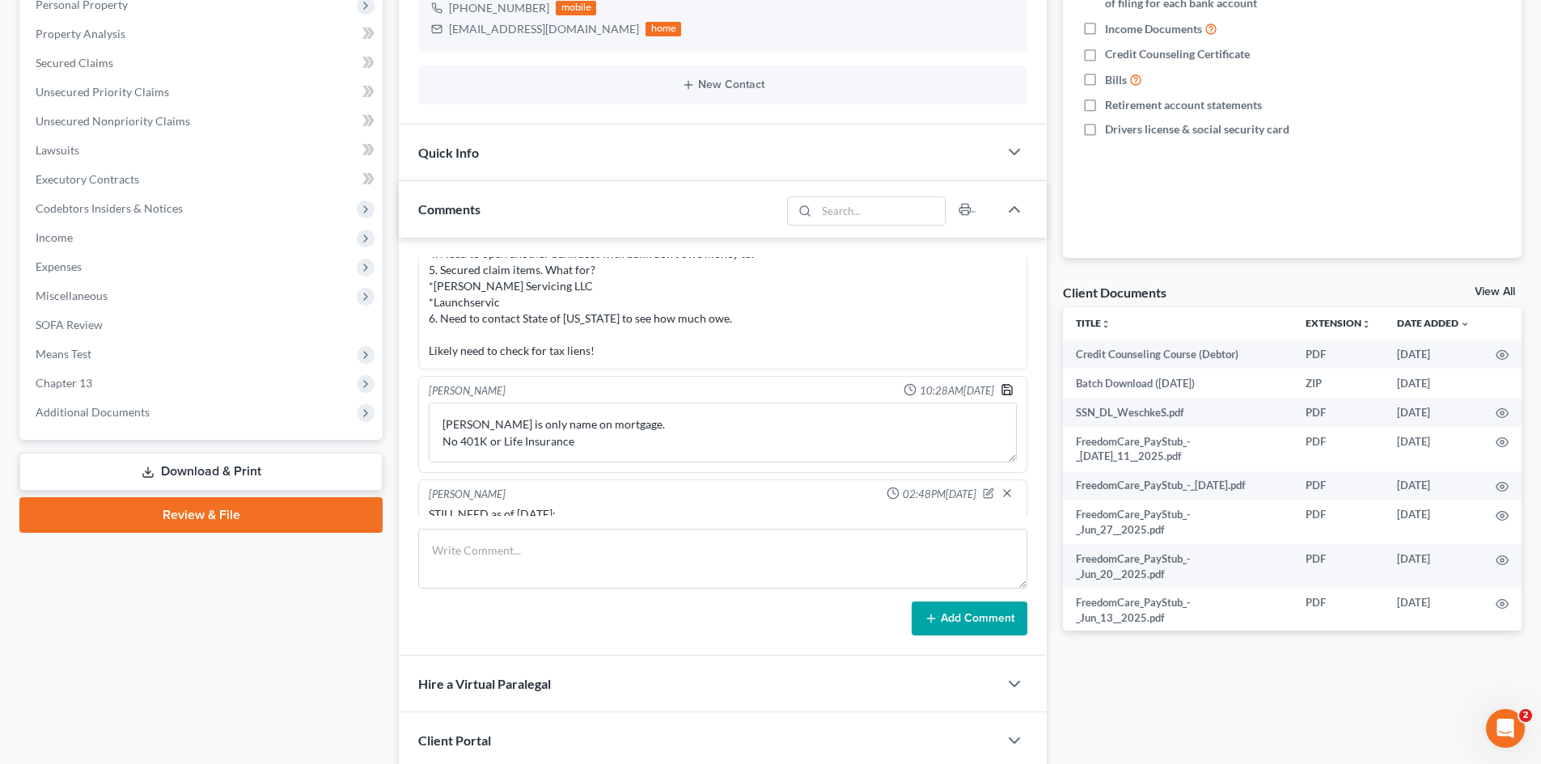
click at [1000, 389] on icon "button" at bounding box center [1006, 389] width 13 height 13
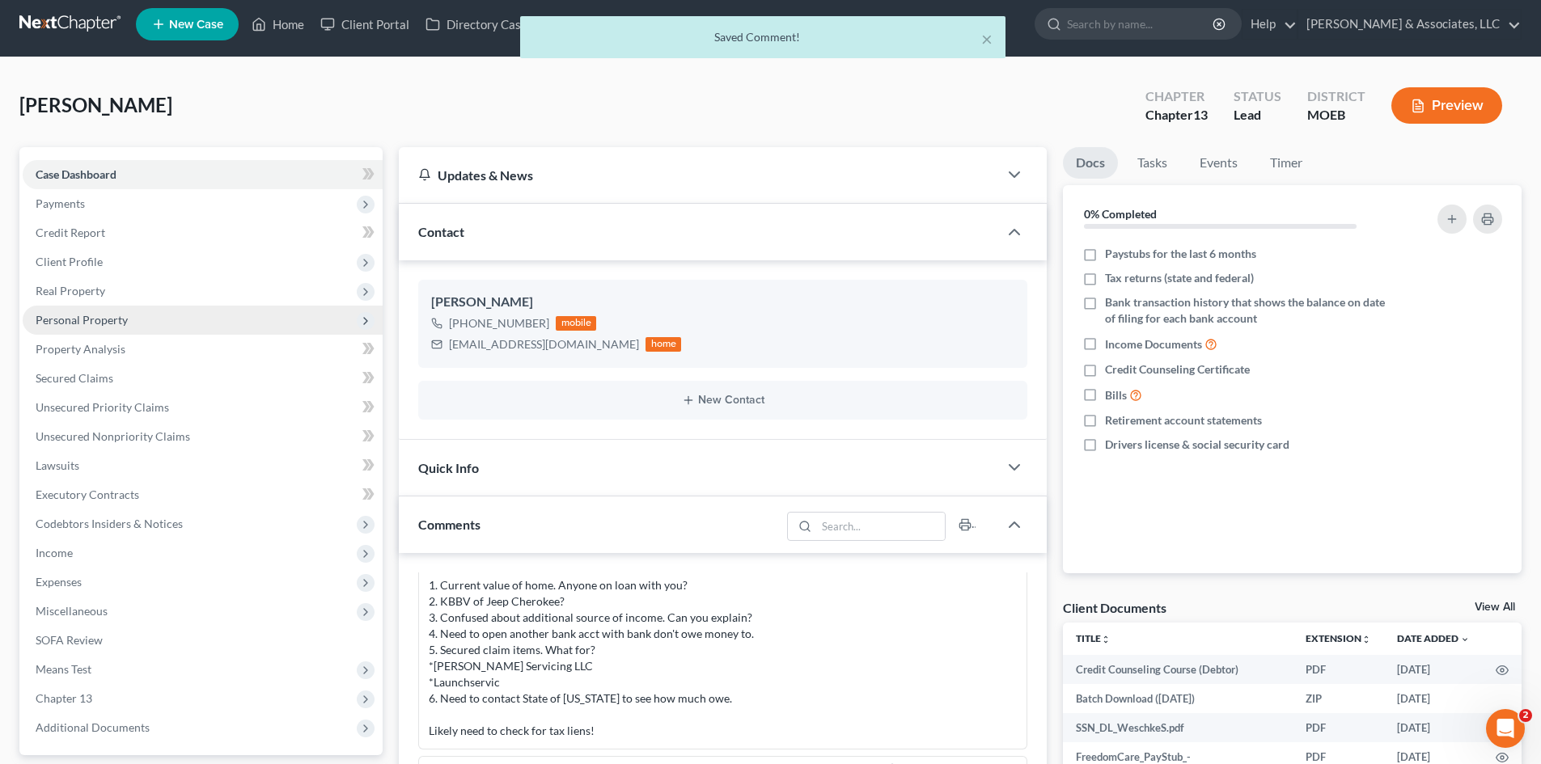
scroll to position [0, 0]
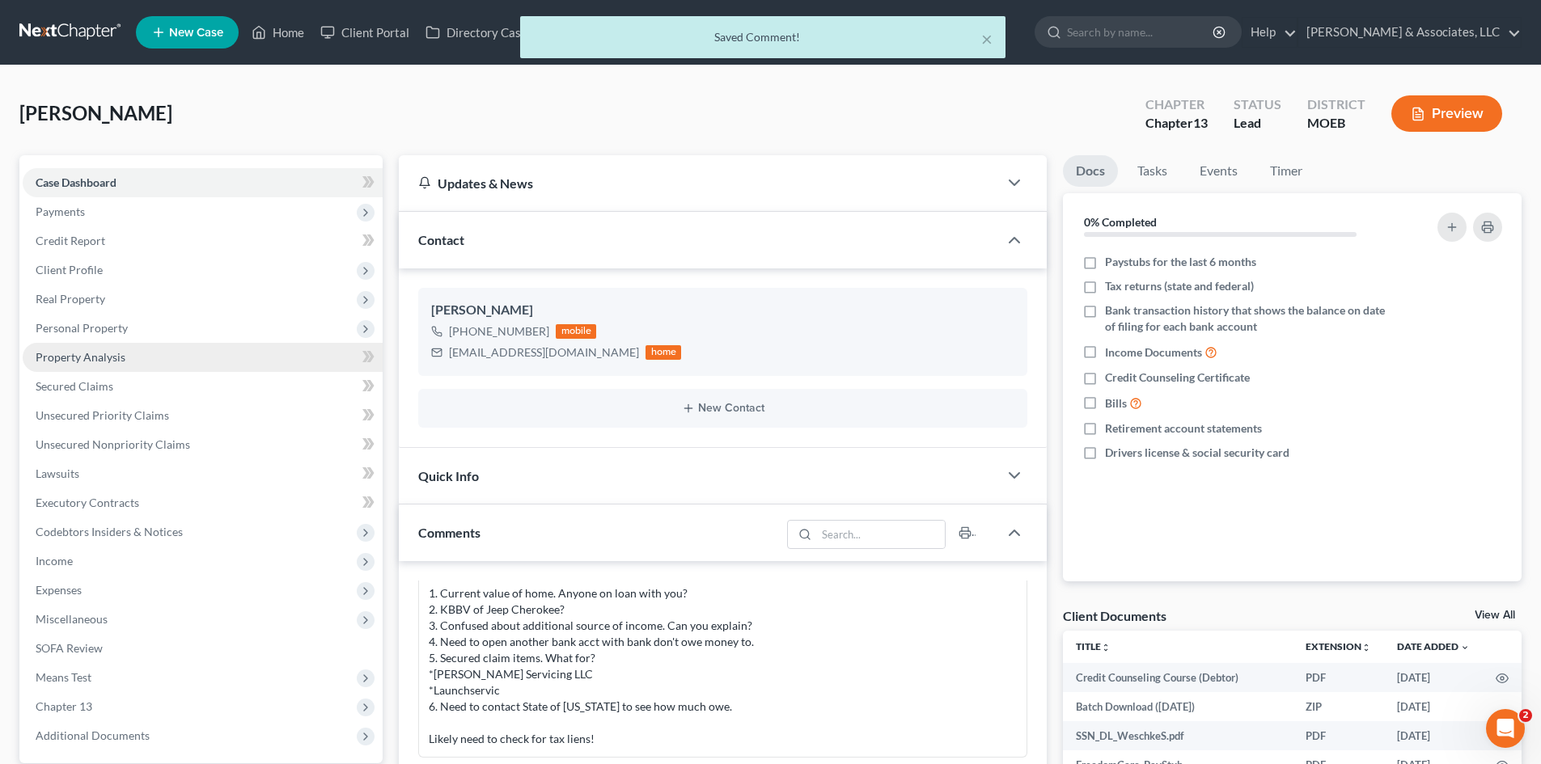
click at [91, 357] on span "Property Analysis" at bounding box center [81, 357] width 90 height 14
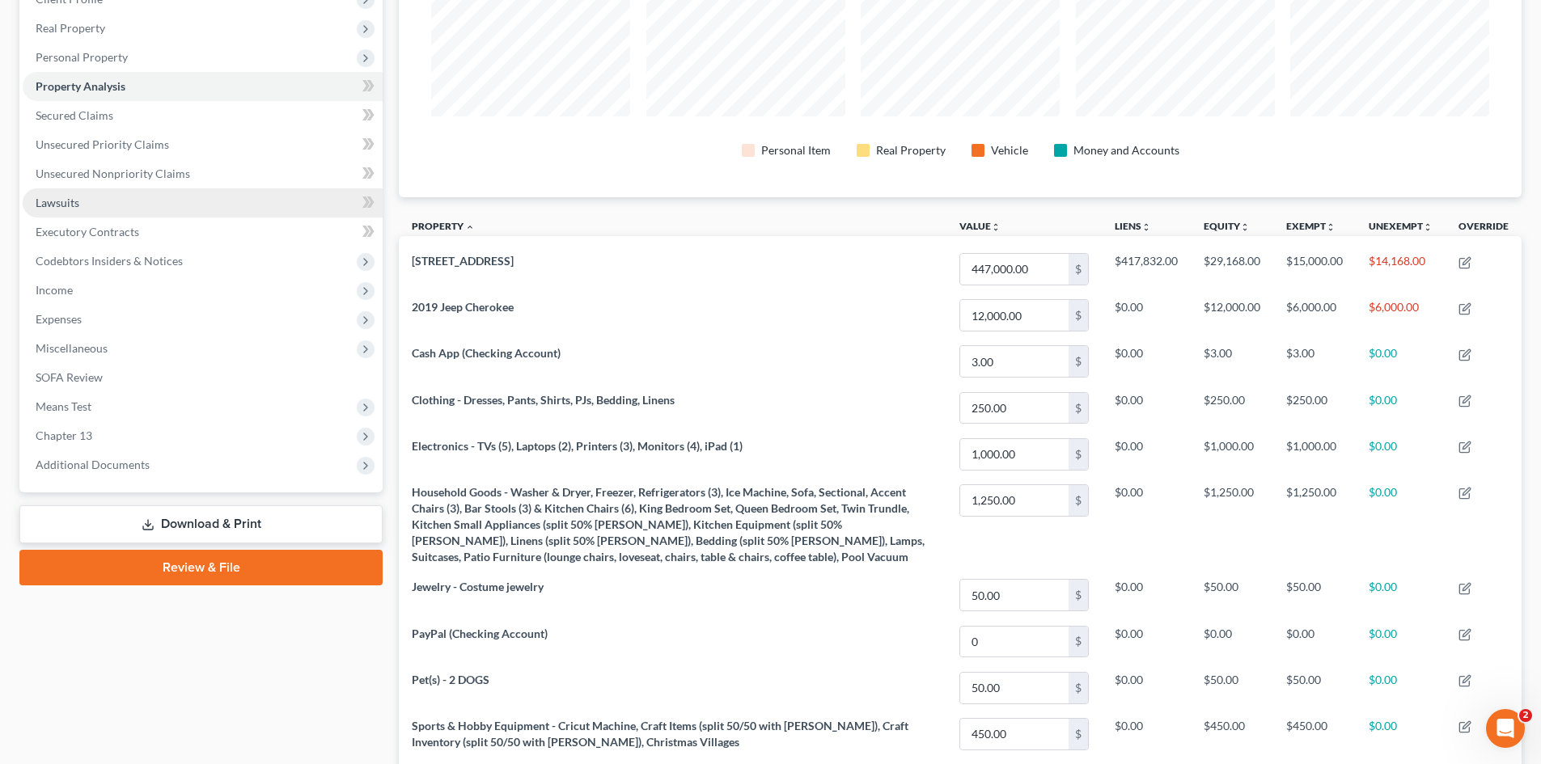
scroll to position [243, 0]
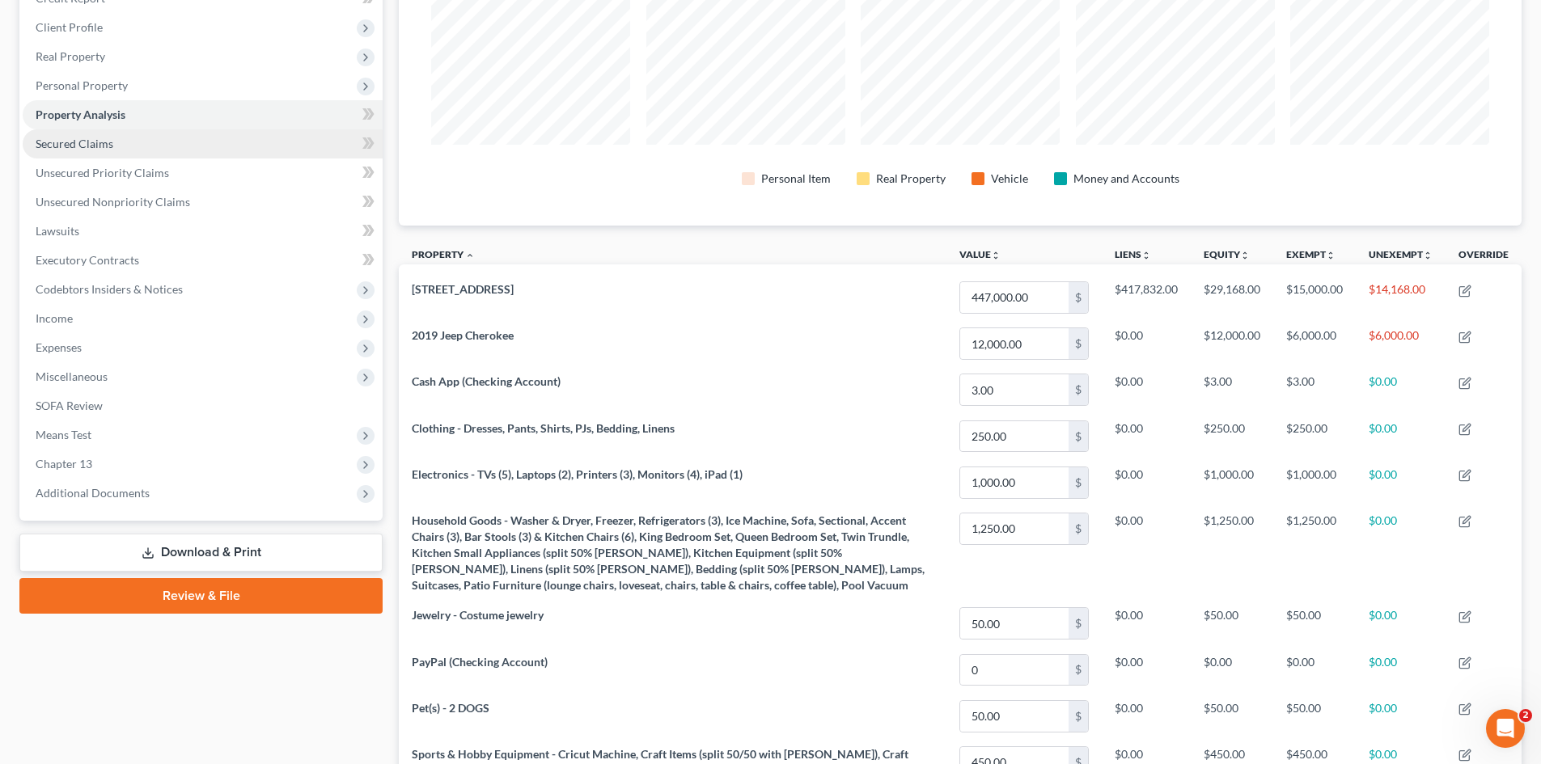
click at [74, 144] on span "Secured Claims" at bounding box center [75, 144] width 78 height 14
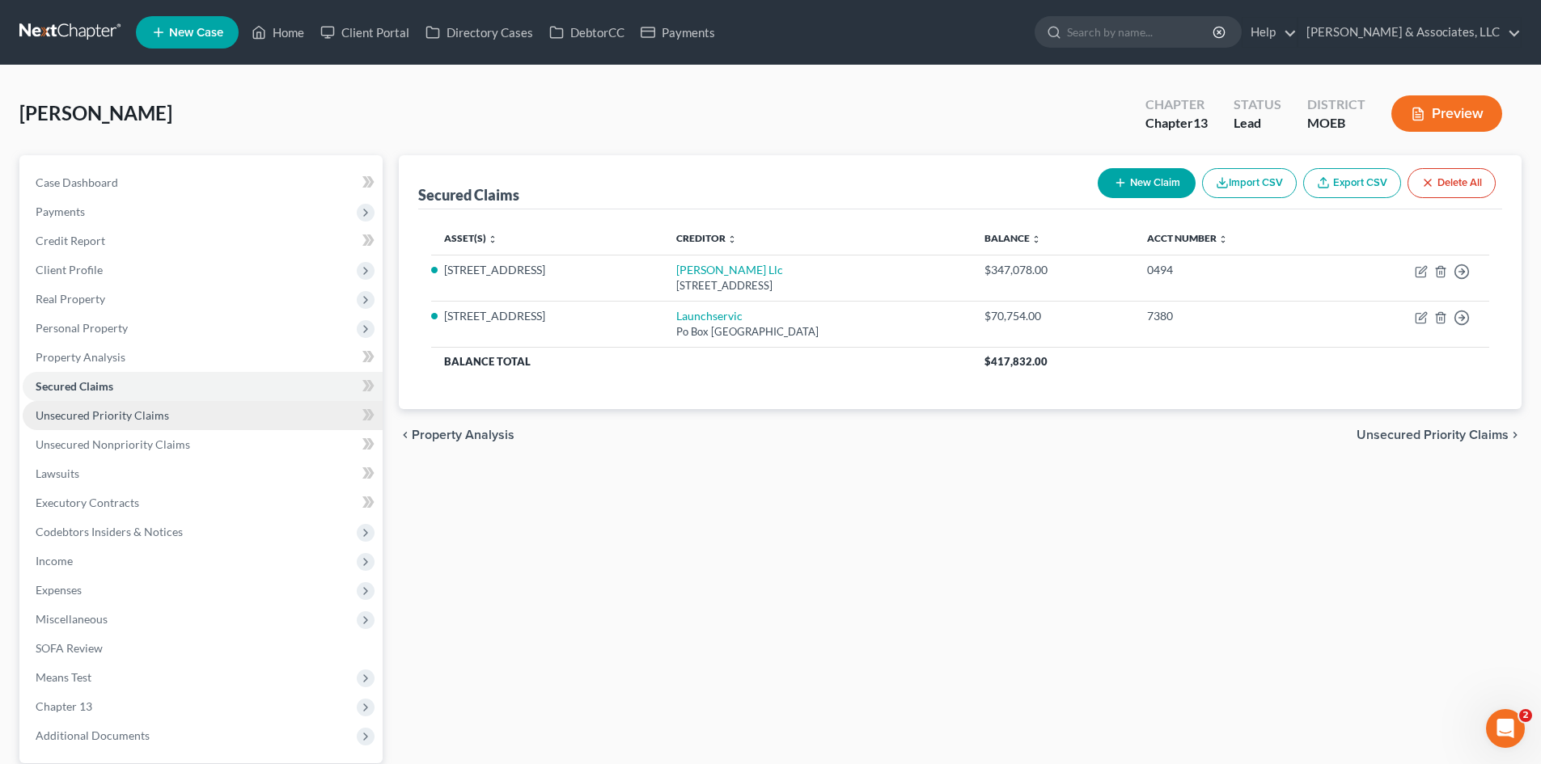
click at [106, 419] on span "Unsecured Priority Claims" at bounding box center [102, 415] width 133 height 14
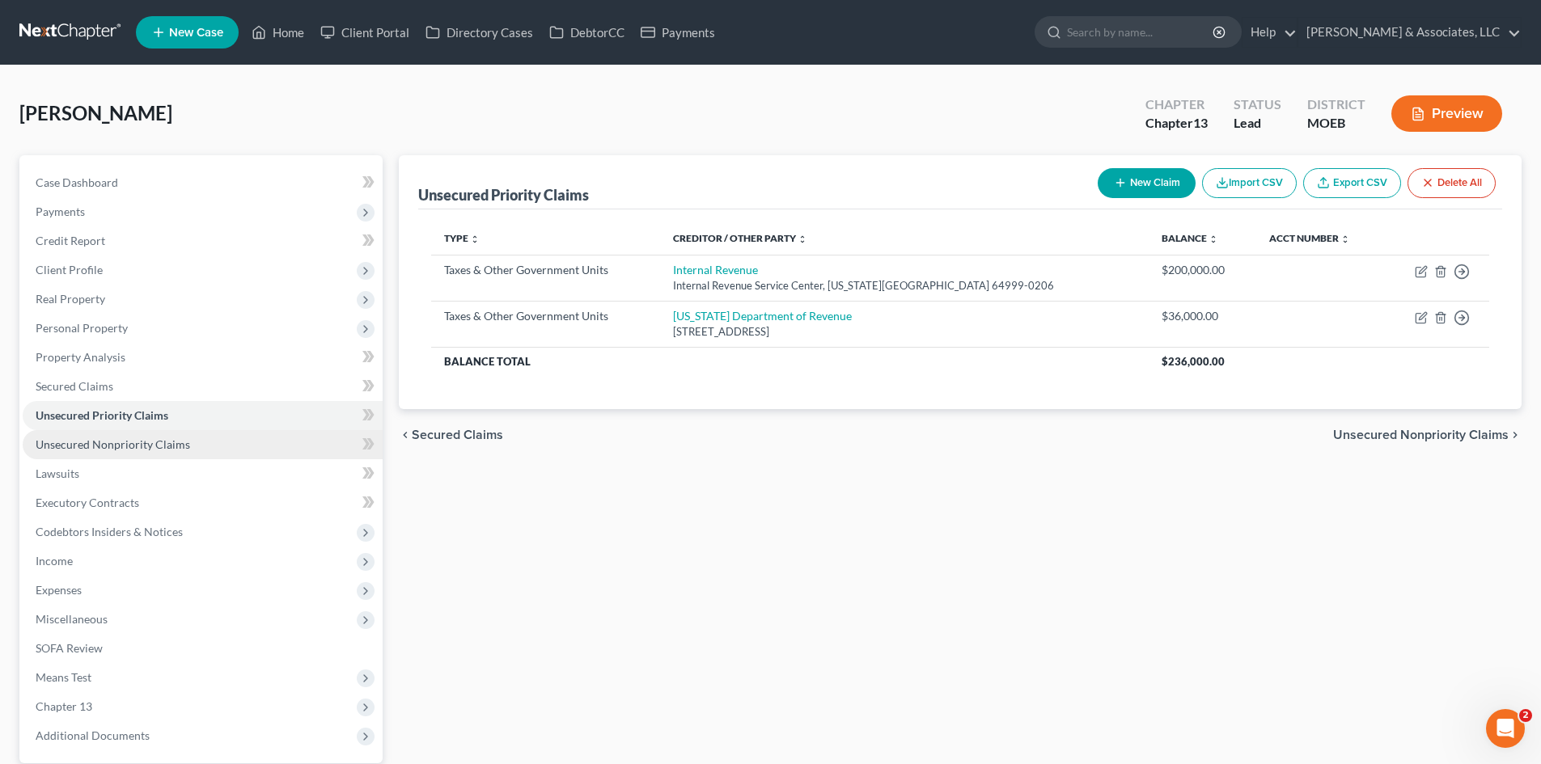
click at [133, 447] on span "Unsecured Nonpriority Claims" at bounding box center [113, 445] width 154 height 14
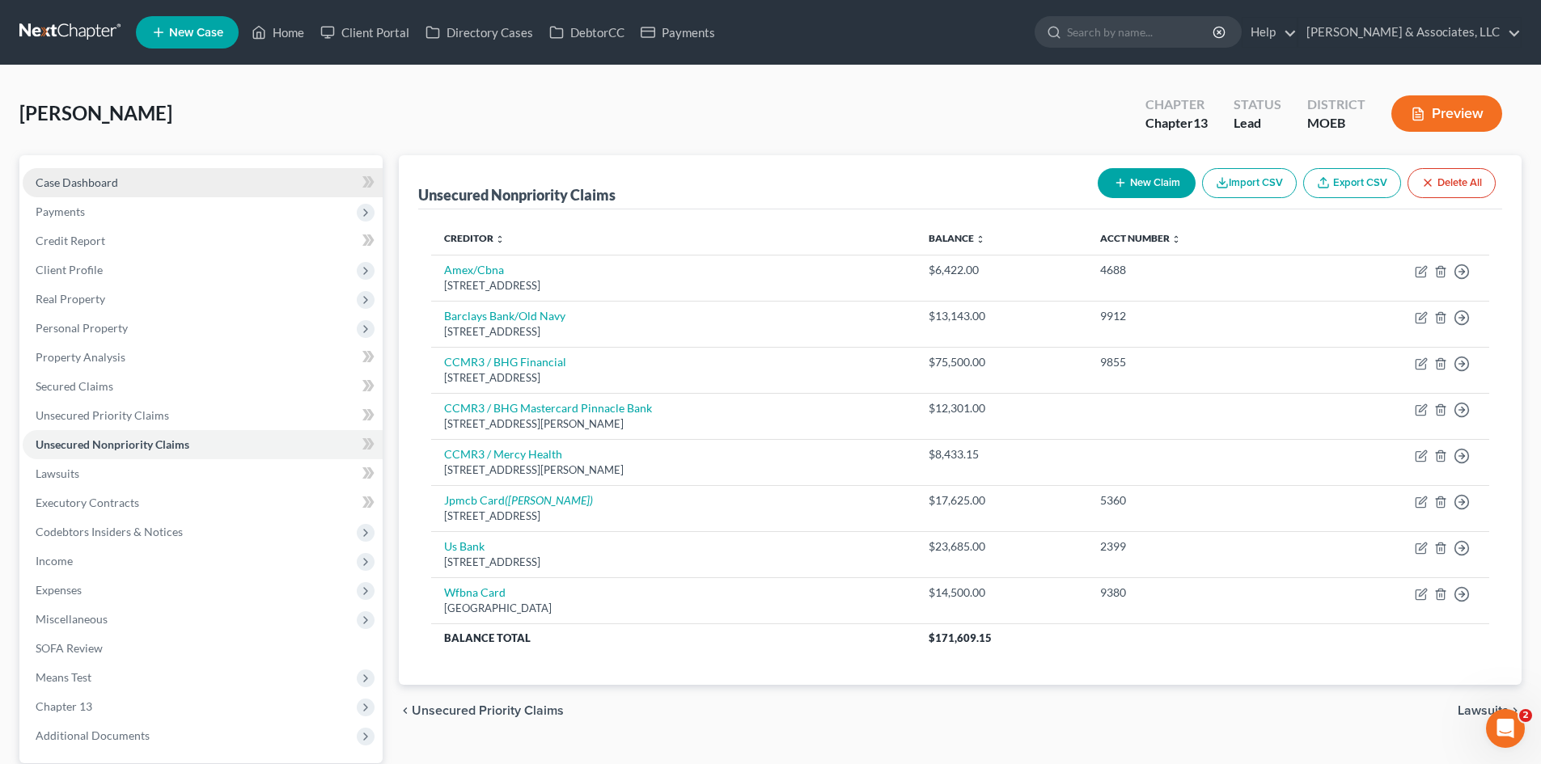
click at [94, 178] on span "Case Dashboard" at bounding box center [77, 183] width 82 height 14
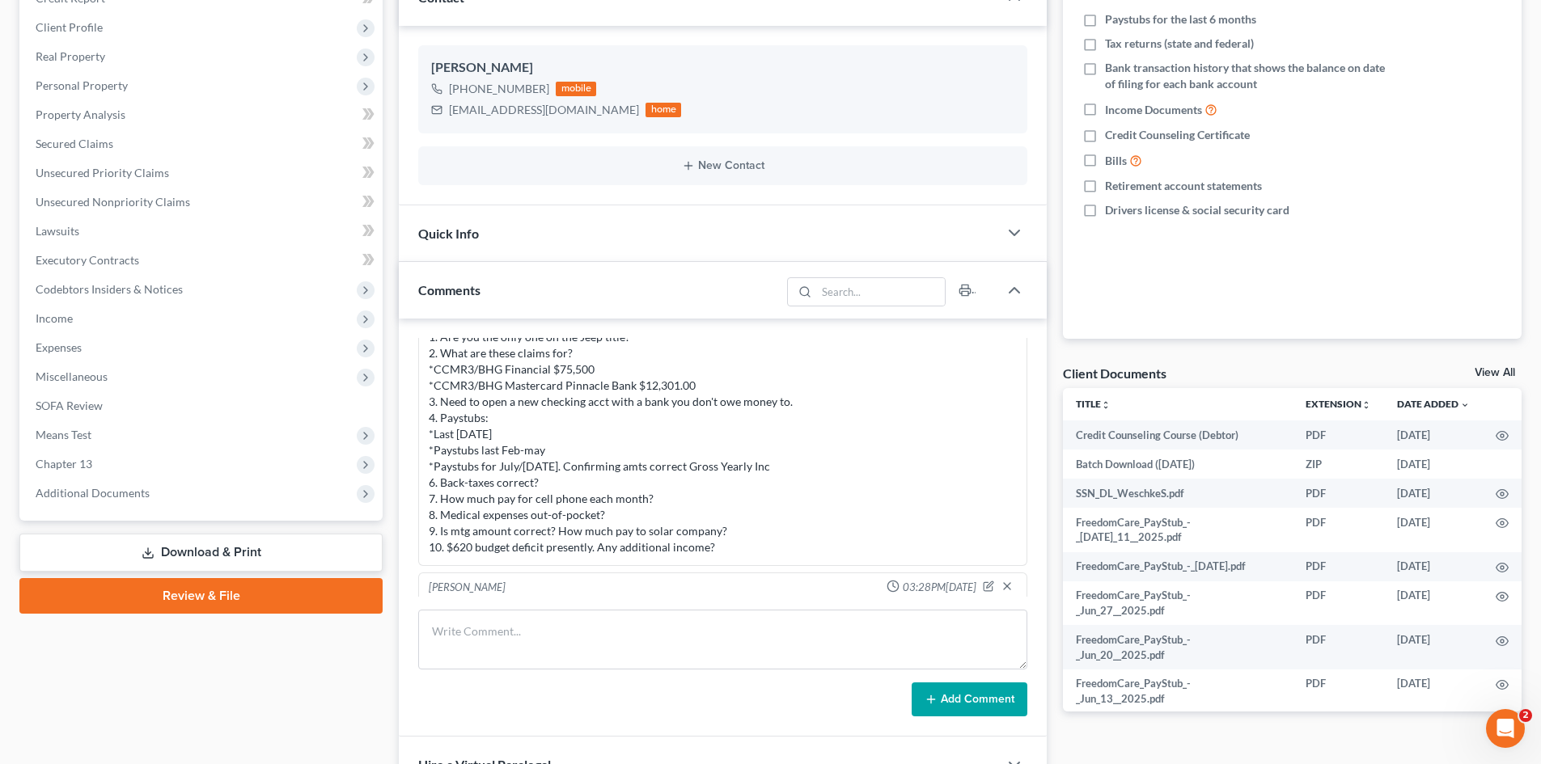
scroll to position [1864, 0]
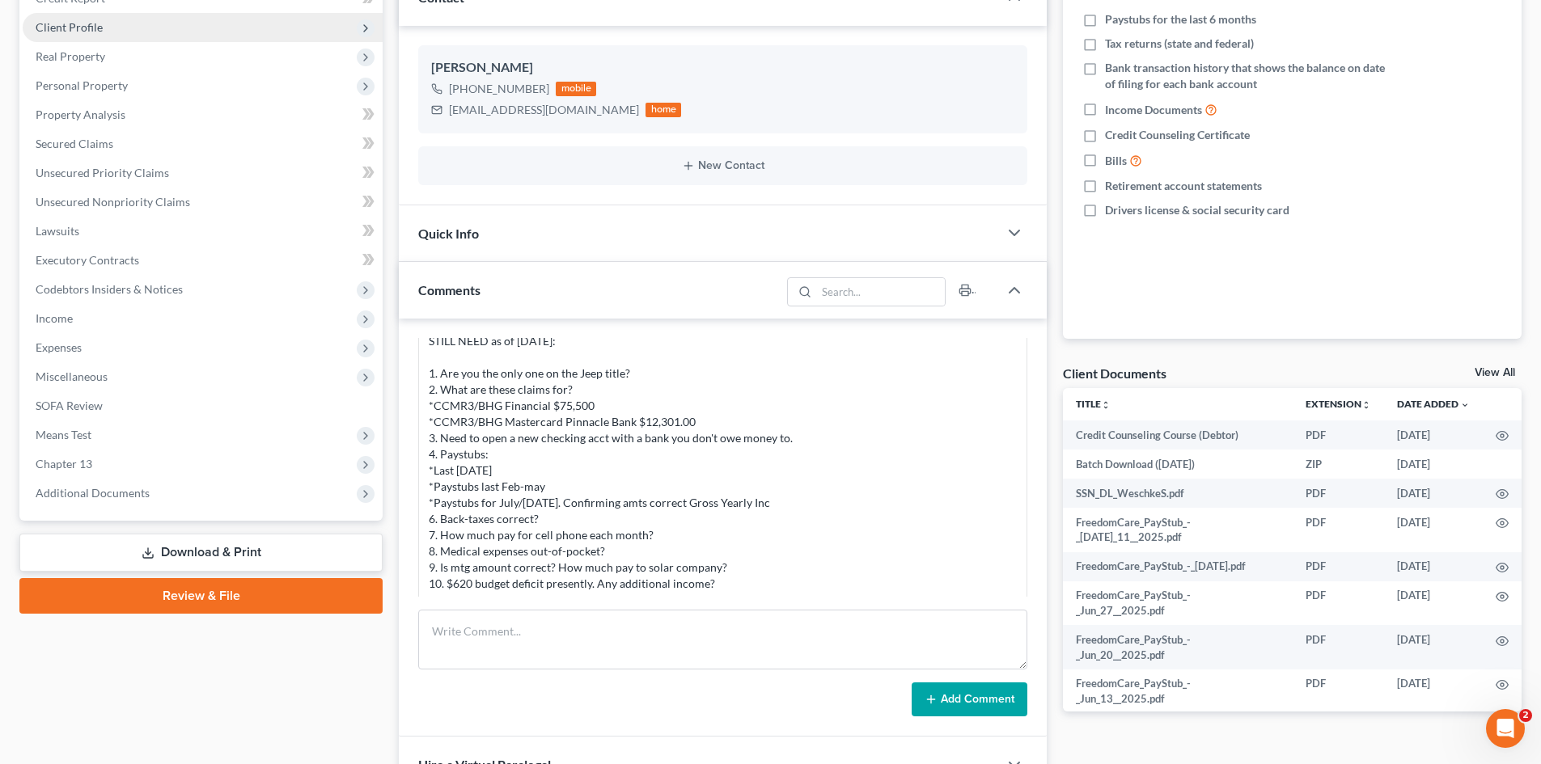
click at [76, 30] on span "Client Profile" at bounding box center [69, 27] width 67 height 14
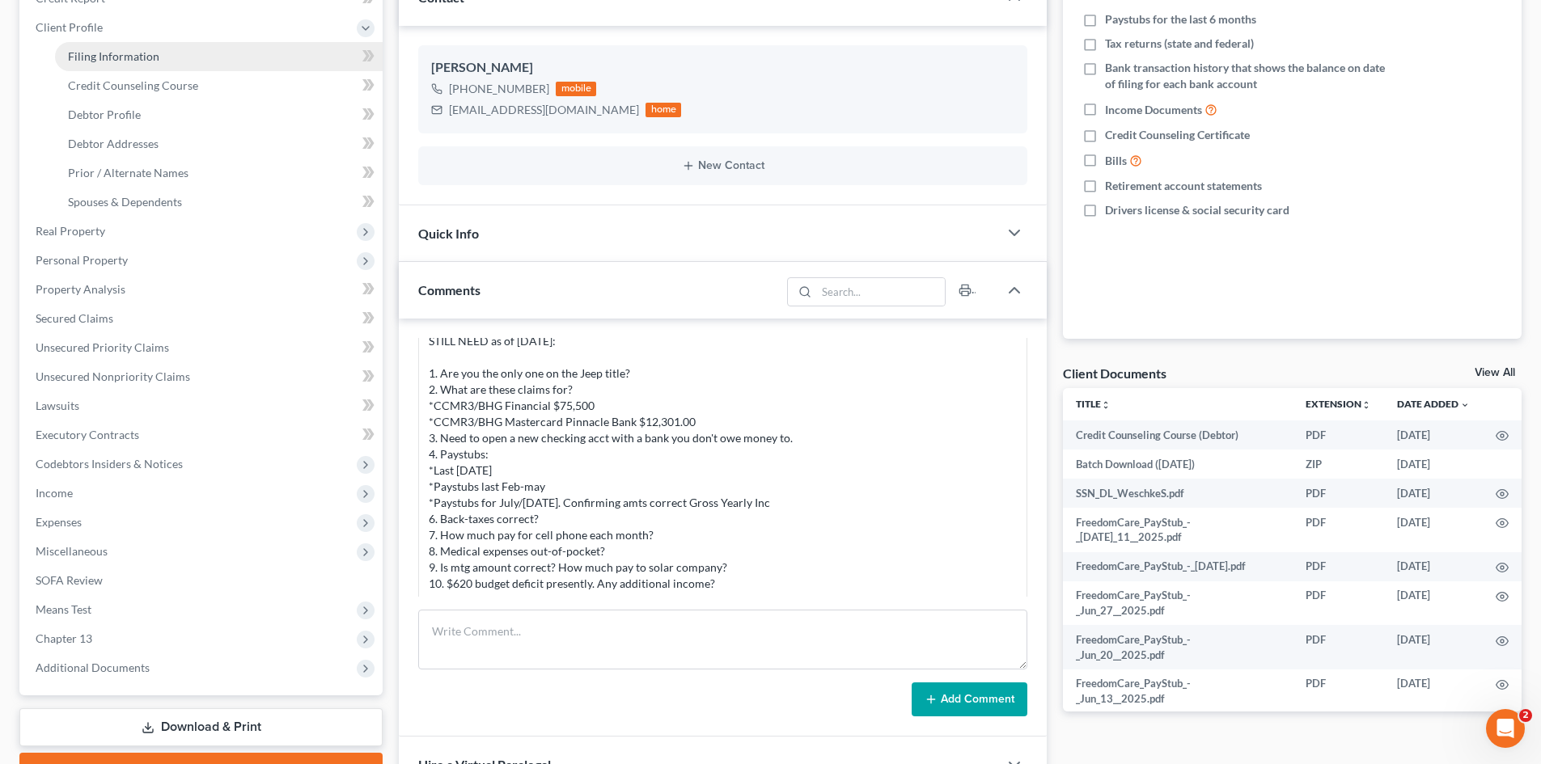
click at [166, 46] on link "Filing Information" at bounding box center [219, 56] width 328 height 29
select select "1"
select select "0"
select select "3"
select select "45"
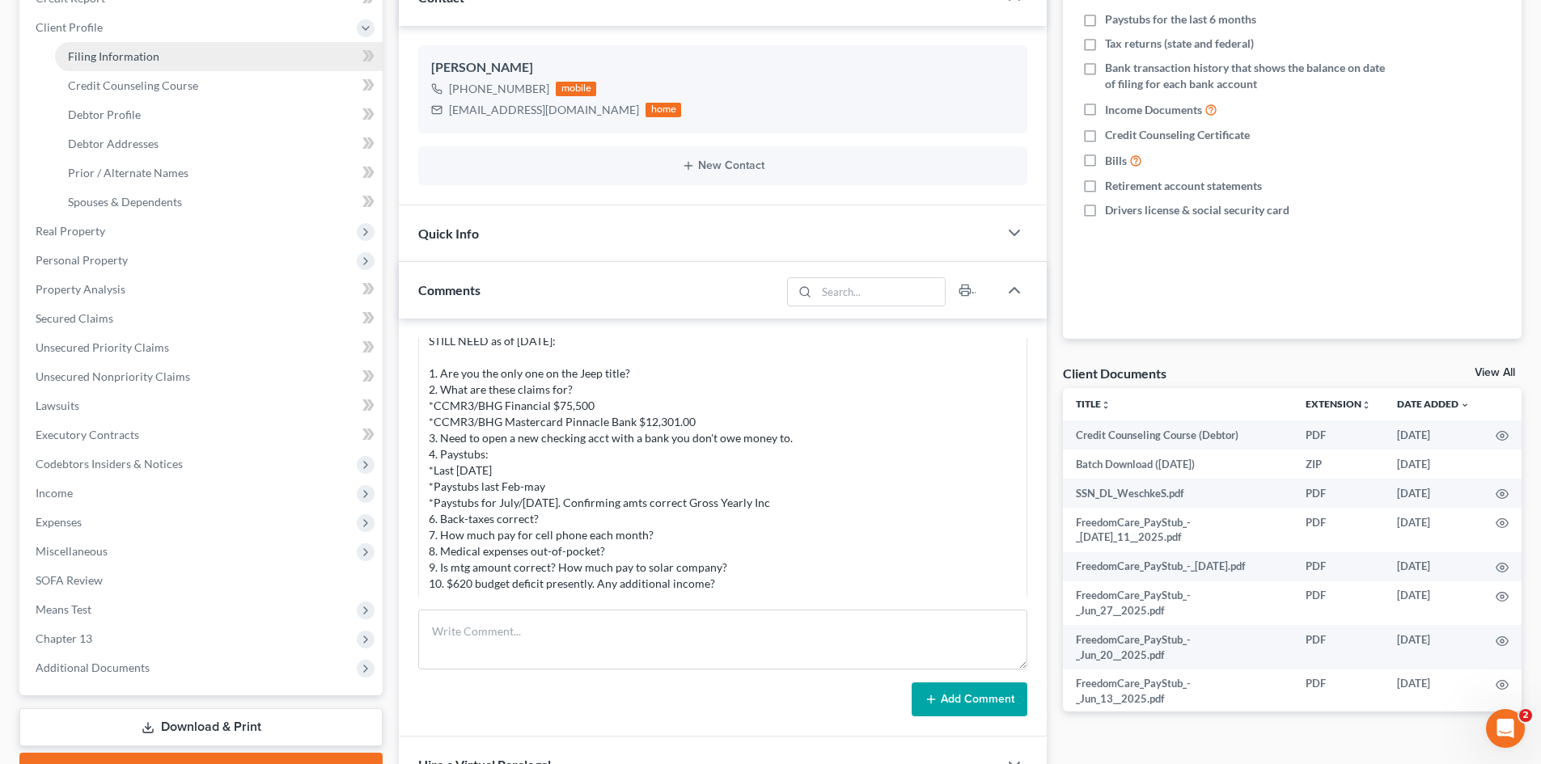
select select "0"
select select "26"
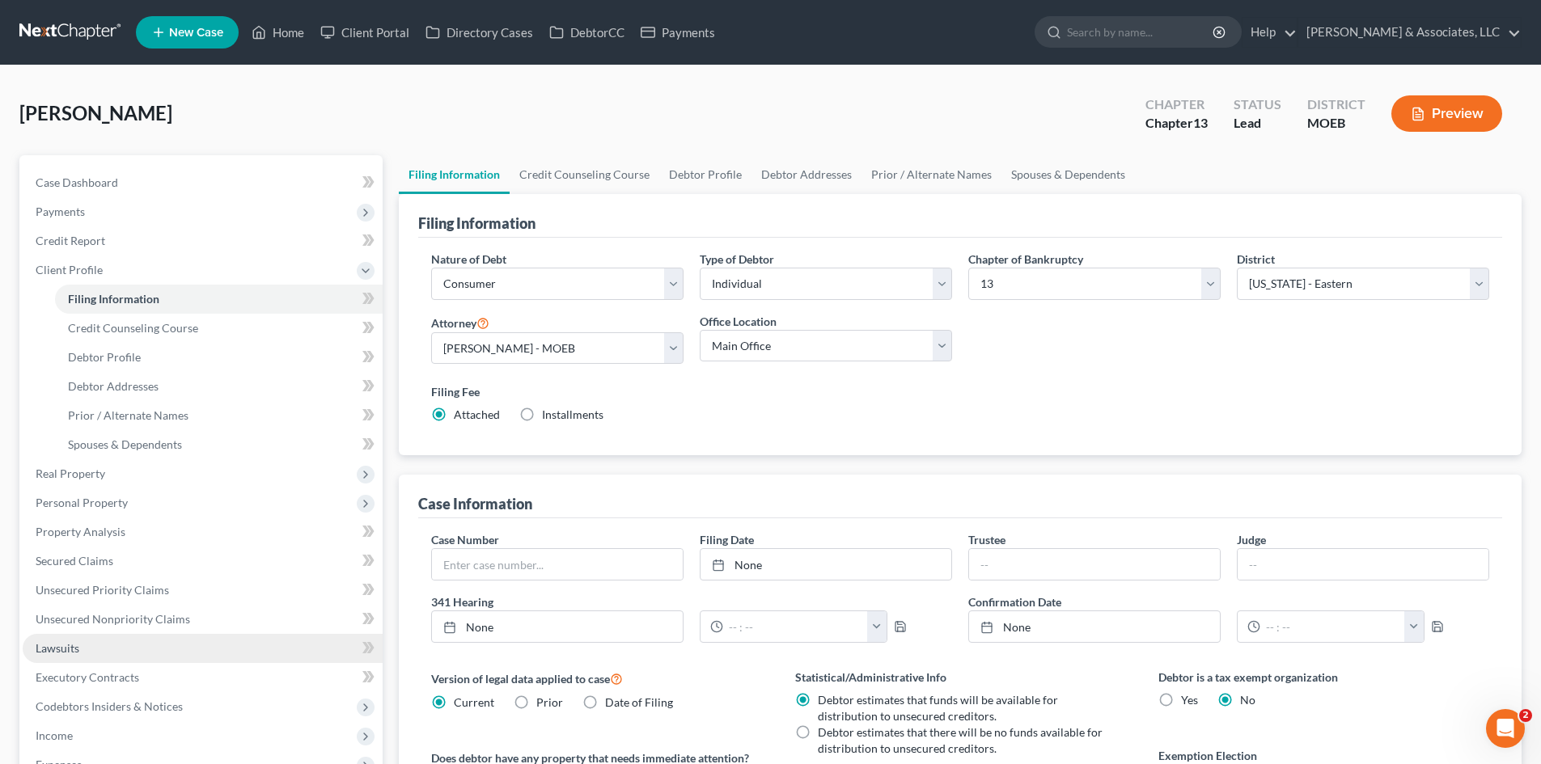
click at [48, 649] on span "Lawsuits" at bounding box center [58, 648] width 44 height 14
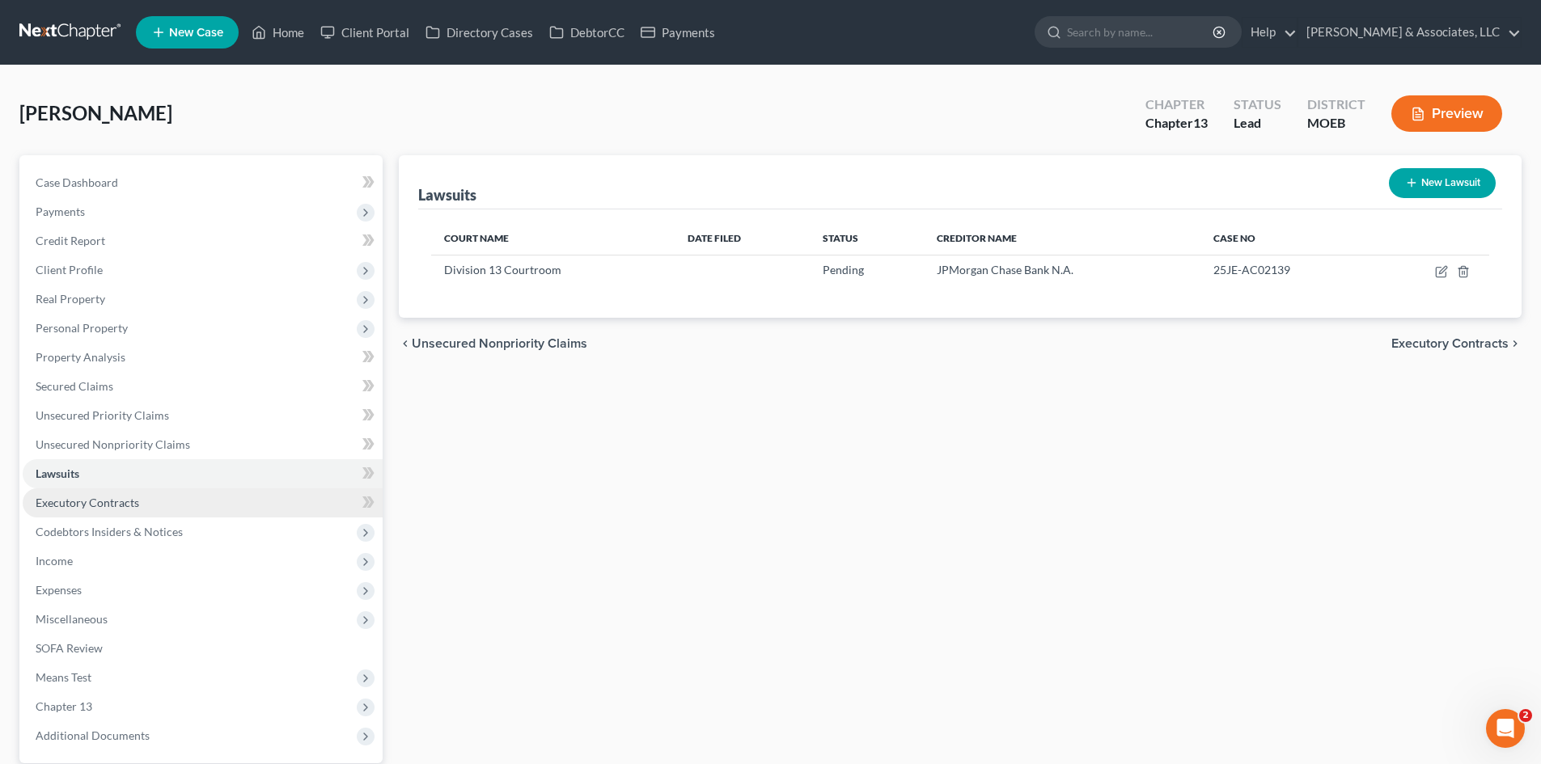
click at [65, 499] on span "Executory Contracts" at bounding box center [88, 503] width 104 height 14
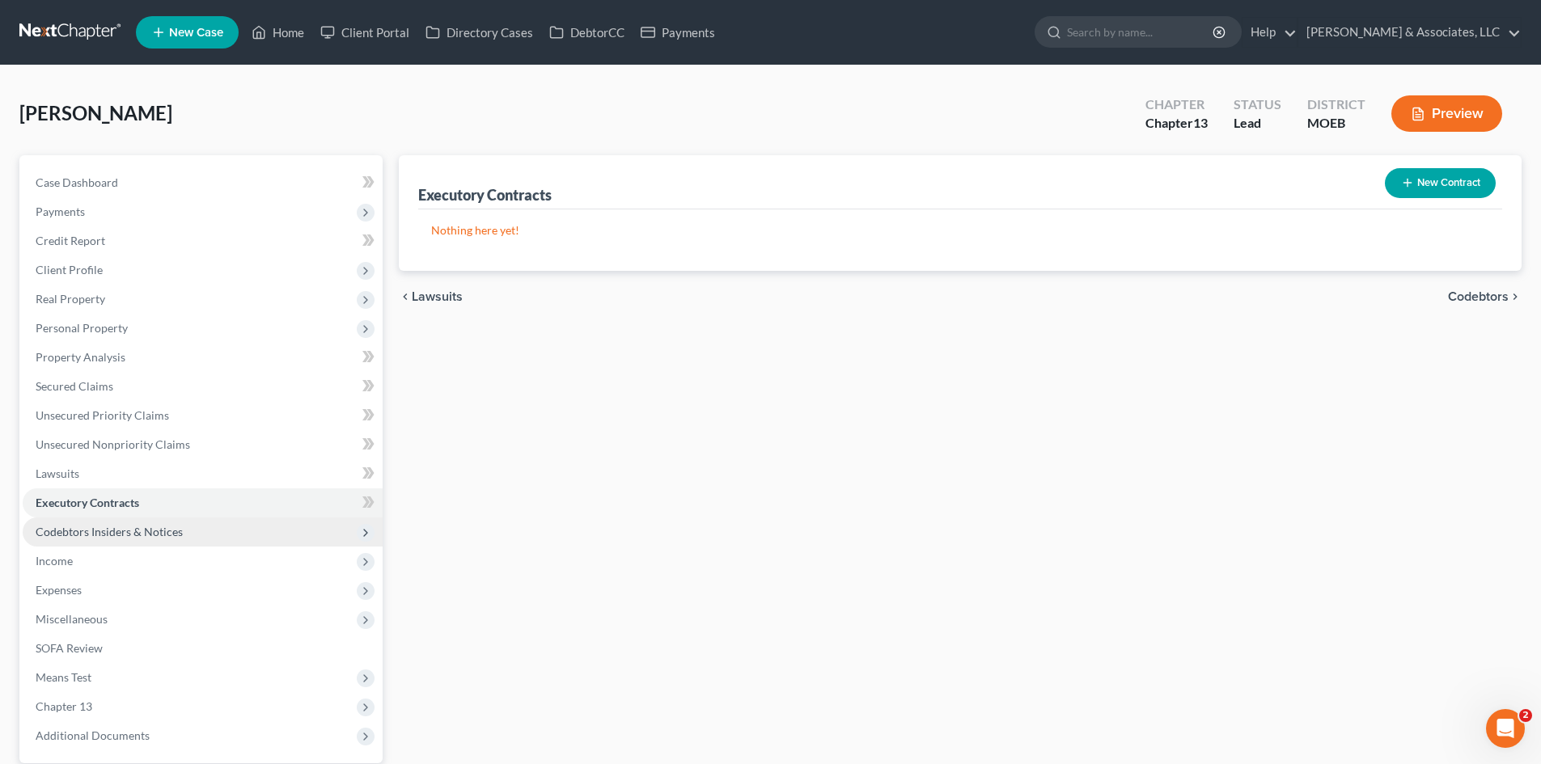
click at [97, 534] on span "Codebtors Insiders & Notices" at bounding box center [109, 532] width 147 height 14
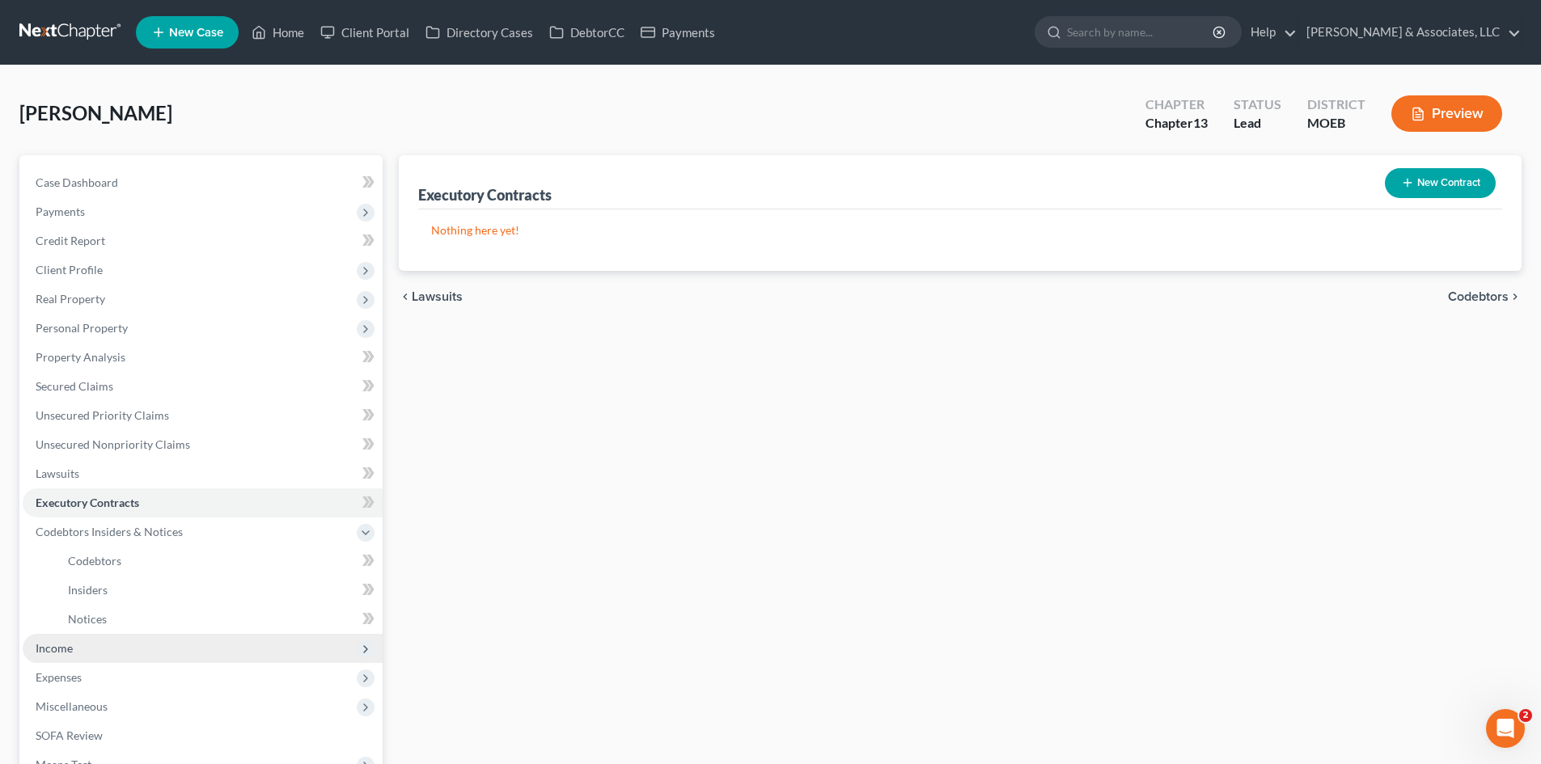
click at [61, 648] on span "Income" at bounding box center [54, 648] width 37 height 14
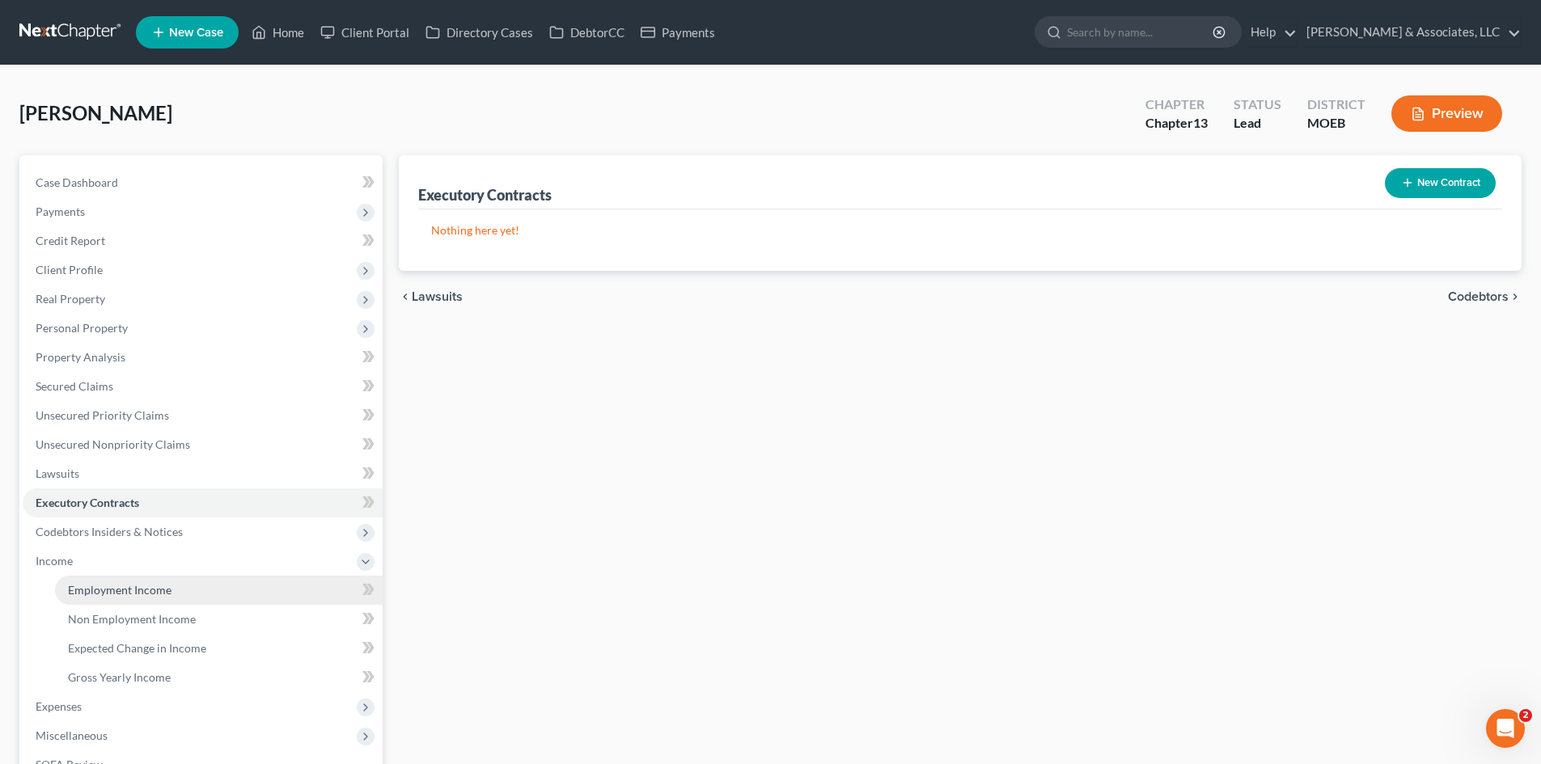
click at [116, 583] on span "Employment Income" at bounding box center [120, 590] width 104 height 14
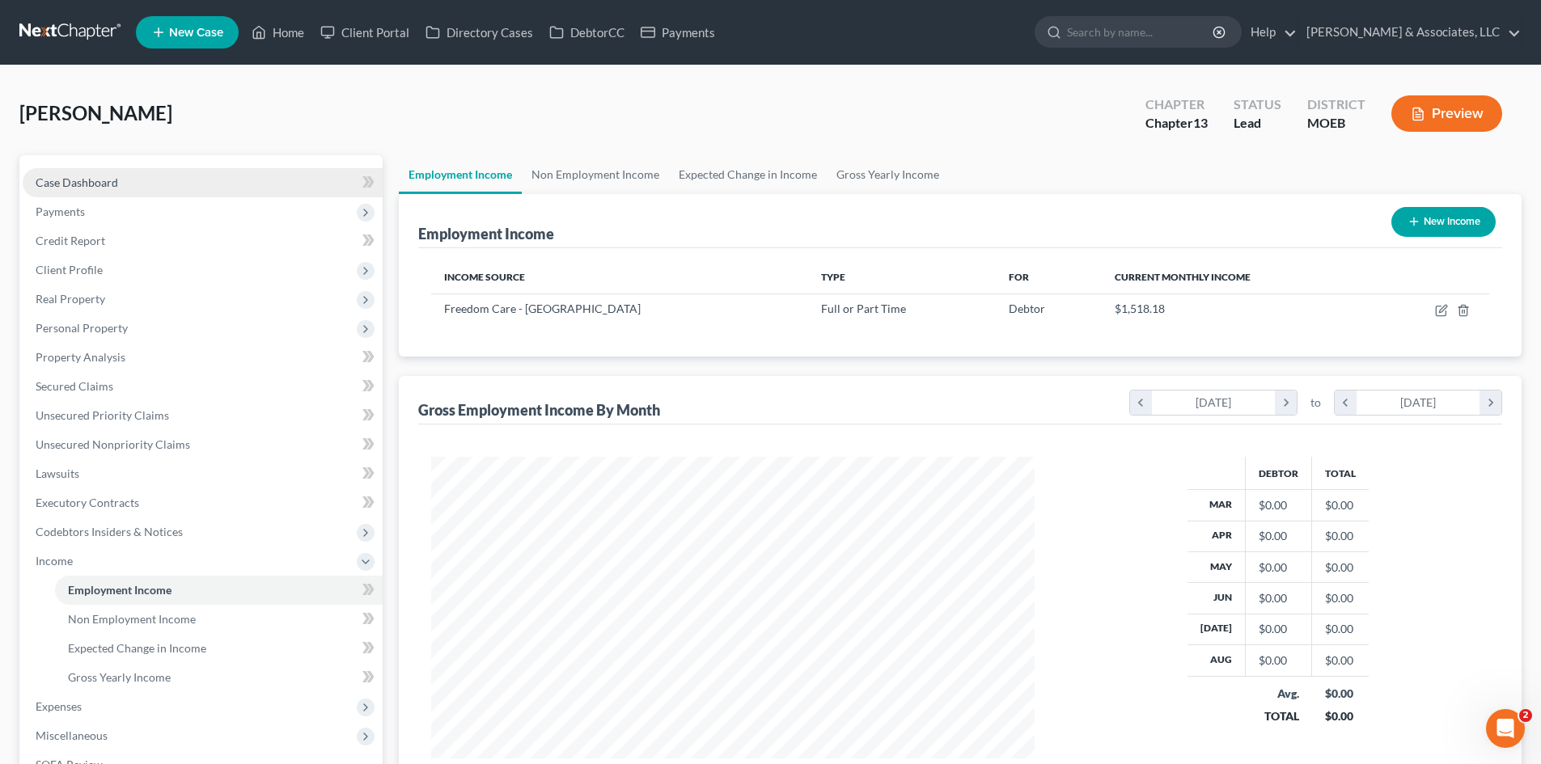
click at [130, 181] on link "Case Dashboard" at bounding box center [203, 182] width 360 height 29
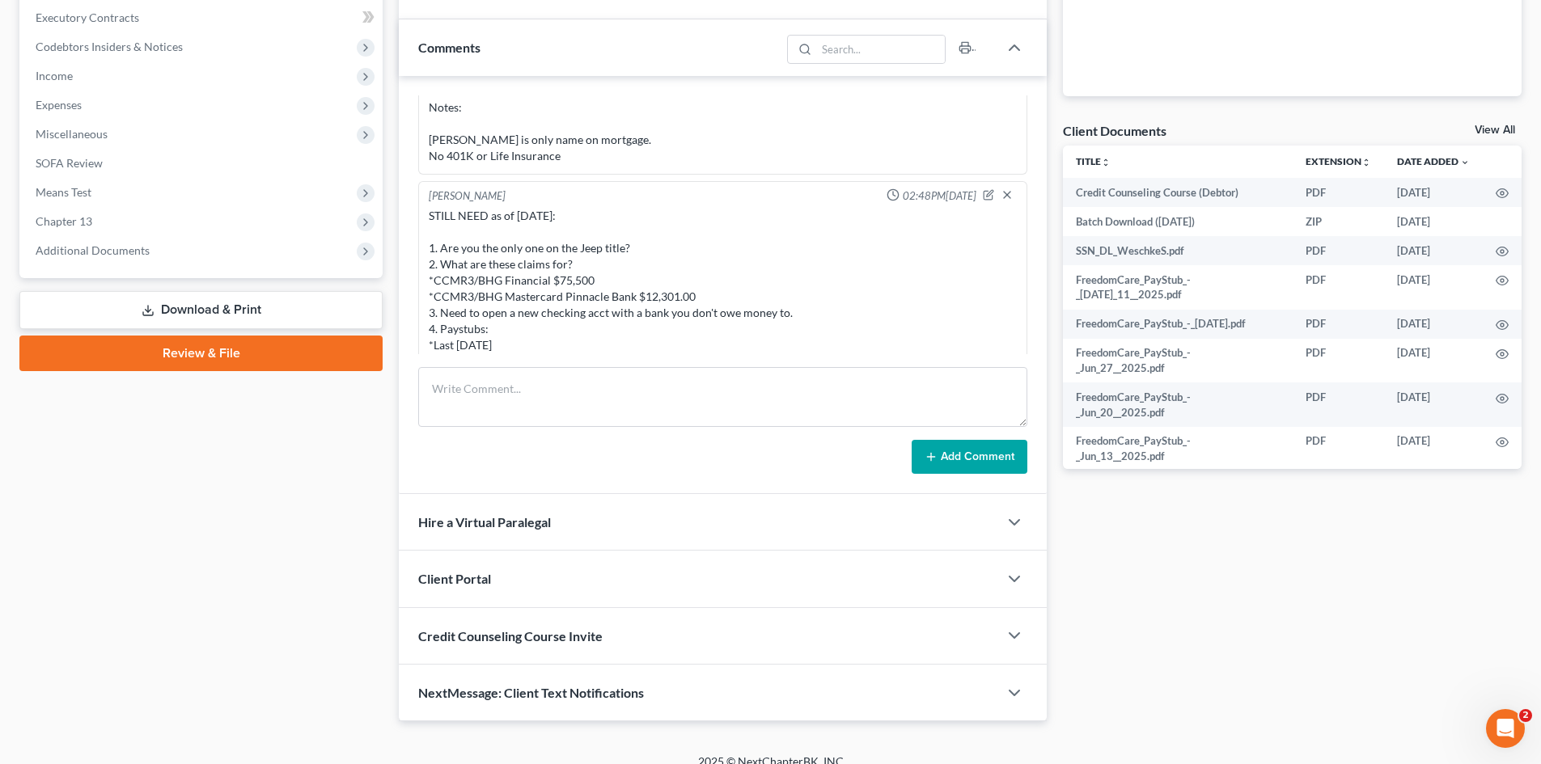
scroll to position [1793, 0]
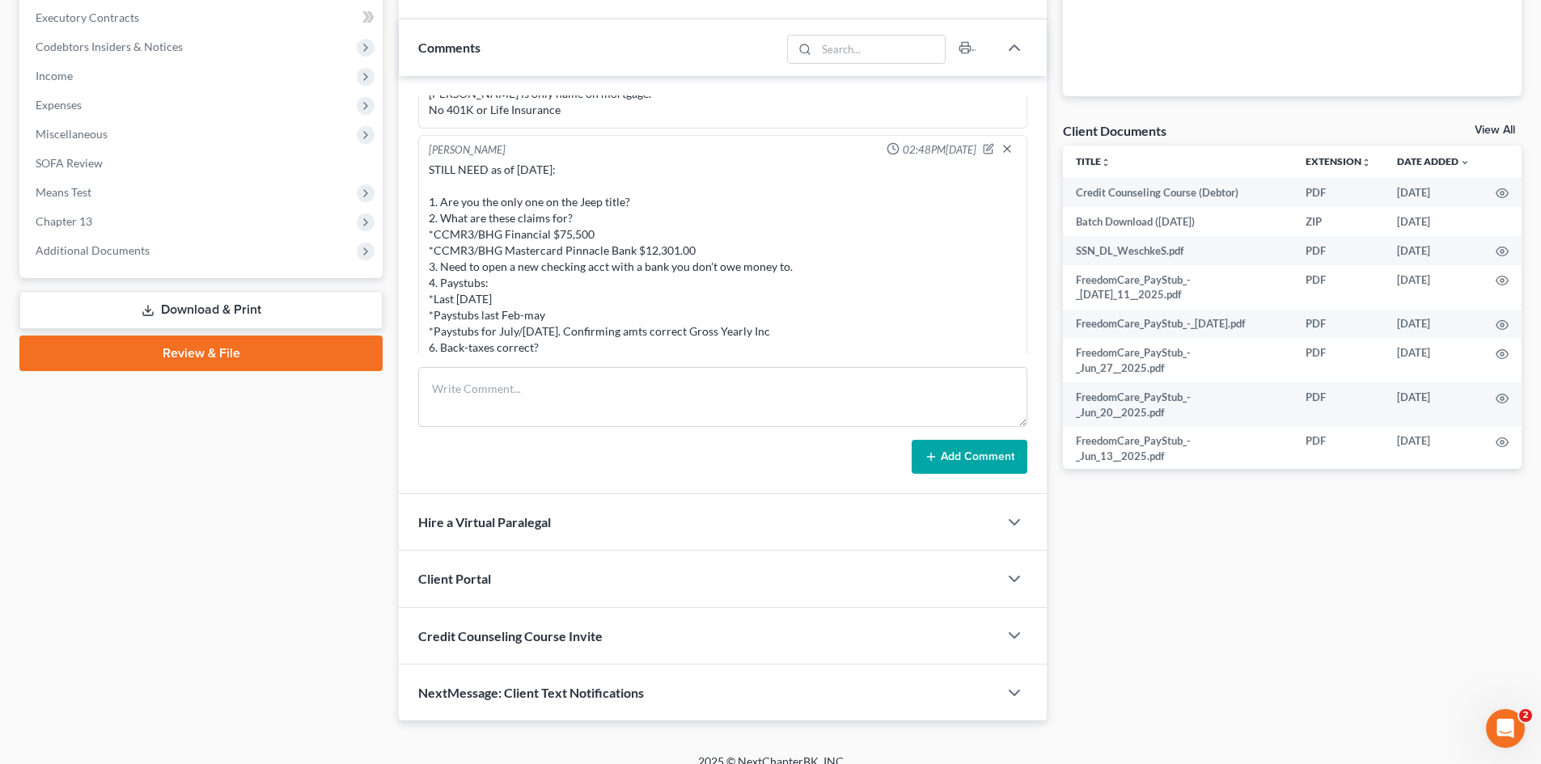
drag, startPoint x: 726, startPoint y: 277, endPoint x: 404, endPoint y: 196, distance: 332.7
click at [404, 196] on div "[PERSON_NAME] 08:48PM[DATE] STILL NEEDED as of [DATE]: 1. Please fill out quest…" at bounding box center [723, 285] width 648 height 418
copy div "1. Are you the only one on the Jeep title? 2. What are these claims for? *CCMR3…"
click at [61, 130] on span "Miscellaneous" at bounding box center [72, 134] width 72 height 14
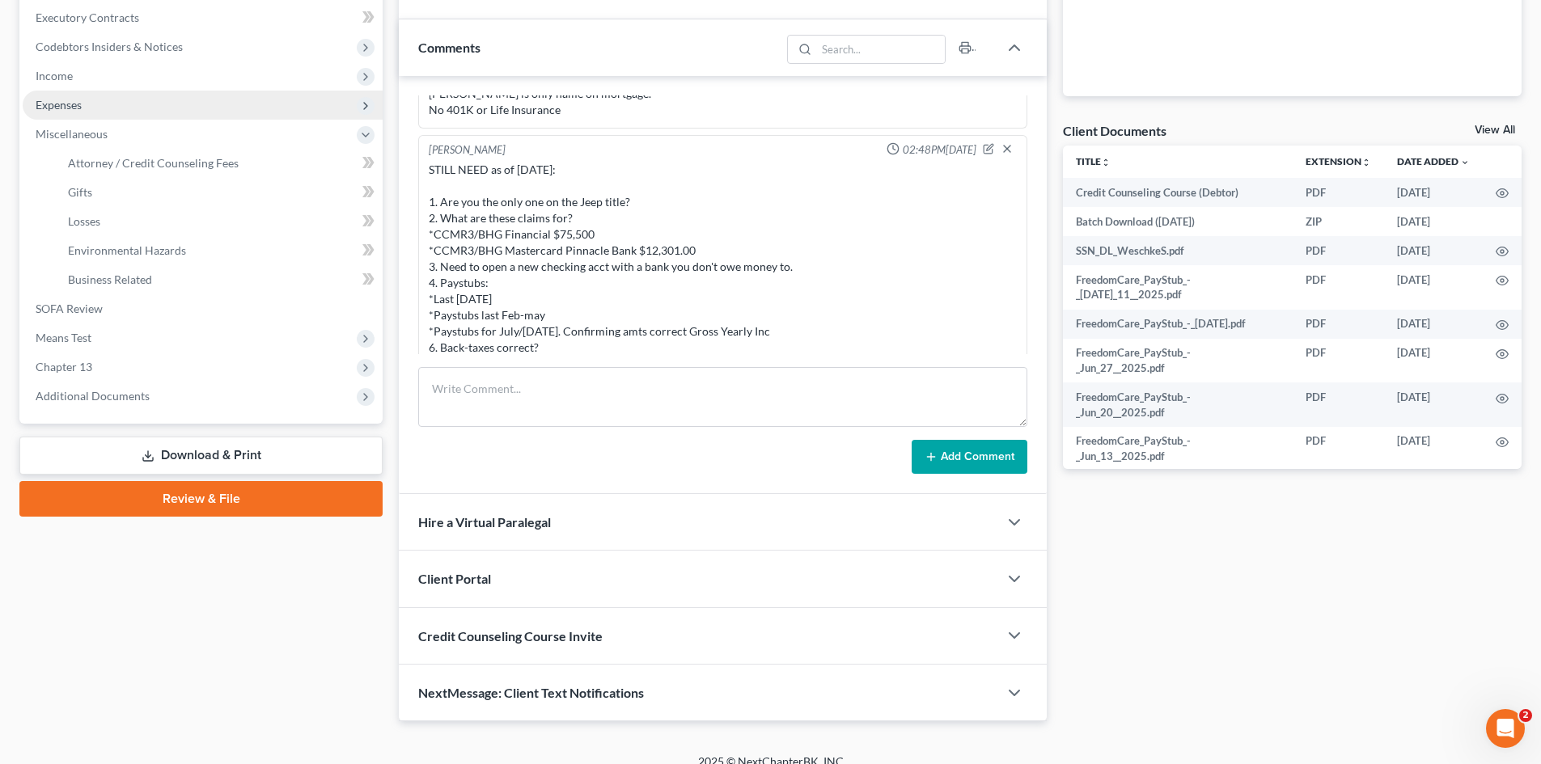
click at [57, 109] on span "Expenses" at bounding box center [59, 105] width 46 height 14
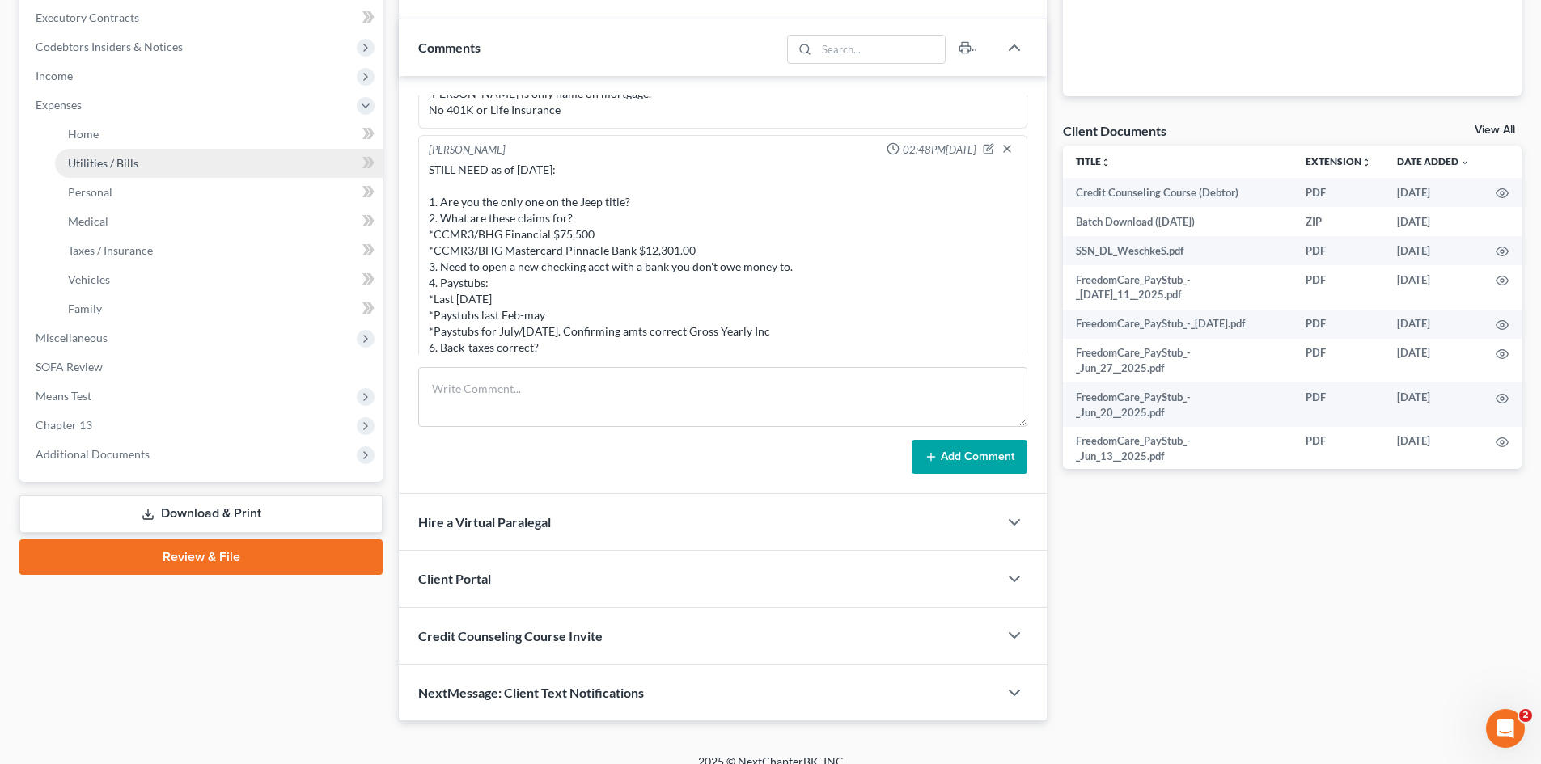
click at [99, 167] on span "Utilities / Bills" at bounding box center [103, 163] width 70 height 14
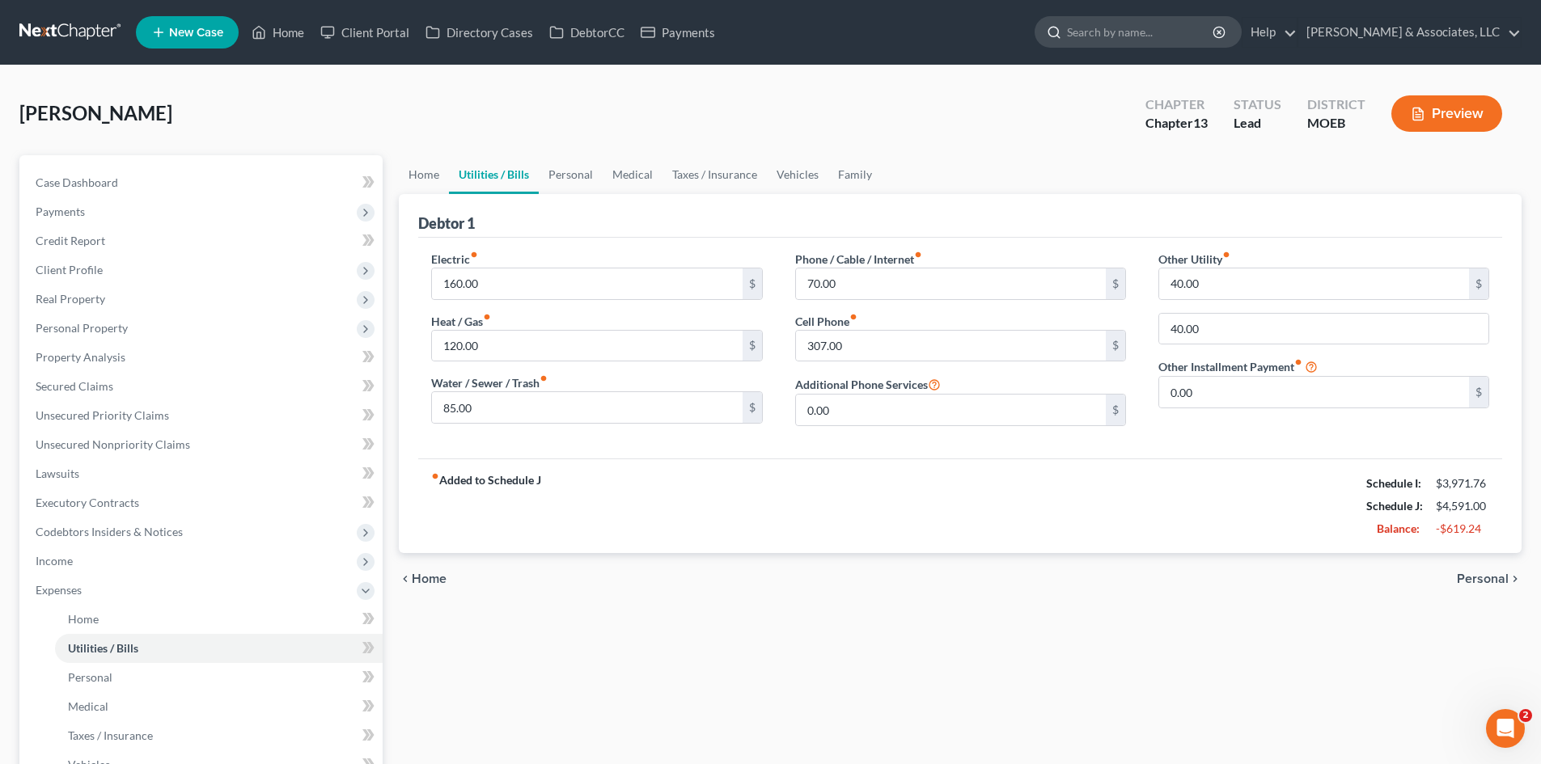
click at [1161, 27] on input "search" at bounding box center [1141, 32] width 148 height 30
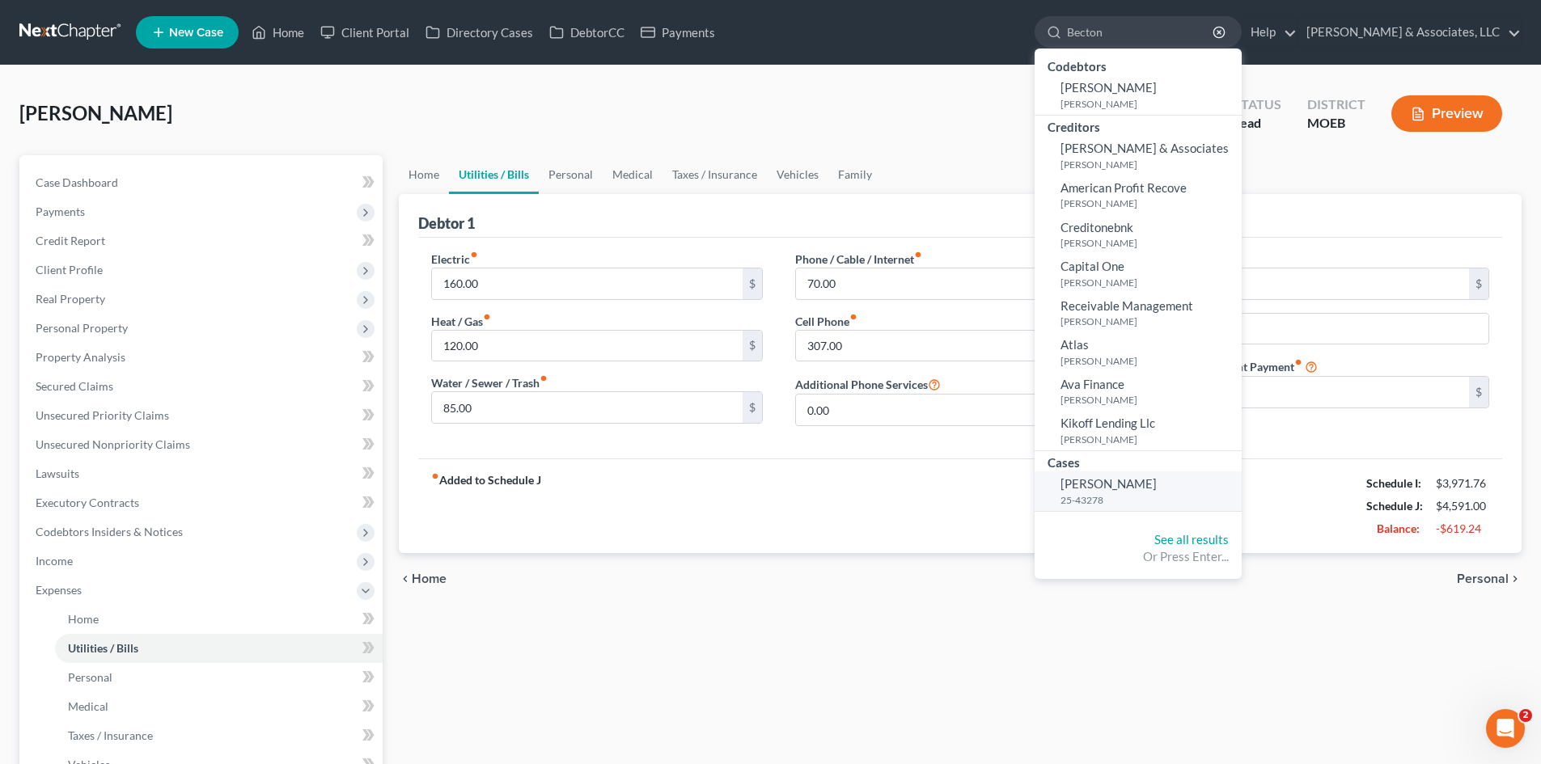
type input "Becton"
click at [1172, 496] on small "25-43278" at bounding box center [1148, 500] width 177 height 14
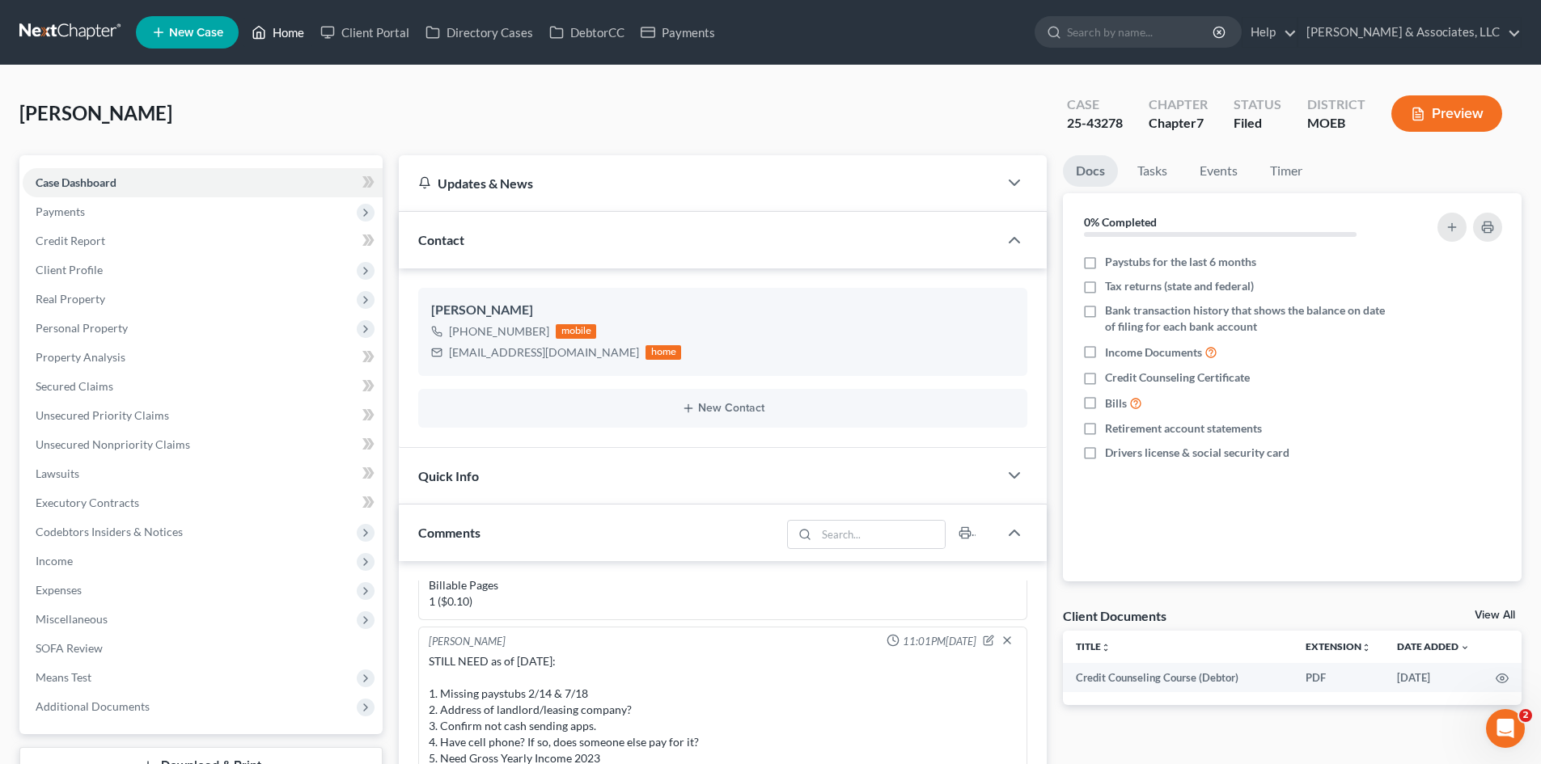
click at [285, 23] on link "Home" at bounding box center [277, 32] width 69 height 29
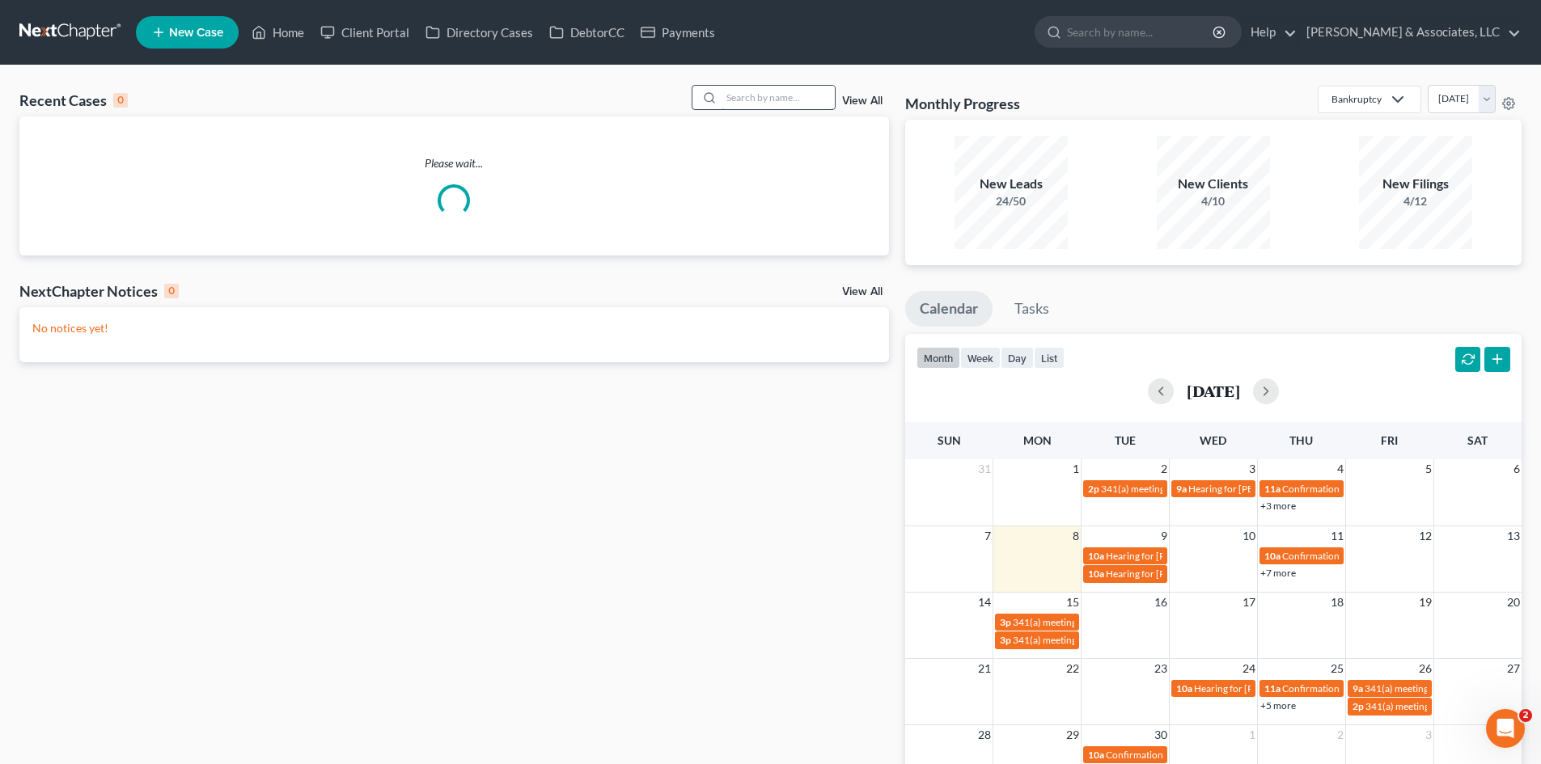
click at [732, 100] on input "search" at bounding box center [777, 97] width 113 height 23
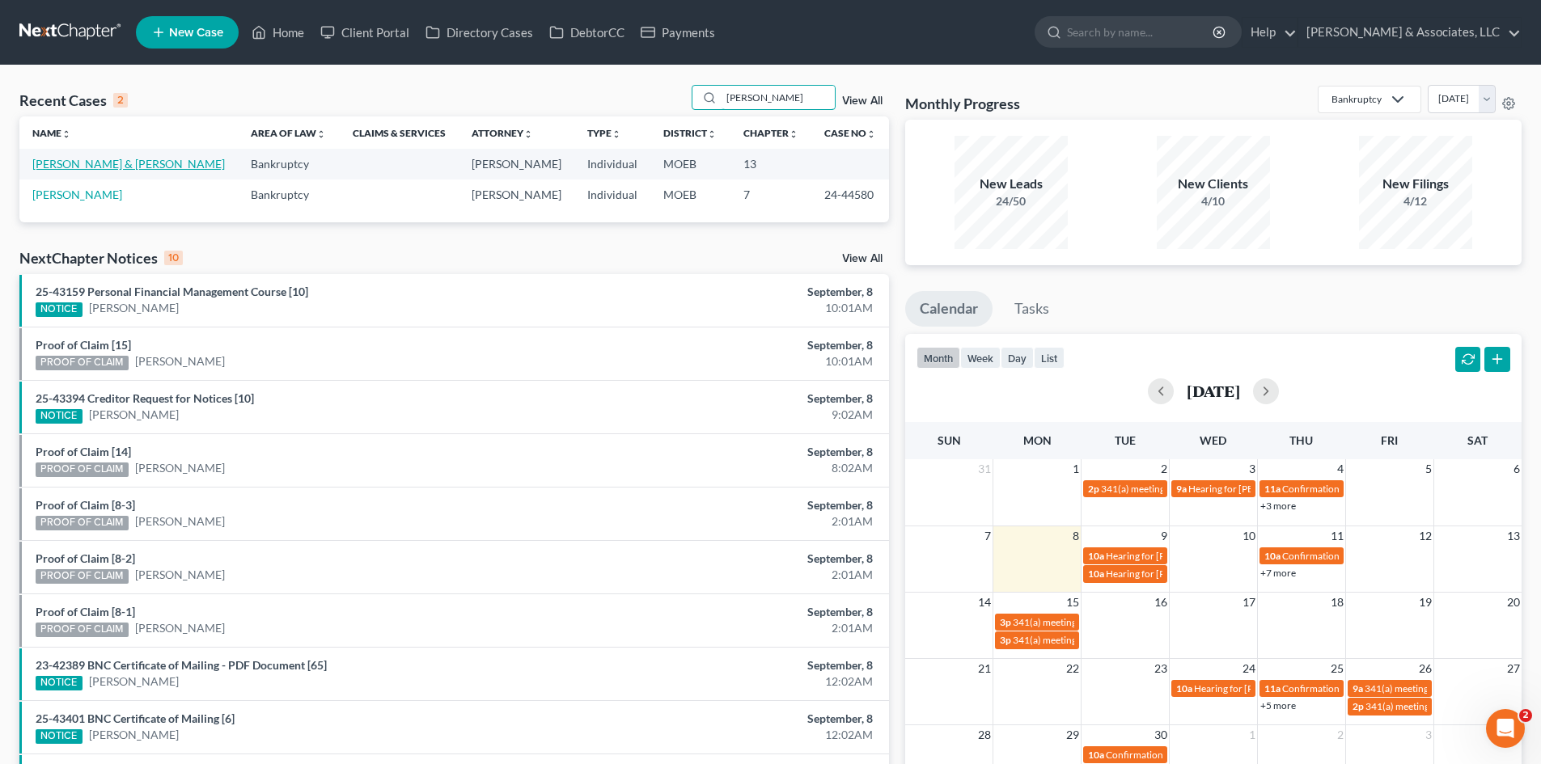
type input "[PERSON_NAME]"
click at [95, 163] on link "[PERSON_NAME] & [PERSON_NAME]" at bounding box center [128, 164] width 192 height 14
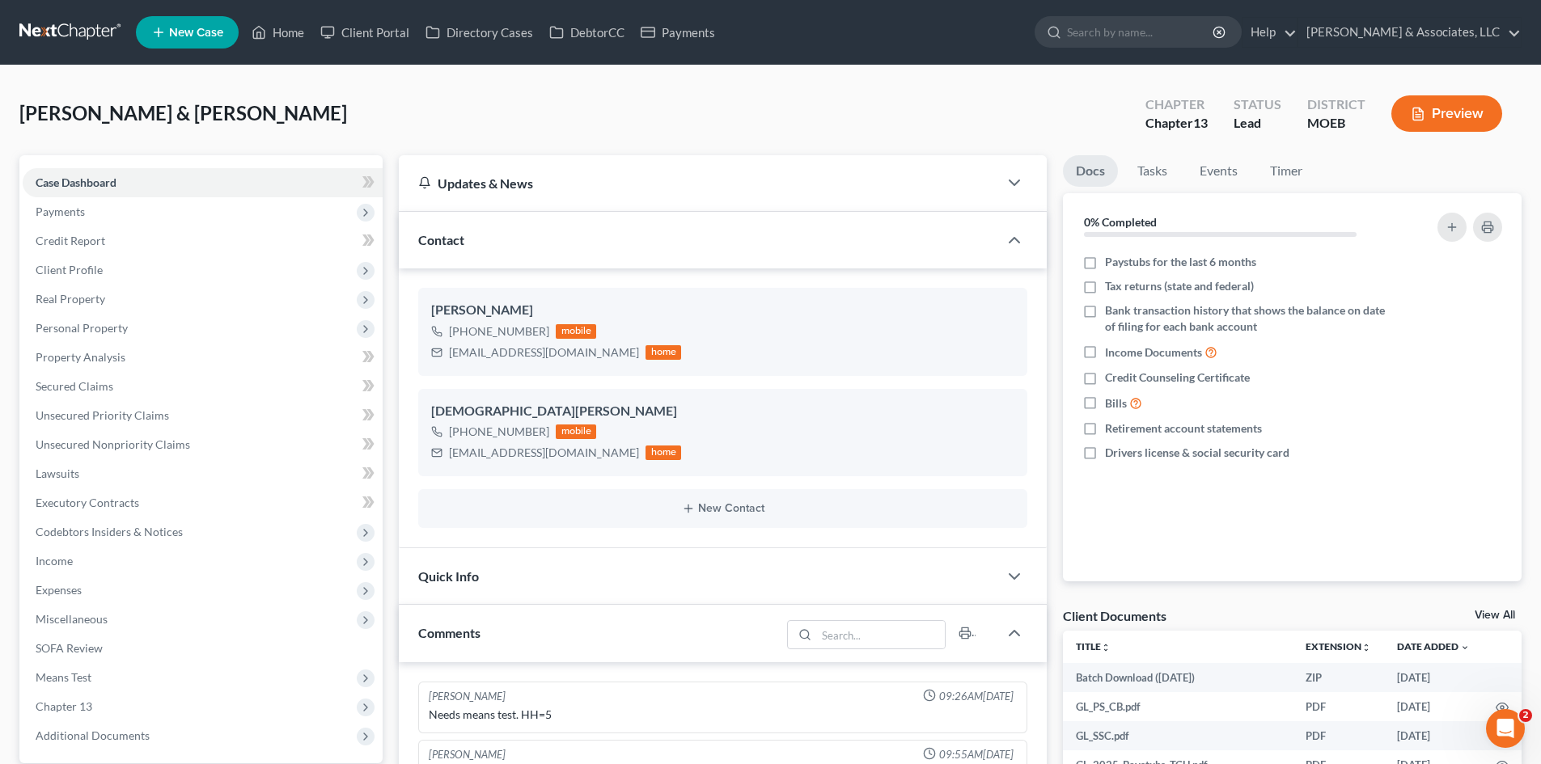
scroll to position [2121, 0]
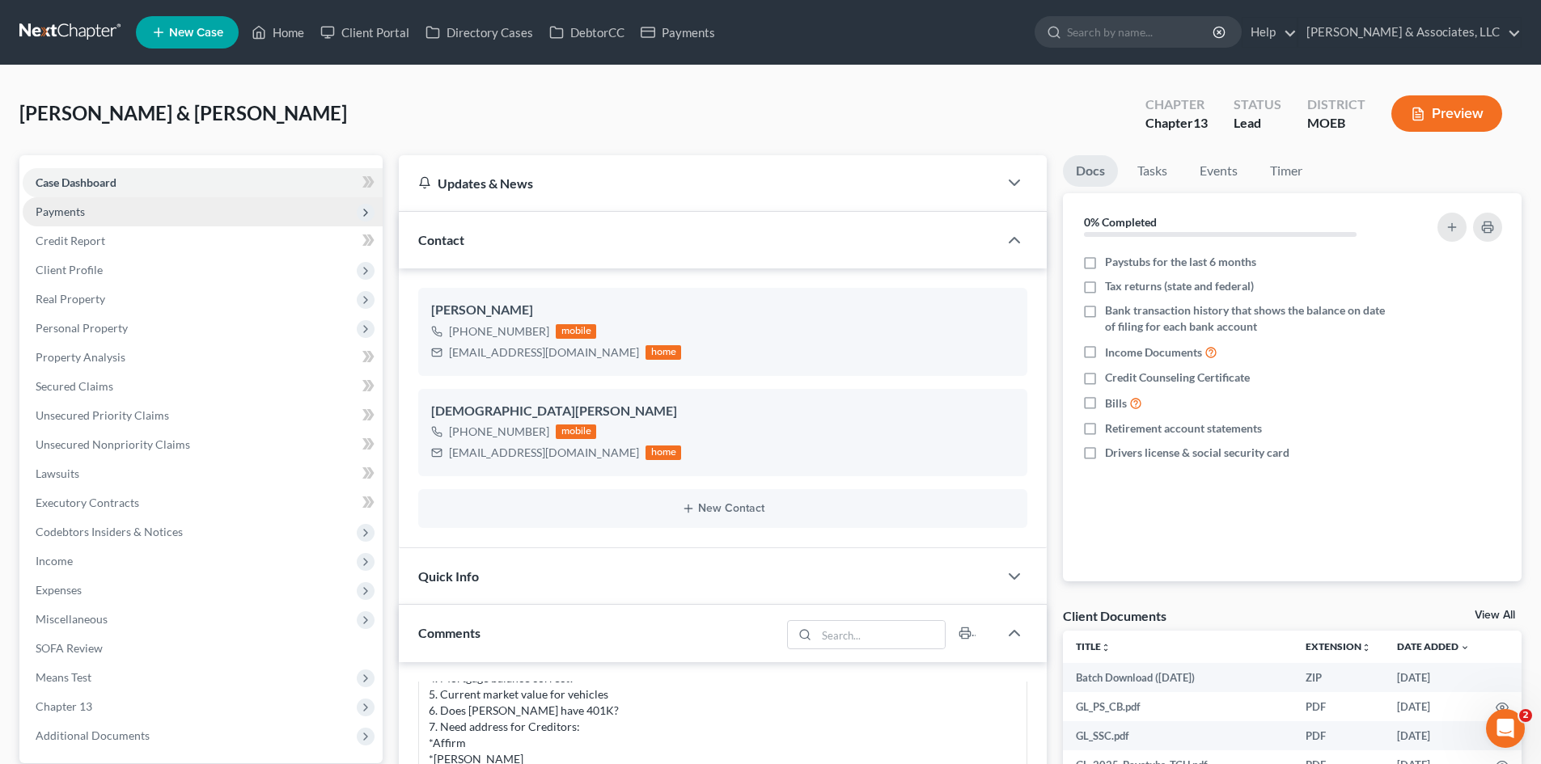
drag, startPoint x: 75, startPoint y: 206, endPoint x: 129, endPoint y: 209, distance: 53.4
click at [75, 206] on span "Payments" at bounding box center [60, 212] width 49 height 14
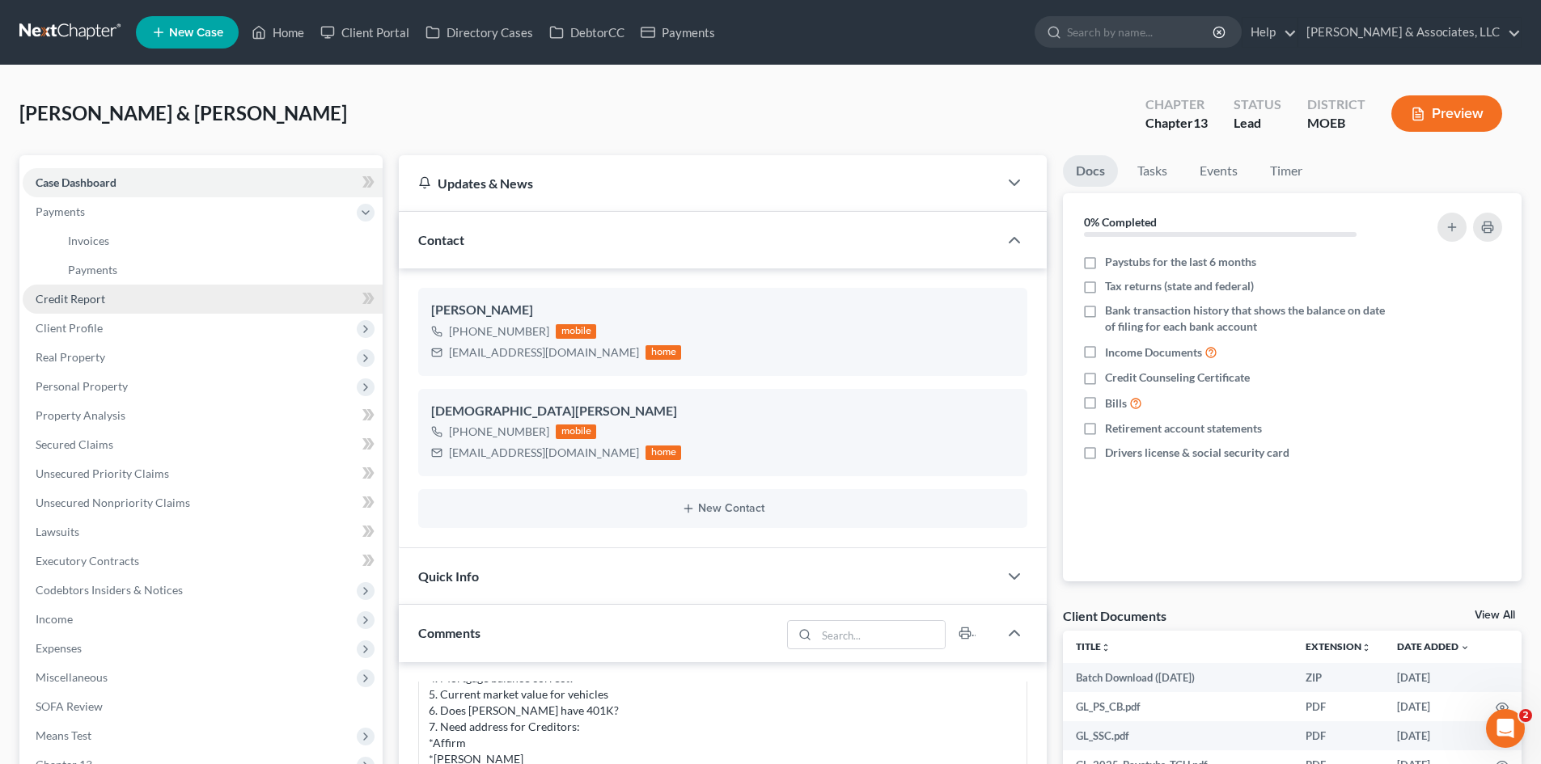
click at [69, 301] on span "Credit Report" at bounding box center [71, 299] width 70 height 14
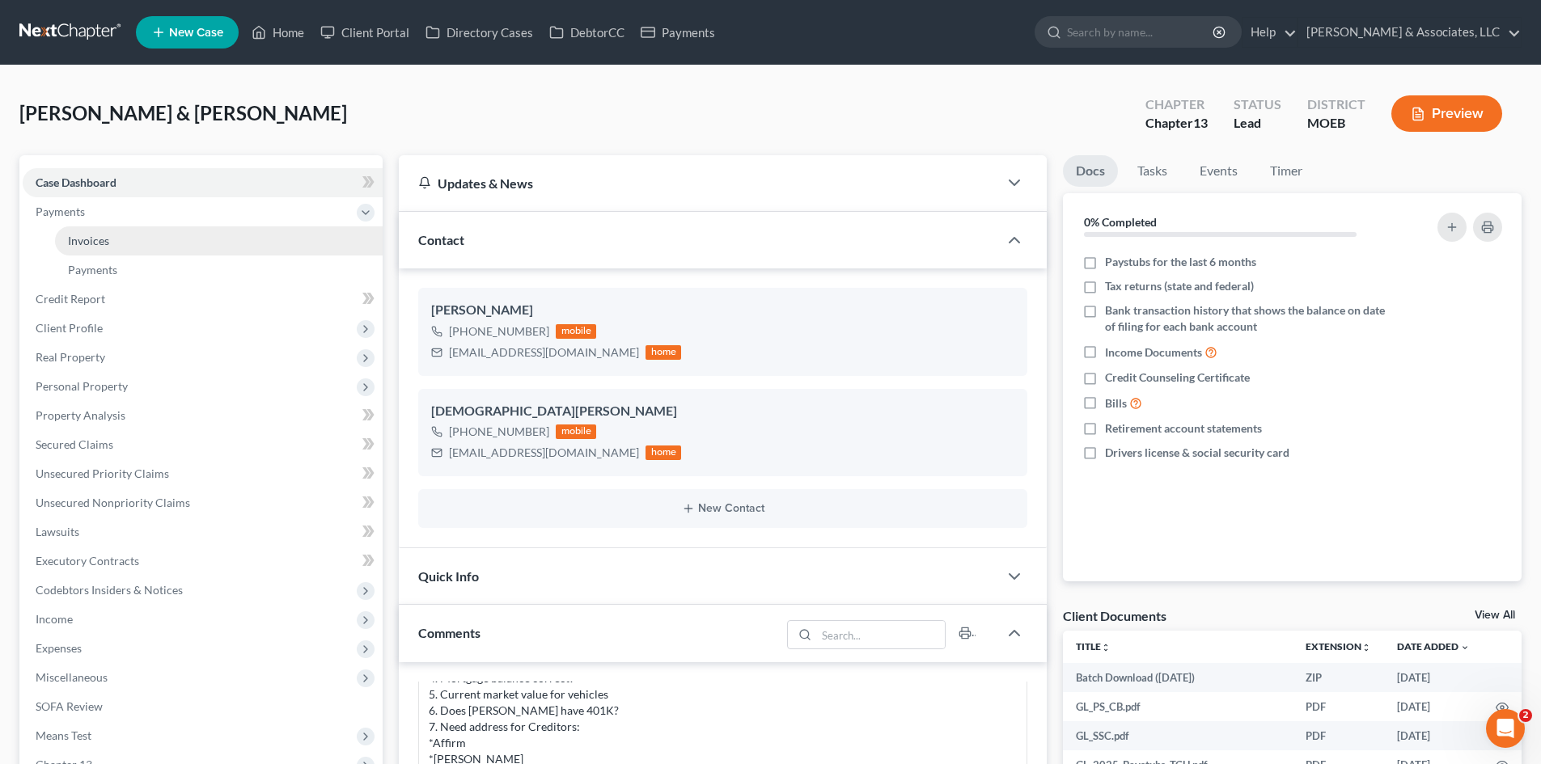
click at [108, 245] on span "Invoices" at bounding box center [88, 241] width 41 height 14
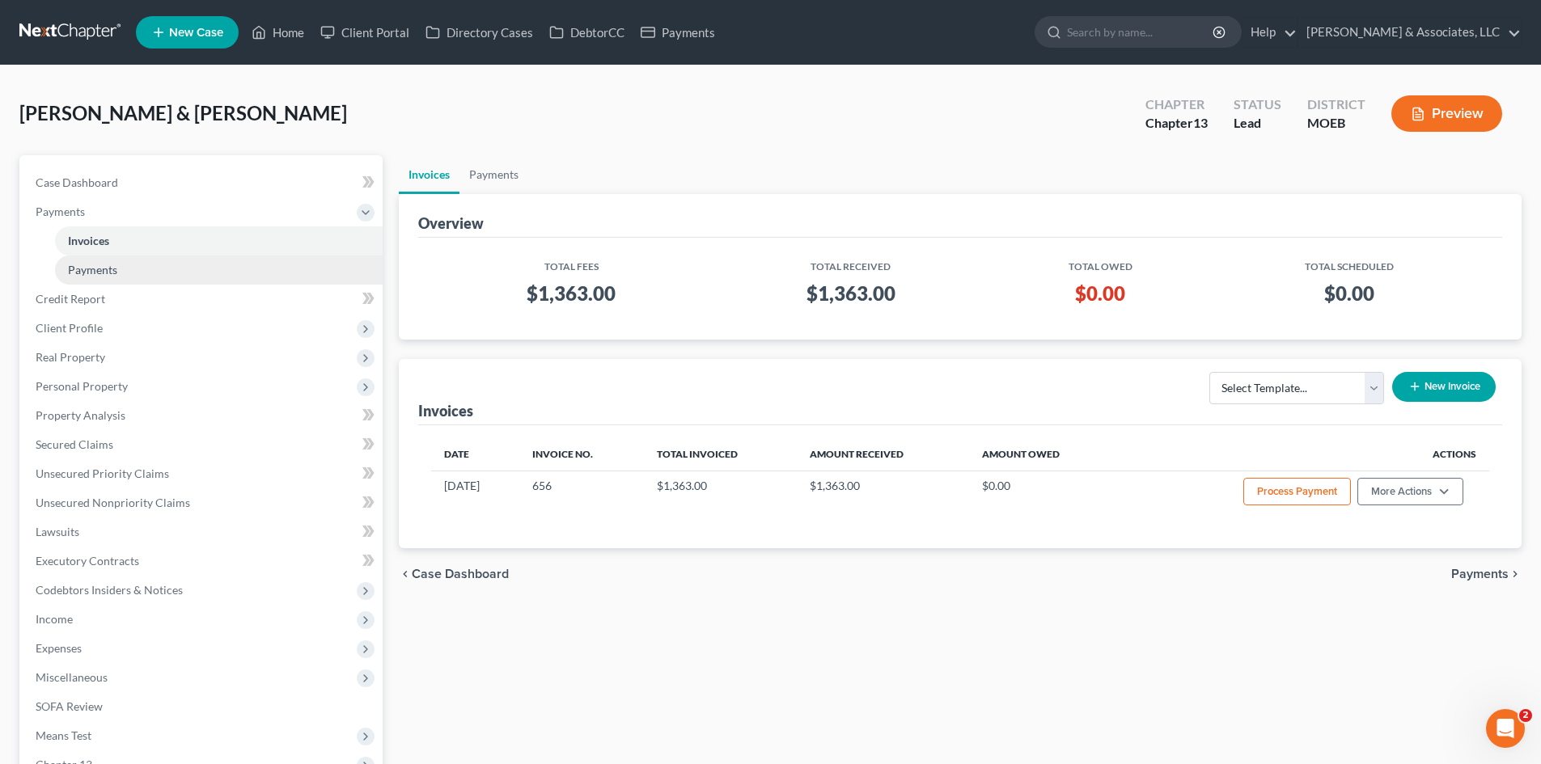
click at [99, 264] on span "Payments" at bounding box center [92, 270] width 49 height 14
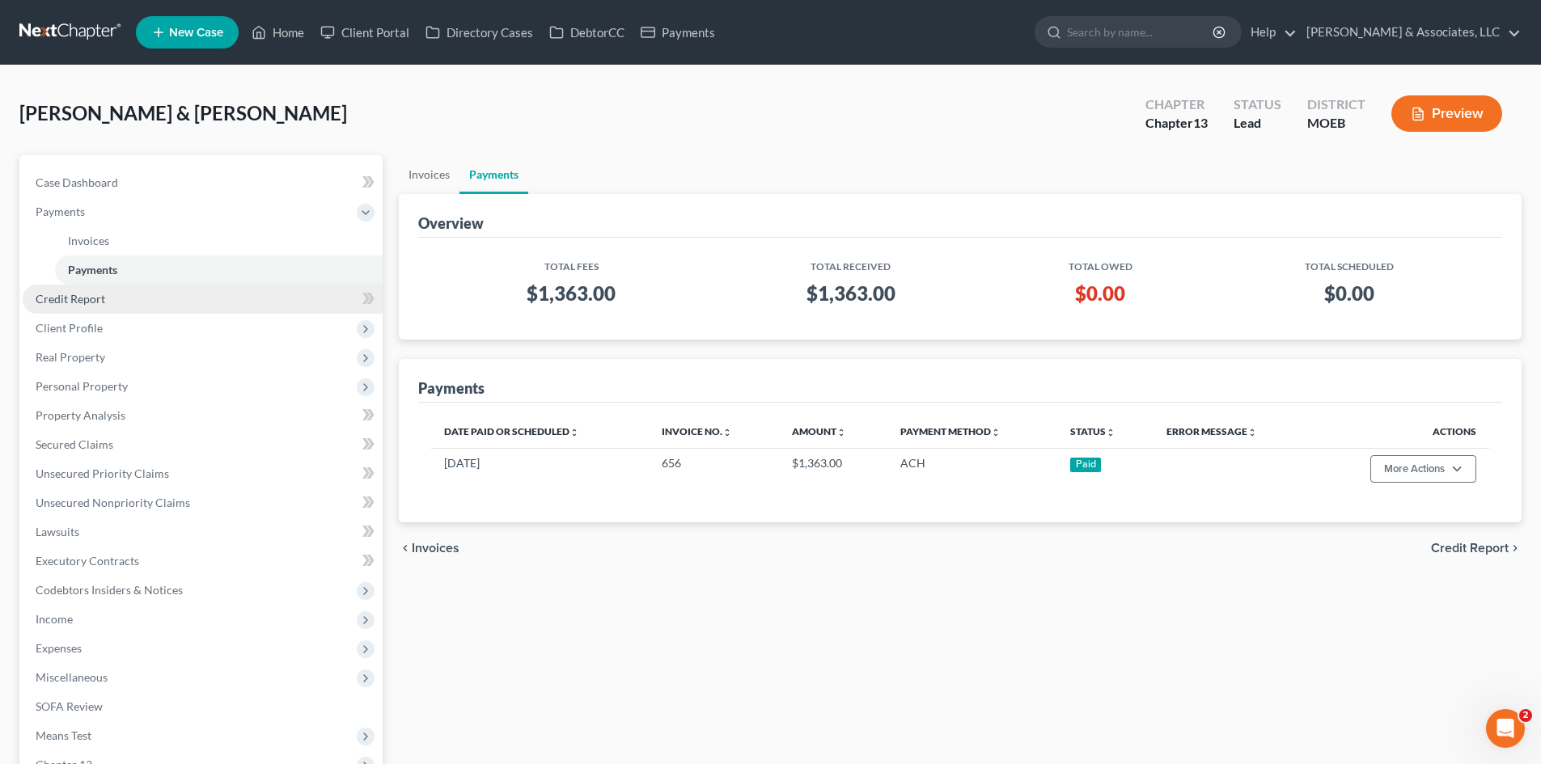
click at [87, 294] on span "Credit Report" at bounding box center [71, 299] width 70 height 14
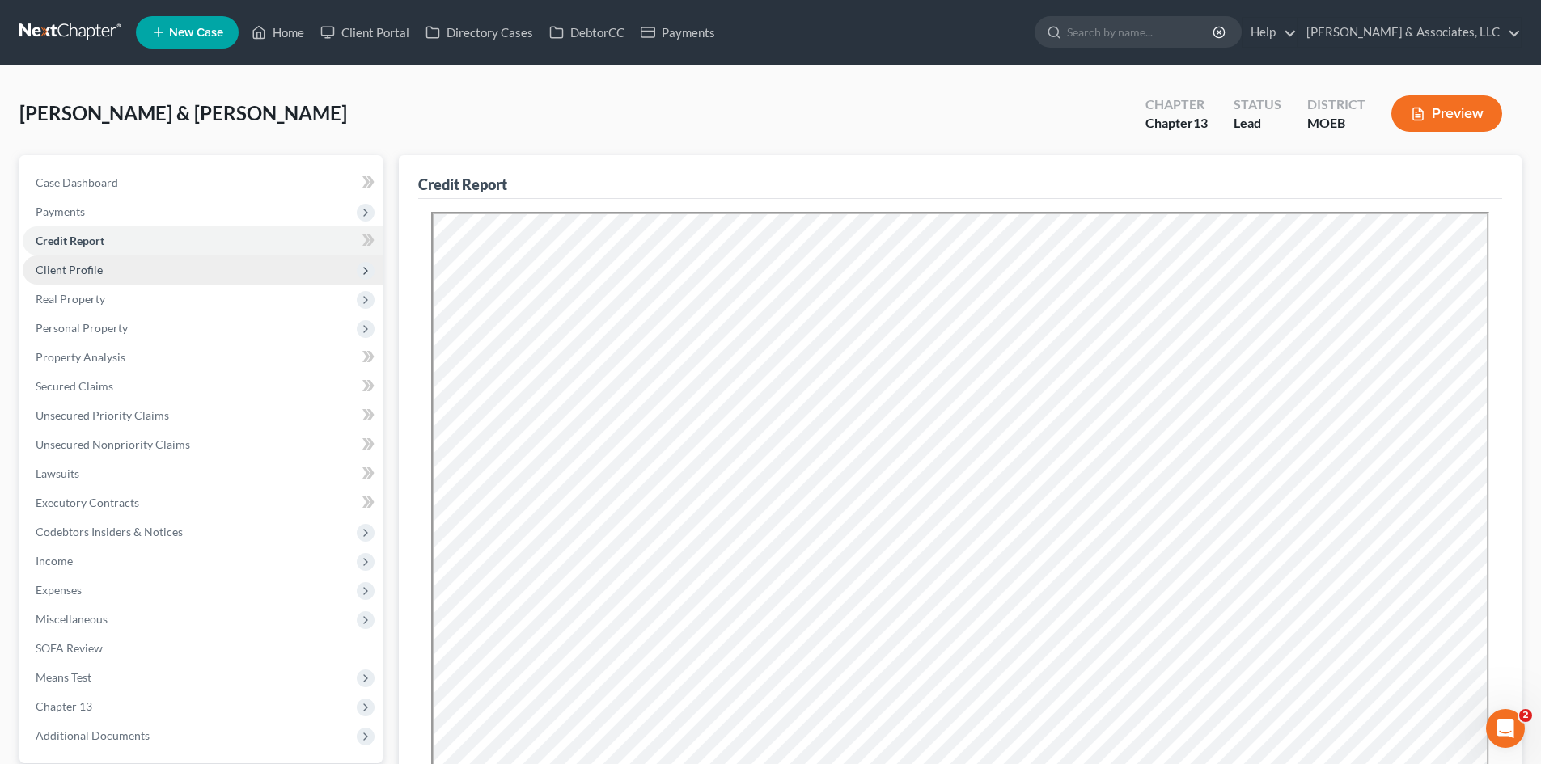
click at [83, 273] on span "Client Profile" at bounding box center [69, 270] width 67 height 14
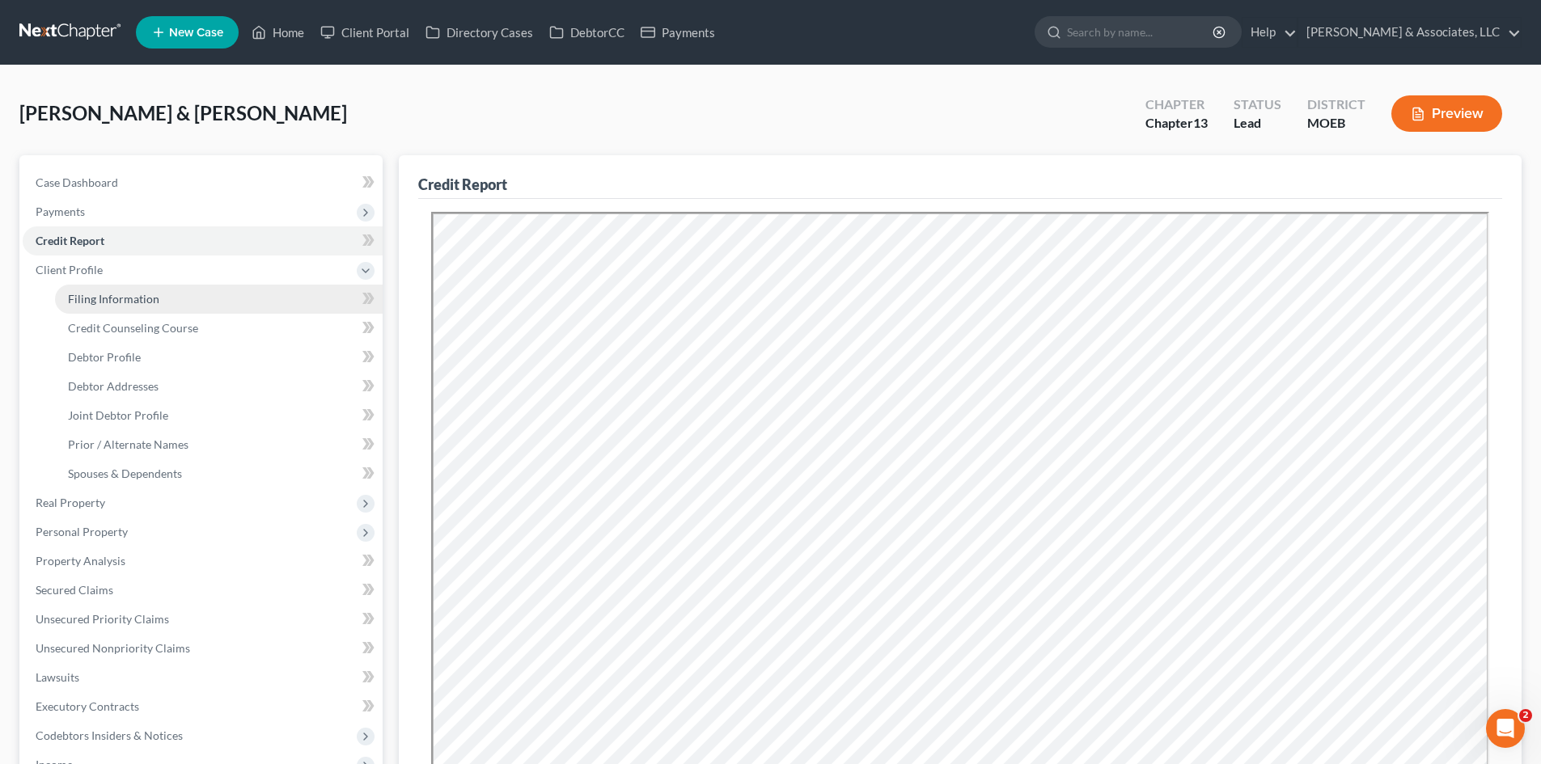
click at [144, 292] on span "Filing Information" at bounding box center [113, 299] width 91 height 14
select select "1"
select select "3"
select select "45"
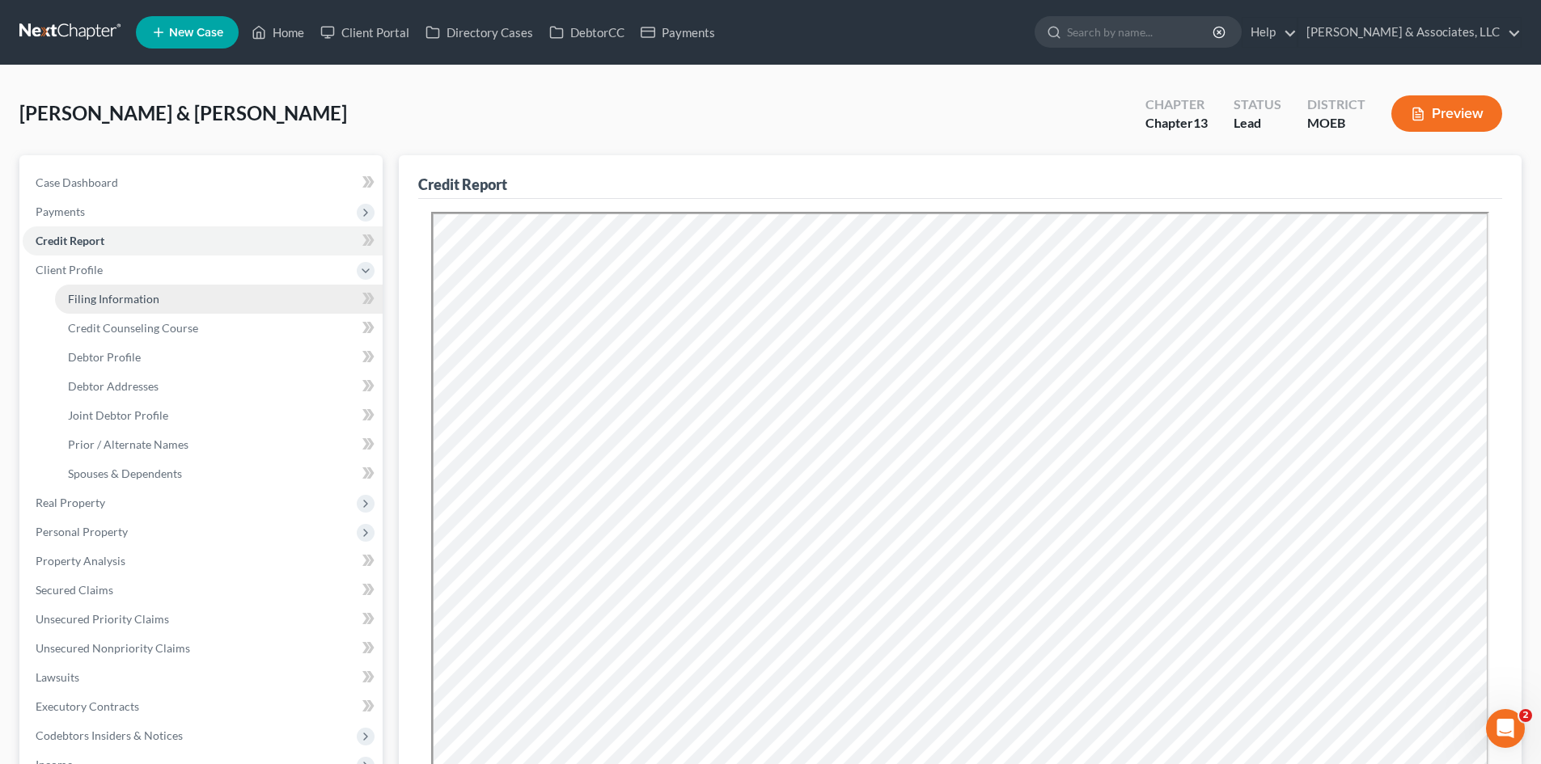
select select "0"
select select "26"
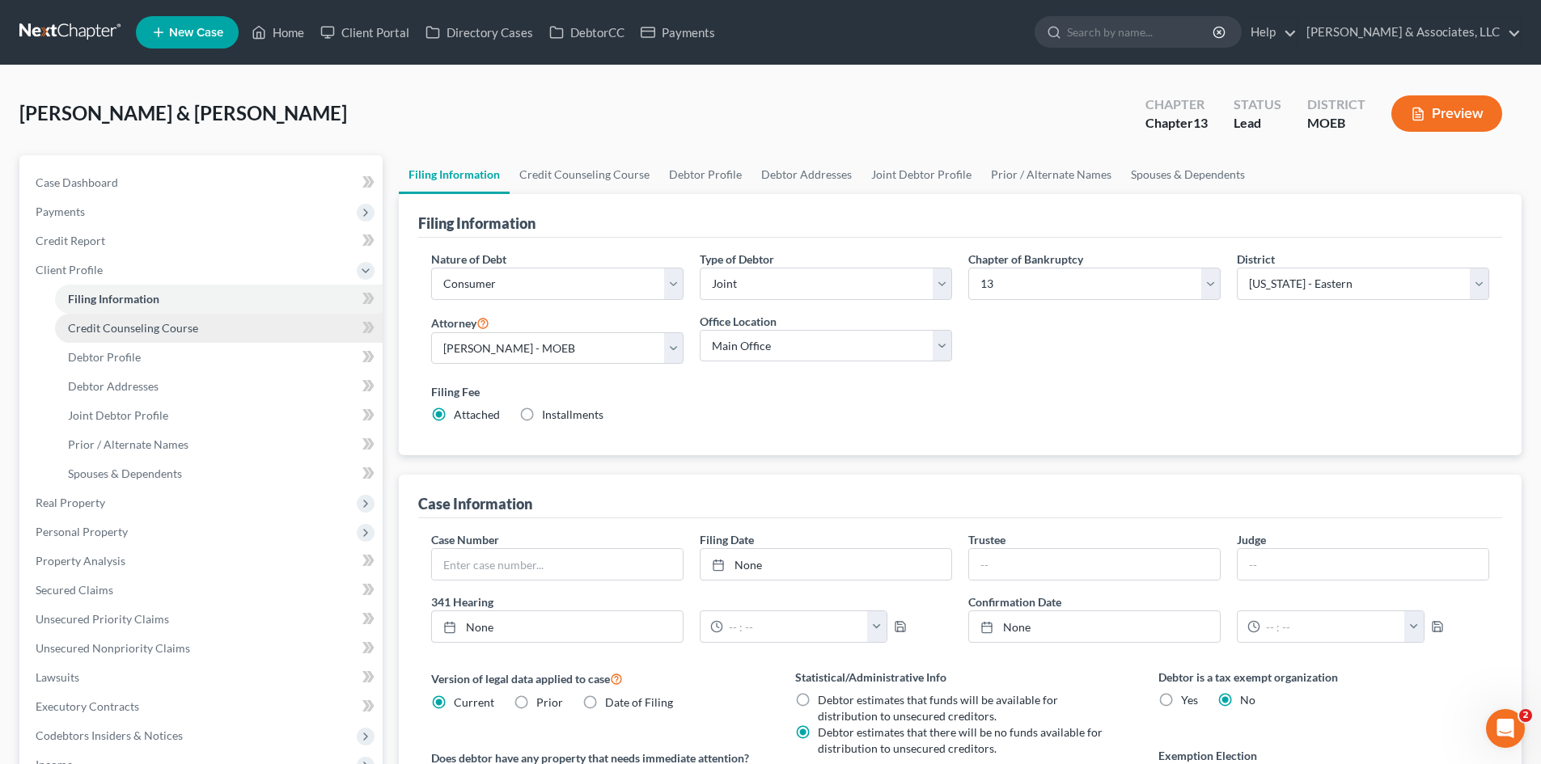
click at [166, 321] on span "Credit Counseling Course" at bounding box center [133, 328] width 130 height 14
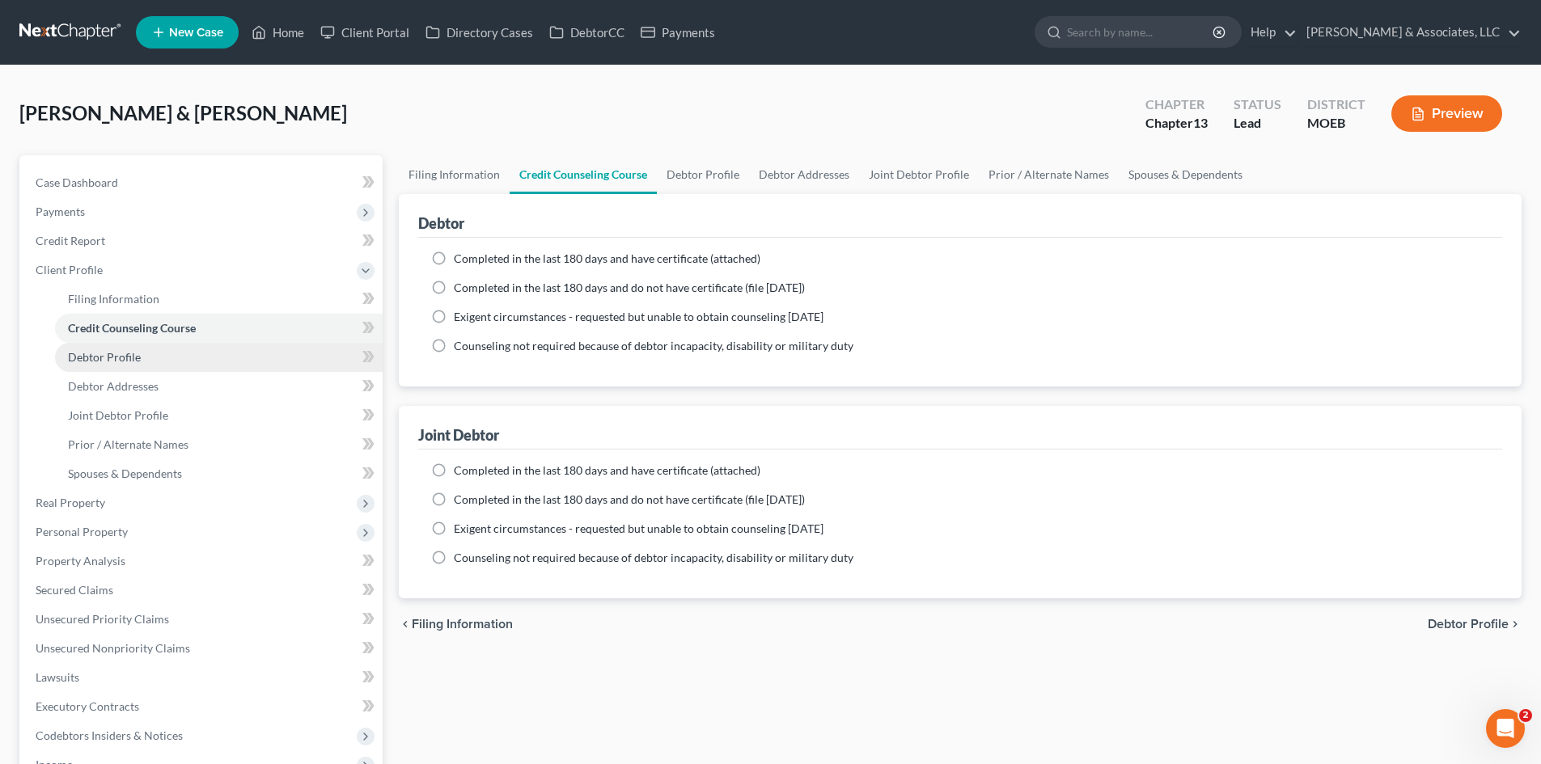
click at [119, 353] on span "Debtor Profile" at bounding box center [104, 357] width 73 height 14
select select "1"
select select "4"
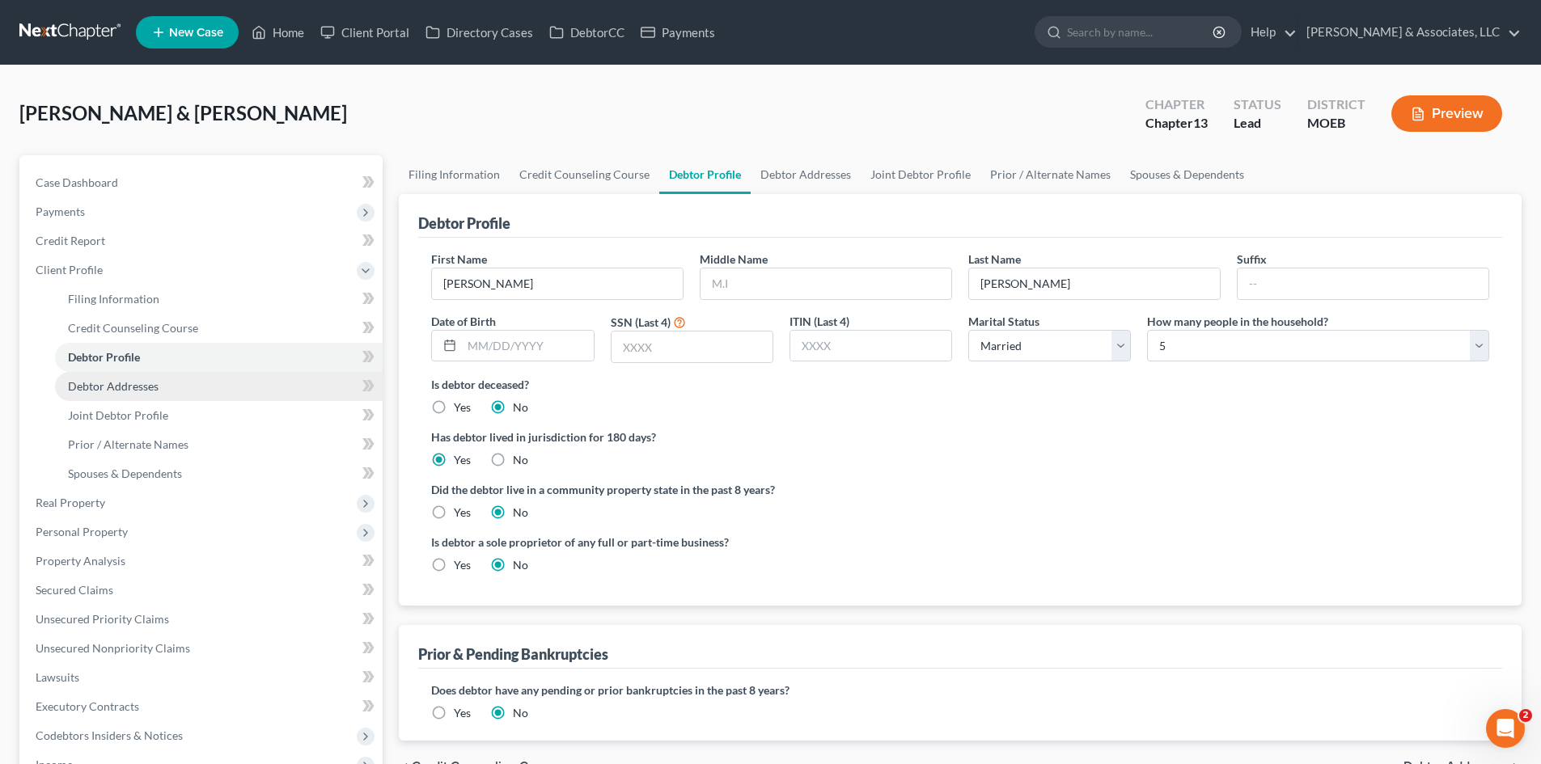
click at [128, 385] on span "Debtor Addresses" at bounding box center [113, 386] width 91 height 14
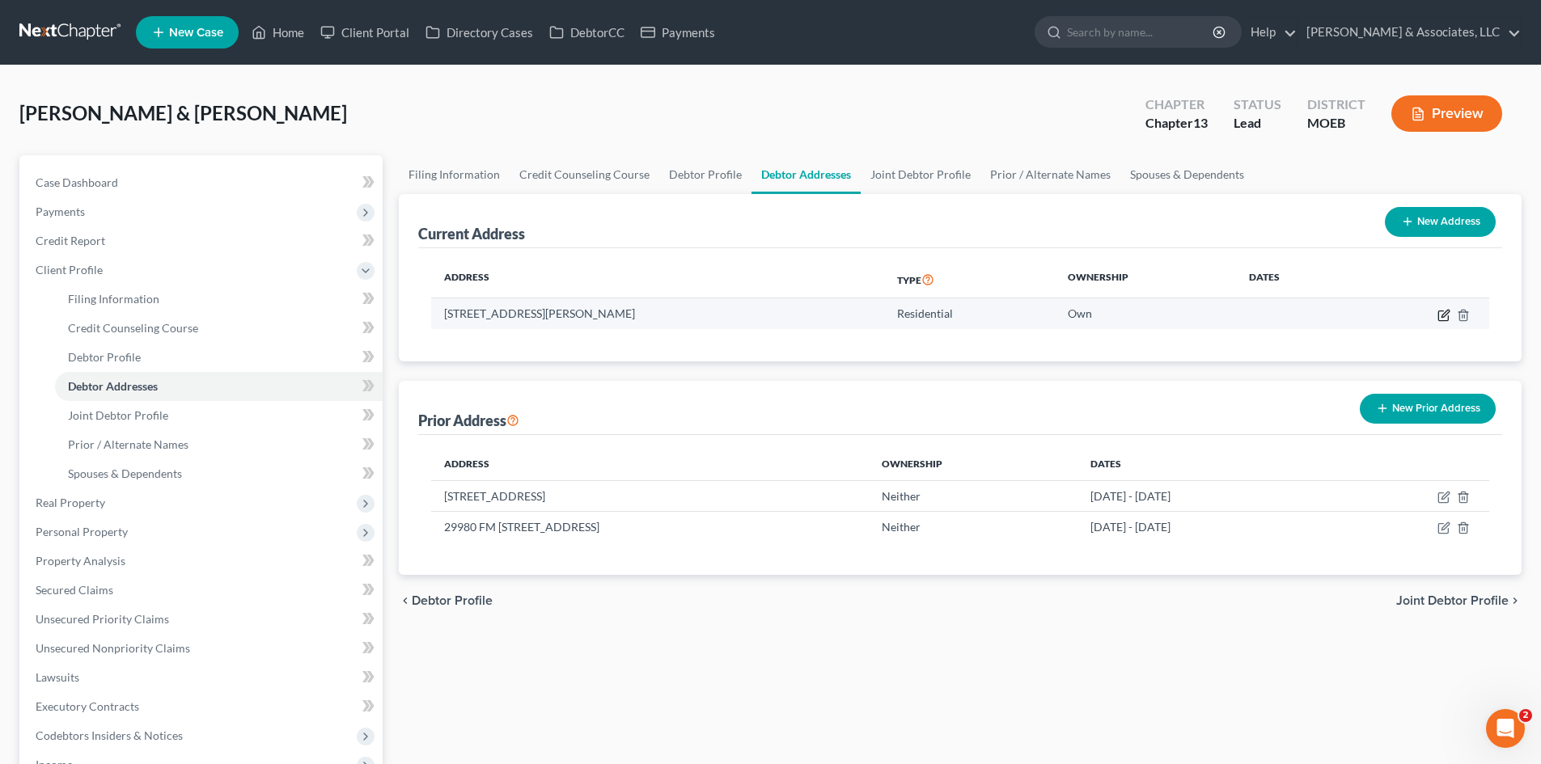
click at [1449, 315] on icon "button" at bounding box center [1443, 315] width 13 height 13
select select "26"
select select "56"
select select "0"
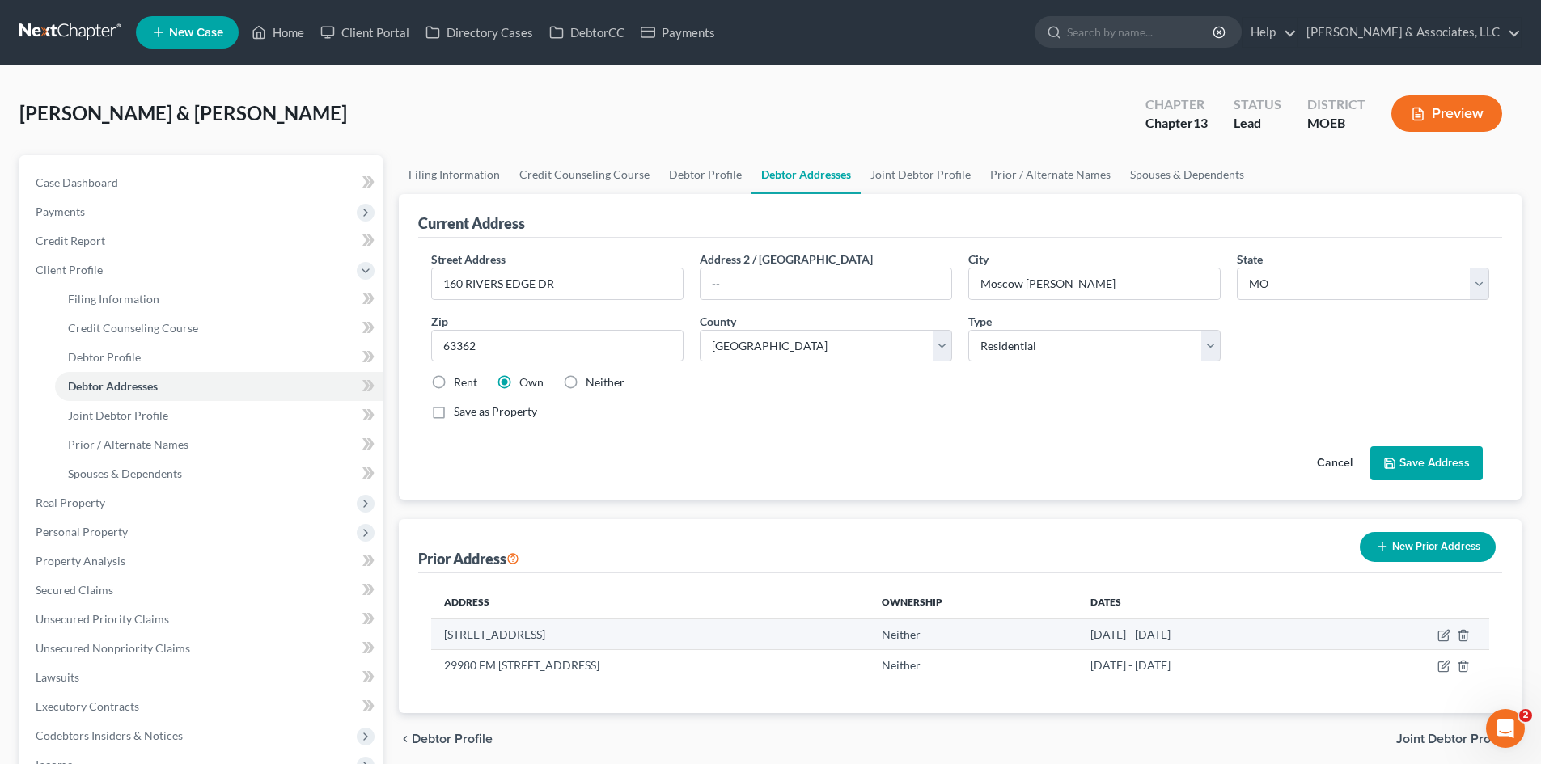
drag, startPoint x: 687, startPoint y: 629, endPoint x: 580, endPoint y: 645, distance: 108.7
click at [429, 632] on div "Address Ownership Dates [STREET_ADDRESS] Neither [DATE] - [DATE] 29980 FM [STRE…" at bounding box center [960, 643] width 1084 height 140
click at [705, 590] on th "Address" at bounding box center [649, 602] width 437 height 32
drag, startPoint x: 678, startPoint y: 633, endPoint x: 489, endPoint y: 641, distance: 188.6
click at [444, 639] on td "[STREET_ADDRESS]" at bounding box center [649, 634] width 437 height 31
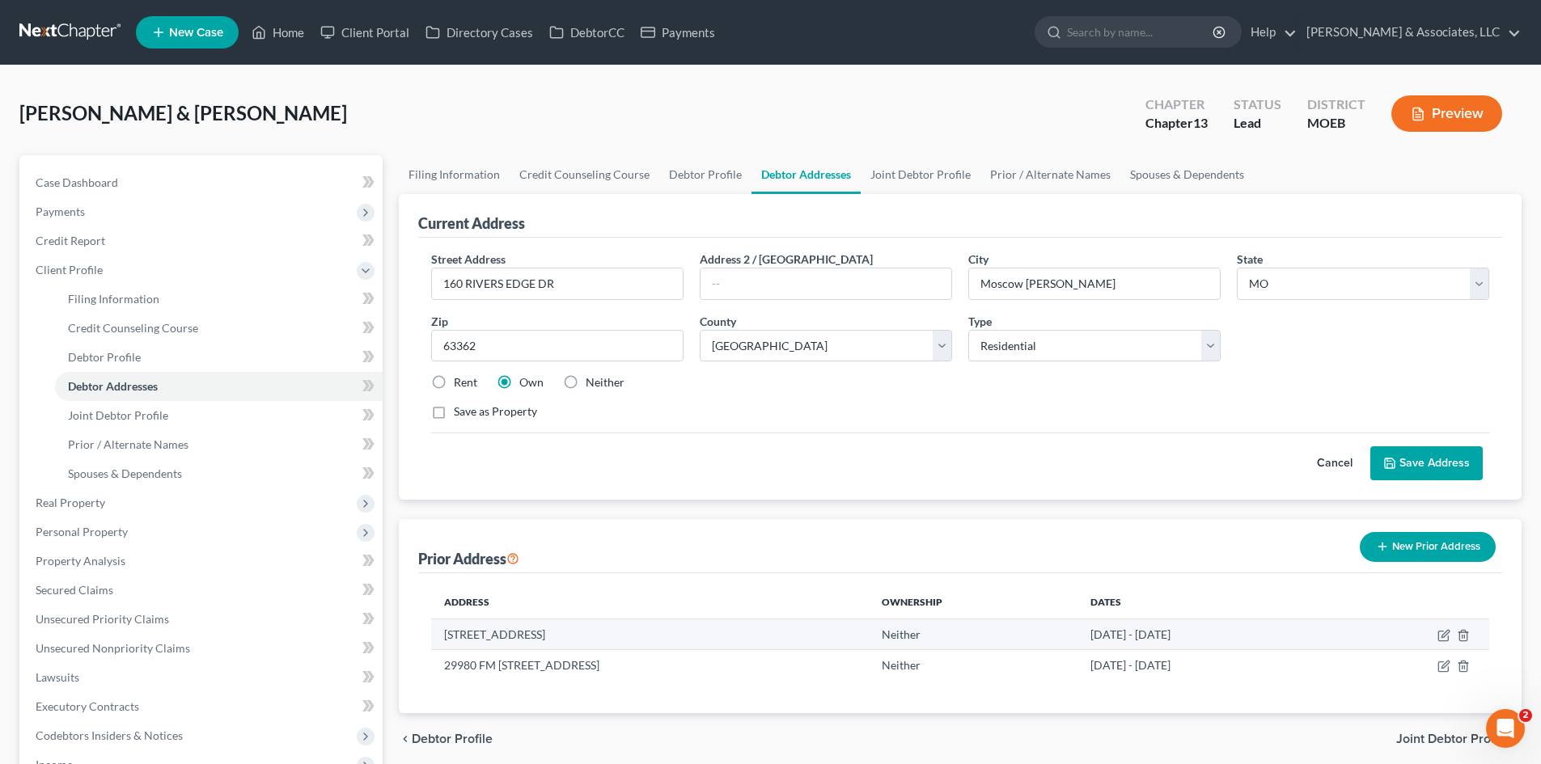
copy td "[STREET_ADDRESS]"
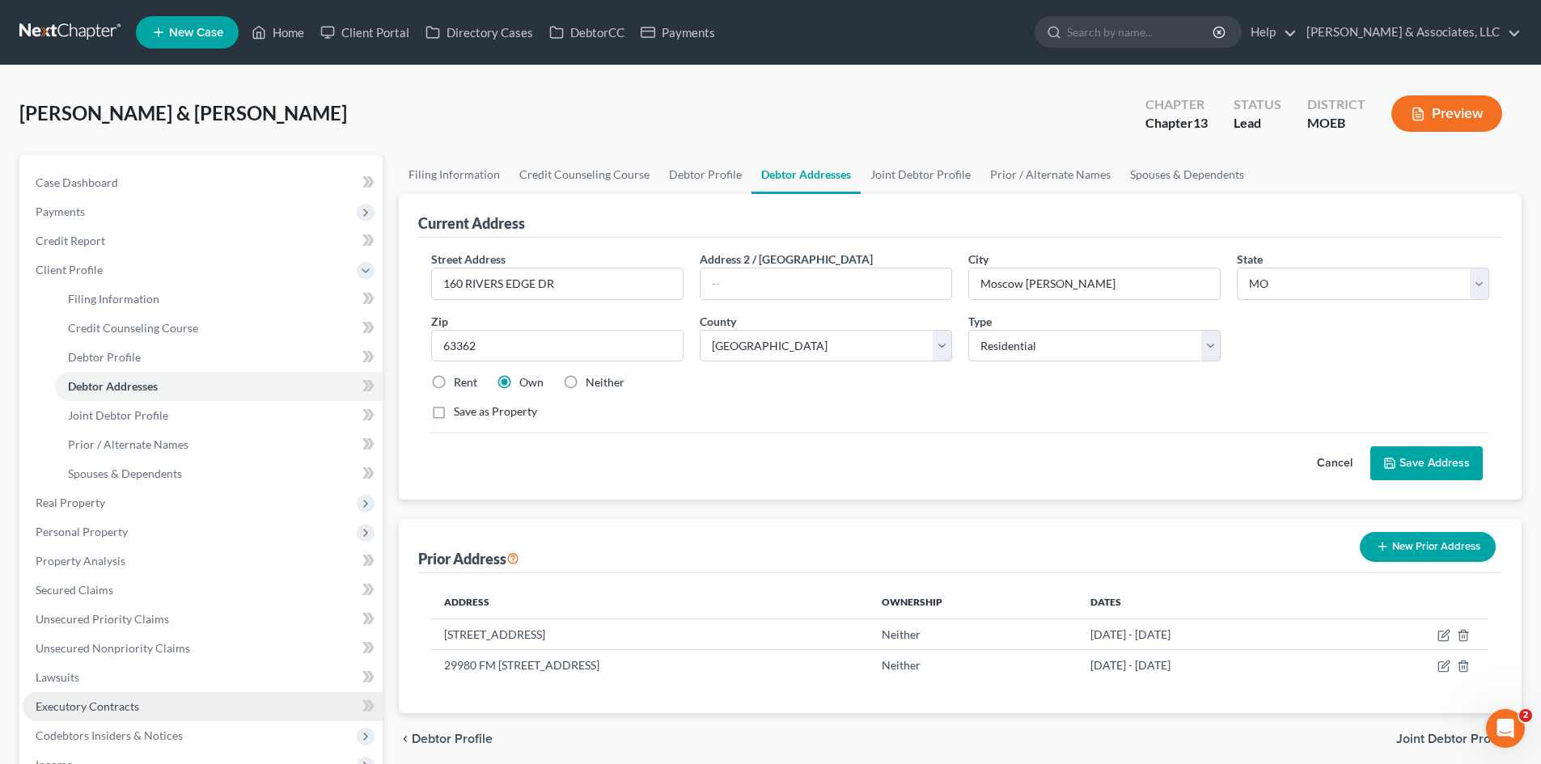
click at [134, 705] on span "Executory Contracts" at bounding box center [88, 707] width 104 height 14
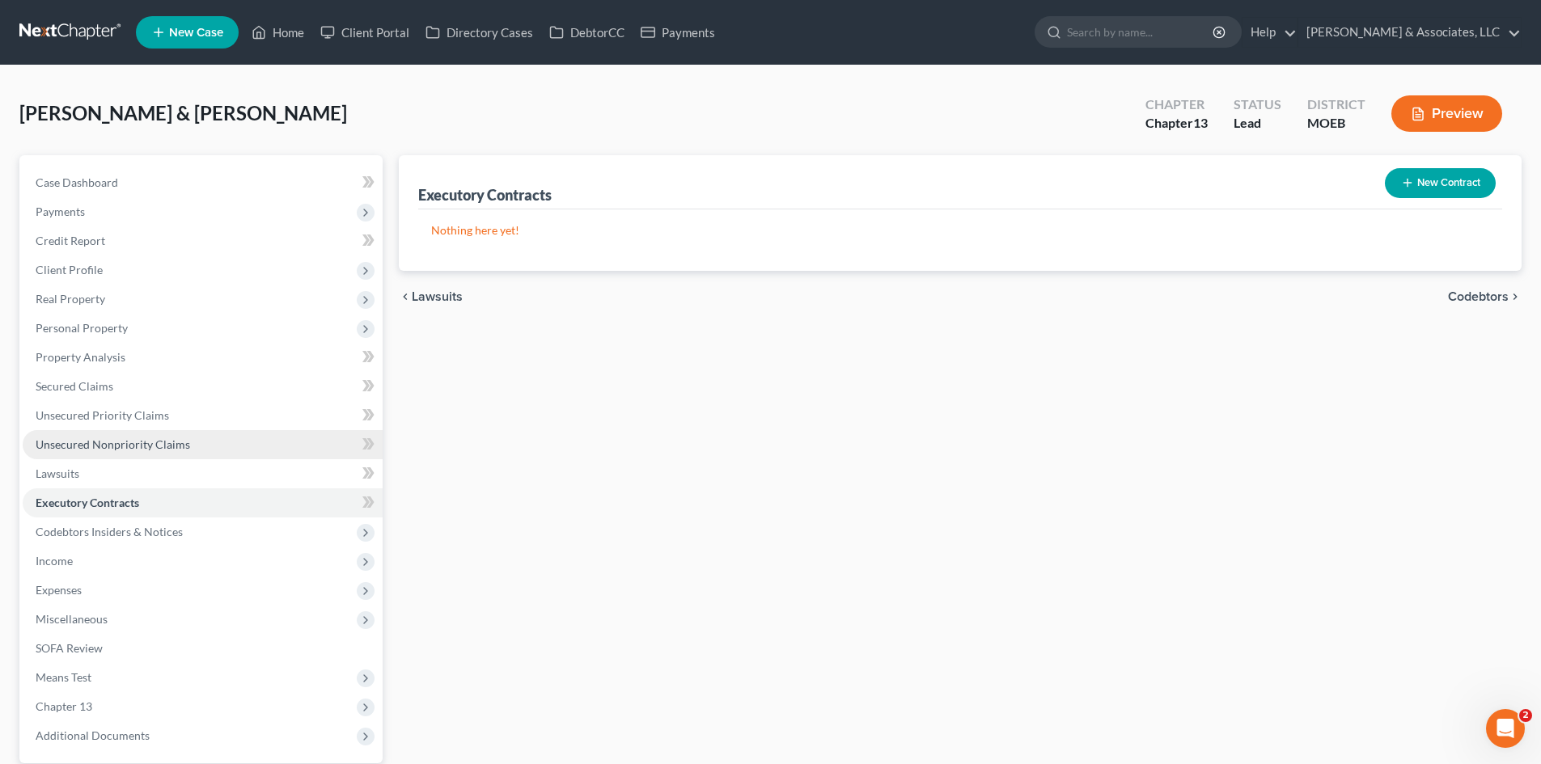
click at [89, 441] on span "Unsecured Nonpriority Claims" at bounding box center [113, 445] width 154 height 14
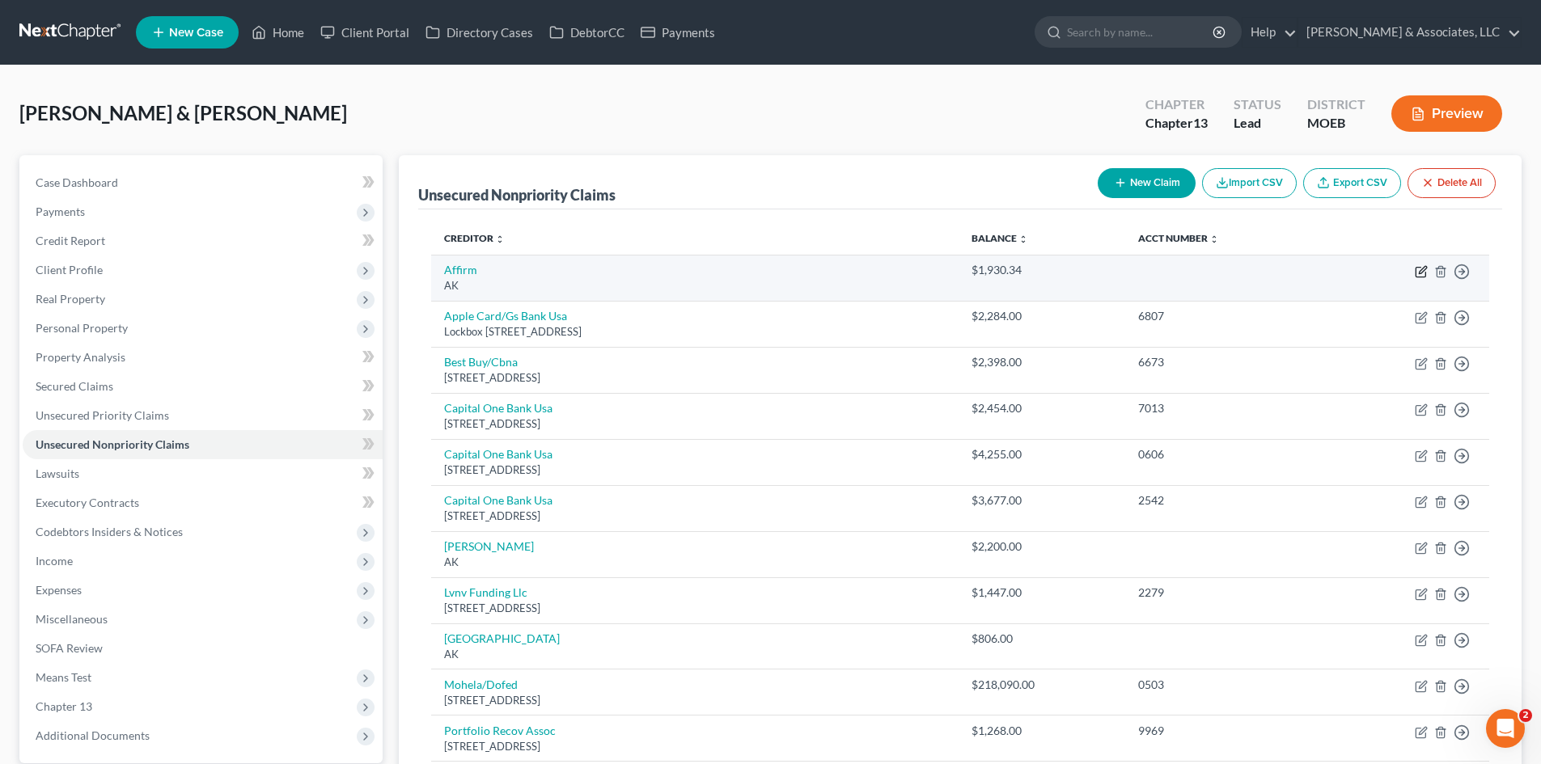
click at [1421, 269] on icon "button" at bounding box center [1422, 269] width 7 height 7
select select "1"
select select "14"
select select "0"
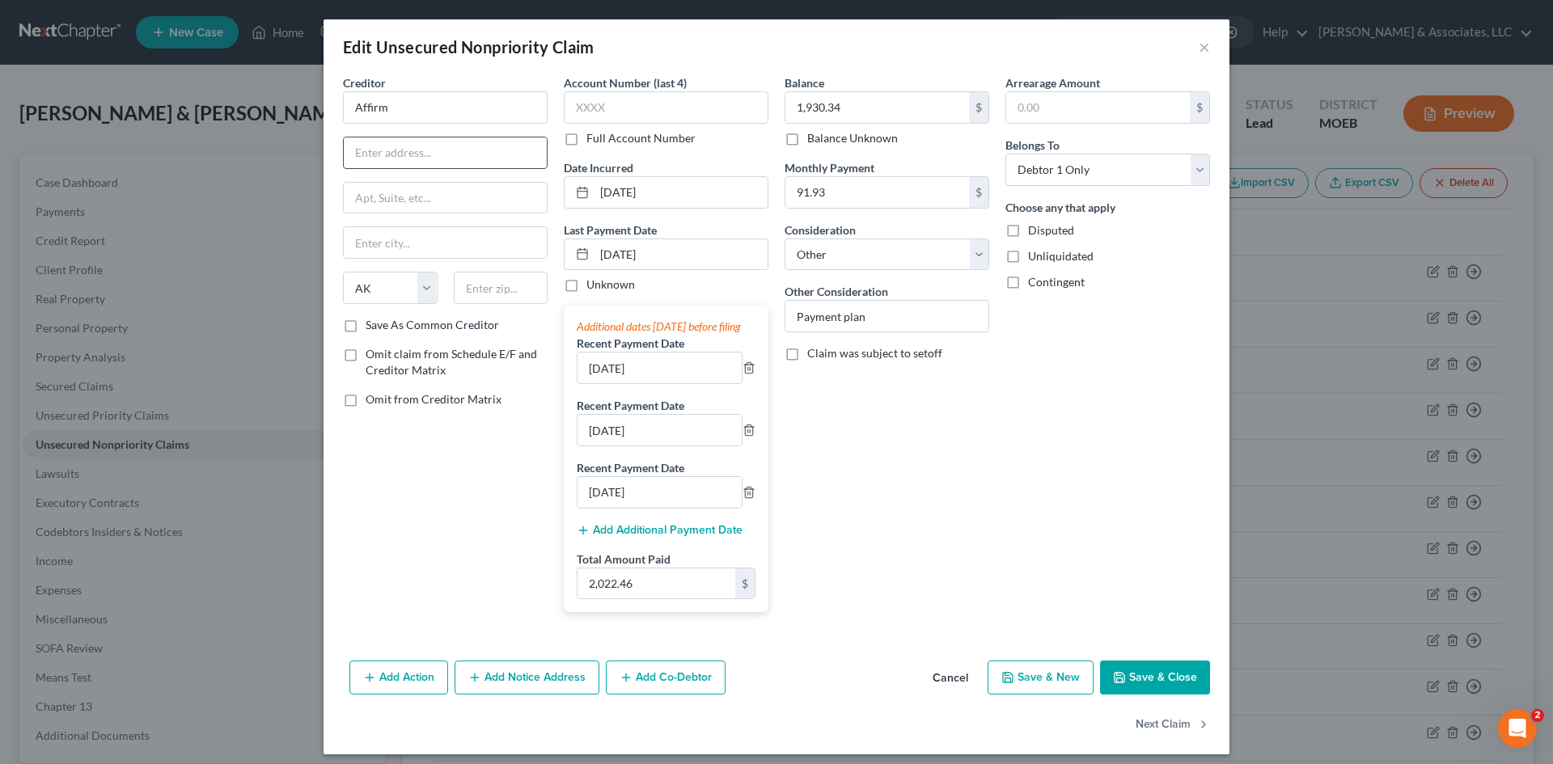
click at [400, 150] on input "text" at bounding box center [445, 152] width 203 height 31
type input "[STREET_ADDRESS][PERSON_NAME]"
type input "Floor 4"
click at [386, 245] on input "[PERSON_NAME]" at bounding box center [445, 242] width 203 height 31
type input "[GEOGRAPHIC_DATA]"
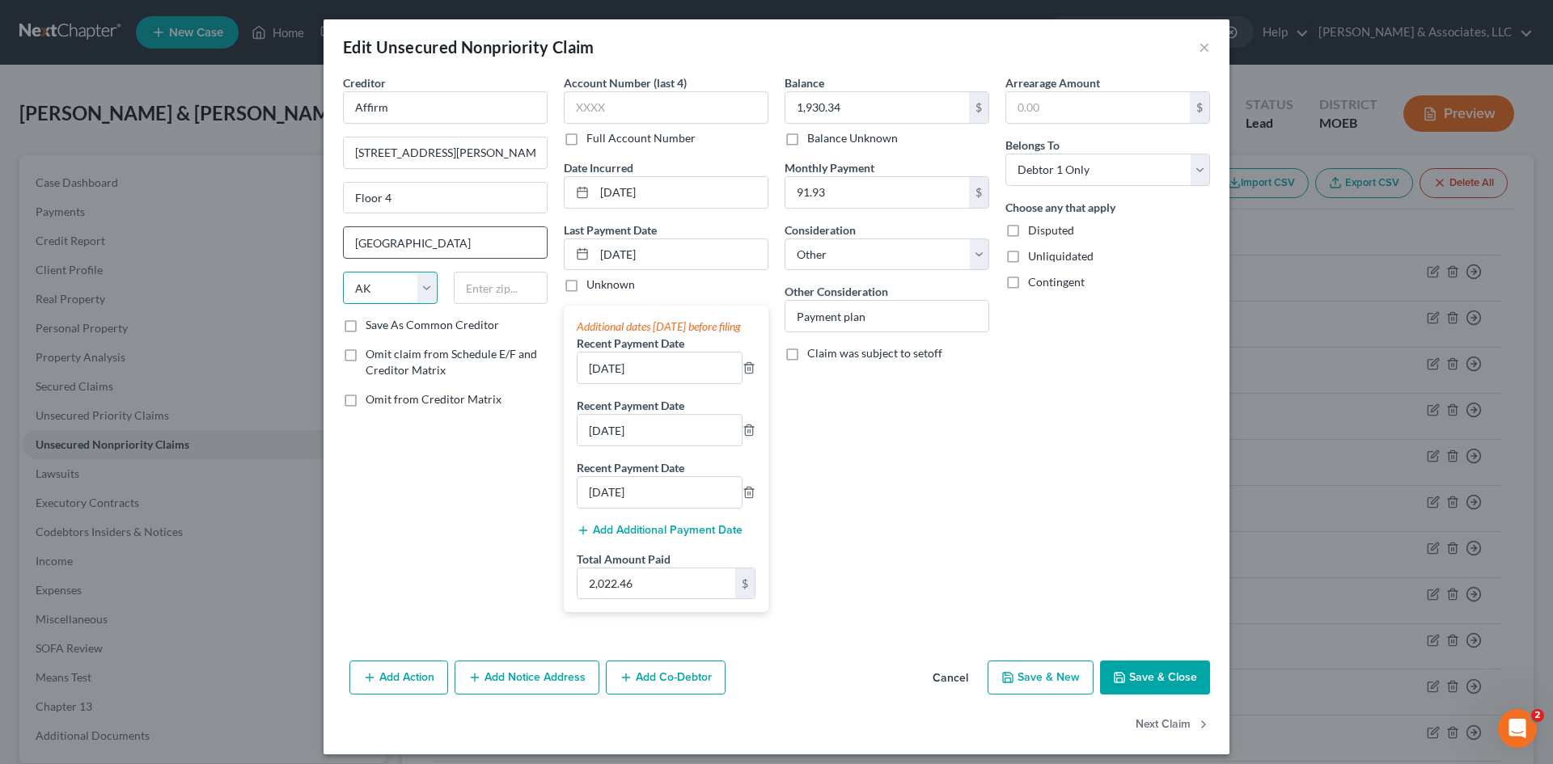
select select "39"
type input "15212"
click at [1143, 694] on button "Save & Close" at bounding box center [1155, 678] width 110 height 34
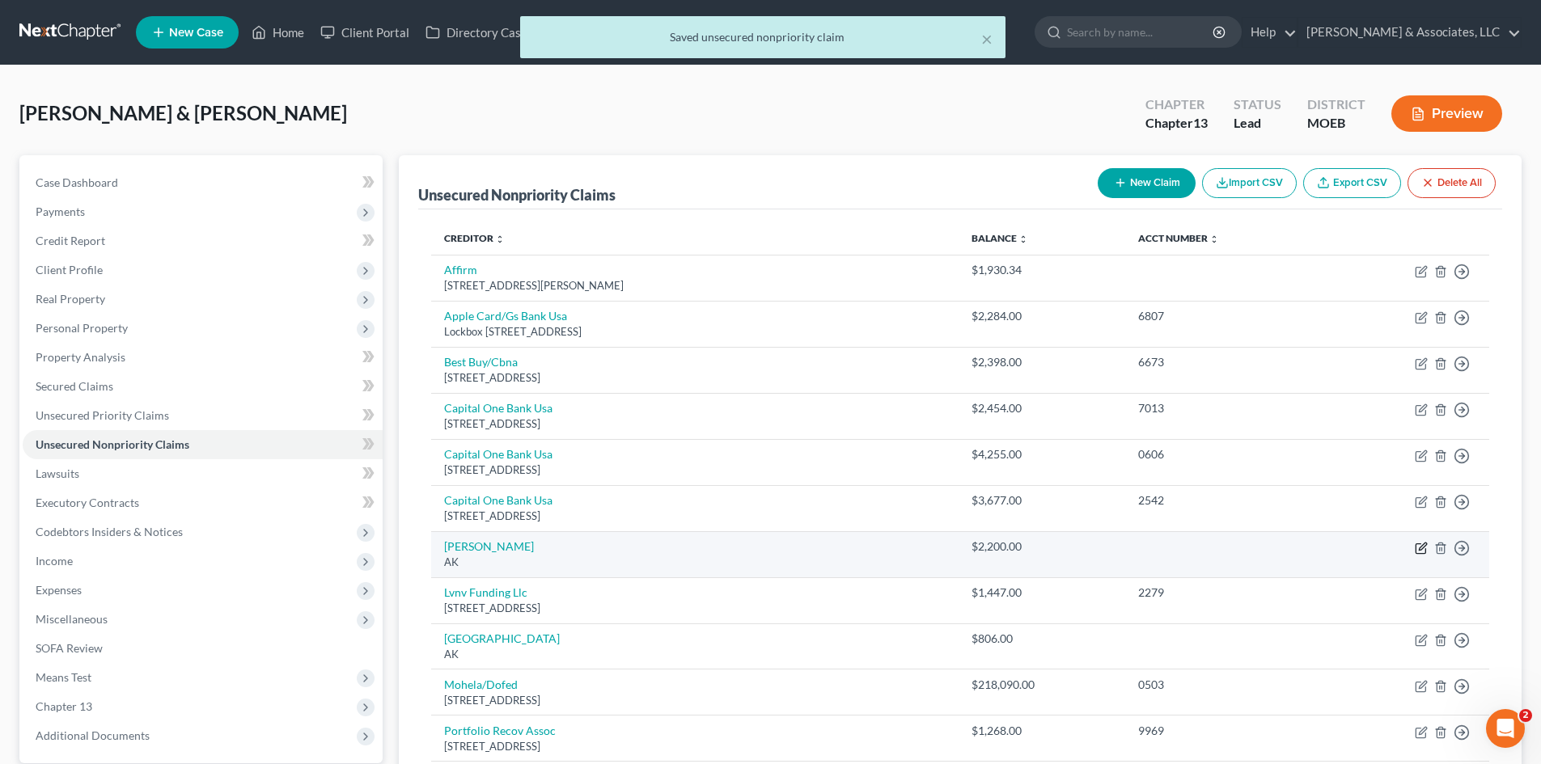
click at [1419, 550] on icon "button" at bounding box center [1422, 546] width 7 height 7
select select "1"
select select "14"
select select "2"
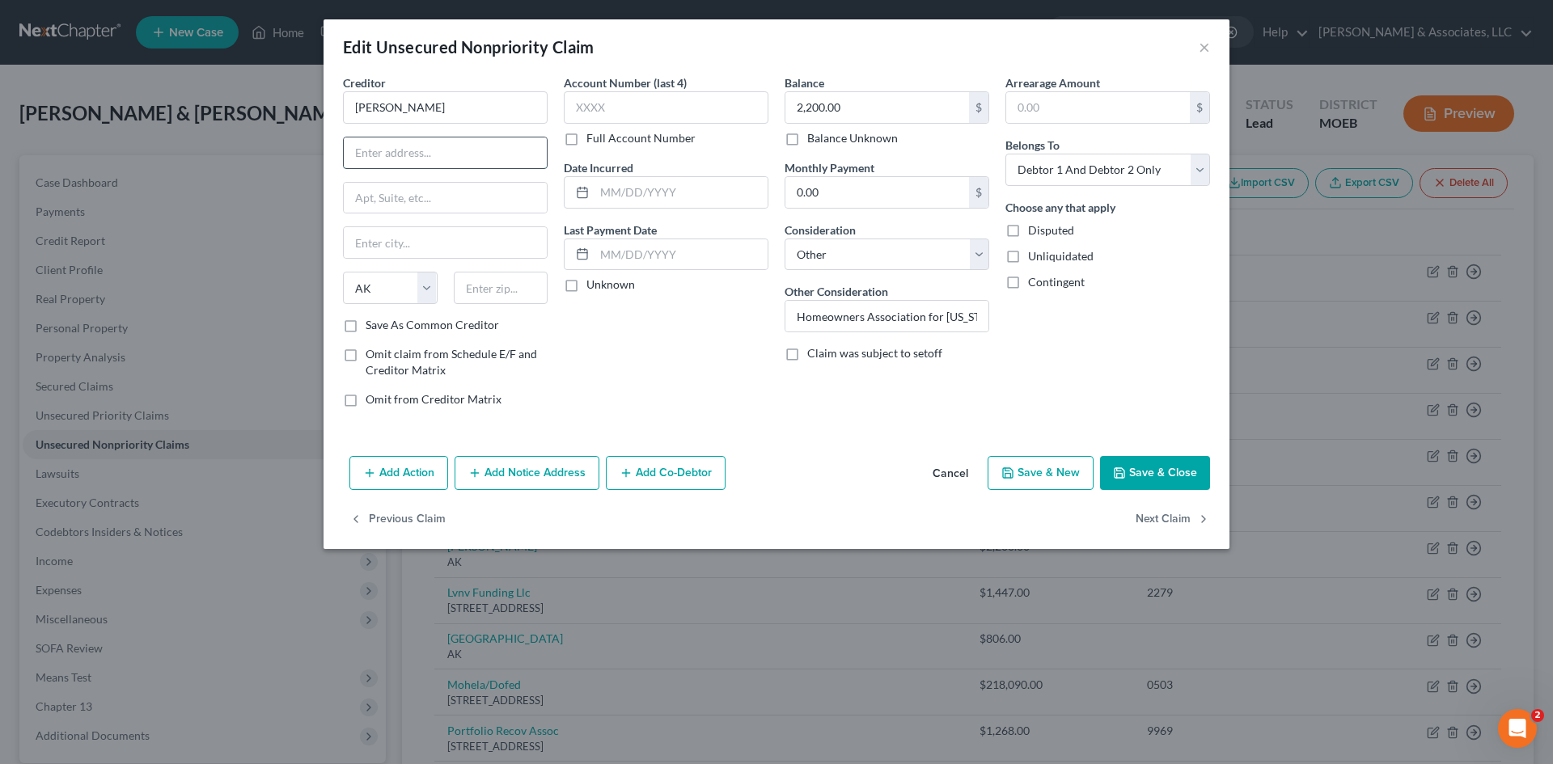
click at [420, 164] on input "text" at bounding box center [445, 152] width 203 height 31
click at [428, 157] on input "28420" at bounding box center [445, 152] width 203 height 31
type input "[STREET_ADDRESS]"
type input "Suite 210"
type input "[GEOGRAPHIC_DATA]"
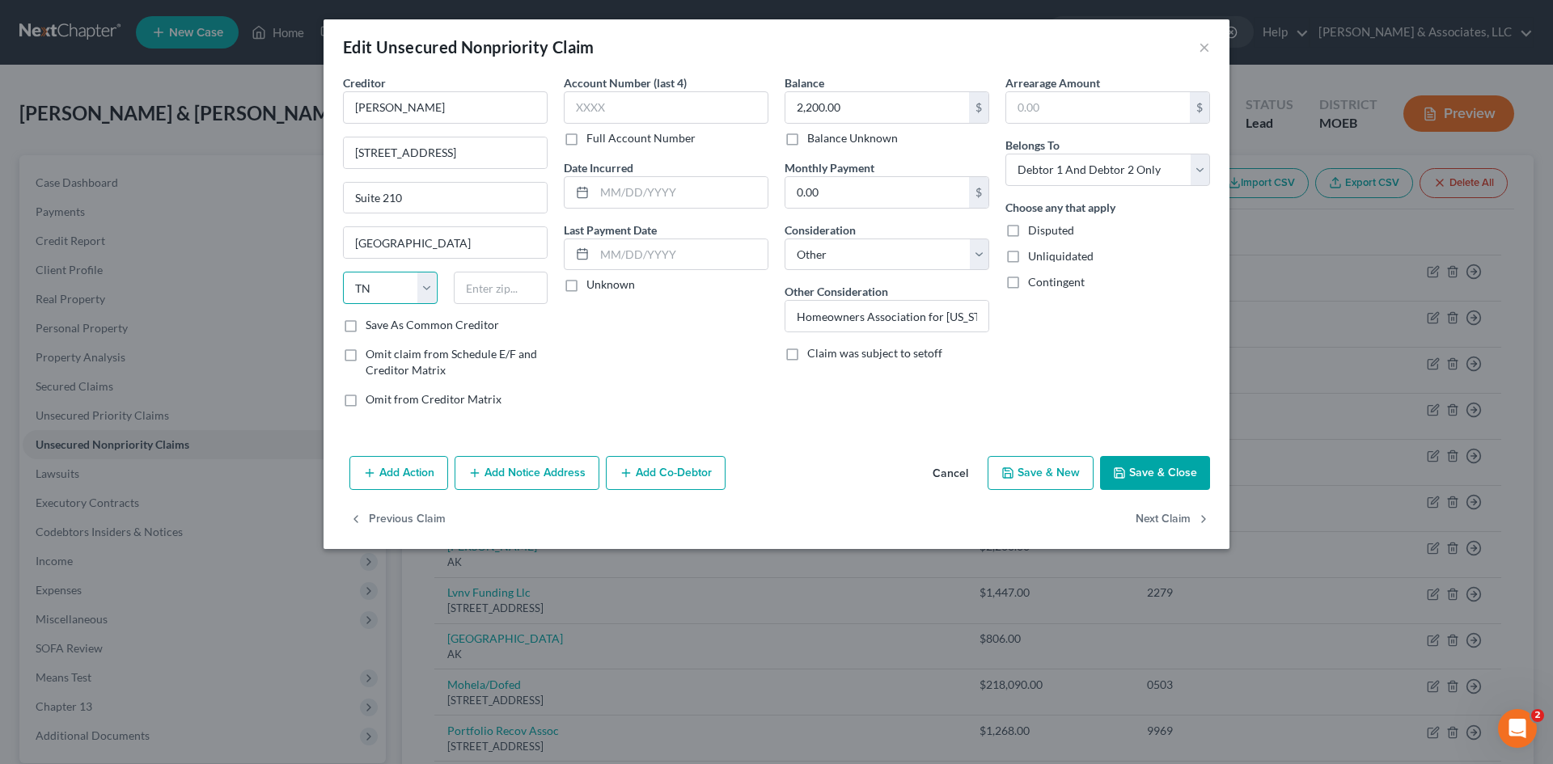
drag, startPoint x: 434, startPoint y: 291, endPoint x: 417, endPoint y: 299, distance: 18.1
click at [433, 291] on select "State [US_STATE] AK AR AZ CA CO CT DE DC [GEOGRAPHIC_DATA] [GEOGRAPHIC_DATA] GU…" at bounding box center [390, 288] width 95 height 32
select select "45"
click at [343, 272] on select "State [US_STATE] AK AR AZ CA CO CT DE DC [GEOGRAPHIC_DATA] [GEOGRAPHIC_DATA] GU…" at bounding box center [390, 288] width 95 height 32
click at [478, 277] on input "text" at bounding box center [501, 288] width 95 height 32
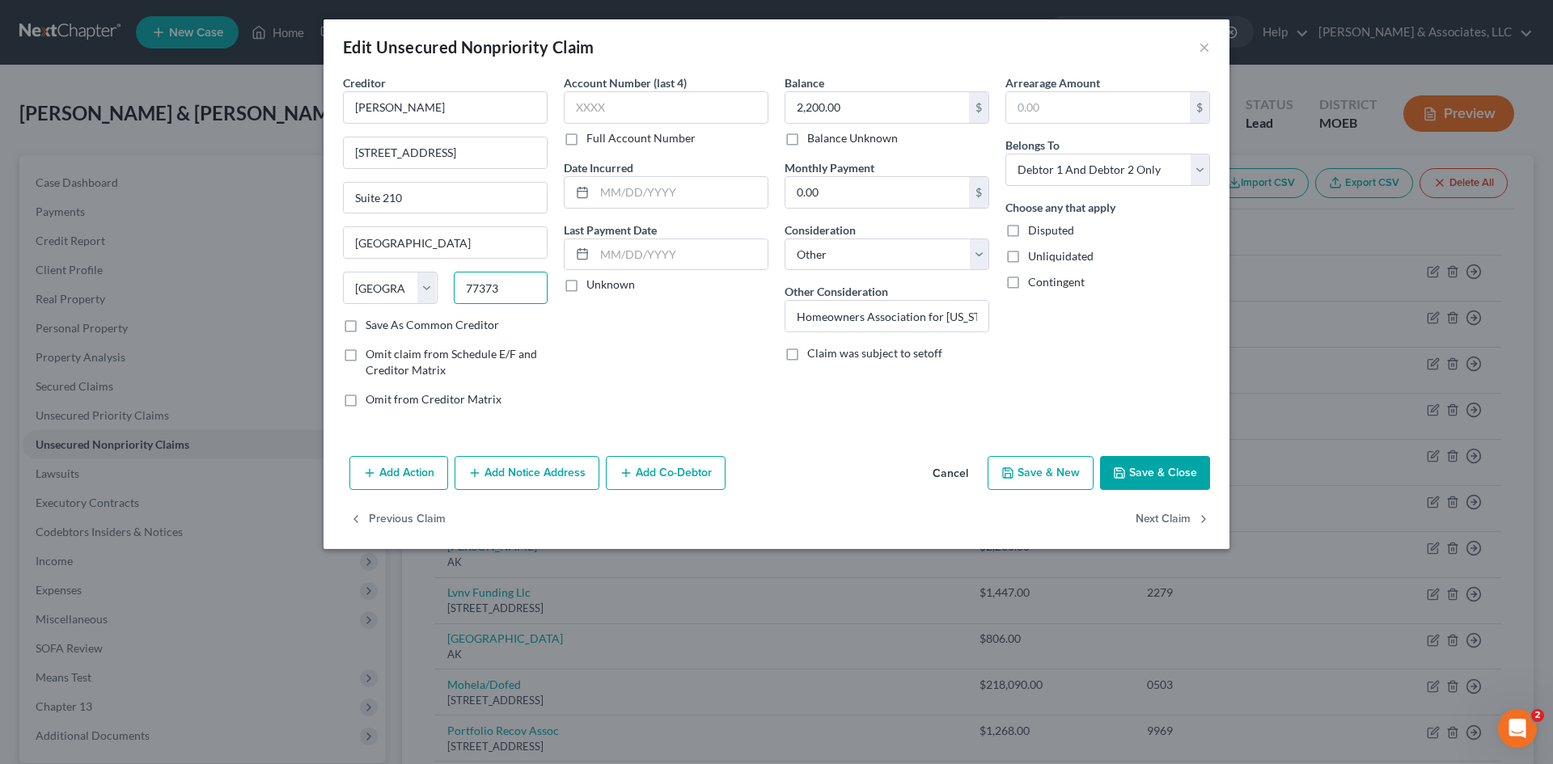
type input "77373"
click at [1141, 482] on button "Save & Close" at bounding box center [1155, 473] width 110 height 34
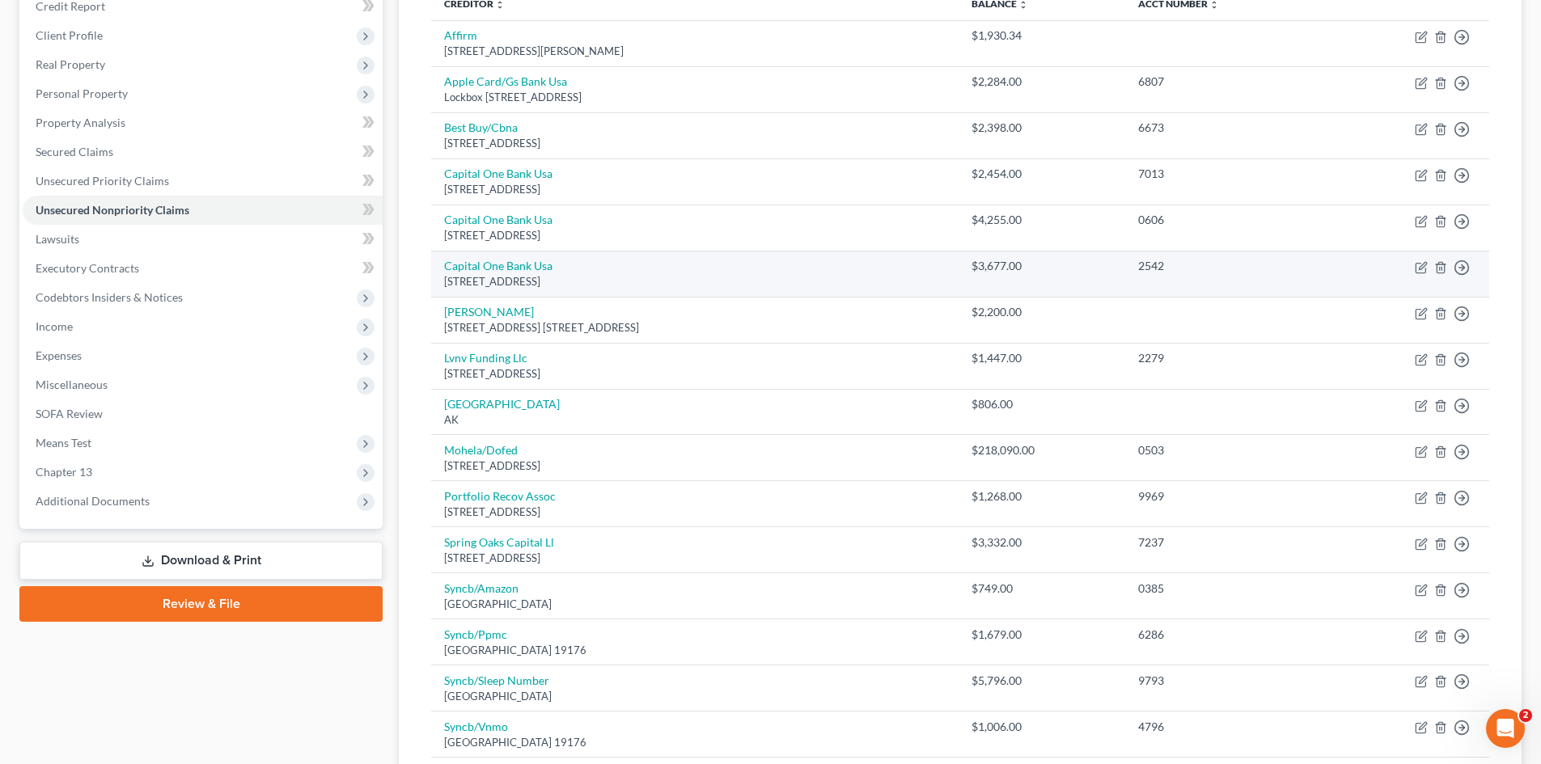
scroll to position [243, 0]
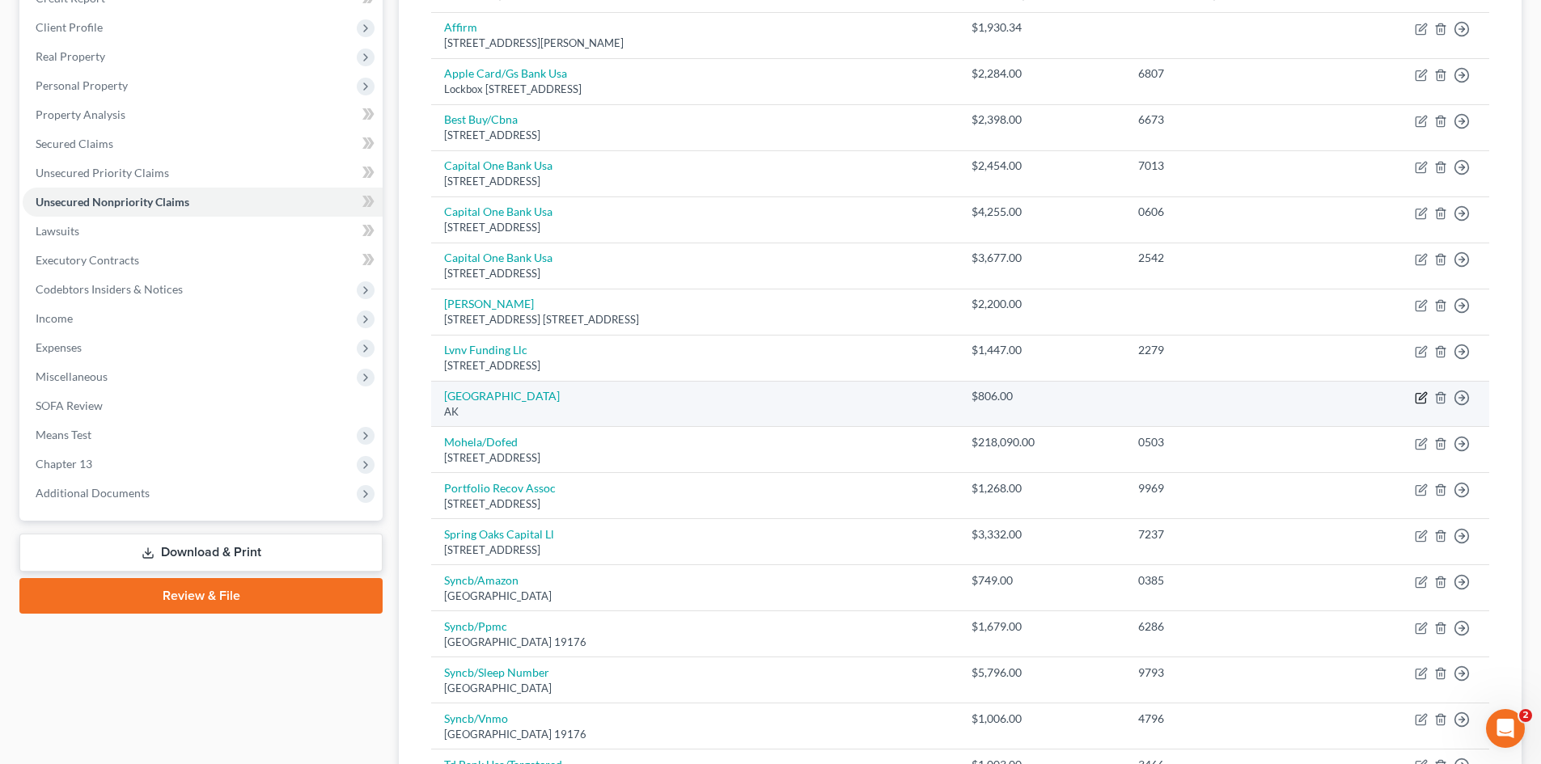
click at [1423, 394] on icon "button" at bounding box center [1422, 395] width 7 height 7
select select "1"
select select "9"
select select "1"
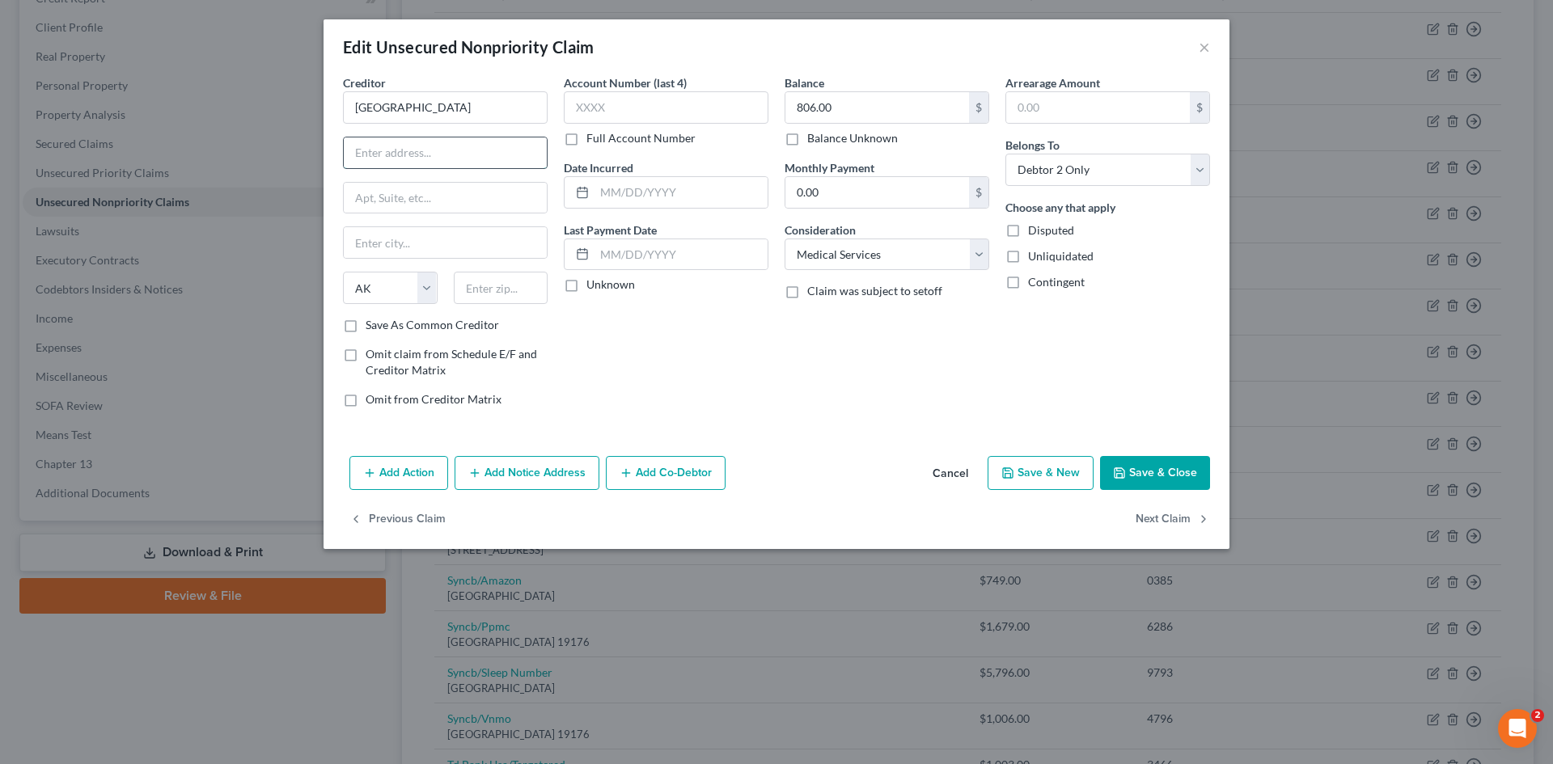
click at [399, 152] on input "text" at bounding box center [445, 152] width 203 height 31
type input "18230 FM1488"
click at [404, 197] on input "text" at bounding box center [445, 198] width 203 height 31
type input "#101"
type input "Magnolia"
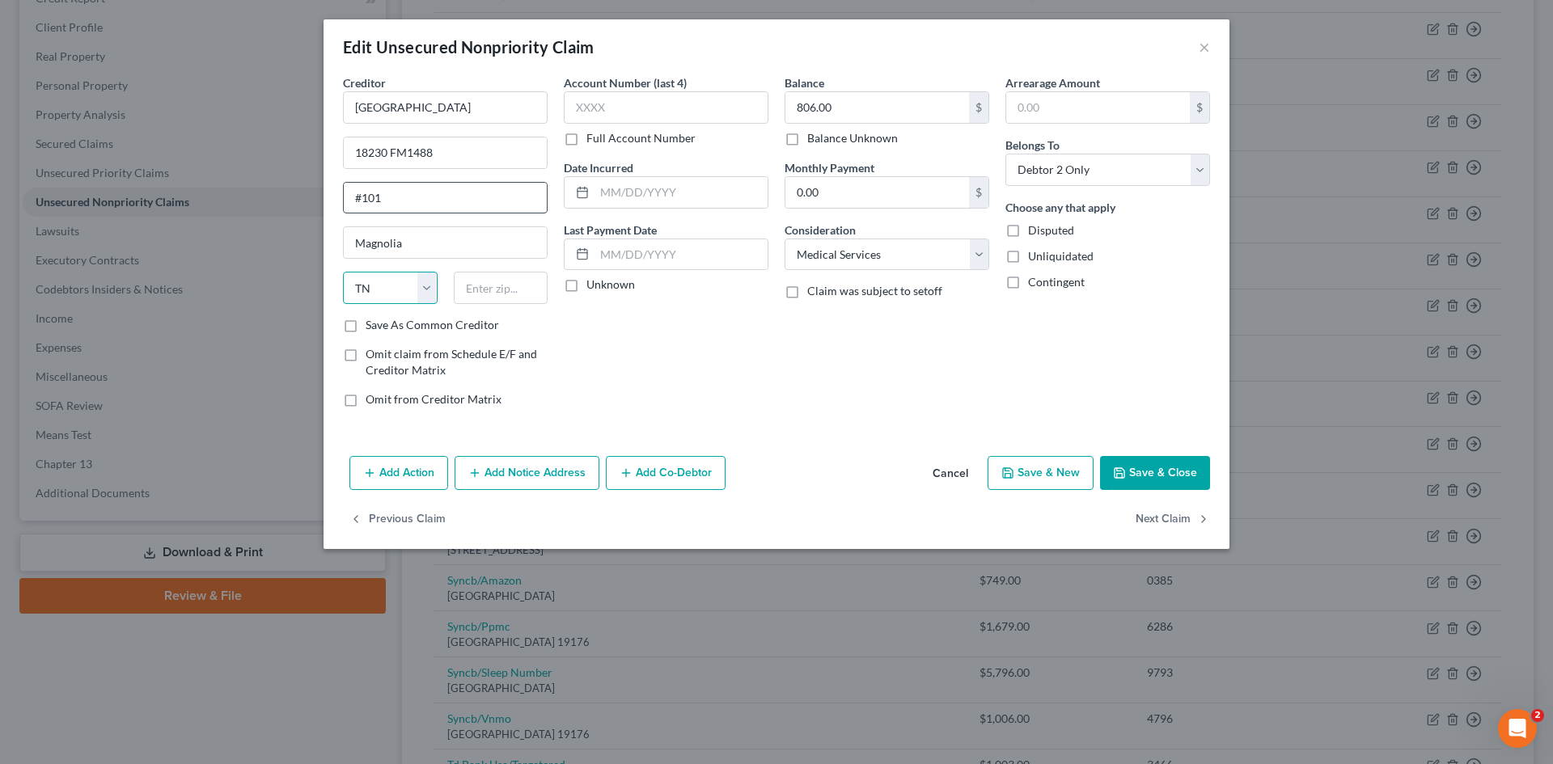
select select "45"
type input "77354"
click at [1149, 472] on button "Save & Close" at bounding box center [1155, 473] width 110 height 34
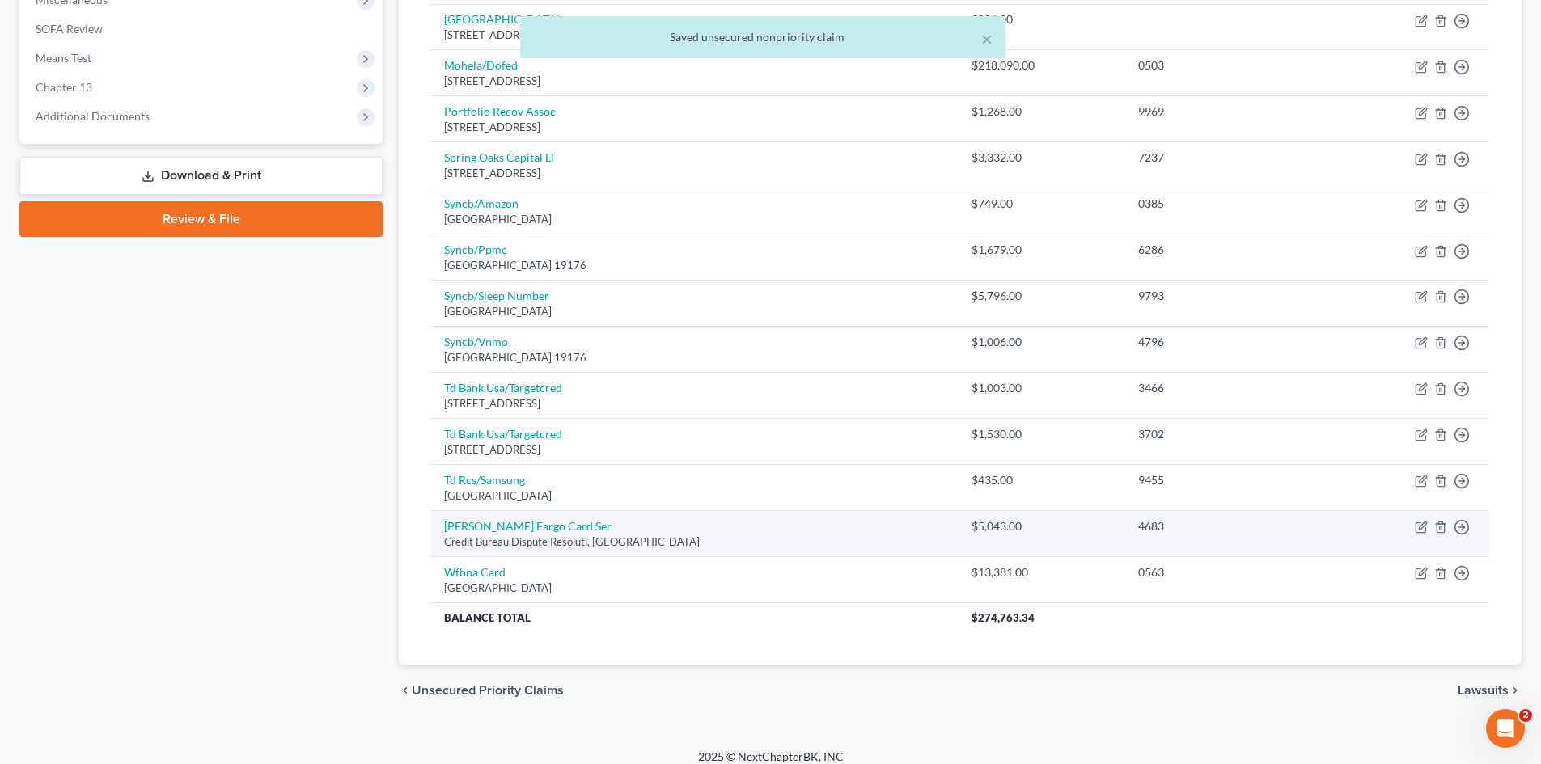
scroll to position [633, 0]
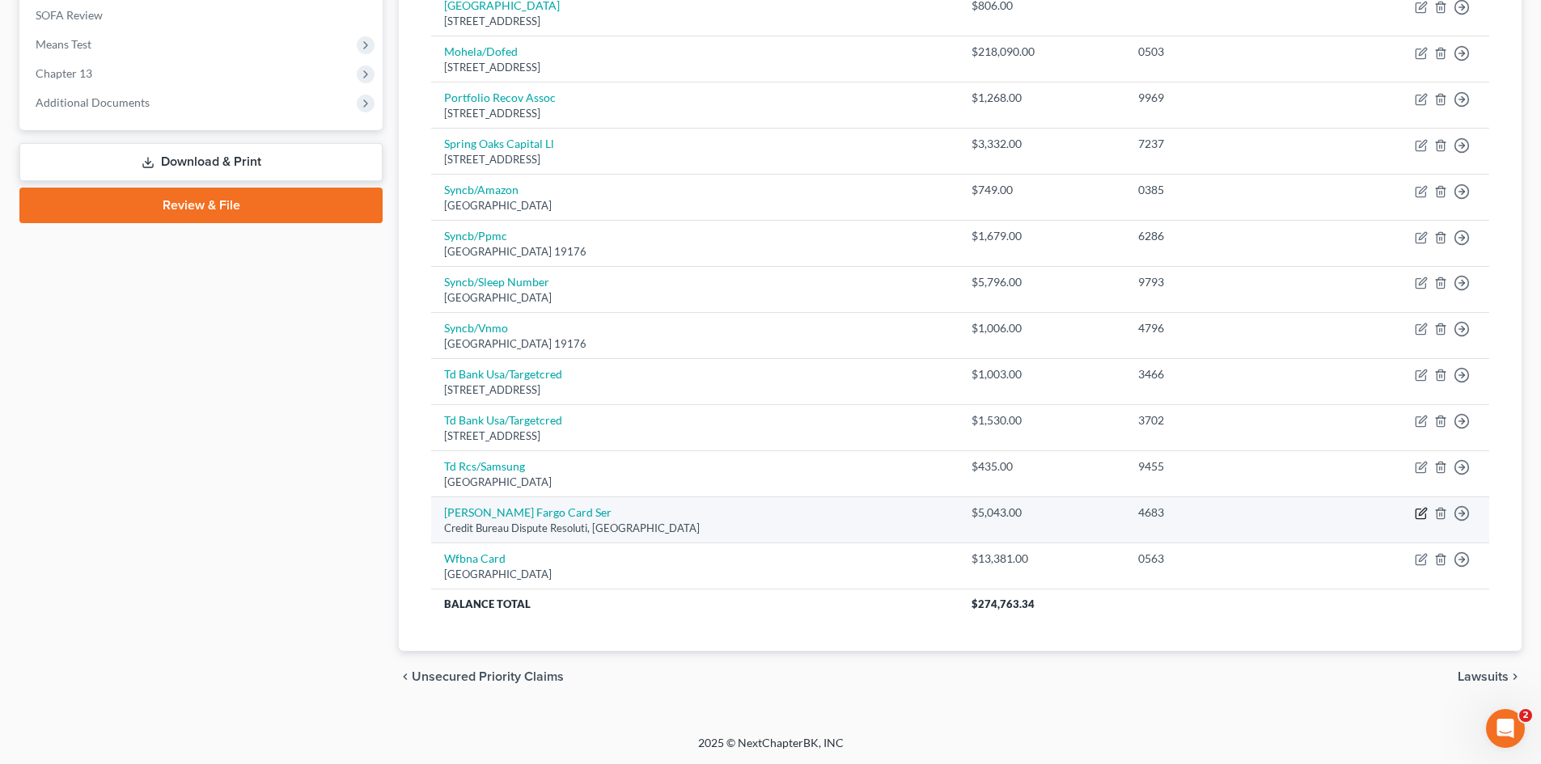
click at [1420, 510] on icon "button" at bounding box center [1421, 513] width 13 height 13
select select "16"
select select "1"
select select "0"
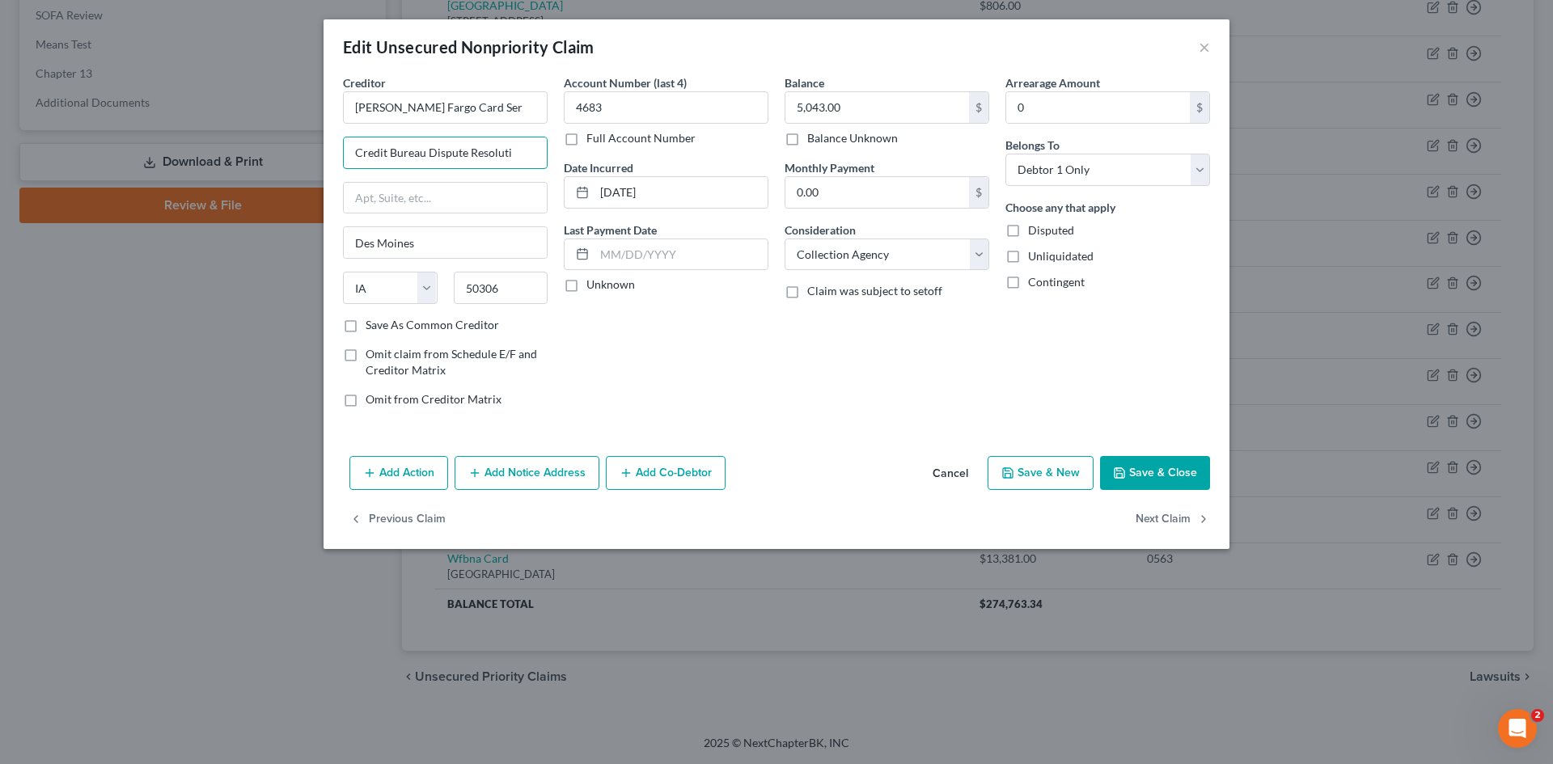
drag, startPoint x: 526, startPoint y: 155, endPoint x: 214, endPoint y: 159, distance: 311.4
click at [214, 159] on div "Edit Unsecured Nonpriority Claim × Creditor * [PERSON_NAME] Fargo Card Ser Cred…" at bounding box center [776, 382] width 1553 height 764
type input "PO Box 51193"
type input "[GEOGRAPHIC_DATA]"
click at [381, 291] on select "State [US_STATE] AK AR AZ CA CO CT DE DC [GEOGRAPHIC_DATA] [GEOGRAPHIC_DATA] GU…" at bounding box center [390, 288] width 95 height 32
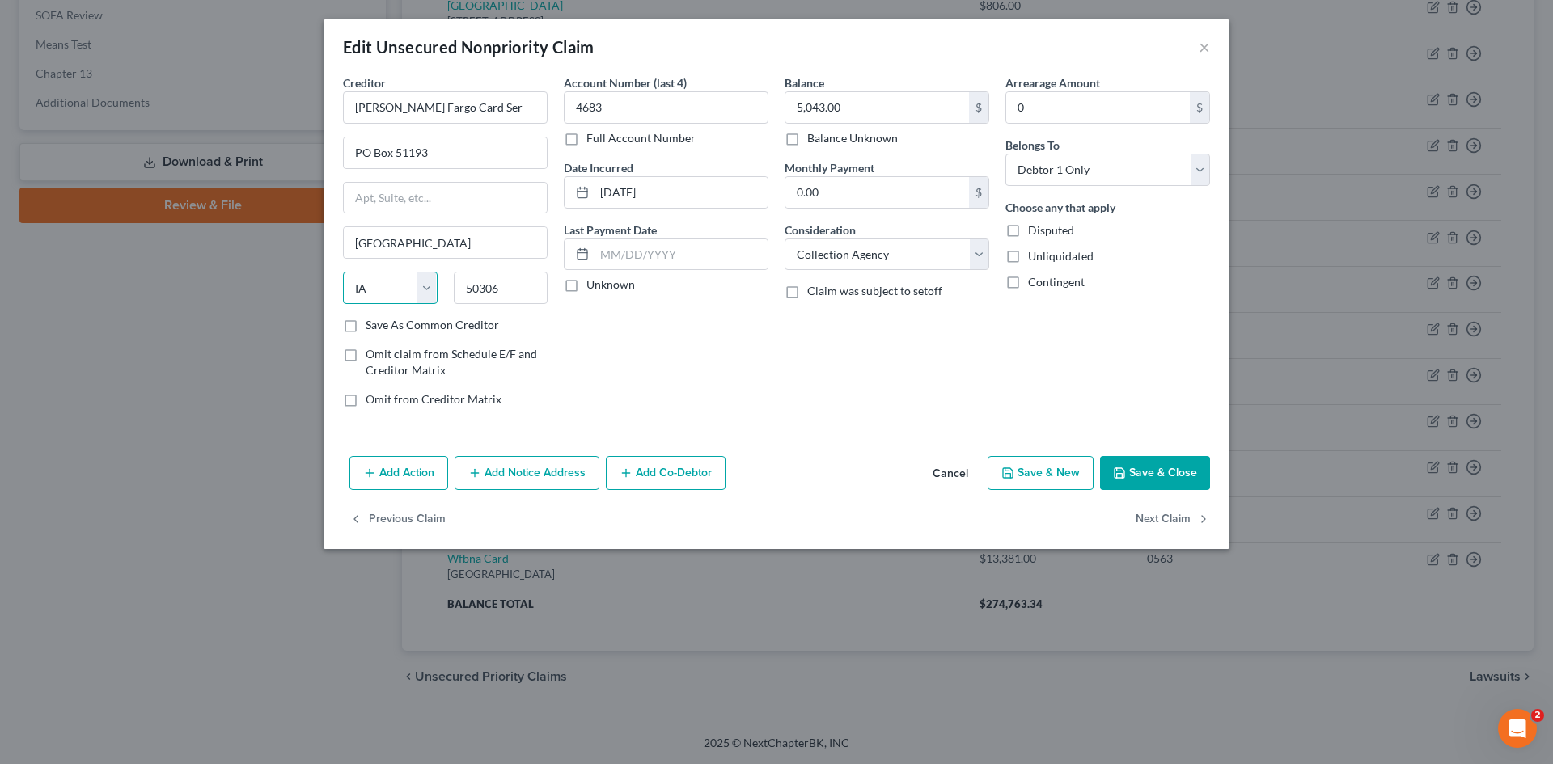
select select "4"
click at [343, 272] on select "State [US_STATE] AK AR AZ CA CO CT DE DC [GEOGRAPHIC_DATA] [GEOGRAPHIC_DATA] GU…" at bounding box center [390, 288] width 95 height 32
type input "70051-5493"
click at [1160, 474] on button "Save & Close" at bounding box center [1155, 473] width 110 height 34
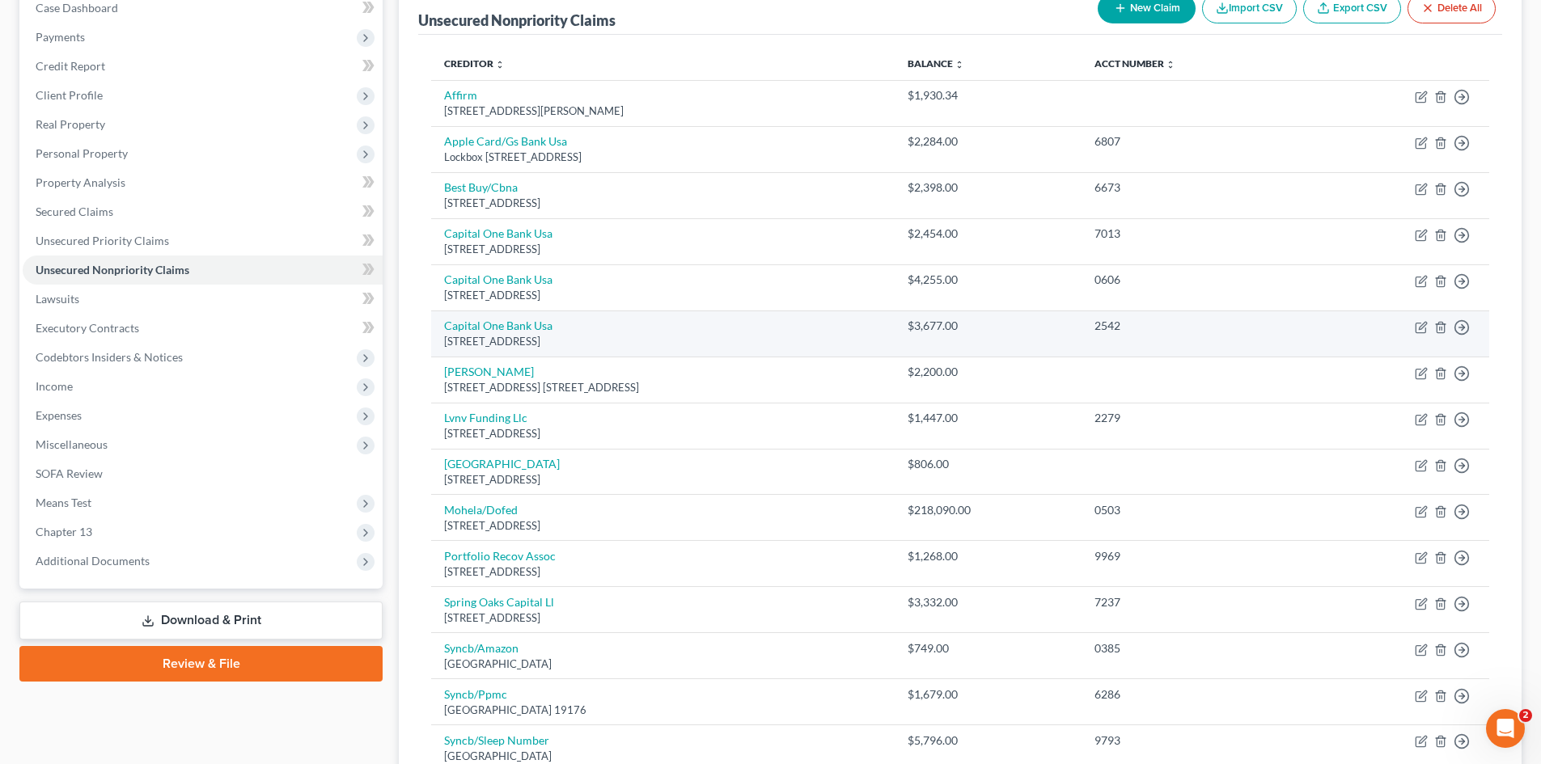
scroll to position [67, 0]
